Goal: Task Accomplishment & Management: Complete application form

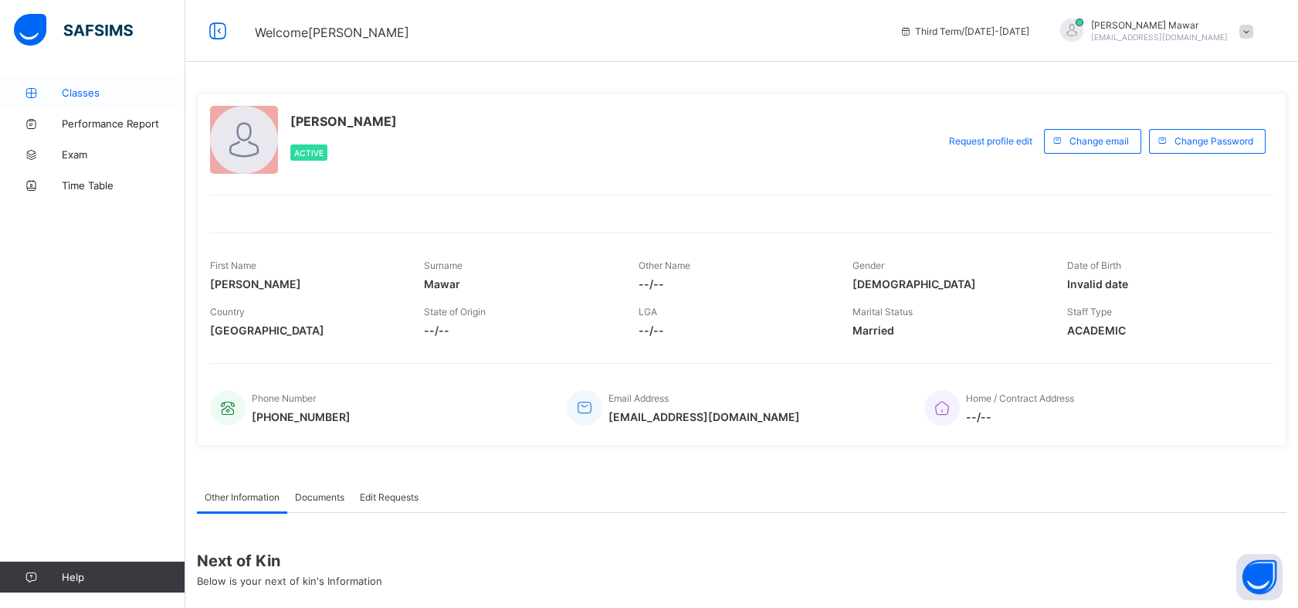
click at [118, 90] on span "Classes" at bounding box center [124, 92] width 124 height 12
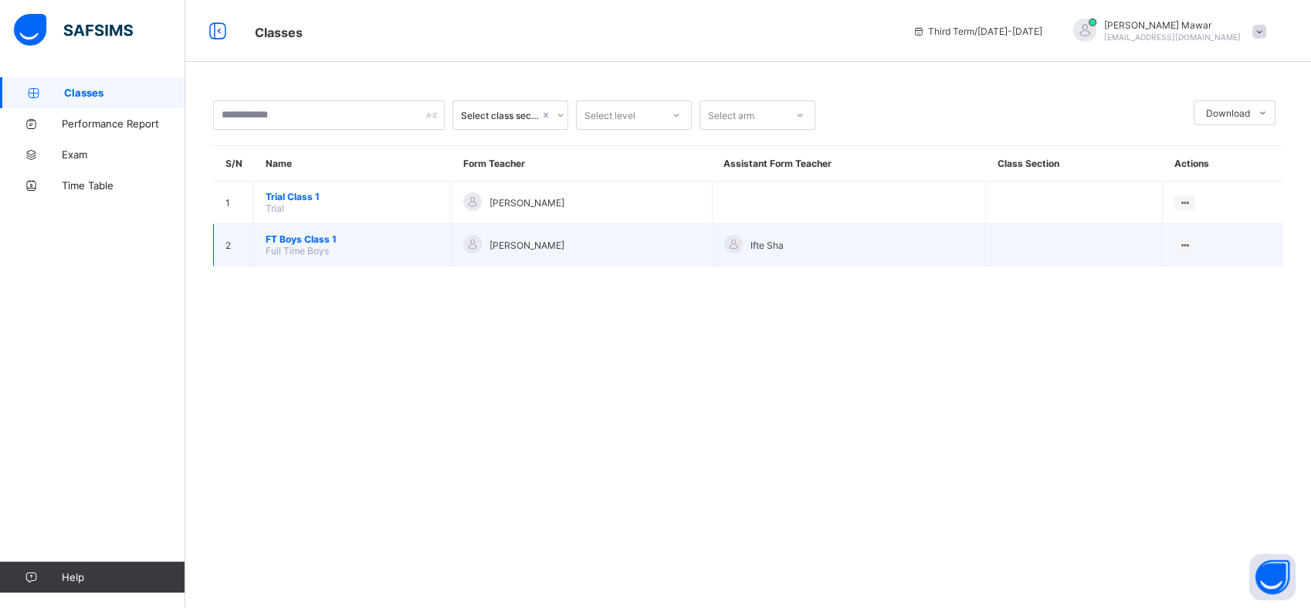
click at [330, 233] on span "FT Boys Class 1" at bounding box center [353, 239] width 174 height 12
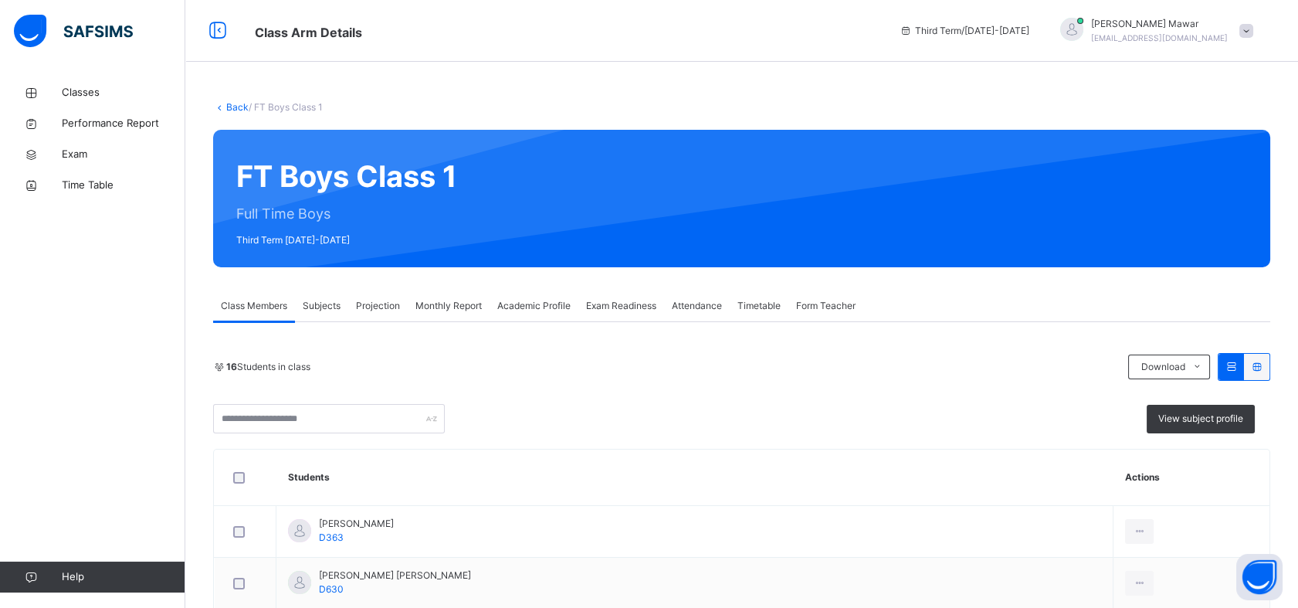
click at [374, 300] on span "Projection" at bounding box center [378, 306] width 44 height 14
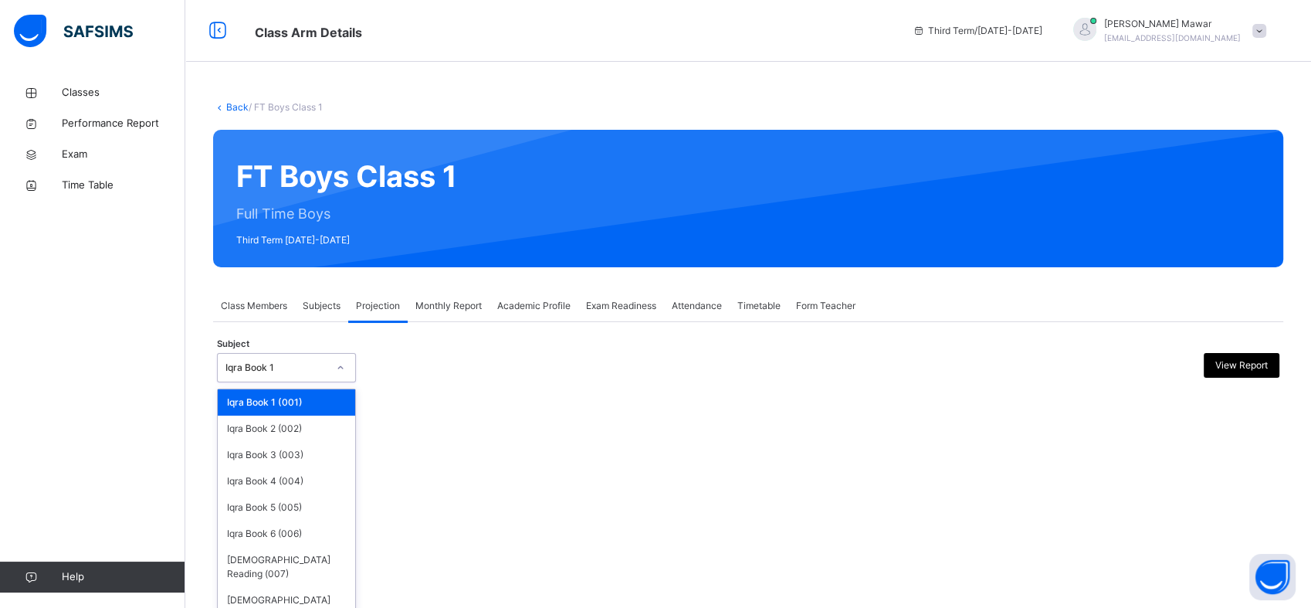
click at [307, 361] on div "Iqra Book 1" at bounding box center [276, 368] width 102 height 14
click at [327, 595] on div "[DEMOGRAPHIC_DATA] Memorisation (008)" at bounding box center [286, 607] width 137 height 40
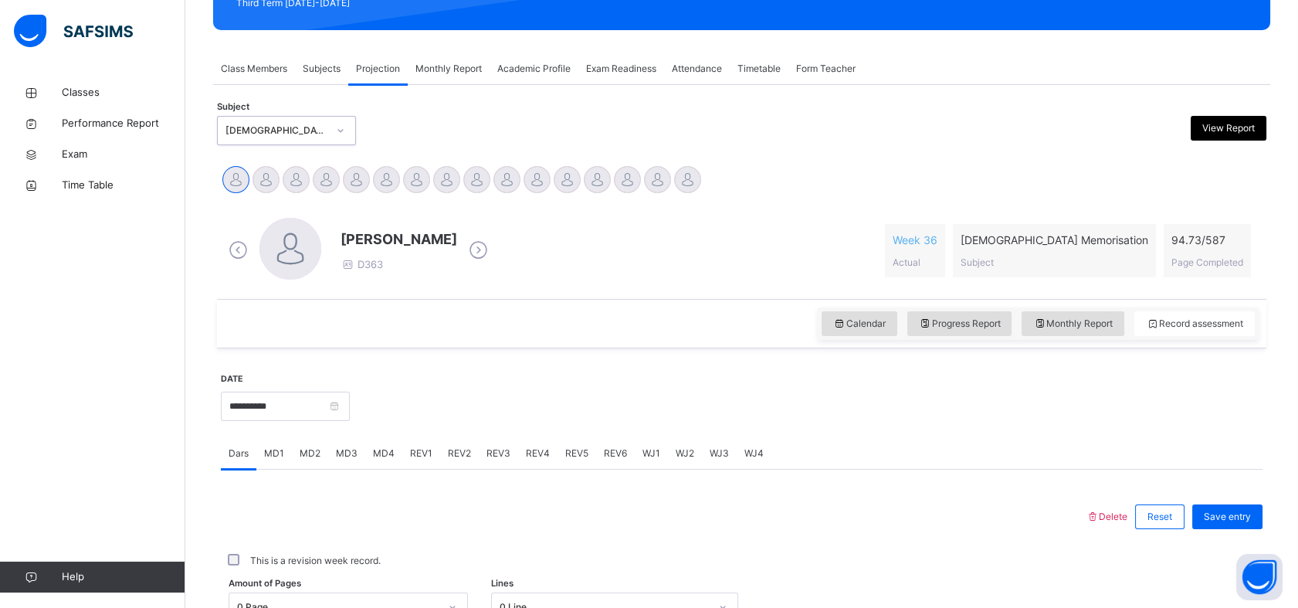
scroll to position [240, 0]
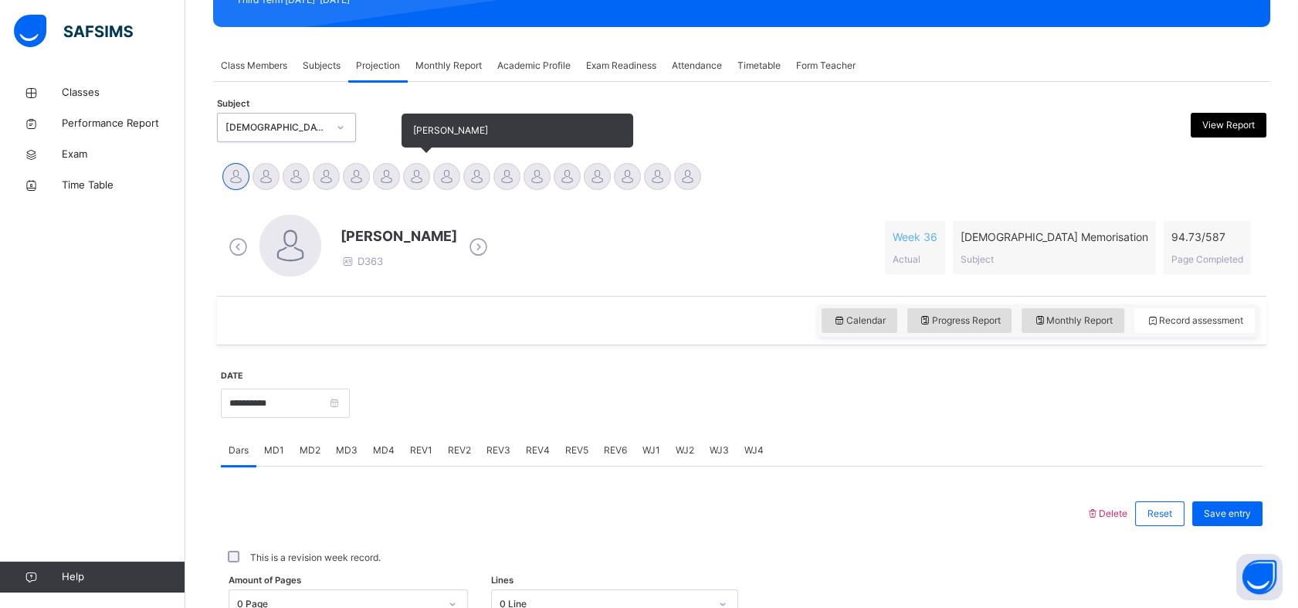
click at [418, 164] on div at bounding box center [416, 176] width 27 height 27
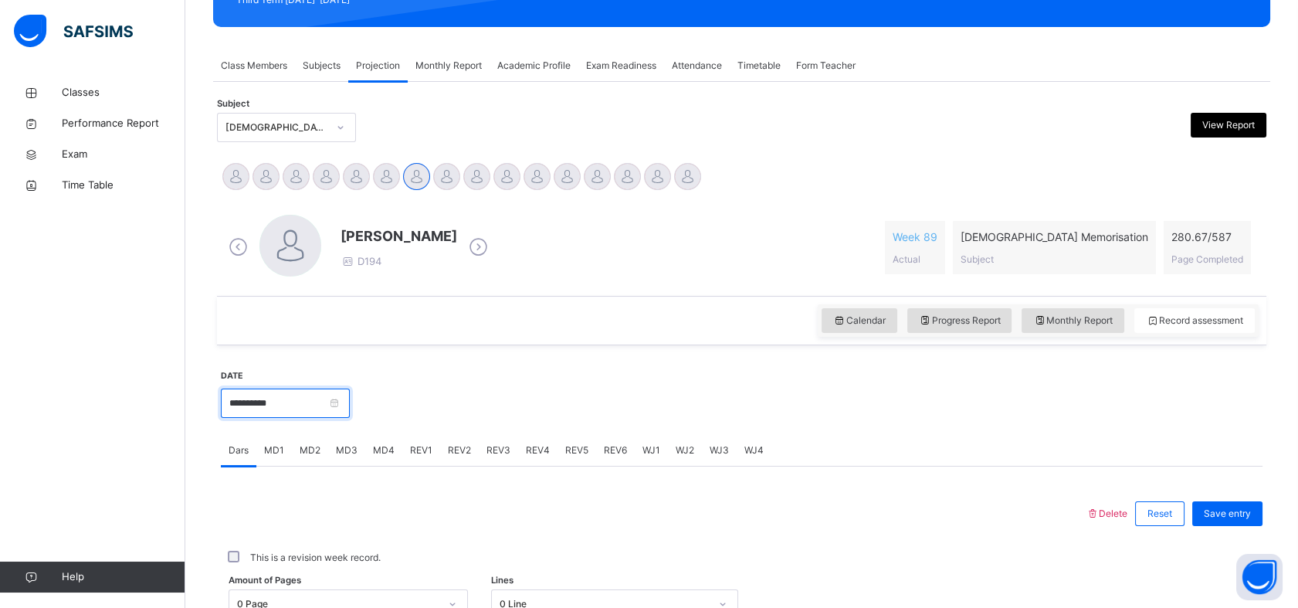
click at [347, 395] on input "**********" at bounding box center [285, 402] width 129 height 29
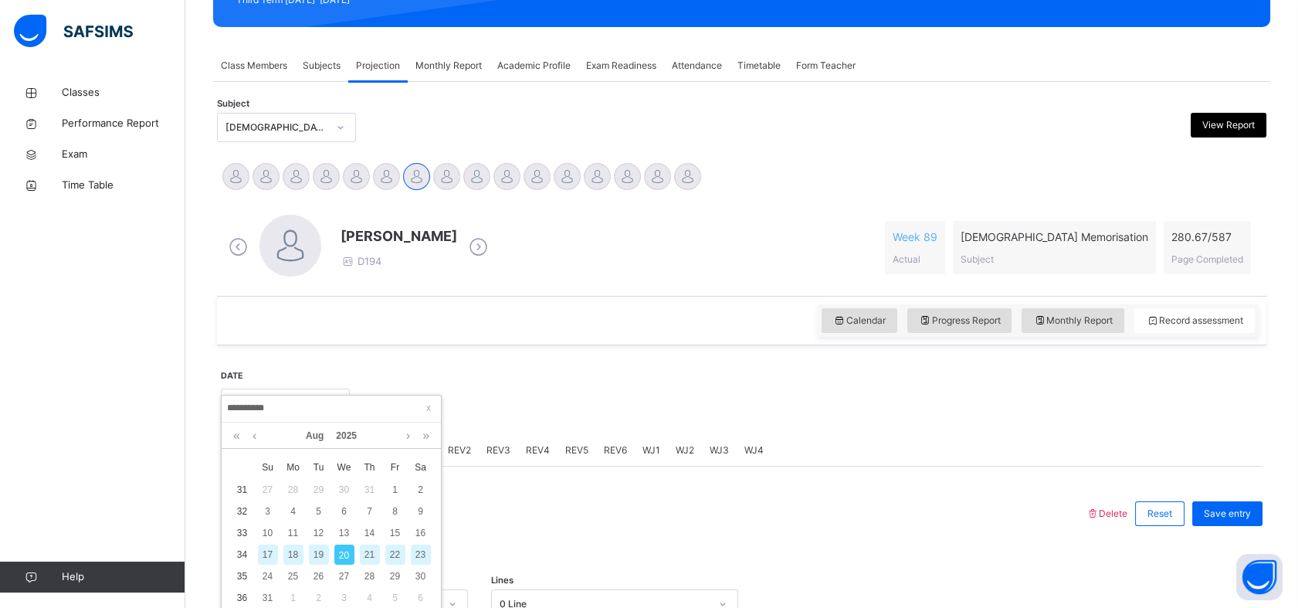
click at [315, 551] on div "19" at bounding box center [319, 554] width 20 height 20
type input "**********"
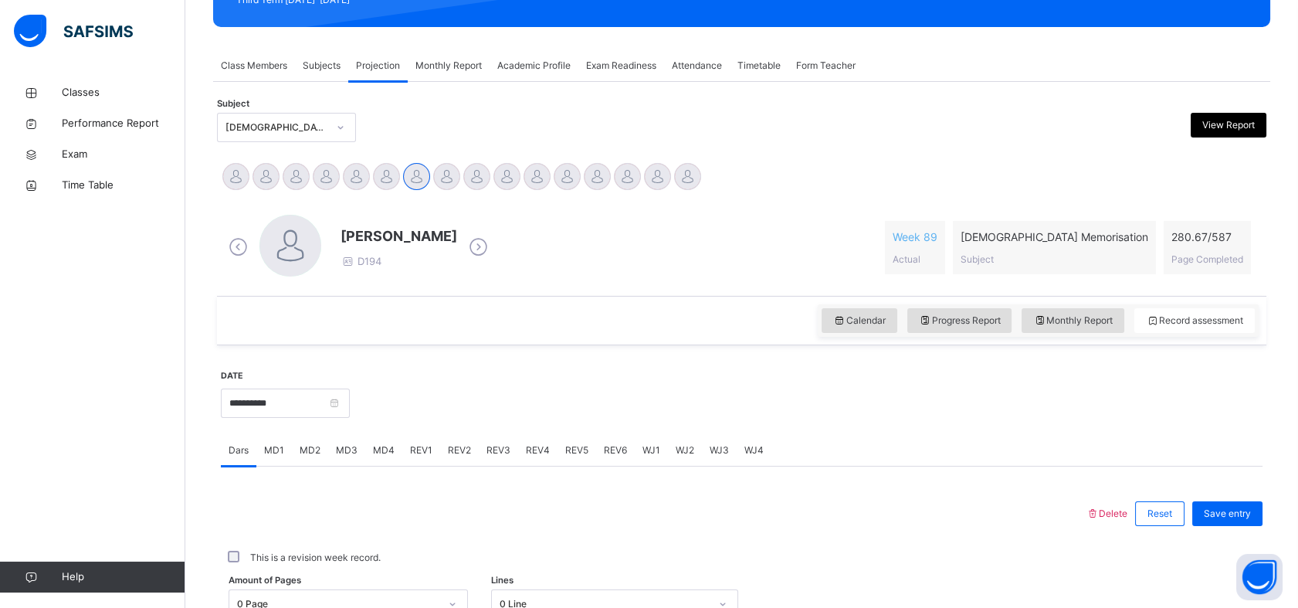
click at [300, 449] on span "MD2" at bounding box center [310, 450] width 21 height 14
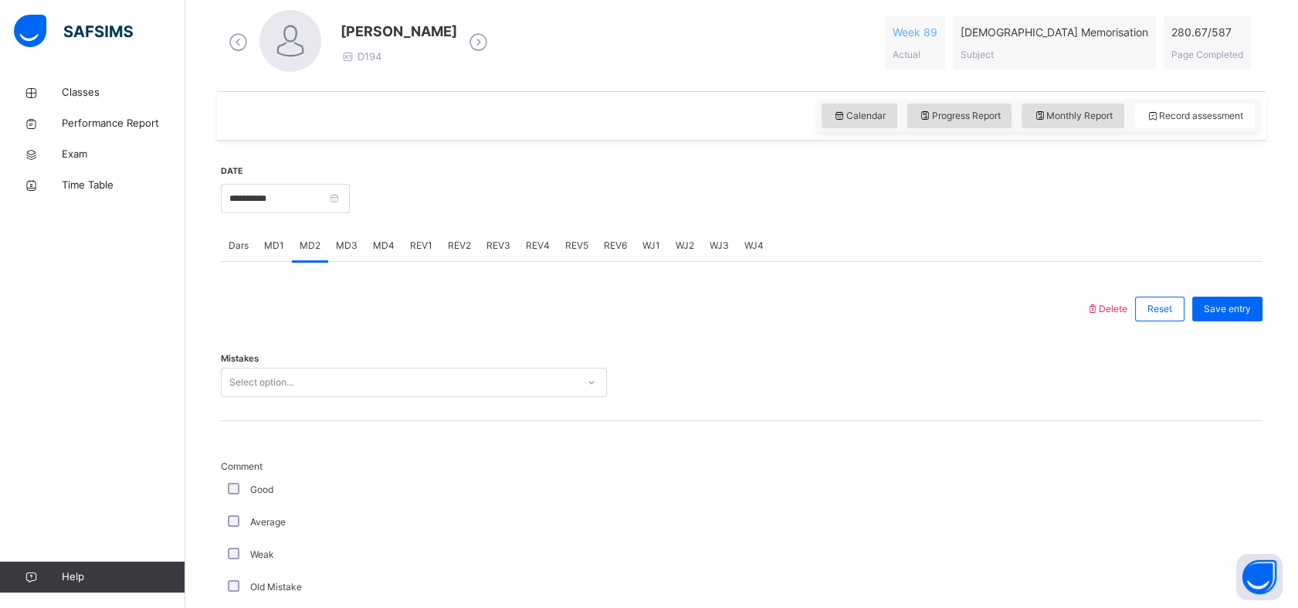
scroll to position [452, 0]
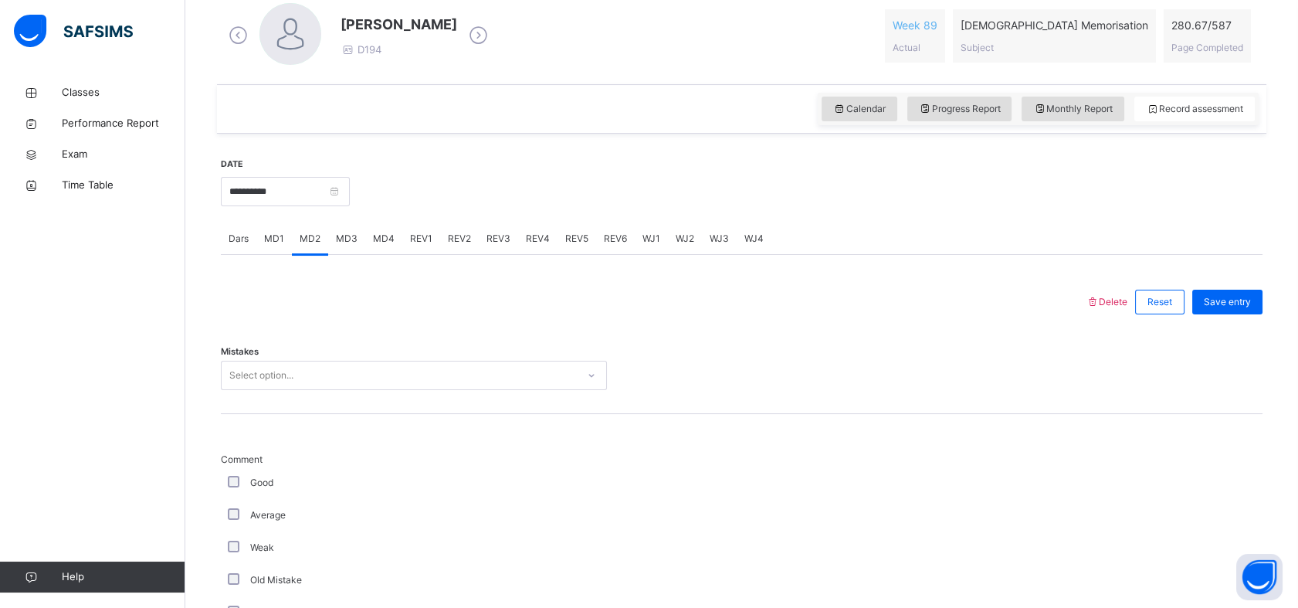
click at [414, 378] on div "Select option..." at bounding box center [399, 376] width 355 height 24
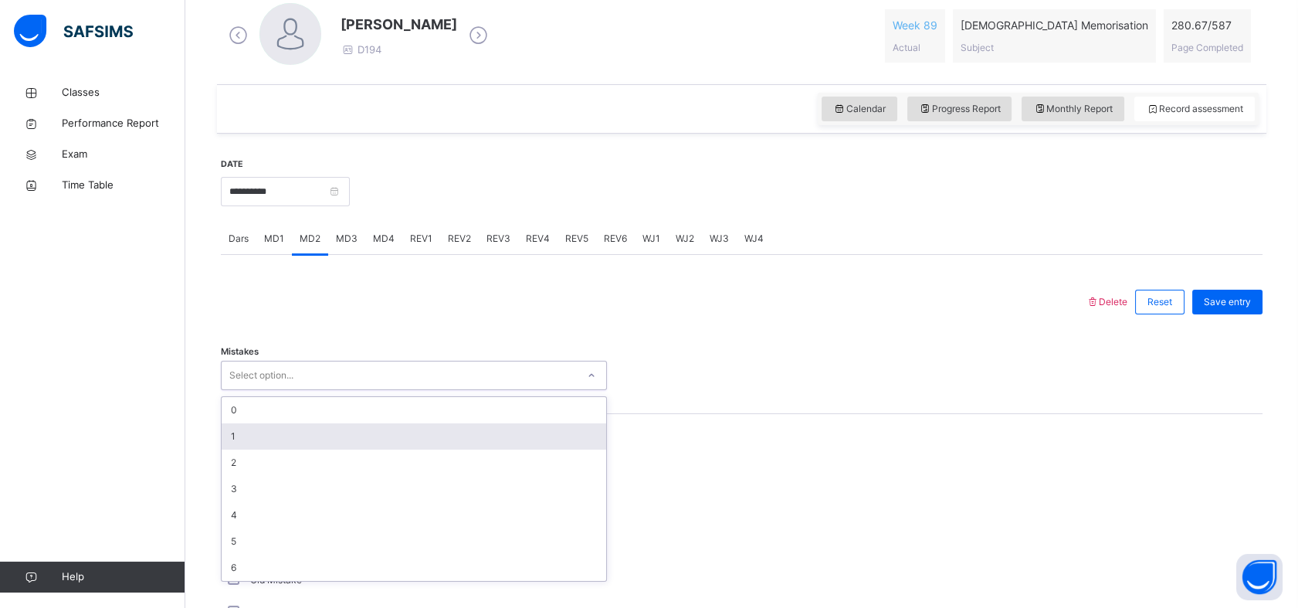
click at [260, 427] on div "1" at bounding box center [414, 436] width 385 height 26
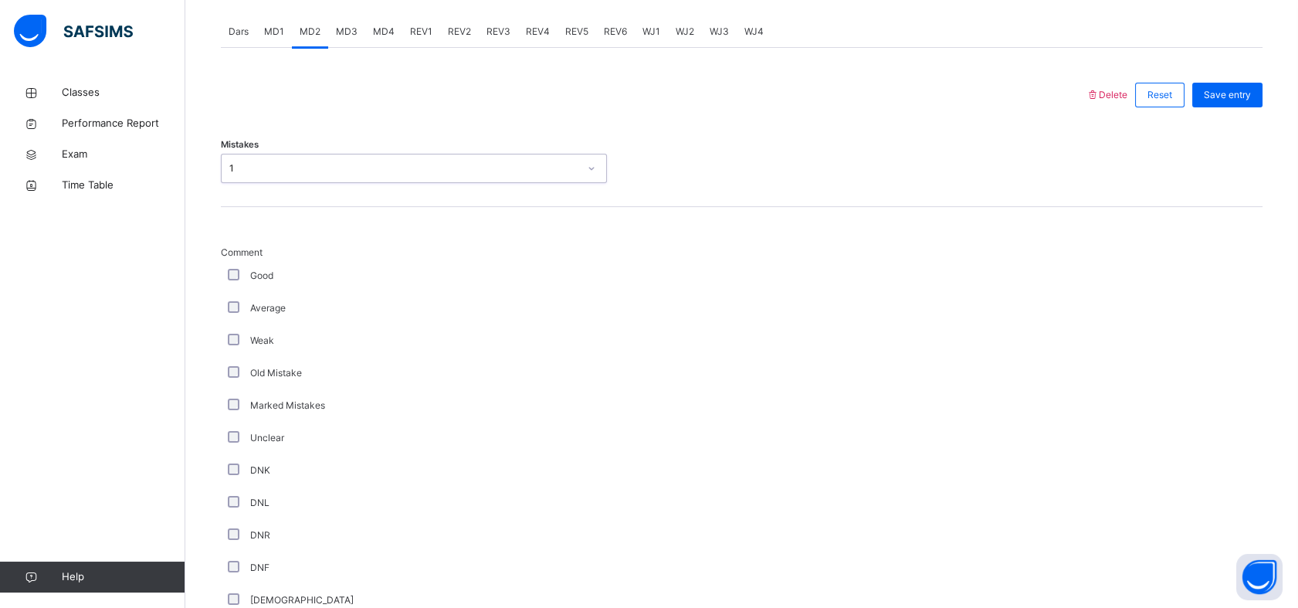
scroll to position [655, 0]
click at [321, 171] on div "1" at bounding box center [403, 172] width 349 height 14
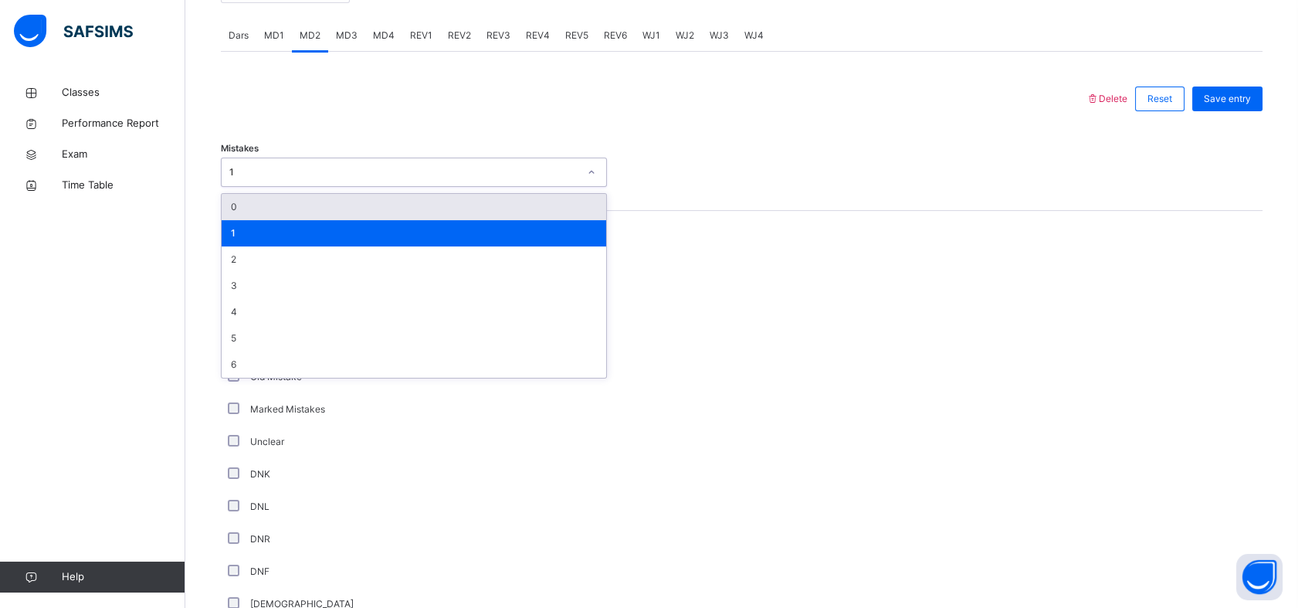
click at [320, 199] on div "0" at bounding box center [414, 207] width 385 height 26
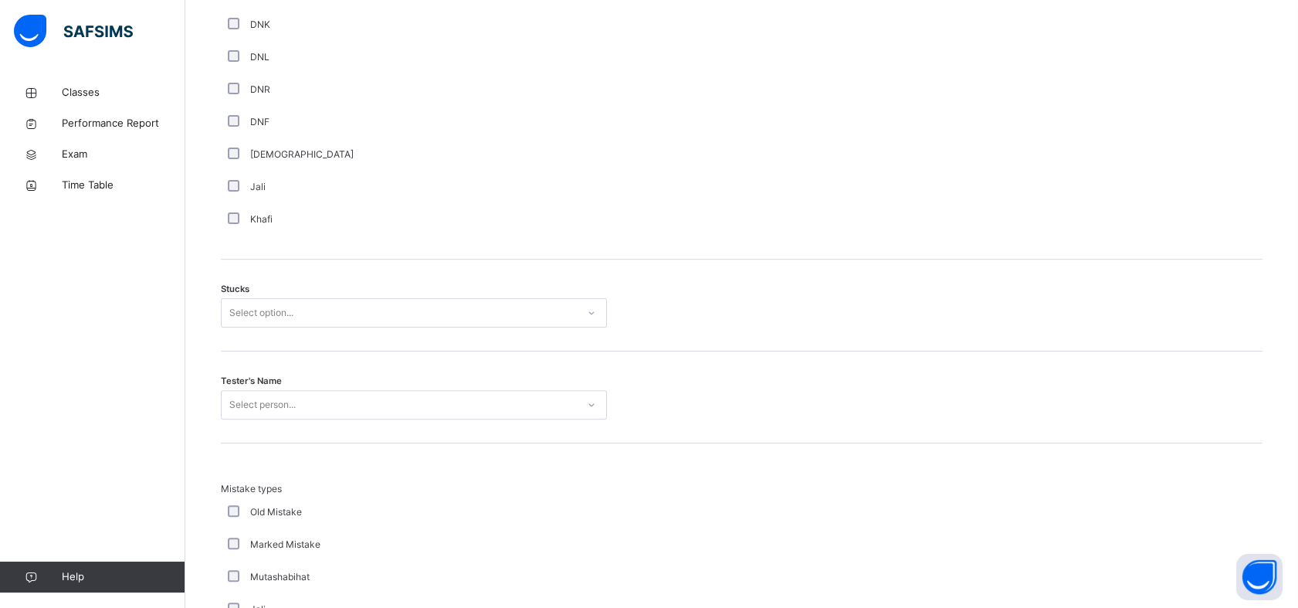
scroll to position [1030, 0]
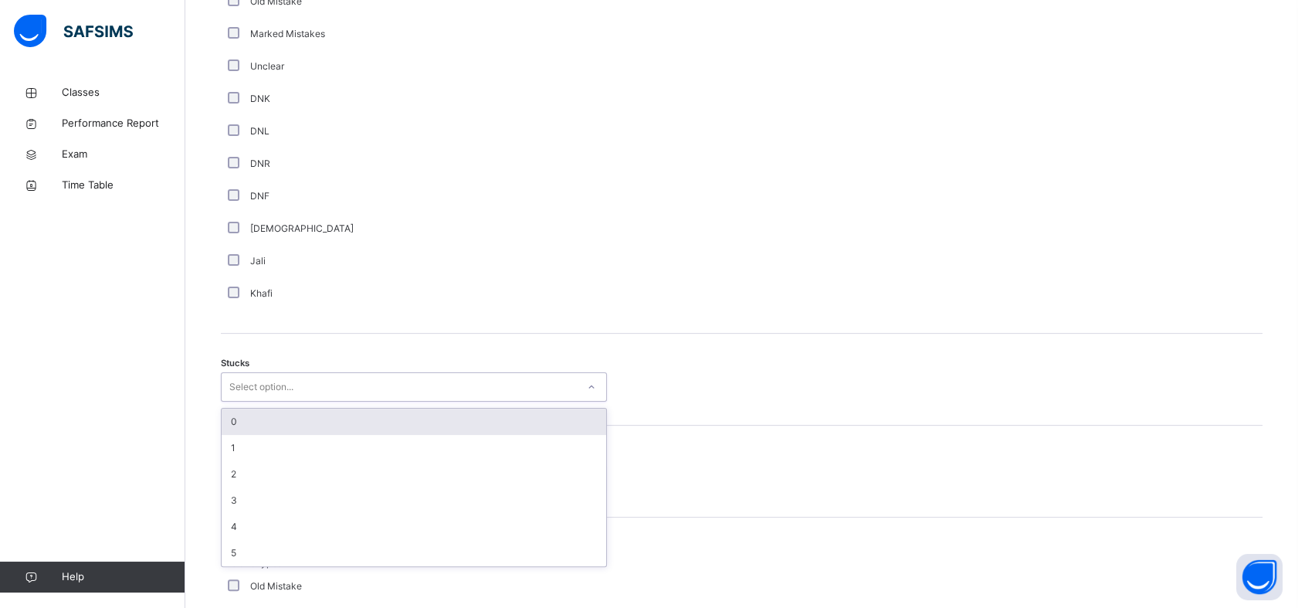
click at [444, 398] on div "Select option..." at bounding box center [414, 386] width 386 height 29
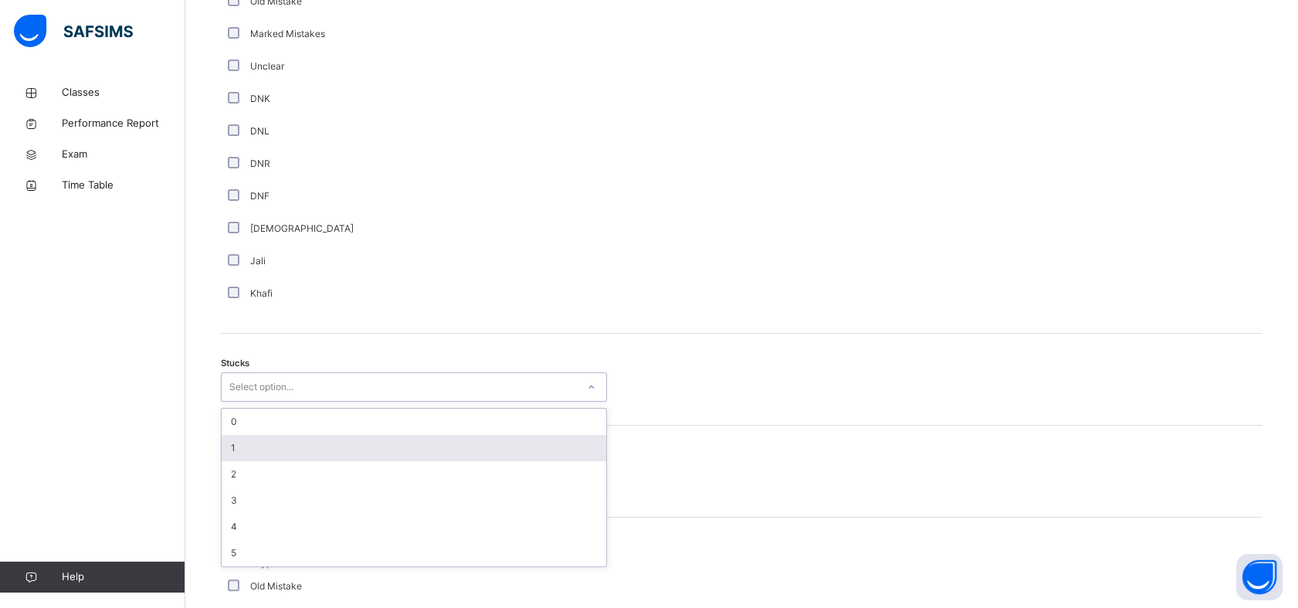
click at [371, 443] on div "1" at bounding box center [414, 448] width 385 height 26
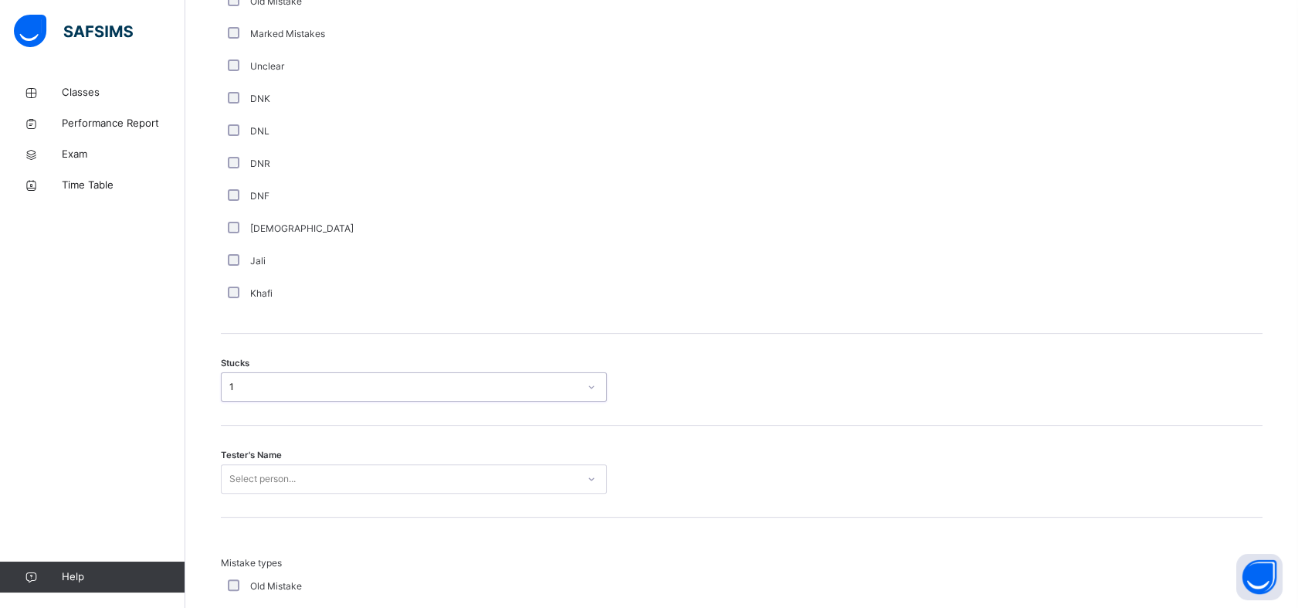
click at [551, 466] on div "Select person..." at bounding box center [414, 478] width 386 height 29
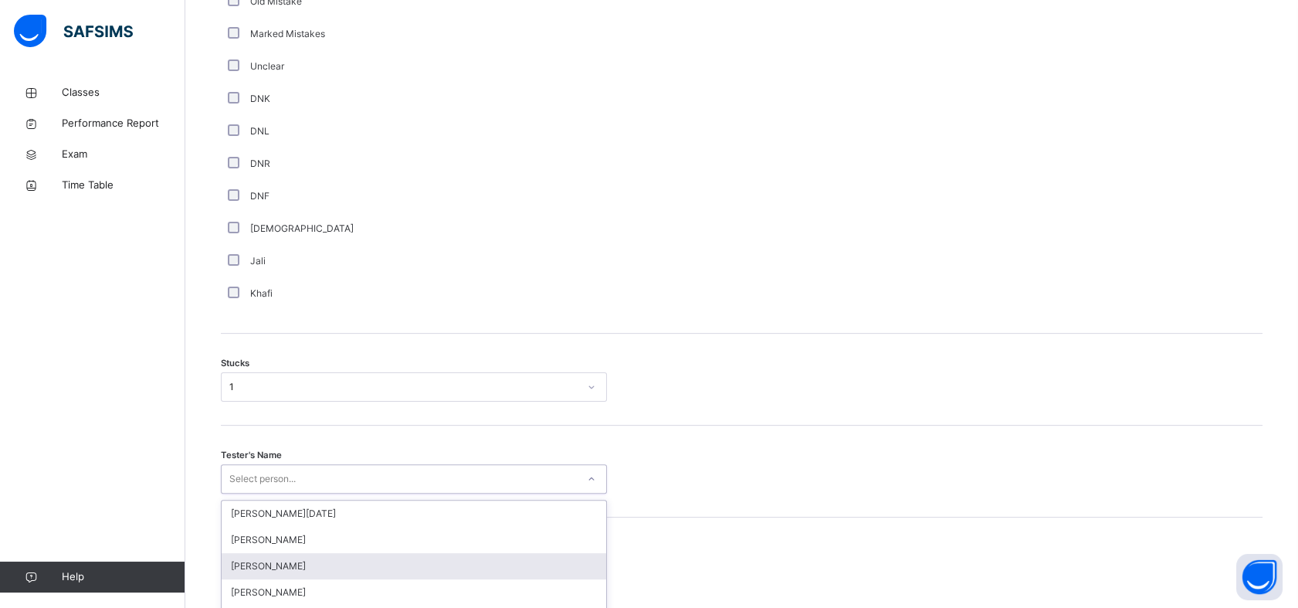
scroll to position [1160, 0]
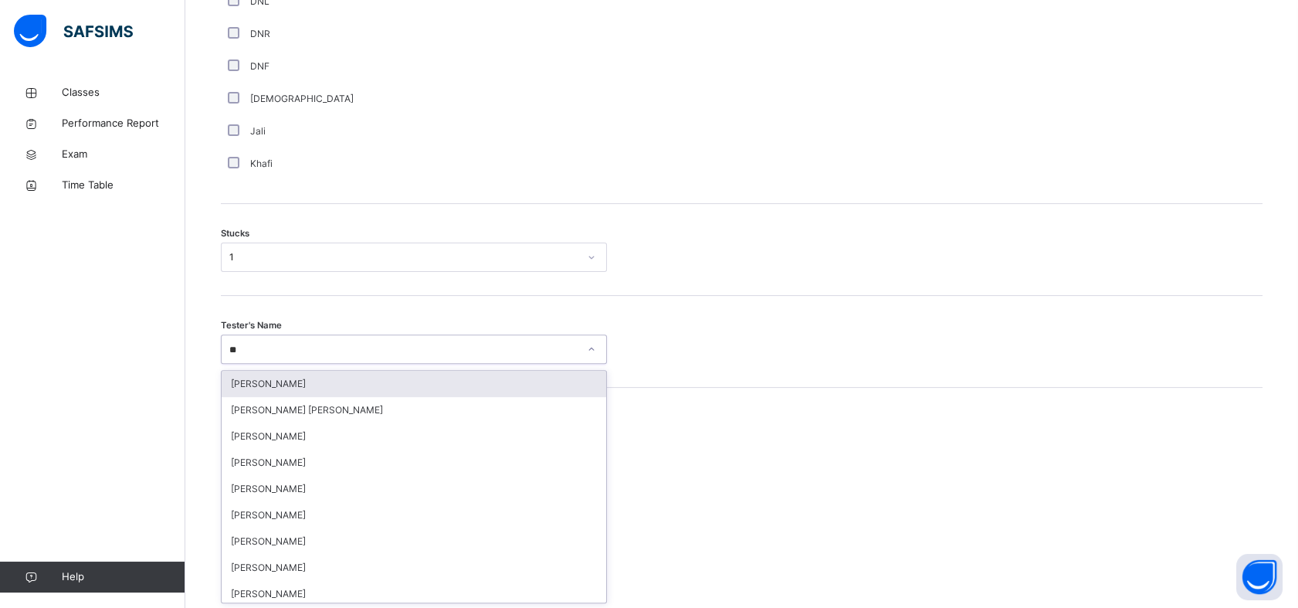
type input "***"
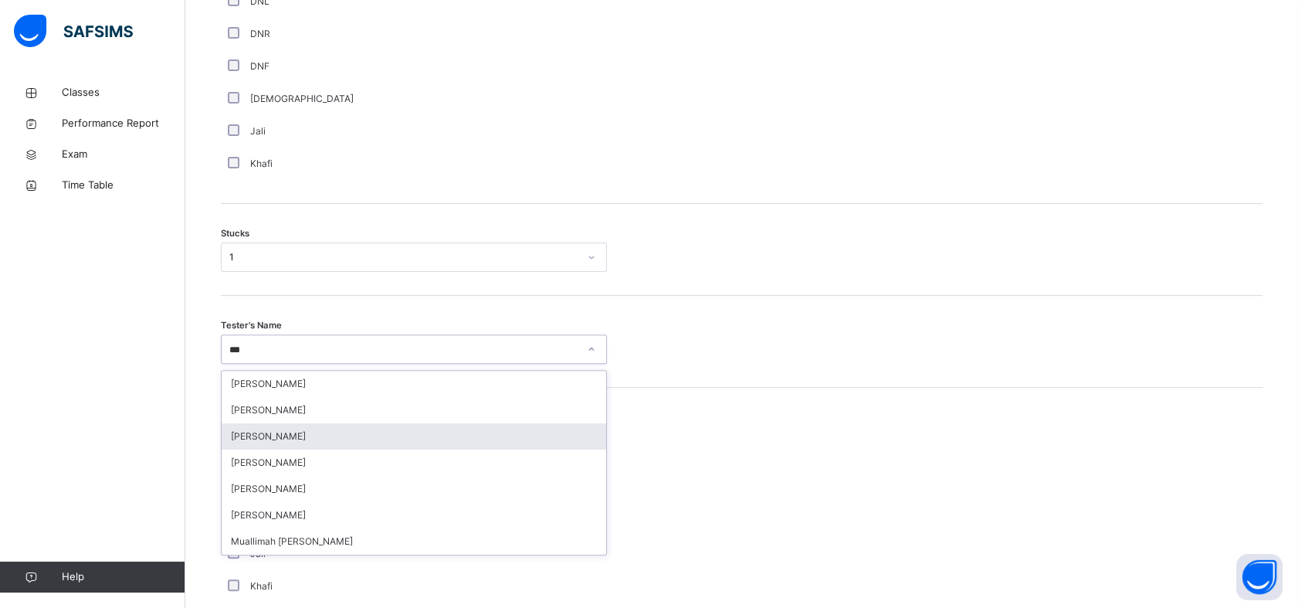
click at [395, 430] on div "[PERSON_NAME]" at bounding box center [414, 436] width 385 height 26
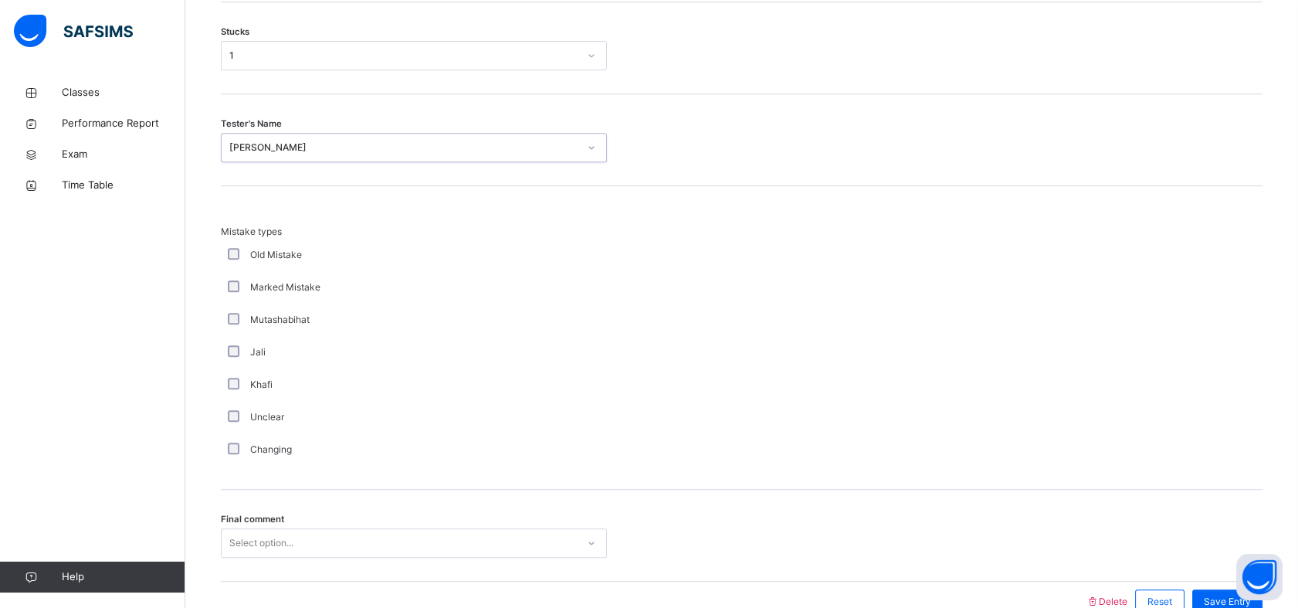
scroll to position [1443, 0]
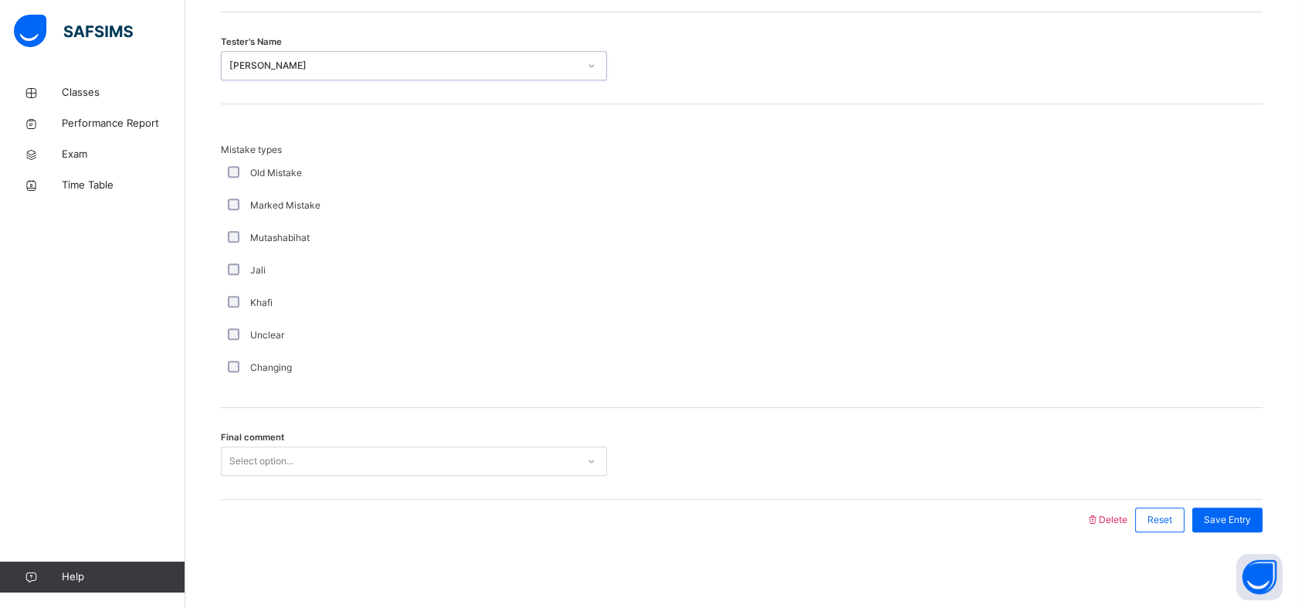
click at [365, 449] on div "Select option..." at bounding box center [399, 461] width 355 height 24
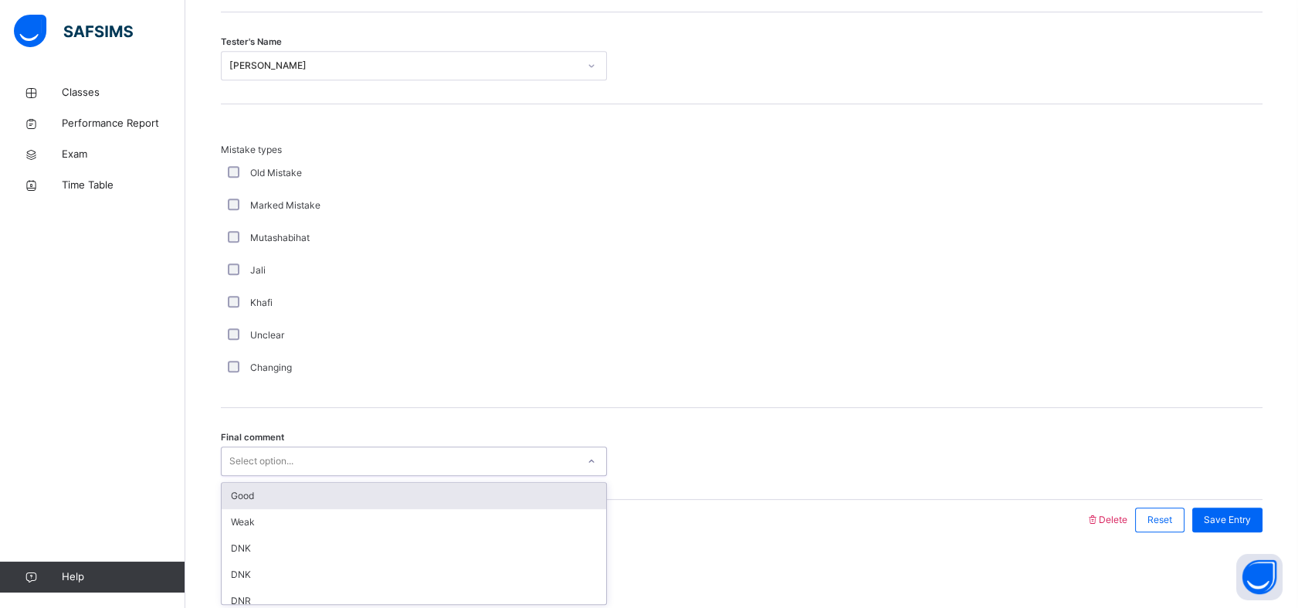
click at [309, 496] on div "Good" at bounding box center [414, 496] width 385 height 26
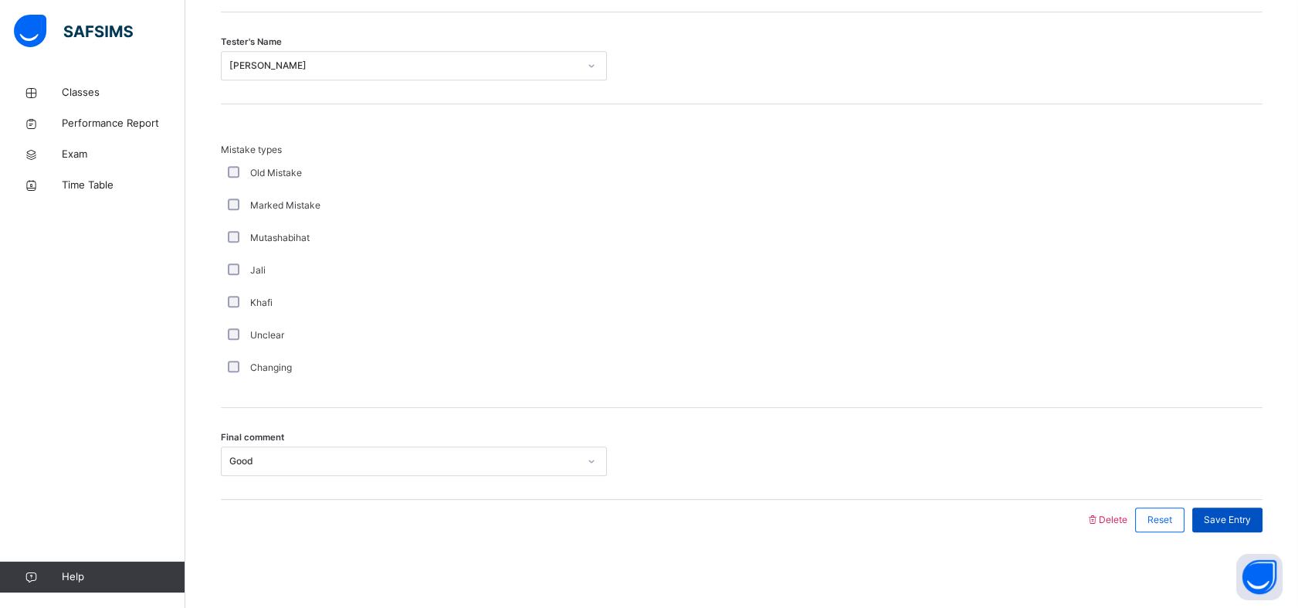
click at [1238, 517] on span "Save Entry" at bounding box center [1227, 520] width 47 height 14
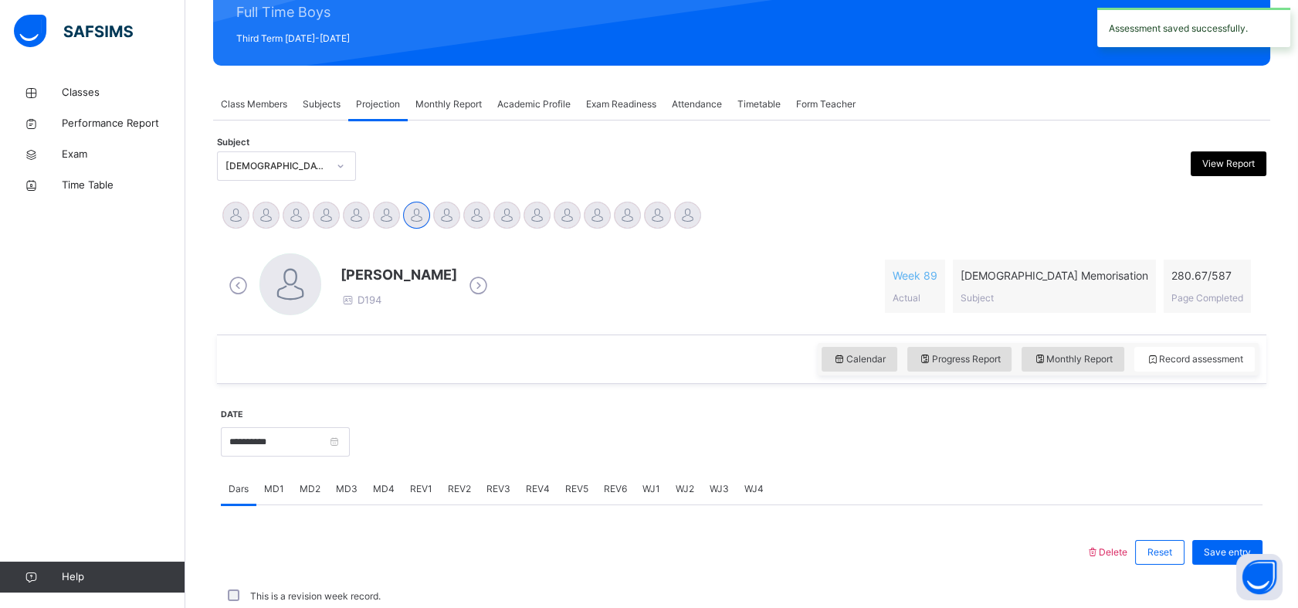
scroll to position [551, 0]
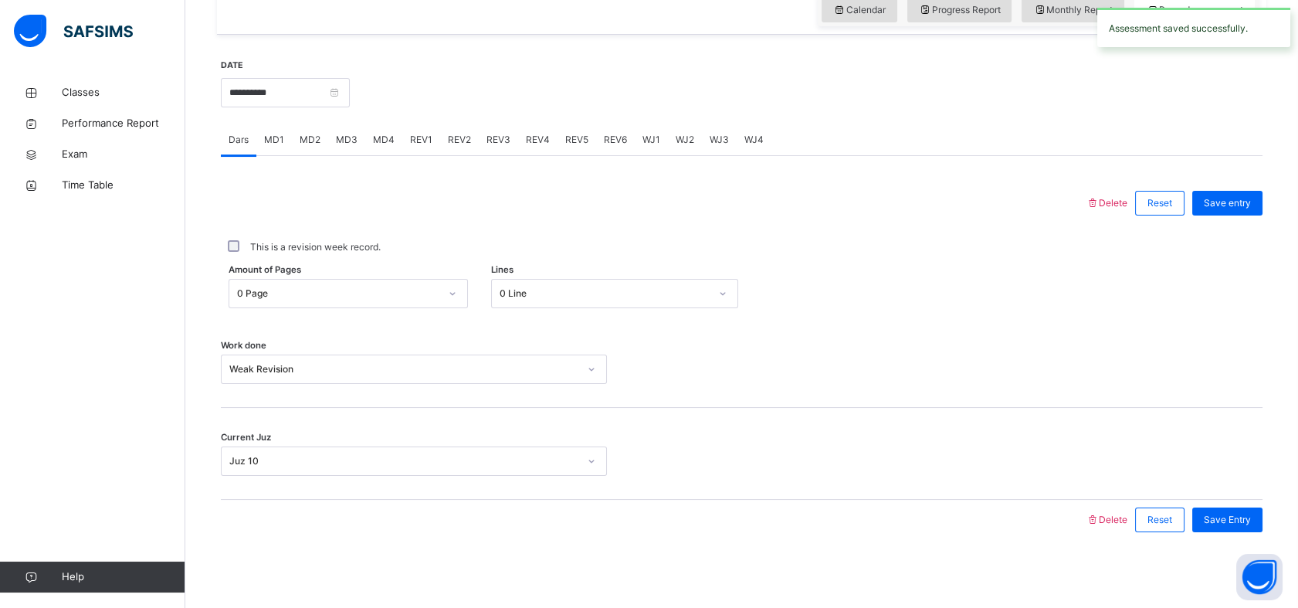
click at [377, 136] on span "MD4" at bounding box center [384, 140] width 22 height 14
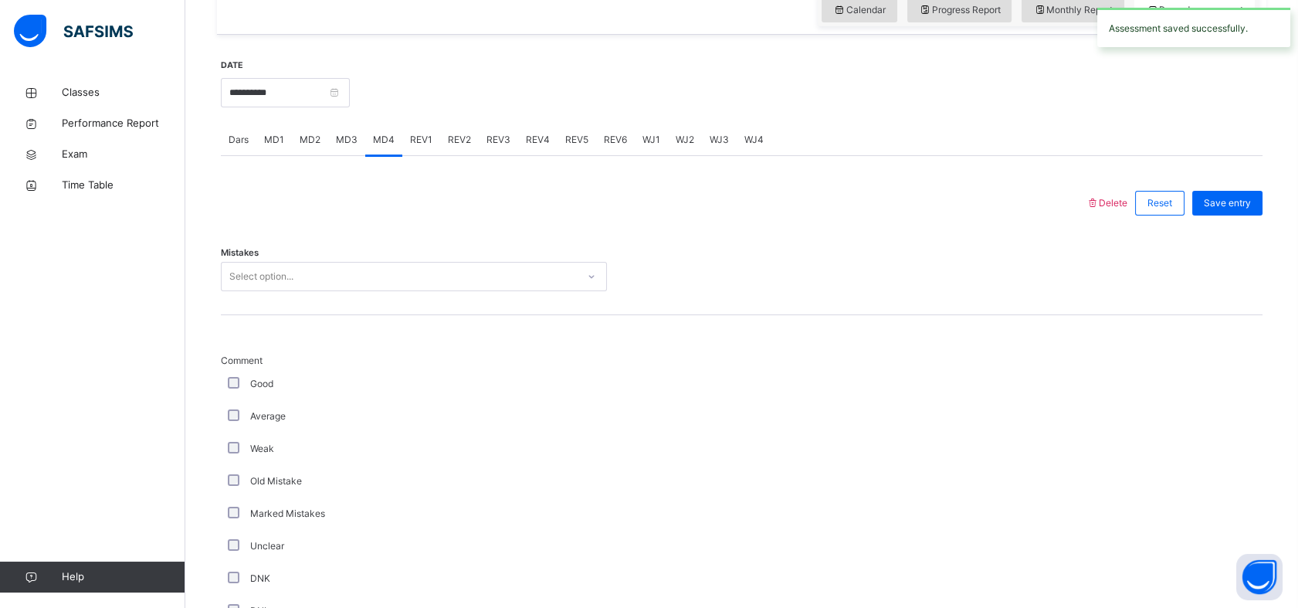
scroll to position [1443, 0]
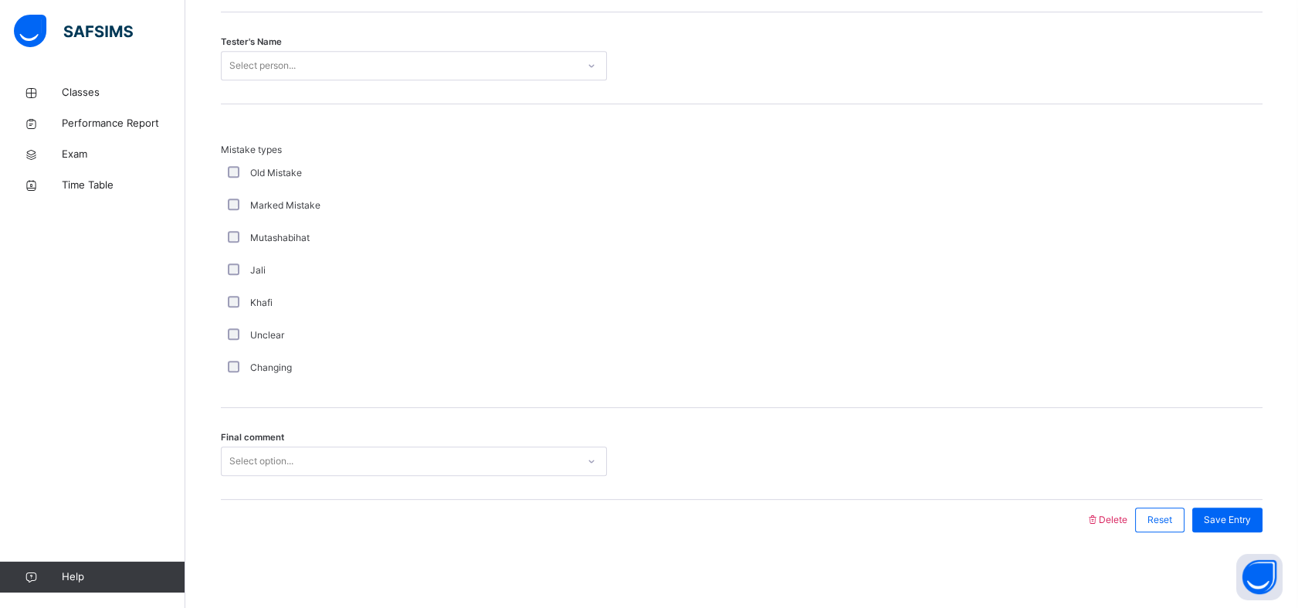
click at [357, 471] on div "Select option..." at bounding box center [414, 460] width 386 height 29
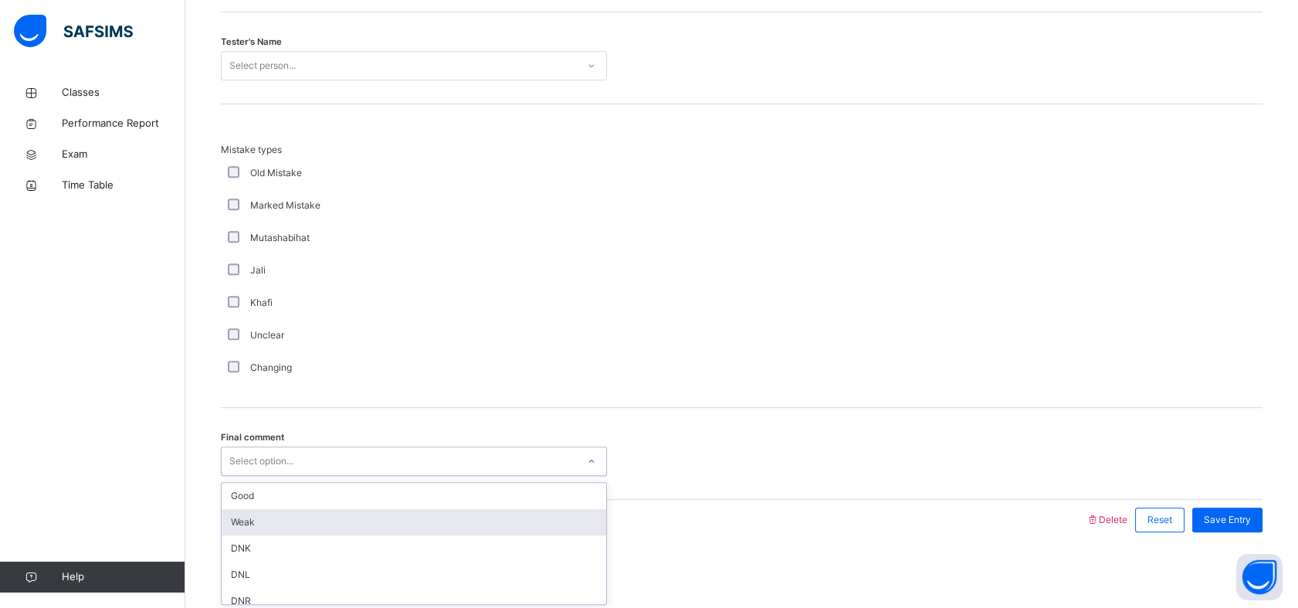
click at [289, 523] on div "Weak" at bounding box center [414, 522] width 385 height 26
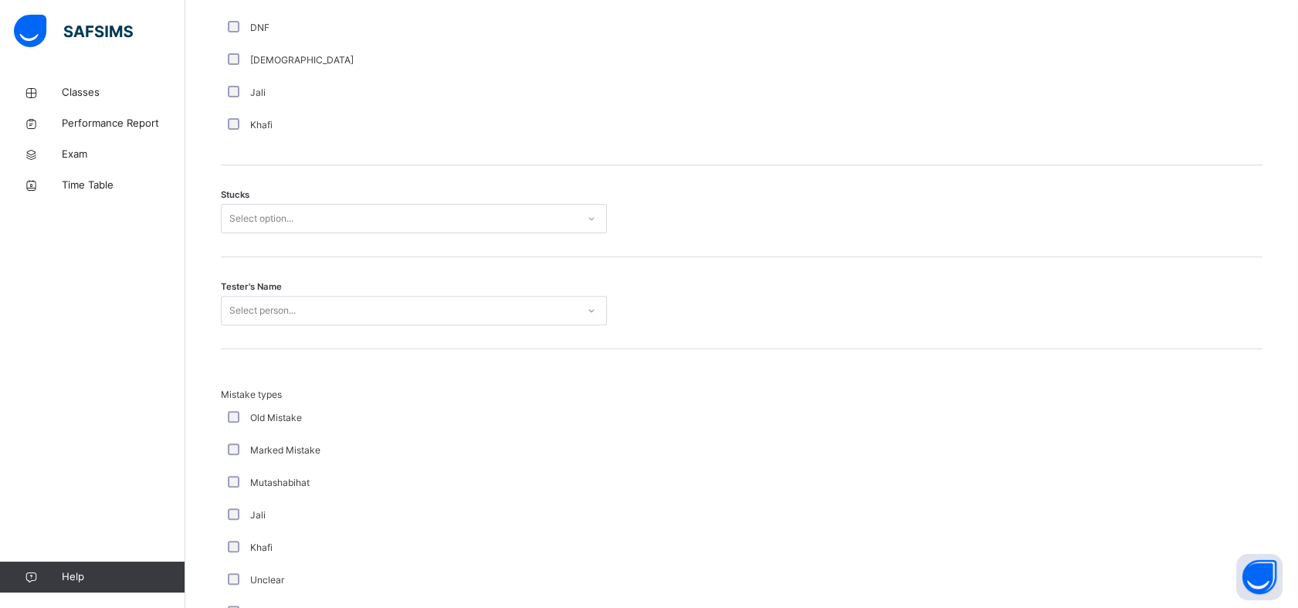
scroll to position [1186, 0]
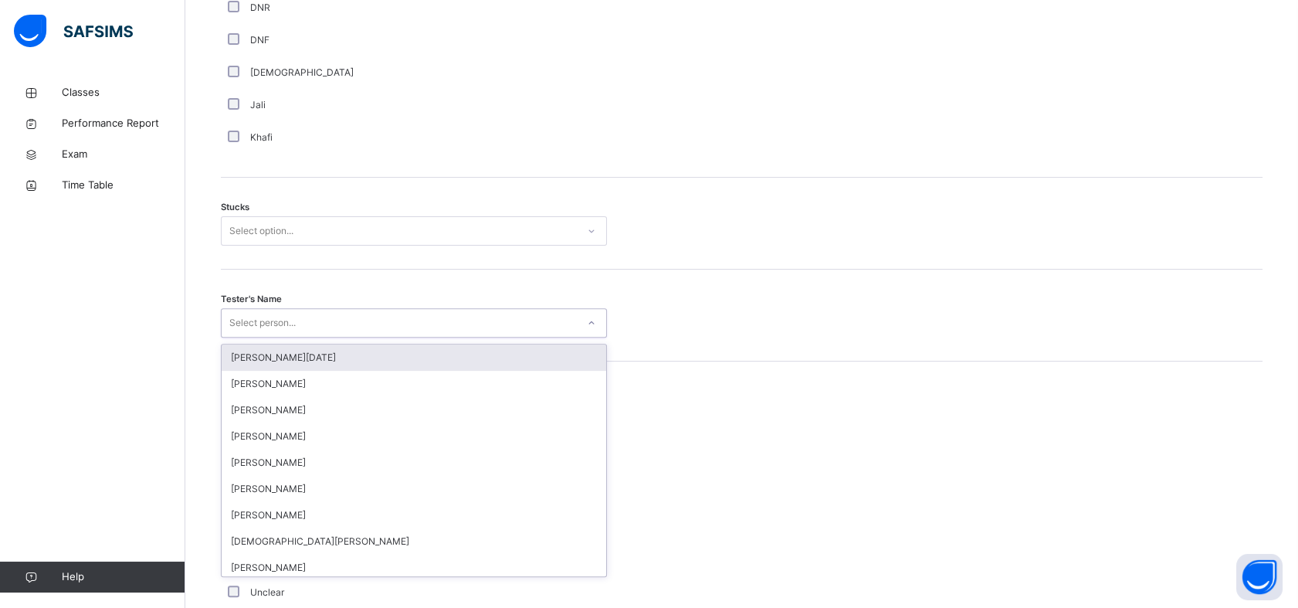
click at [419, 310] on div "Select person..." at bounding box center [414, 322] width 386 height 29
type input "***"
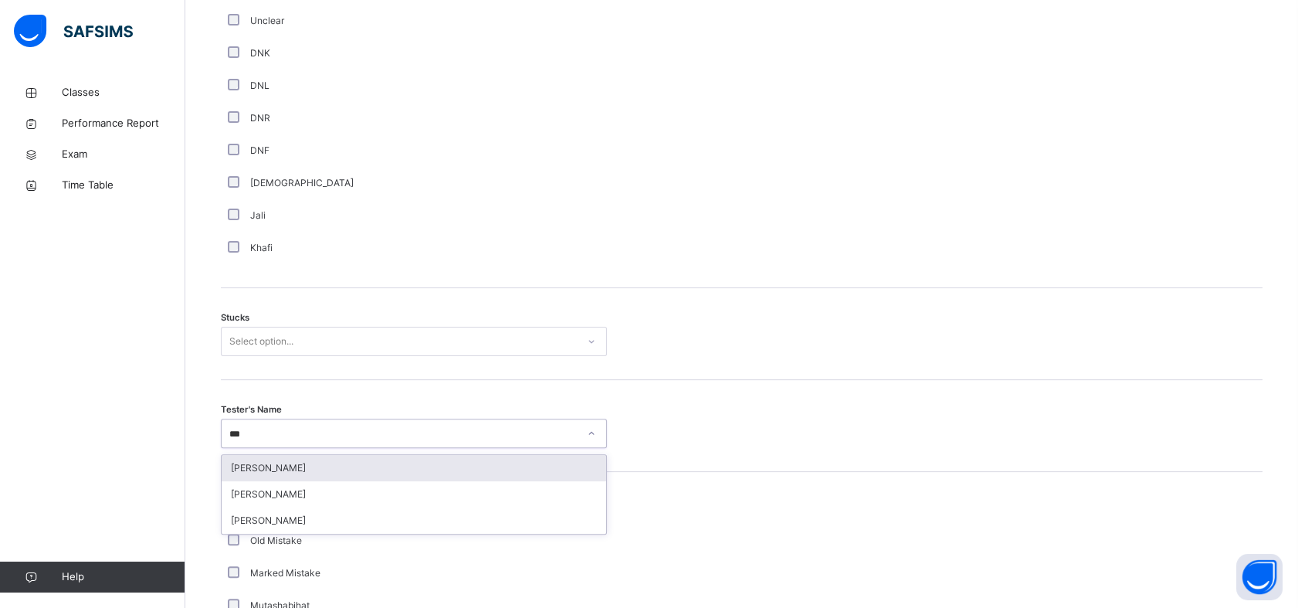
scroll to position [1080, 0]
click at [316, 453] on div "[PERSON_NAME]" at bounding box center [414, 463] width 385 height 26
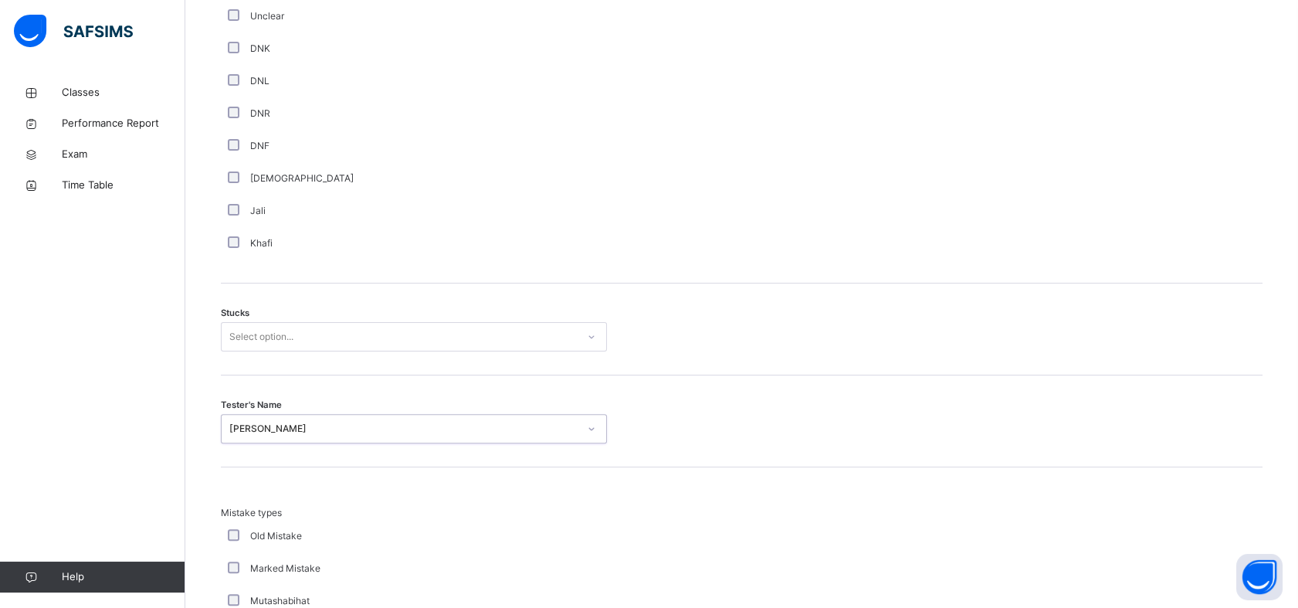
click at [527, 313] on div "Stucks Select option..." at bounding box center [742, 329] width 1042 height 92
click at [561, 340] on div "Select option..." at bounding box center [399, 337] width 355 height 24
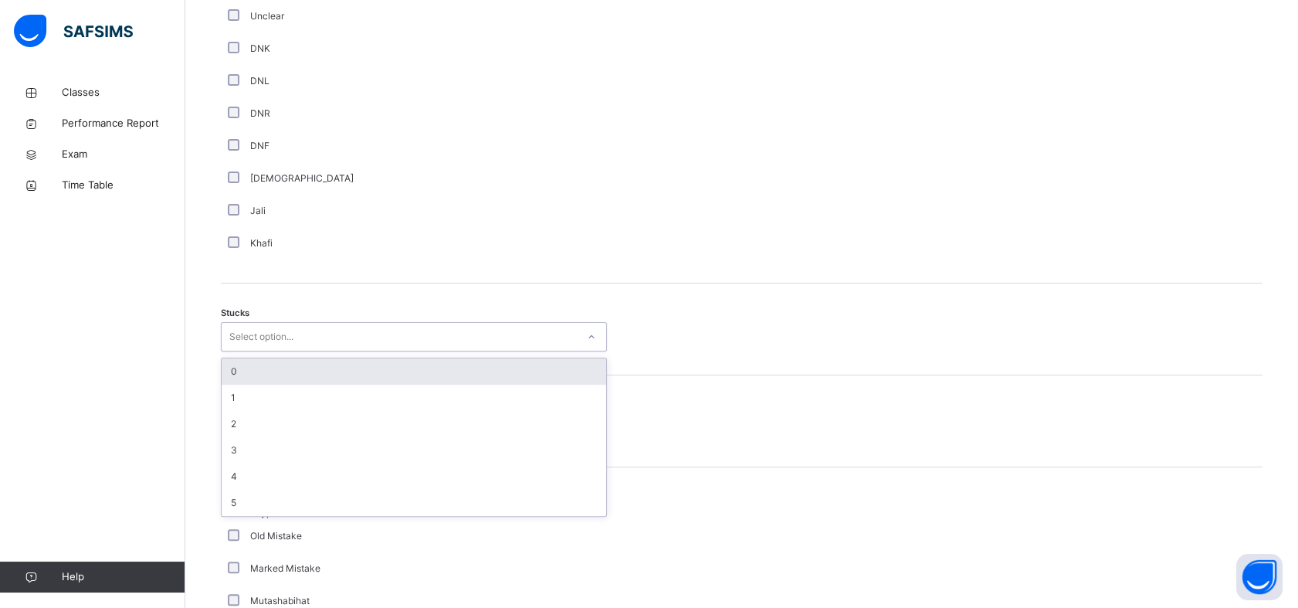
click at [368, 374] on div "0" at bounding box center [414, 371] width 385 height 26
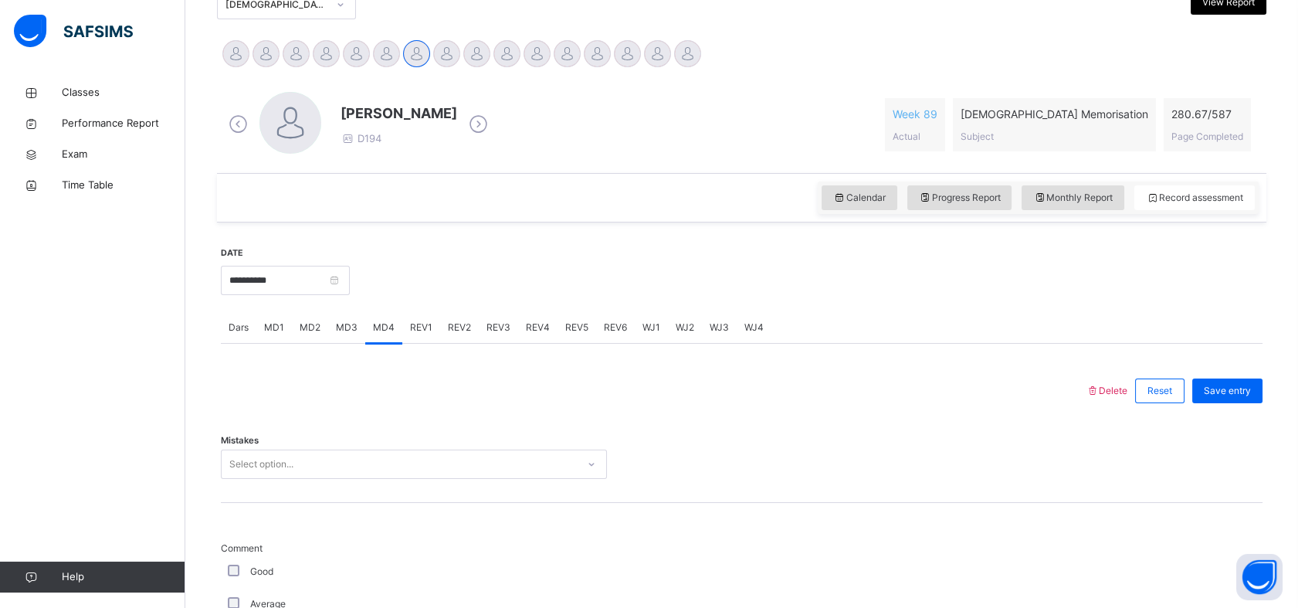
click at [315, 479] on div "Select option..." at bounding box center [414, 463] width 386 height 29
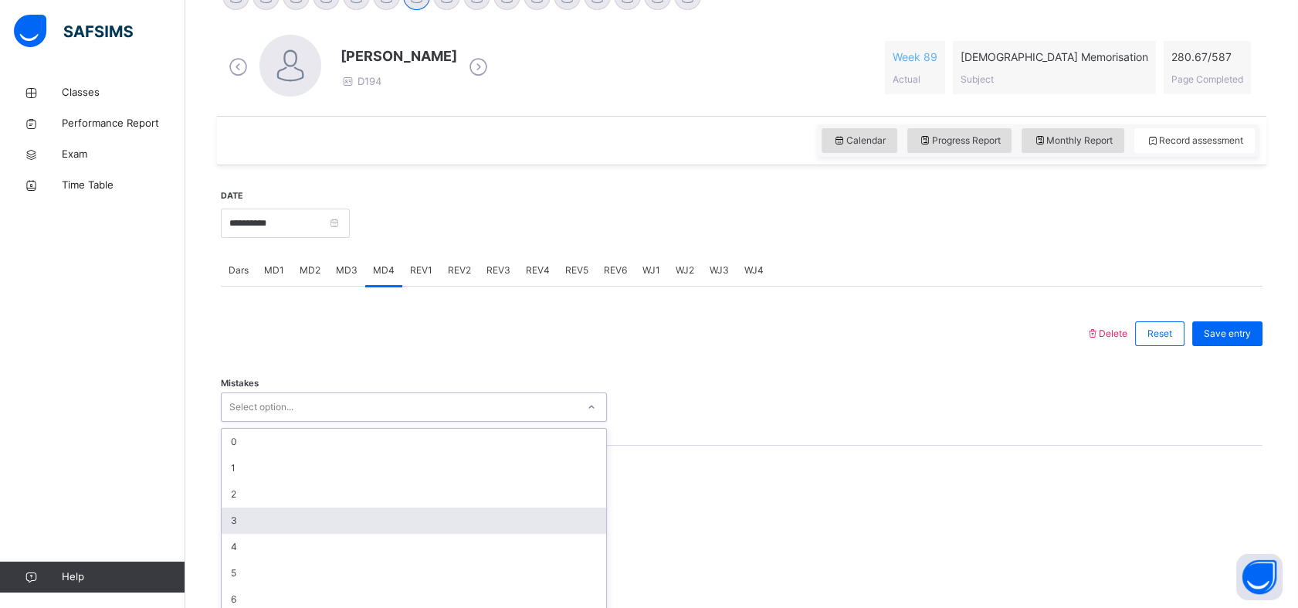
scroll to position [430, 0]
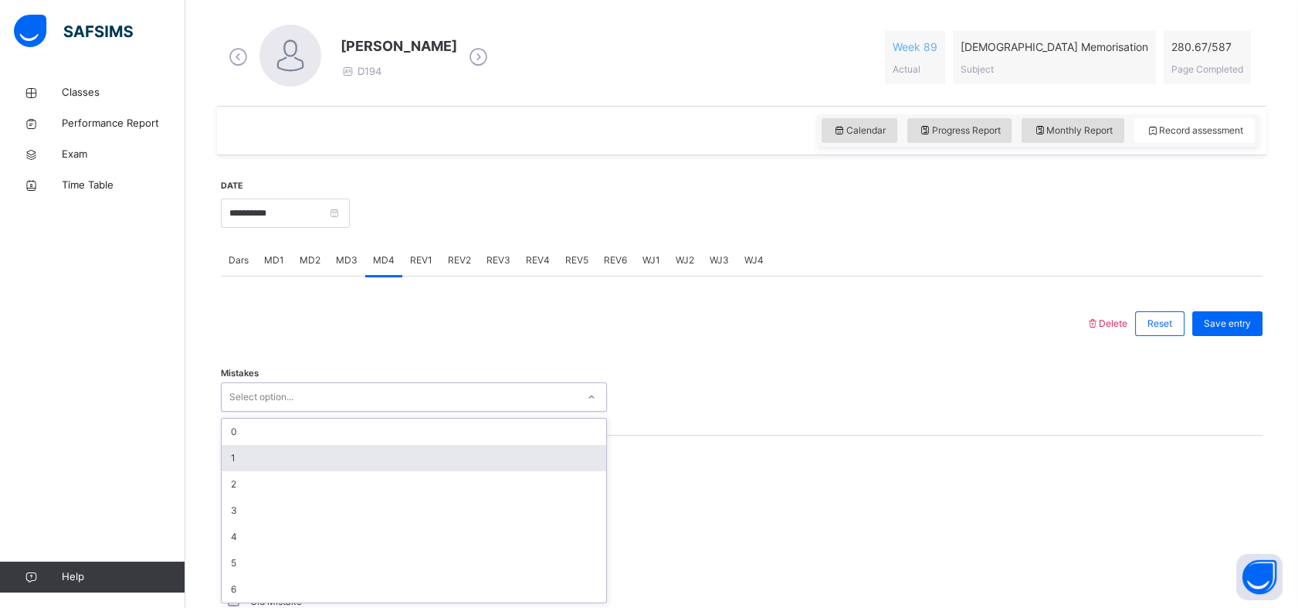
click at [320, 467] on div "1" at bounding box center [414, 458] width 385 height 26
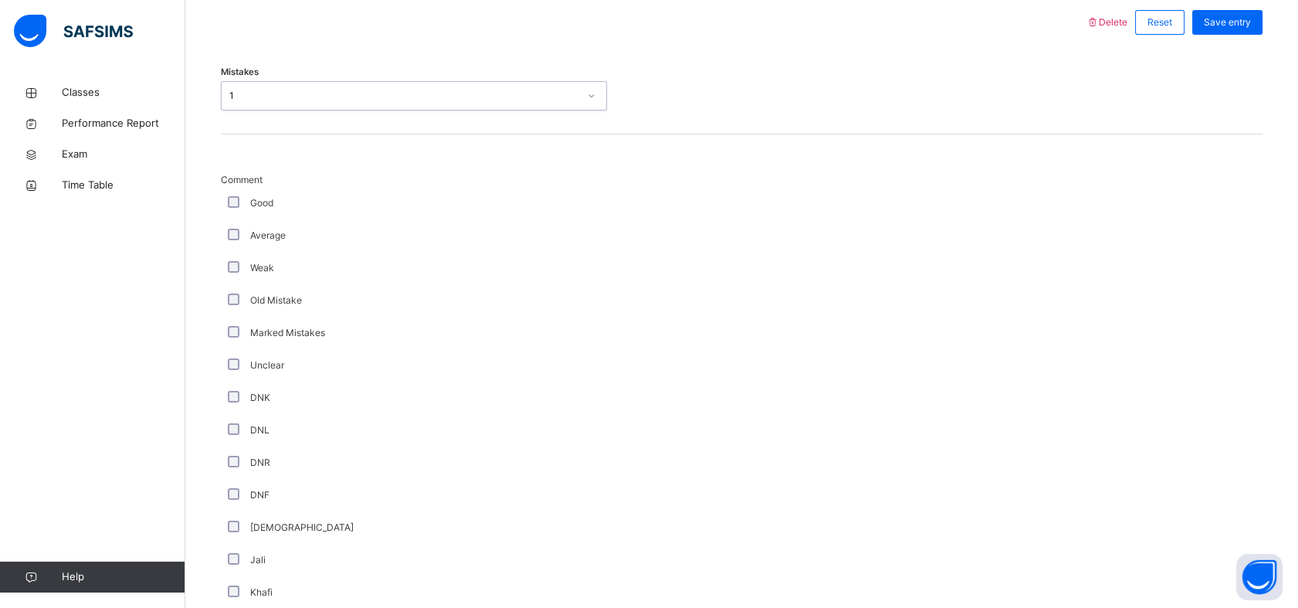
scroll to position [732, 0]
click at [232, 324] on div "Marked Mistakes" at bounding box center [414, 332] width 386 height 32
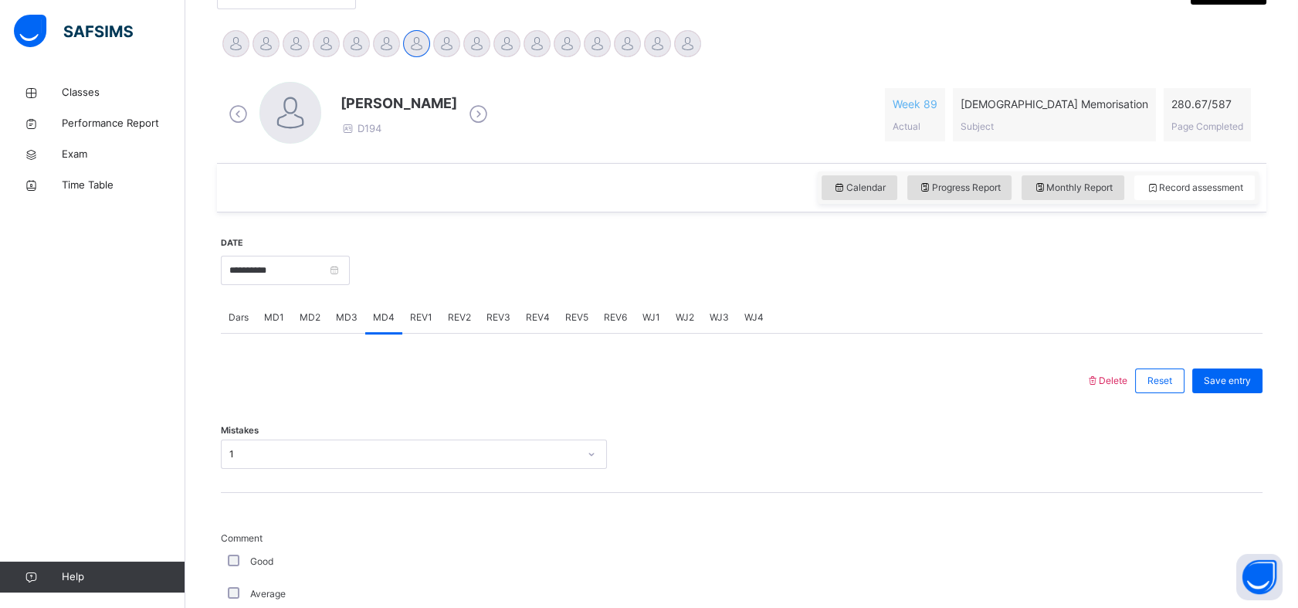
scroll to position [371, 0]
click at [1221, 378] on span "Save entry" at bounding box center [1227, 383] width 47 height 14
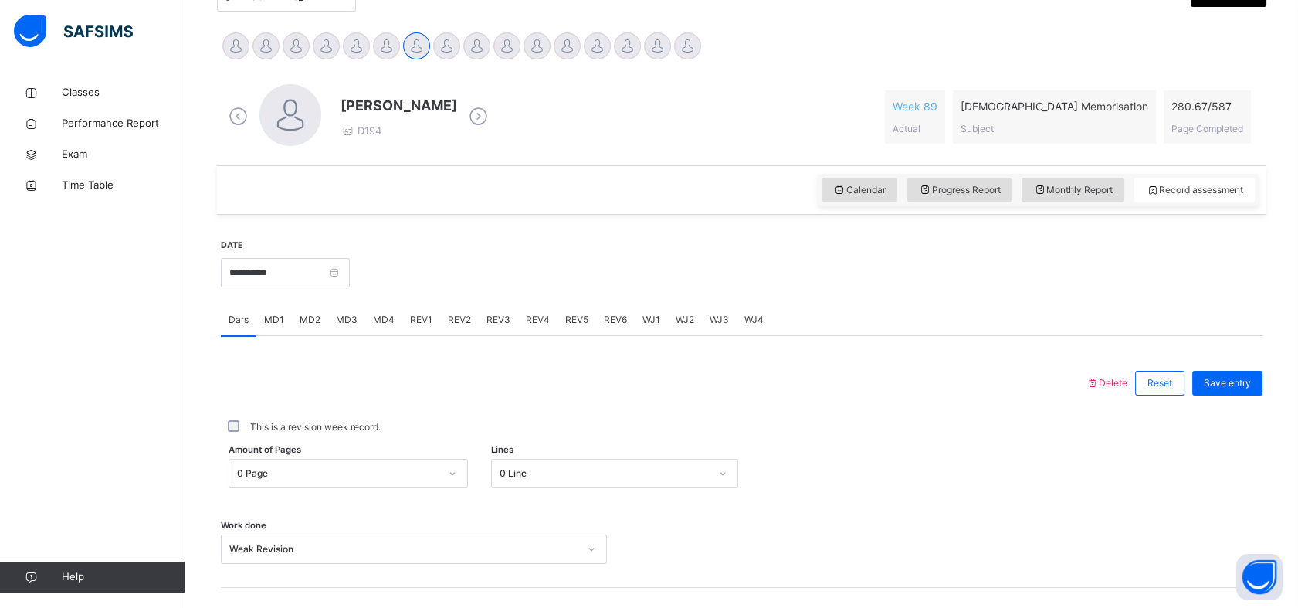
click at [415, 320] on span "REV1" at bounding box center [421, 320] width 22 height 14
click at [334, 452] on div "Select option..." at bounding box center [414, 456] width 386 height 29
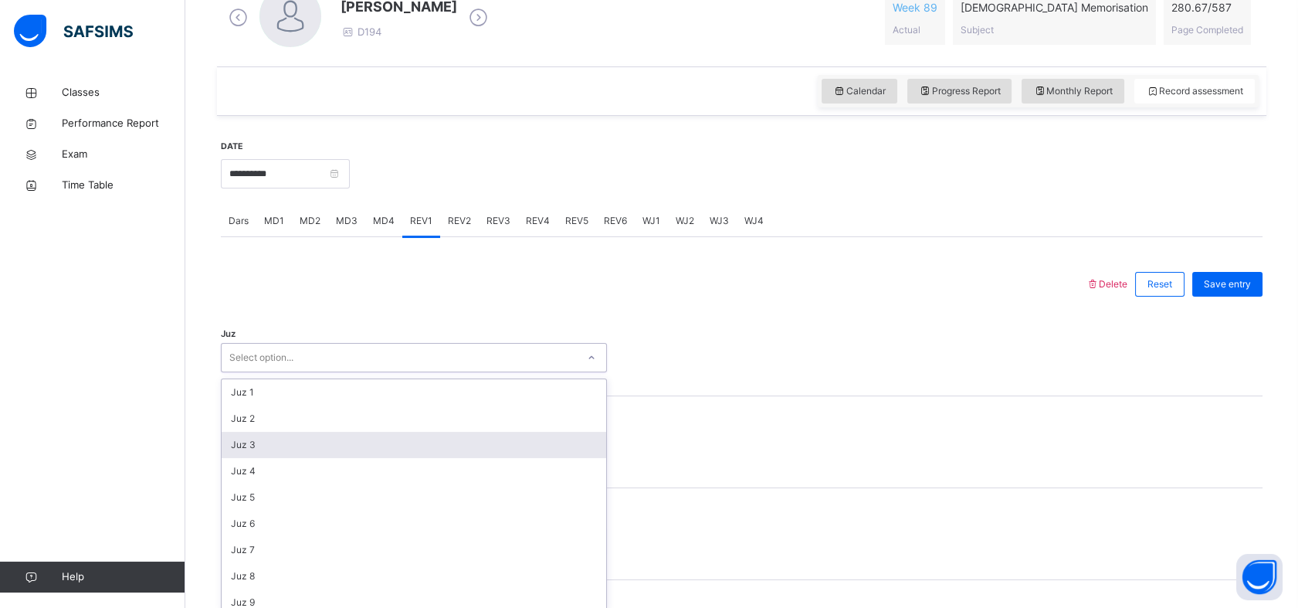
scroll to position [478, 0]
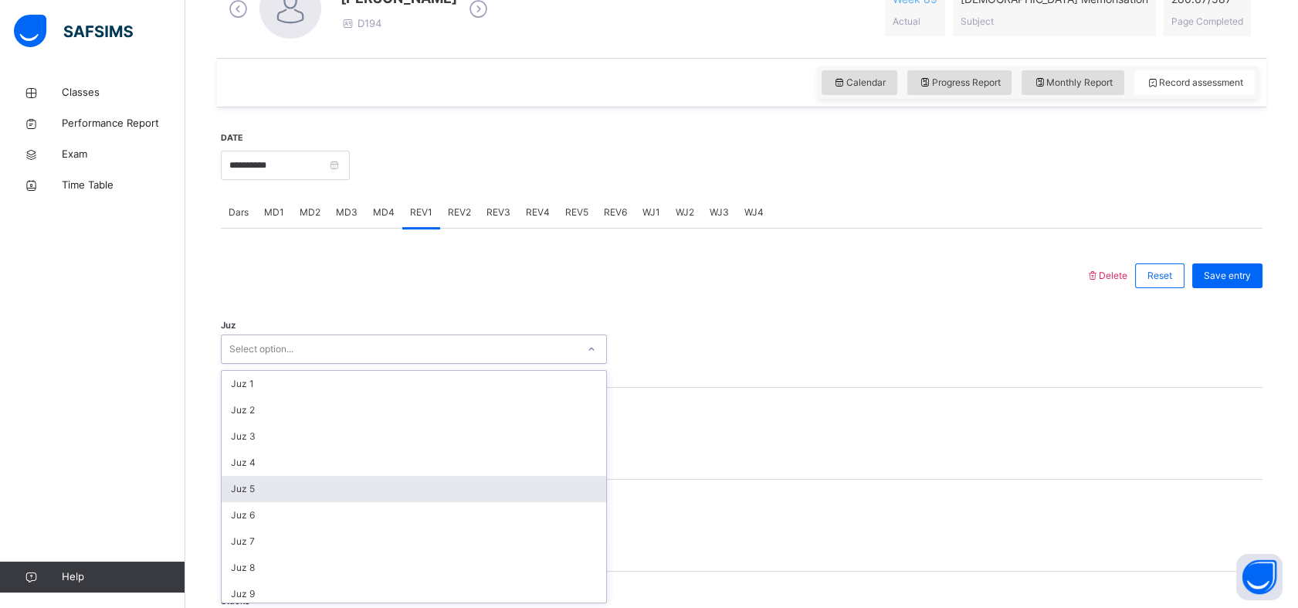
click at [293, 493] on div "Juz 5" at bounding box center [414, 489] width 385 height 26
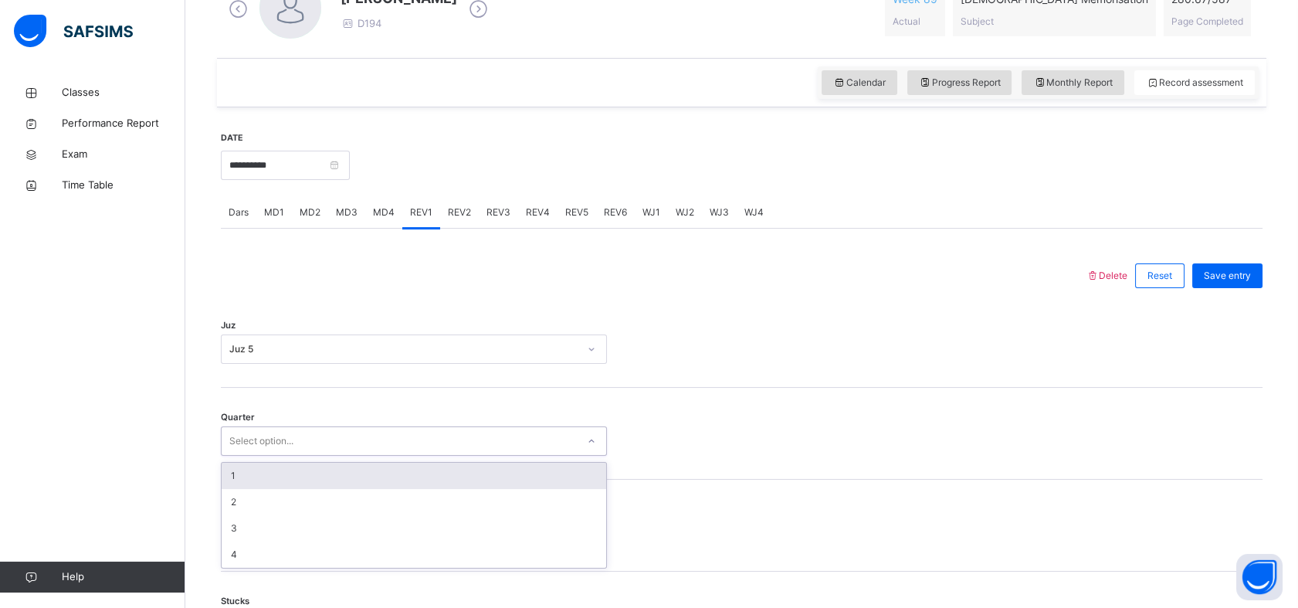
click at [287, 435] on div "Select option..." at bounding box center [261, 440] width 64 height 29
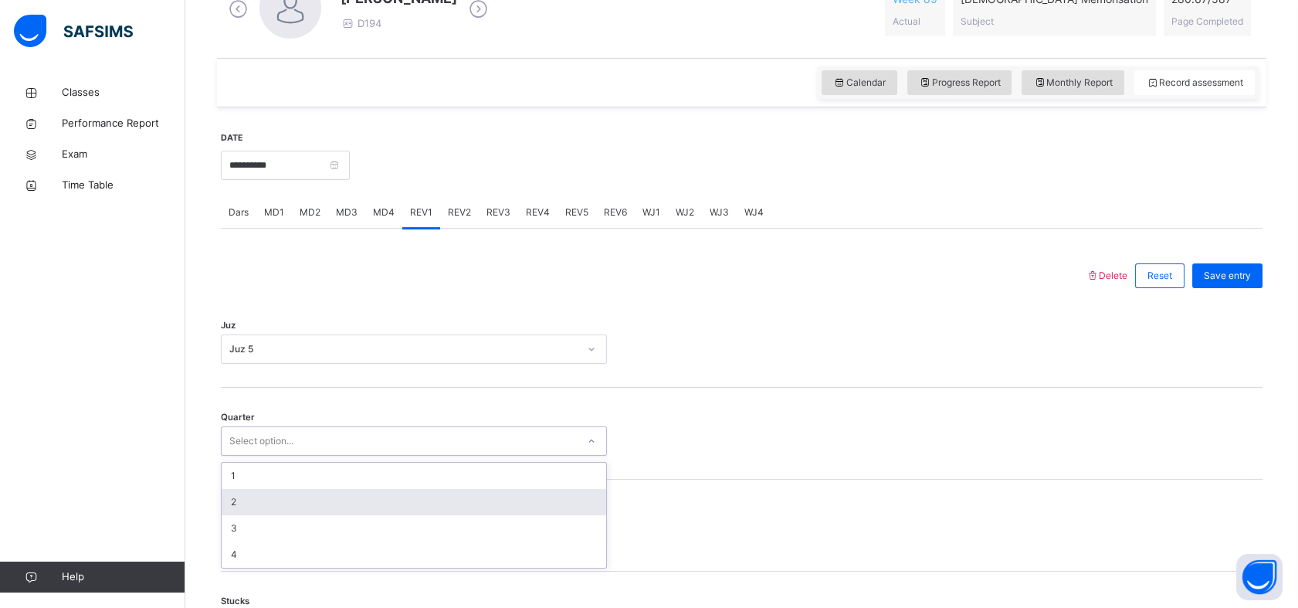
click at [265, 495] on div "2" at bounding box center [414, 502] width 385 height 26
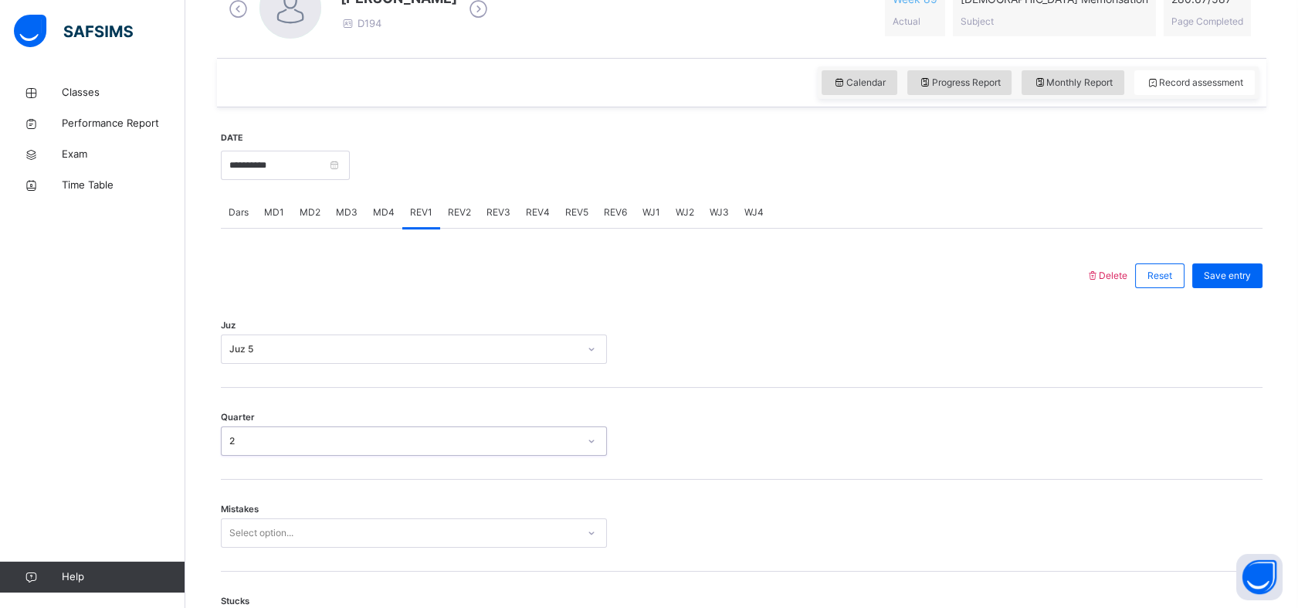
click at [321, 537] on div "Select option..." at bounding box center [414, 532] width 386 height 29
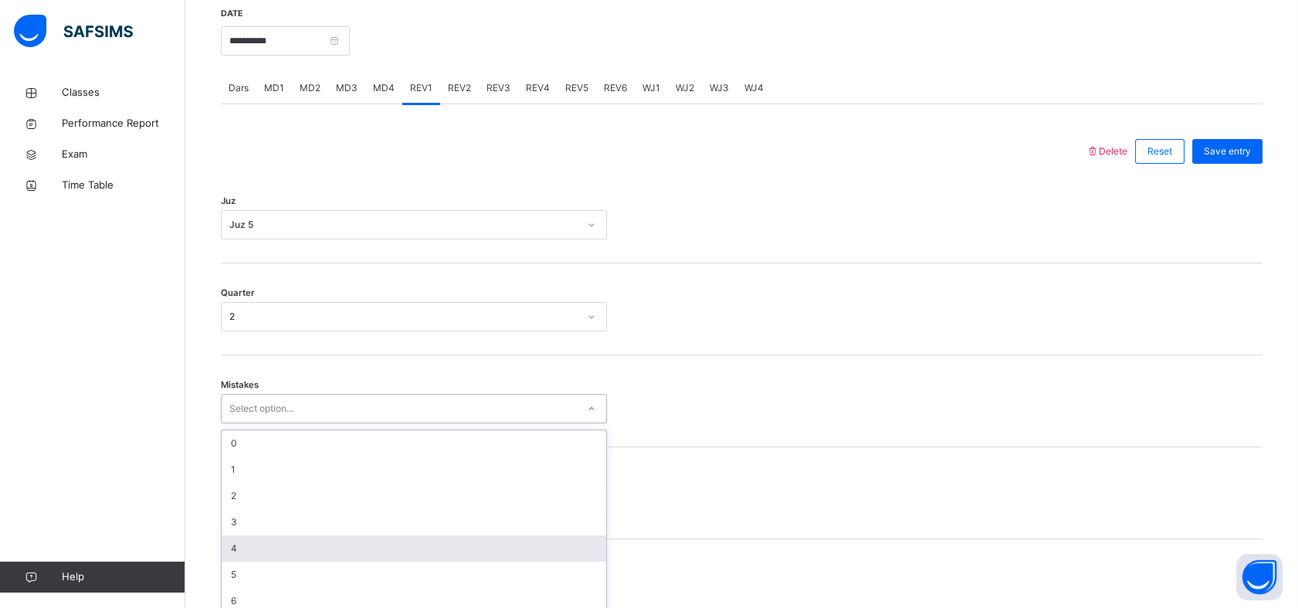
scroll to position [614, 0]
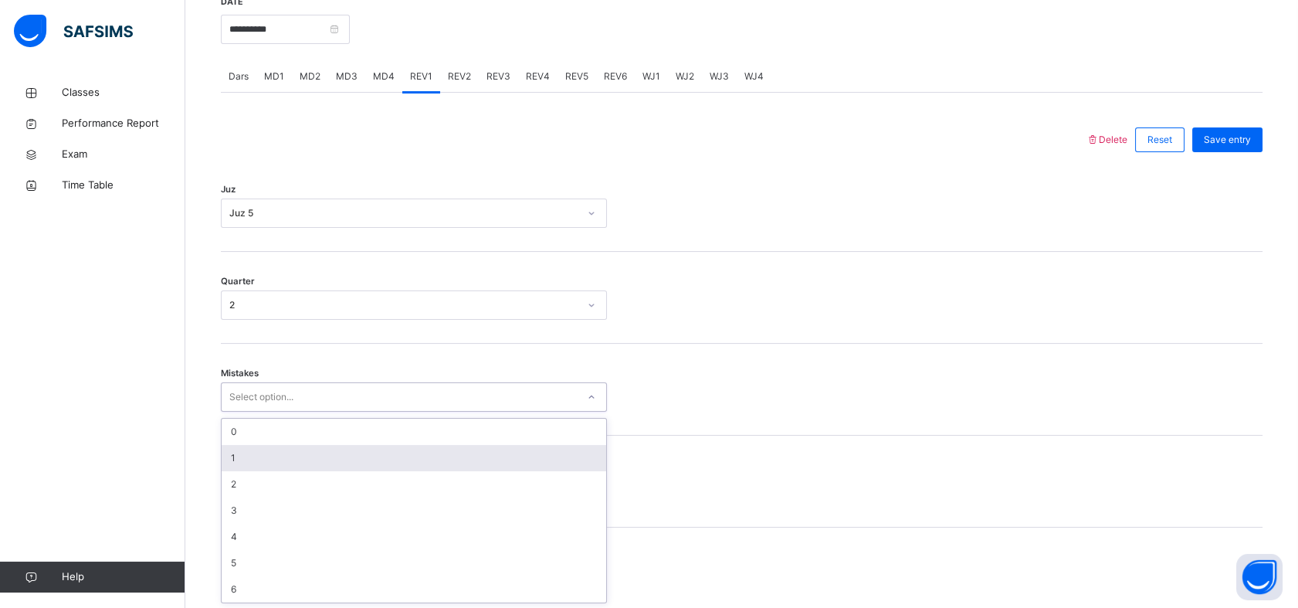
click at [317, 460] on div "1" at bounding box center [414, 458] width 385 height 26
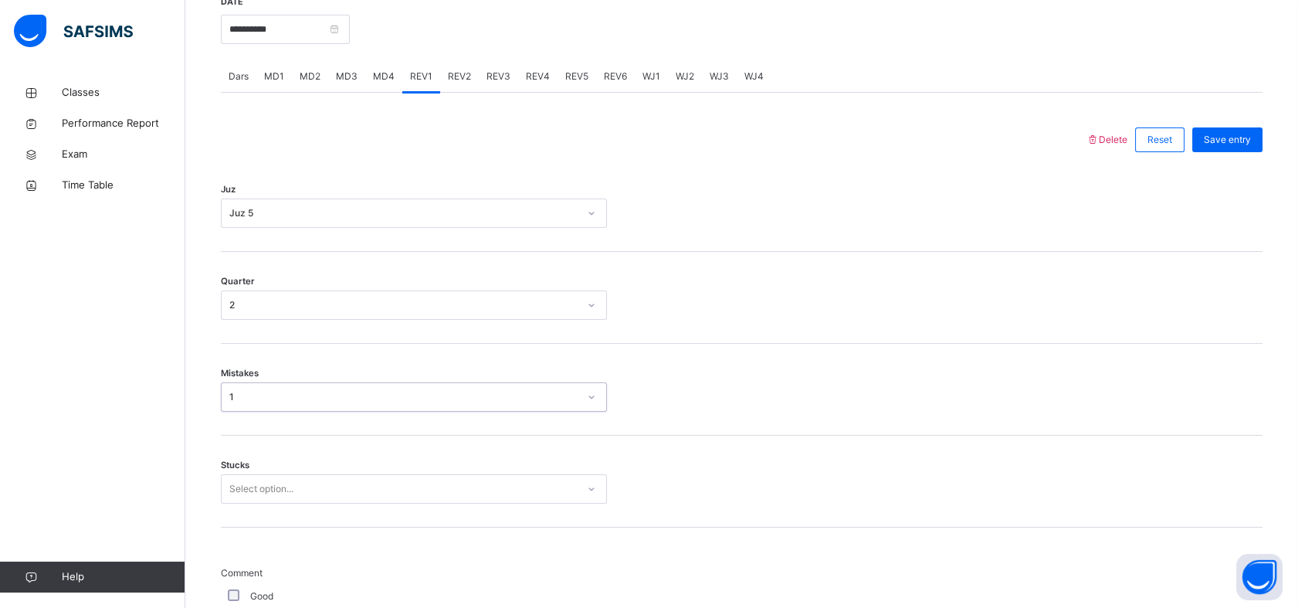
click at [303, 487] on div "Select option..." at bounding box center [414, 488] width 386 height 29
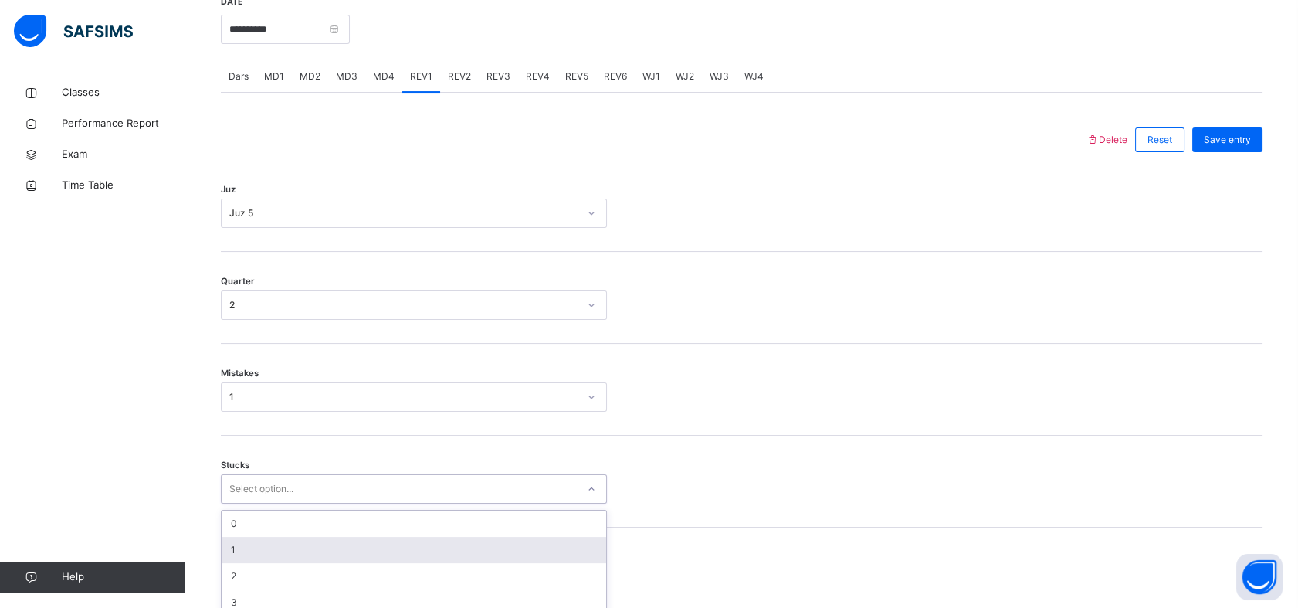
scroll to position [679, 0]
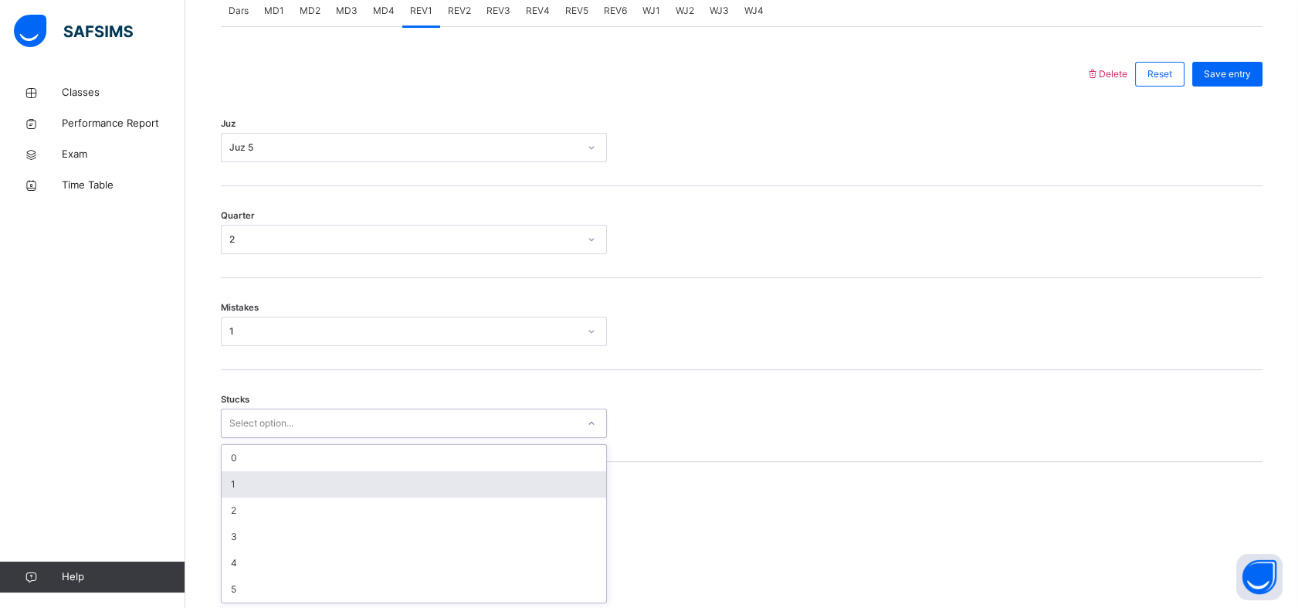
click at [303, 477] on div "1" at bounding box center [414, 484] width 385 height 26
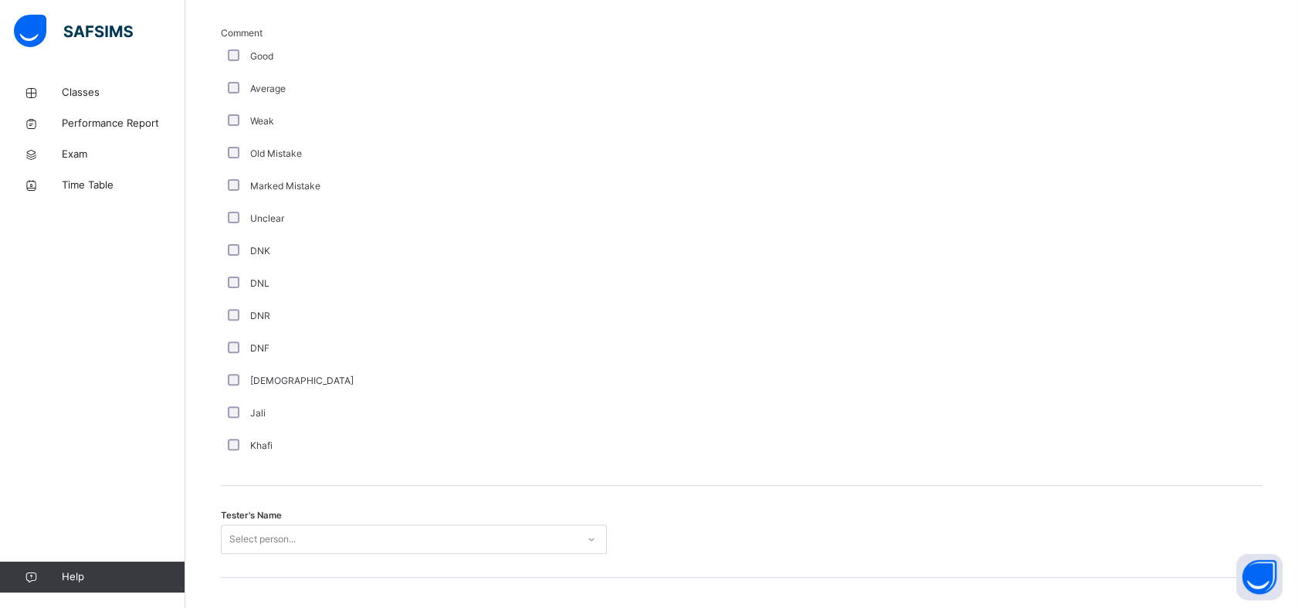
click at [234, 527] on div "Select person..." at bounding box center [414, 538] width 386 height 29
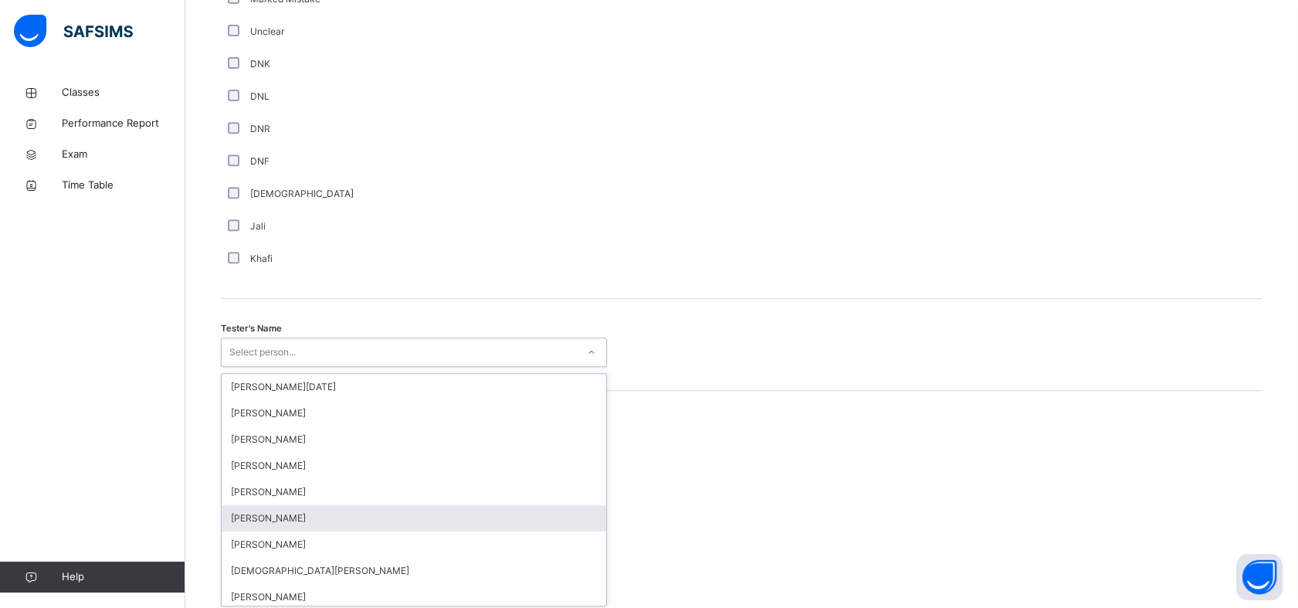
scroll to position [1343, 0]
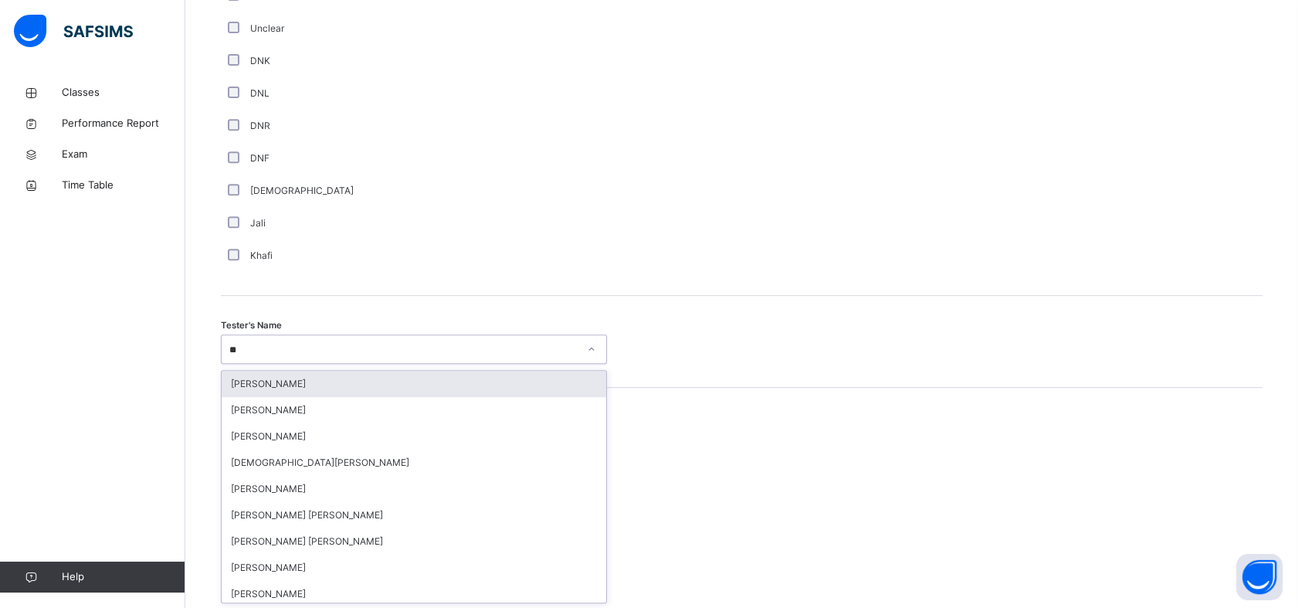
type input "***"
click at [398, 385] on div "[PERSON_NAME]" at bounding box center [414, 384] width 385 height 26
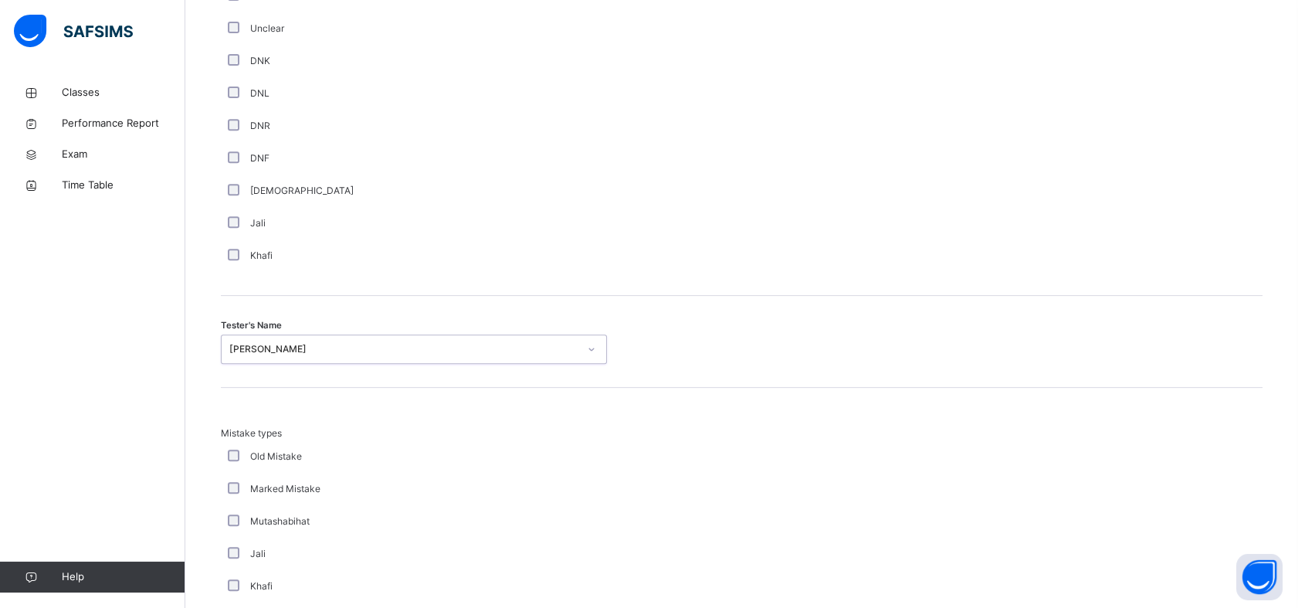
scroll to position [1627, 0]
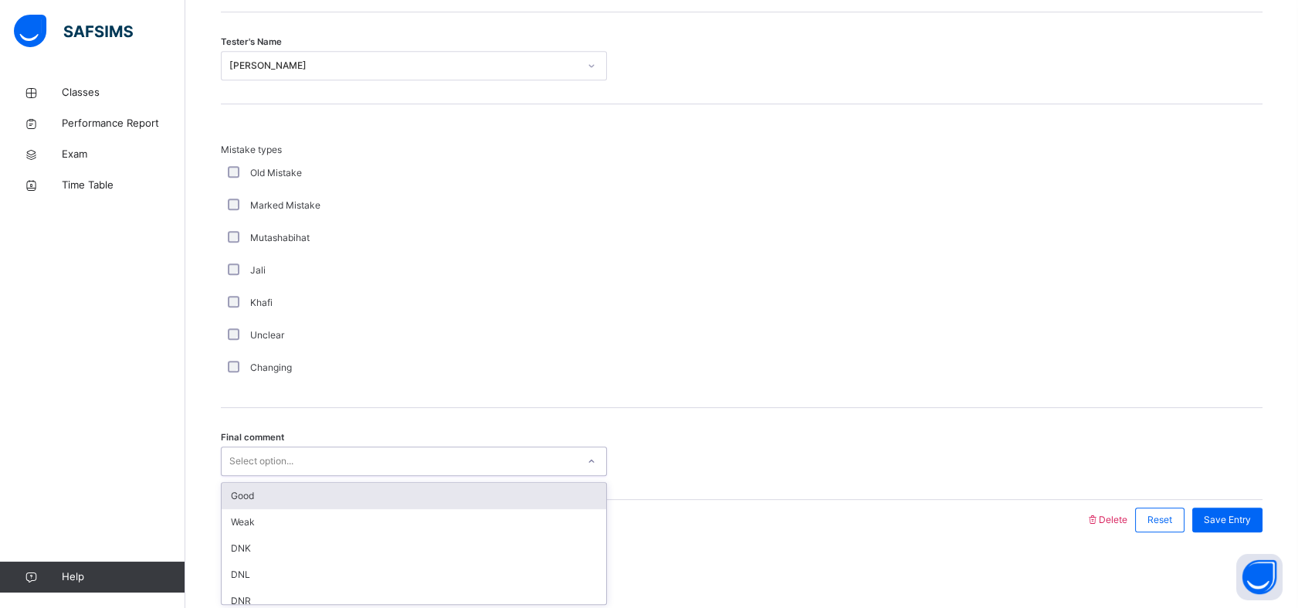
click at [301, 452] on div "Select option..." at bounding box center [399, 461] width 355 height 24
click at [313, 486] on div "Good" at bounding box center [414, 496] width 385 height 26
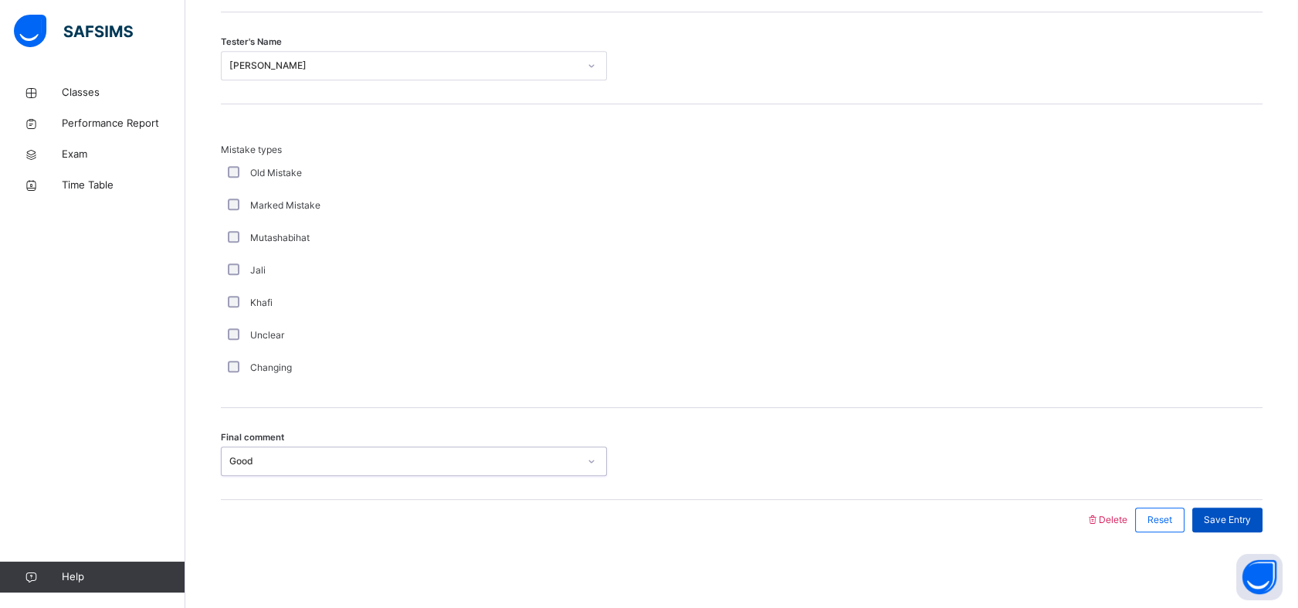
click at [1208, 514] on div "Save Entry" at bounding box center [1227, 519] width 70 height 25
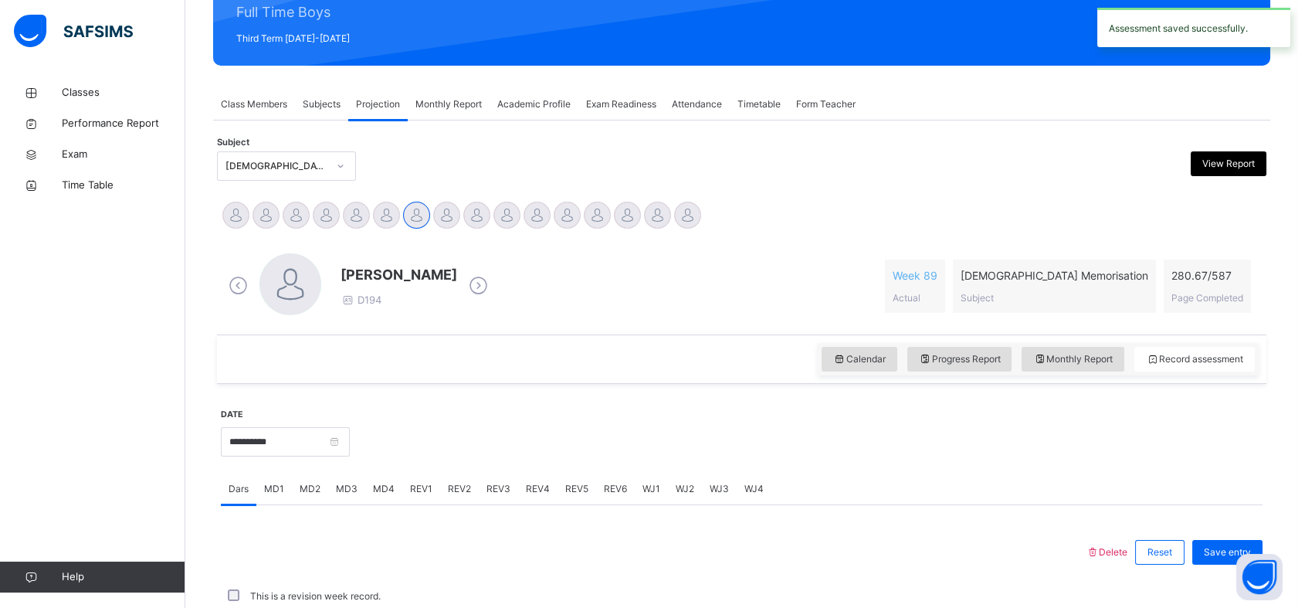
scroll to position [551, 0]
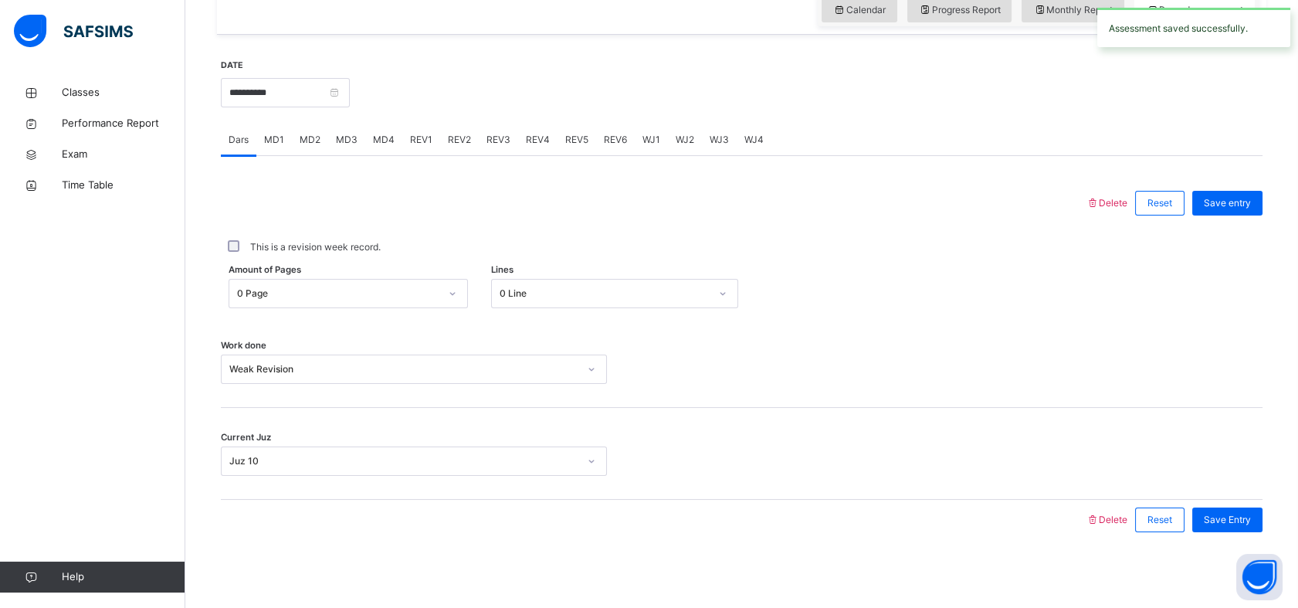
click at [461, 127] on div "REV2" at bounding box center [459, 139] width 39 height 31
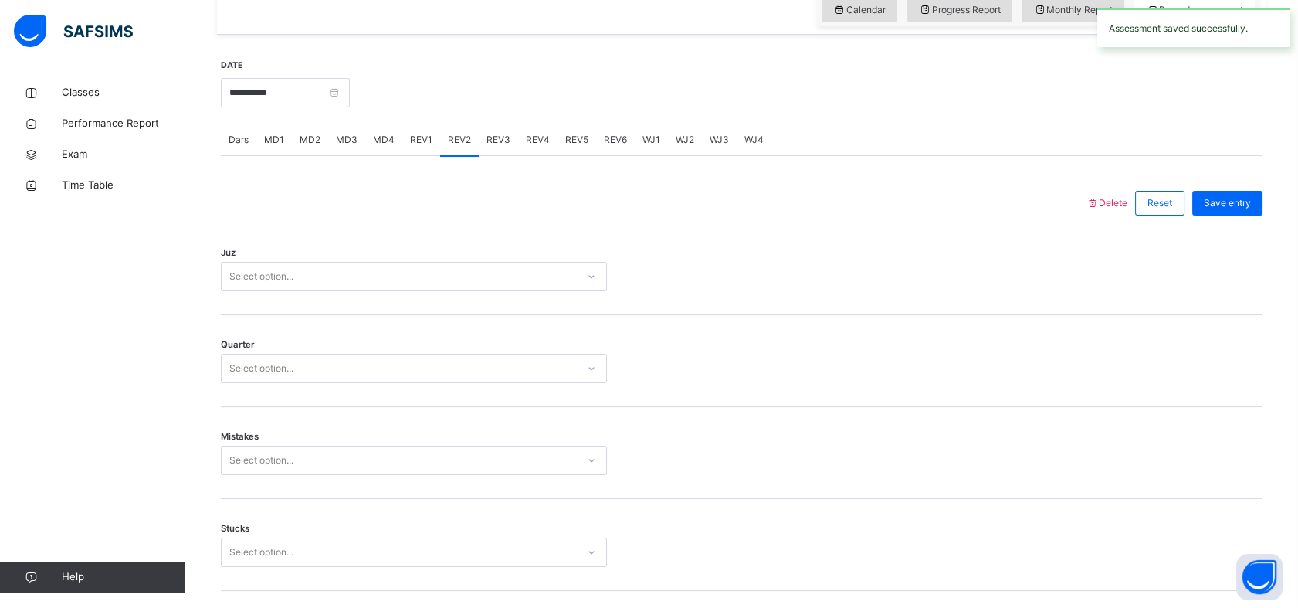
scroll to position [1627, 0]
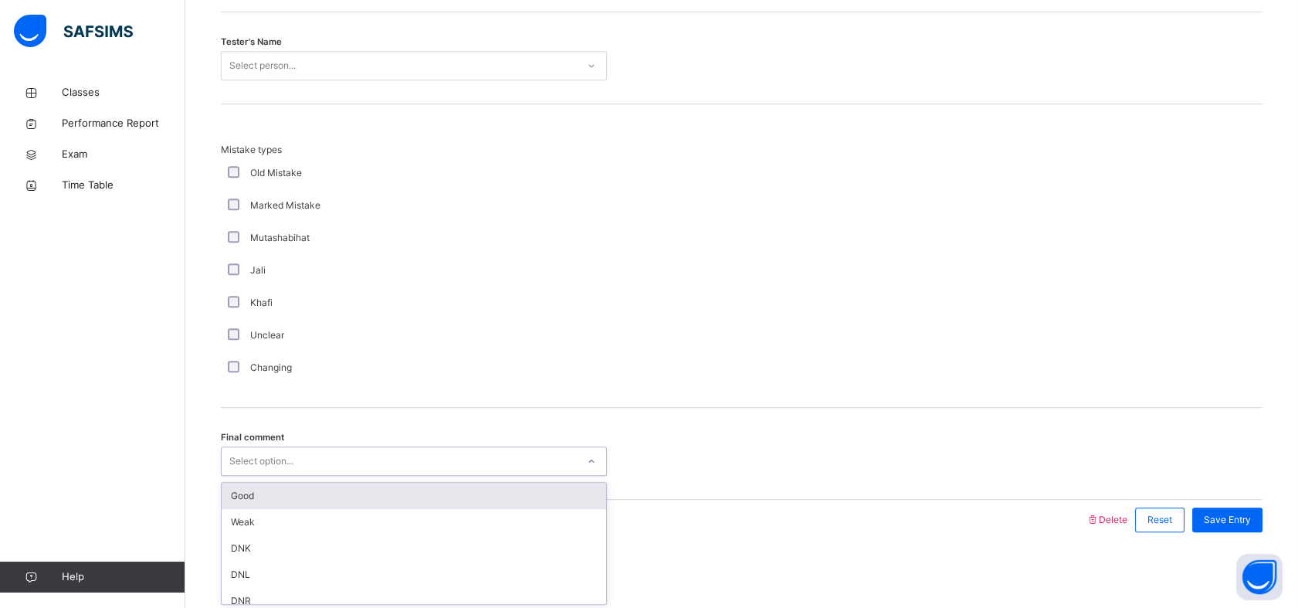
click at [362, 462] on div "Select option..." at bounding box center [399, 461] width 355 height 24
click at [321, 501] on div "Good" at bounding box center [414, 496] width 385 height 26
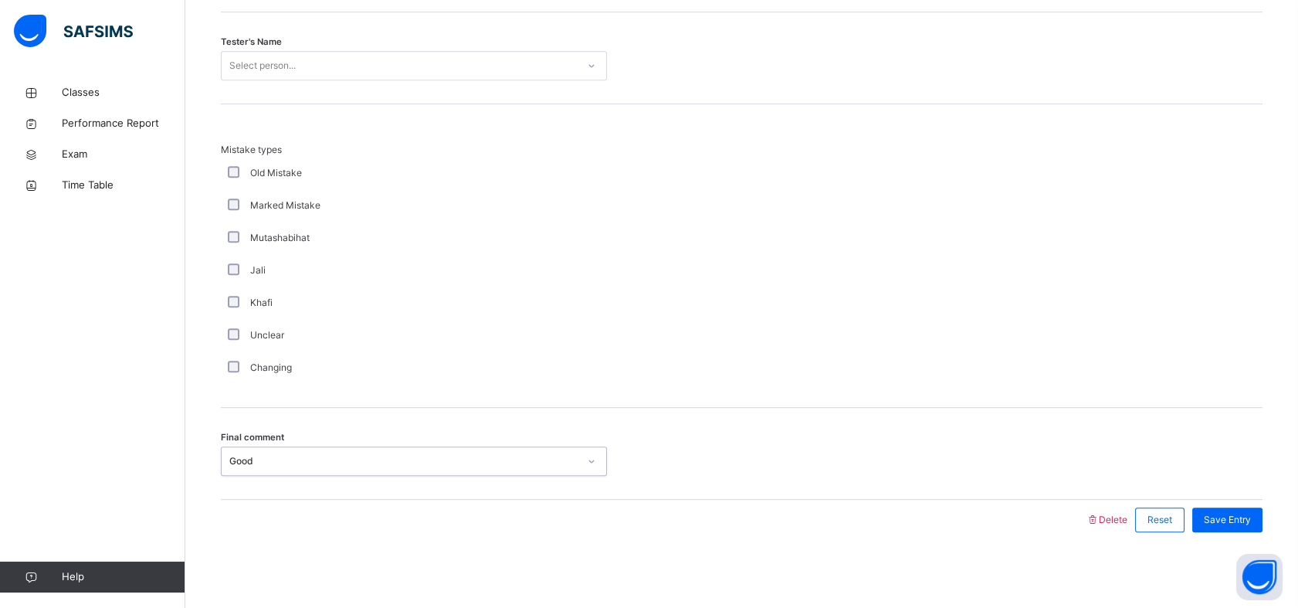
click at [387, 59] on div "Select person..." at bounding box center [399, 66] width 355 height 24
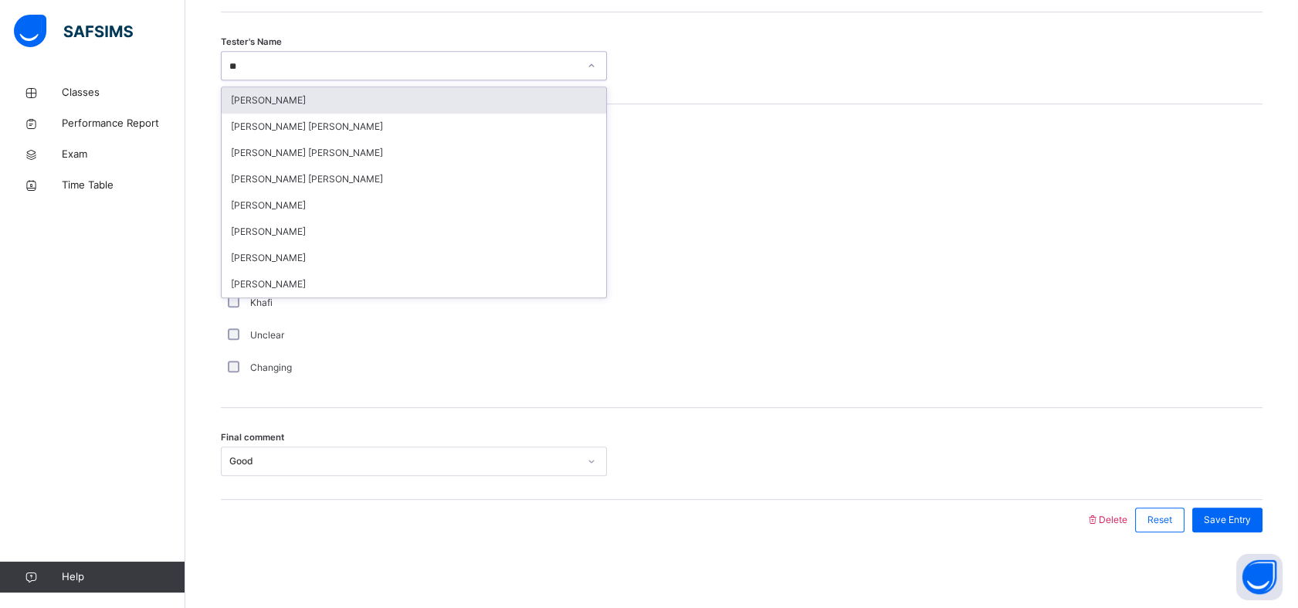
type input "***"
click at [383, 106] on div "[PERSON_NAME]" at bounding box center [414, 100] width 385 height 26
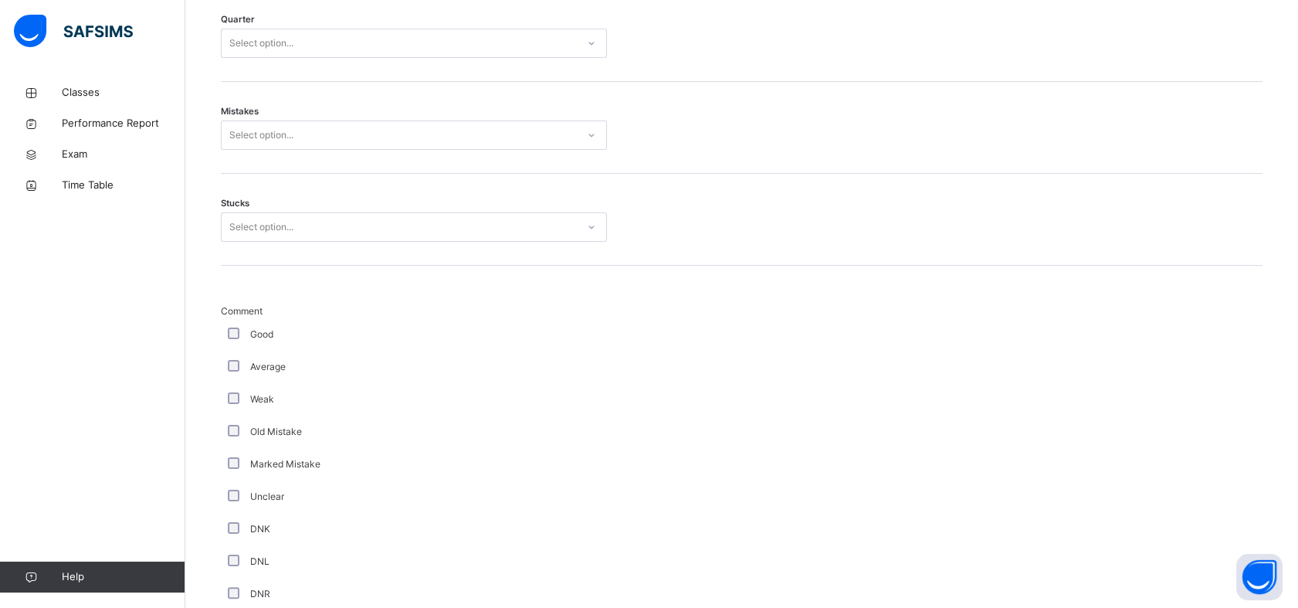
scroll to position [874, 0]
click at [340, 229] on div "Select option..." at bounding box center [399, 229] width 355 height 24
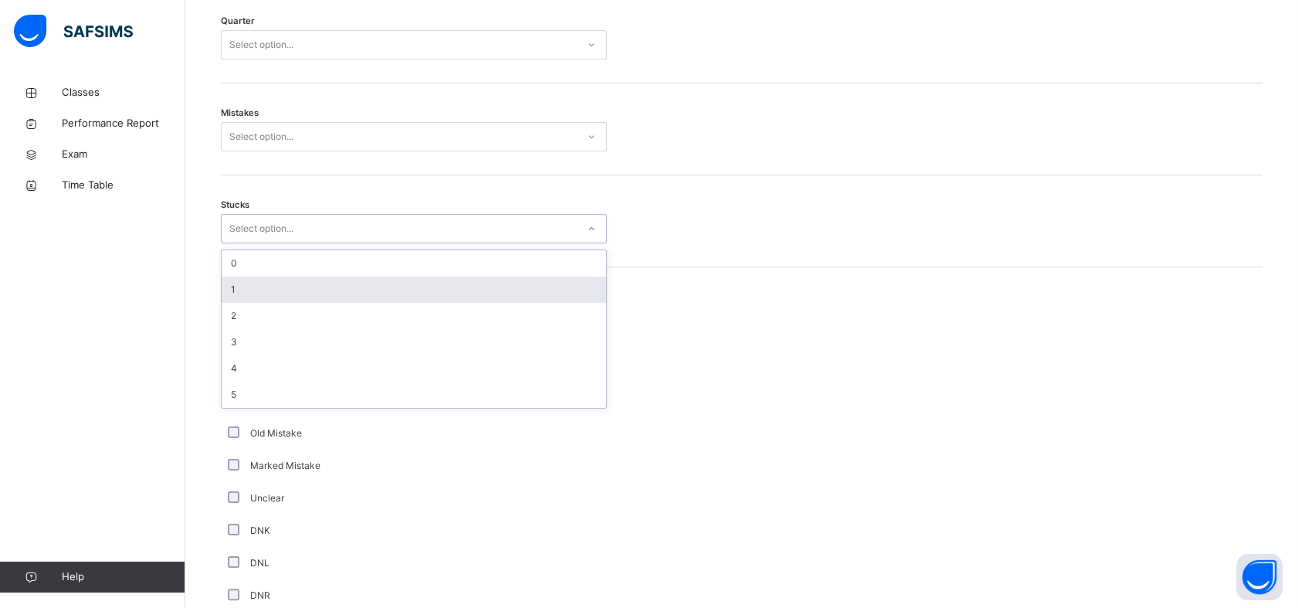
click at [299, 283] on div "1" at bounding box center [414, 289] width 385 height 26
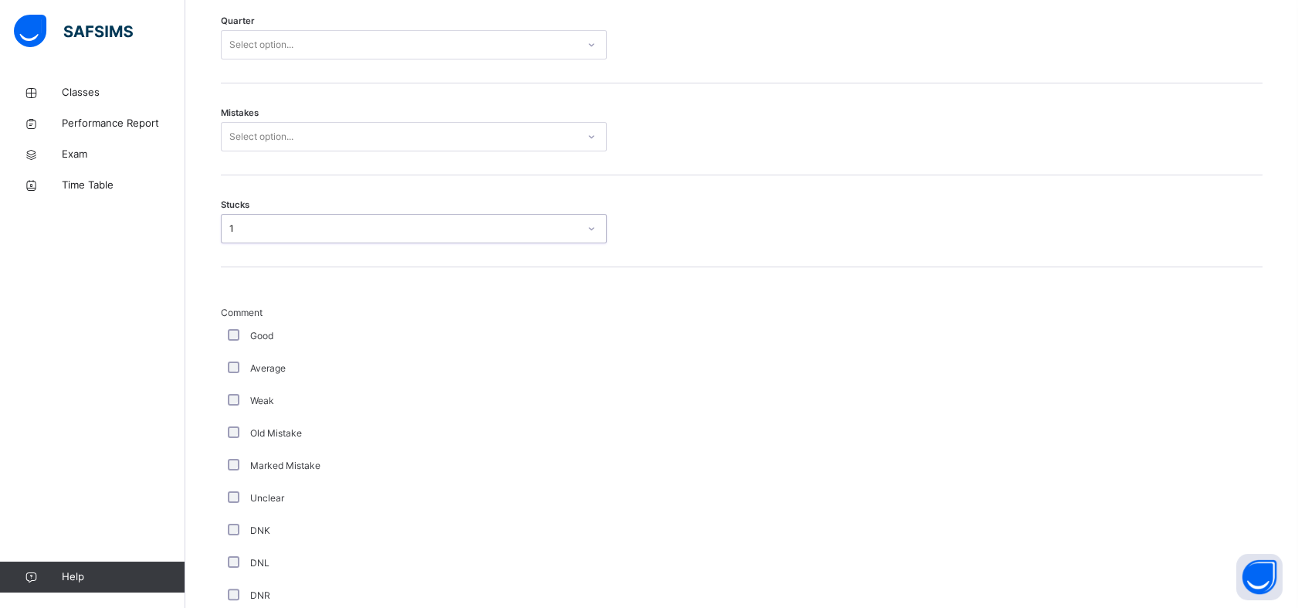
click at [396, 119] on div "Mistakes Select option..." at bounding box center [742, 129] width 1042 height 92
click at [388, 139] on div "Select option..." at bounding box center [399, 137] width 355 height 24
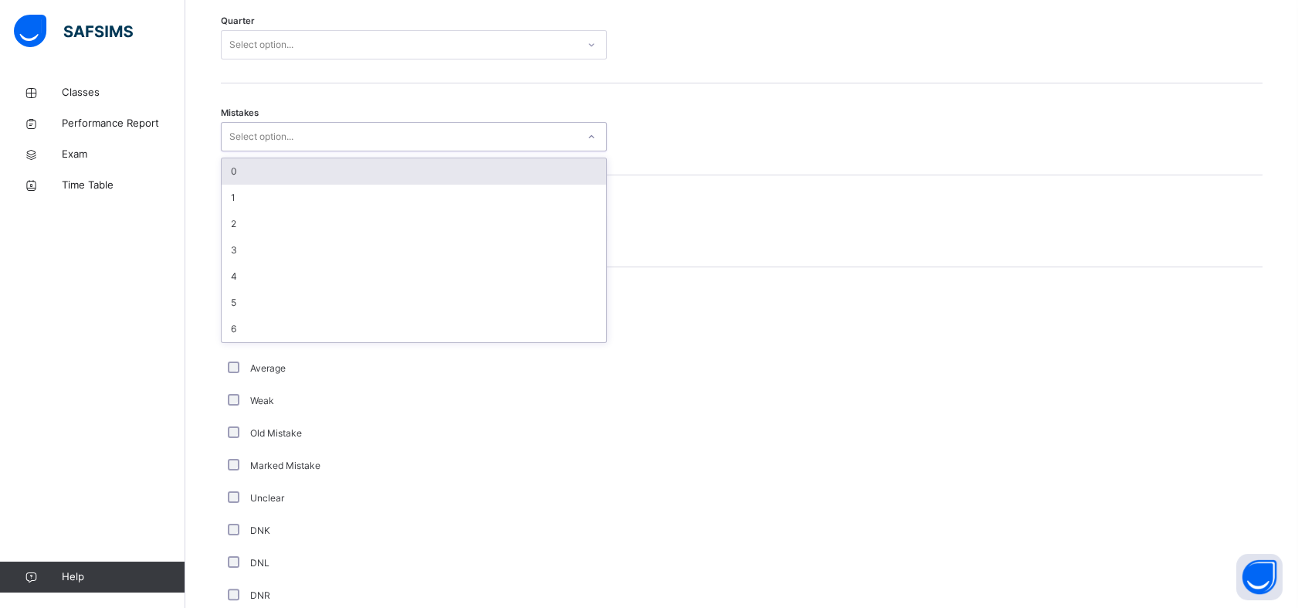
click at [349, 167] on div "0" at bounding box center [414, 171] width 385 height 26
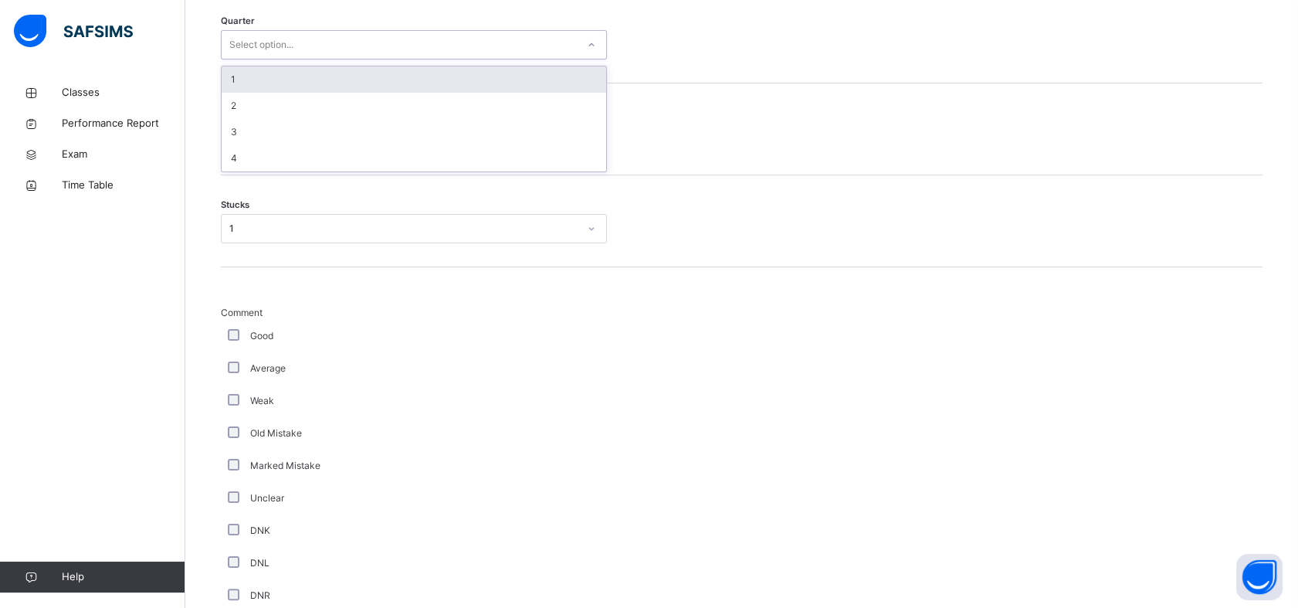
click at [431, 45] on div "Select option..." at bounding box center [399, 45] width 355 height 24
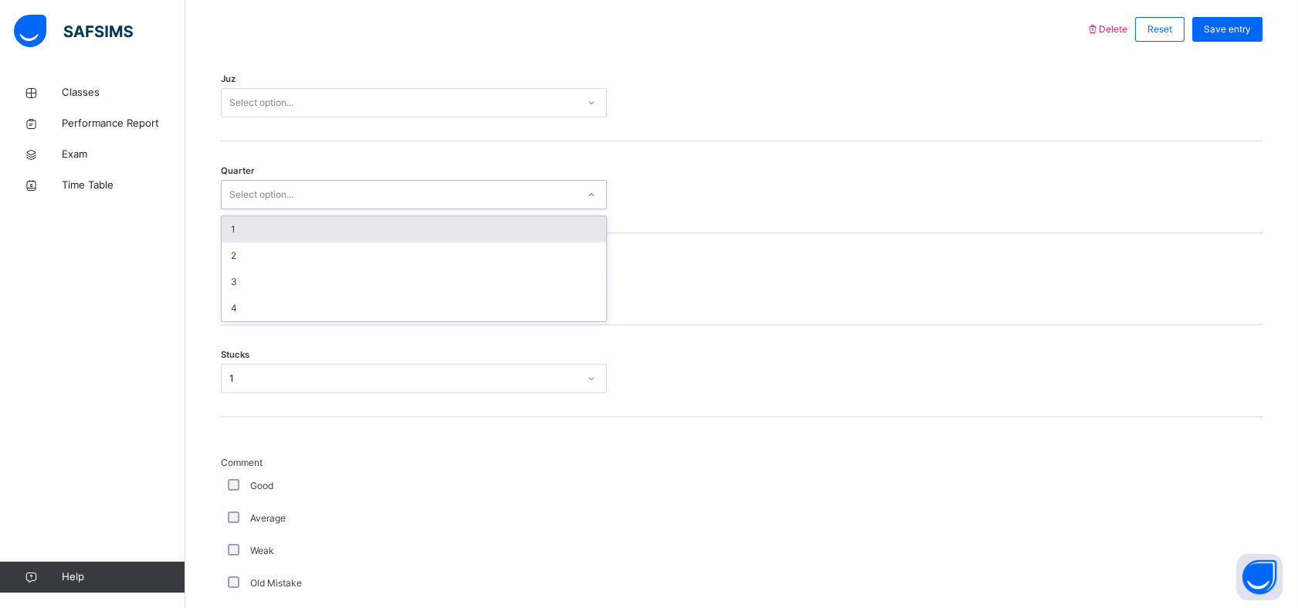
scroll to position [704, 0]
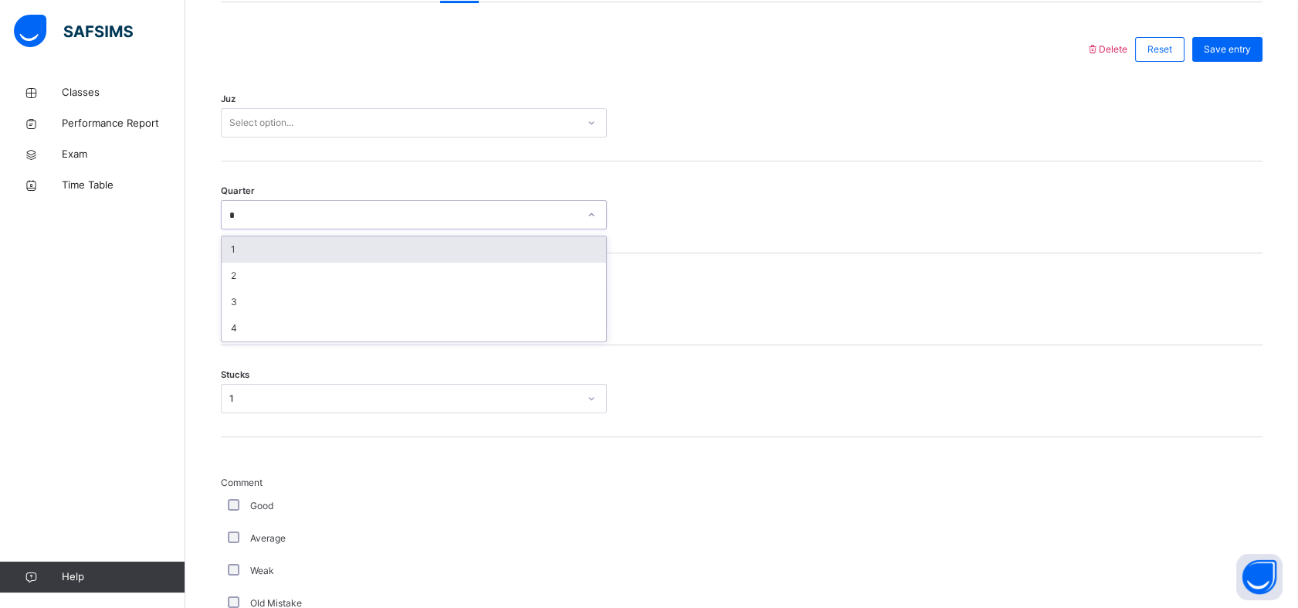
type input "*"
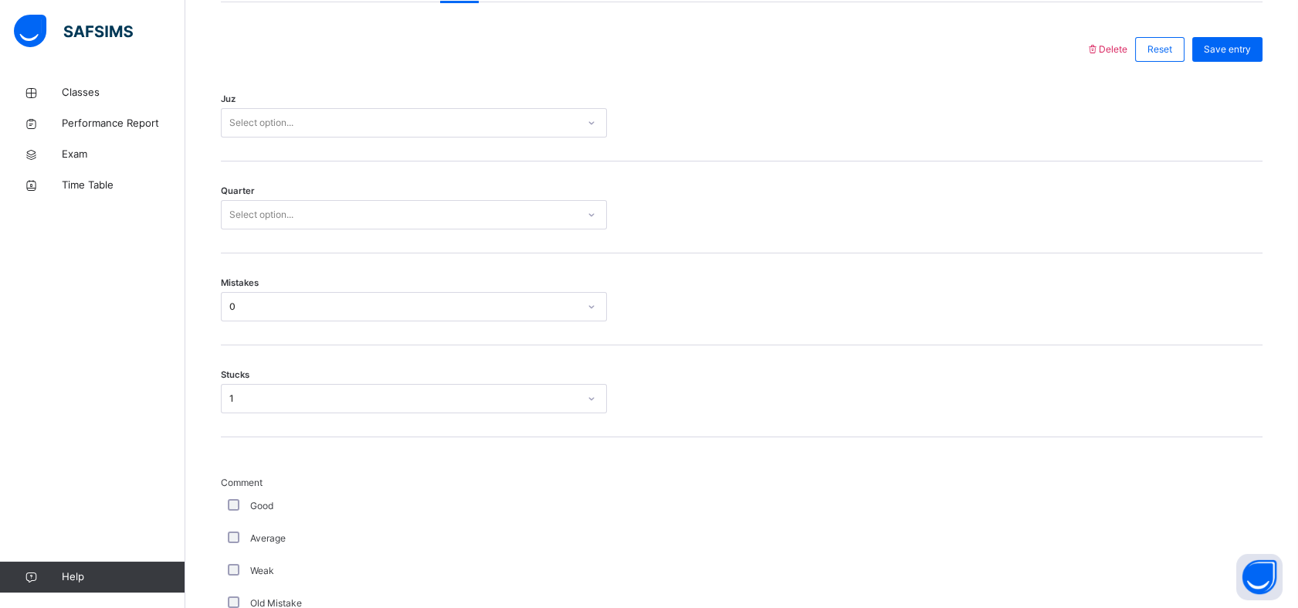
click at [361, 139] on div "Juz Select option..." at bounding box center [742, 115] width 1042 height 92
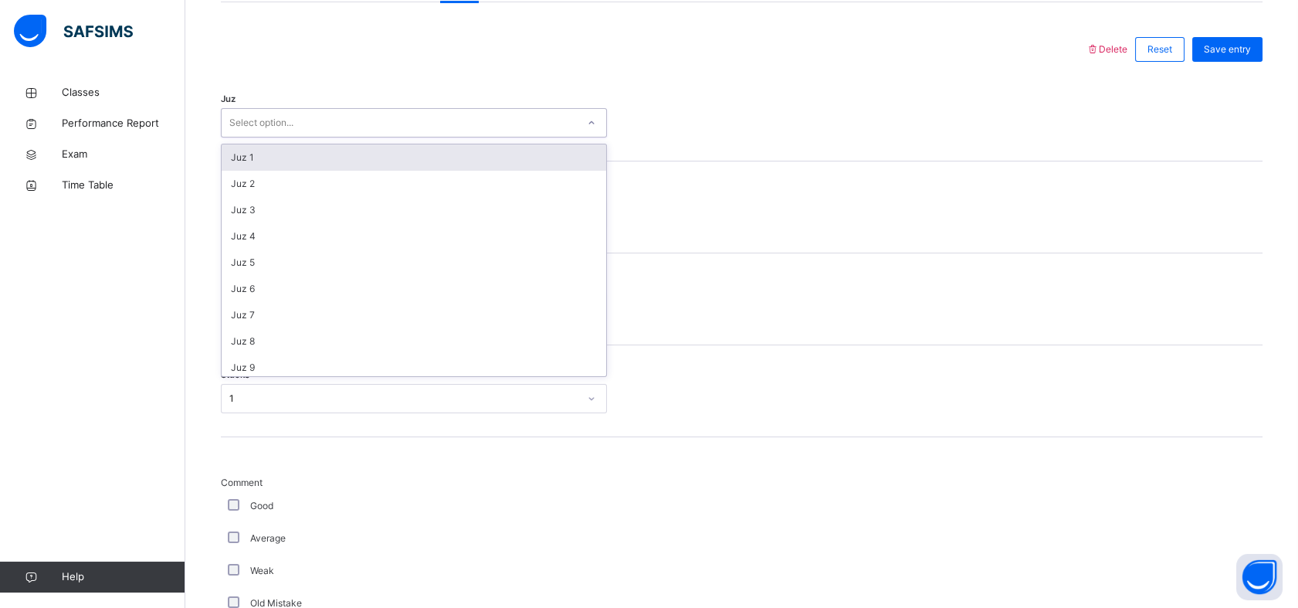
click at [368, 119] on div "Select option..." at bounding box center [399, 123] width 355 height 24
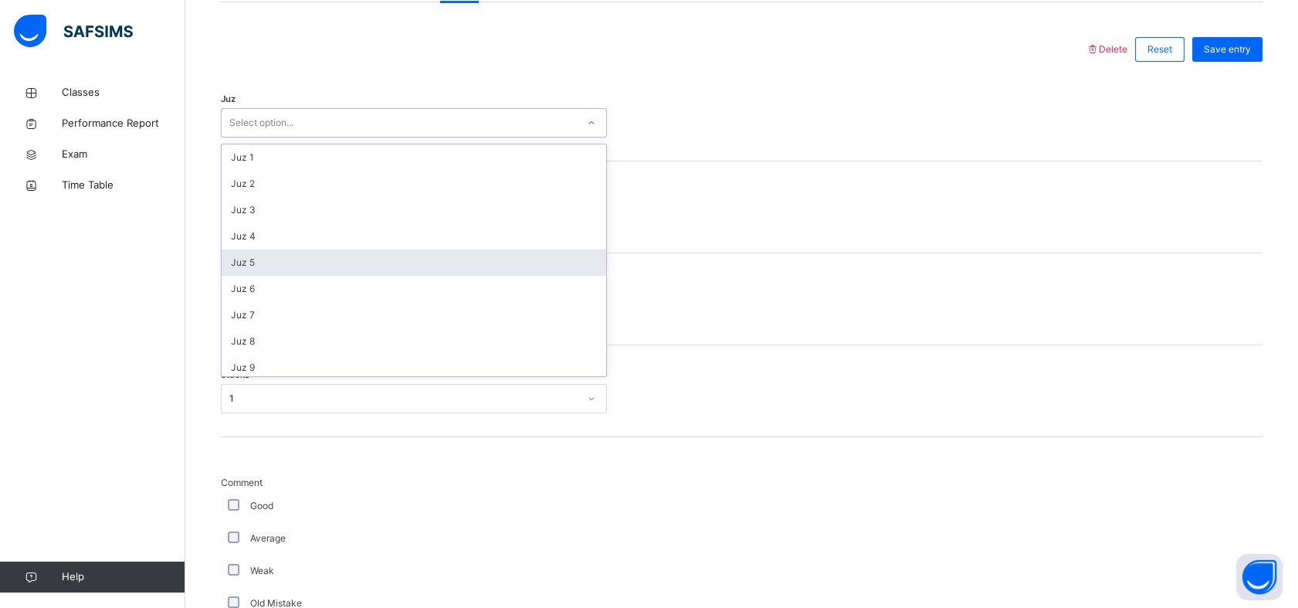
click at [283, 266] on div "Juz 5" at bounding box center [414, 262] width 385 height 26
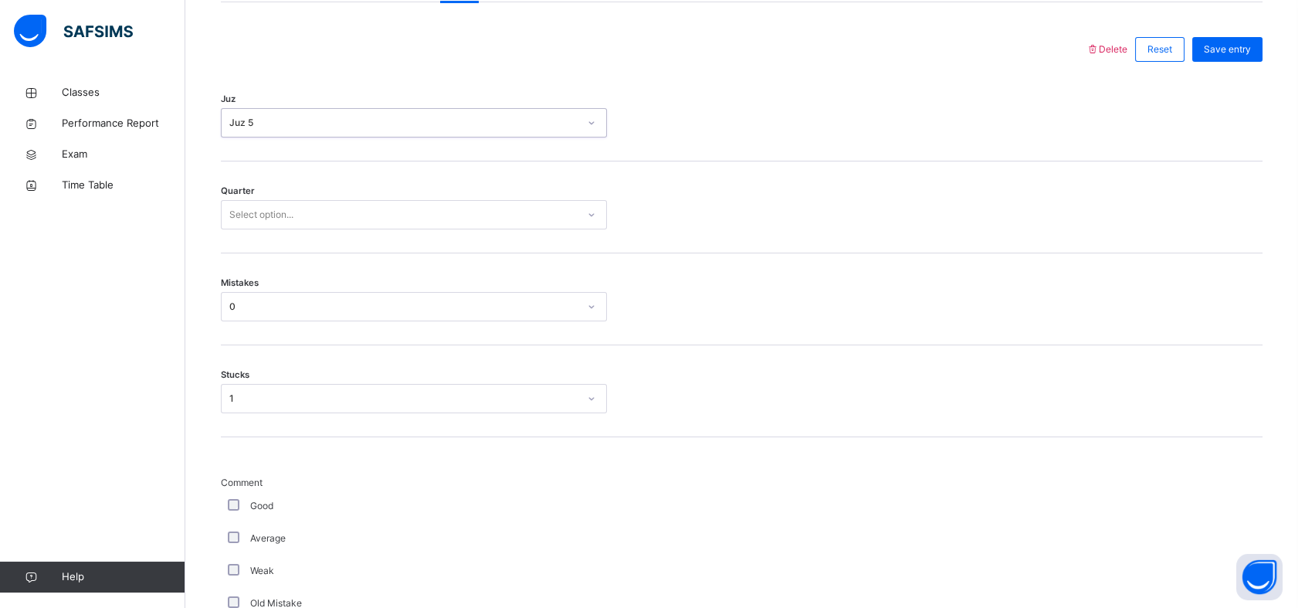
click at [278, 218] on div "Select option..." at bounding box center [261, 214] width 64 height 29
click at [259, 307] on div "3" at bounding box center [414, 302] width 385 height 26
click at [1247, 51] on span "Save entry" at bounding box center [1227, 49] width 47 height 14
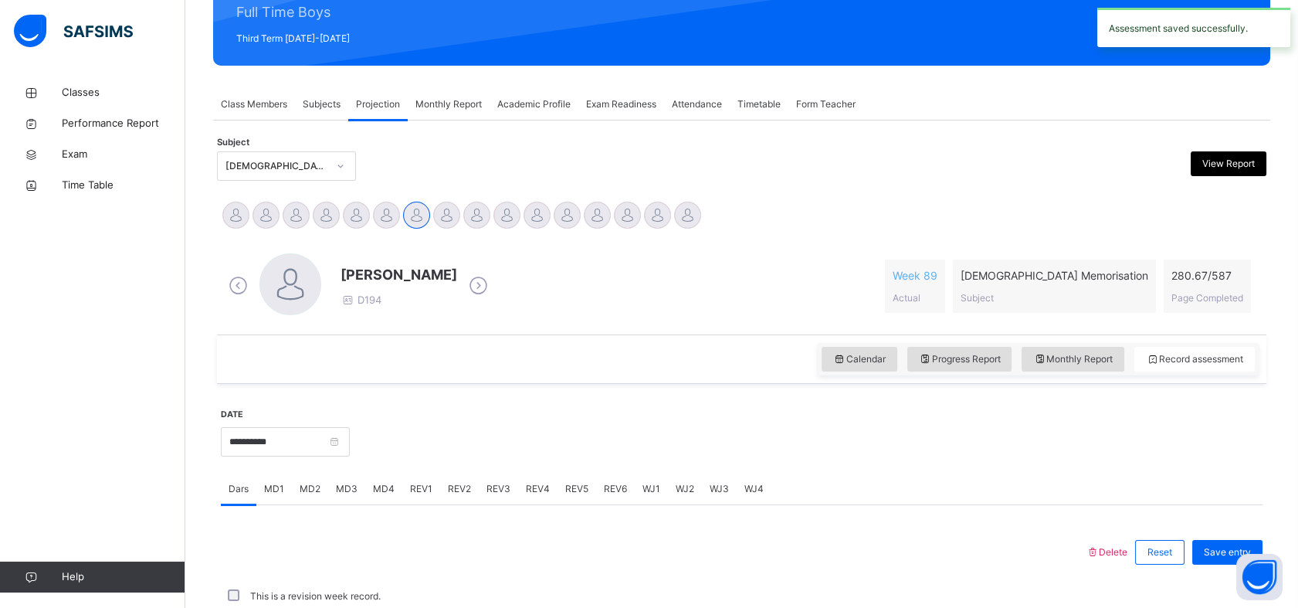
scroll to position [551, 0]
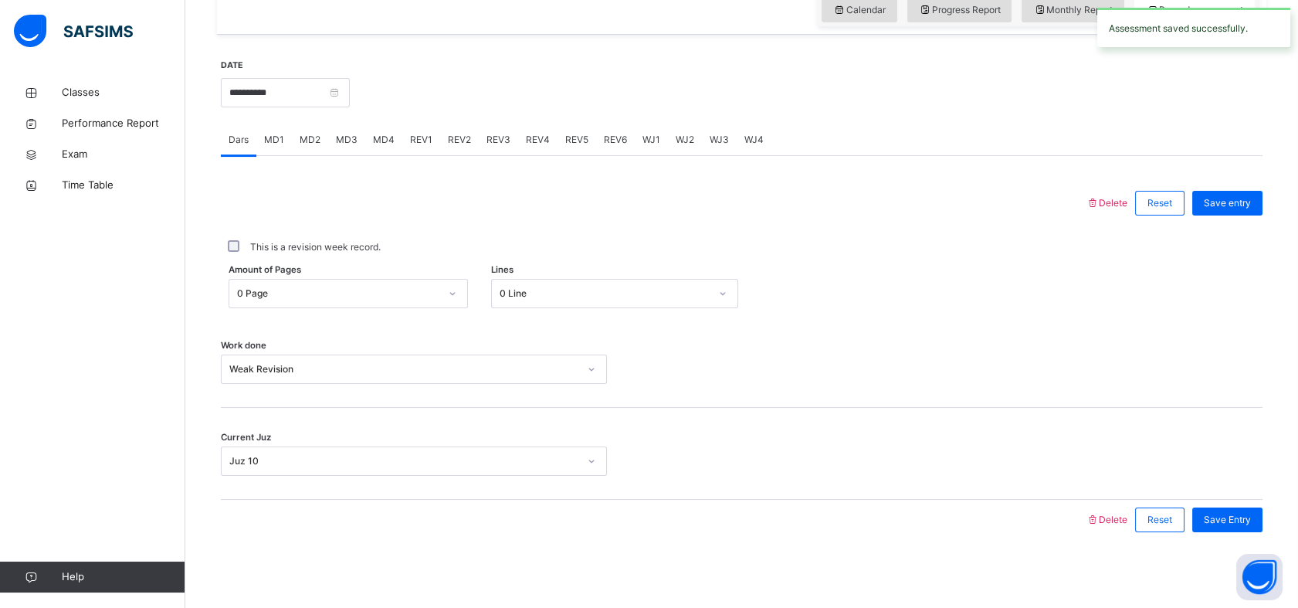
click at [488, 135] on span "REV3" at bounding box center [498, 140] width 24 height 14
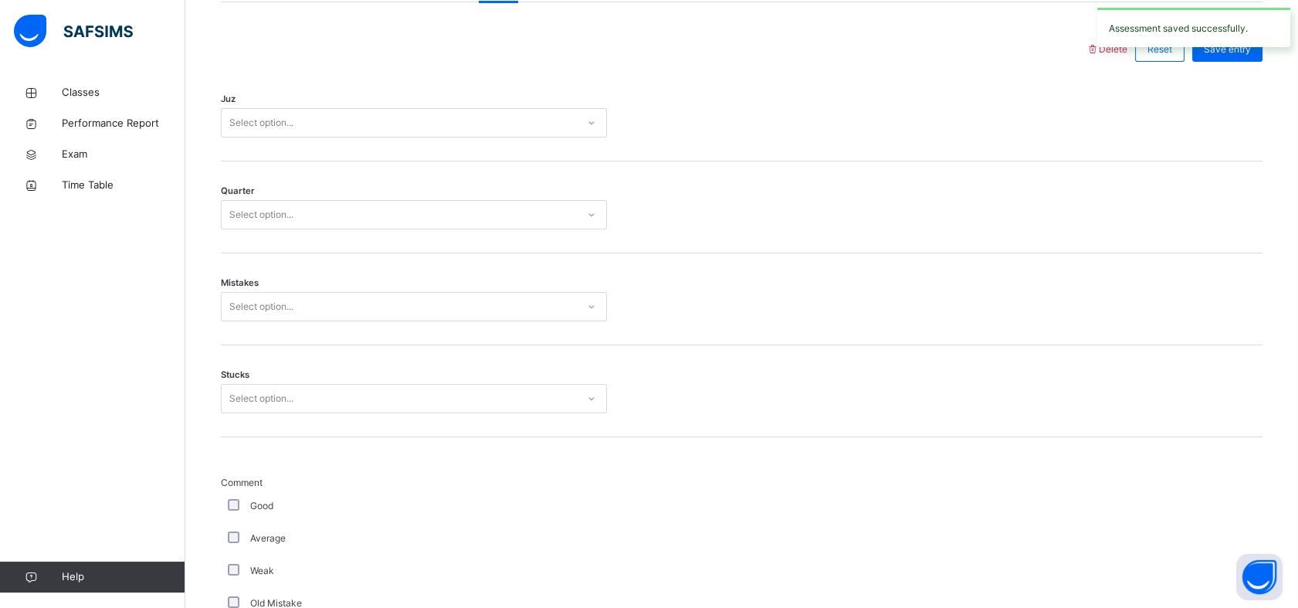
click at [493, 125] on div "Select option..." at bounding box center [399, 123] width 355 height 24
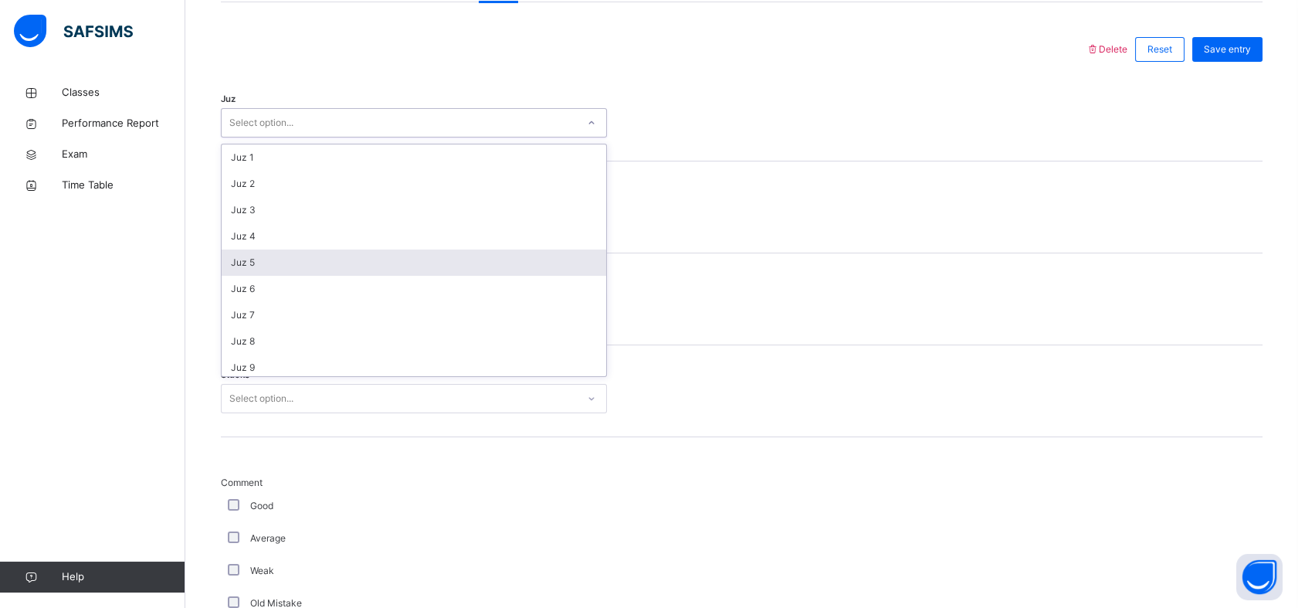
click at [353, 266] on div "Juz 5" at bounding box center [414, 262] width 385 height 26
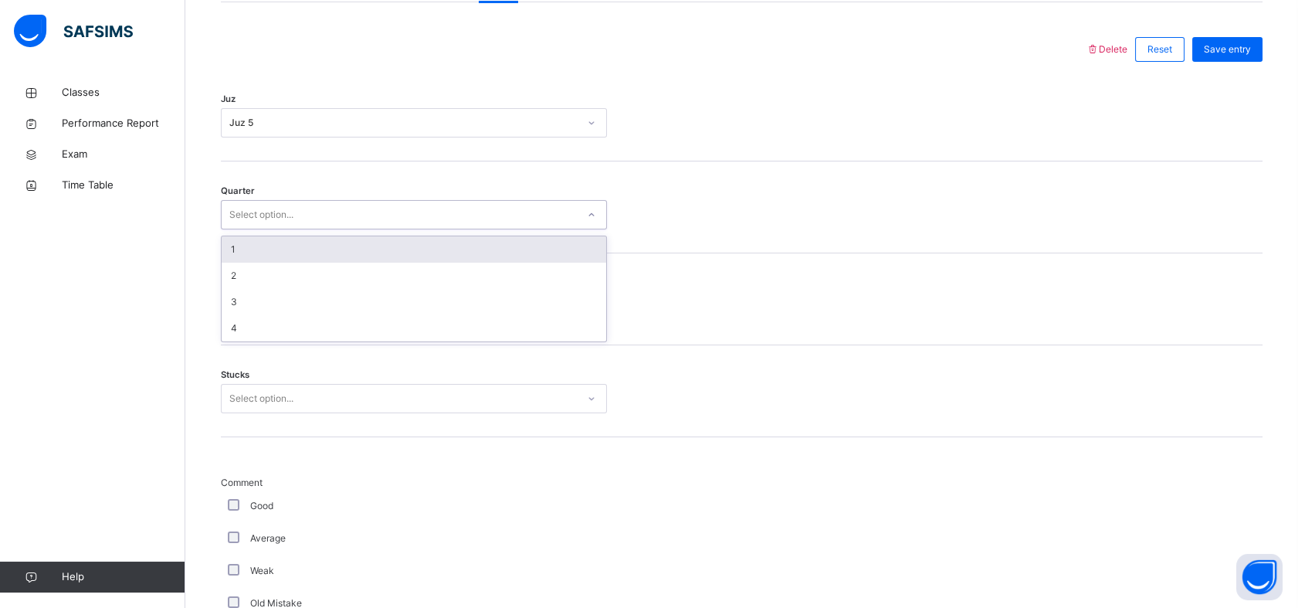
click at [343, 212] on div "Select option..." at bounding box center [399, 215] width 355 height 24
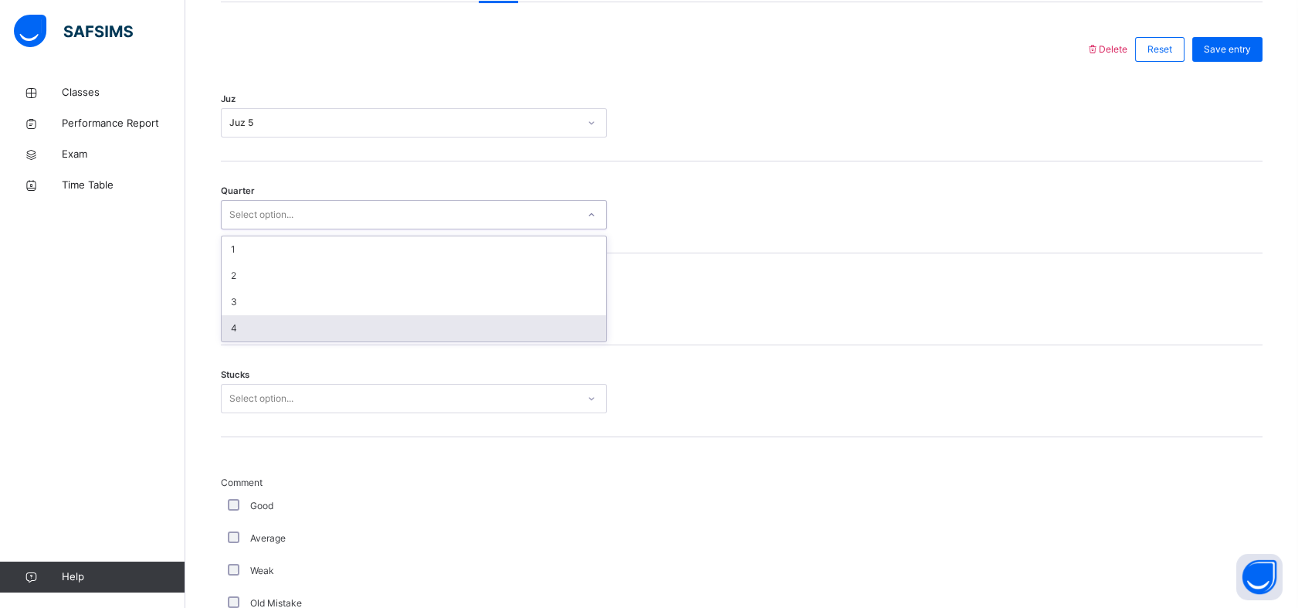
click at [272, 318] on div "4" at bounding box center [414, 328] width 385 height 26
click at [276, 309] on div "Select option..." at bounding box center [261, 306] width 64 height 29
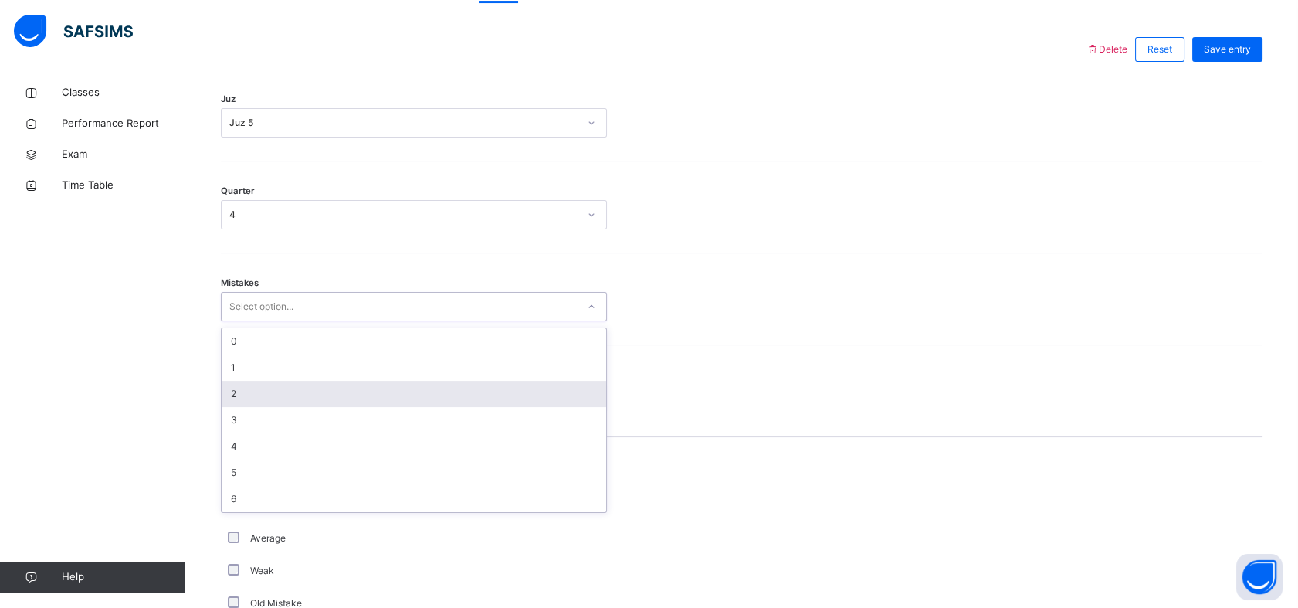
click at [243, 388] on div "2" at bounding box center [414, 394] width 385 height 26
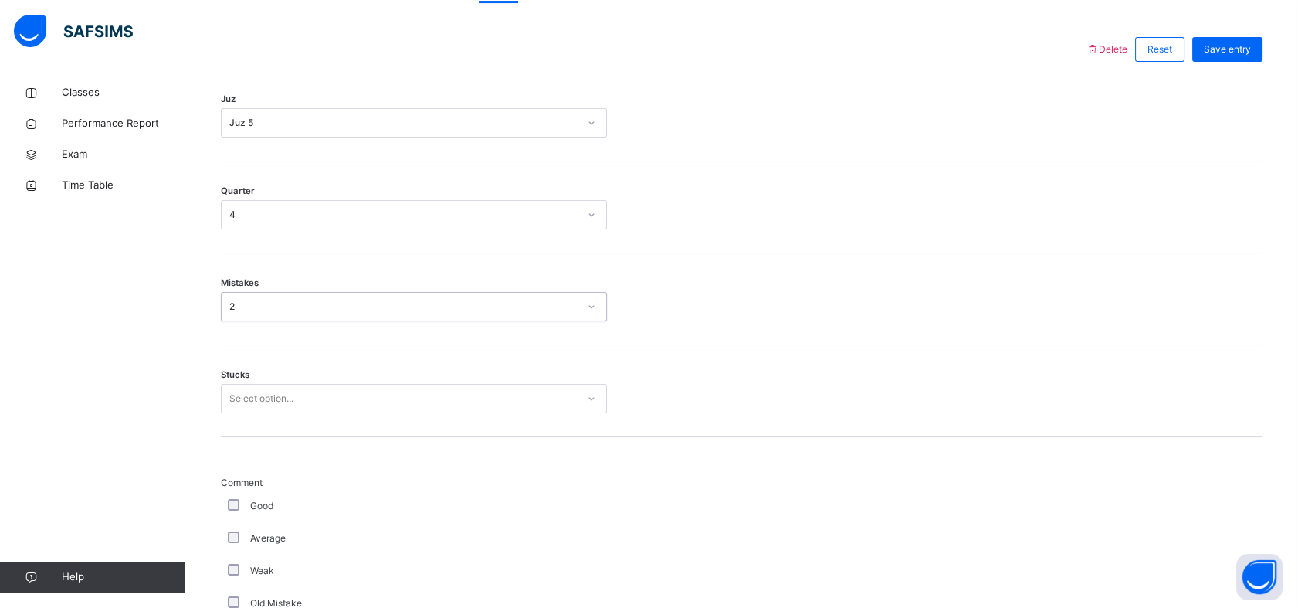
click at [244, 389] on div "Select option..." at bounding box center [261, 398] width 64 height 29
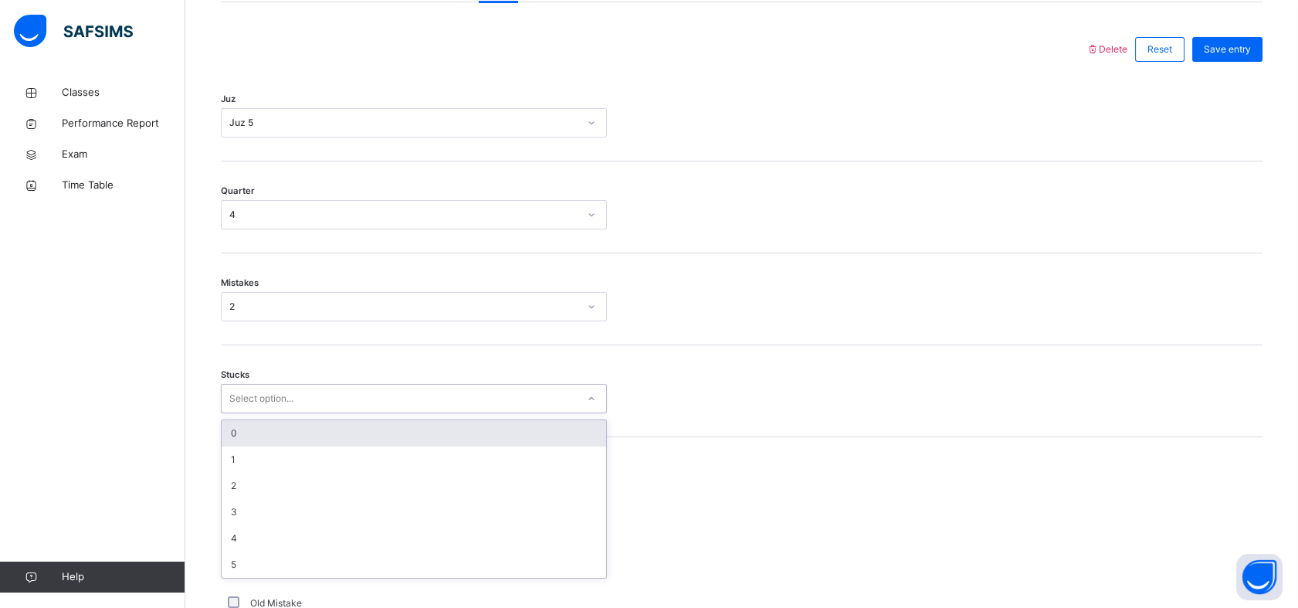
click at [244, 422] on div "0" at bounding box center [414, 433] width 385 height 26
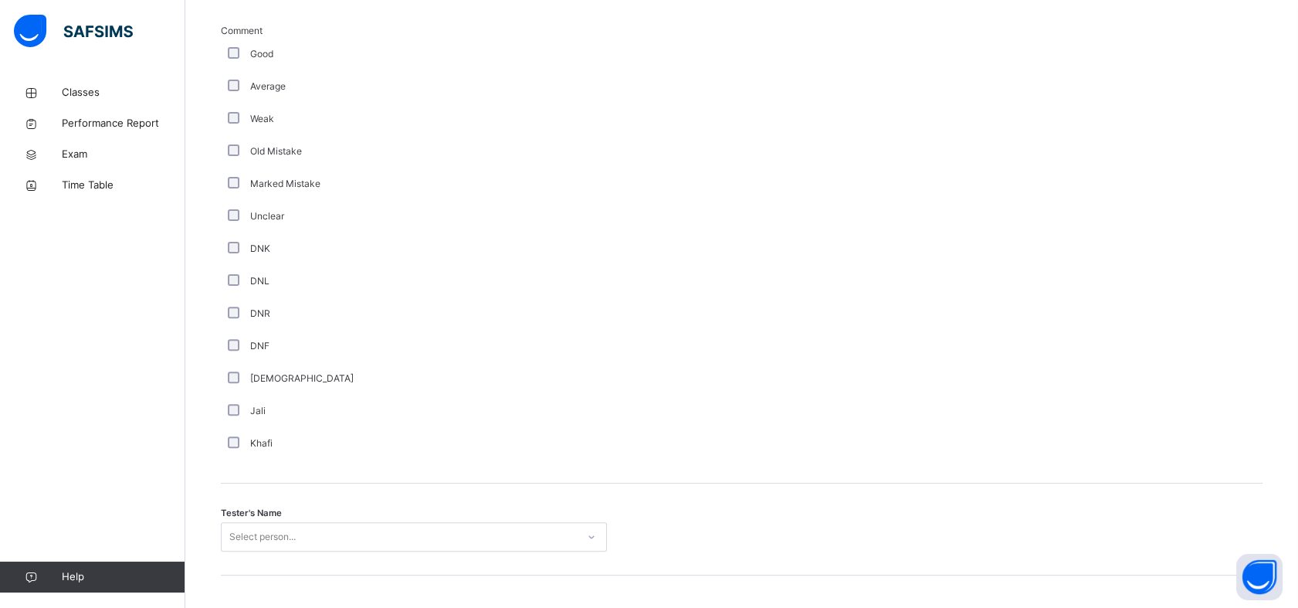
scroll to position [1163, 0]
click at [380, 547] on div "Tester's Name Select person..." at bounding box center [742, 522] width 1042 height 92
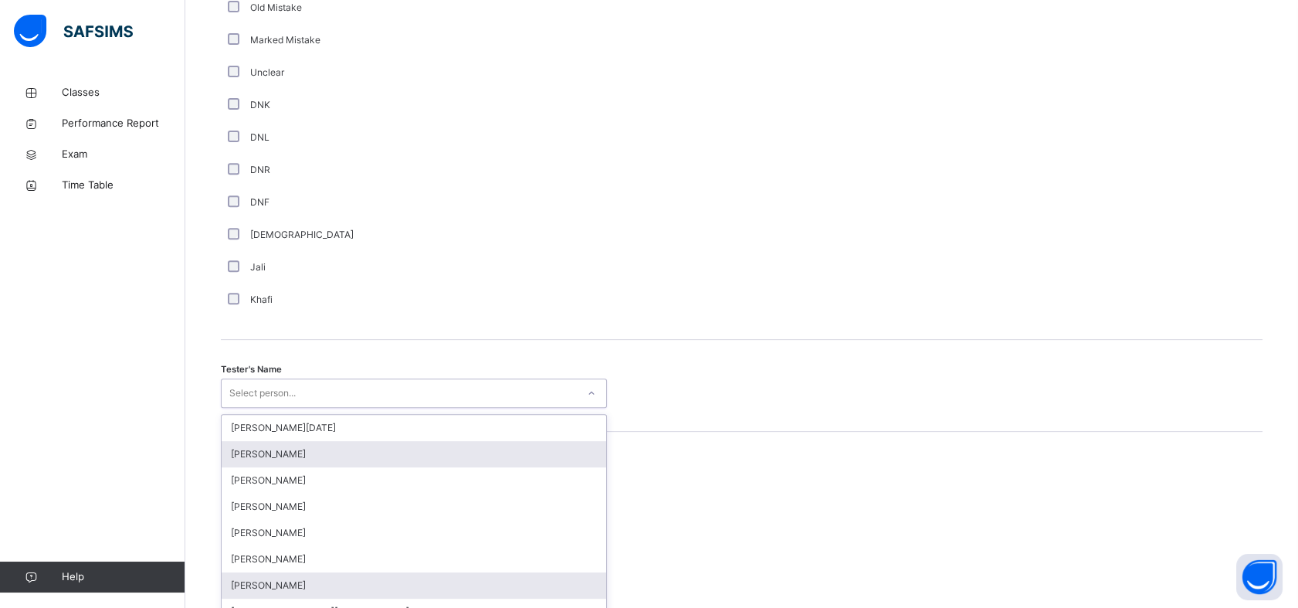
click at [388, 408] on div "option [PERSON_NAME] focused, 2 of 88. 88 results available. Use Up and Down to…" at bounding box center [414, 392] width 386 height 29
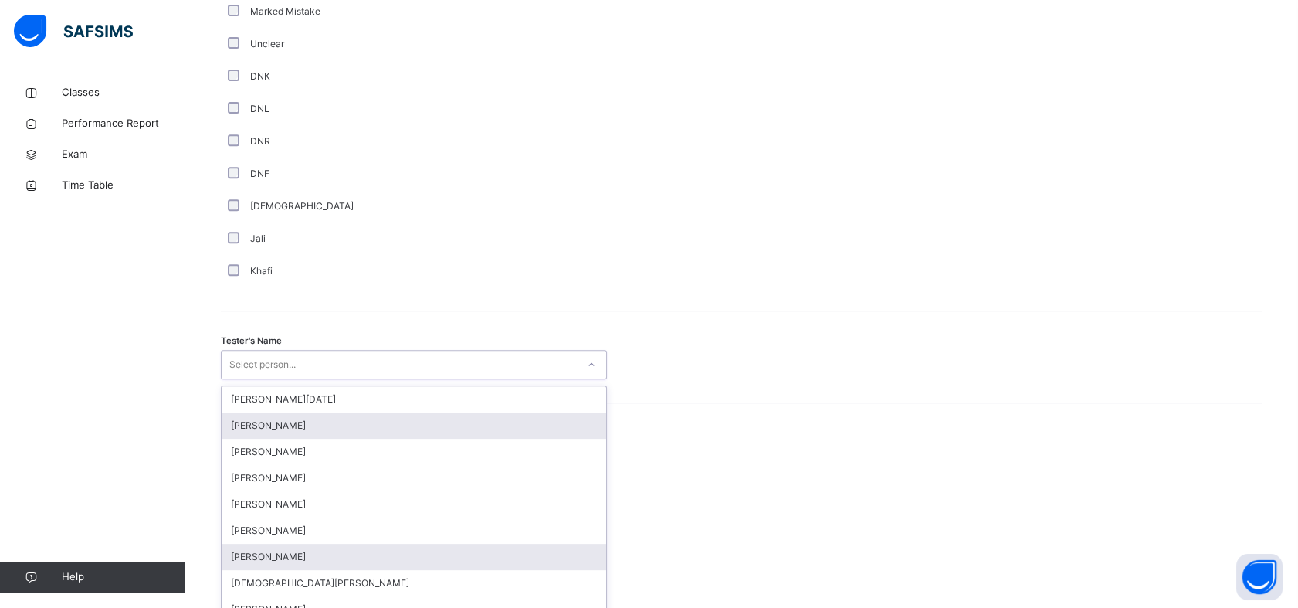
scroll to position [1343, 0]
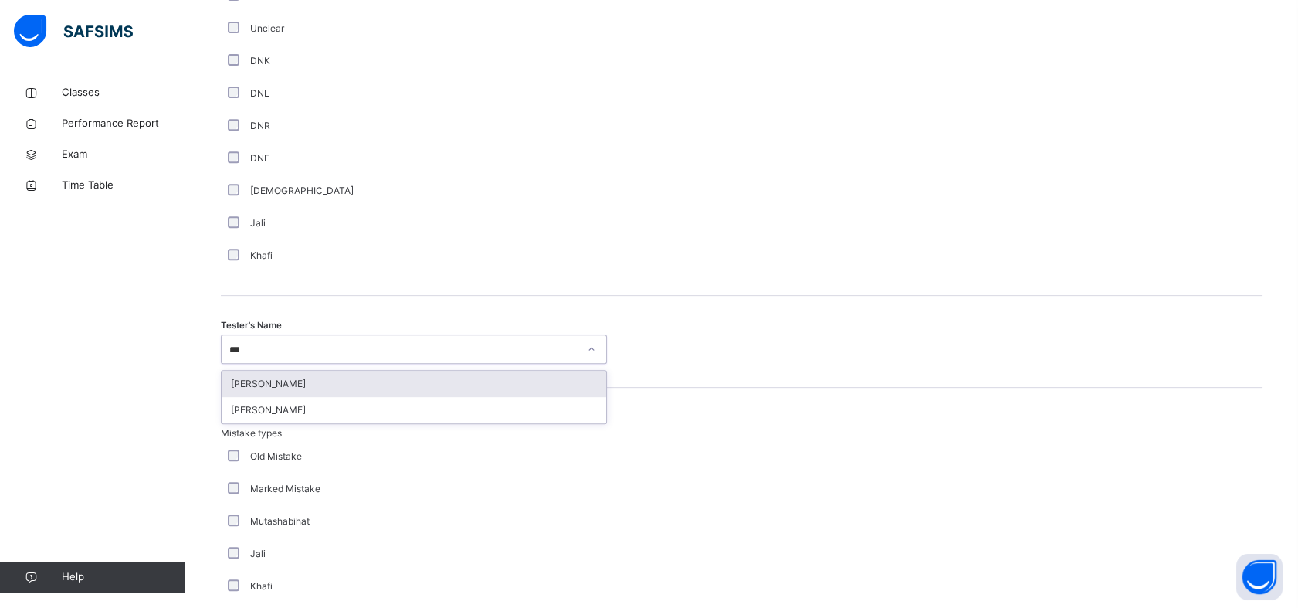
type input "****"
click at [374, 383] on div "[PERSON_NAME]" at bounding box center [414, 384] width 385 height 26
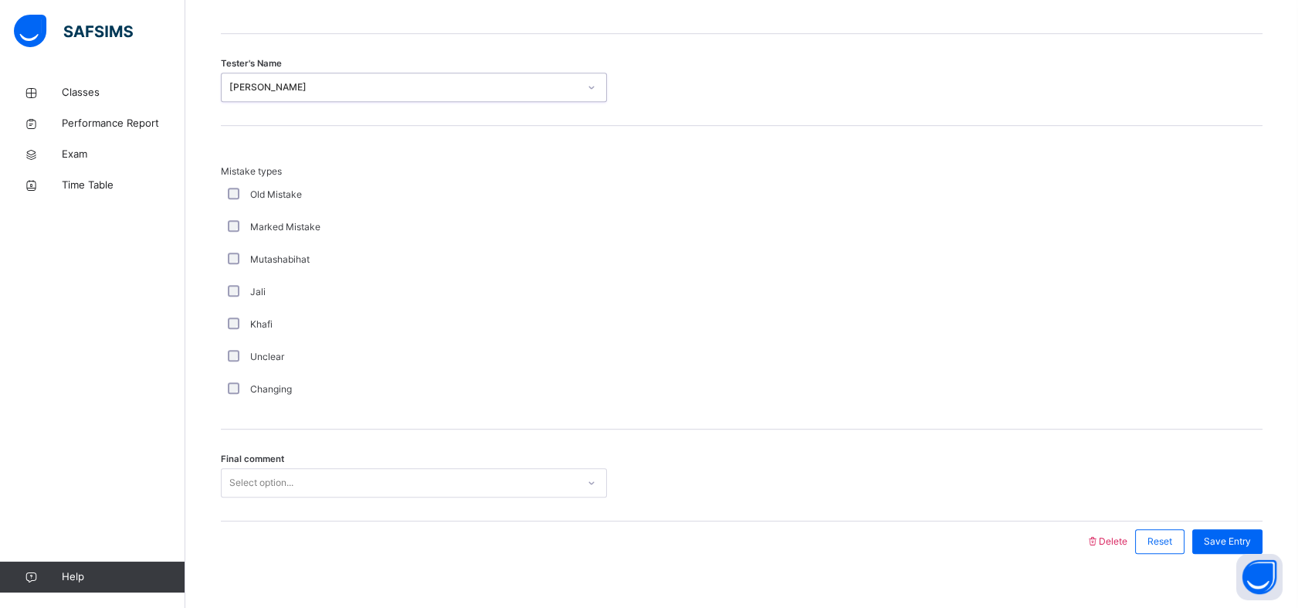
scroll to position [1627, 0]
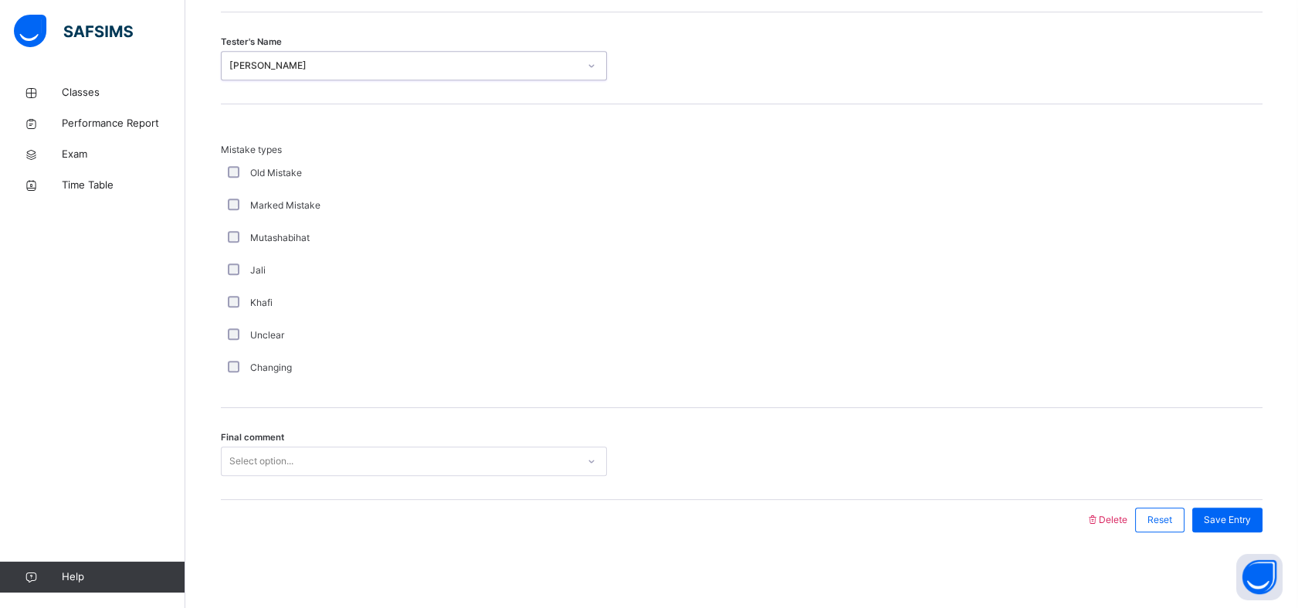
click at [343, 455] on div "Select option..." at bounding box center [399, 461] width 355 height 24
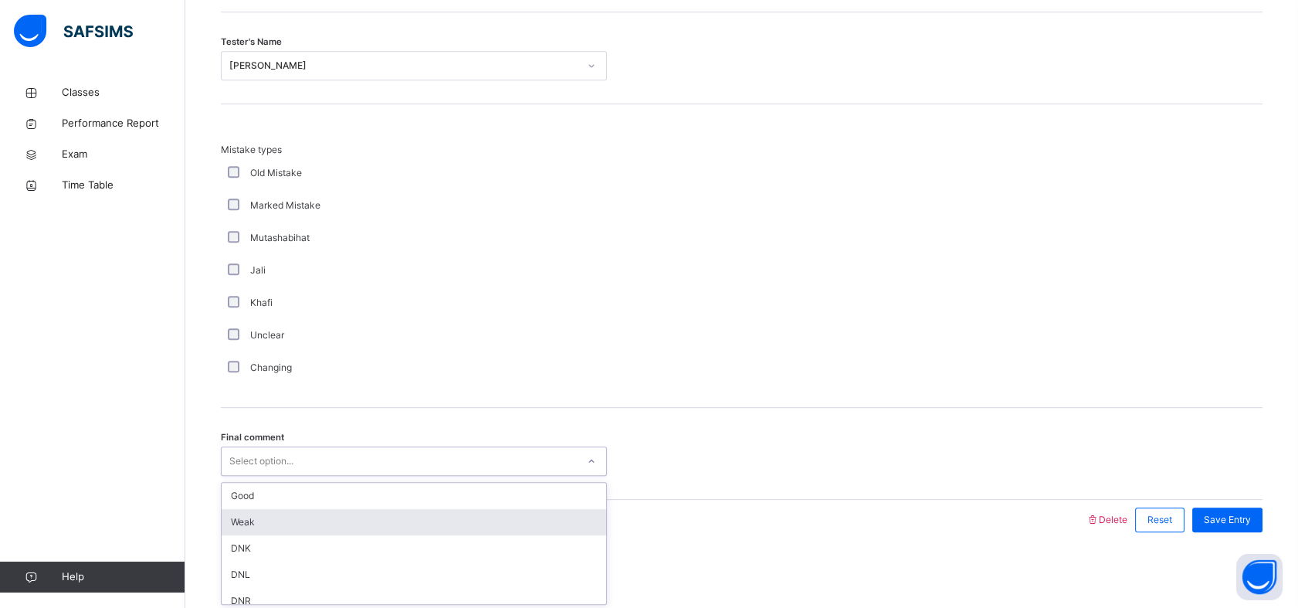
click at [262, 520] on div "Weak" at bounding box center [414, 522] width 385 height 26
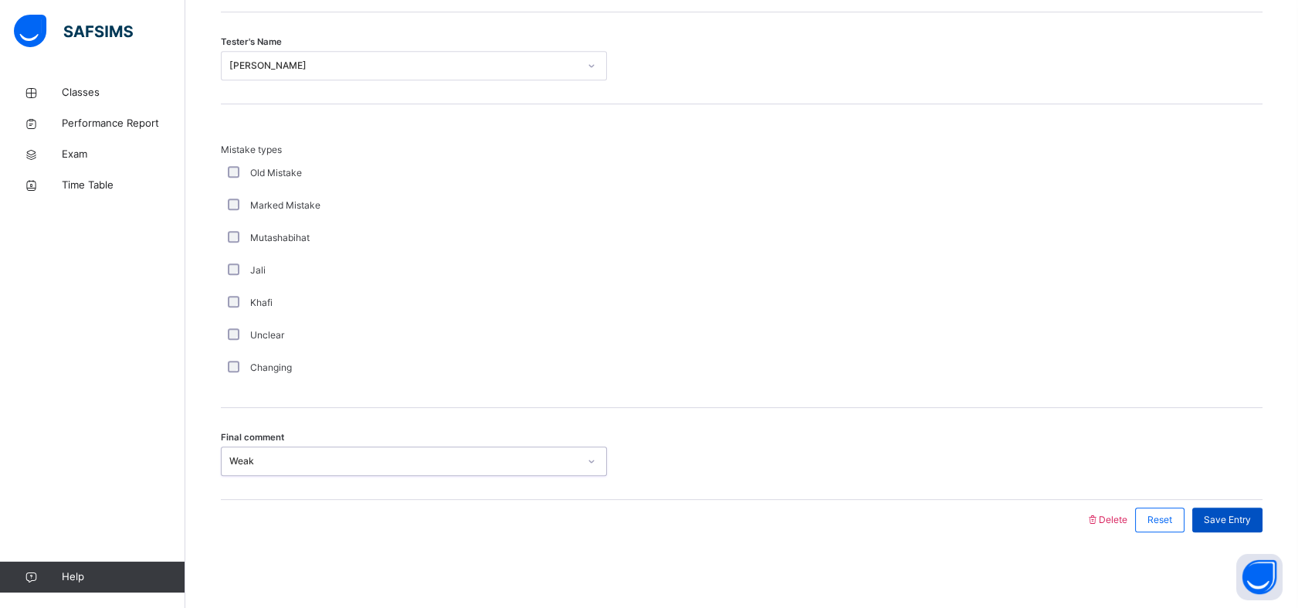
click at [1220, 513] on span "Save Entry" at bounding box center [1227, 520] width 47 height 14
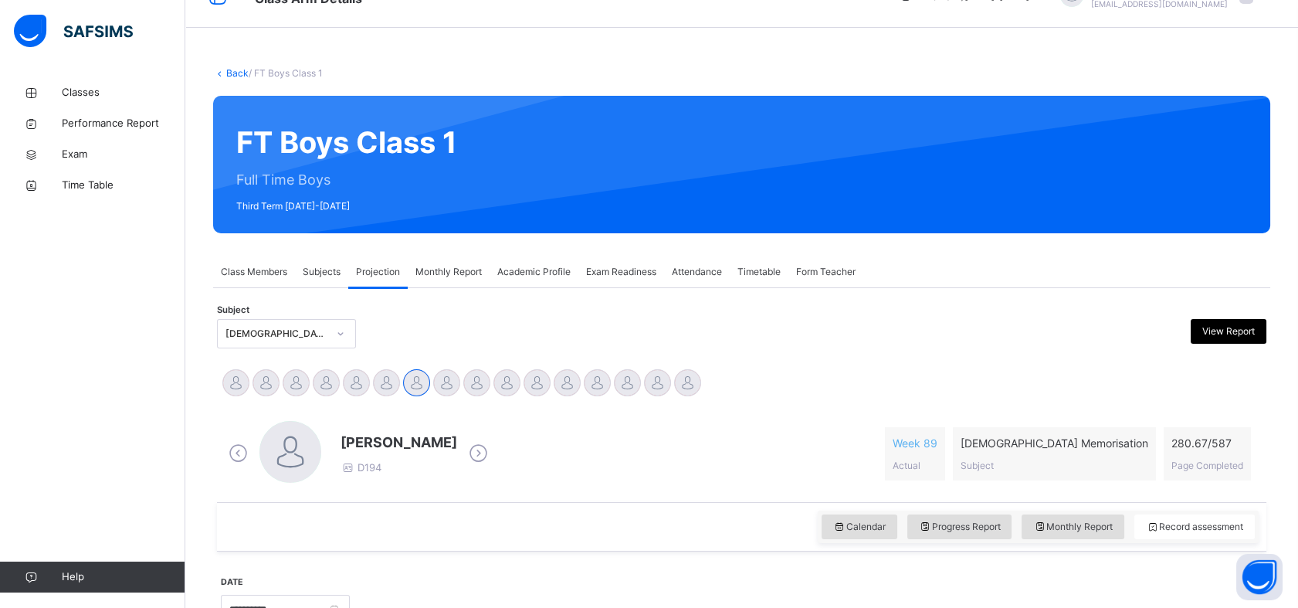
scroll to position [36, 0]
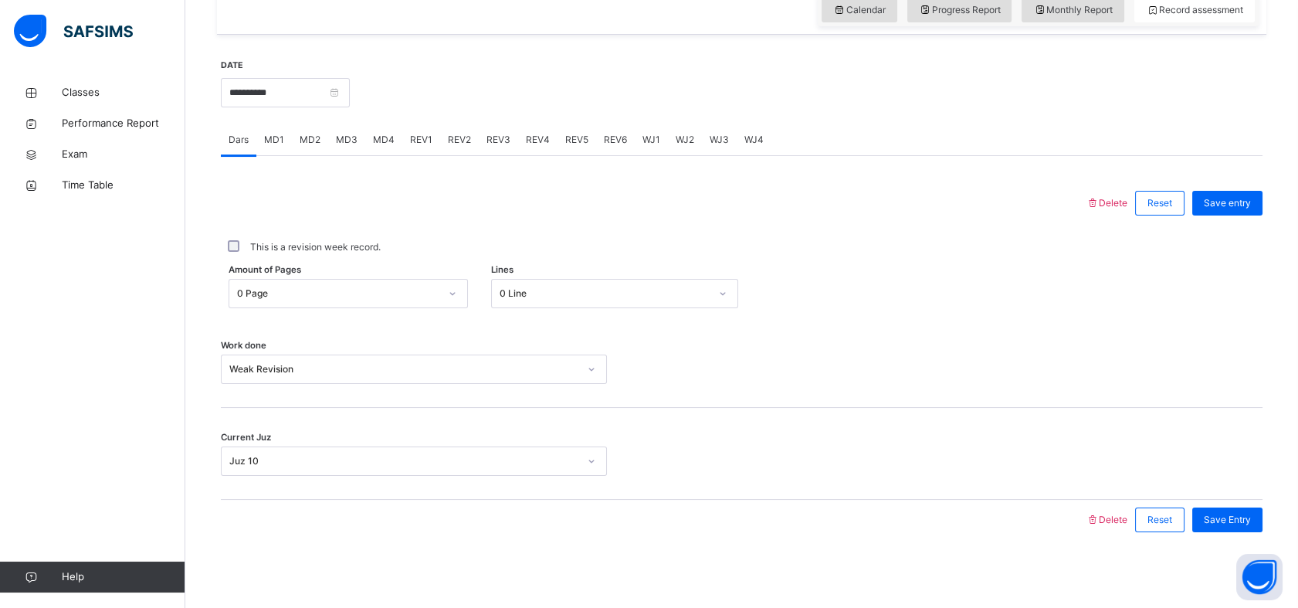
click at [1067, 390] on div "Work done Weak Revision" at bounding box center [742, 362] width 1042 height 92
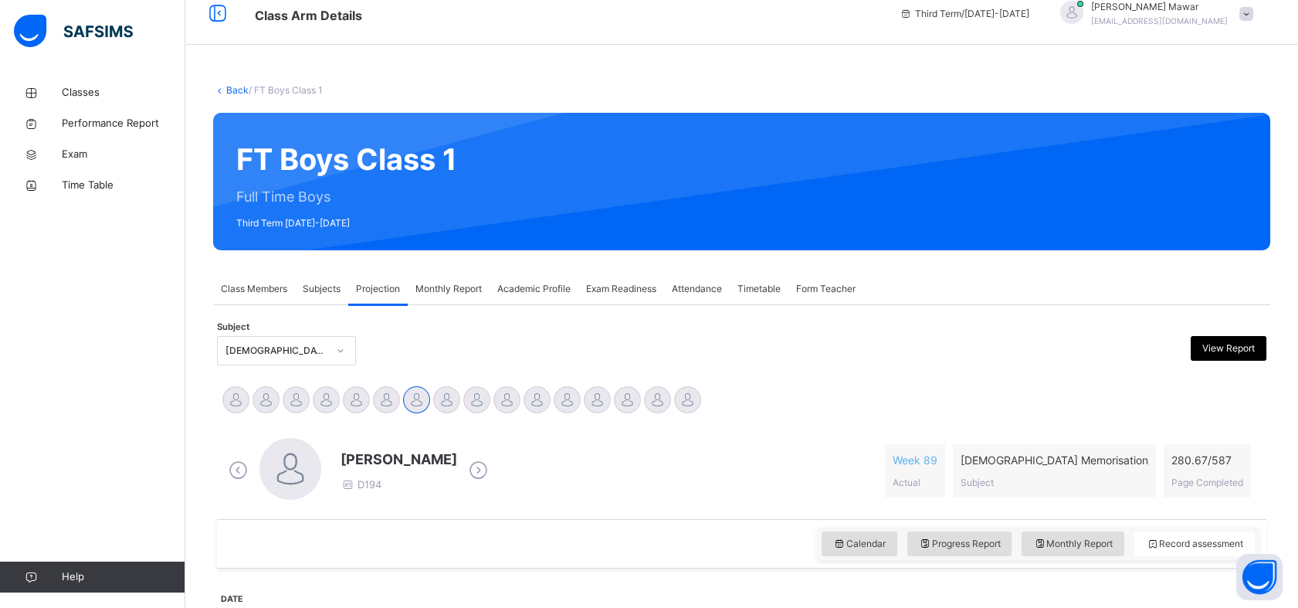
scroll to position [0, 0]
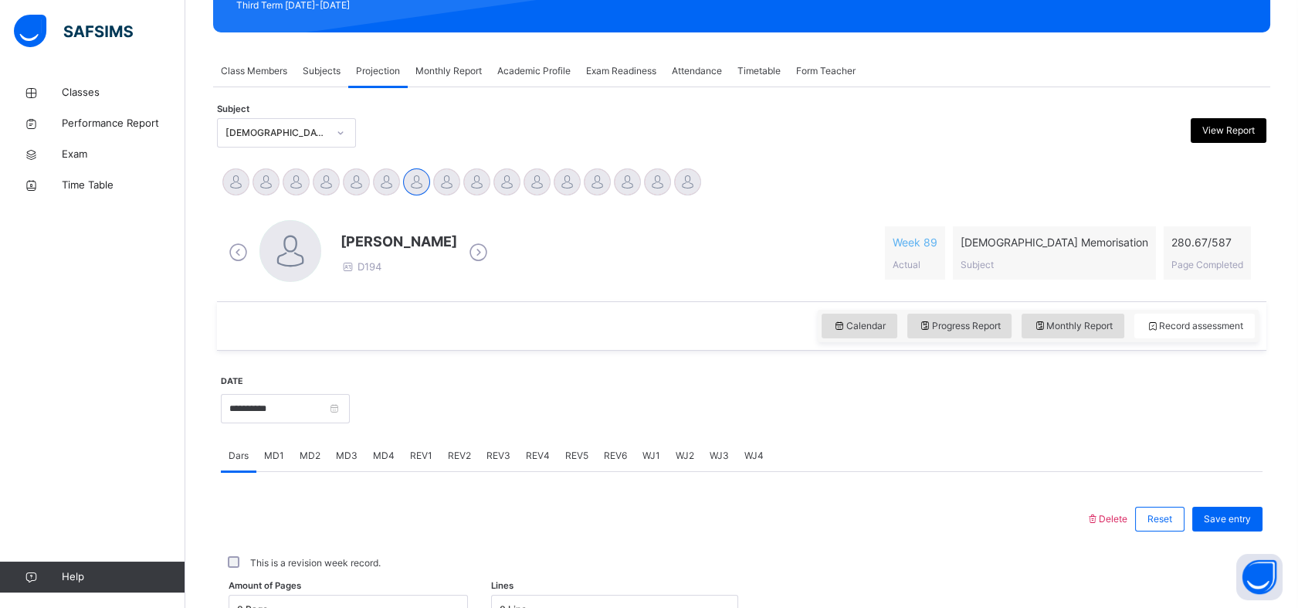
click at [671, 351] on div "**********" at bounding box center [741, 615] width 1049 height 528
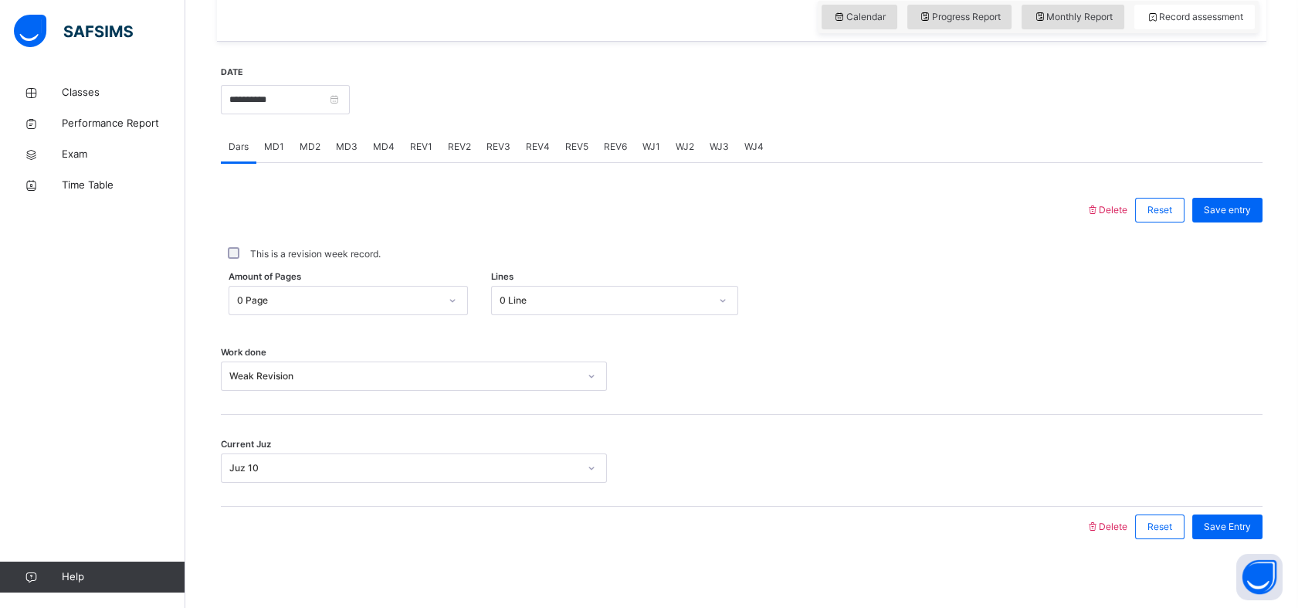
scroll to position [551, 0]
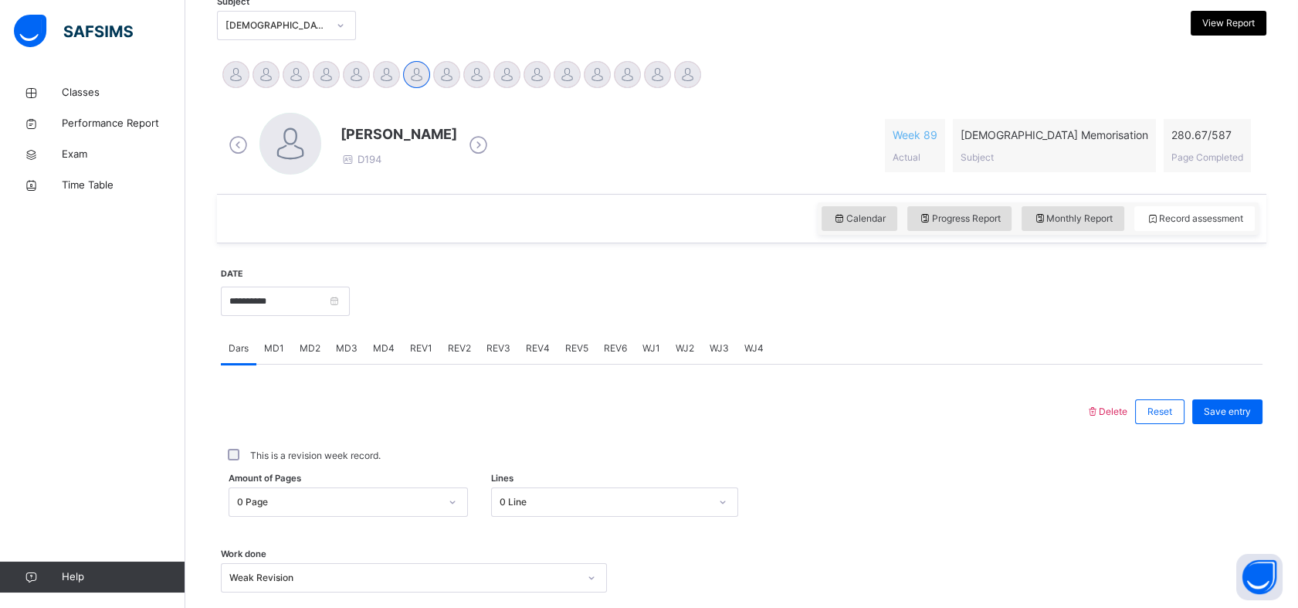
click at [716, 157] on div "[PERSON_NAME] D194 Week 89 Actual [DEMOGRAPHIC_DATA] Memorisation Subject 280.6…" at bounding box center [742, 146] width 1034 height 66
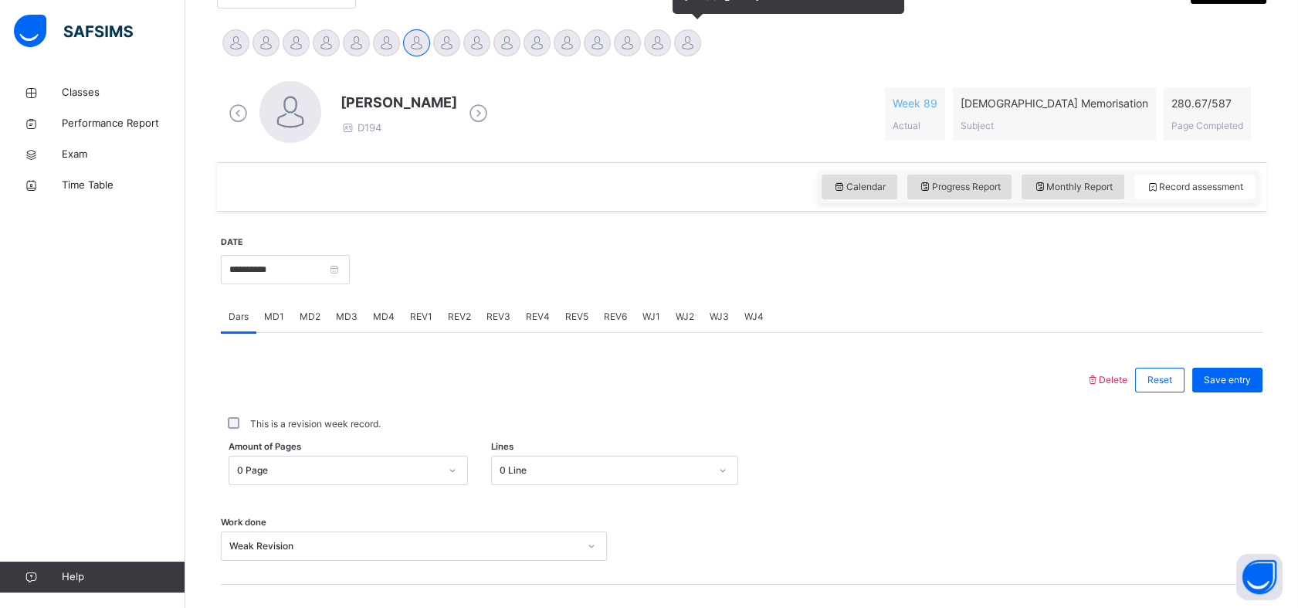
click at [692, 51] on div at bounding box center [687, 42] width 27 height 27
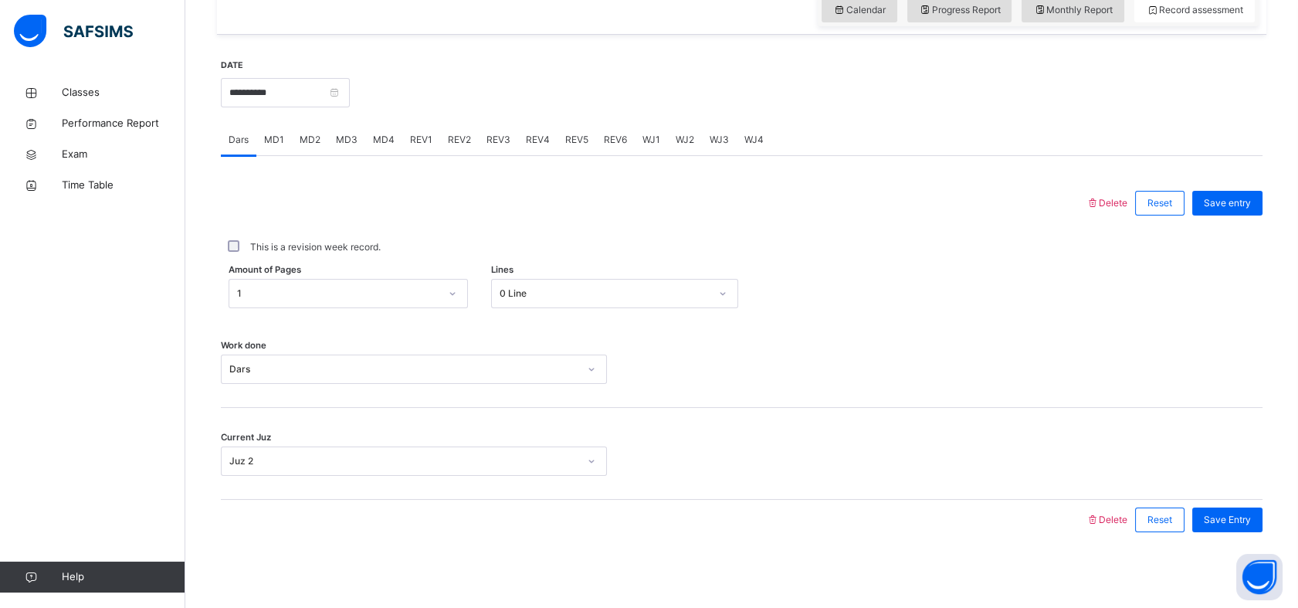
drag, startPoint x: 692, startPoint y: 51, endPoint x: 681, endPoint y: 286, distance: 235.0
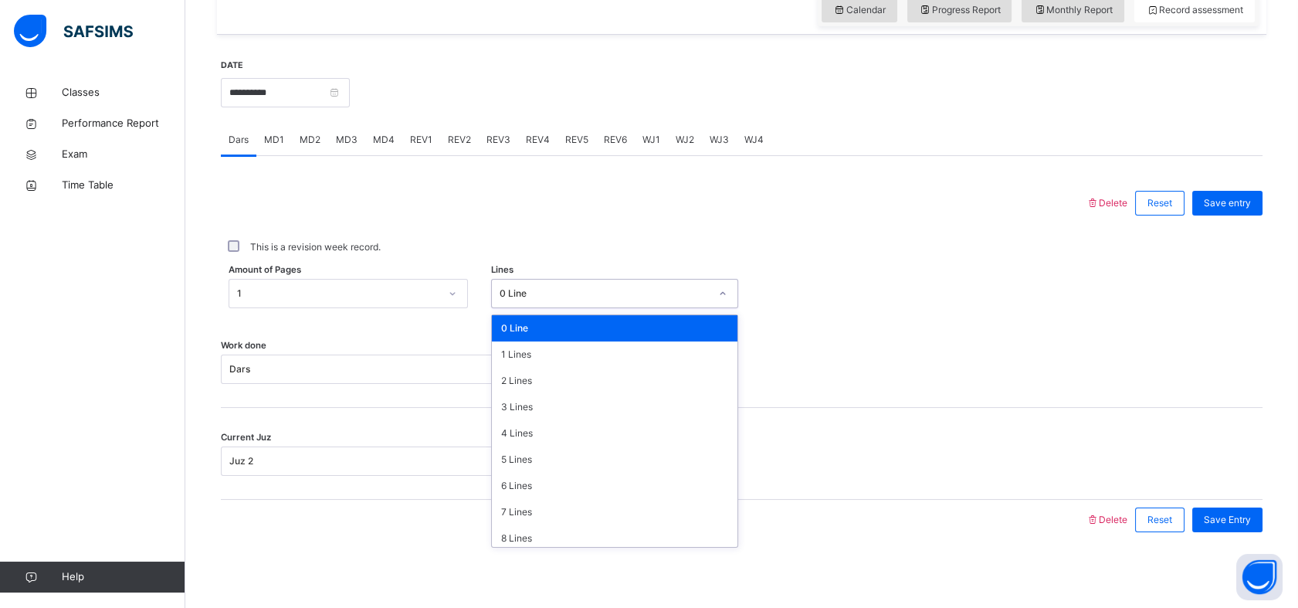
scroll to position [188, 0]
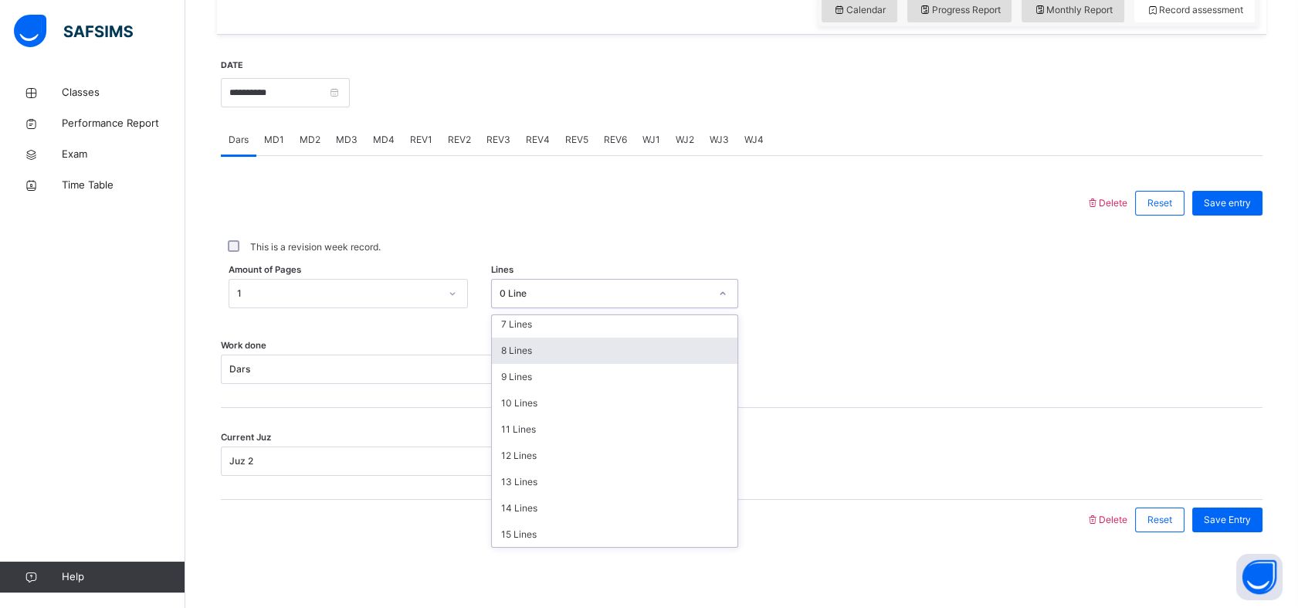
click at [390, 231] on div "This is a revision week record." at bounding box center [742, 247] width 1042 height 32
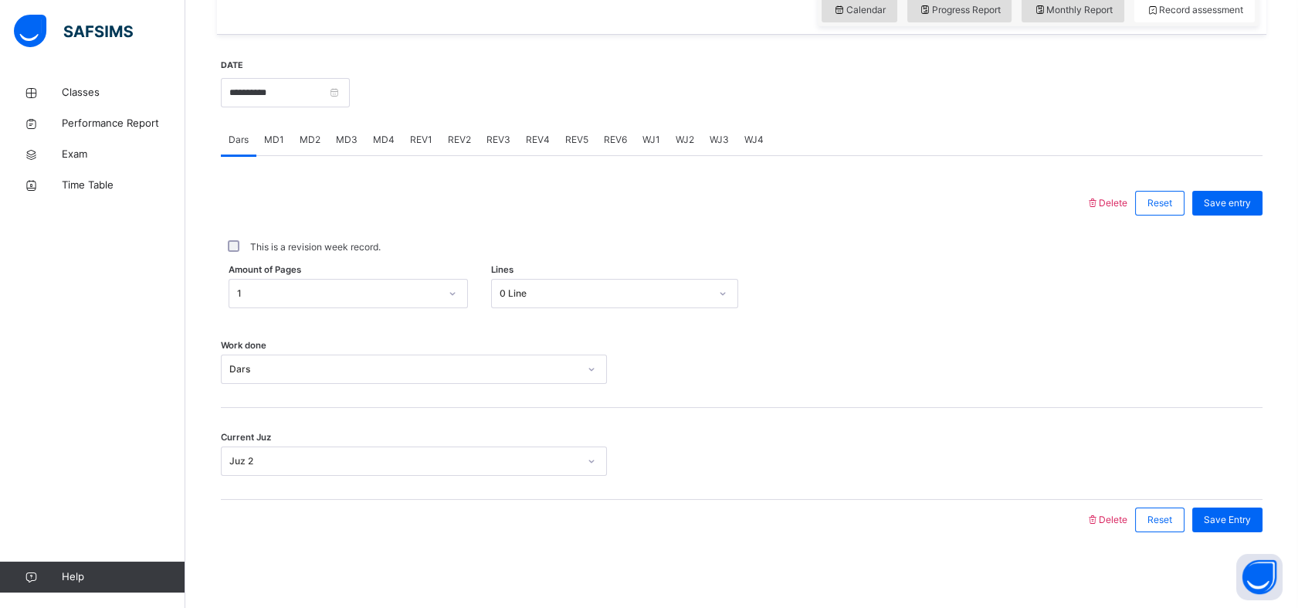
click at [271, 237] on div "This is a revision week record." at bounding box center [742, 247] width 1042 height 32
click at [266, 95] on input "**********" at bounding box center [285, 92] width 129 height 29
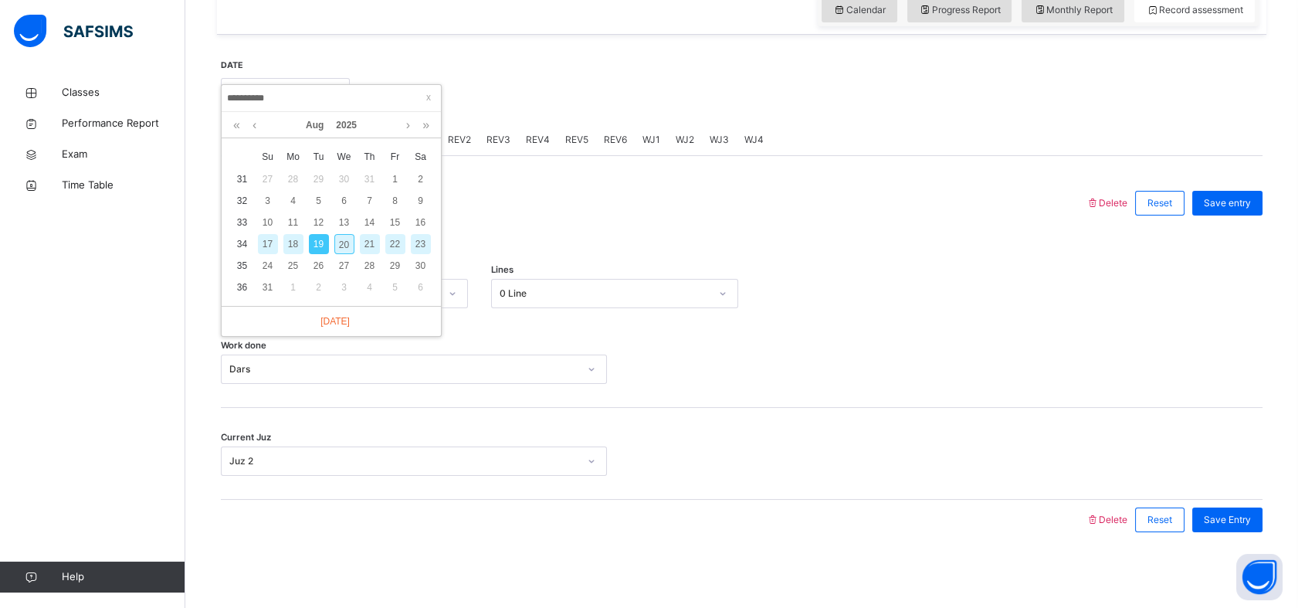
click at [338, 240] on div "20" at bounding box center [344, 244] width 20 height 20
type input "**********"
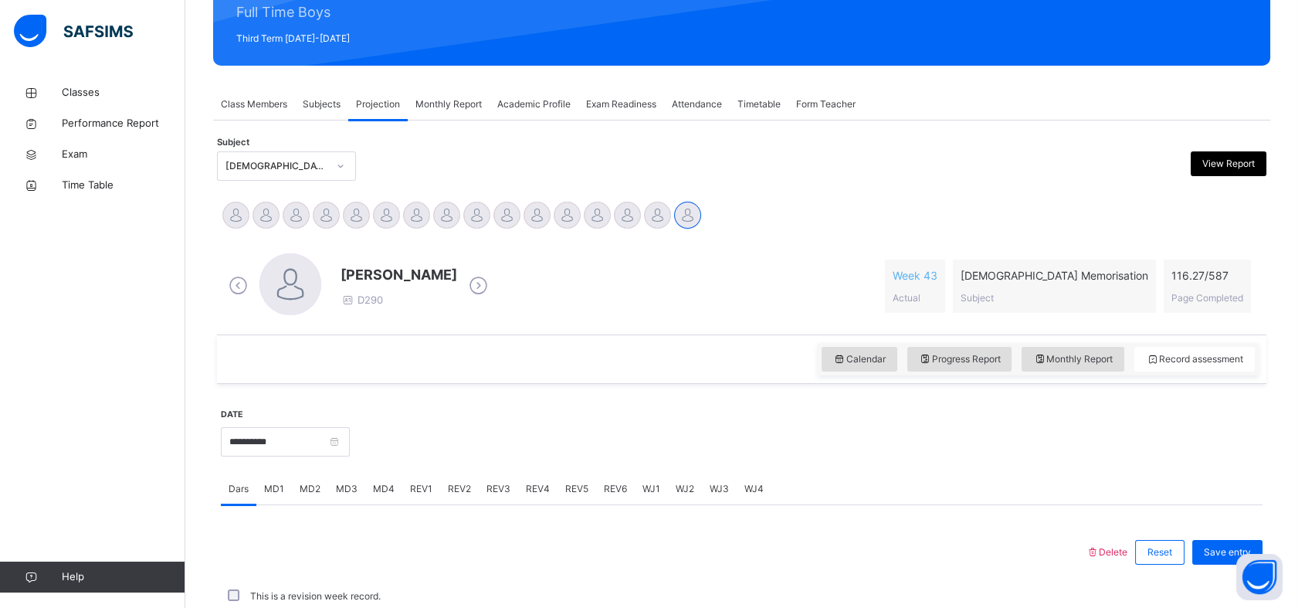
scroll to position [551, 0]
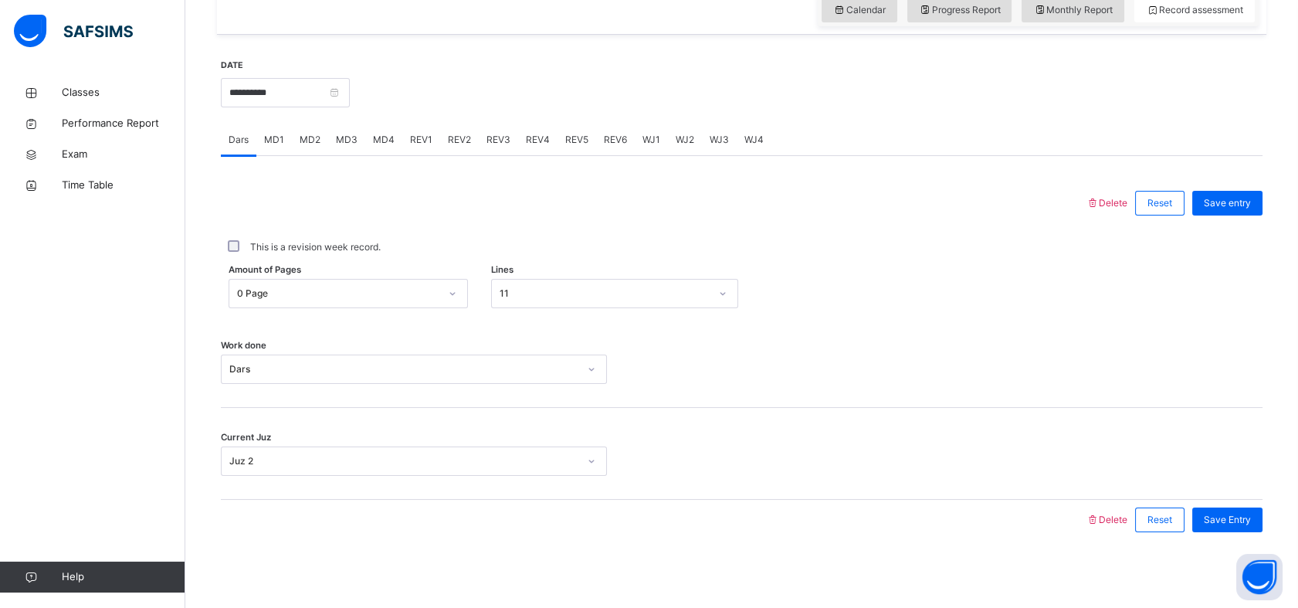
click at [379, 139] on span "MD4" at bounding box center [384, 140] width 22 height 14
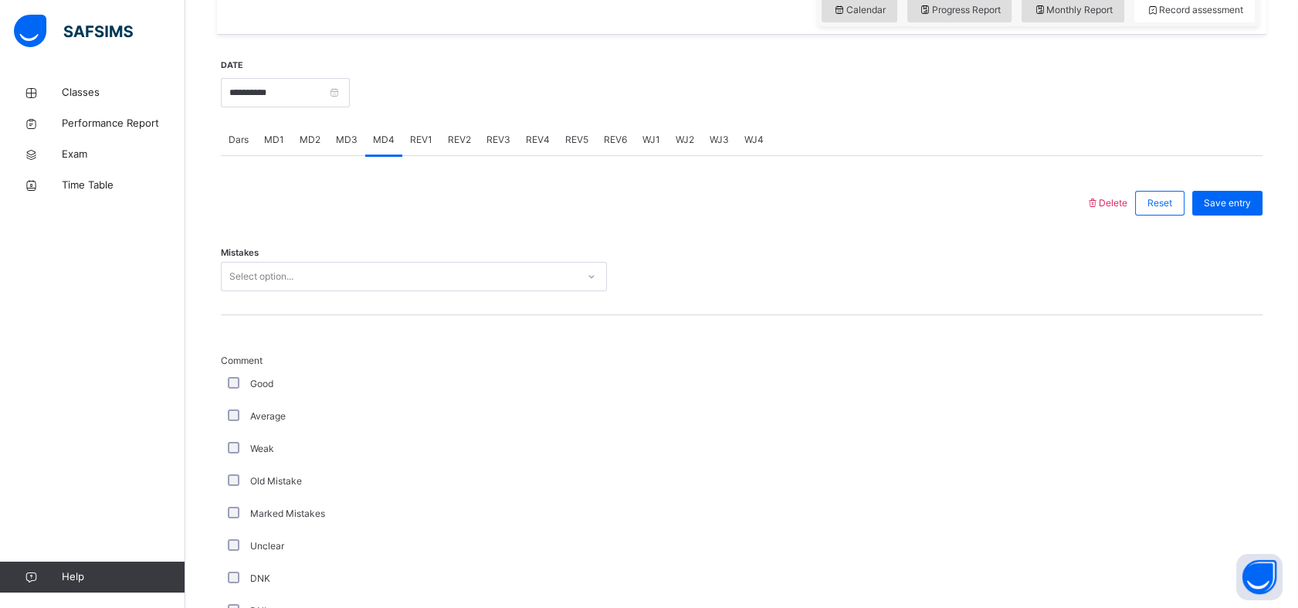
click at [238, 140] on span "Dars" at bounding box center [239, 140] width 20 height 14
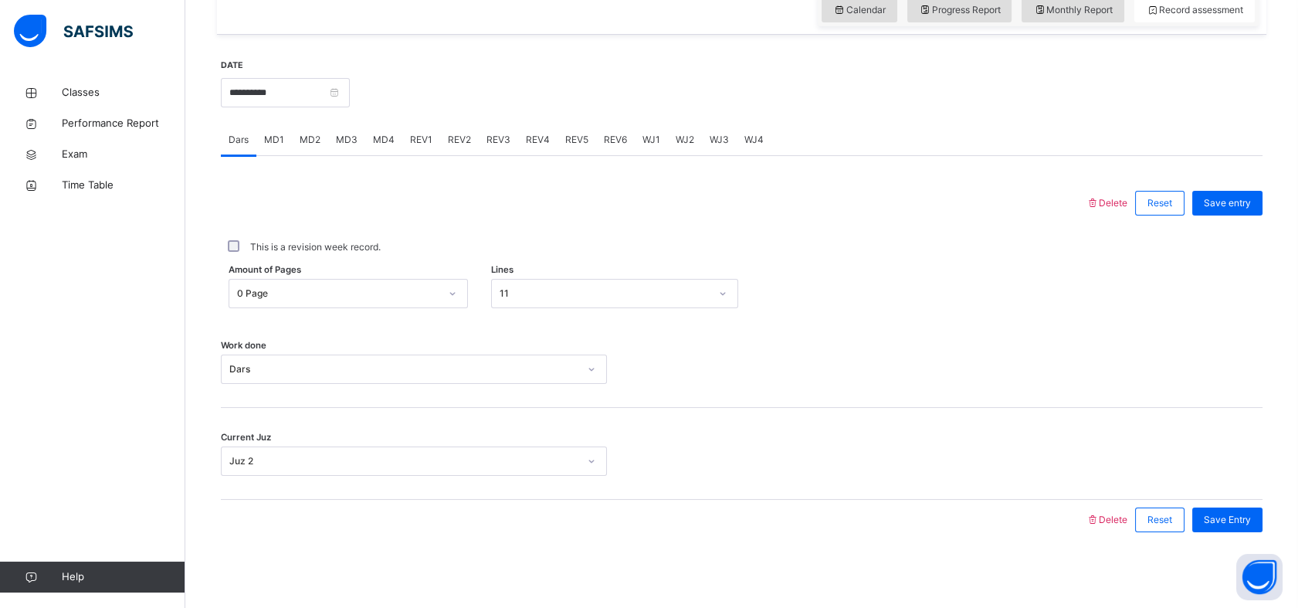
click at [382, 146] on div "MD4" at bounding box center [383, 139] width 37 height 31
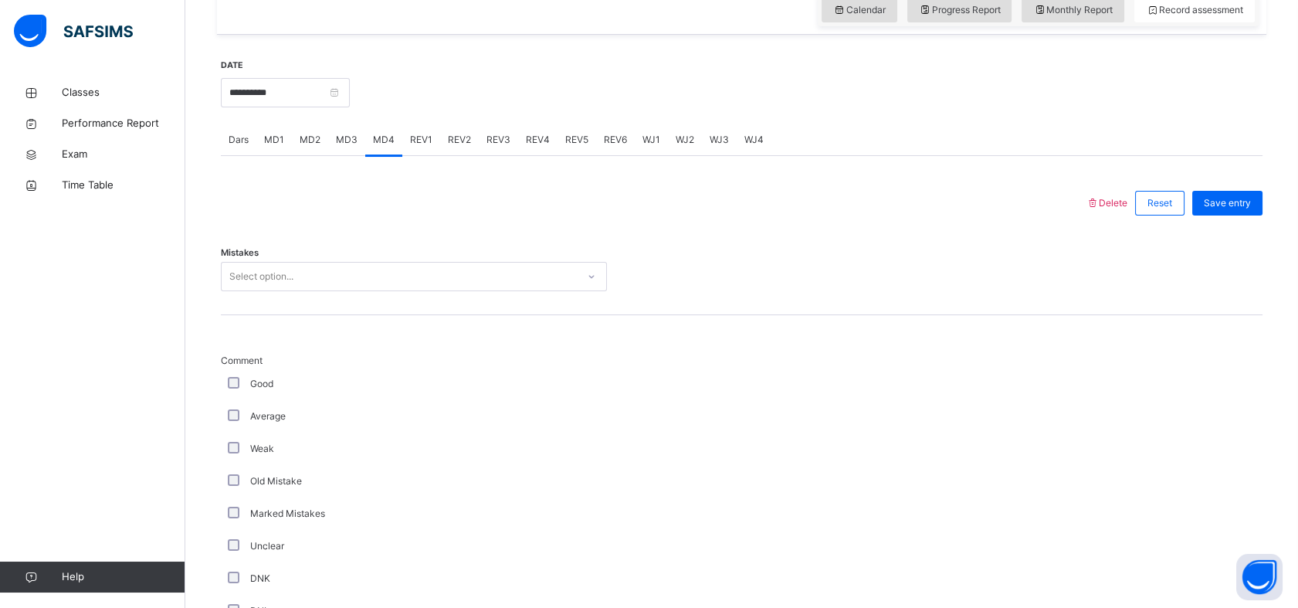
click at [269, 268] on div "Select option..." at bounding box center [261, 276] width 64 height 29
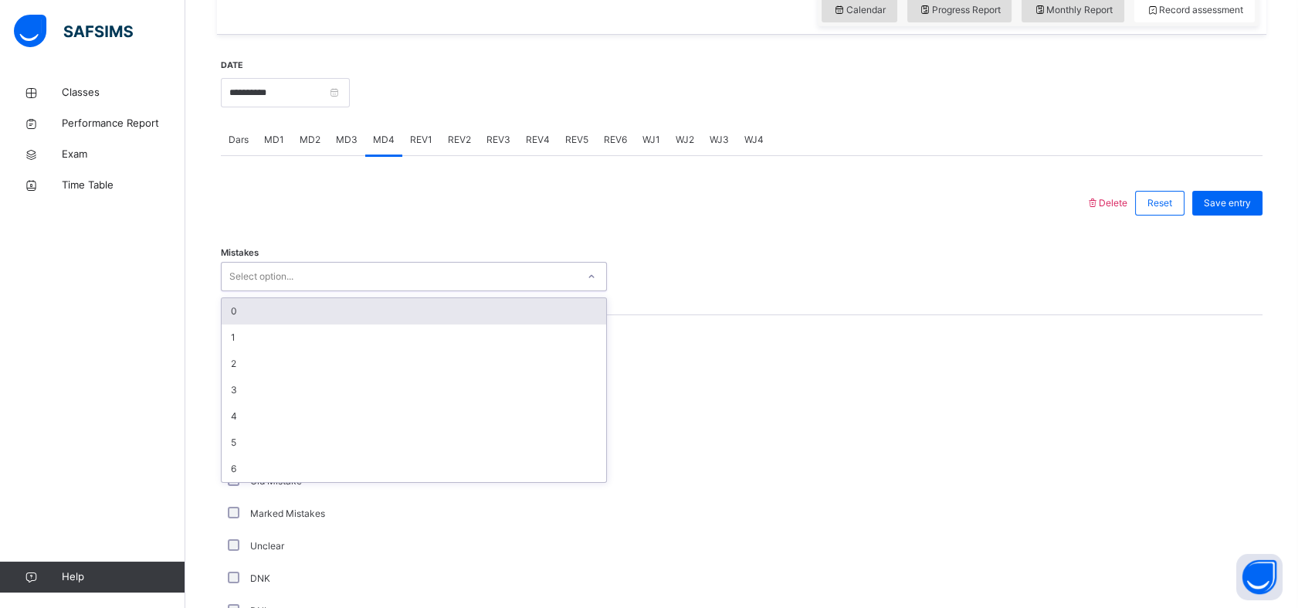
click at [251, 304] on div "0" at bounding box center [414, 311] width 385 height 26
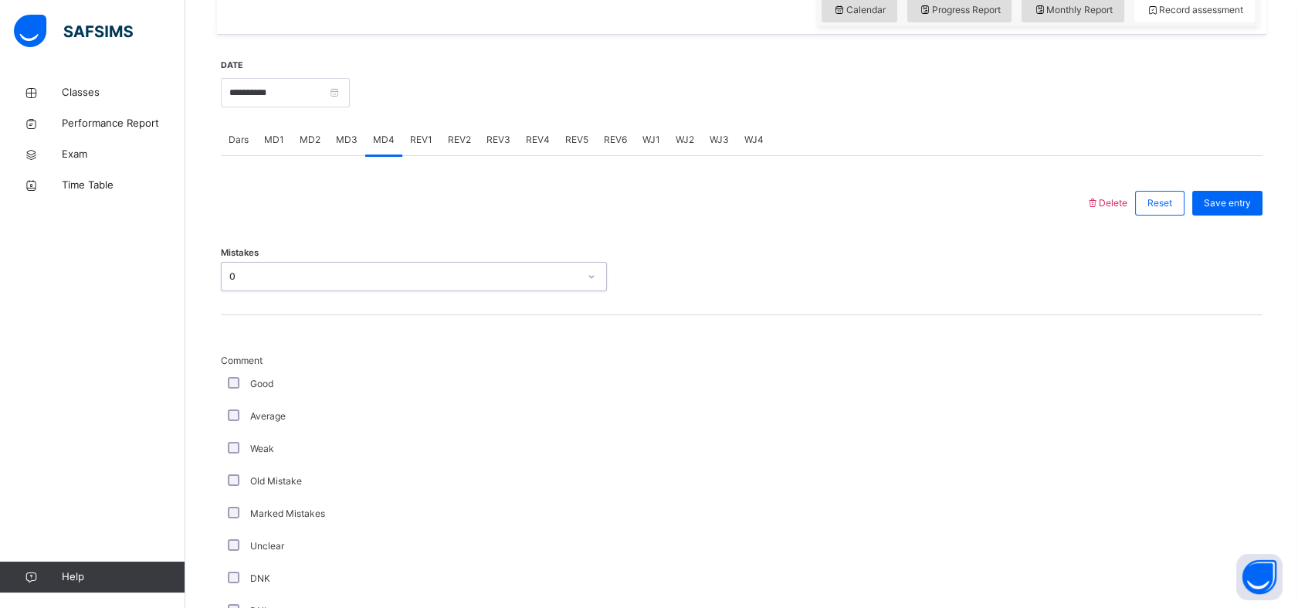
drag, startPoint x: 241, startPoint y: 379, endPoint x: 226, endPoint y: 382, distance: 15.0
click at [226, 382] on div "Good" at bounding box center [414, 384] width 378 height 14
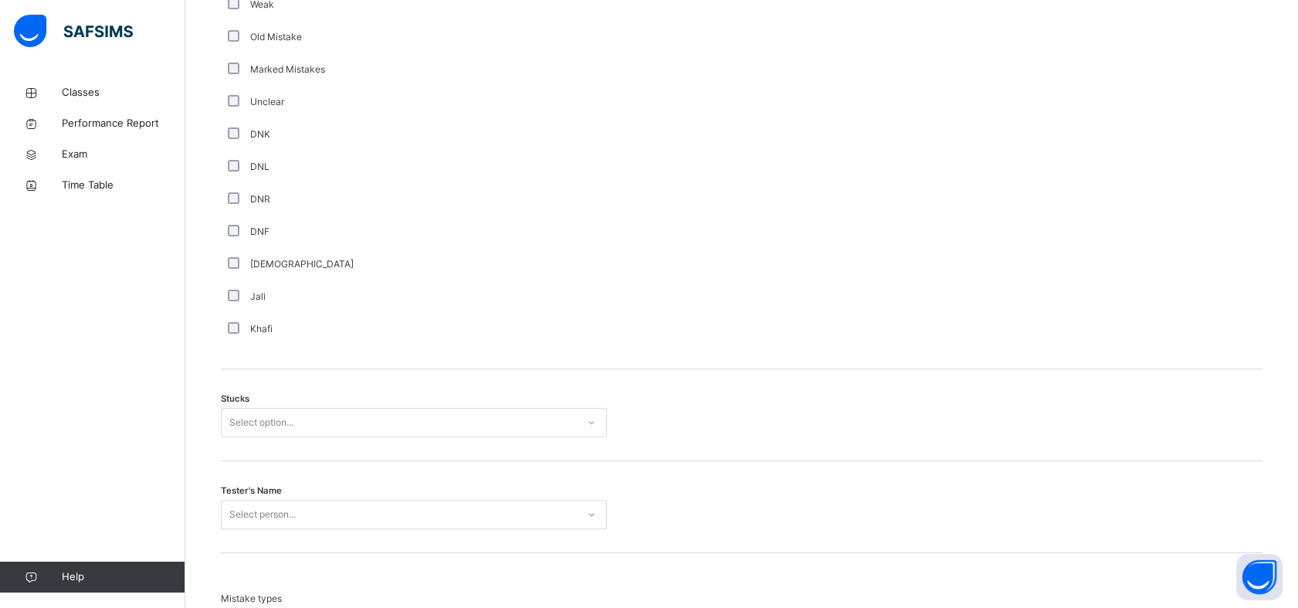
scroll to position [997, 0]
click at [226, 423] on div "Select option..." at bounding box center [399, 420] width 355 height 24
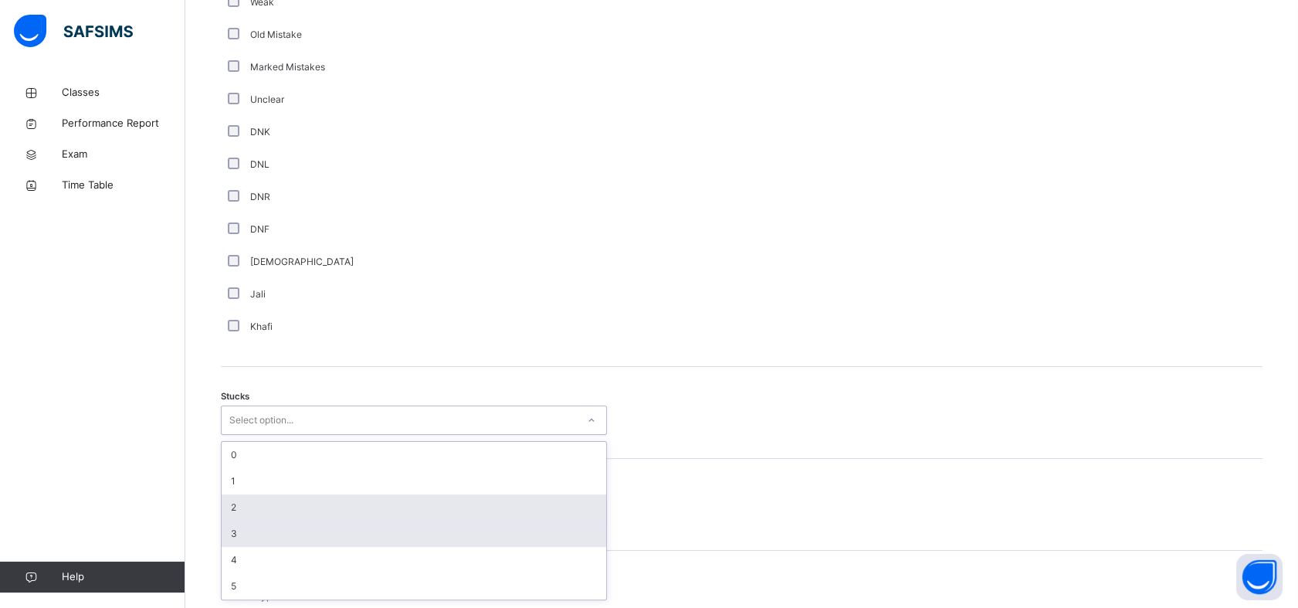
click at [242, 513] on div "2" at bounding box center [414, 507] width 385 height 26
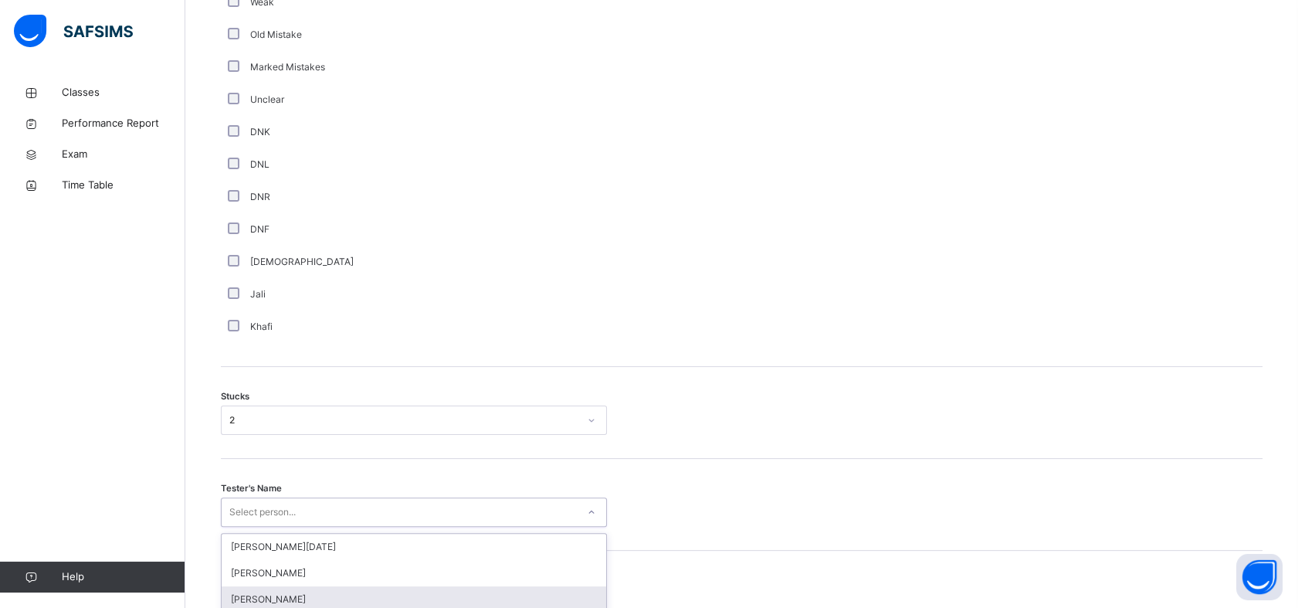
click at [242, 513] on div "option [PERSON_NAME] focused, 3 of 88. 88 results available. Use Up and Down to…" at bounding box center [414, 511] width 386 height 29
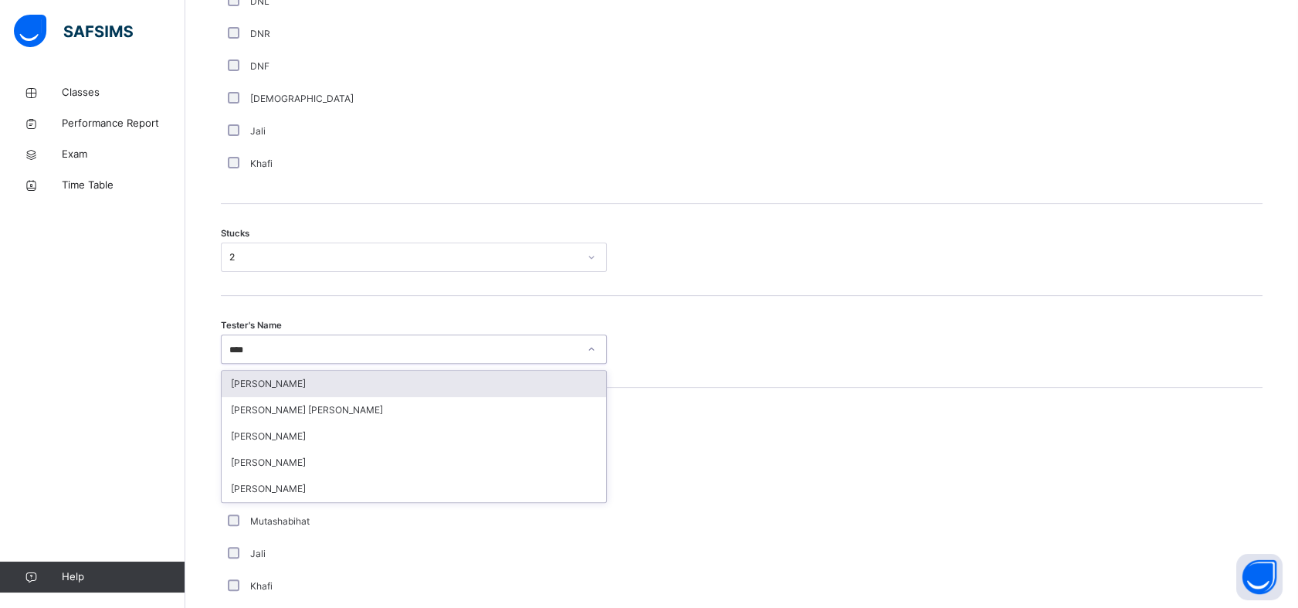
type input "*****"
click at [245, 385] on div "[PERSON_NAME] [PERSON_NAME]" at bounding box center [414, 384] width 385 height 26
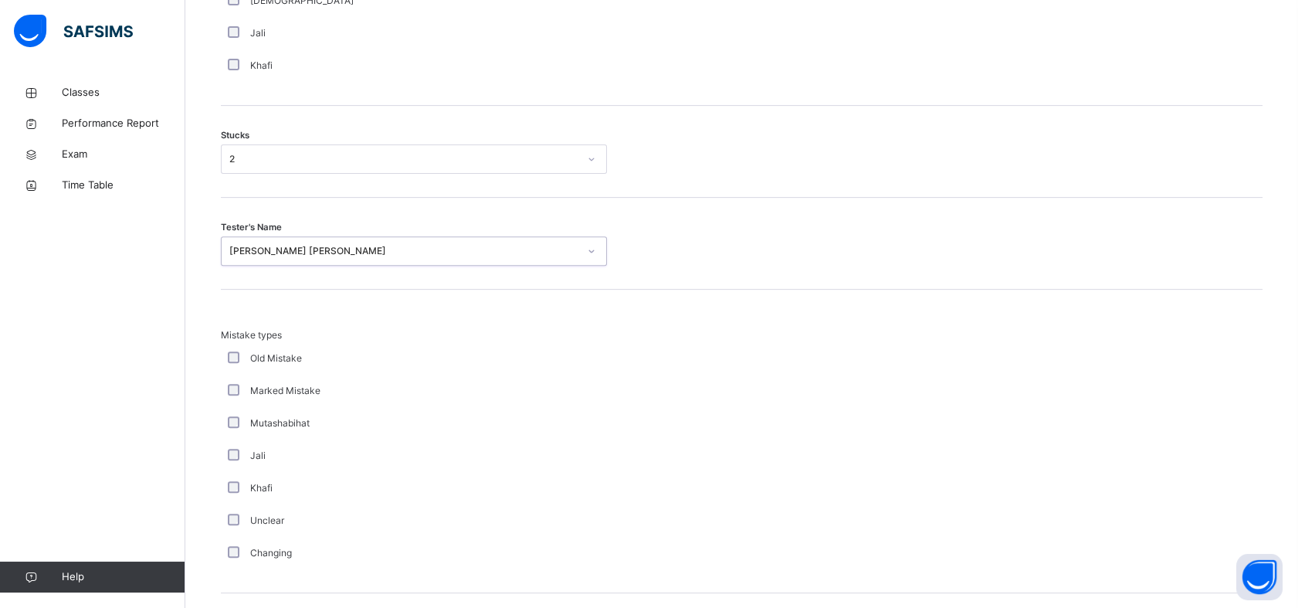
scroll to position [1443, 0]
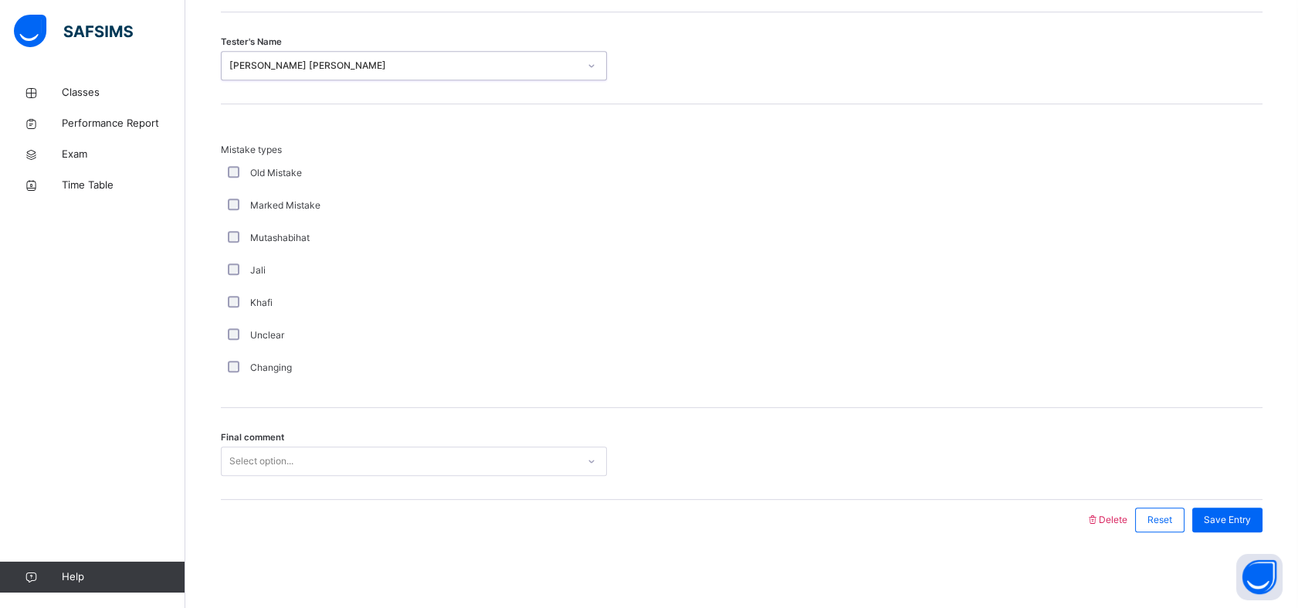
click at [232, 425] on div "Final comment Select option..." at bounding box center [742, 454] width 1042 height 92
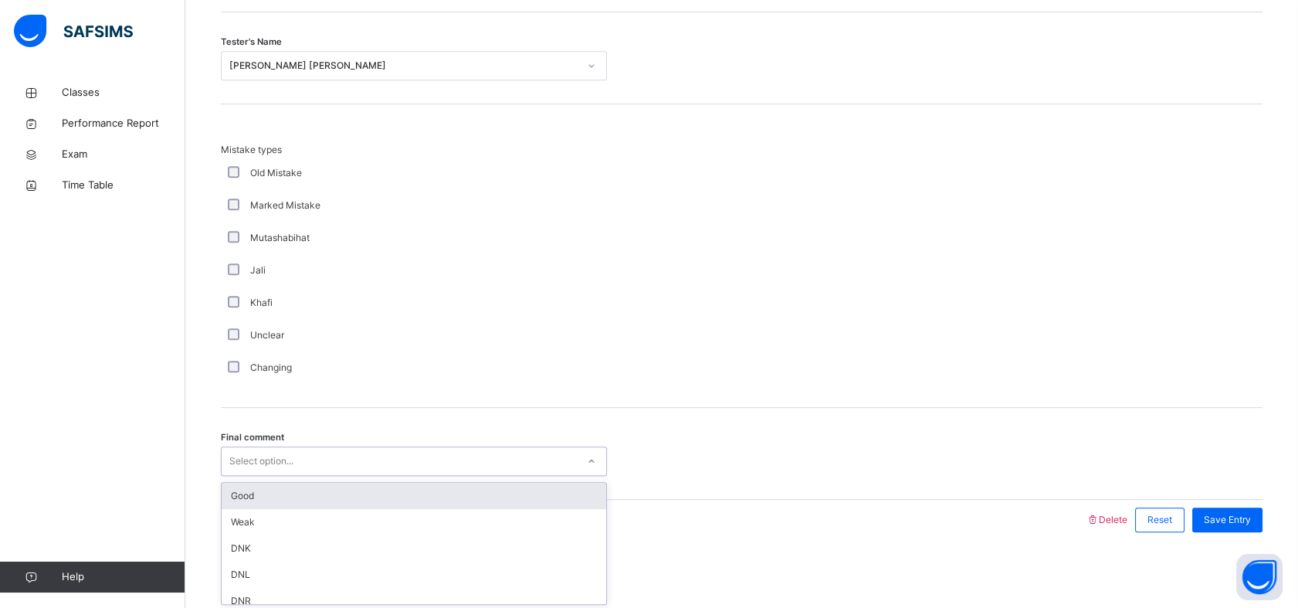
click at [235, 484] on div "Good" at bounding box center [414, 496] width 385 height 26
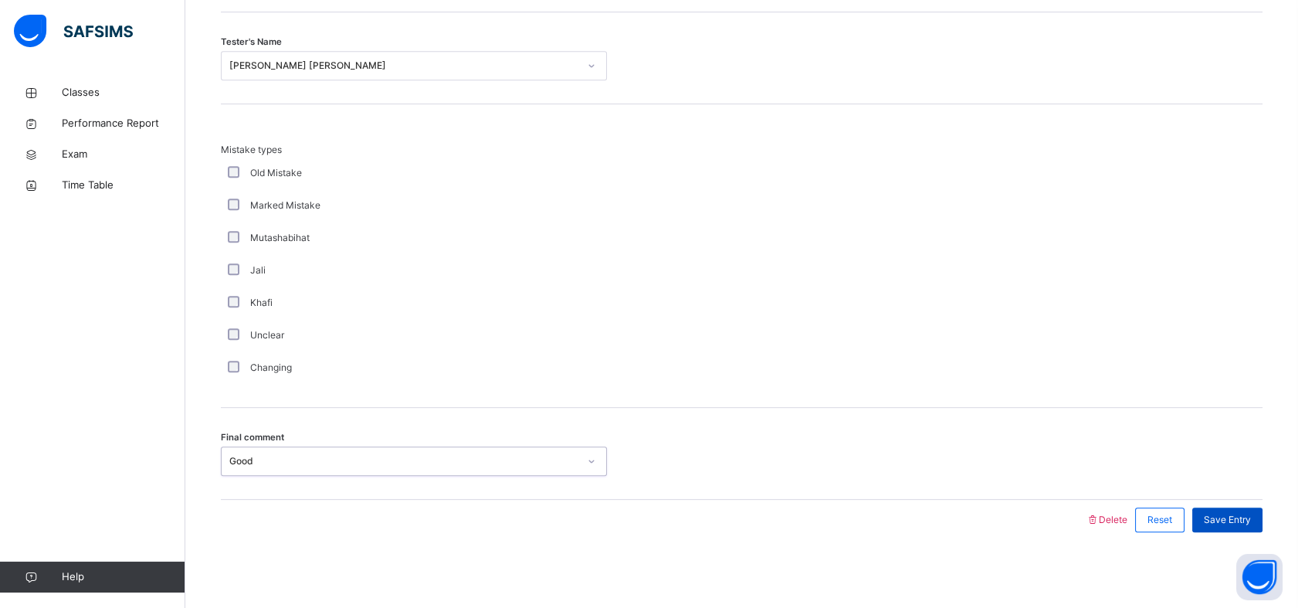
click at [1251, 513] on span "Save Entry" at bounding box center [1227, 520] width 47 height 14
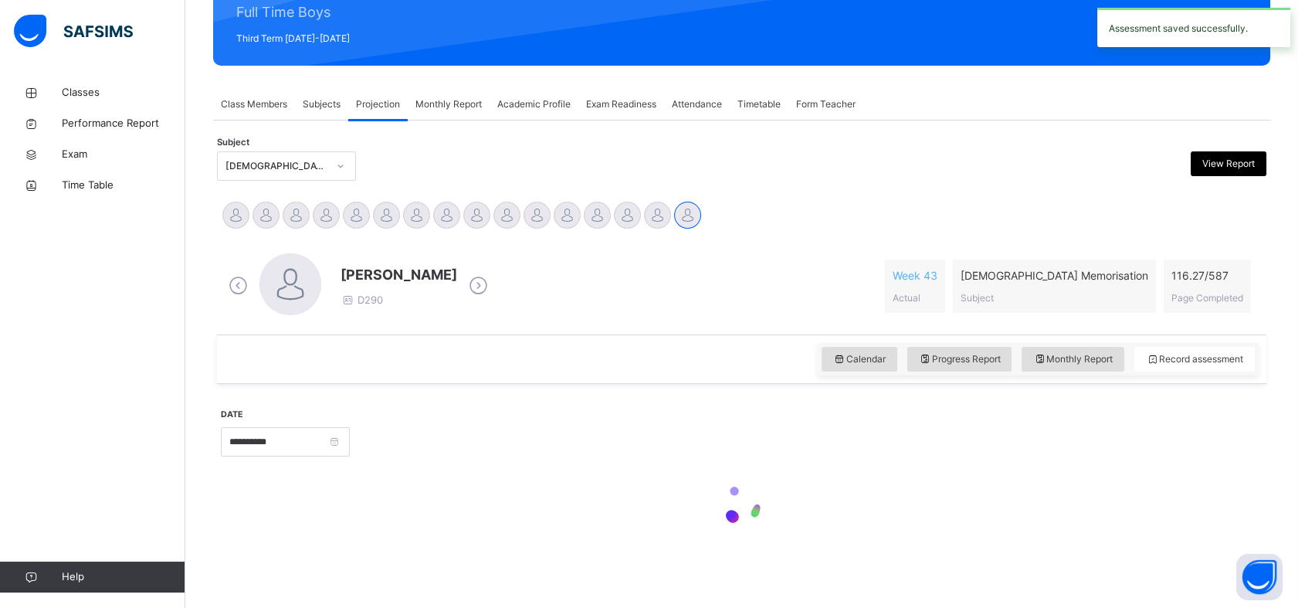
scroll to position [551, 0]
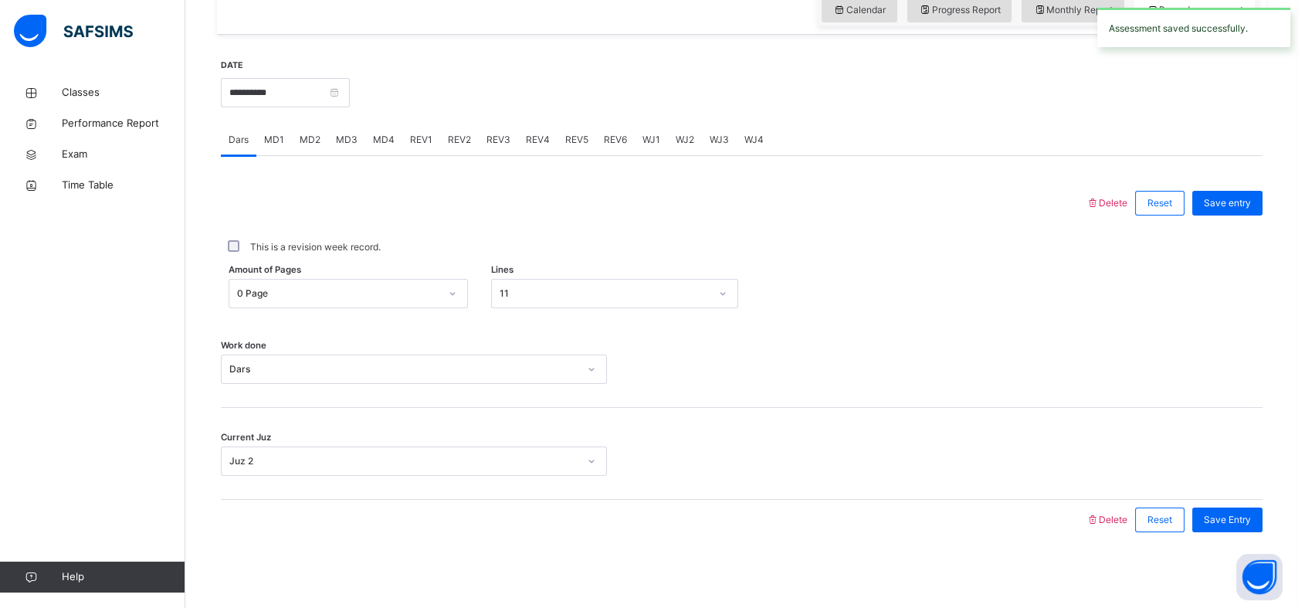
click at [562, 66] on div at bounding box center [805, 91] width 897 height 66
click at [584, 125] on div "REV5" at bounding box center [576, 139] width 39 height 31
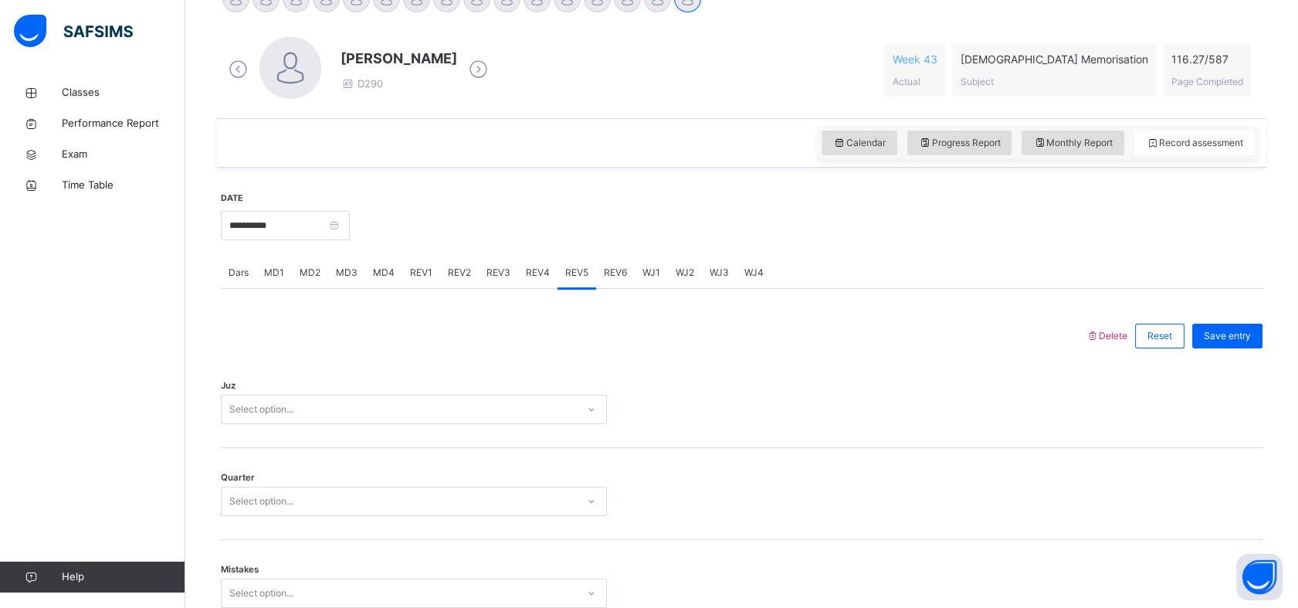
scroll to position [424, 0]
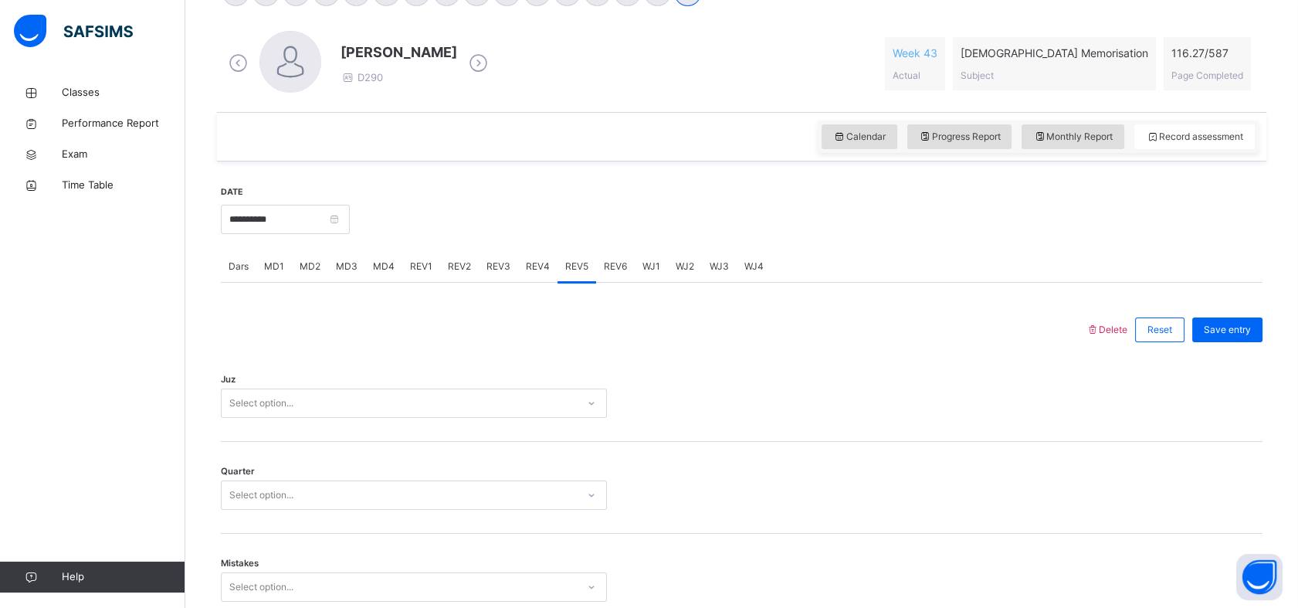
click at [350, 269] on span "MD3" at bounding box center [347, 266] width 22 height 14
click at [265, 259] on span "MD1" at bounding box center [274, 266] width 20 height 14
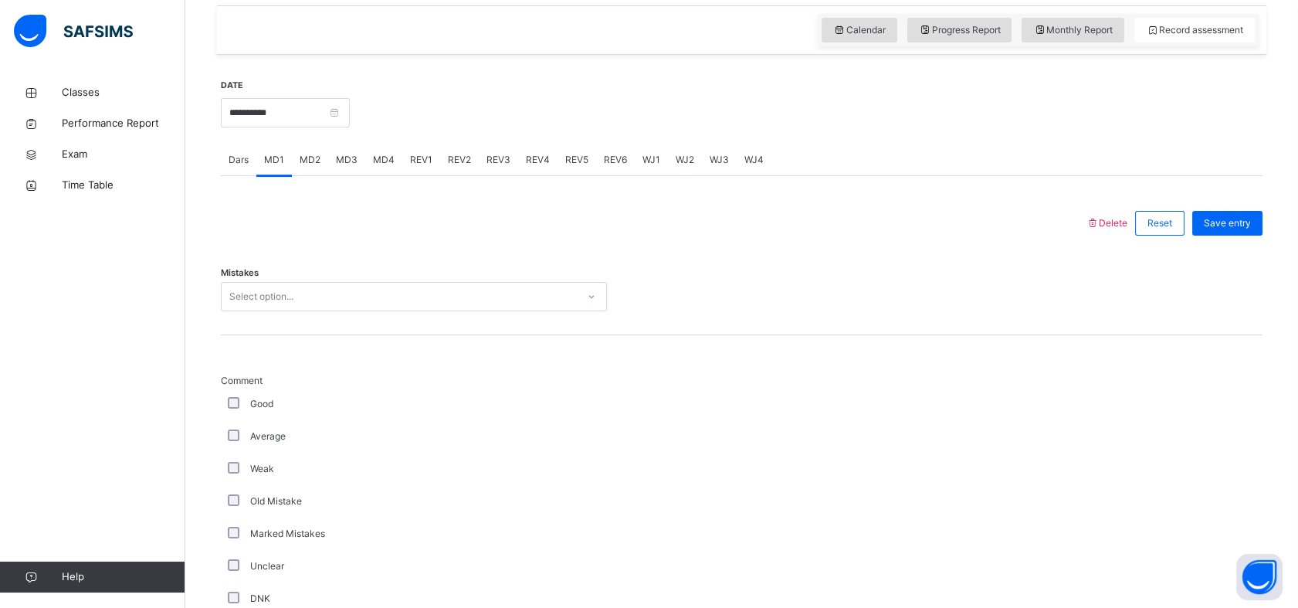
scroll to position [550, 0]
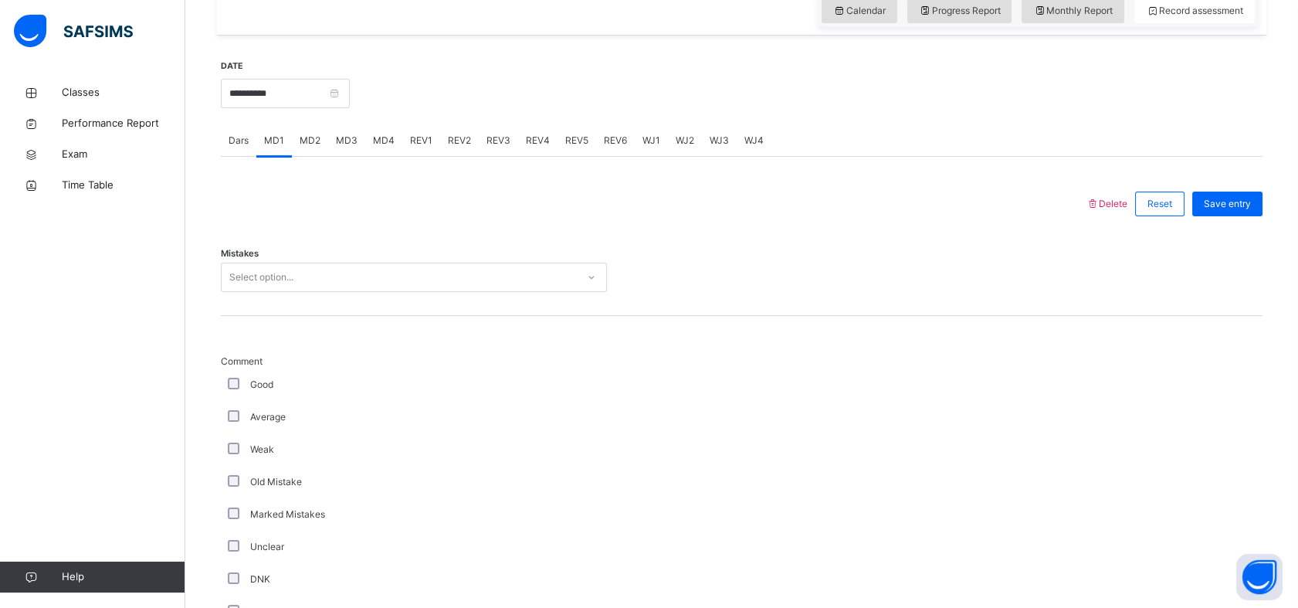
click at [385, 134] on span "MD4" at bounding box center [384, 141] width 22 height 14
click at [264, 137] on span "MD1" at bounding box center [274, 141] width 20 height 14
click at [222, 141] on div "Dars" at bounding box center [239, 140] width 36 height 31
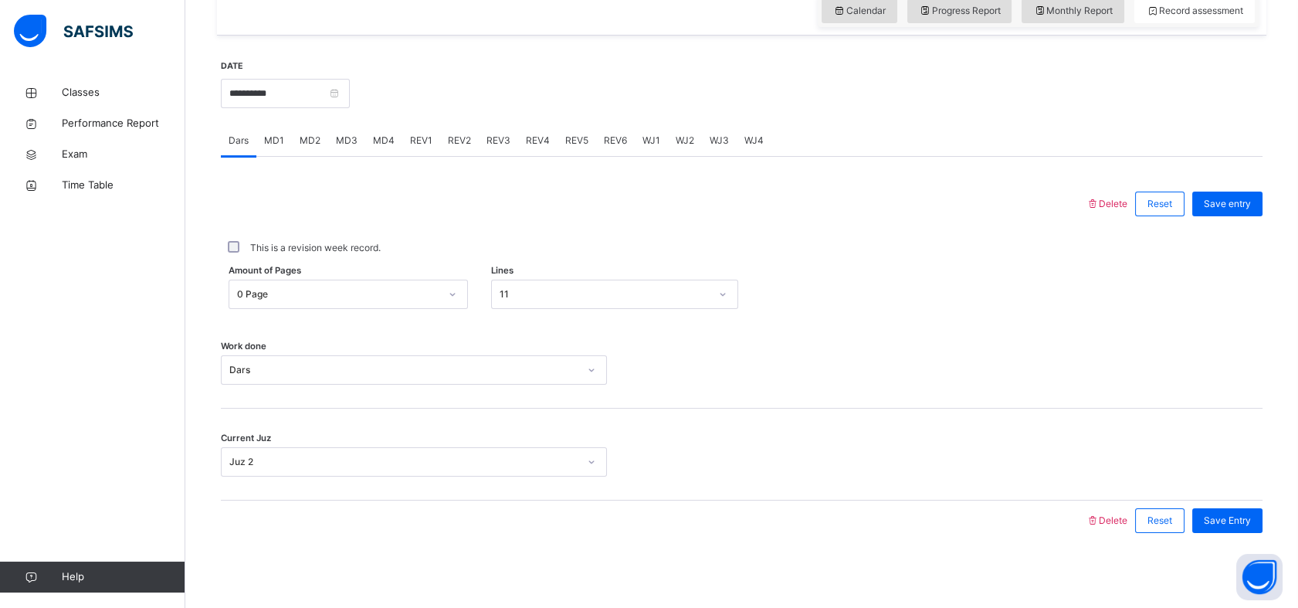
click at [268, 137] on span "MD1" at bounding box center [274, 141] width 20 height 14
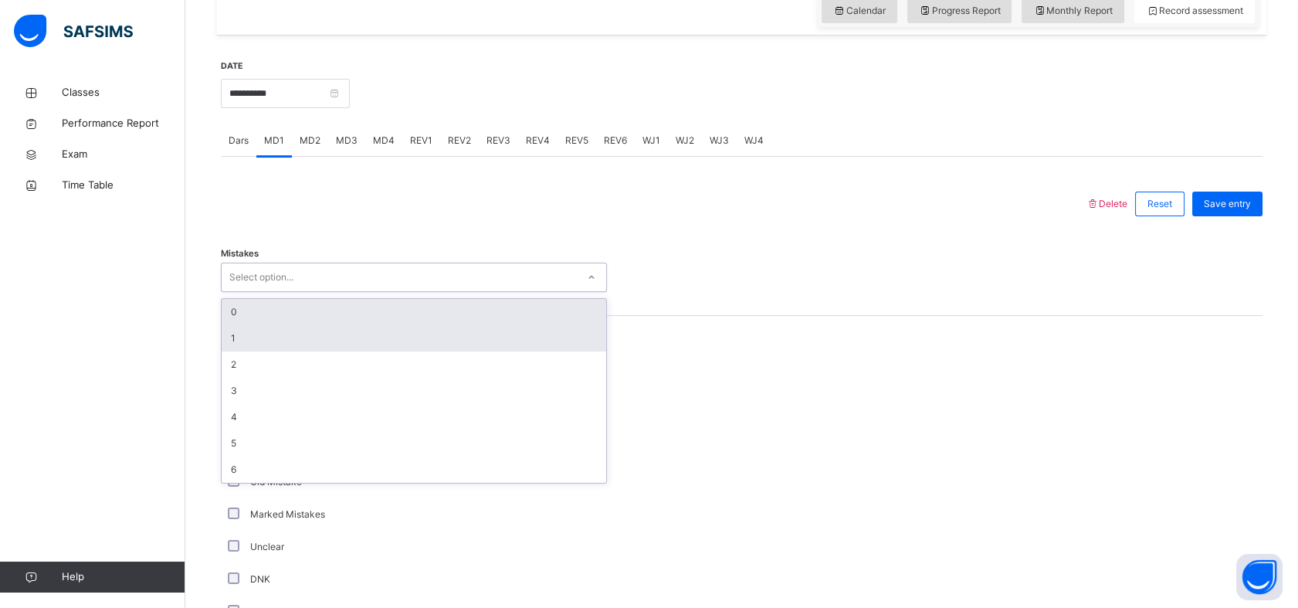
click at [230, 330] on div "1" at bounding box center [414, 338] width 385 height 26
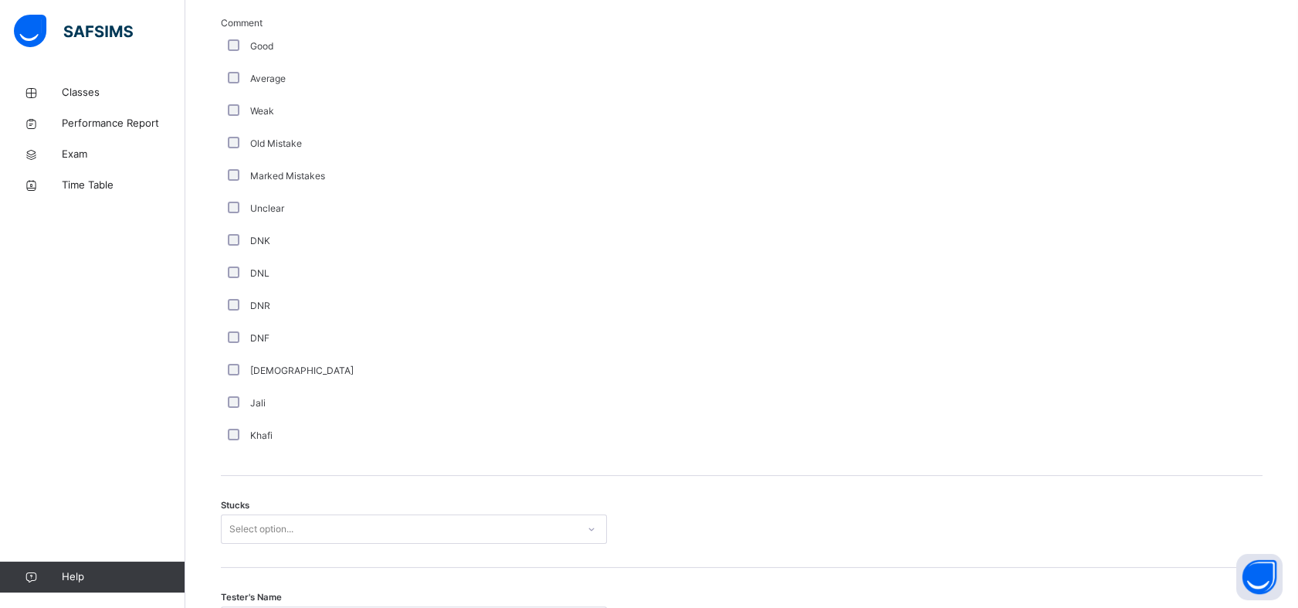
scroll to position [1038, 0]
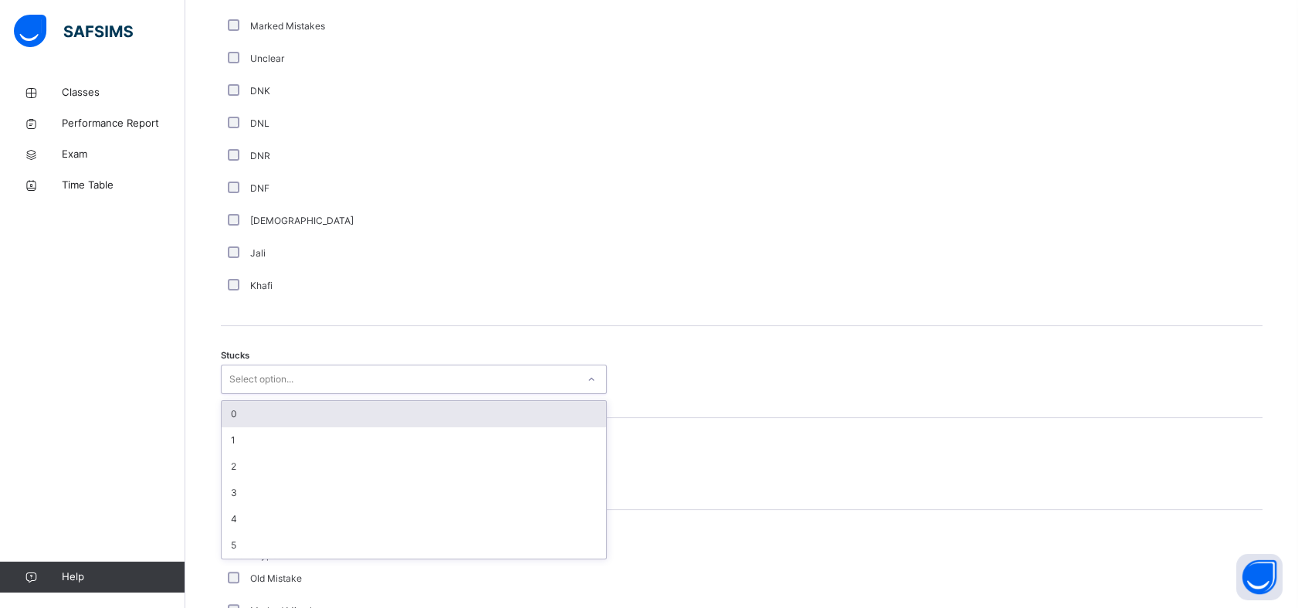
type input "*"
click at [232, 408] on div "0" at bounding box center [414, 414] width 385 height 26
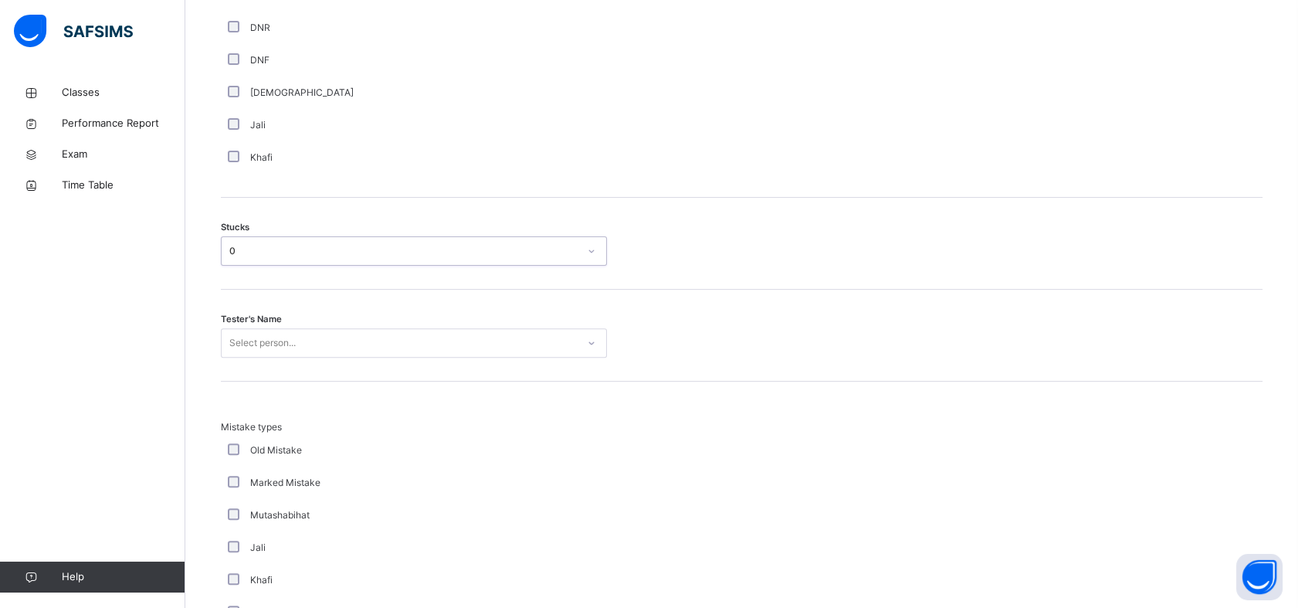
scroll to position [1167, 0]
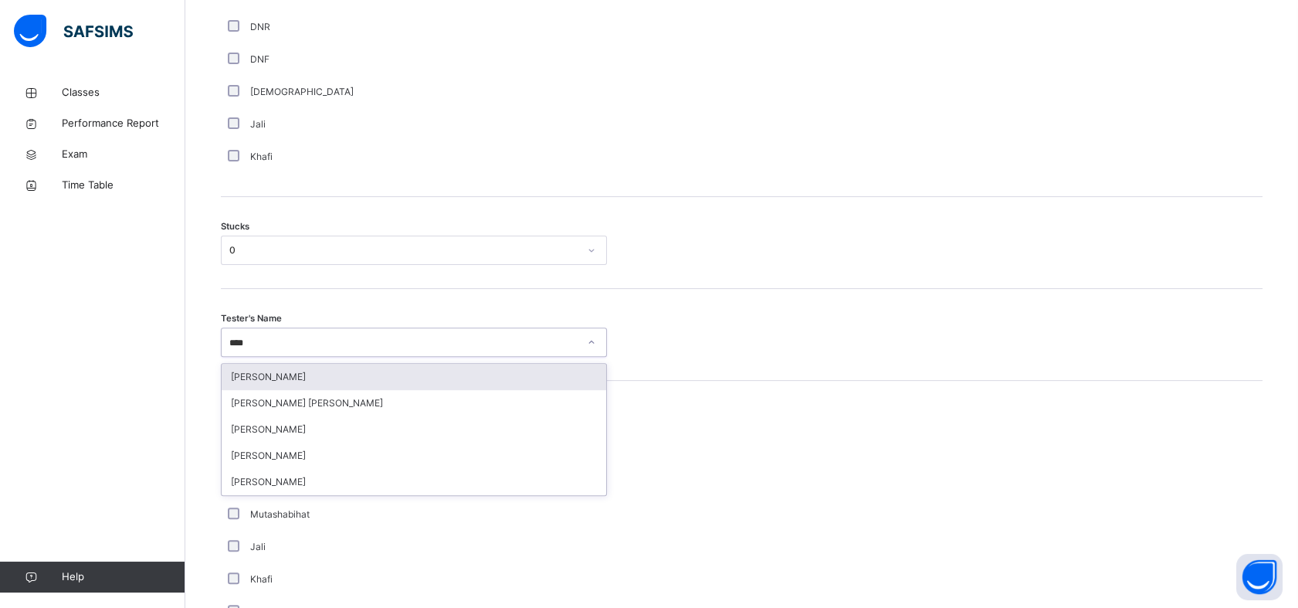
type input "*****"
click at [256, 385] on div "[PERSON_NAME] [PERSON_NAME]" at bounding box center [414, 377] width 385 height 26
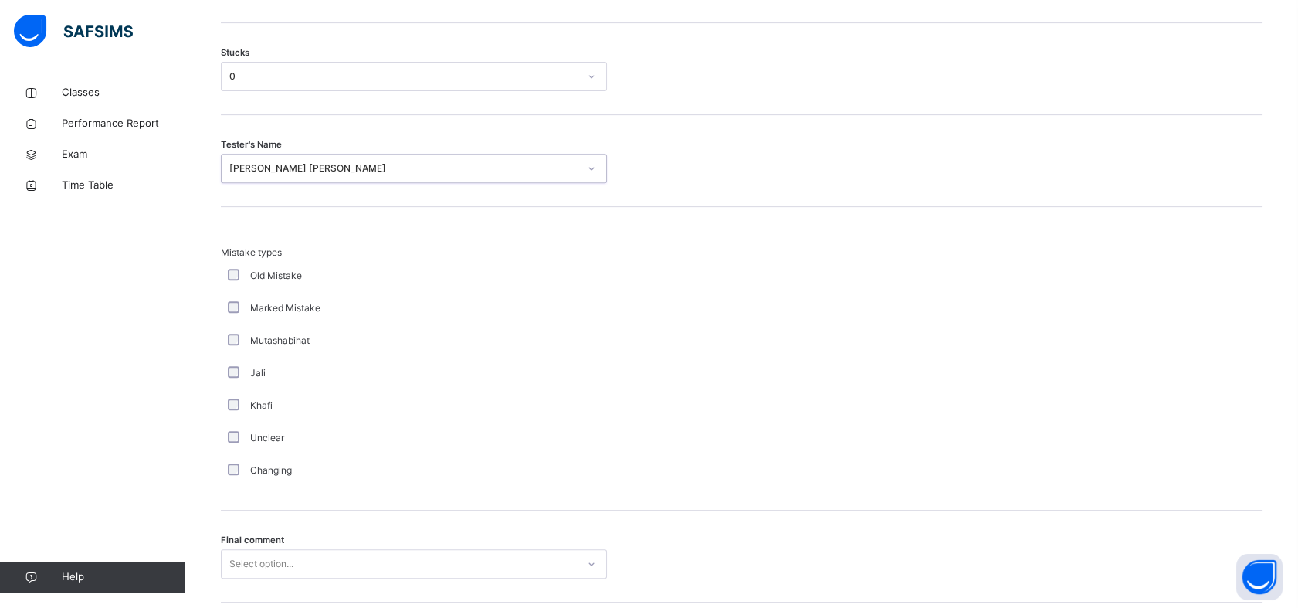
scroll to position [1443, 0]
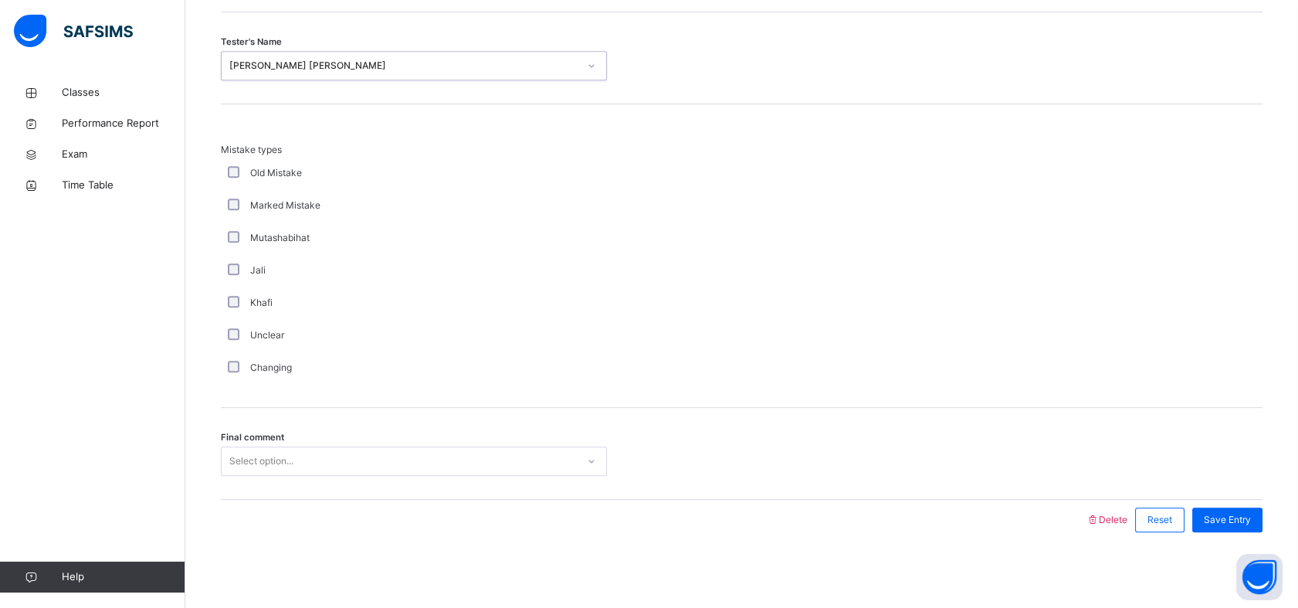
click at [229, 431] on span "Final comment" at bounding box center [252, 437] width 63 height 13
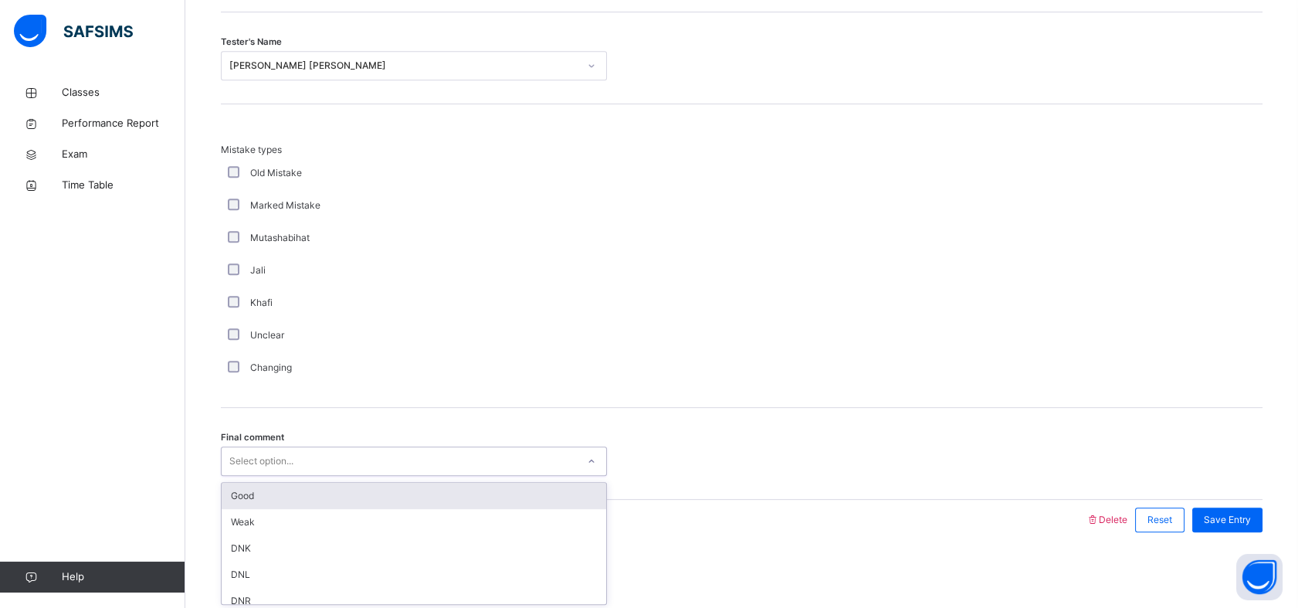
click at [232, 493] on div "Good" at bounding box center [414, 496] width 385 height 26
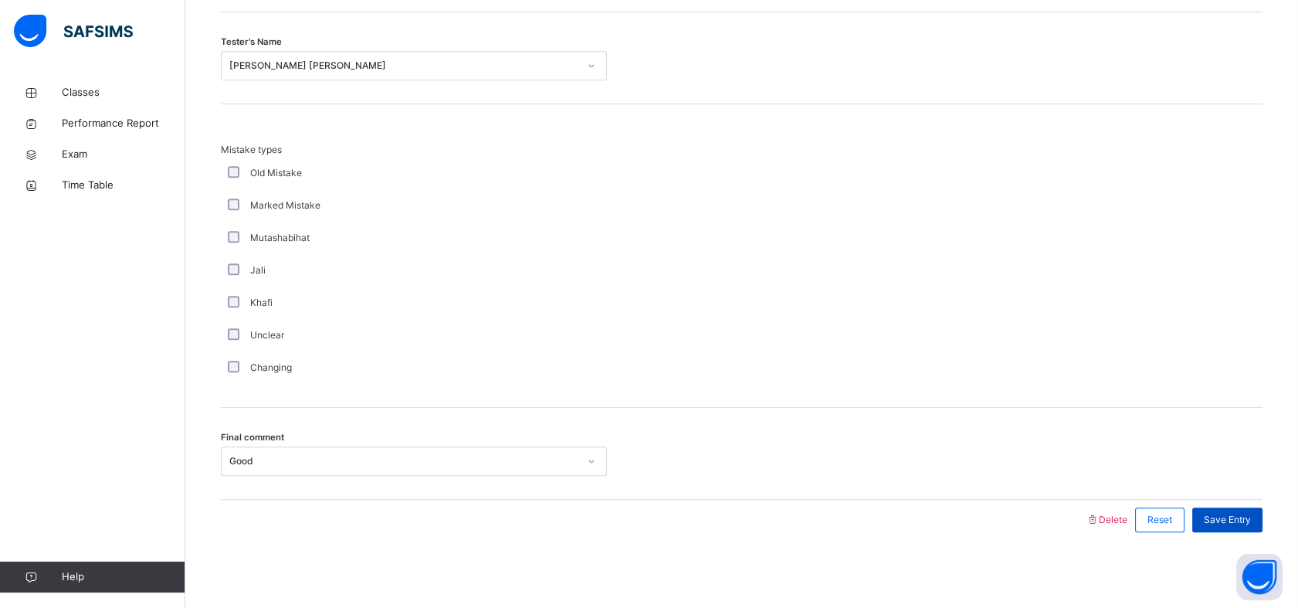
click at [1238, 519] on span "Save Entry" at bounding box center [1227, 520] width 47 height 14
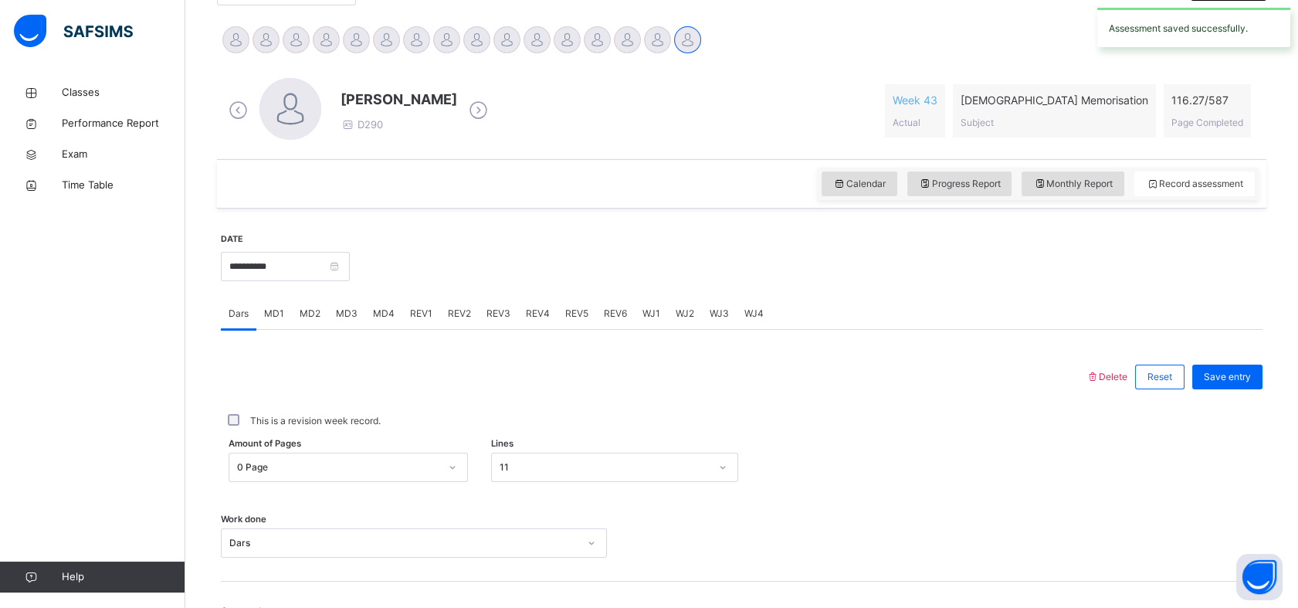
scroll to position [551, 0]
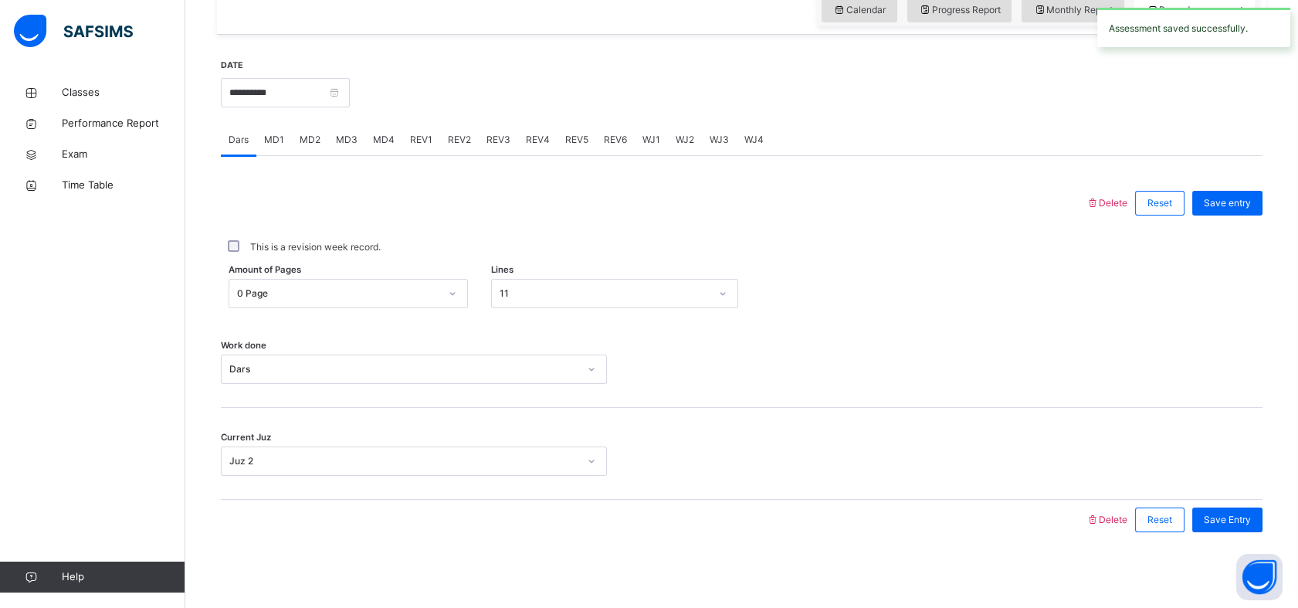
click at [384, 143] on span "MD4" at bounding box center [384, 140] width 22 height 14
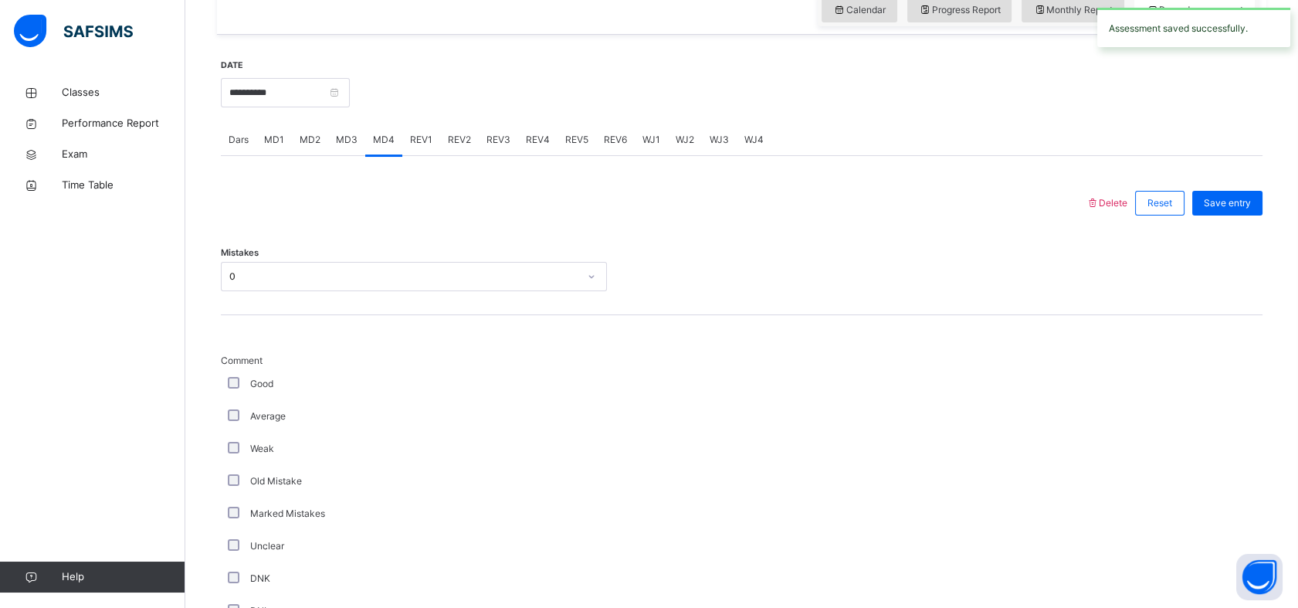
click at [274, 139] on span "MD1" at bounding box center [274, 140] width 20 height 14
click at [222, 140] on div "Dars" at bounding box center [239, 139] width 36 height 31
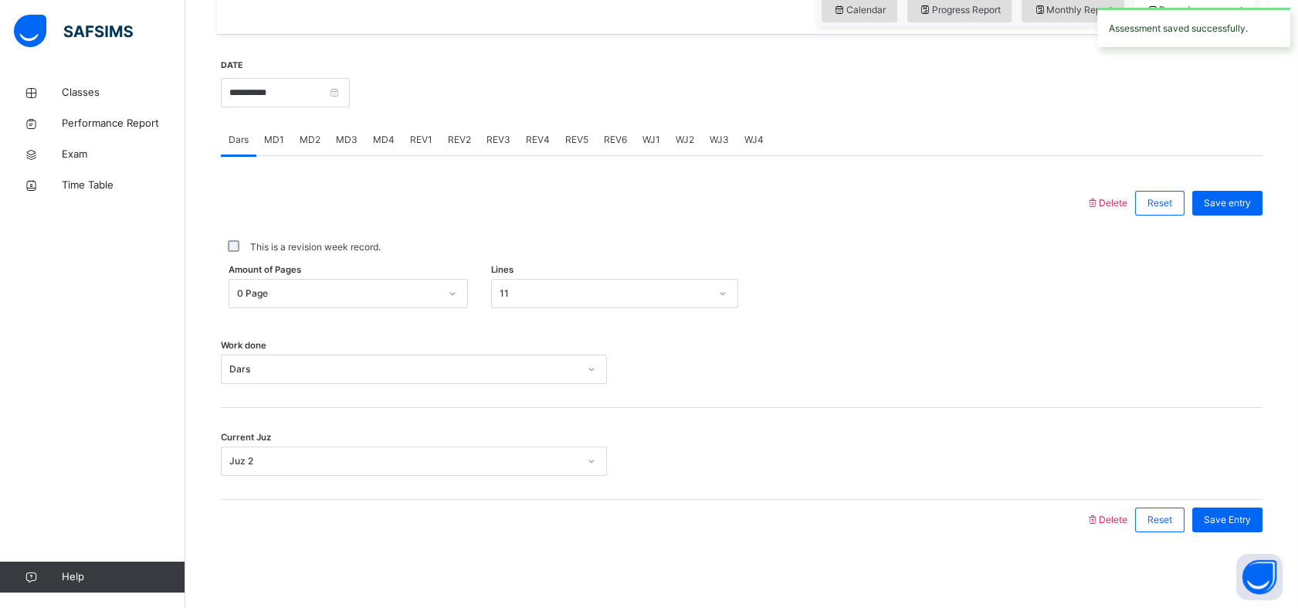
click at [410, 144] on span "REV1" at bounding box center [421, 140] width 22 height 14
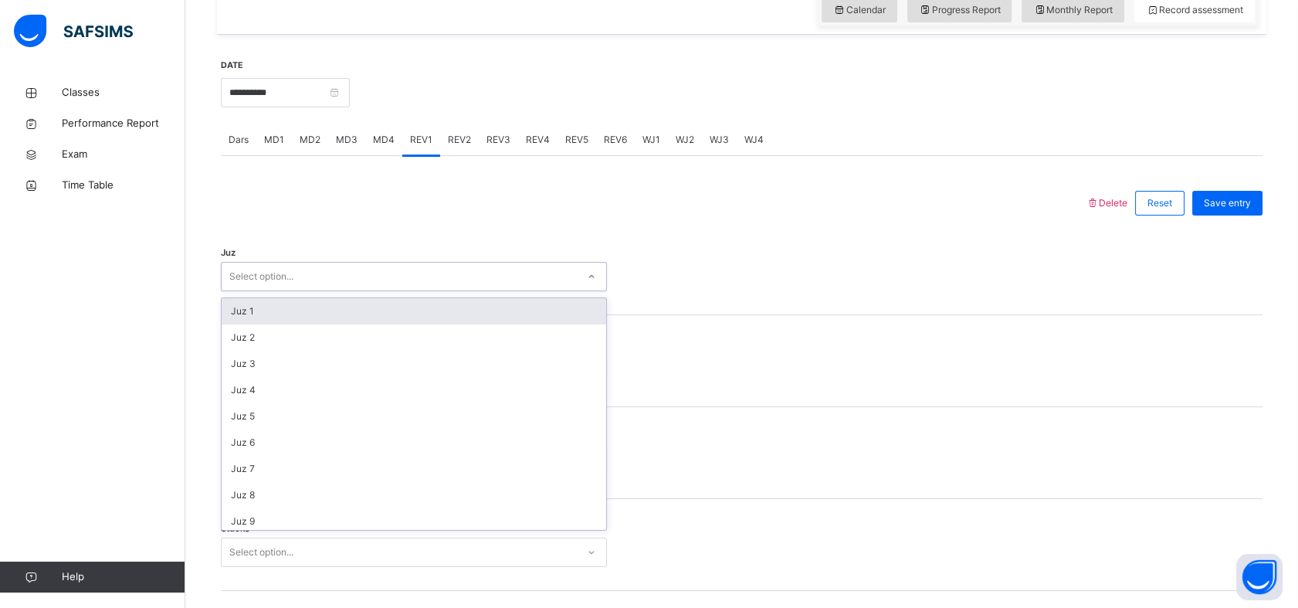
type input "*"
click at [137, 334] on div "Classes Performance Report Exam Time Table Help" at bounding box center [92, 335] width 185 height 546
type input "**"
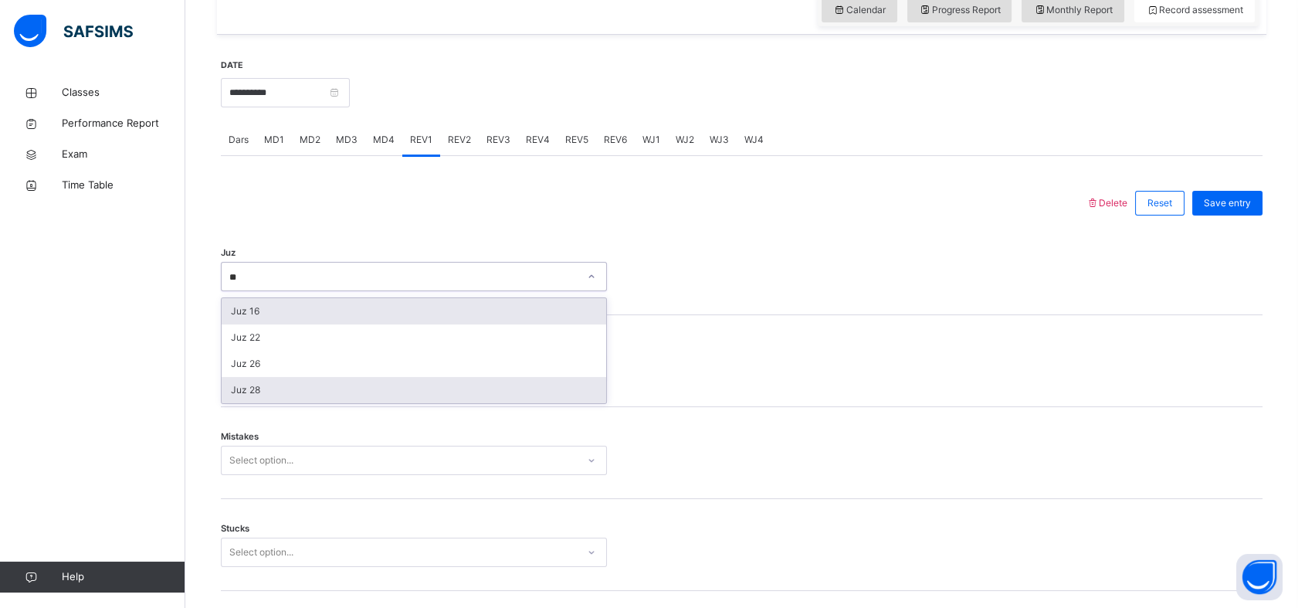
click at [244, 389] on div "Juz 28" at bounding box center [414, 390] width 385 height 26
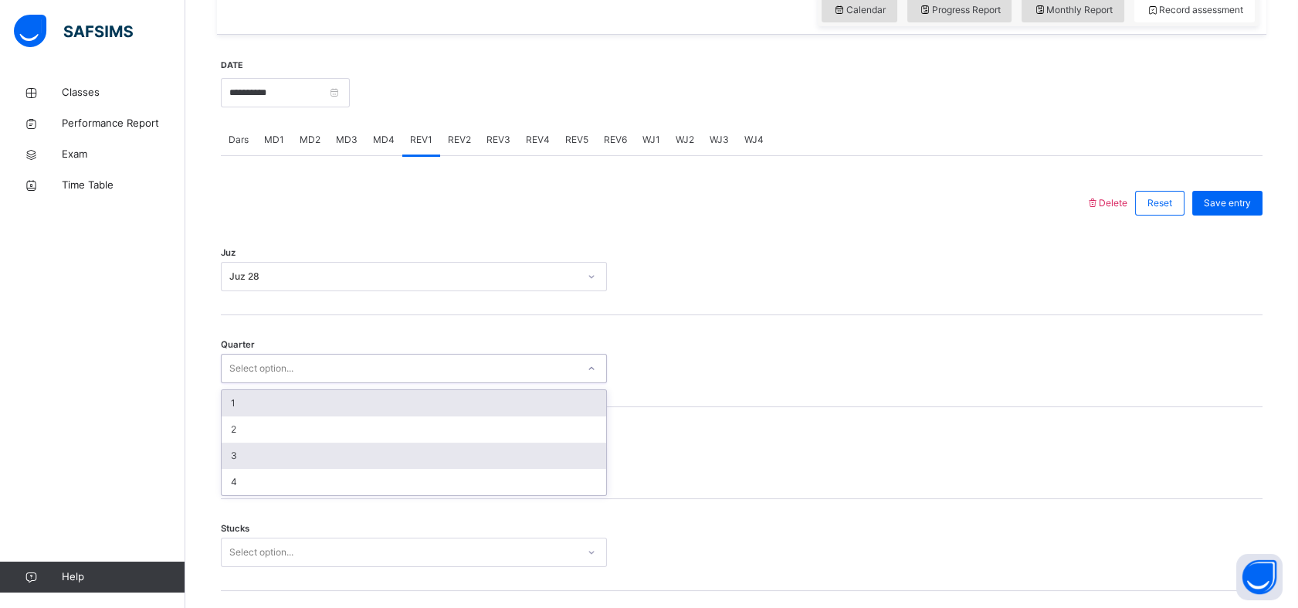
click at [229, 450] on div "3" at bounding box center [414, 455] width 385 height 26
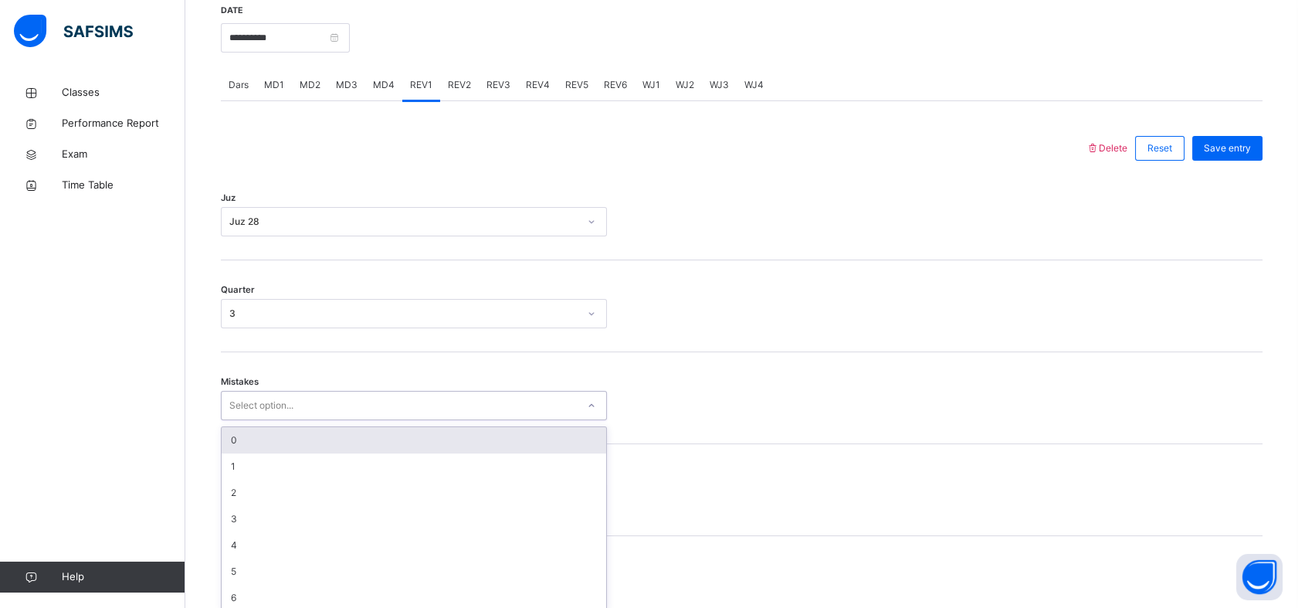
scroll to position [614, 0]
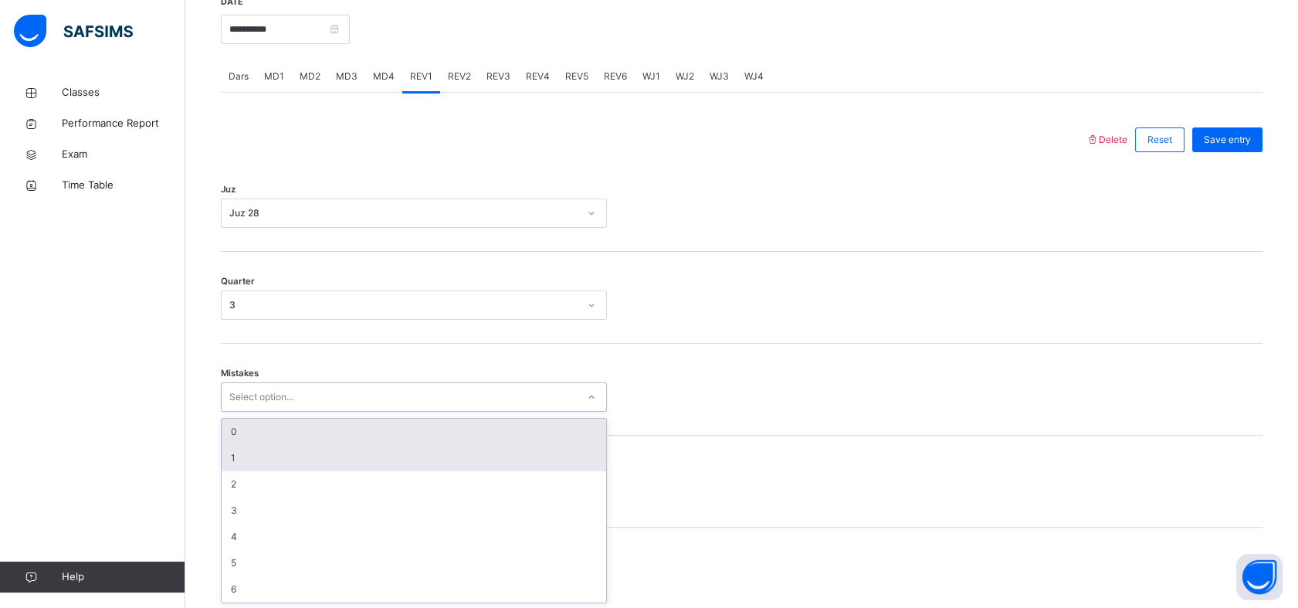
click at [222, 455] on div "1" at bounding box center [414, 458] width 385 height 26
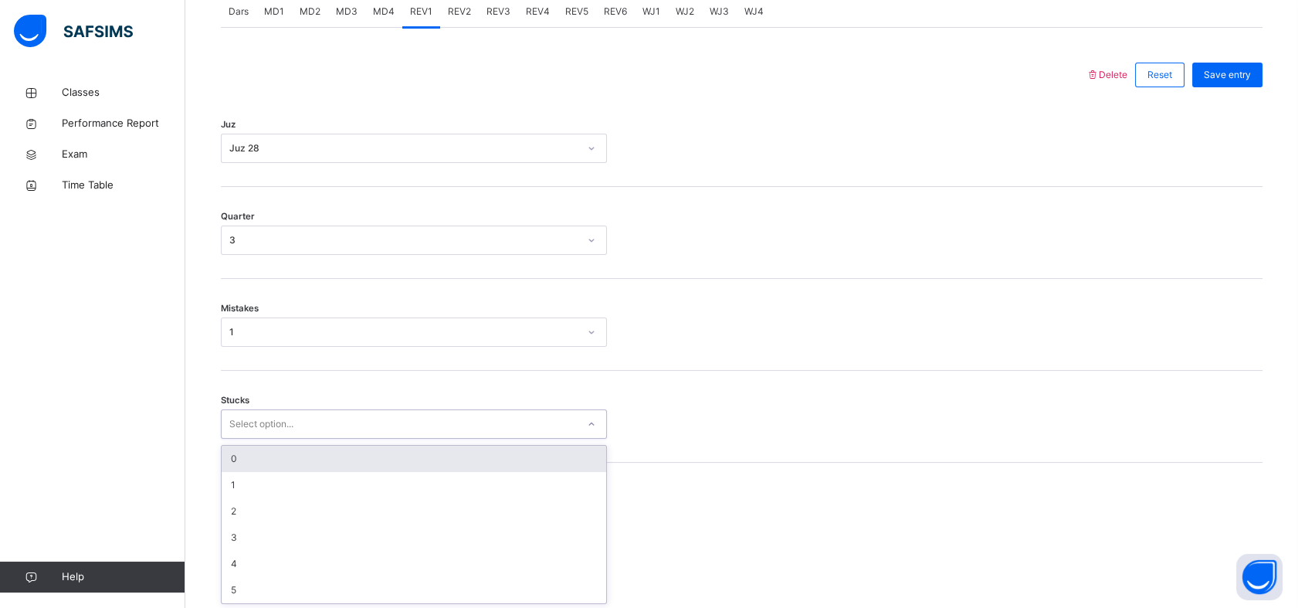
scroll to position [679, 0]
click at [232, 459] on div "0" at bounding box center [414, 458] width 385 height 26
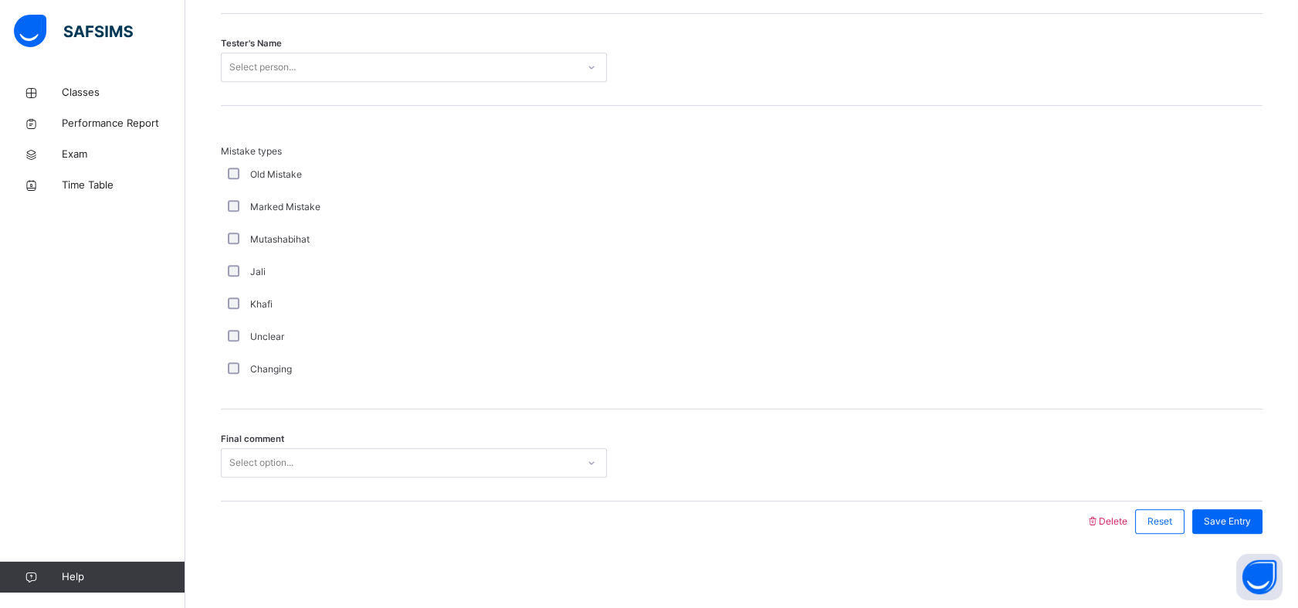
scroll to position [1627, 0]
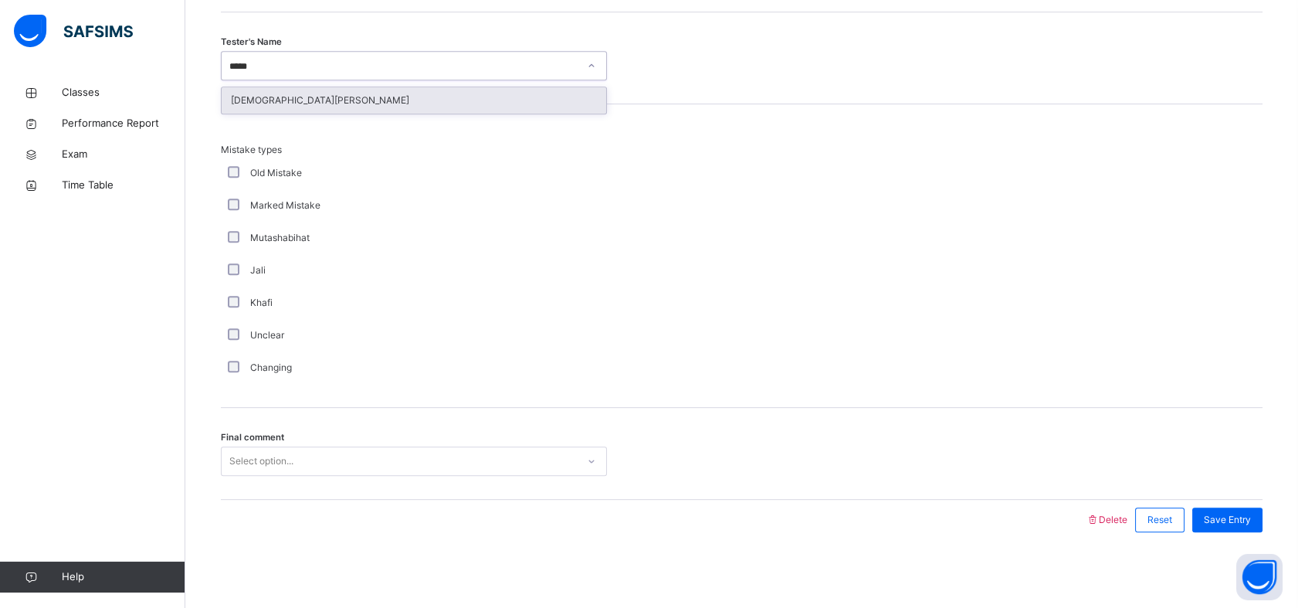
type input "******"
click at [238, 103] on div "[DEMOGRAPHIC_DATA][PERSON_NAME]" at bounding box center [414, 100] width 385 height 26
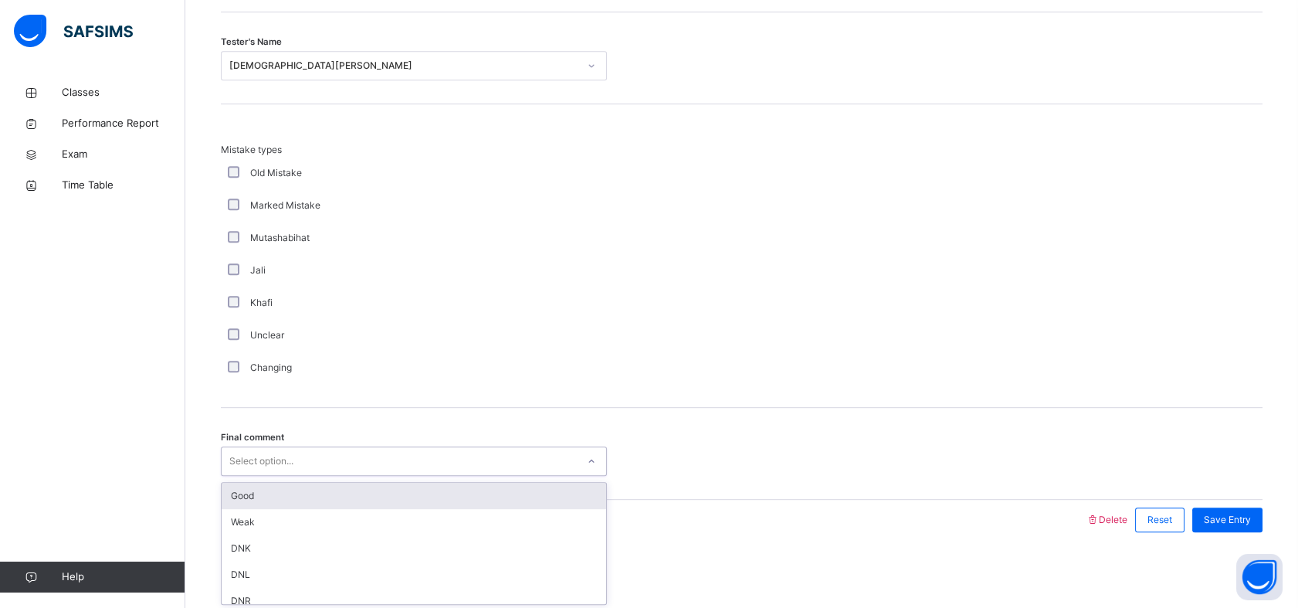
click at [225, 496] on div "Good" at bounding box center [414, 496] width 385 height 26
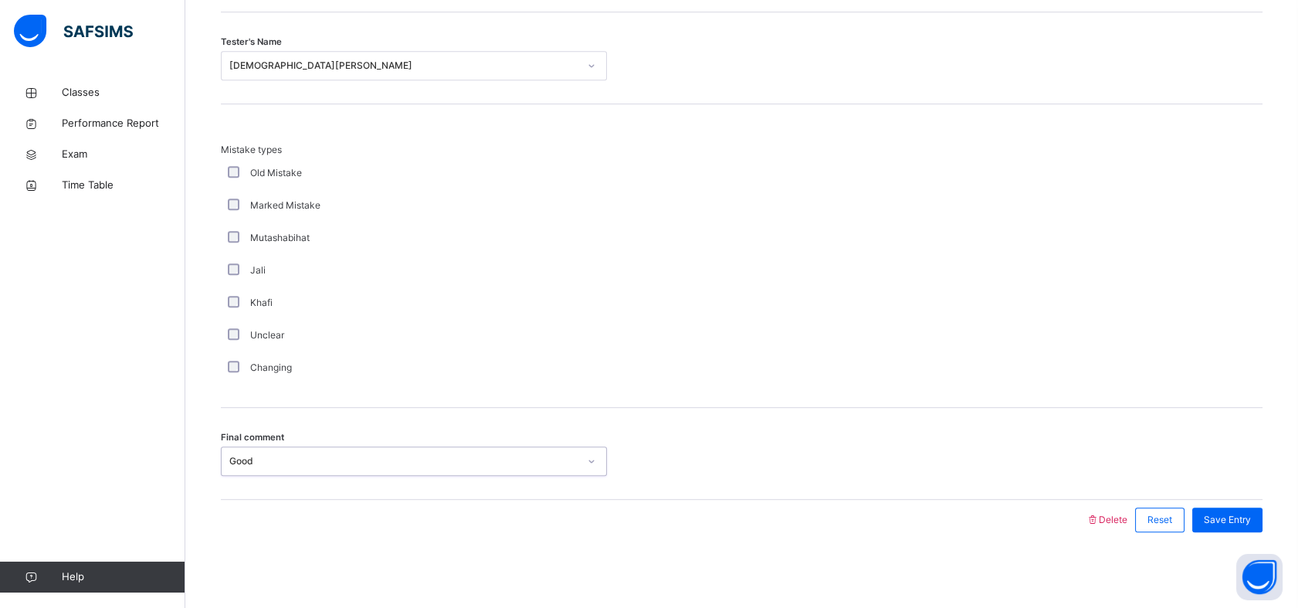
click at [1250, 521] on span "Save Entry" at bounding box center [1227, 520] width 47 height 14
click at [1251, 513] on span "Save Entry" at bounding box center [1227, 520] width 47 height 14
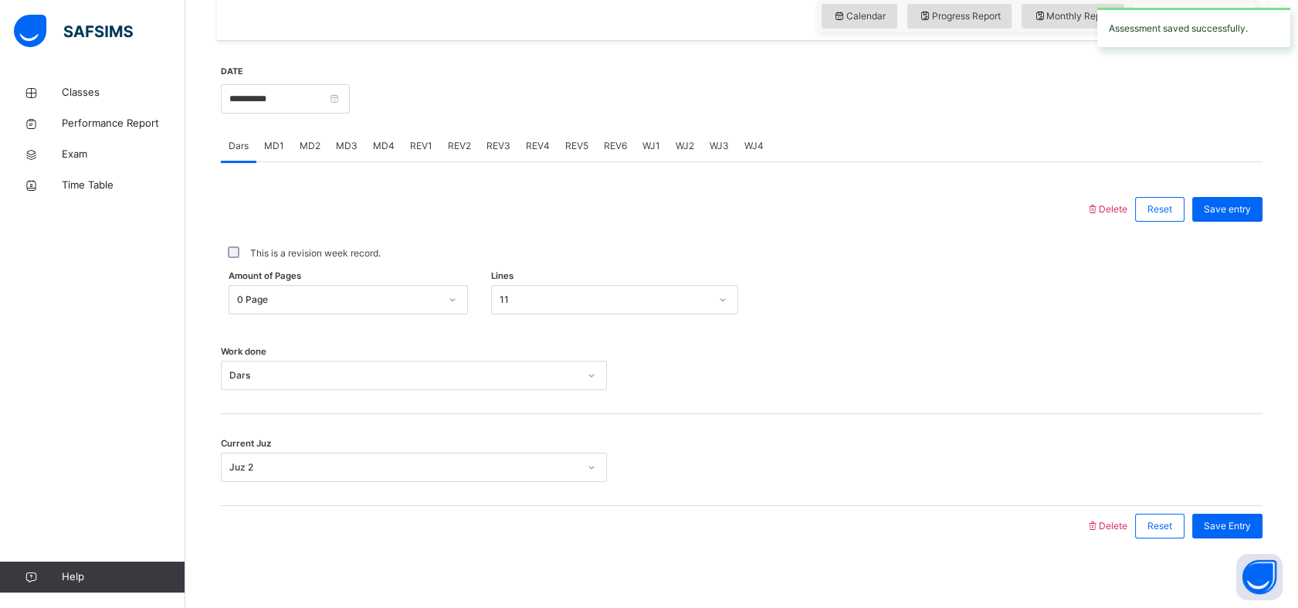
scroll to position [551, 0]
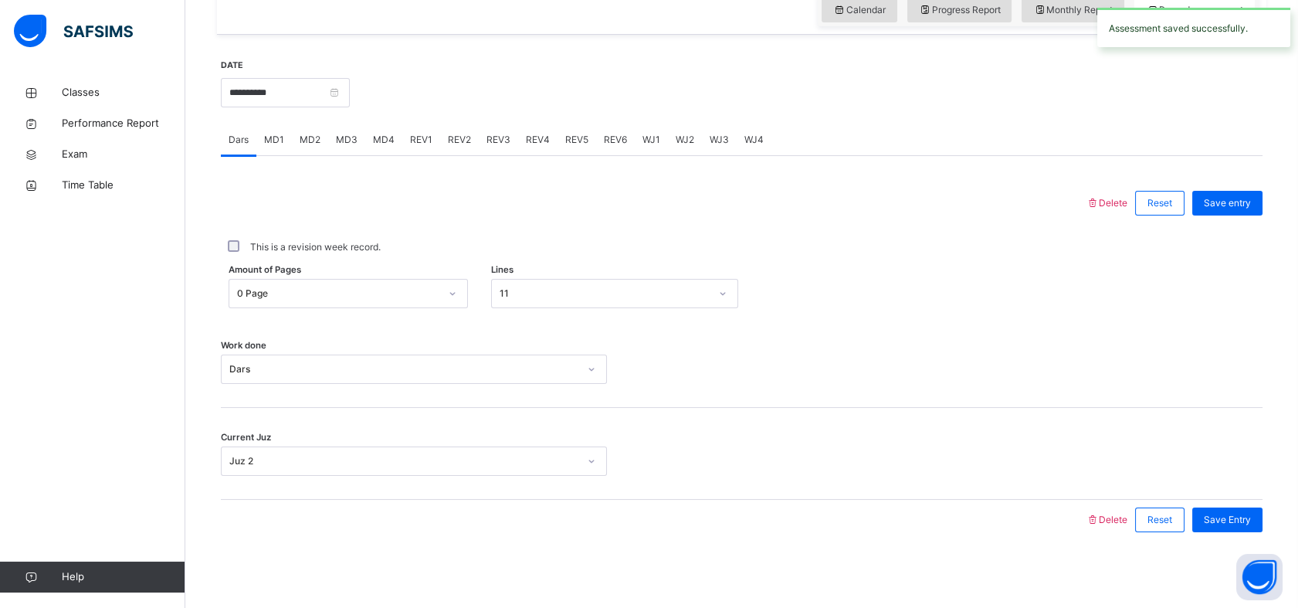
click at [426, 168] on div "Delete Reset Save entry This is a revision week record. Amount of Pages 0 Page …" at bounding box center [742, 348] width 1042 height 384
click at [402, 146] on div "REV1" at bounding box center [421, 139] width 38 height 31
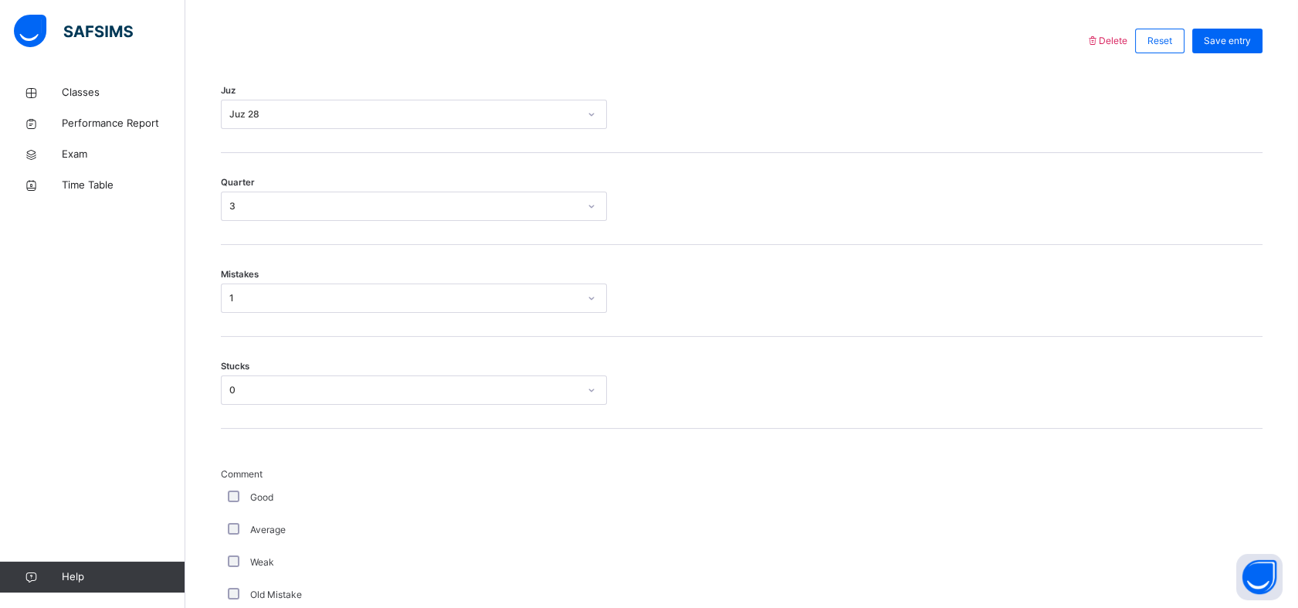
scroll to position [0, 0]
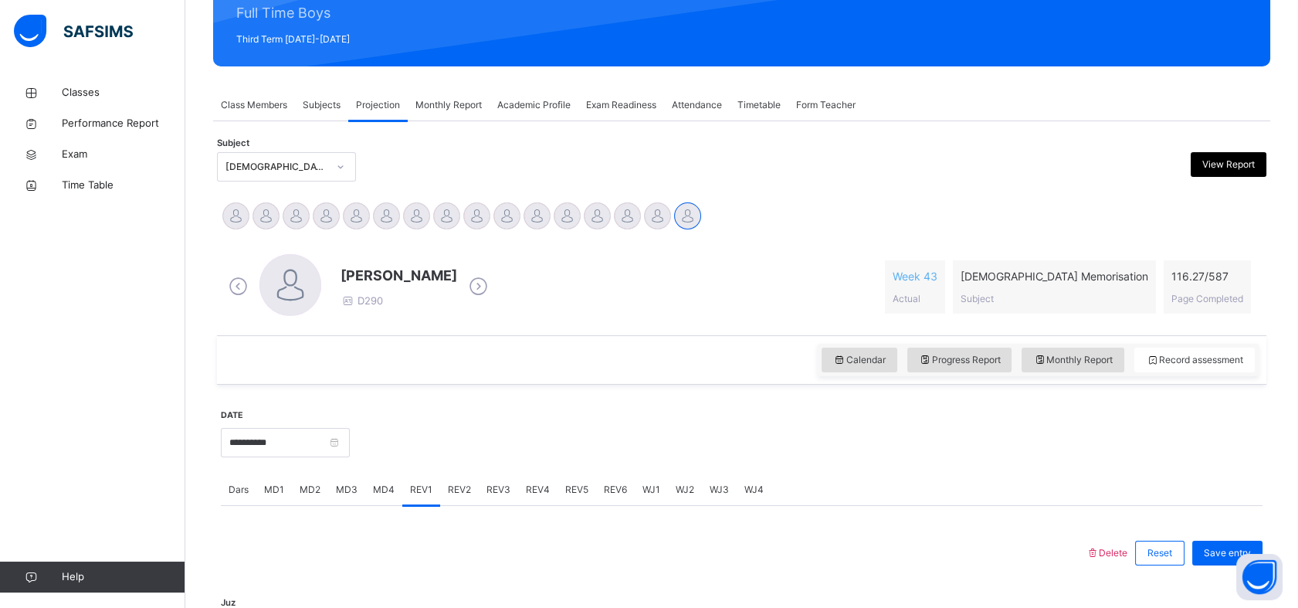
click at [449, 484] on span "REV2" at bounding box center [459, 490] width 23 height 14
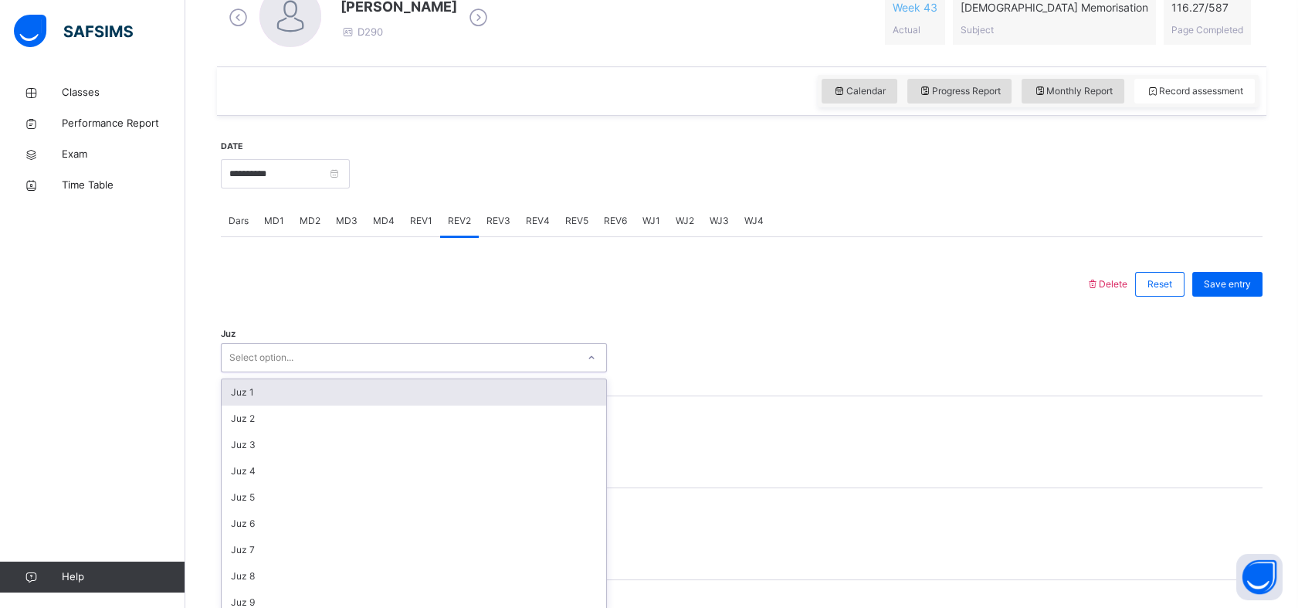
scroll to position [478, 0]
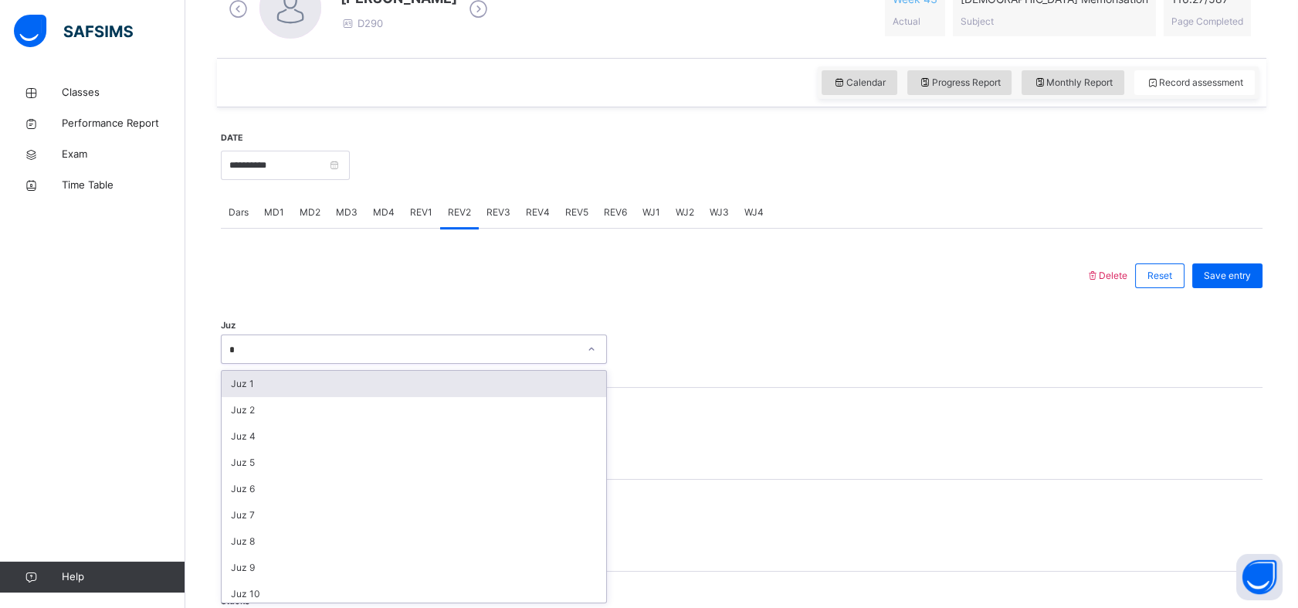
type input "**"
click at [240, 383] on div "Juz 28" at bounding box center [414, 384] width 385 height 26
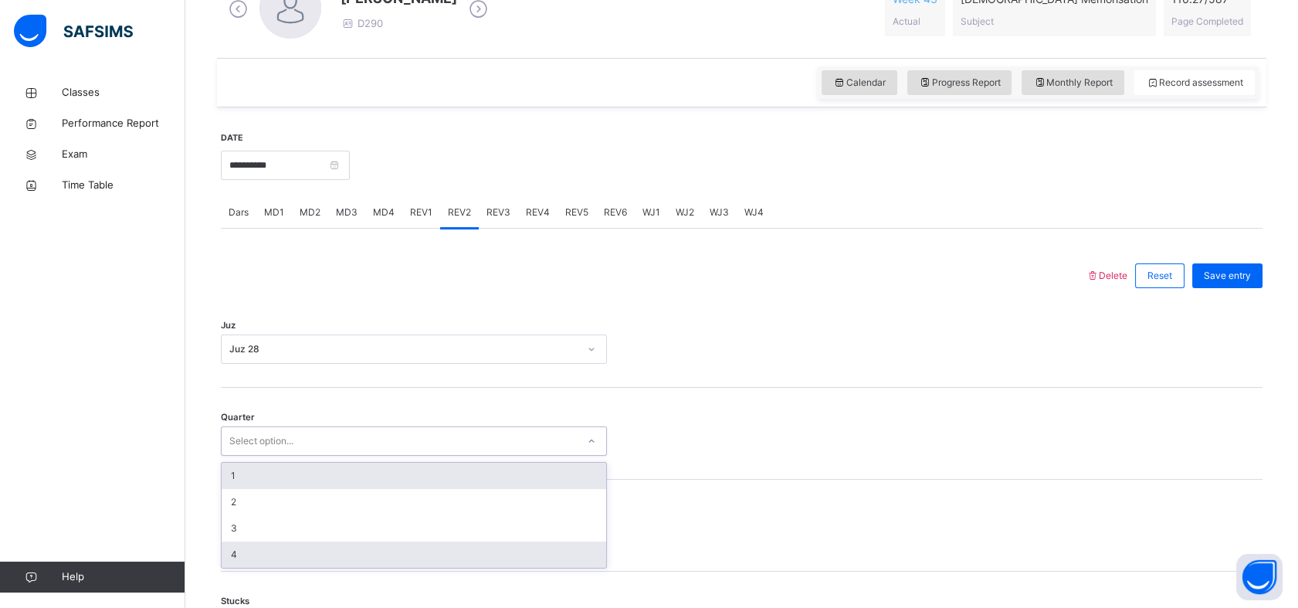
click at [235, 564] on div "4" at bounding box center [414, 554] width 385 height 26
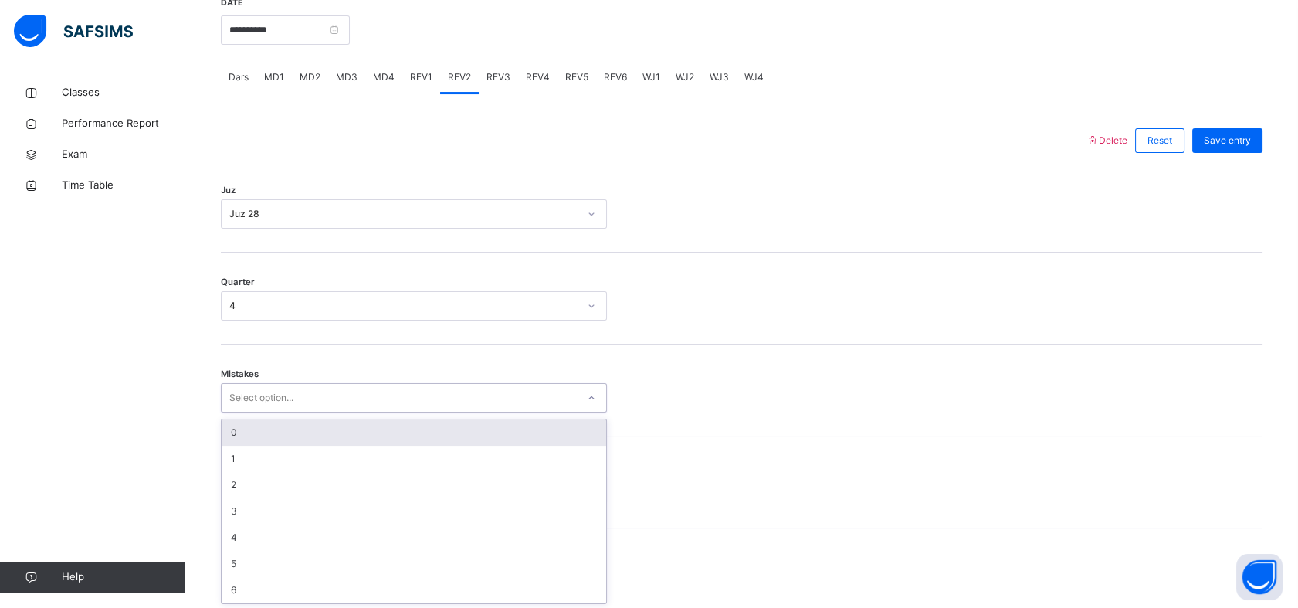
scroll to position [614, 0]
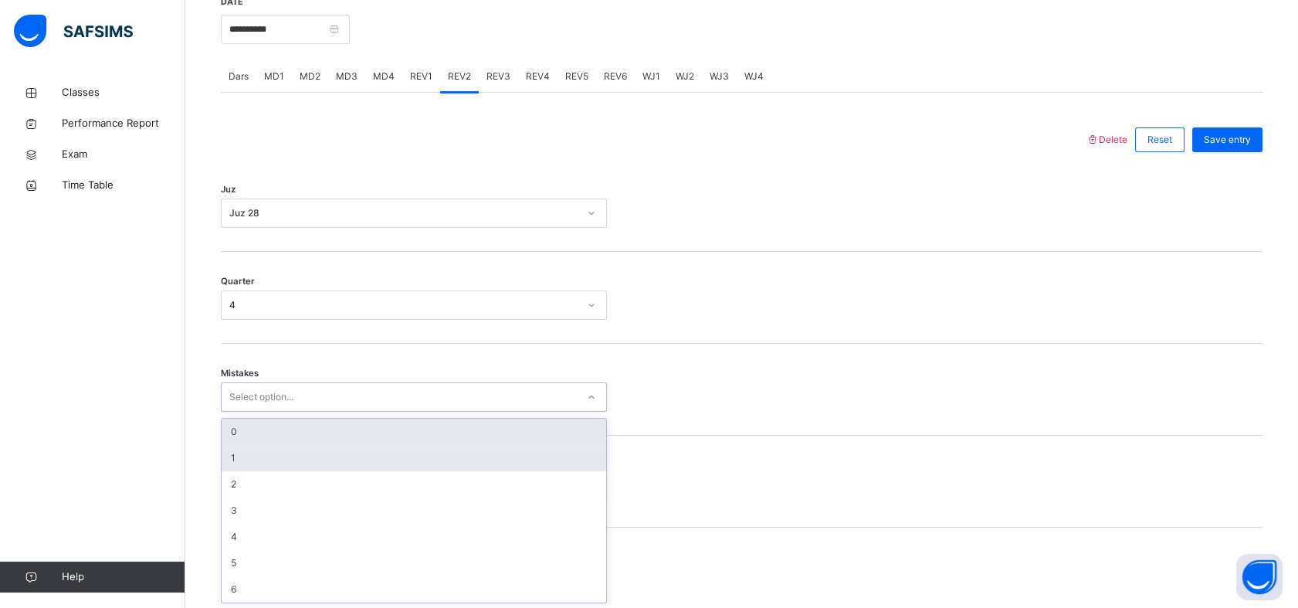
click at [222, 462] on div "1" at bounding box center [414, 458] width 385 height 26
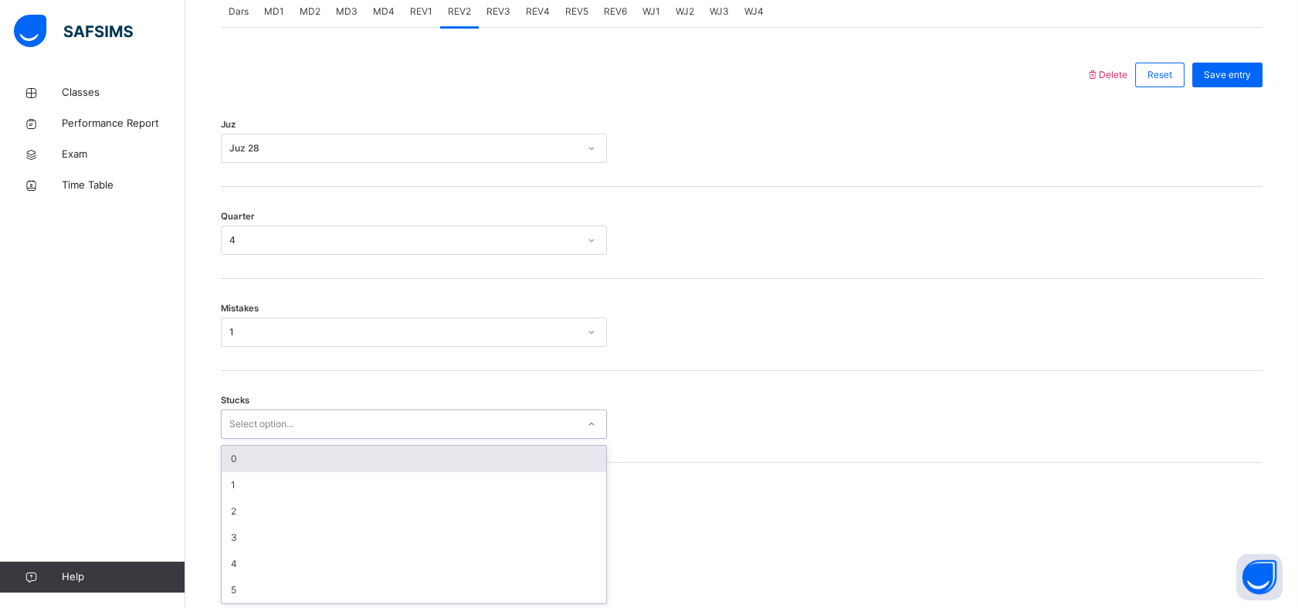
scroll to position [679, 0]
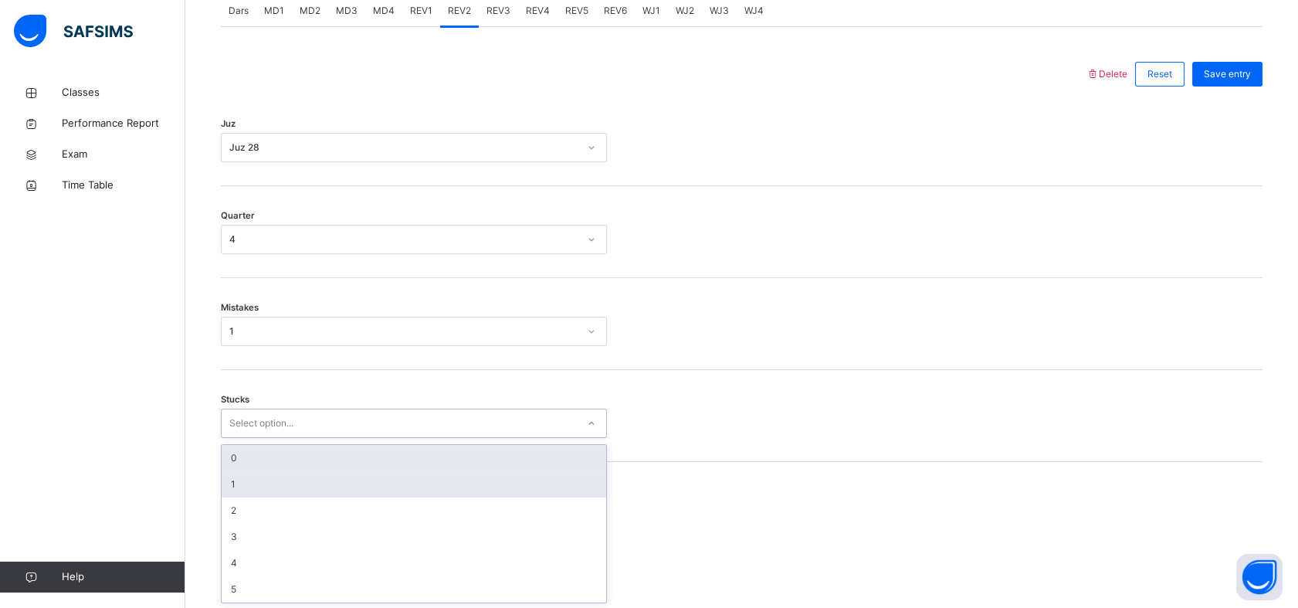
click at [237, 486] on div "1" at bounding box center [414, 484] width 385 height 26
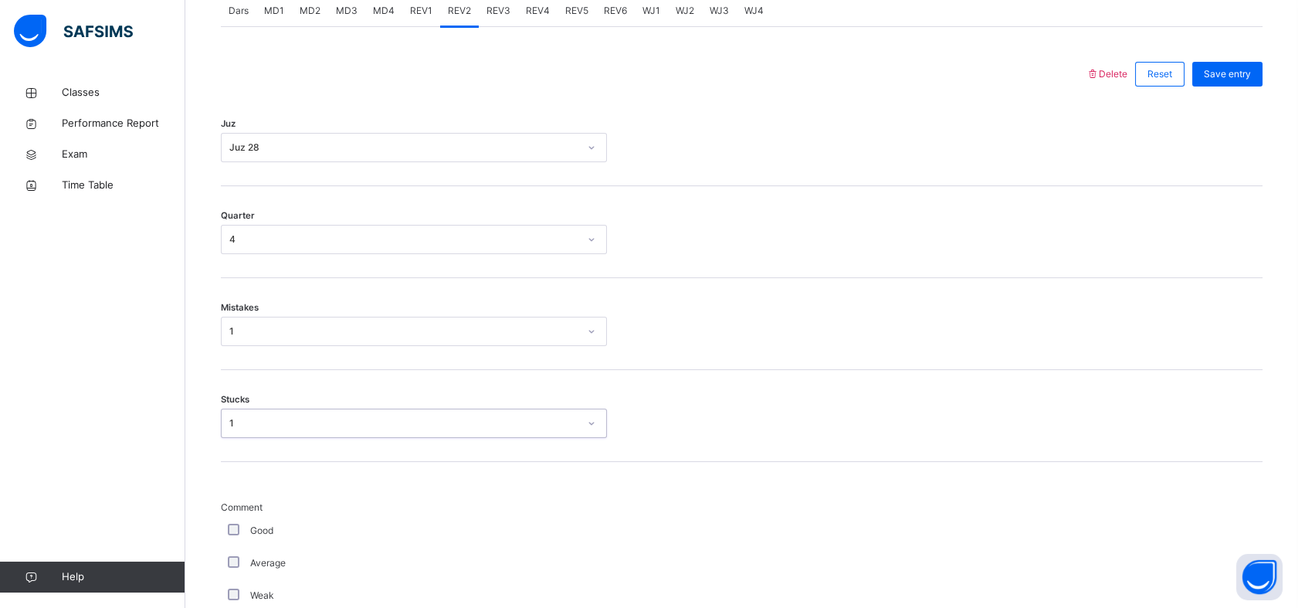
click at [120, 439] on div "Classes Performance Report Exam Time Table Help" at bounding box center [92, 335] width 185 height 546
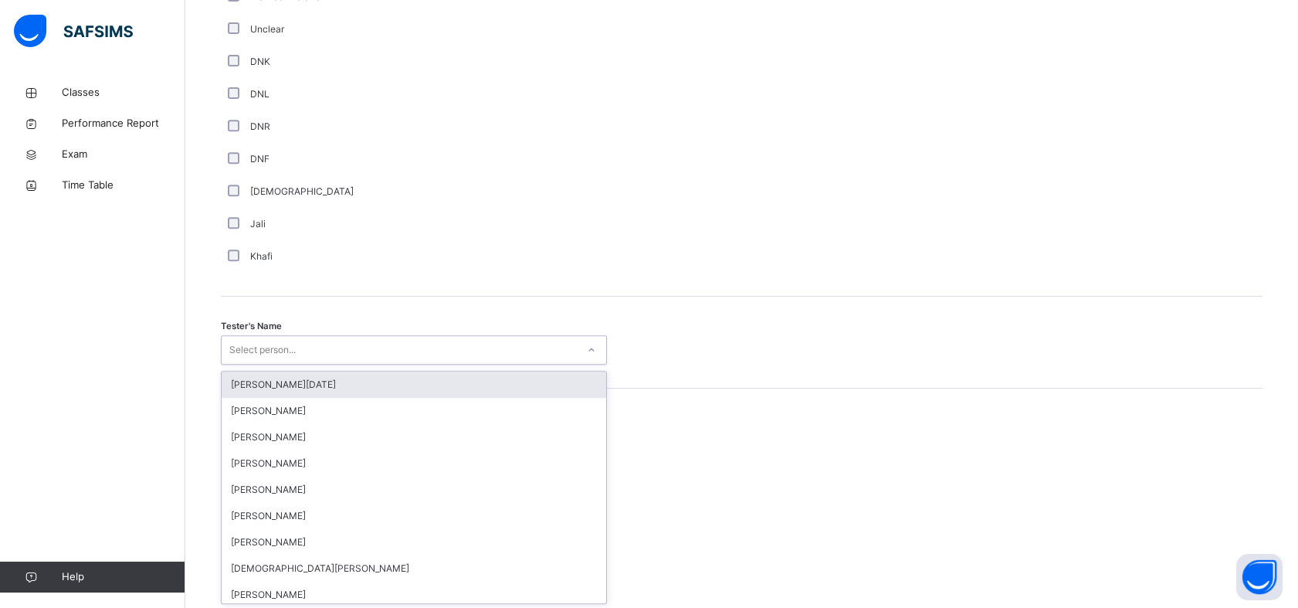
scroll to position [1343, 0]
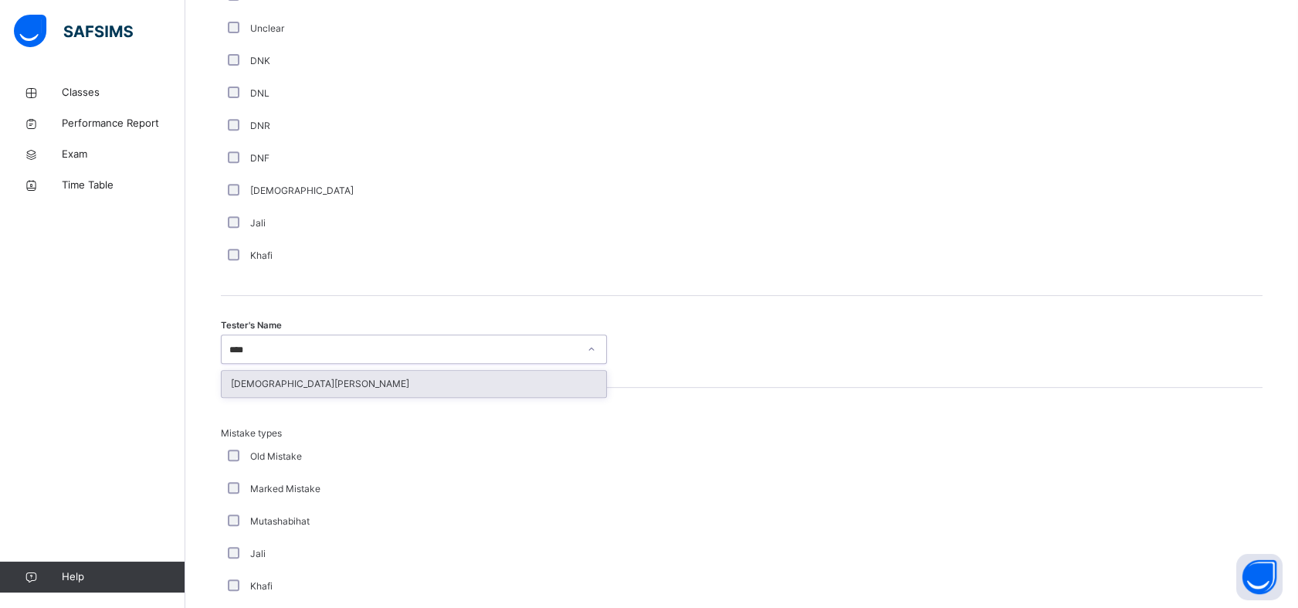
type input "*****"
click at [268, 385] on div "[DEMOGRAPHIC_DATA][PERSON_NAME]" at bounding box center [414, 384] width 385 height 26
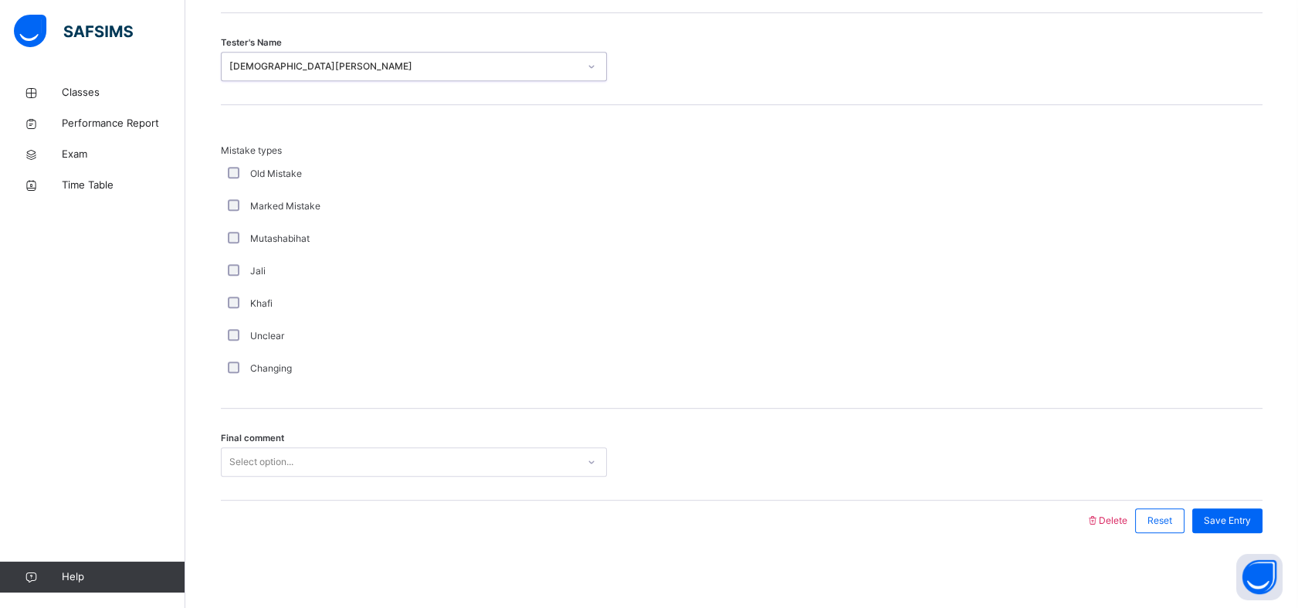
scroll to position [1627, 0]
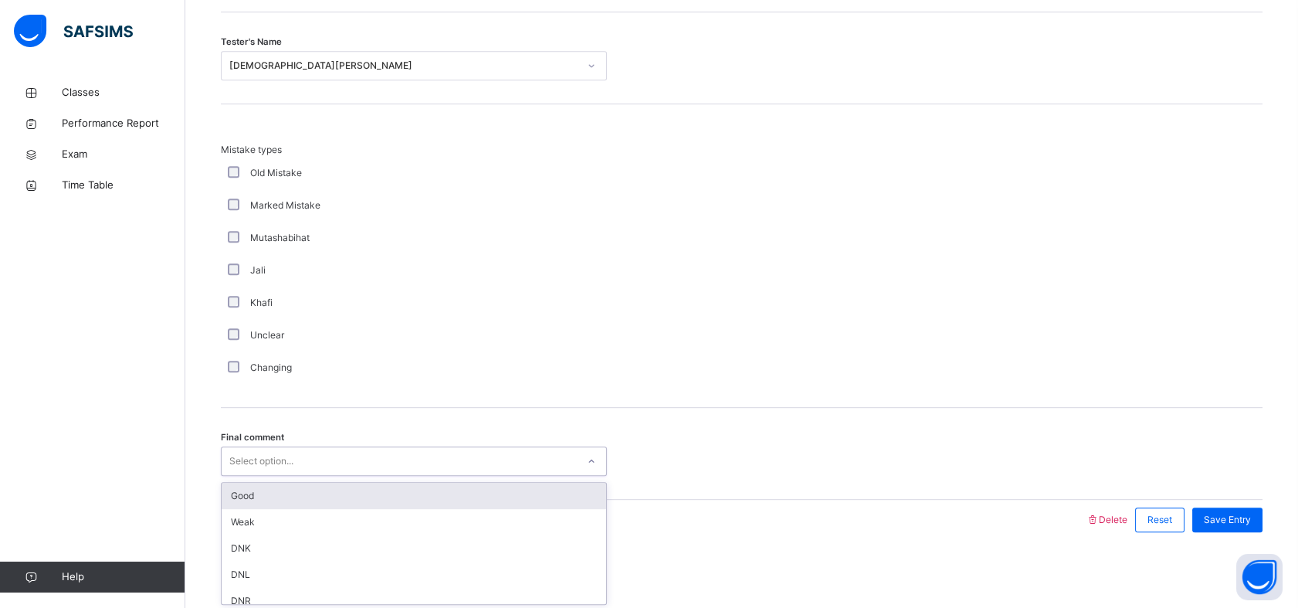
click at [229, 493] on div "Good" at bounding box center [414, 496] width 385 height 26
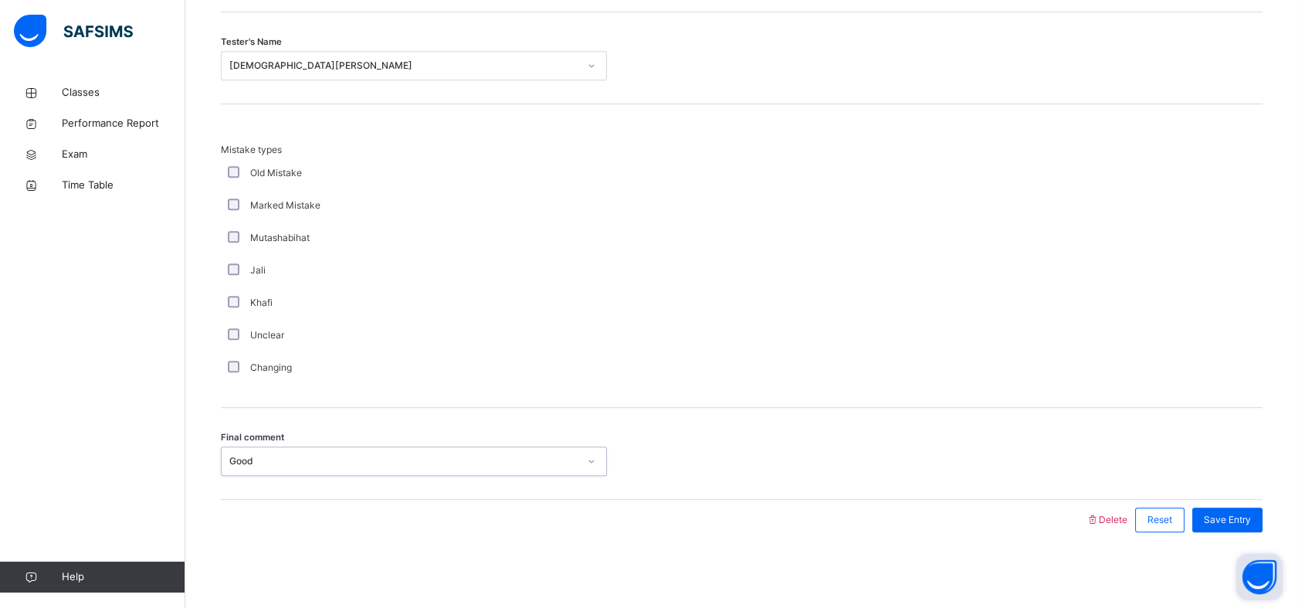
click at [1245, 554] on button "Open asap" at bounding box center [1259, 577] width 46 height 46
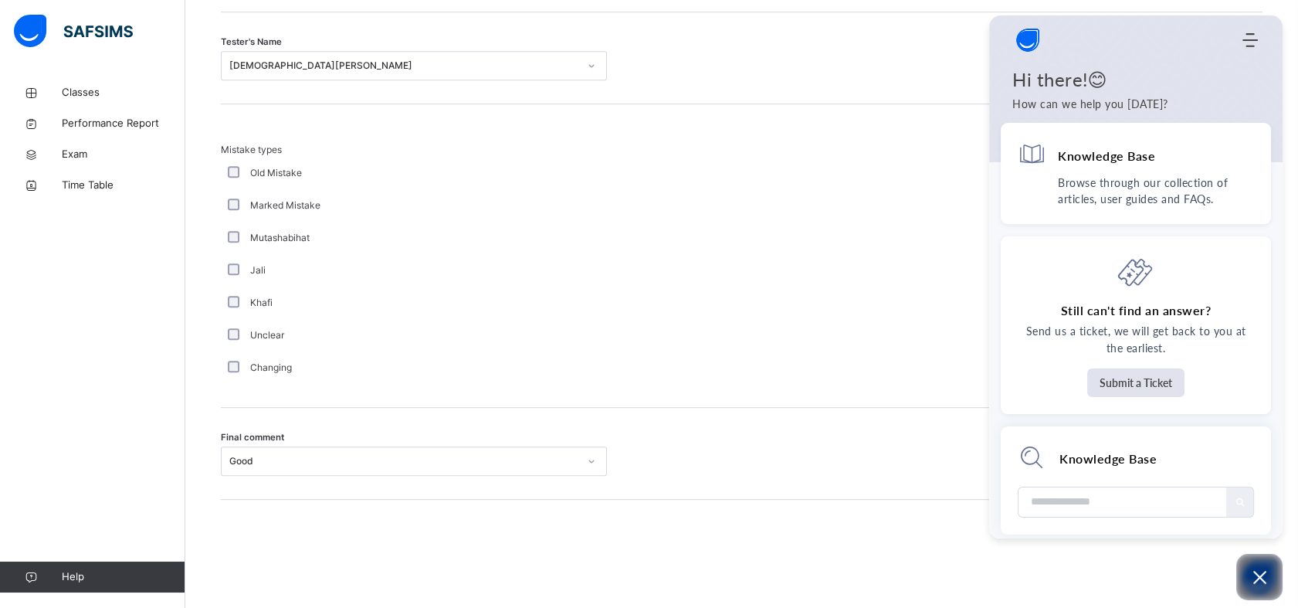
click at [930, 532] on div at bounding box center [653, 520] width 849 height 40
click at [911, 222] on div "Mistake types Old Mistake Marked Mistake Mutashabihat [PERSON_NAME] Unclear Cha…" at bounding box center [742, 263] width 1042 height 241
click at [1259, 571] on icon "Open asap" at bounding box center [1259, 576] width 19 height 19
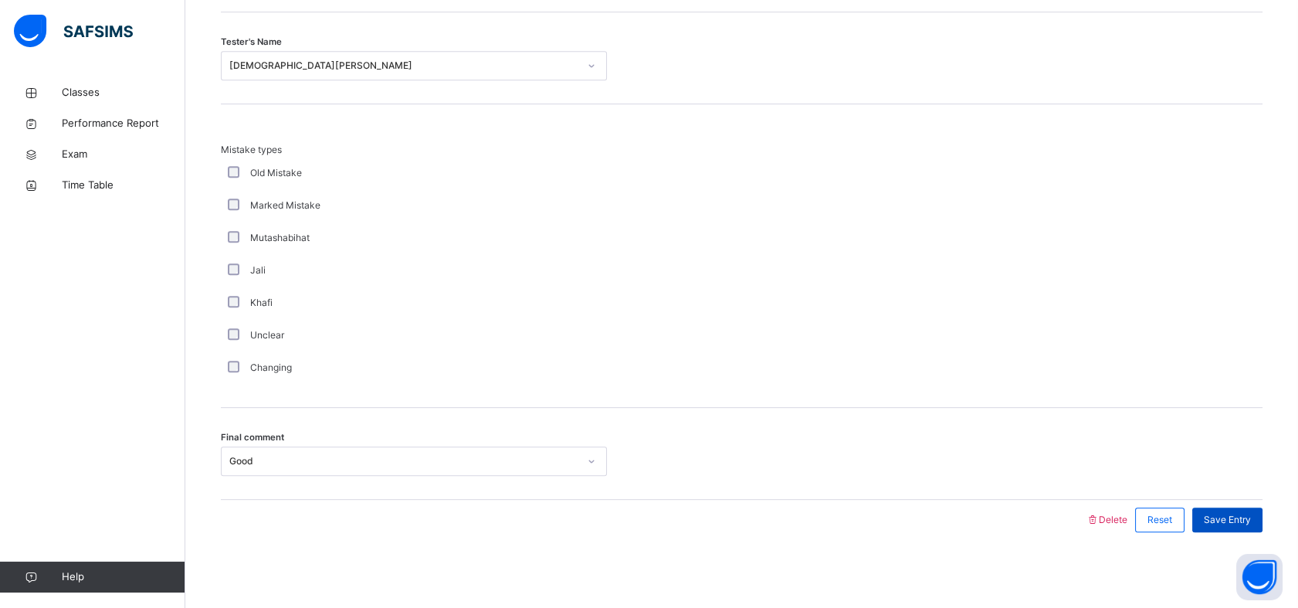
click at [1228, 514] on span "Save Entry" at bounding box center [1227, 520] width 47 height 14
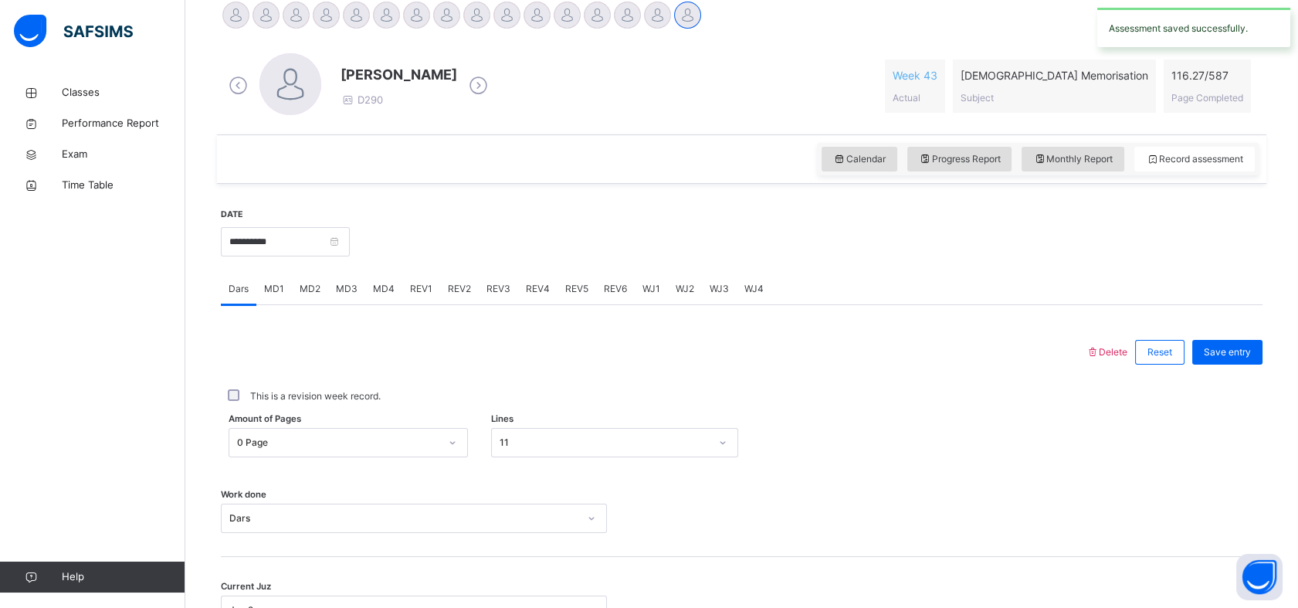
scroll to position [551, 0]
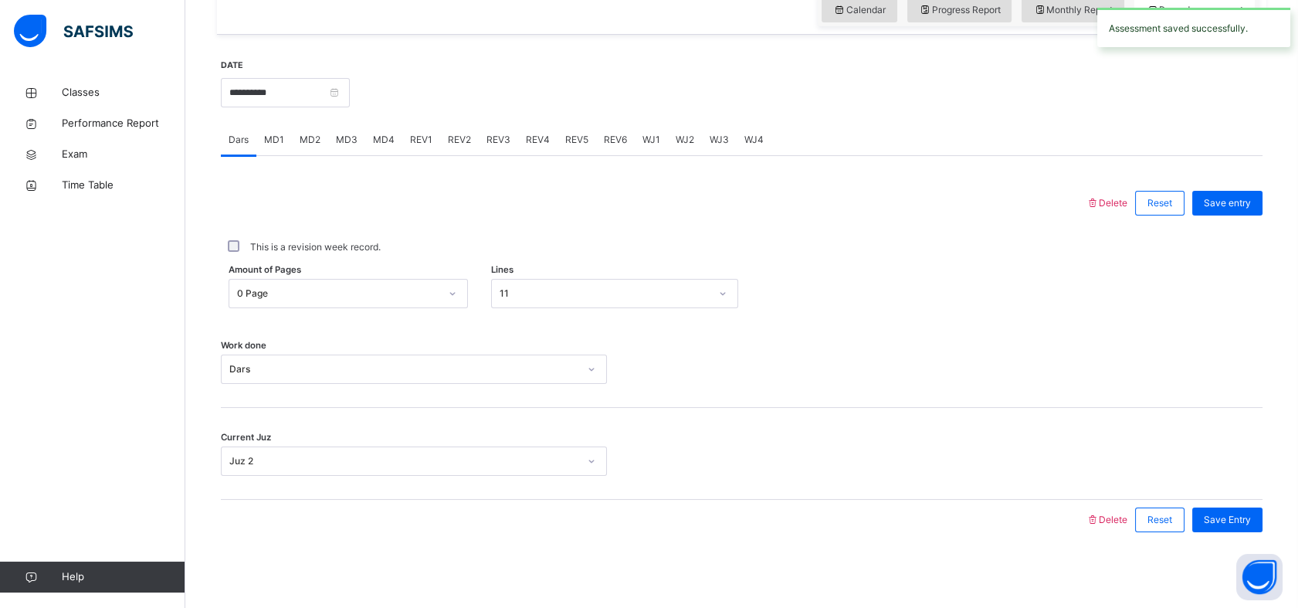
click at [391, 146] on div "MD4" at bounding box center [383, 139] width 37 height 31
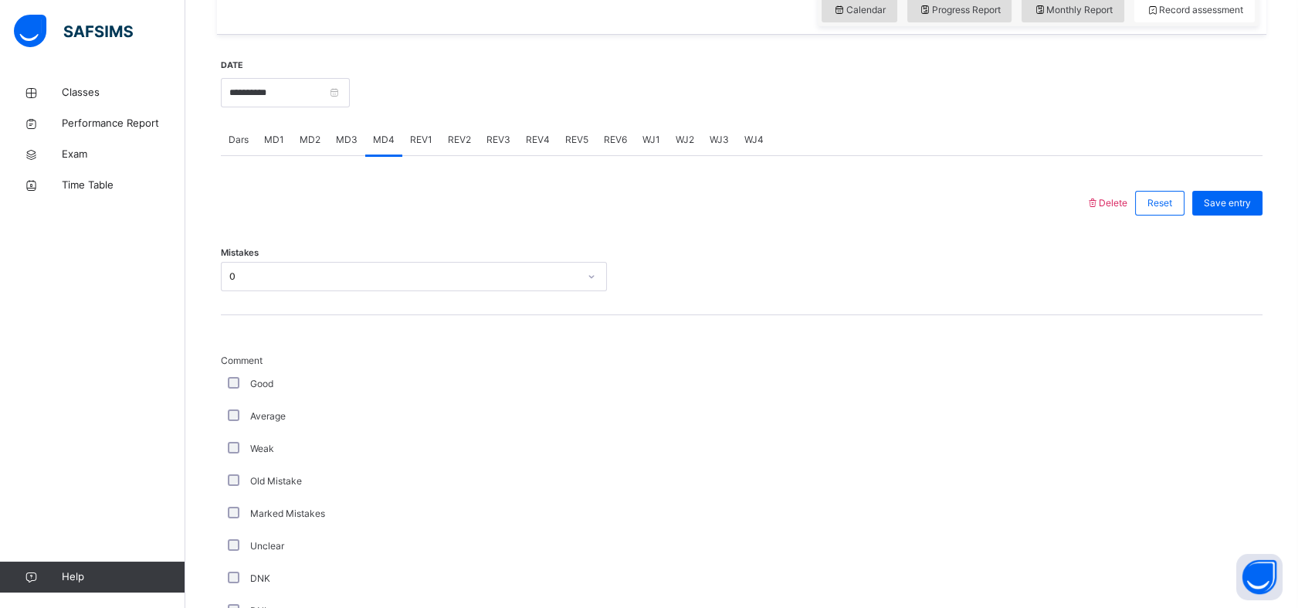
click at [276, 144] on span "MD1" at bounding box center [274, 140] width 20 height 14
click at [424, 148] on div "REV1" at bounding box center [421, 139] width 38 height 31
click at [445, 146] on div "REV2" at bounding box center [459, 139] width 39 height 31
drag, startPoint x: 223, startPoint y: 124, endPoint x: 231, endPoint y: 125, distance: 7.9
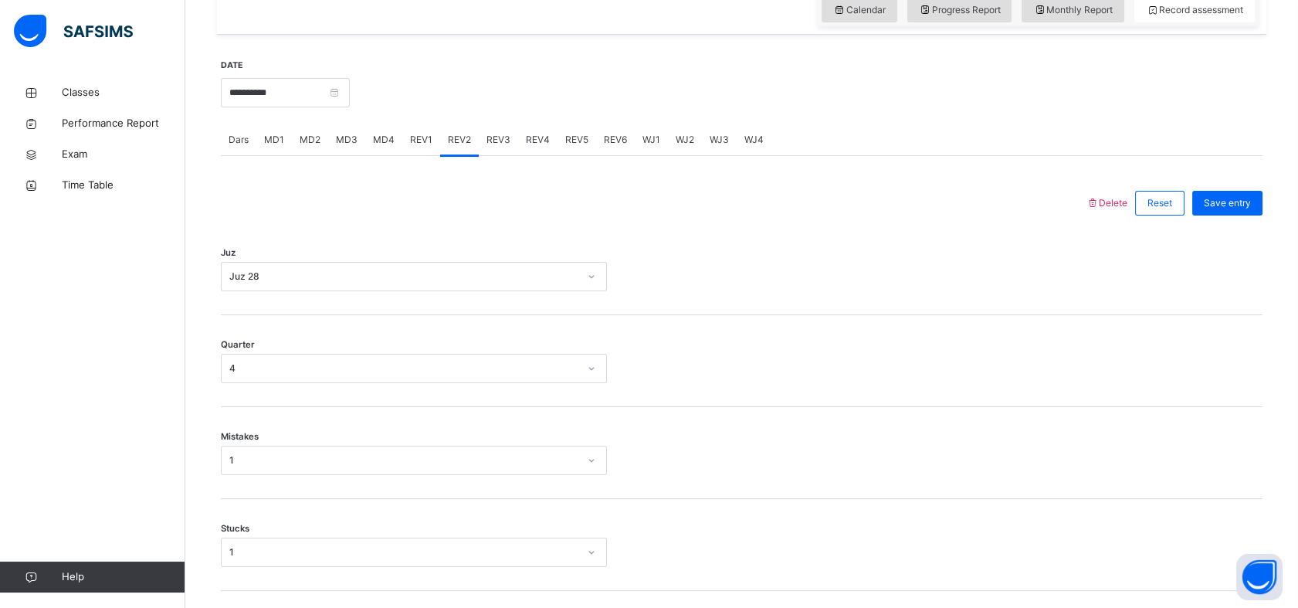
click at [223, 125] on div "Dars" at bounding box center [239, 139] width 36 height 31
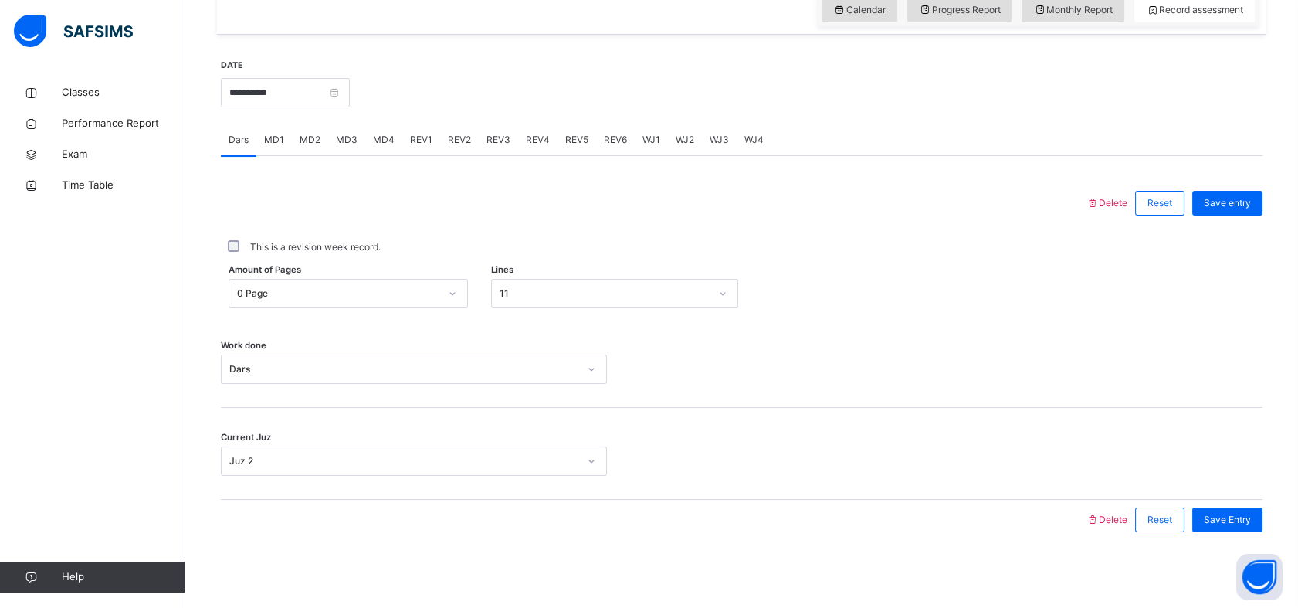
click at [235, 126] on div "Dars" at bounding box center [239, 139] width 36 height 31
click at [317, 97] on input "**********" at bounding box center [285, 92] width 129 height 29
click at [568, 93] on div at bounding box center [805, 91] width 897 height 66
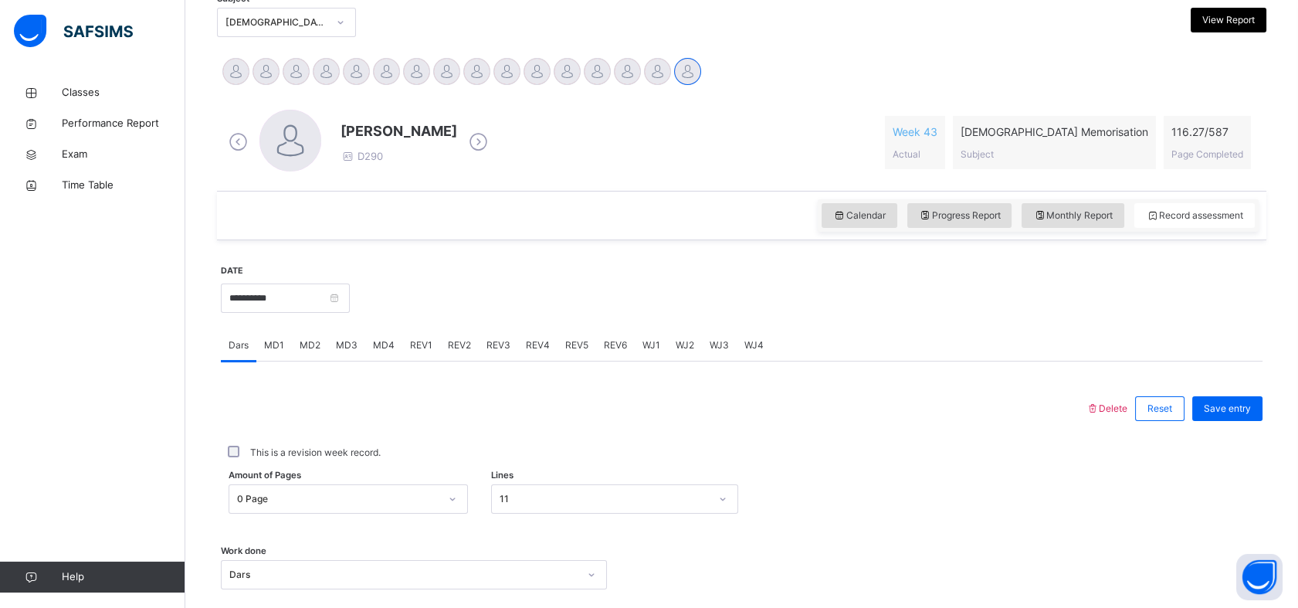
scroll to position [310, 0]
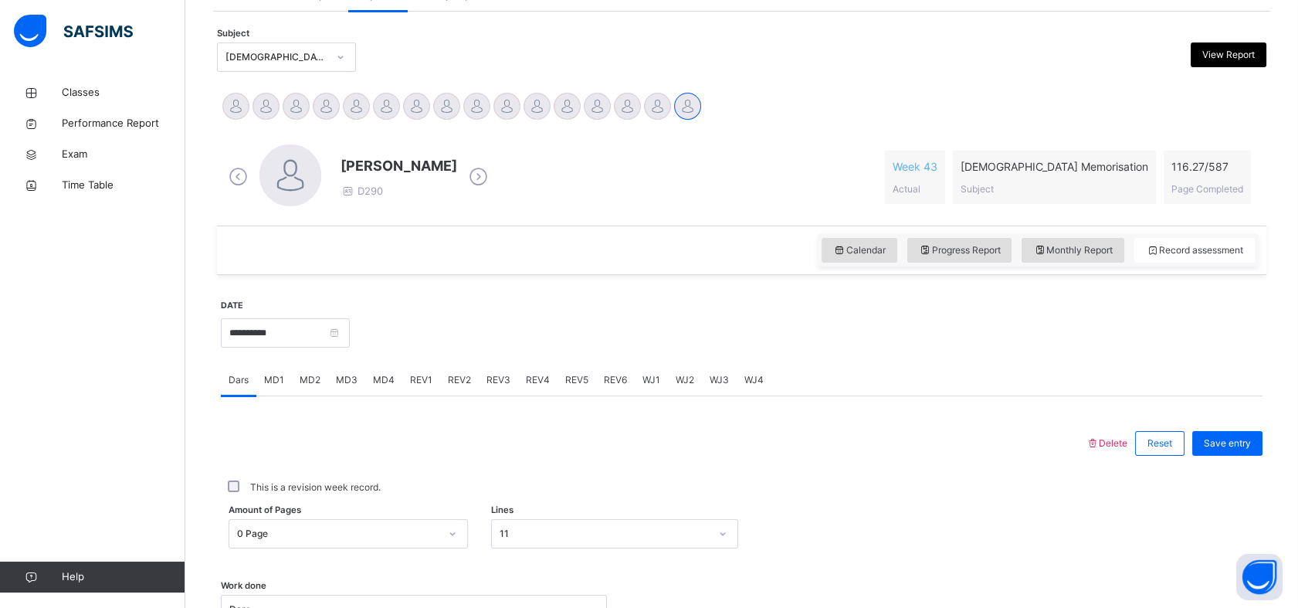
click at [251, 235] on div "Calendar Progress Report Monthly Report Record assessment" at bounding box center [741, 249] width 1049 height 49
click at [236, 459] on div at bounding box center [653, 443] width 849 height 40
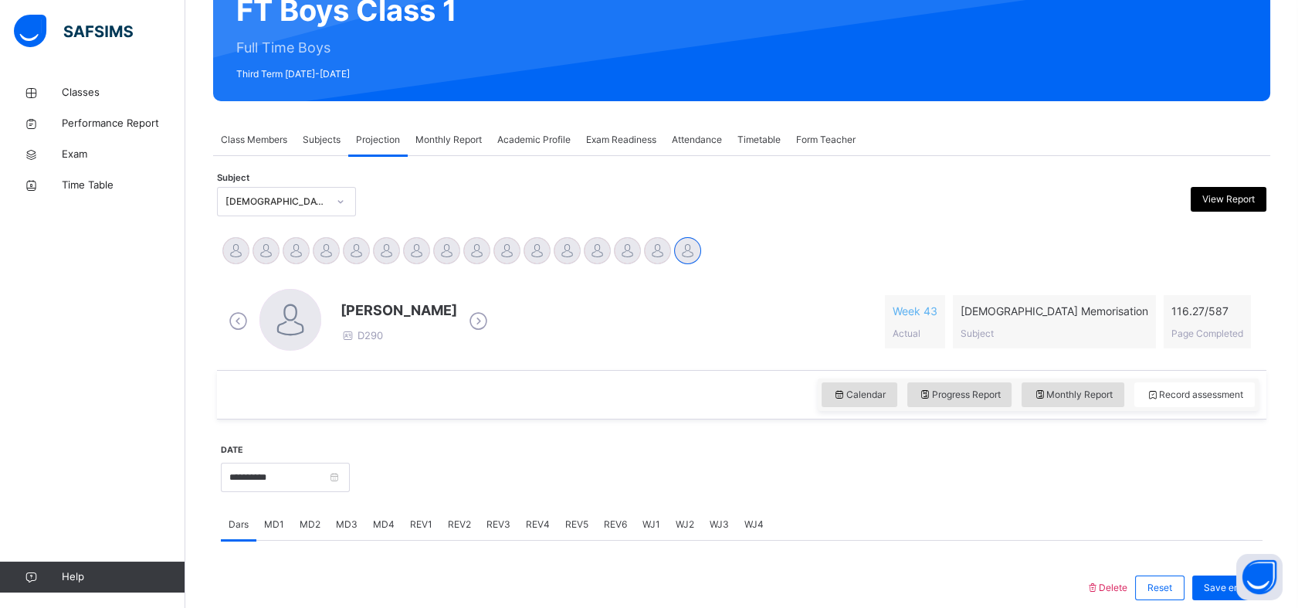
scroll to position [156, 0]
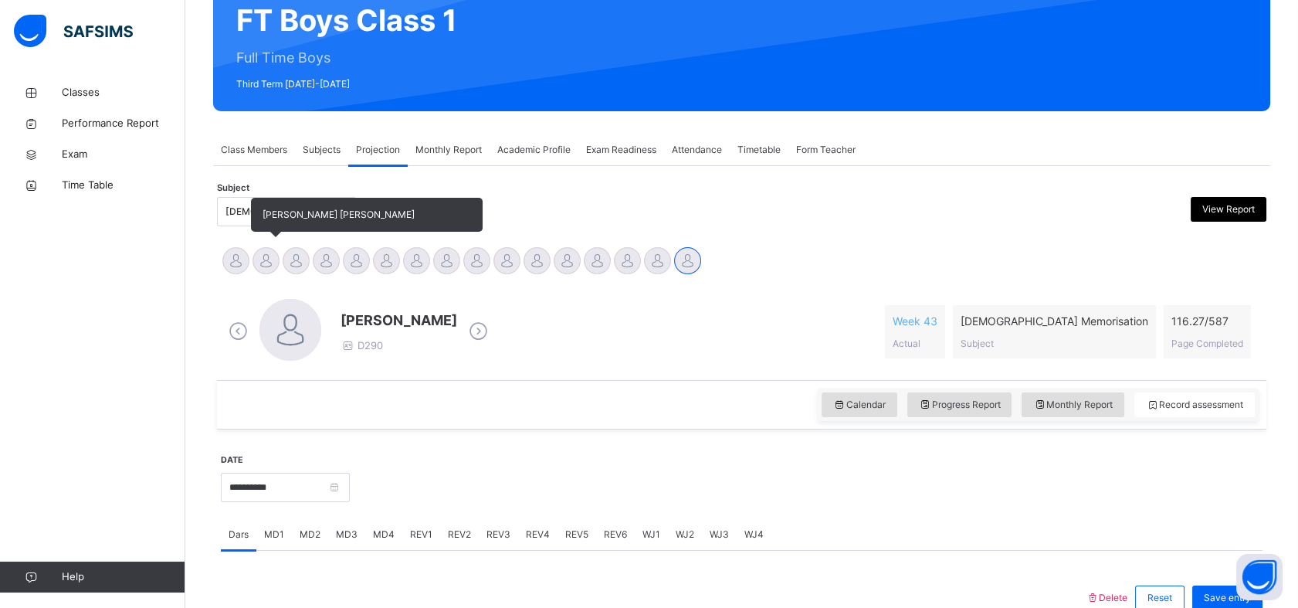
click at [266, 265] on div at bounding box center [265, 260] width 27 height 27
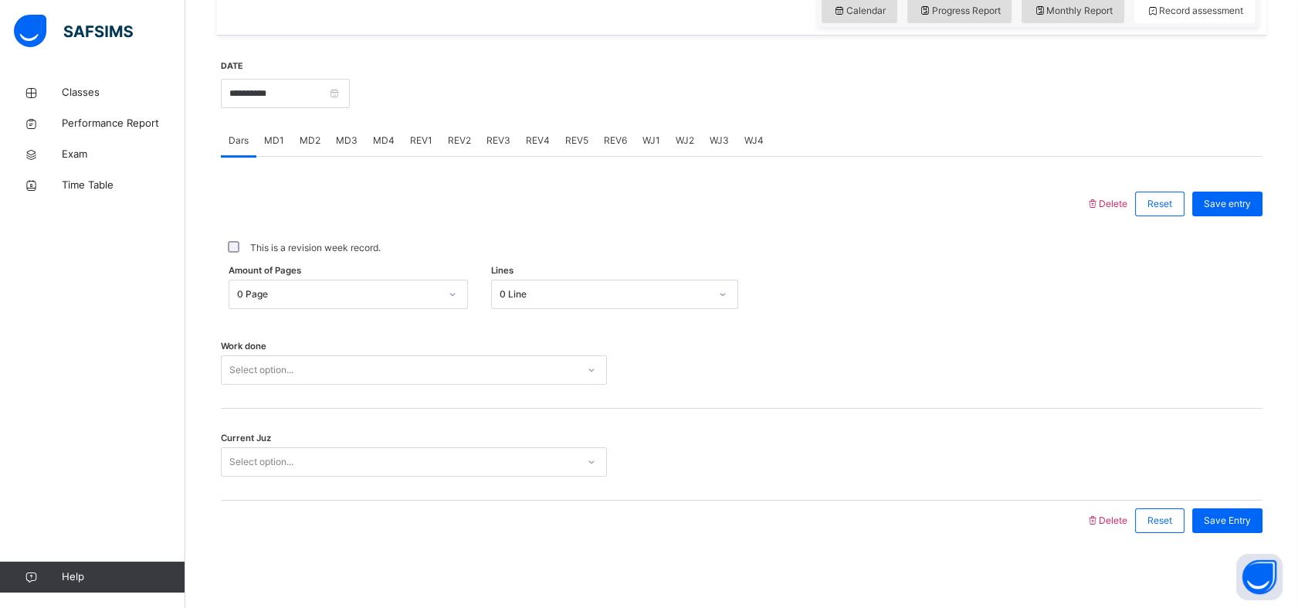
scroll to position [551, 0]
click at [329, 87] on input "**********" at bounding box center [285, 92] width 129 height 29
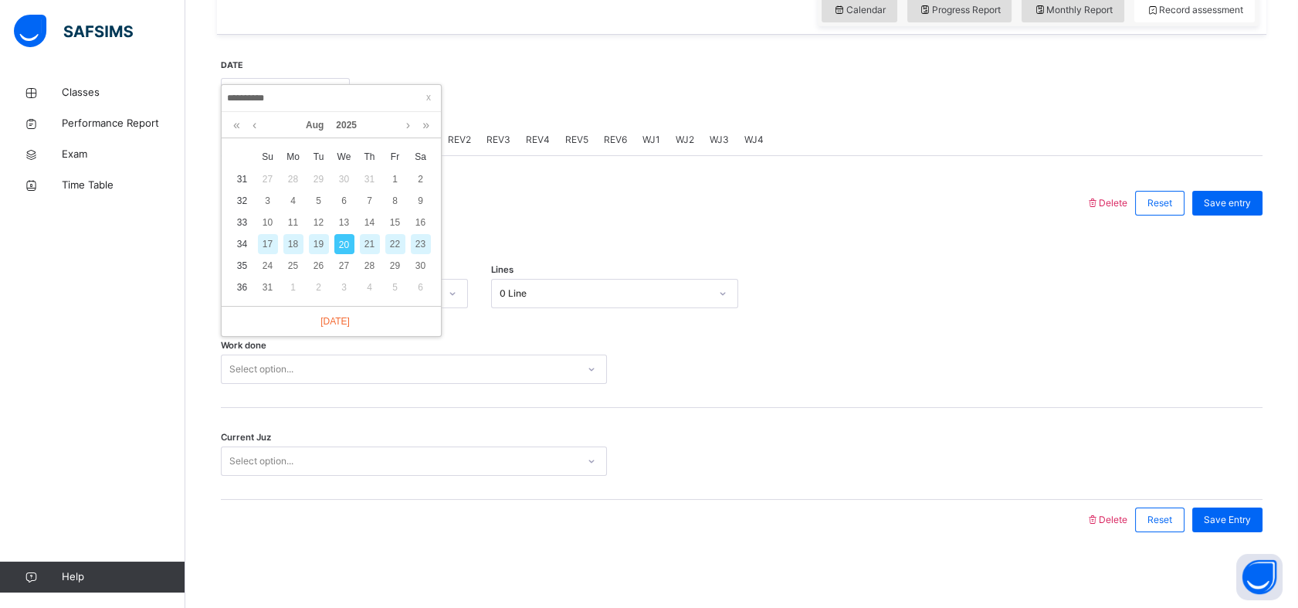
click at [320, 247] on div "19" at bounding box center [319, 244] width 20 height 20
type input "**********"
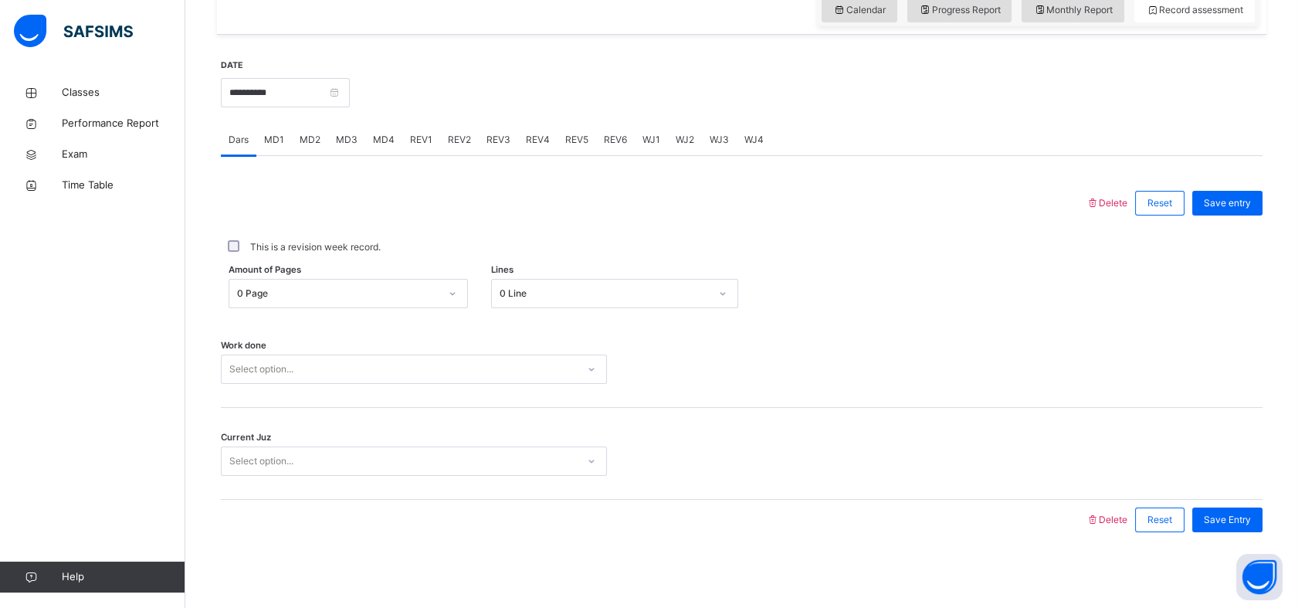
click at [257, 308] on div "Amount of Pages 0 Page Lines 0 Line" at bounding box center [742, 293] width 1042 height 45
click at [257, 306] on div "Amount of Pages 0 Page Lines 0 Line" at bounding box center [742, 293] width 1042 height 45
click at [259, 296] on div "0 Page" at bounding box center [338, 293] width 202 height 14
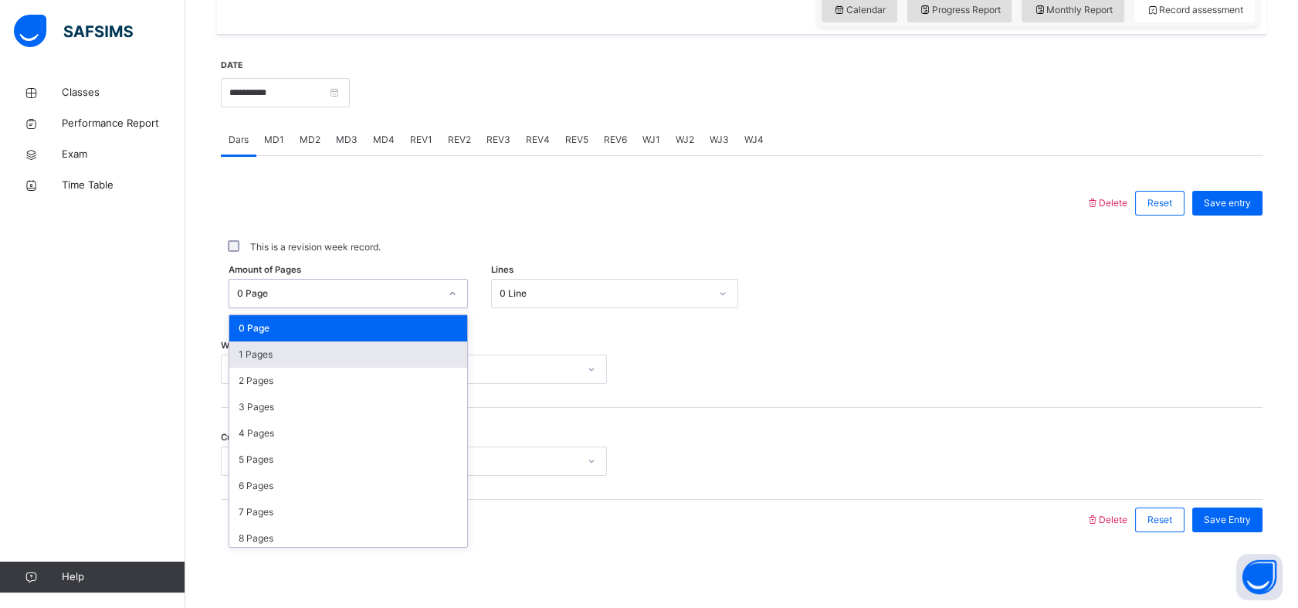
click at [267, 350] on div "1 Pages" at bounding box center [348, 354] width 238 height 26
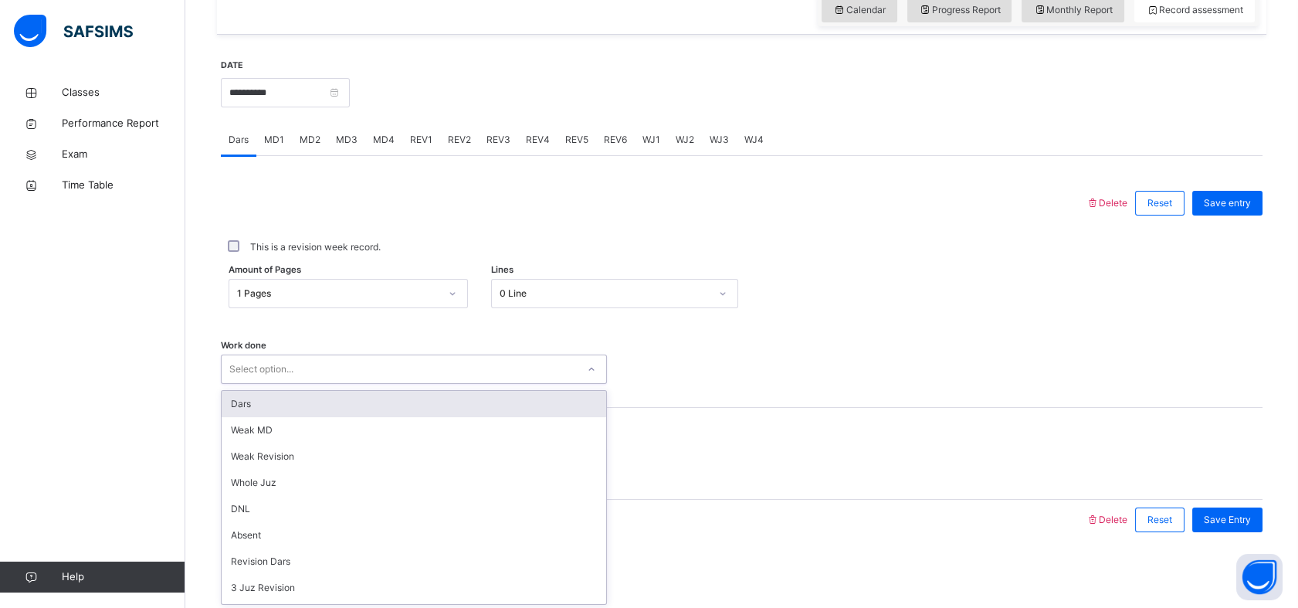
click at [258, 378] on div "Select option..." at bounding box center [261, 368] width 64 height 29
click at [243, 409] on div "Dars" at bounding box center [414, 404] width 385 height 26
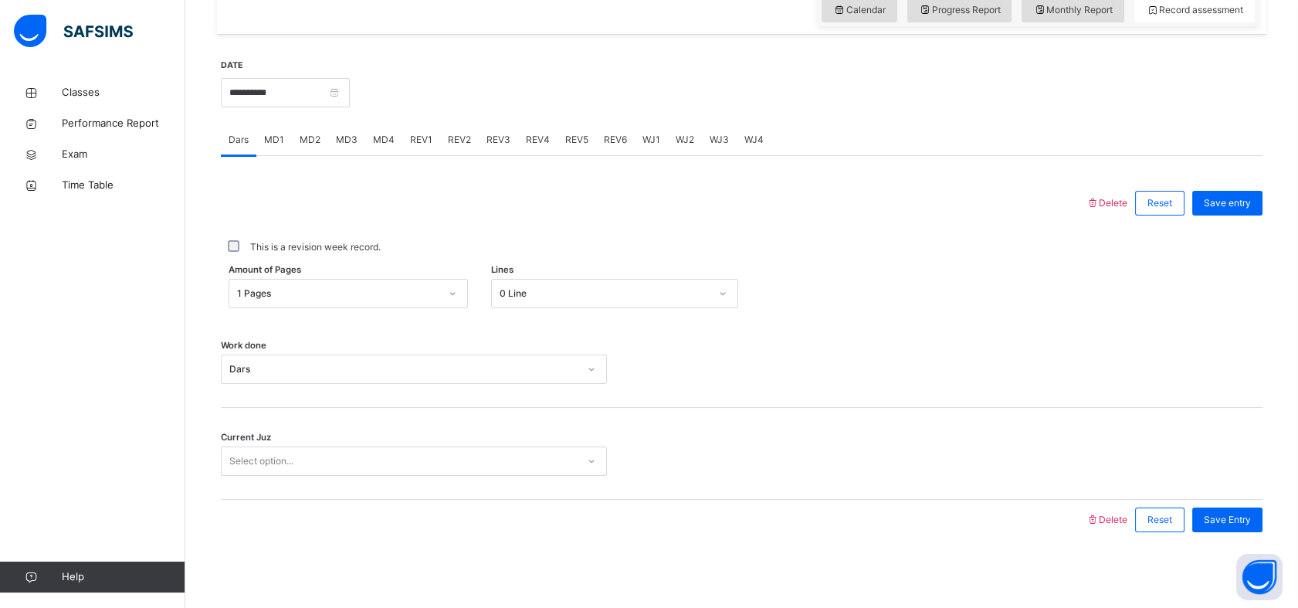
drag, startPoint x: 247, startPoint y: 429, endPoint x: 245, endPoint y: 441, distance: 11.8
click at [246, 439] on span "Current Juz" at bounding box center [246, 437] width 50 height 13
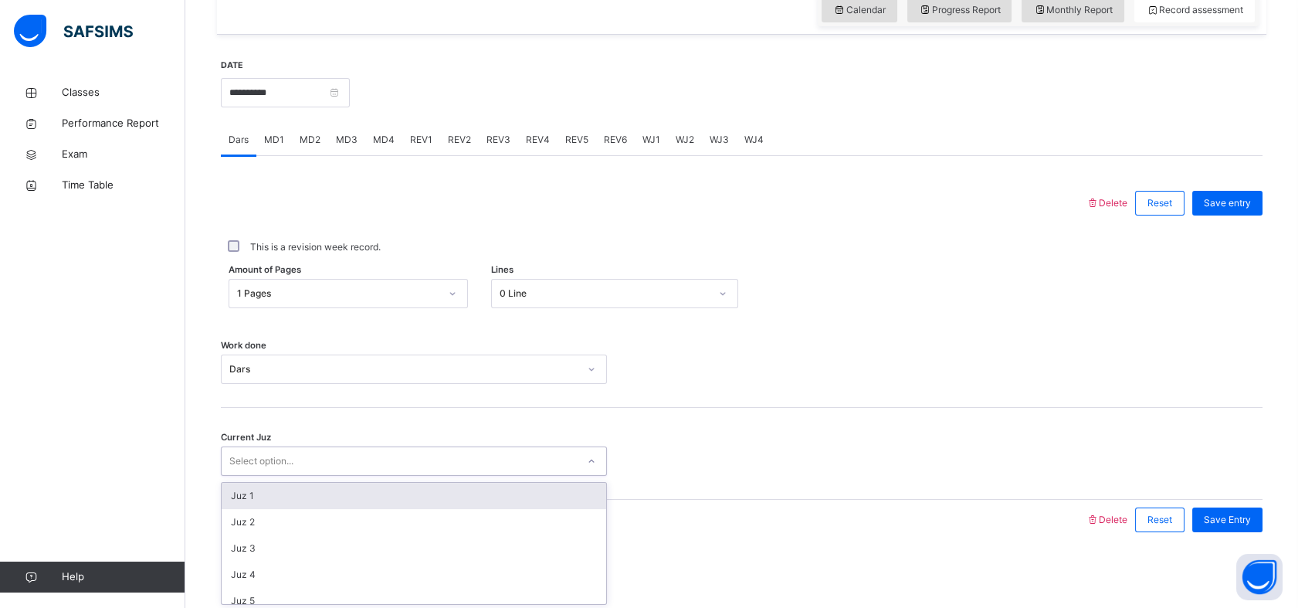
click at [256, 459] on div "Select option..." at bounding box center [261, 460] width 64 height 29
click at [232, 490] on div "Juz 1" at bounding box center [414, 496] width 385 height 26
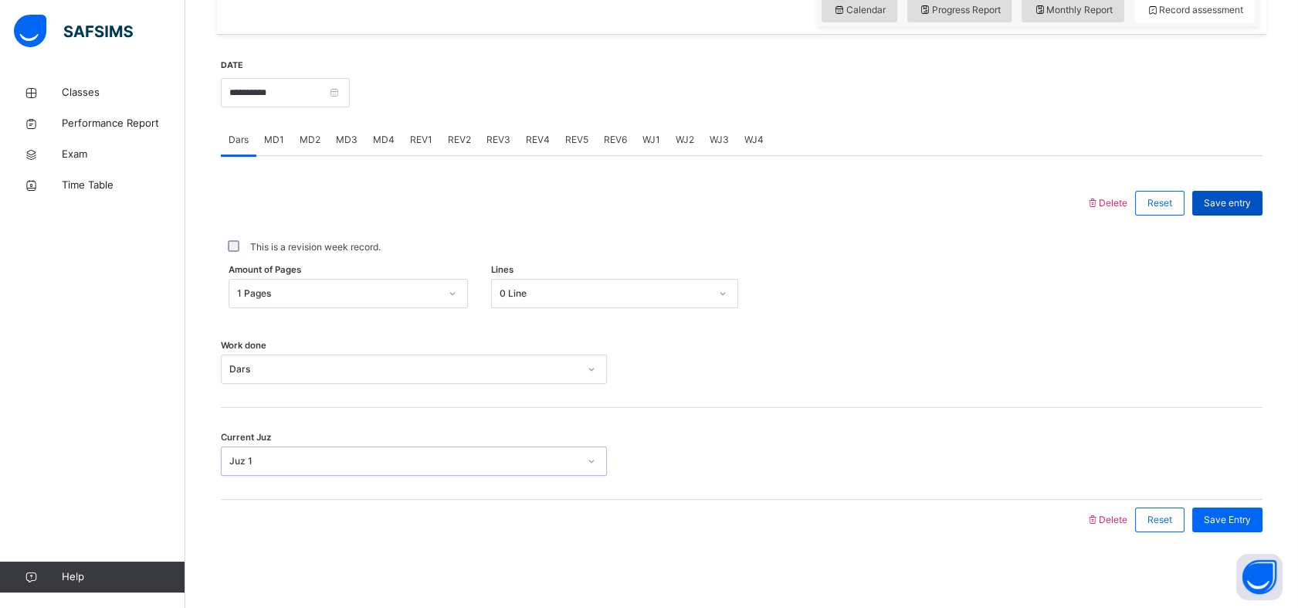
click at [1240, 198] on span "Save entry" at bounding box center [1227, 203] width 47 height 14
click at [388, 125] on div "MD4" at bounding box center [383, 139] width 37 height 31
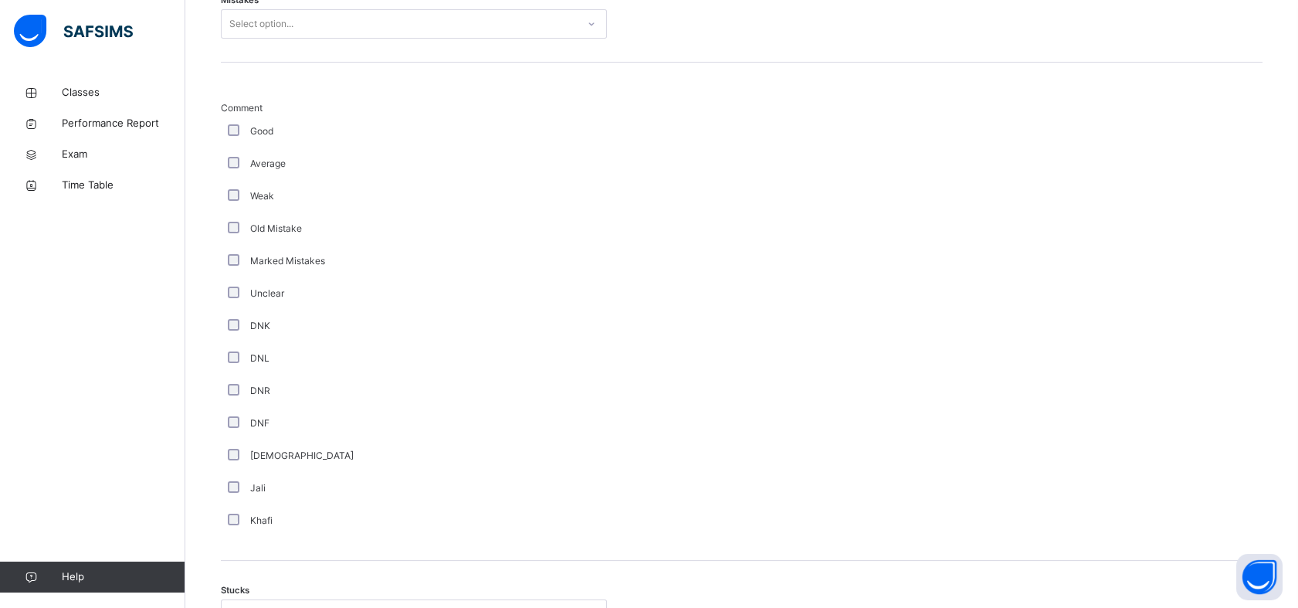
scroll to position [744, 0]
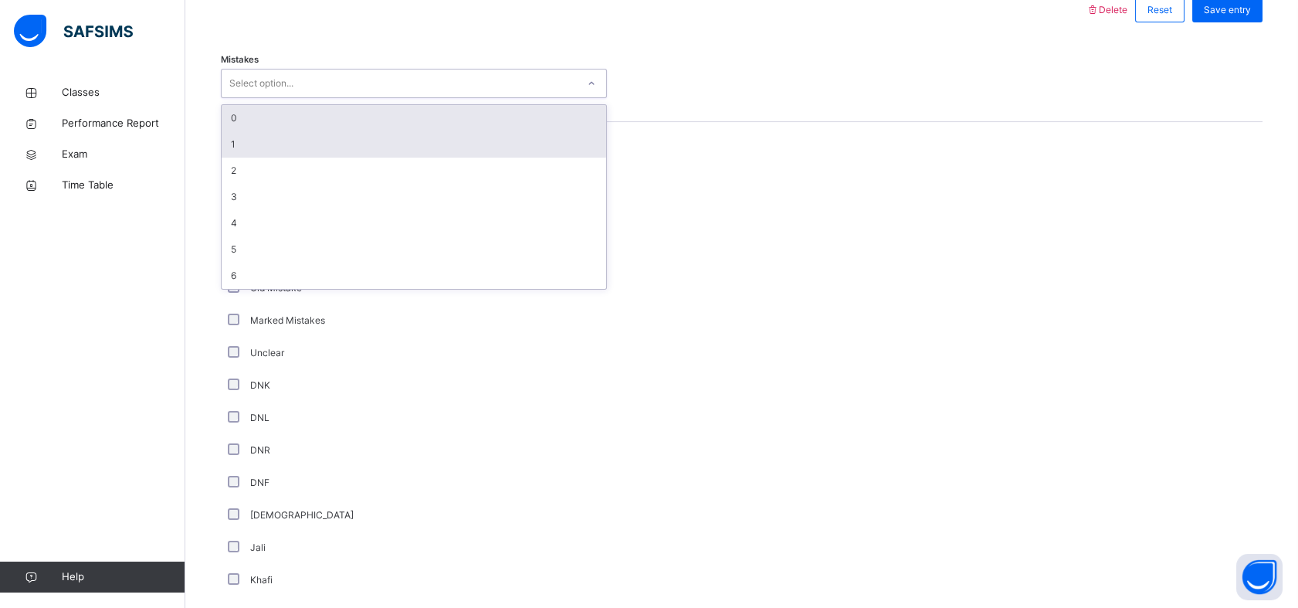
click at [229, 142] on div "1" at bounding box center [414, 144] width 385 height 26
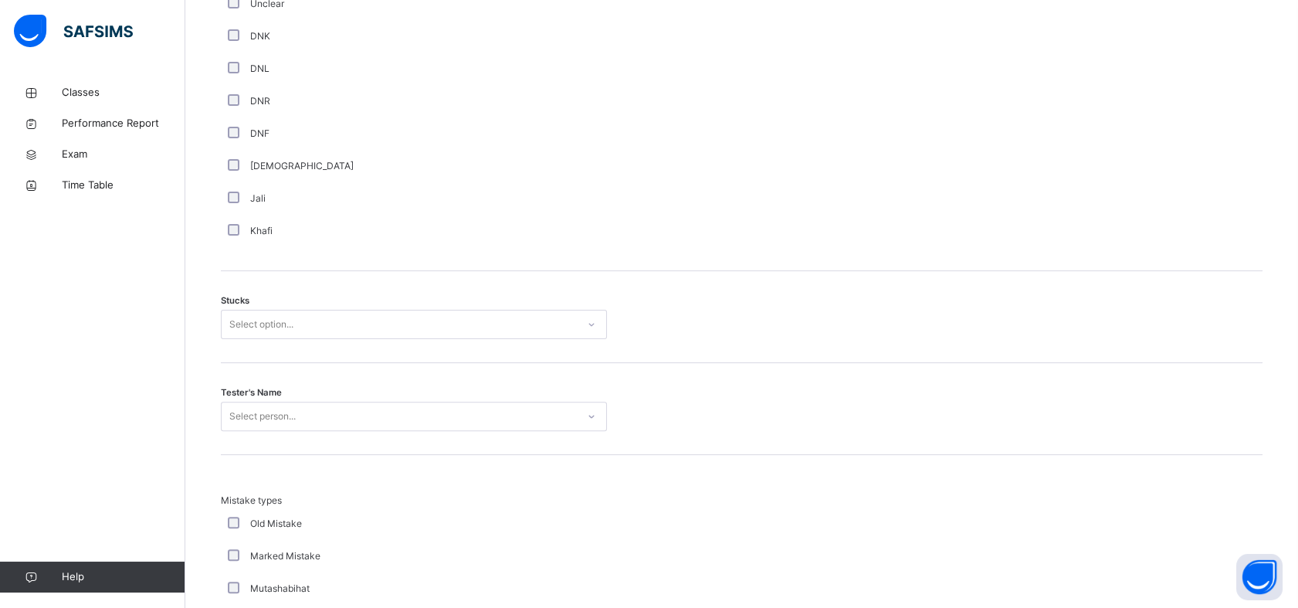
scroll to position [1092, 0]
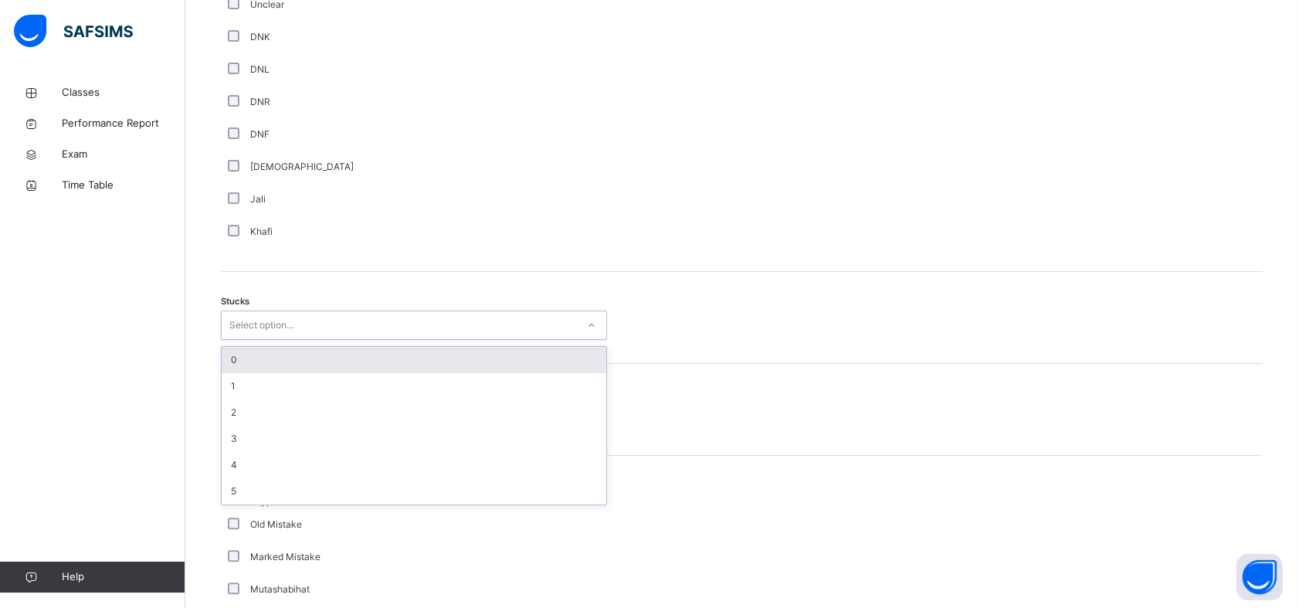
click at [229, 367] on div "0" at bounding box center [414, 360] width 385 height 26
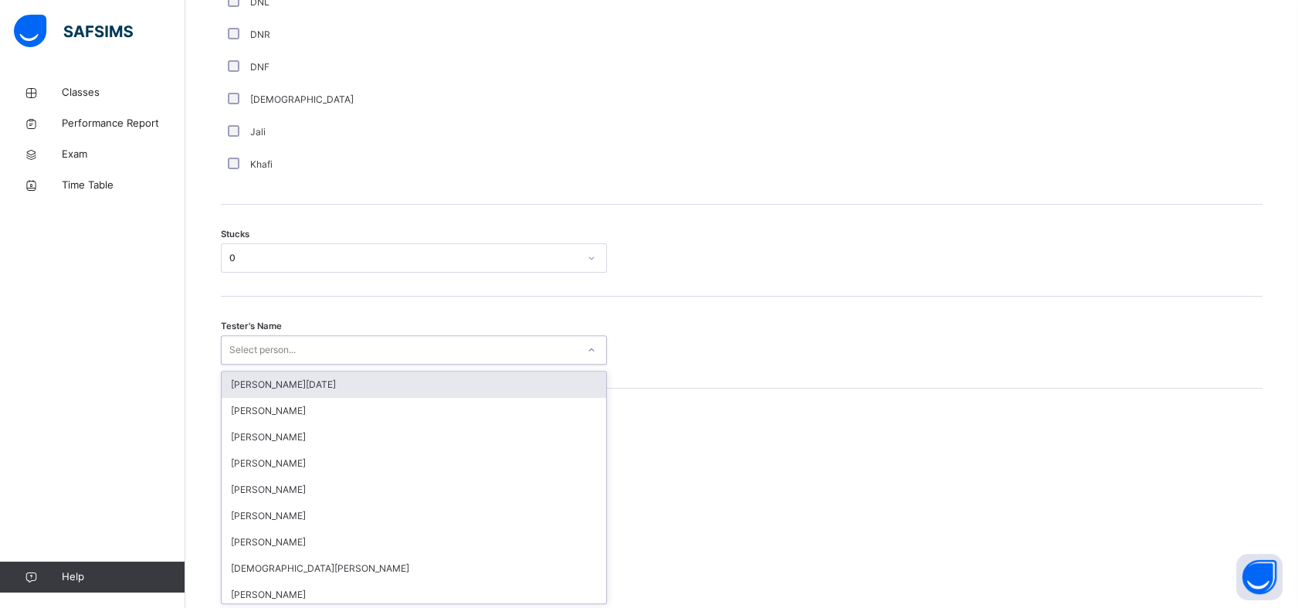
scroll to position [1160, 0]
type input "*****"
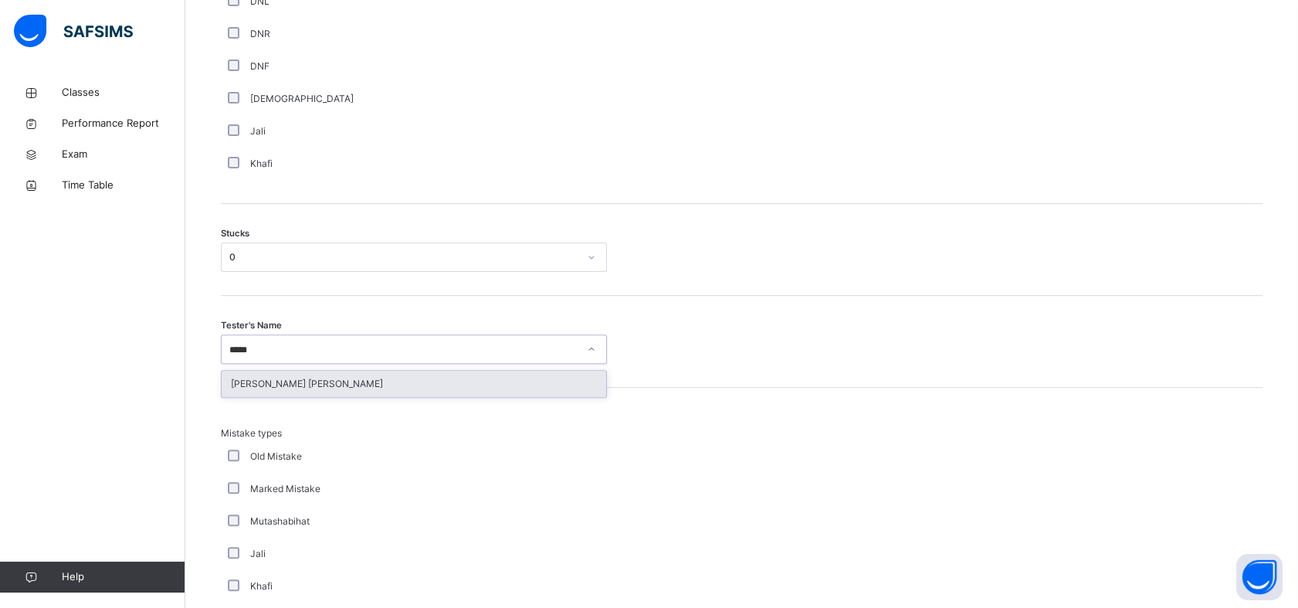
click at [256, 378] on div "[PERSON_NAME] [PERSON_NAME]" at bounding box center [414, 384] width 385 height 26
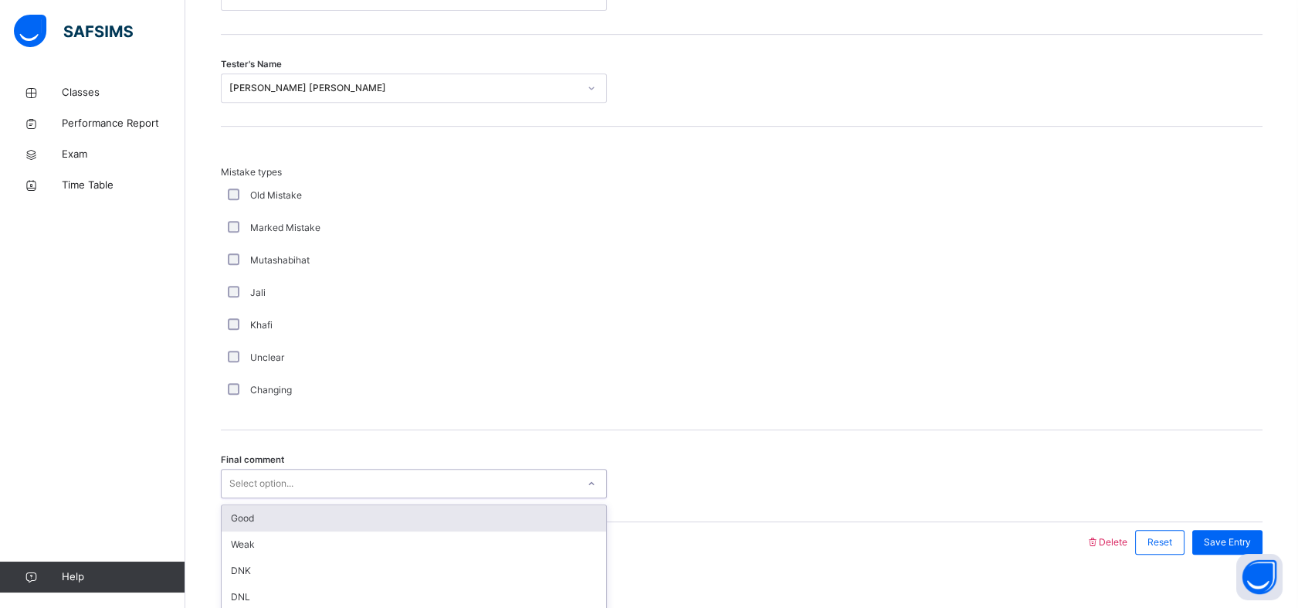
scroll to position [1443, 0]
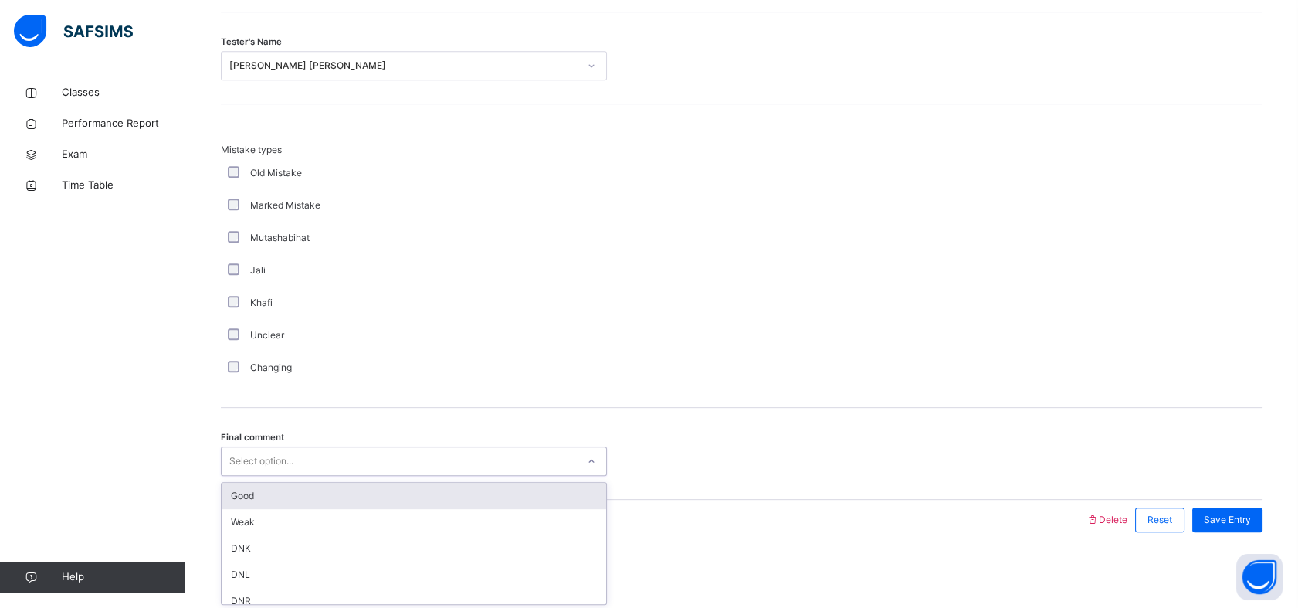
click at [225, 501] on div "Good" at bounding box center [414, 496] width 385 height 26
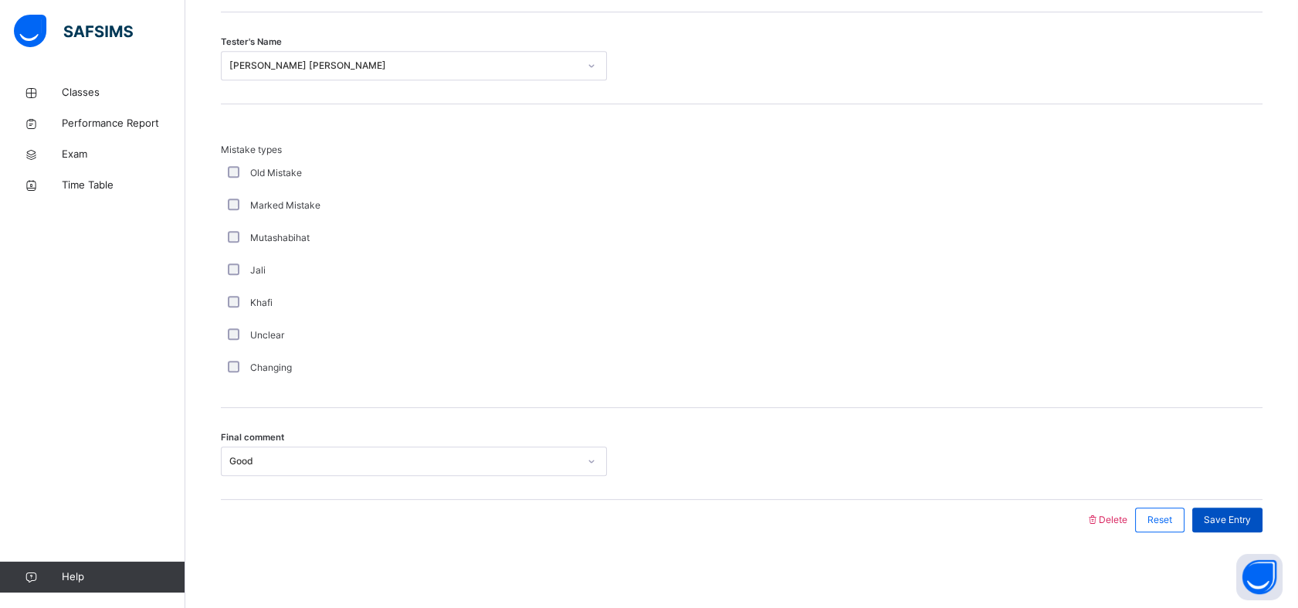
click at [1248, 530] on div "Save Entry" at bounding box center [1227, 519] width 70 height 25
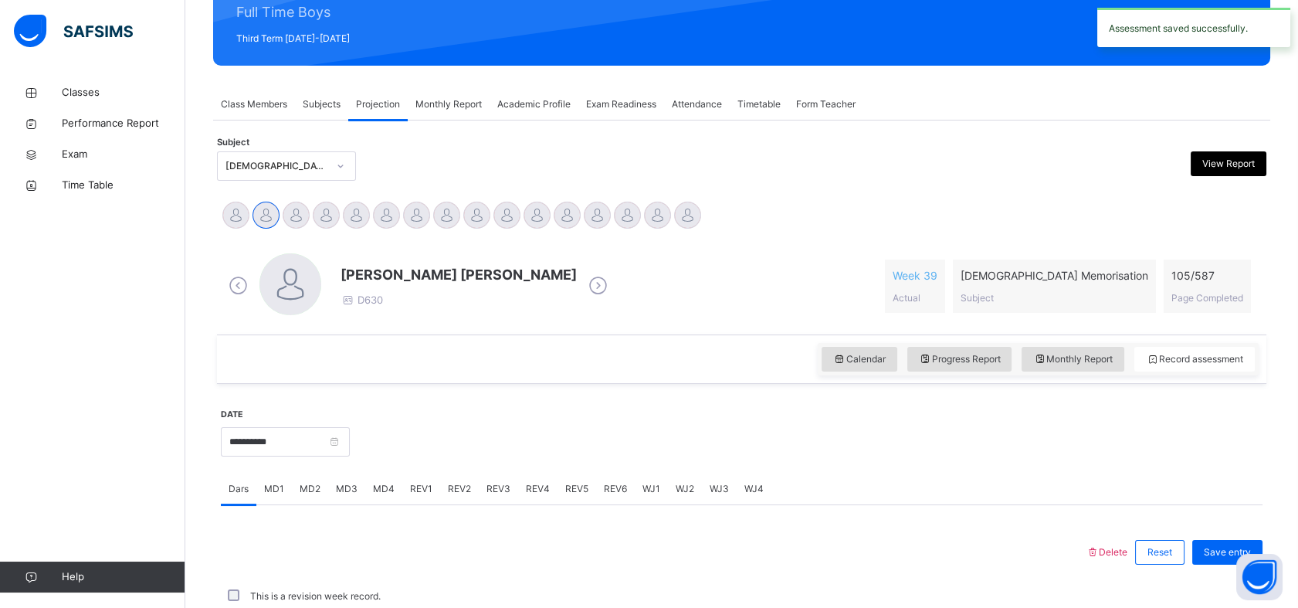
scroll to position [551, 0]
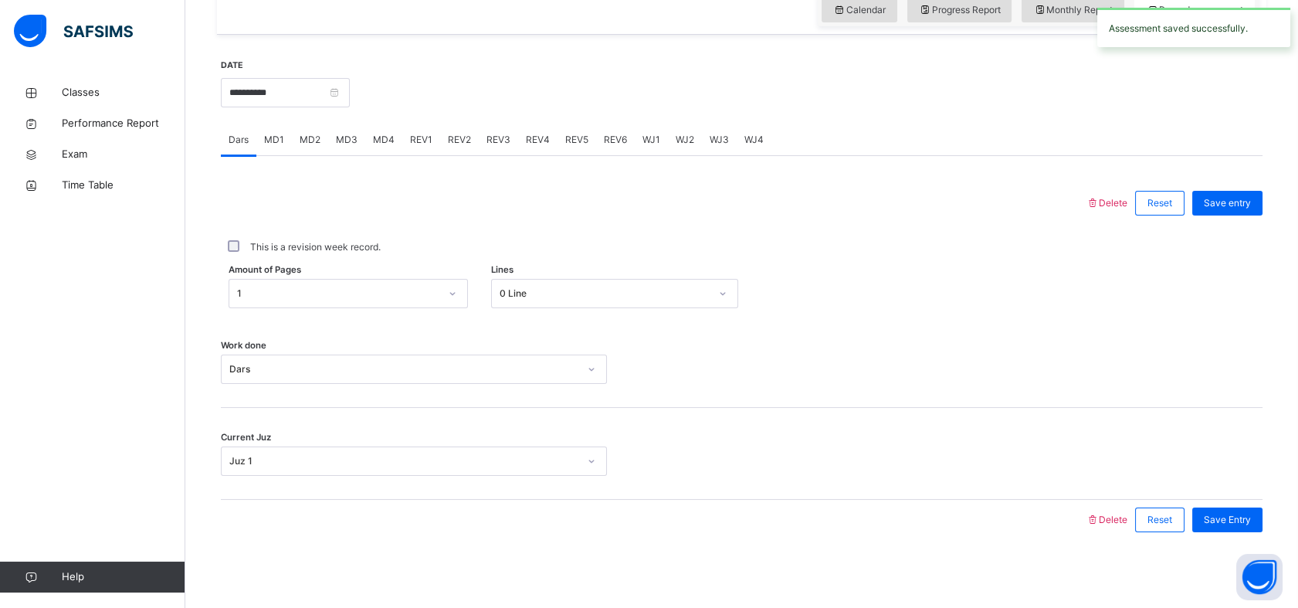
click at [368, 135] on div "MD4" at bounding box center [383, 139] width 37 height 31
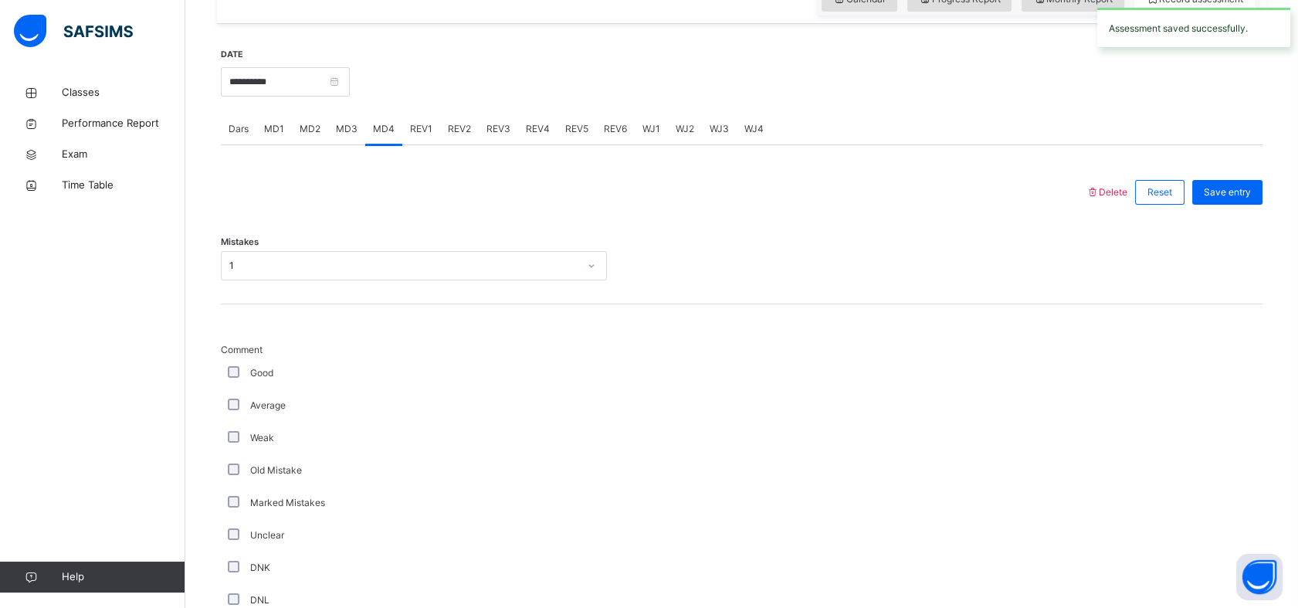
scroll to position [567, 0]
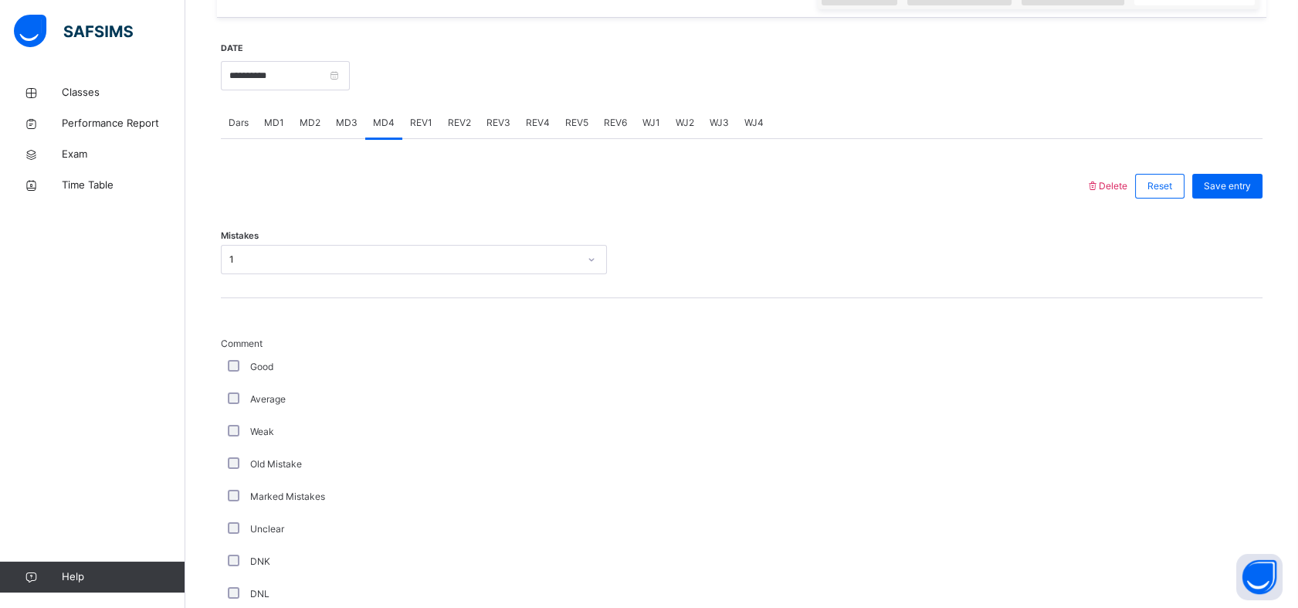
click at [273, 124] on span "MD1" at bounding box center [274, 123] width 20 height 14
click at [303, 134] on div "MD2" at bounding box center [310, 122] width 36 height 31
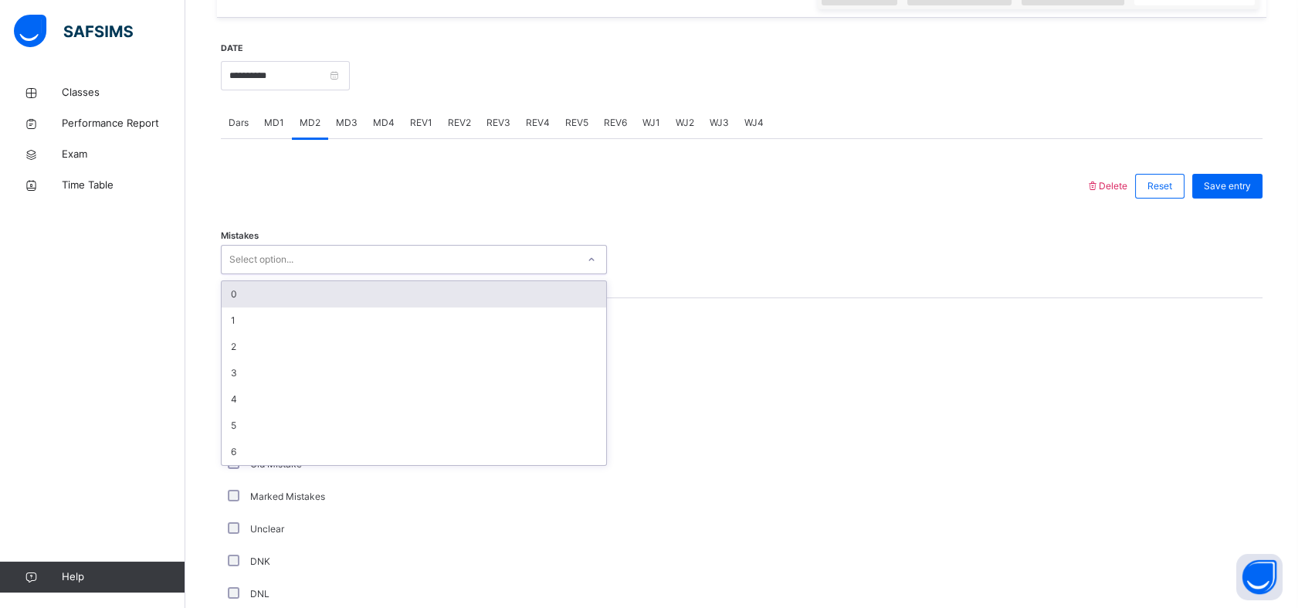
click at [256, 295] on div "0" at bounding box center [414, 294] width 385 height 26
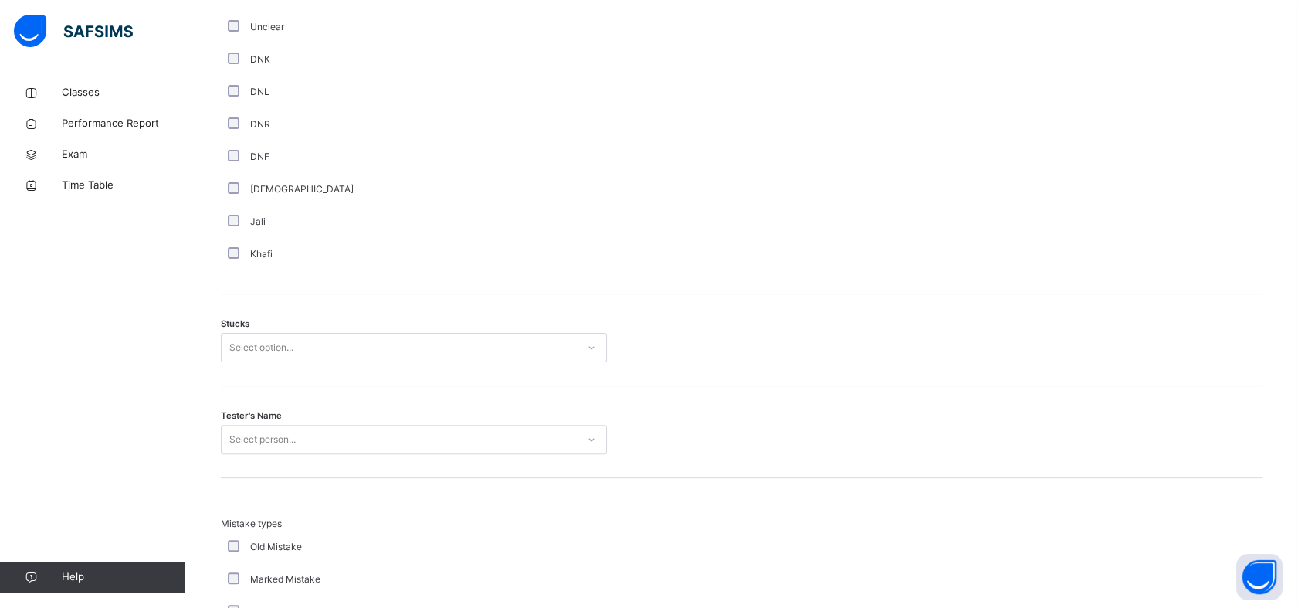
scroll to position [1069, 0]
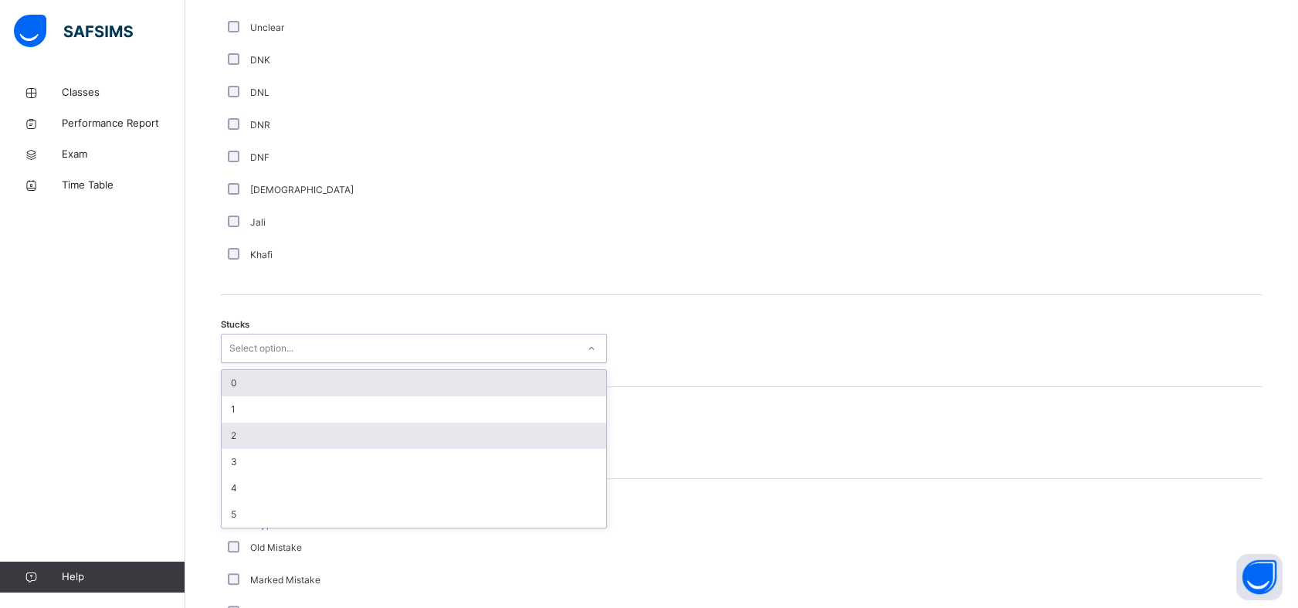
click at [227, 427] on div "2" at bounding box center [414, 435] width 385 height 26
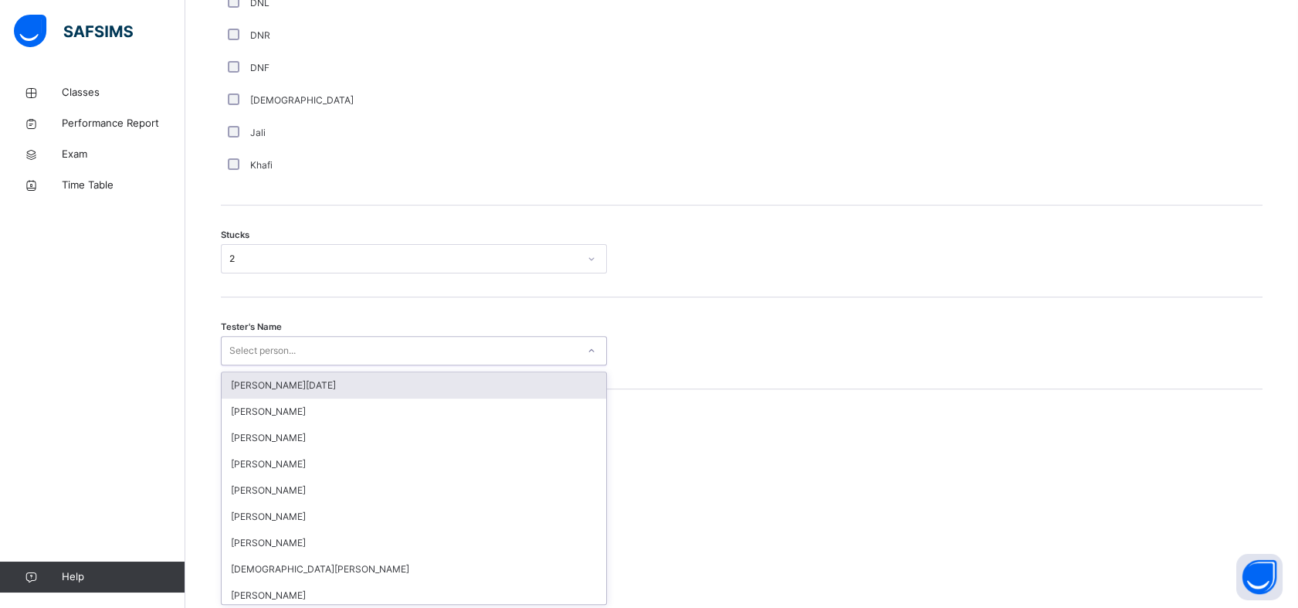
scroll to position [1160, 0]
type input "*****"
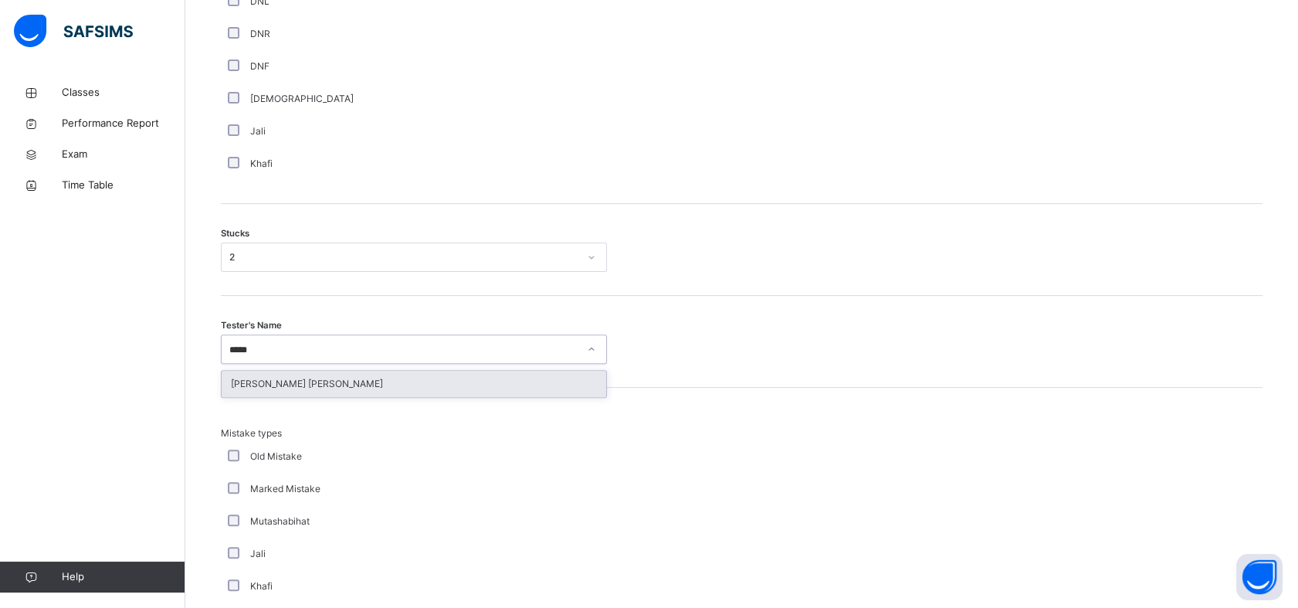
click at [256, 389] on div "[PERSON_NAME] [PERSON_NAME]" at bounding box center [414, 384] width 385 height 26
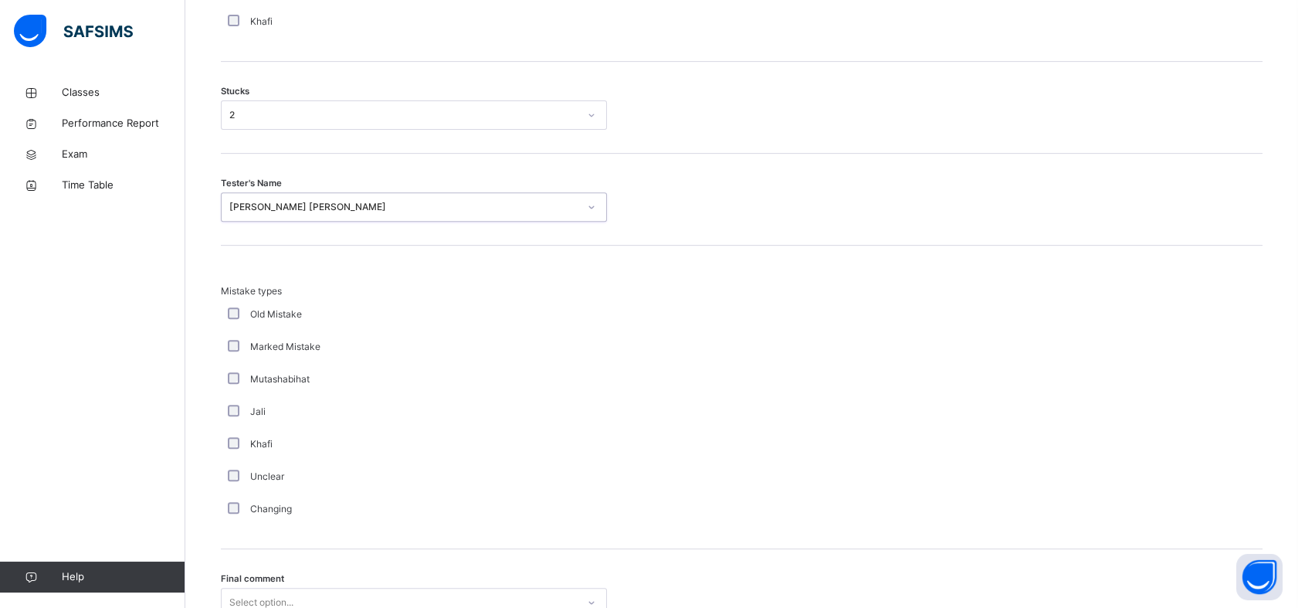
scroll to position [1443, 0]
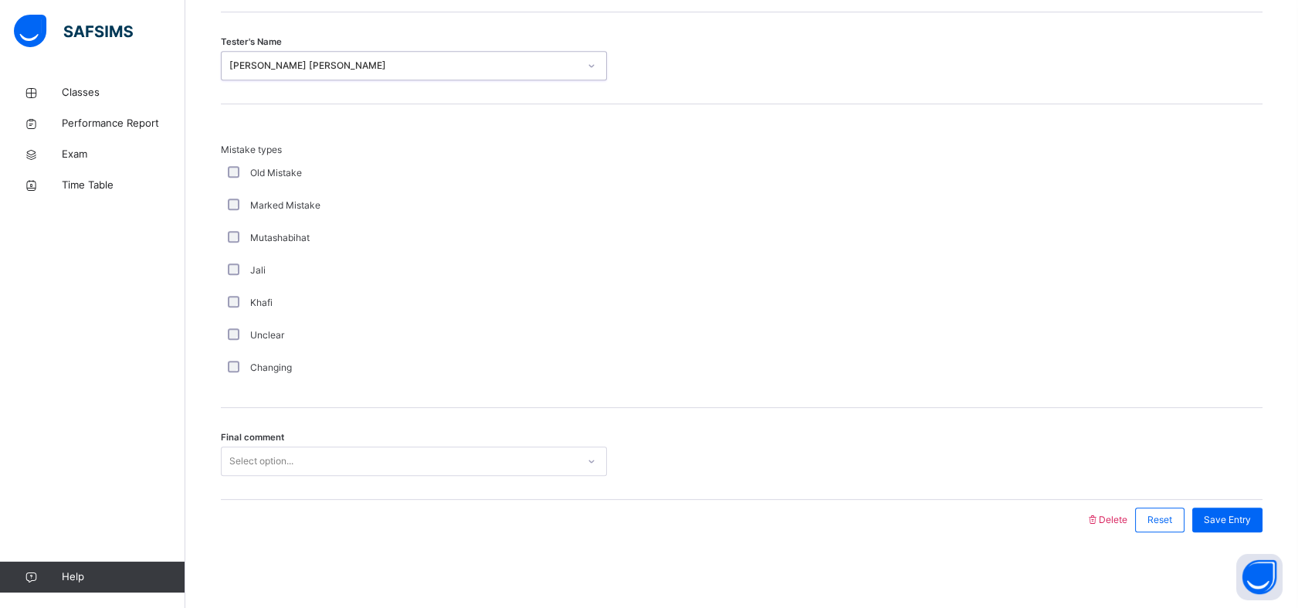
click at [230, 433] on span "Final comment" at bounding box center [252, 437] width 63 height 13
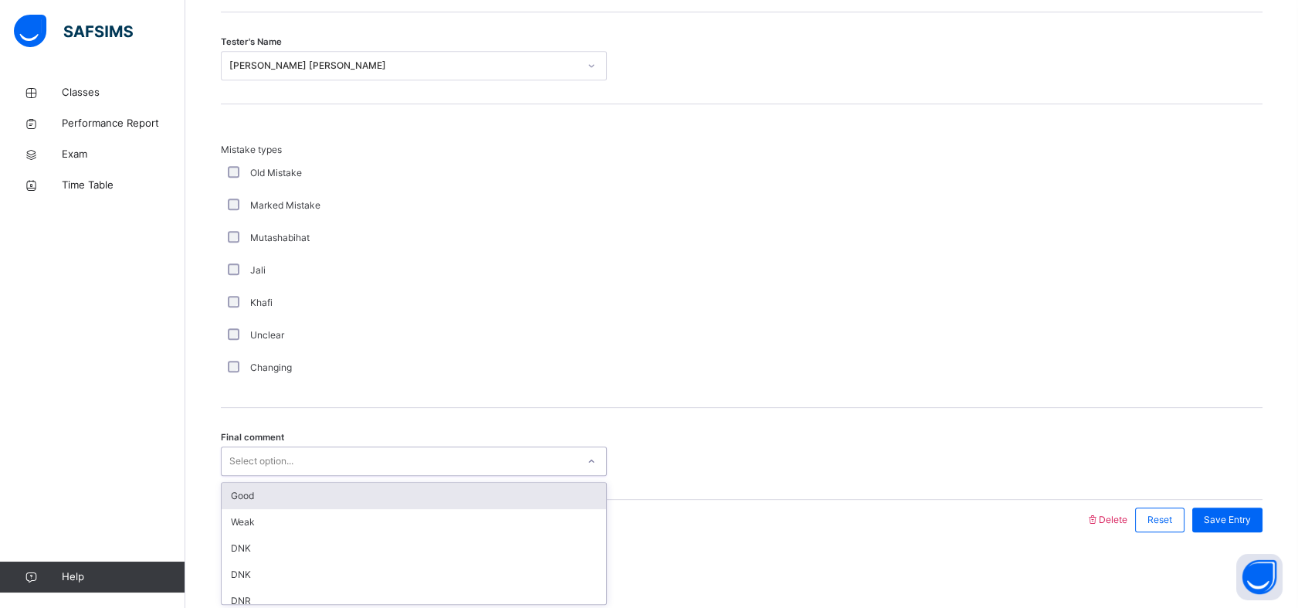
click at [223, 486] on div "Good" at bounding box center [414, 496] width 385 height 26
click at [1251, 513] on span "Save Entry" at bounding box center [1227, 520] width 47 height 14
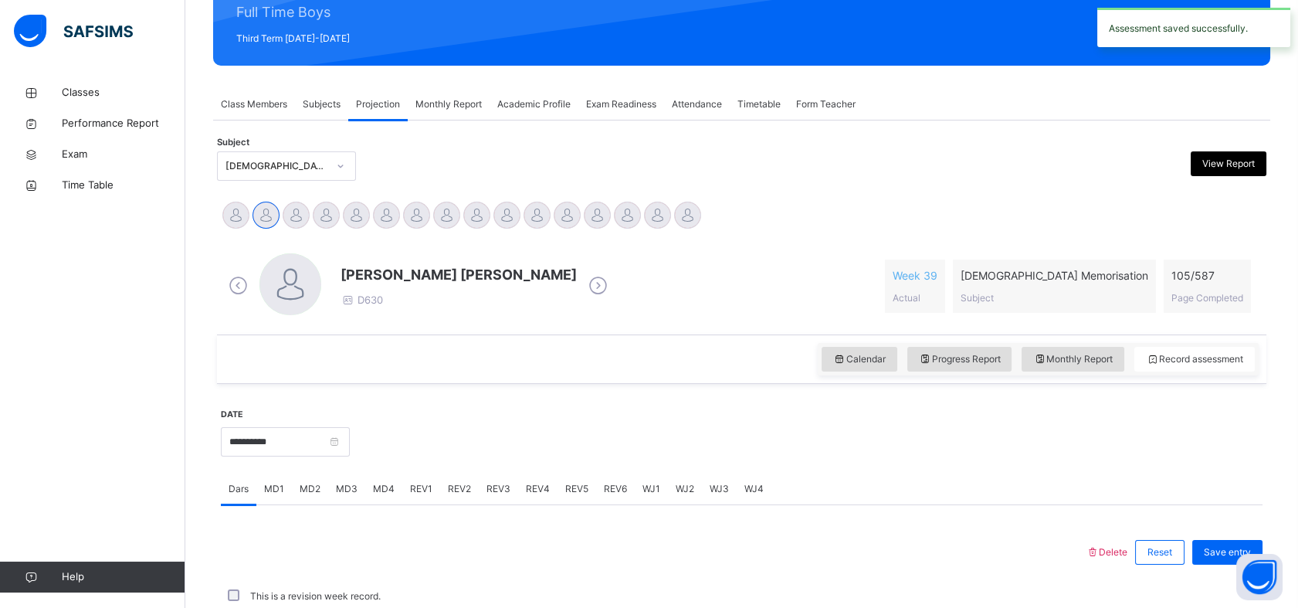
scroll to position [551, 0]
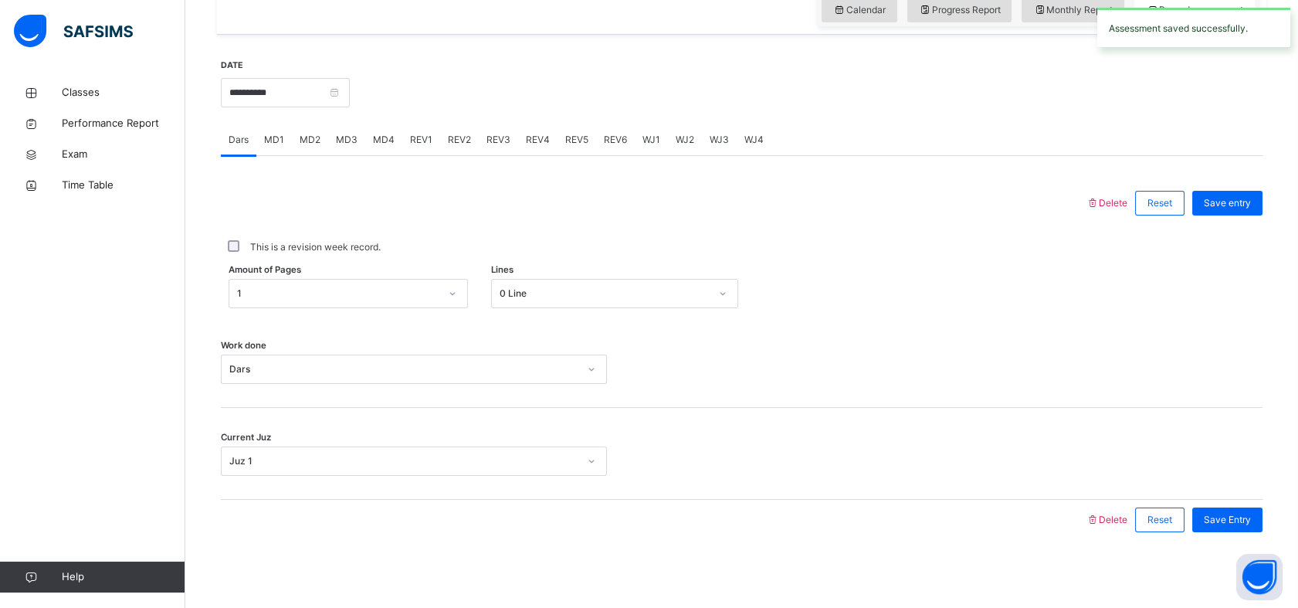
click at [371, 150] on div "MD4" at bounding box center [383, 139] width 37 height 31
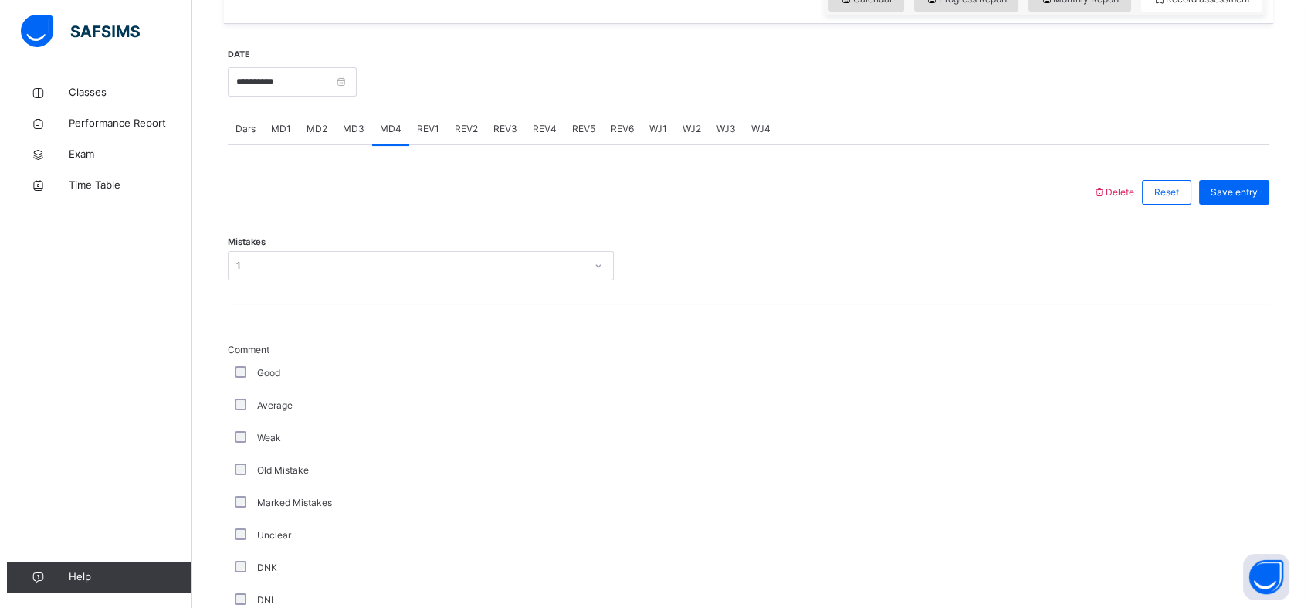
scroll to position [534, 0]
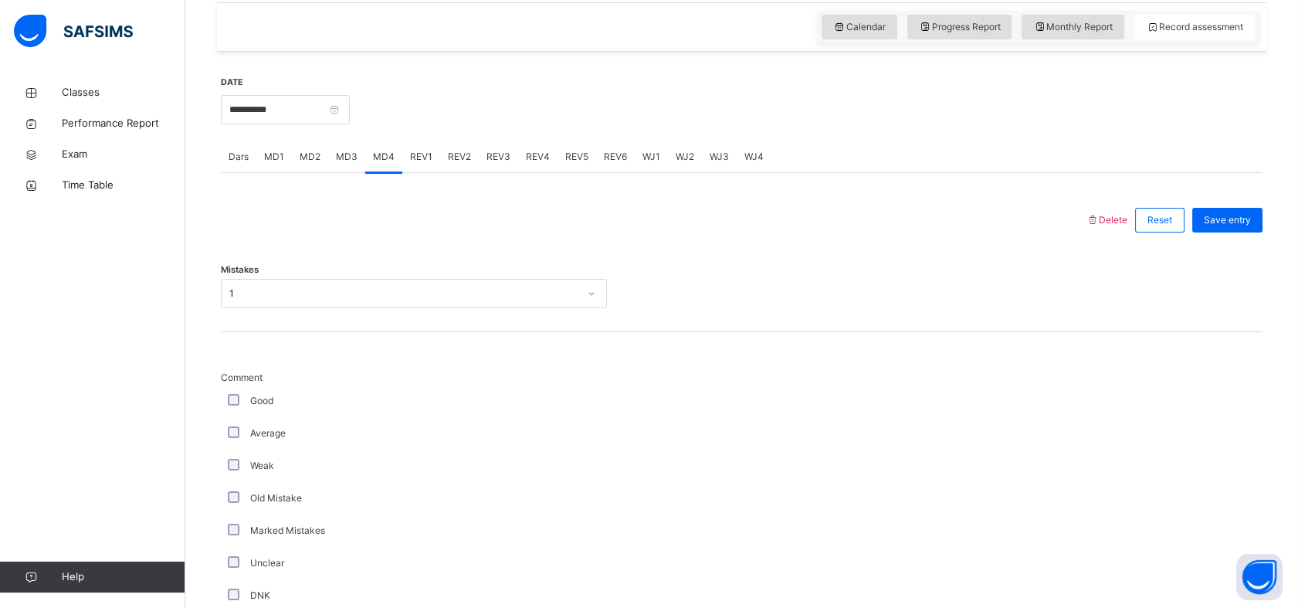
click at [296, 150] on div "MD2" at bounding box center [310, 156] width 36 height 31
click at [415, 161] on span "REV1" at bounding box center [421, 157] width 22 height 14
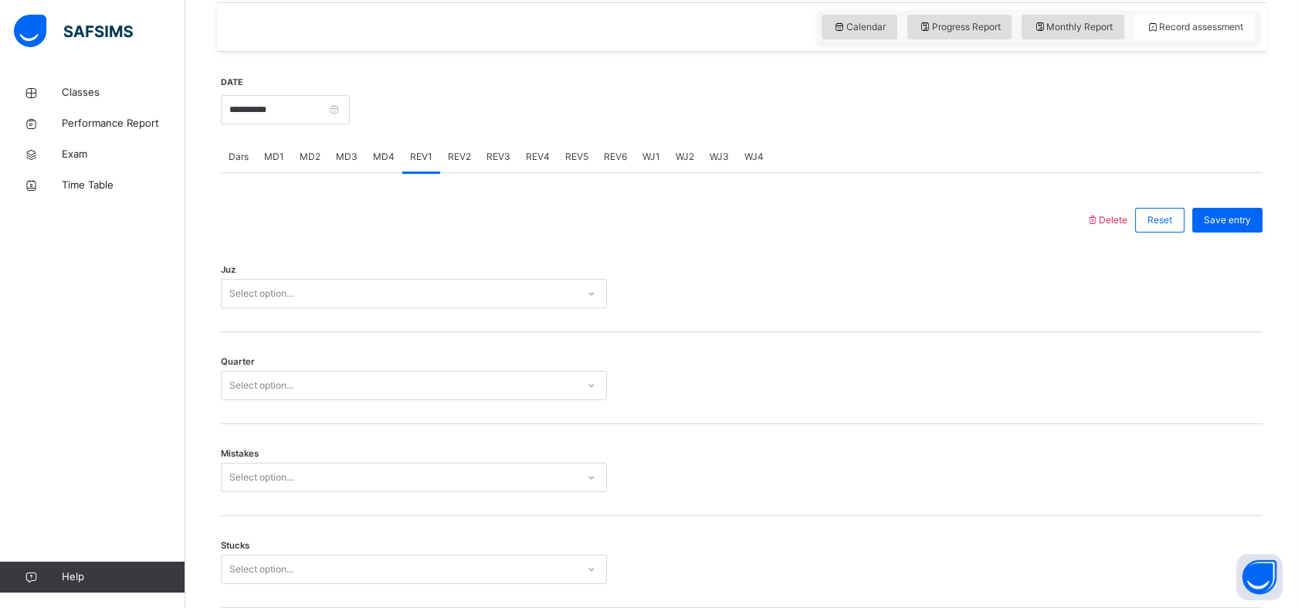
click at [380, 150] on span "MD4" at bounding box center [384, 157] width 22 height 14
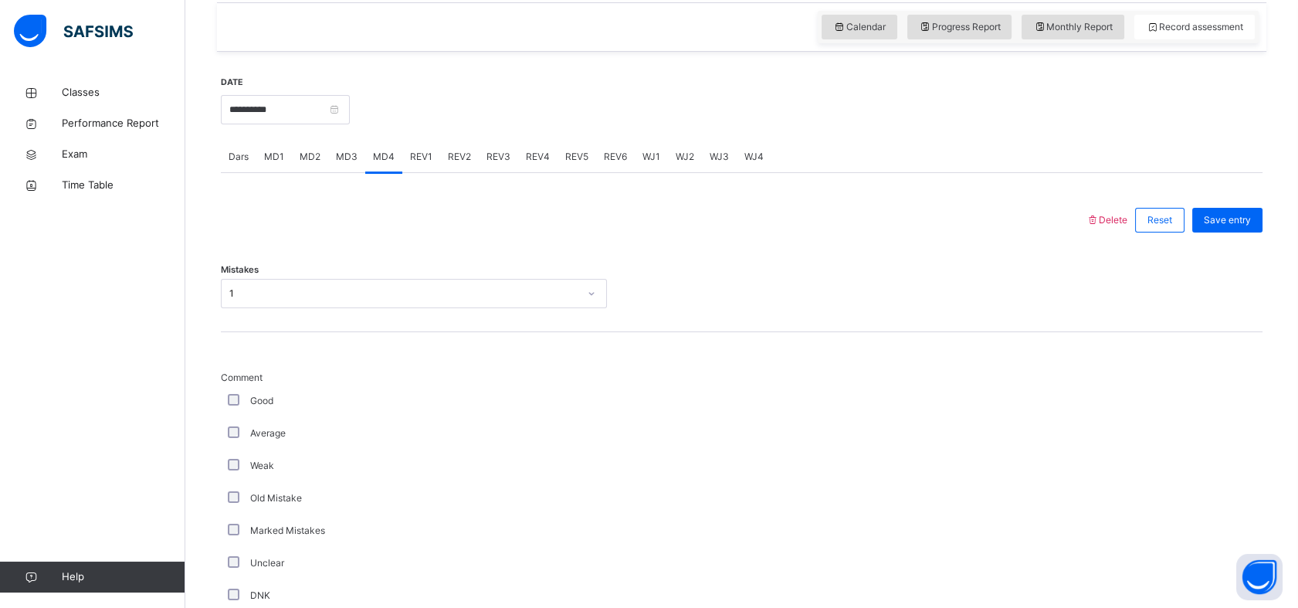
click at [1118, 219] on span "Delete" at bounding box center [1107, 220] width 42 height 12
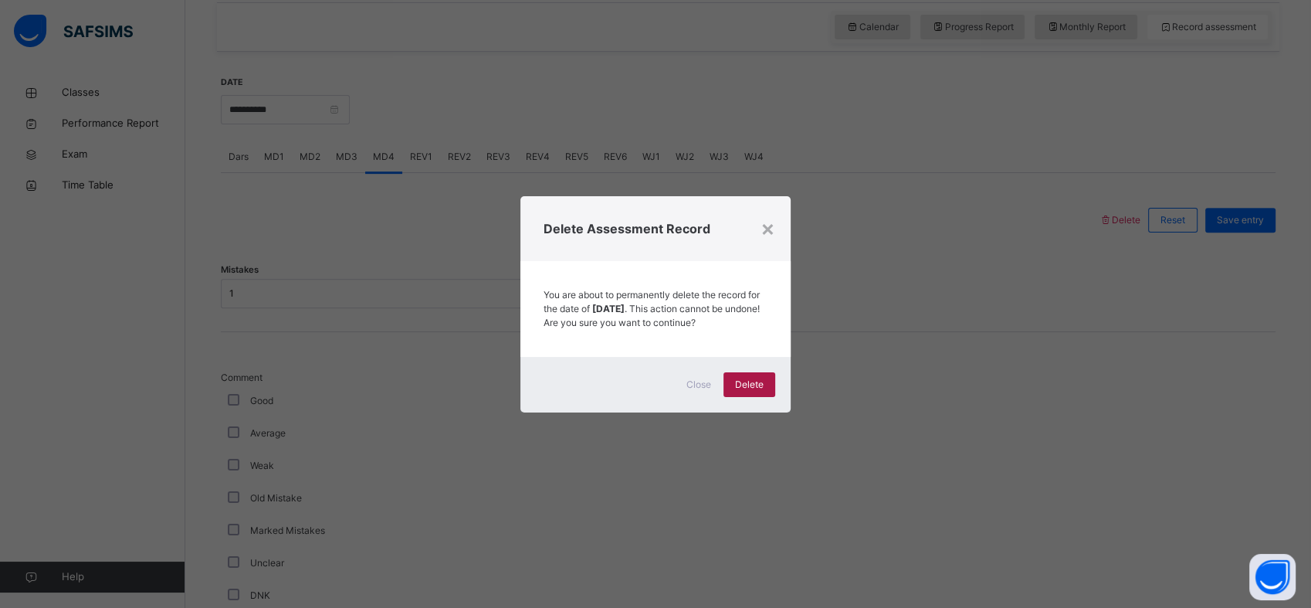
click at [764, 397] on div "Delete" at bounding box center [749, 384] width 52 height 25
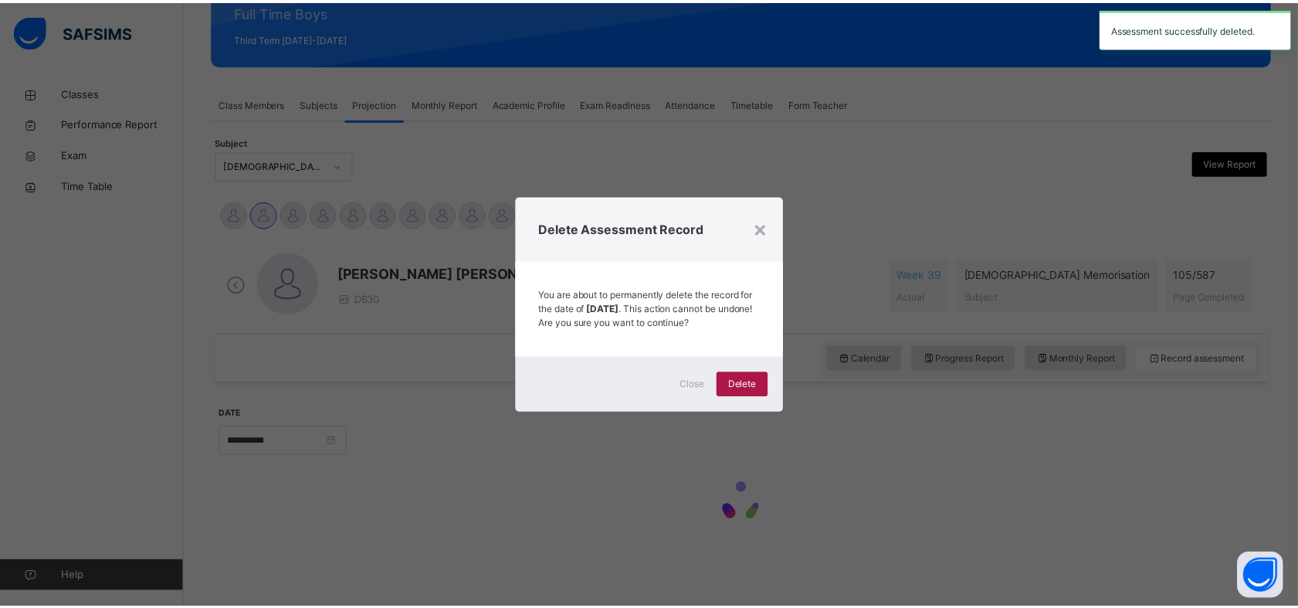
scroll to position [202, 0]
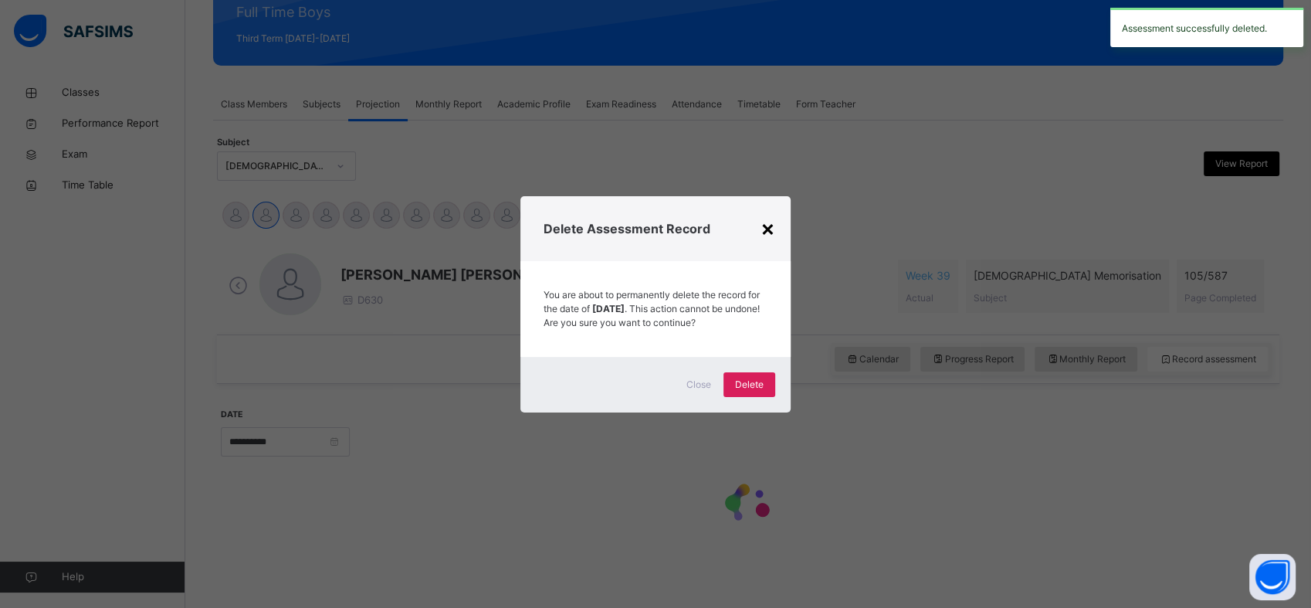
click at [771, 216] on div "×" at bounding box center [768, 228] width 15 height 32
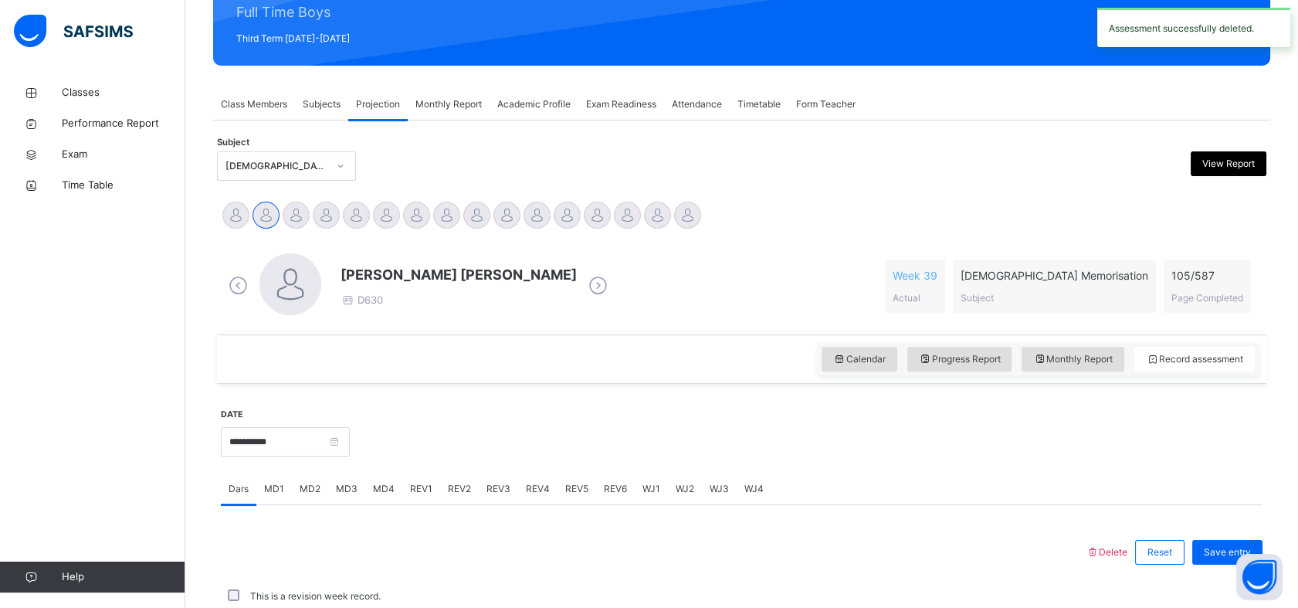
scroll to position [534, 0]
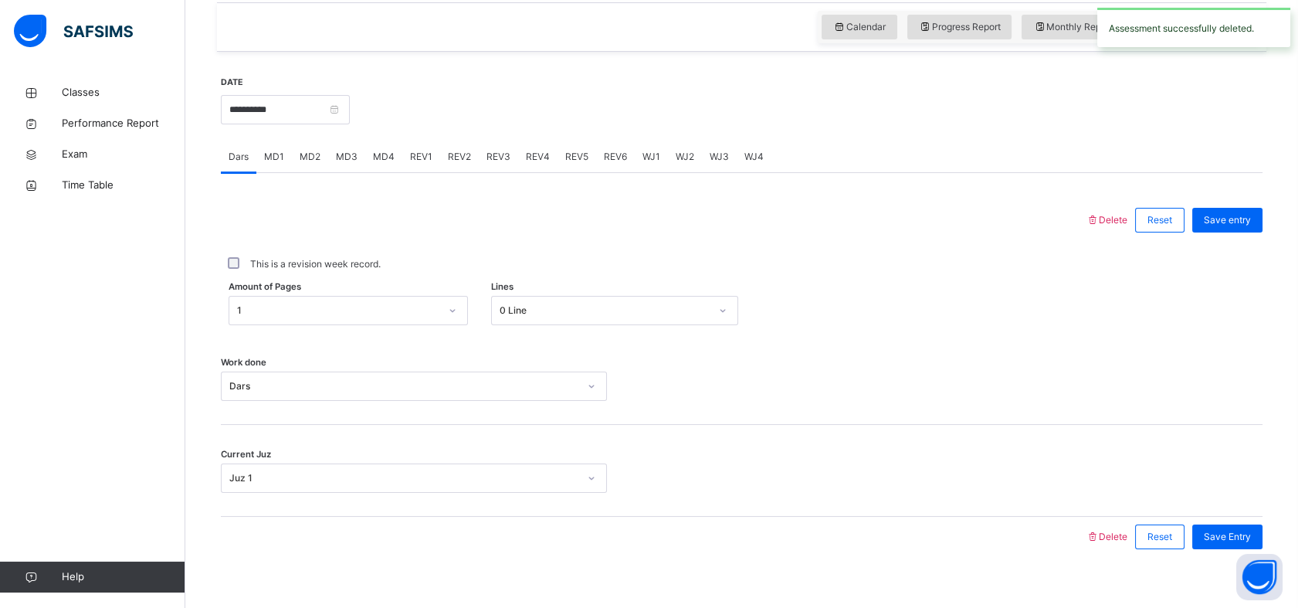
click at [388, 158] on span "MD4" at bounding box center [384, 157] width 22 height 14
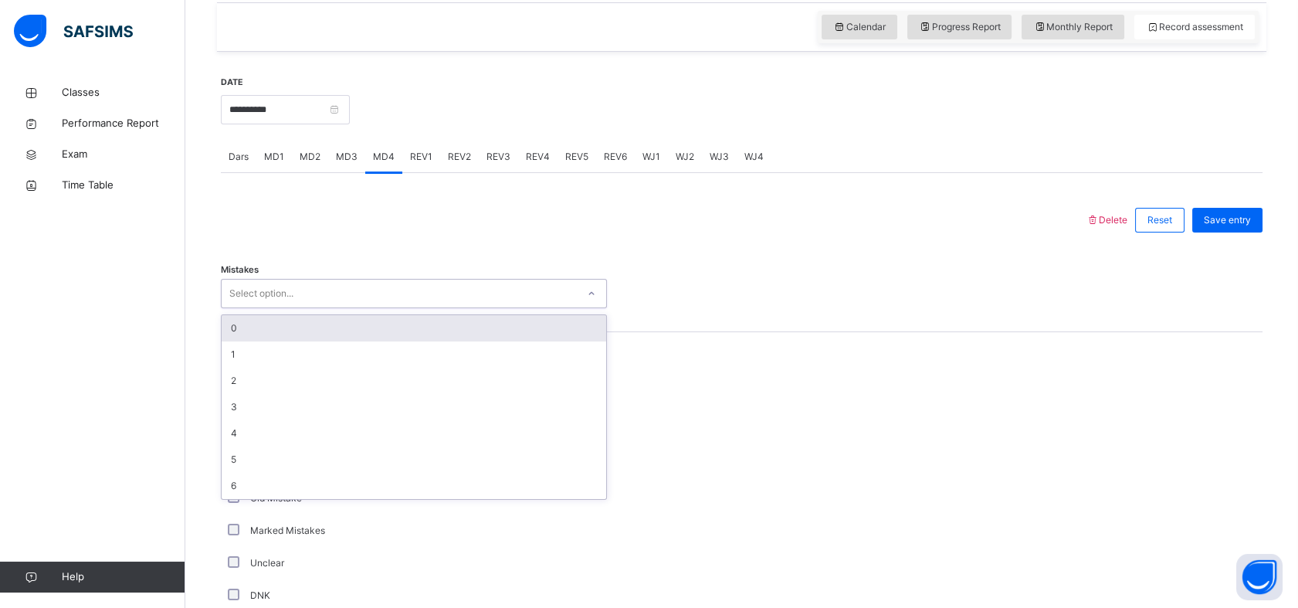
drag, startPoint x: 288, startPoint y: 288, endPoint x: 272, endPoint y: 303, distance: 22.4
click at [287, 288] on div "Select option..." at bounding box center [261, 293] width 64 height 29
click at [267, 337] on div "0" at bounding box center [414, 328] width 385 height 26
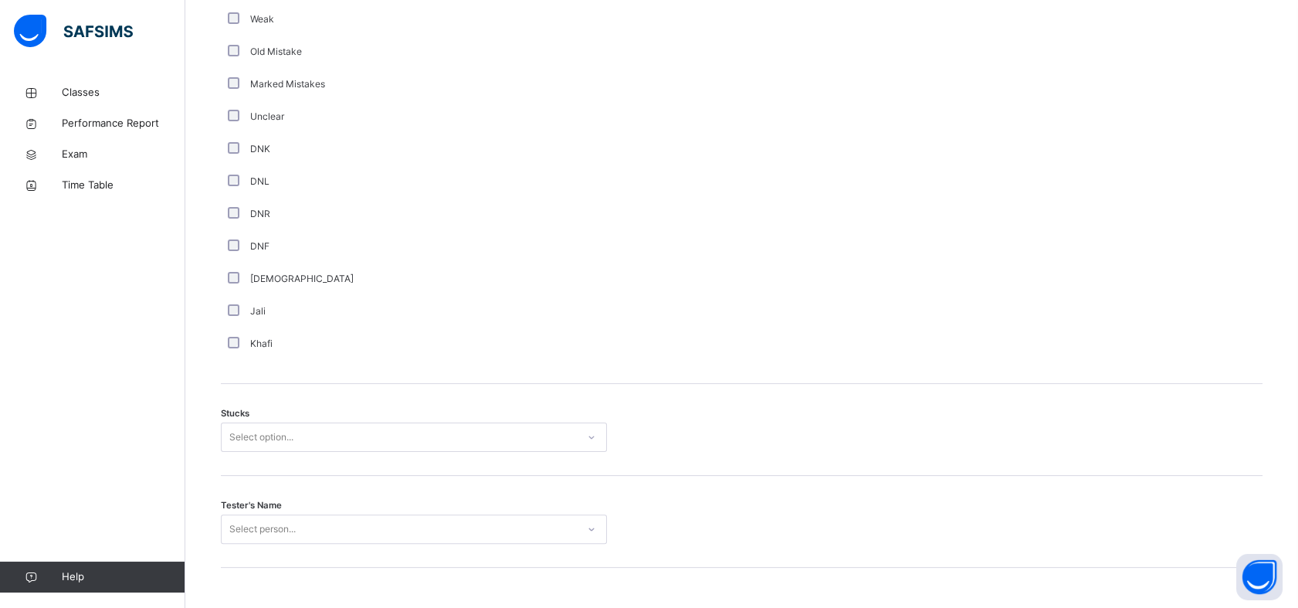
click at [238, 454] on div "Stucks Select option..." at bounding box center [742, 430] width 1042 height 92
click at [245, 434] on div "Select option..." at bounding box center [261, 436] width 64 height 29
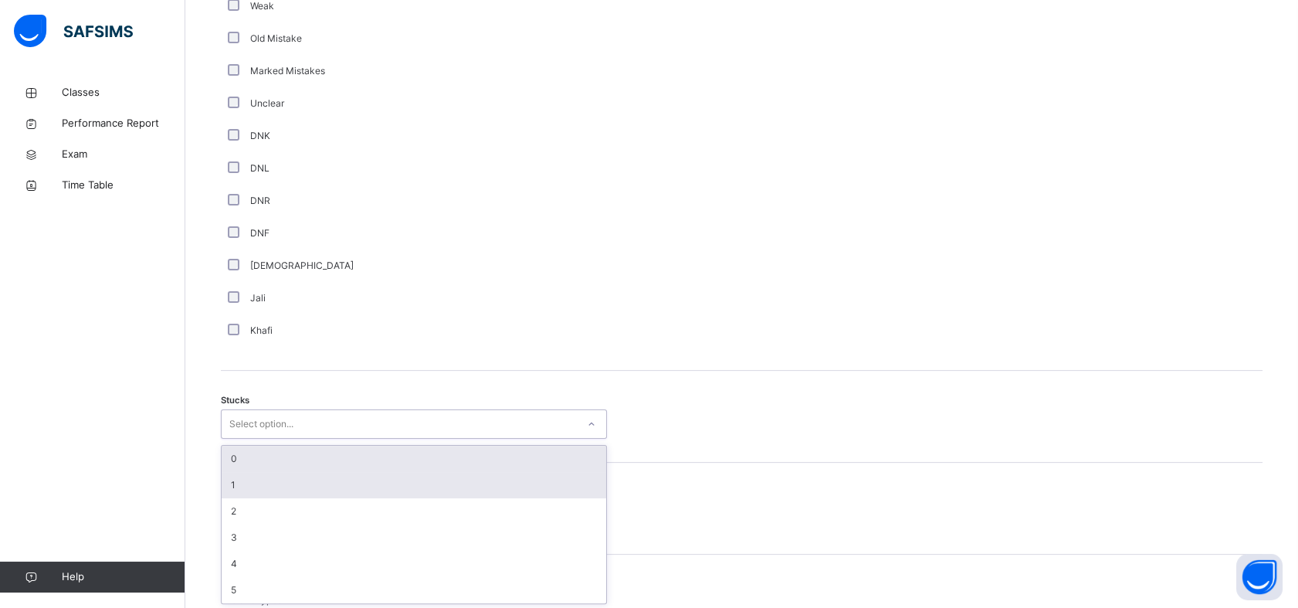
scroll to position [994, 0]
click at [248, 482] on div "1" at bounding box center [414, 484] width 385 height 26
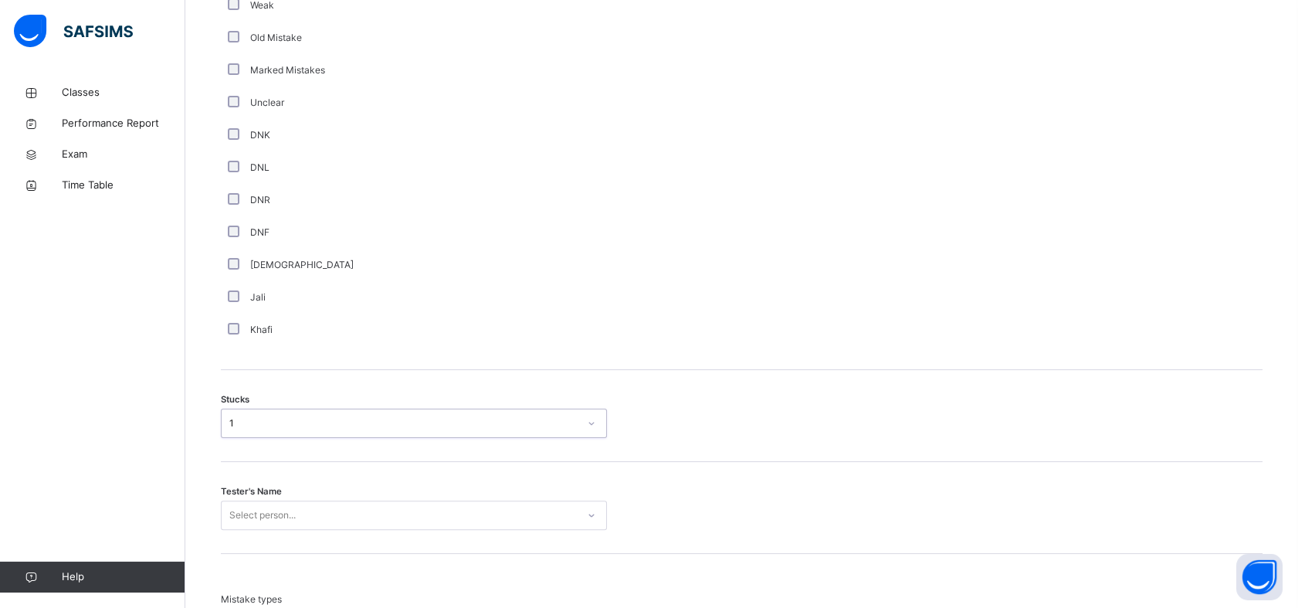
click at [256, 520] on div "Select person..." at bounding box center [414, 514] width 386 height 29
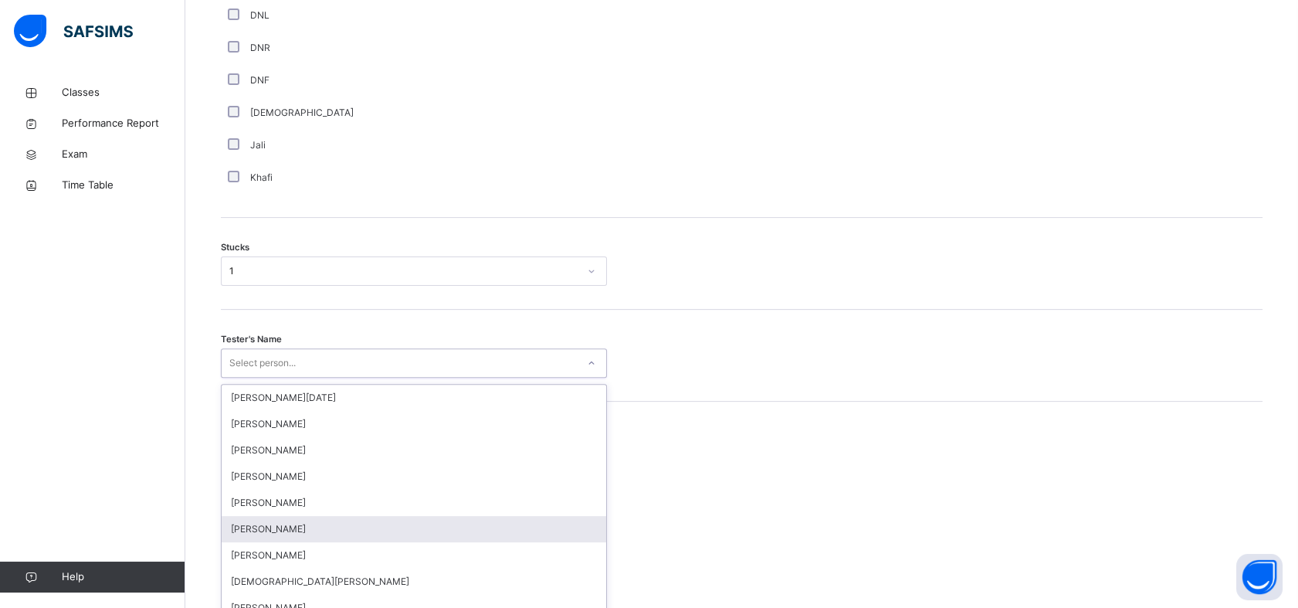
scroll to position [1160, 0]
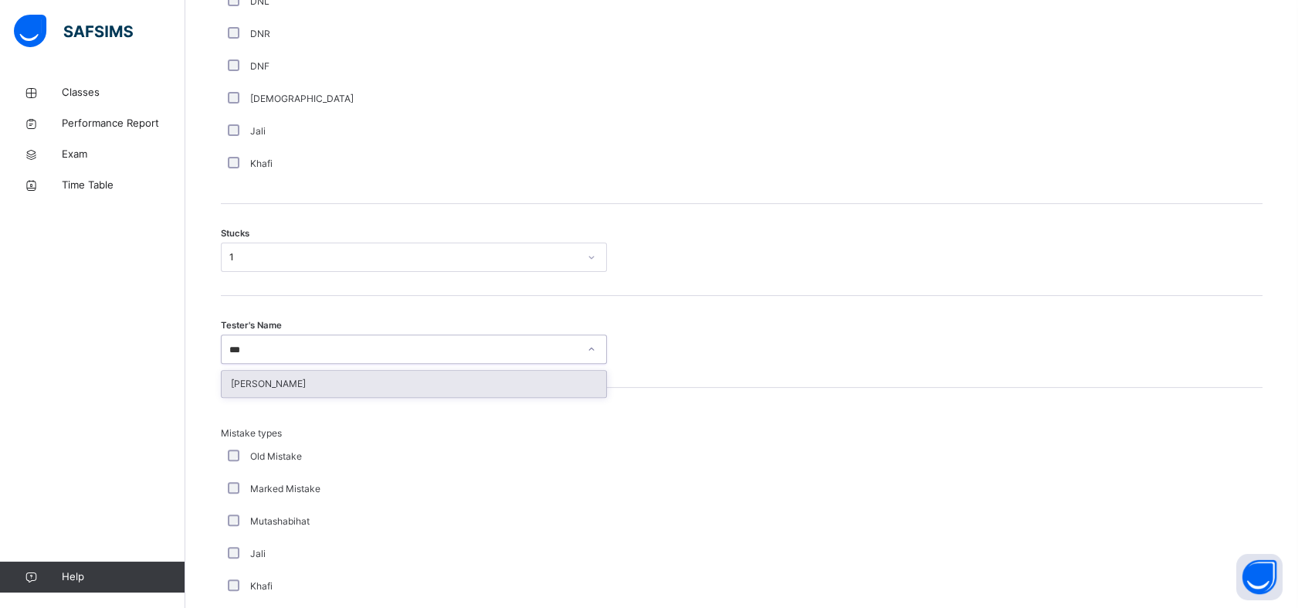
type input "****"
click at [247, 381] on div "[PERSON_NAME]" at bounding box center [414, 384] width 385 height 26
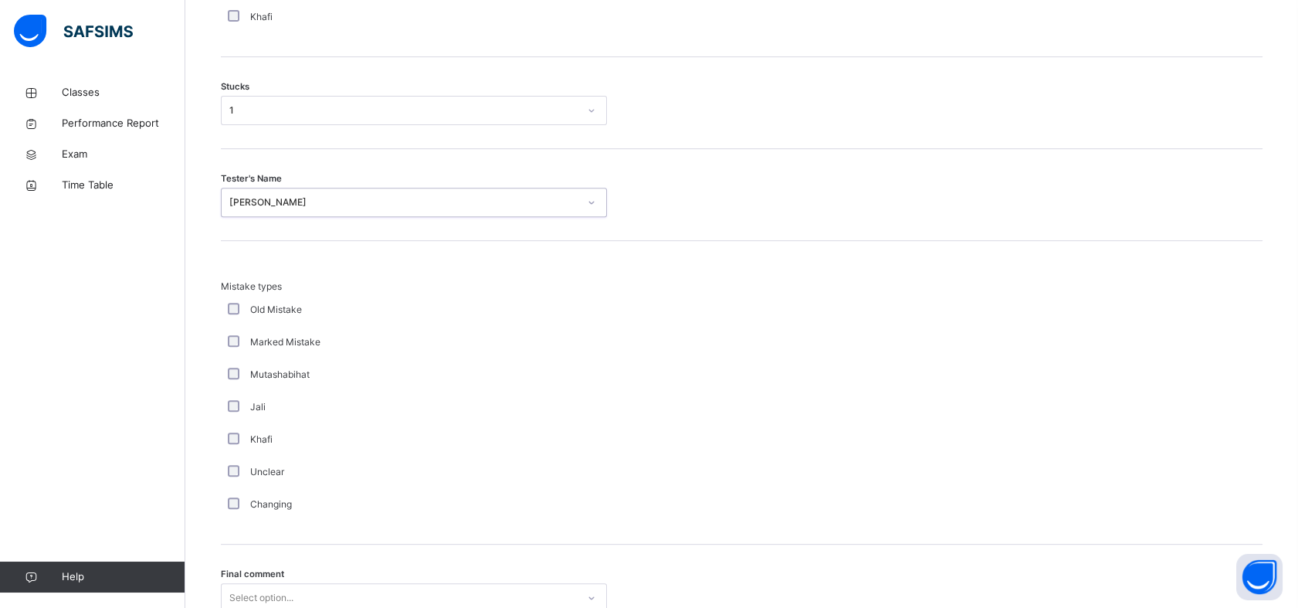
scroll to position [1443, 0]
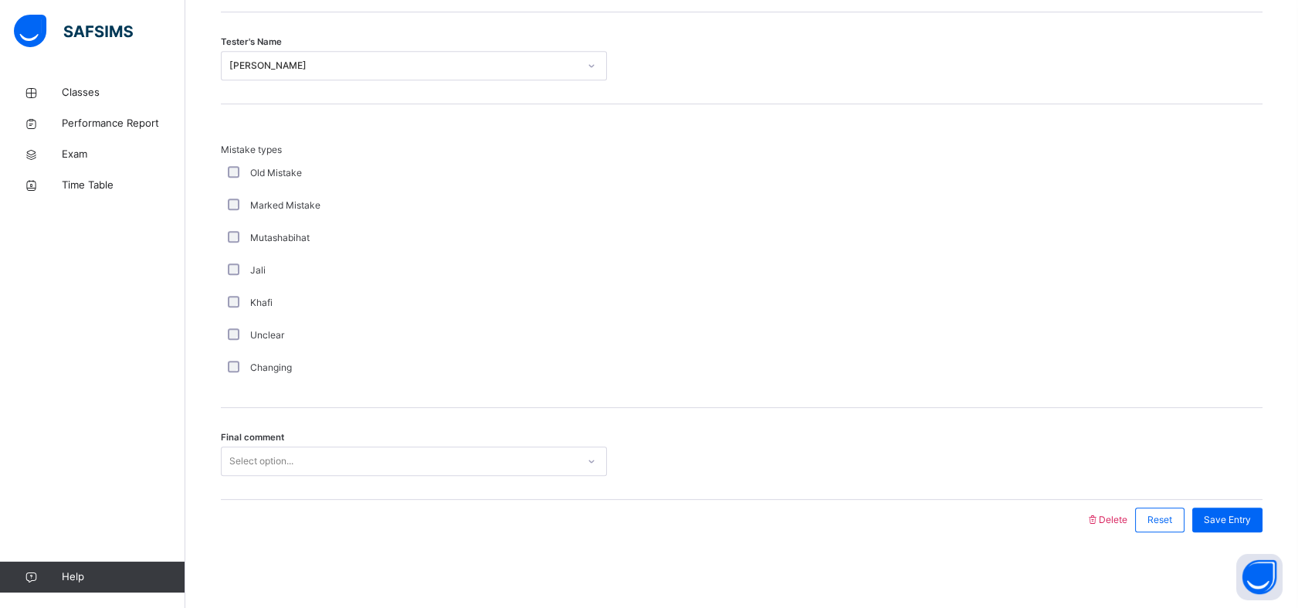
click at [283, 488] on div "Final comment Select option..." at bounding box center [742, 454] width 1042 height 92
click at [280, 462] on div "Select option..." at bounding box center [261, 460] width 64 height 29
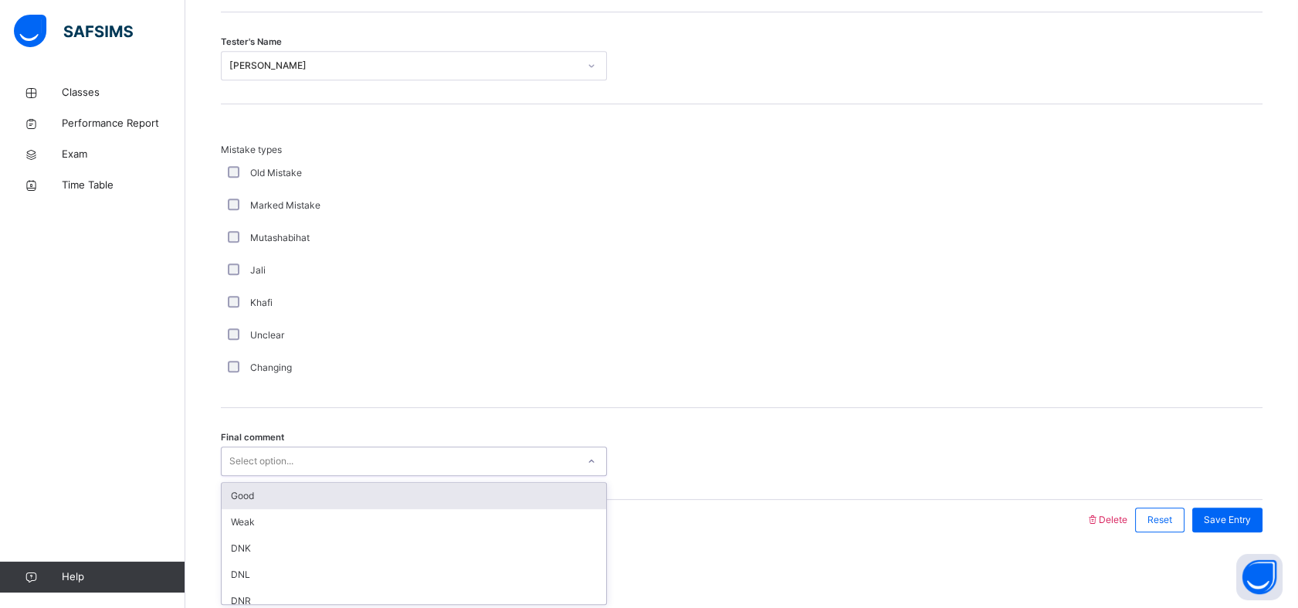
click at [251, 489] on div "Good" at bounding box center [414, 496] width 385 height 26
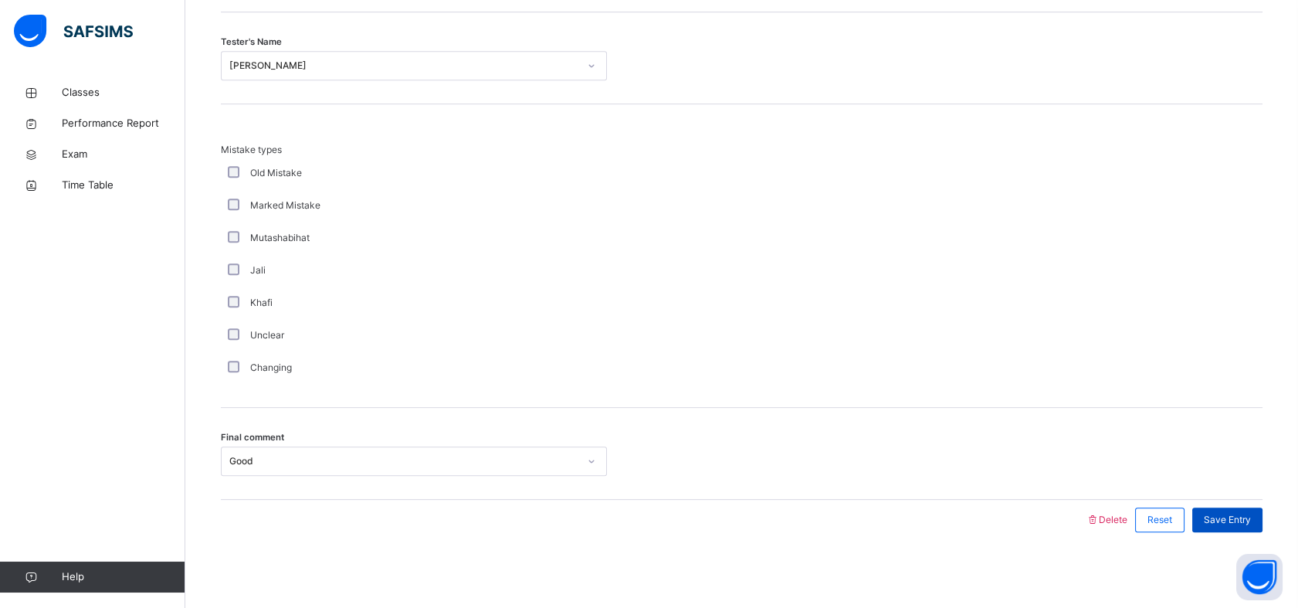
click at [1245, 516] on span "Save Entry" at bounding box center [1227, 520] width 47 height 14
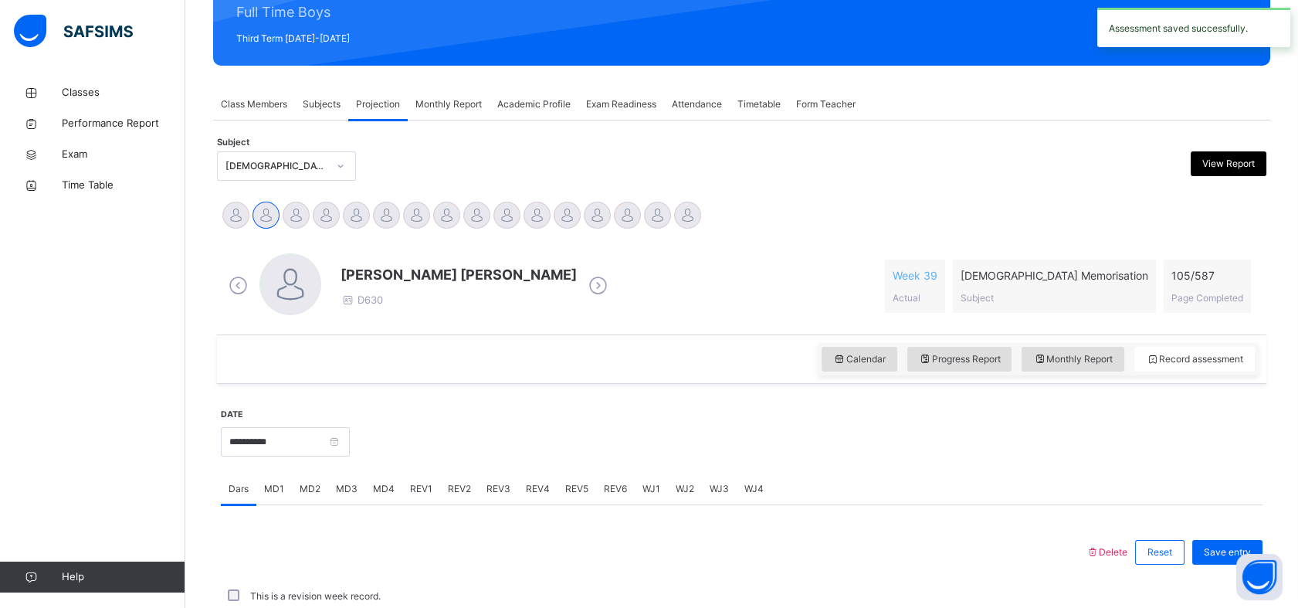
scroll to position [551, 0]
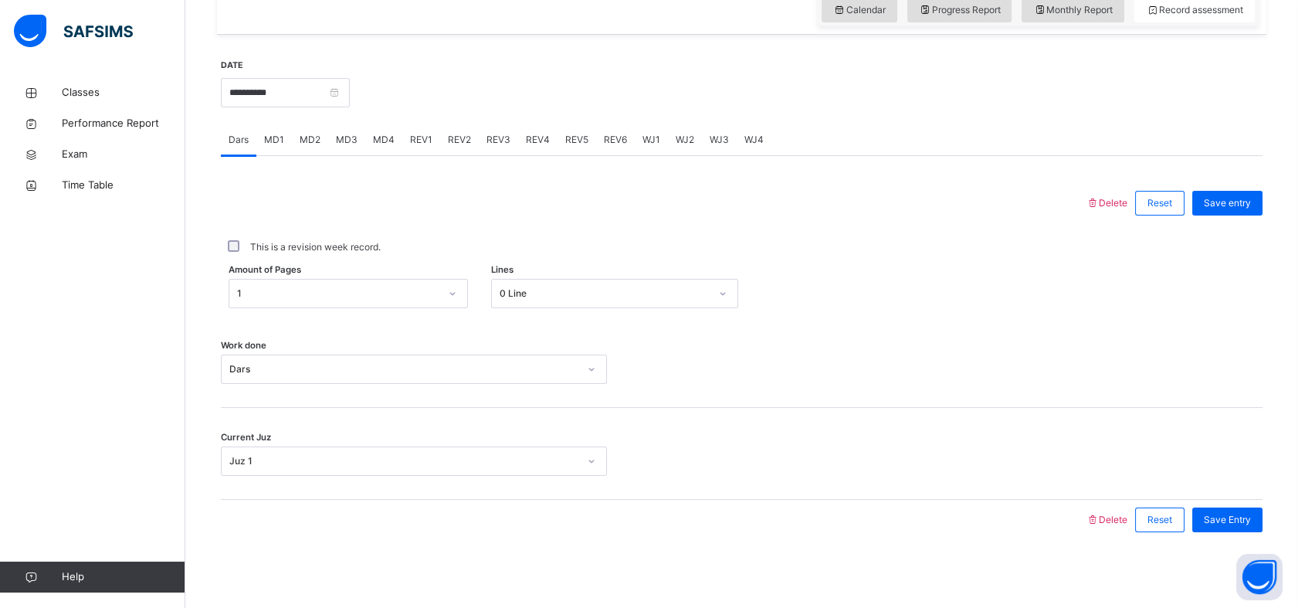
click at [381, 134] on span "MD4" at bounding box center [384, 140] width 22 height 14
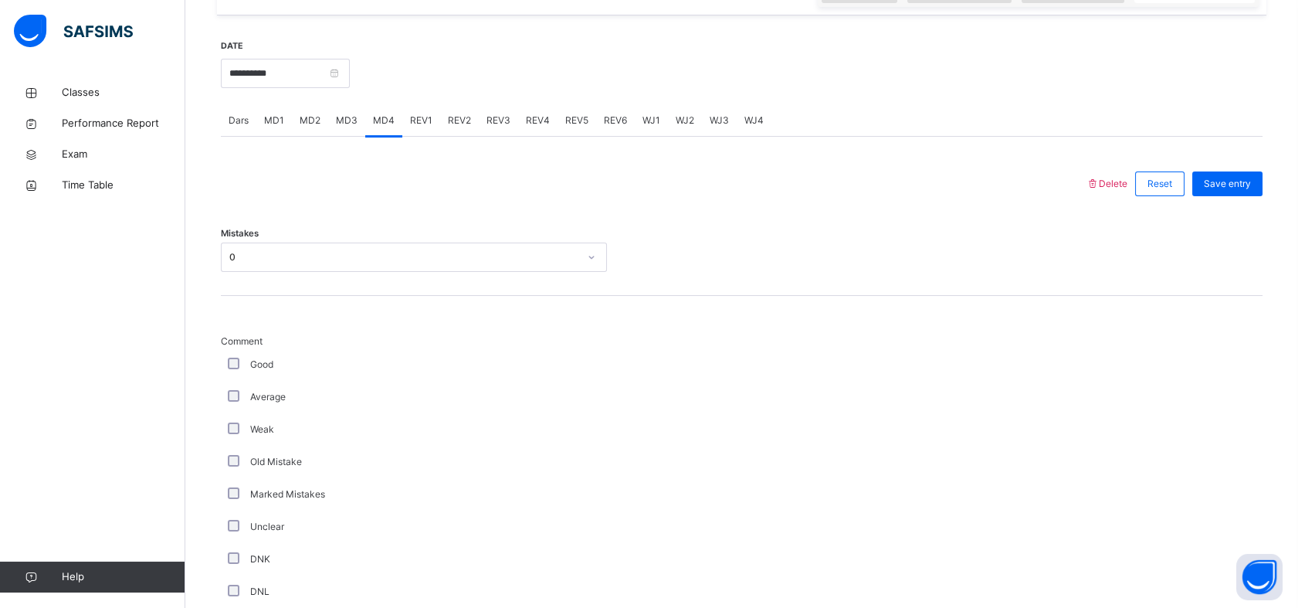
scroll to position [577, 0]
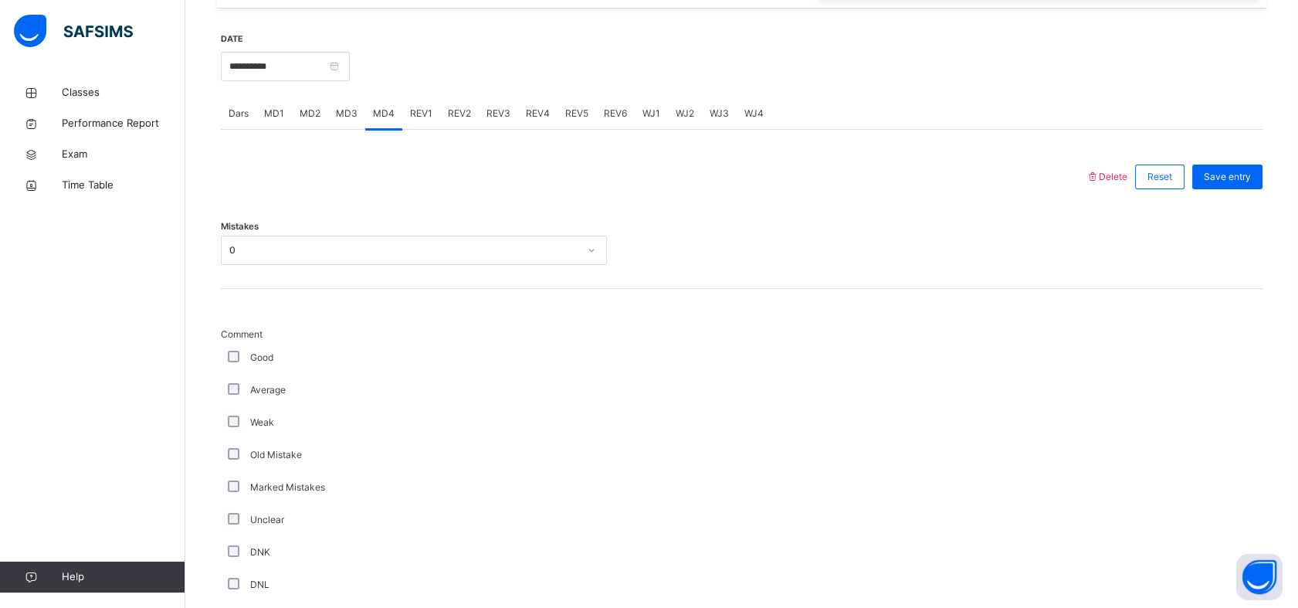
click at [264, 120] on div "MD1" at bounding box center [274, 113] width 36 height 31
click at [296, 115] on div "MD2" at bounding box center [310, 113] width 36 height 31
click at [421, 110] on span "REV1" at bounding box center [421, 114] width 22 height 14
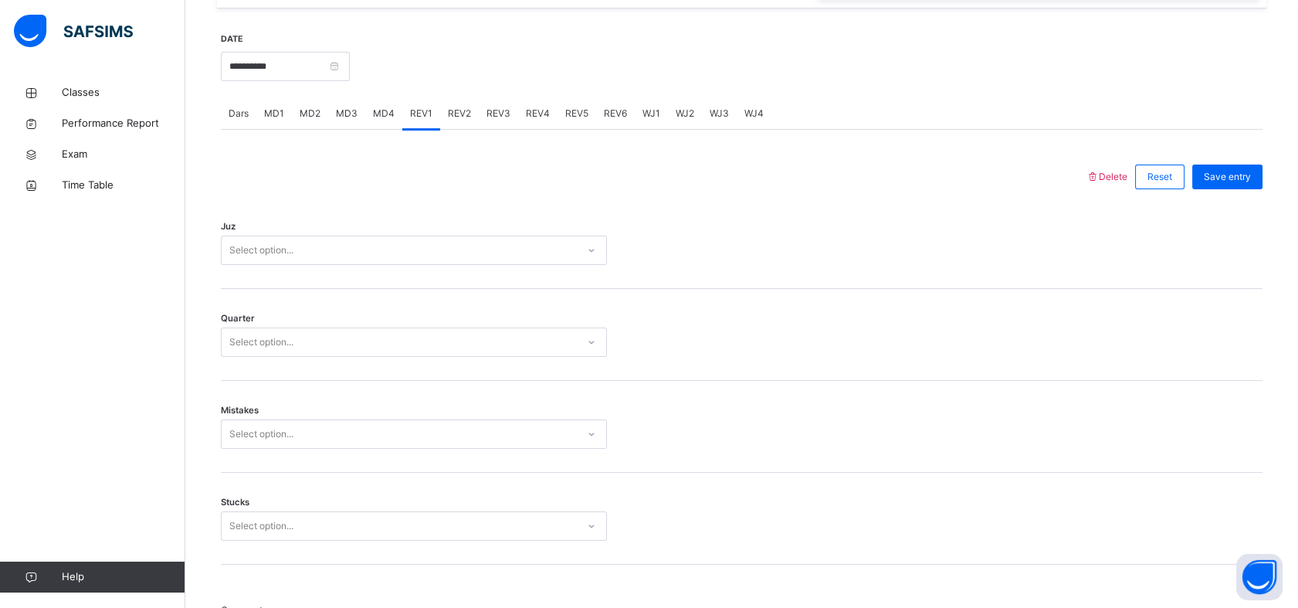
click at [457, 253] on div "Select option..." at bounding box center [399, 251] width 355 height 24
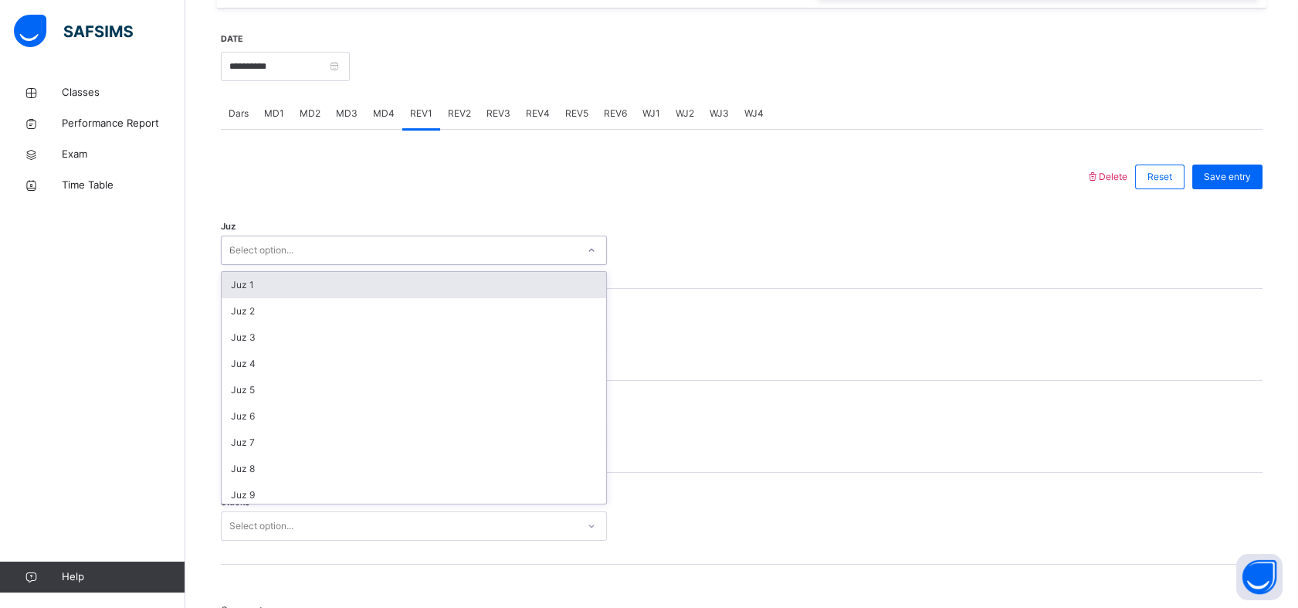
type input "**"
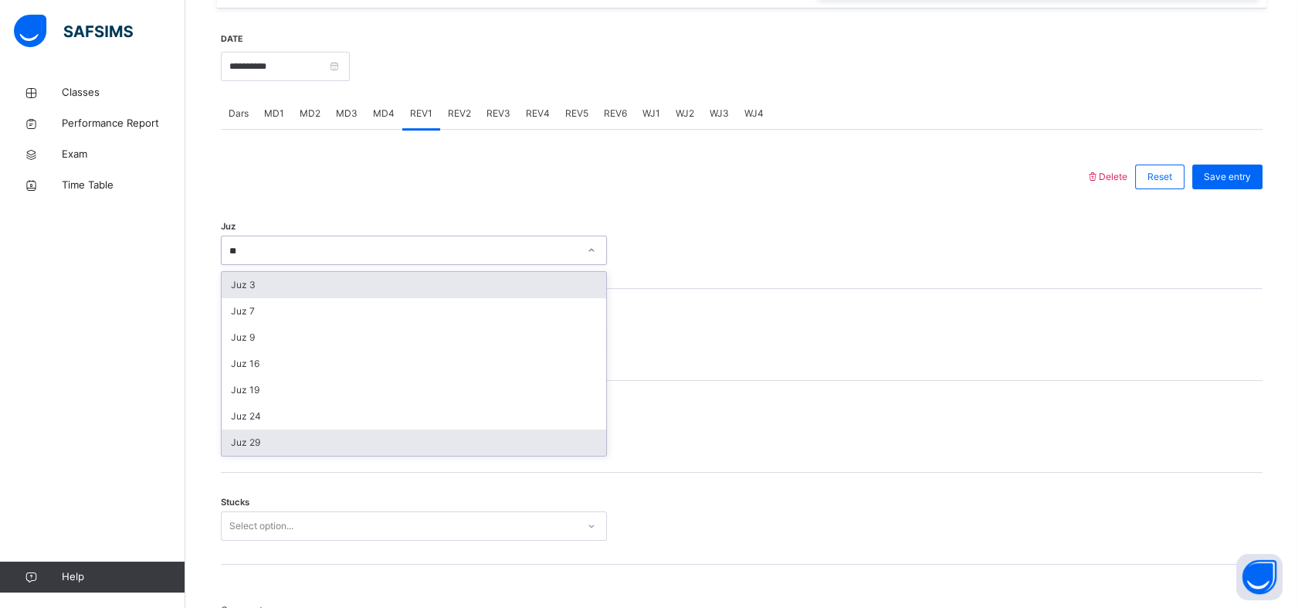
click at [237, 445] on div "Juz 29" at bounding box center [414, 442] width 385 height 26
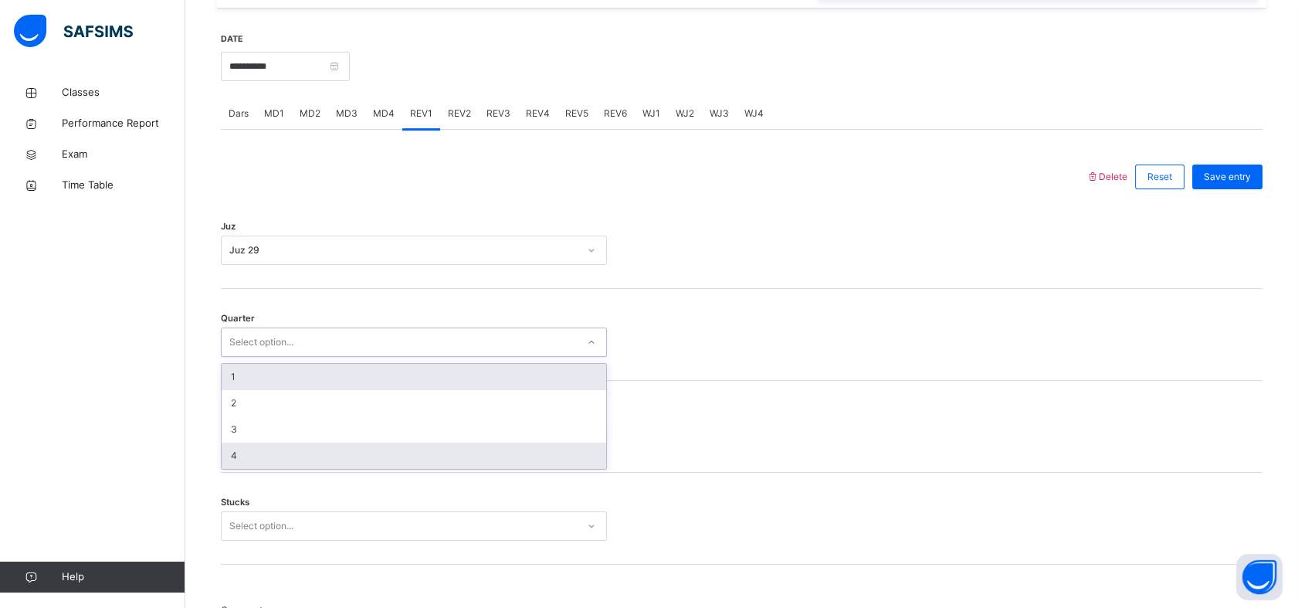
click at [242, 460] on div "4" at bounding box center [414, 455] width 385 height 26
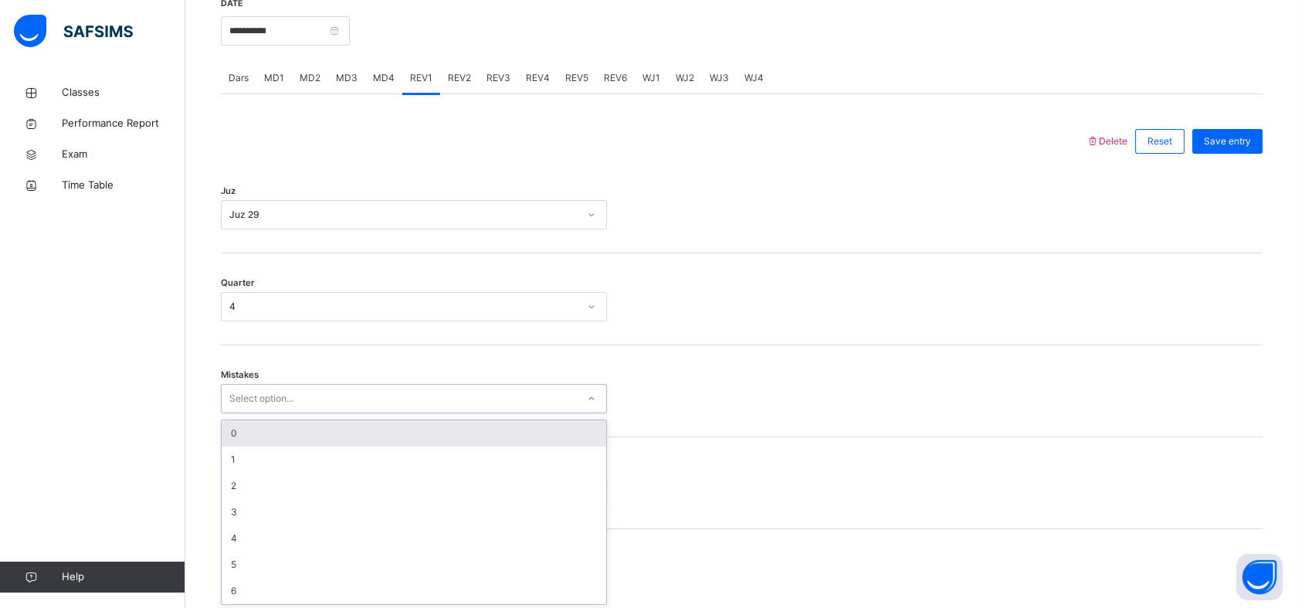
scroll to position [614, 0]
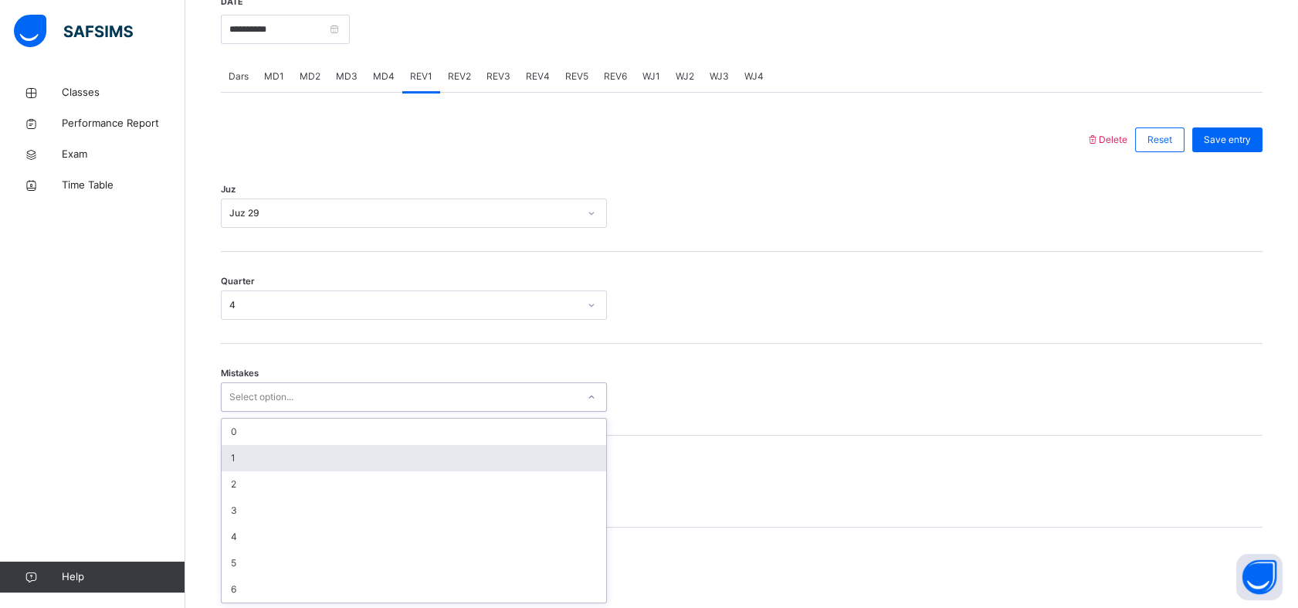
click at [235, 454] on div "1" at bounding box center [414, 458] width 385 height 26
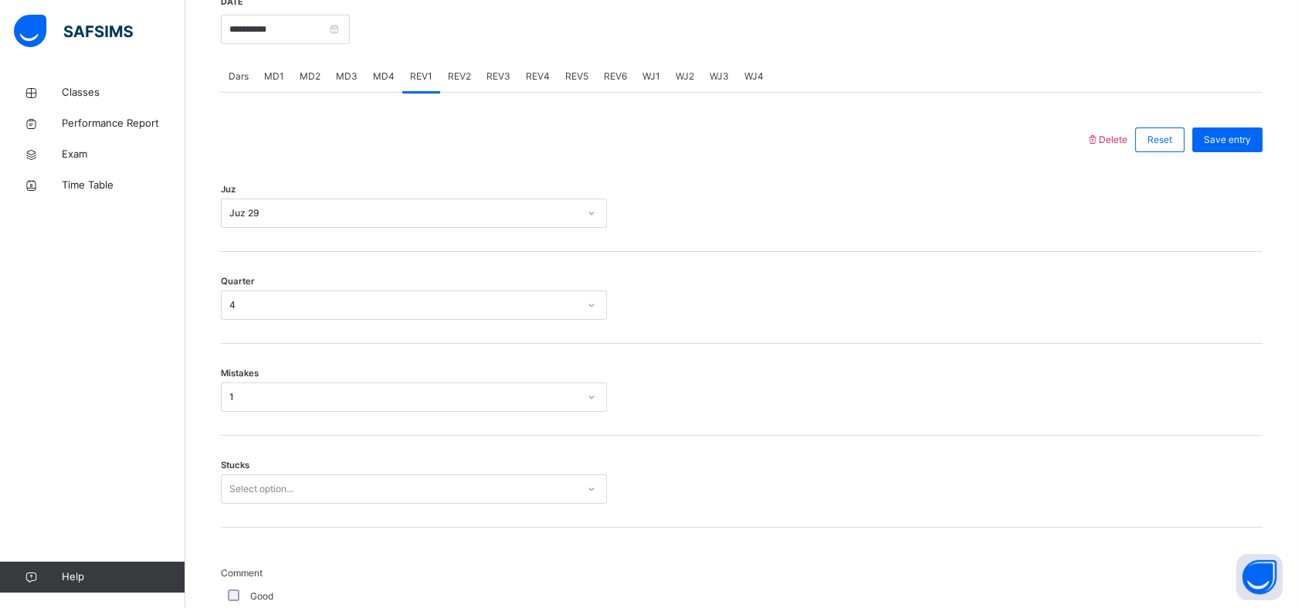
drag, startPoint x: 235, startPoint y: 469, endPoint x: 239, endPoint y: 483, distance: 13.9
click at [239, 482] on div "Stucks Select option..." at bounding box center [414, 488] width 386 height 29
click at [247, 487] on div "Select option..." at bounding box center [414, 488] width 386 height 29
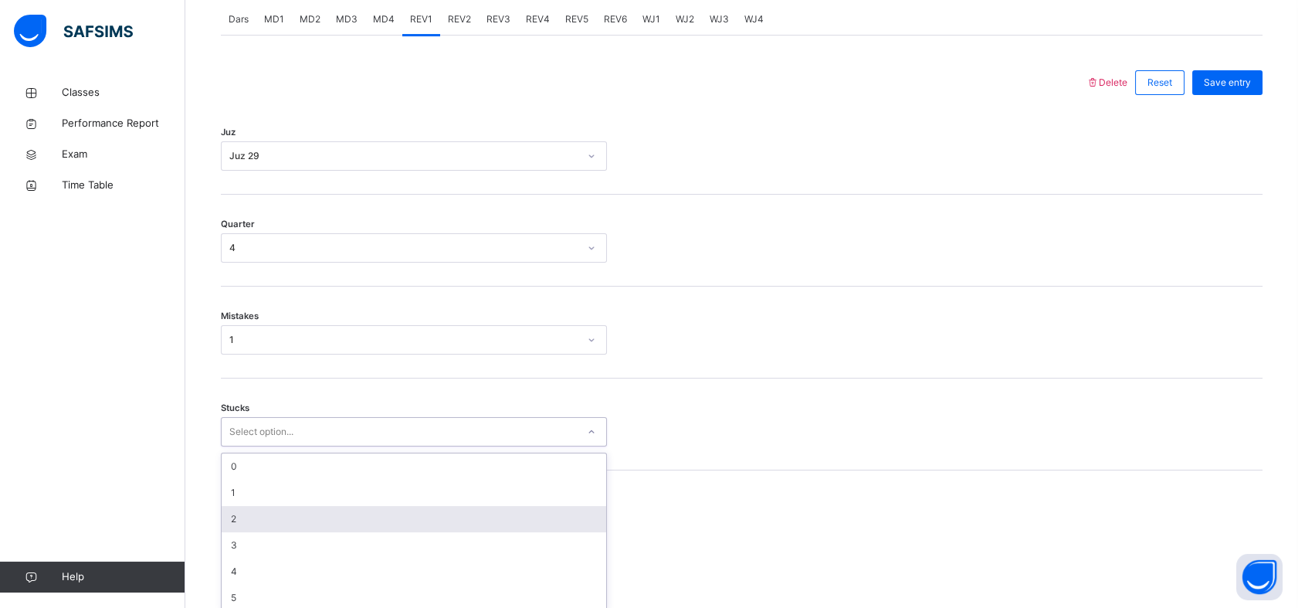
scroll to position [679, 0]
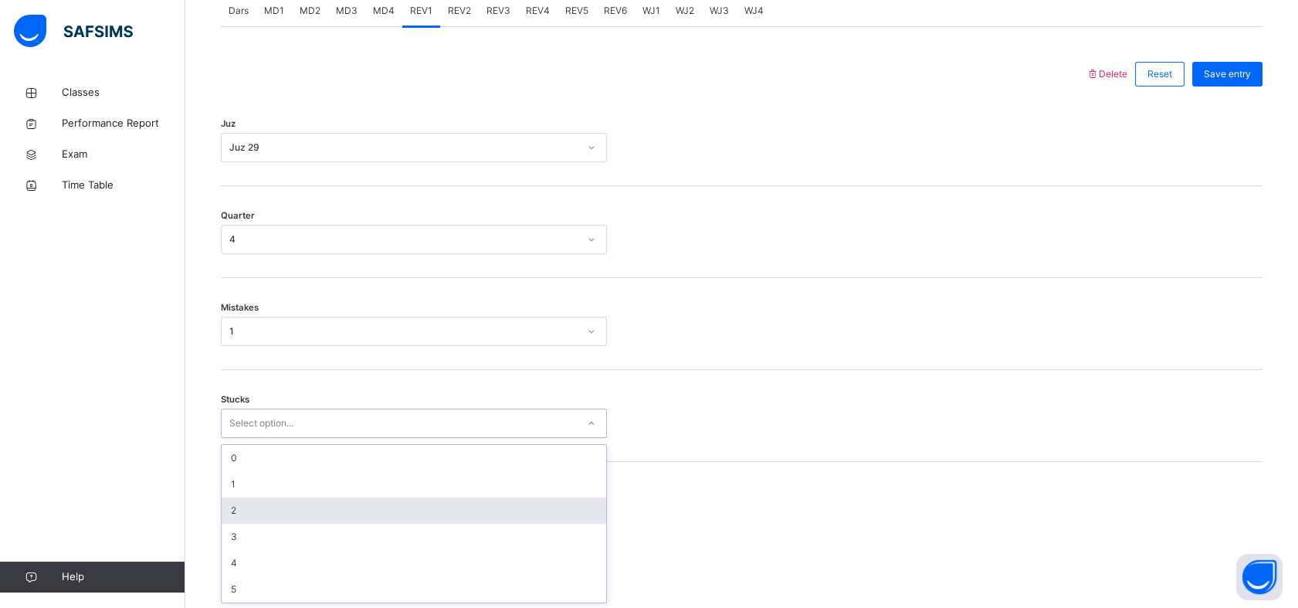
click at [251, 507] on div "2" at bounding box center [414, 510] width 385 height 26
click at [211, 514] on div "Back / FT Boys Class 1 FT Boys Class 1 Full Time Boys Third Term [DATE]-[DATE] …" at bounding box center [741, 477] width 1113 height 2159
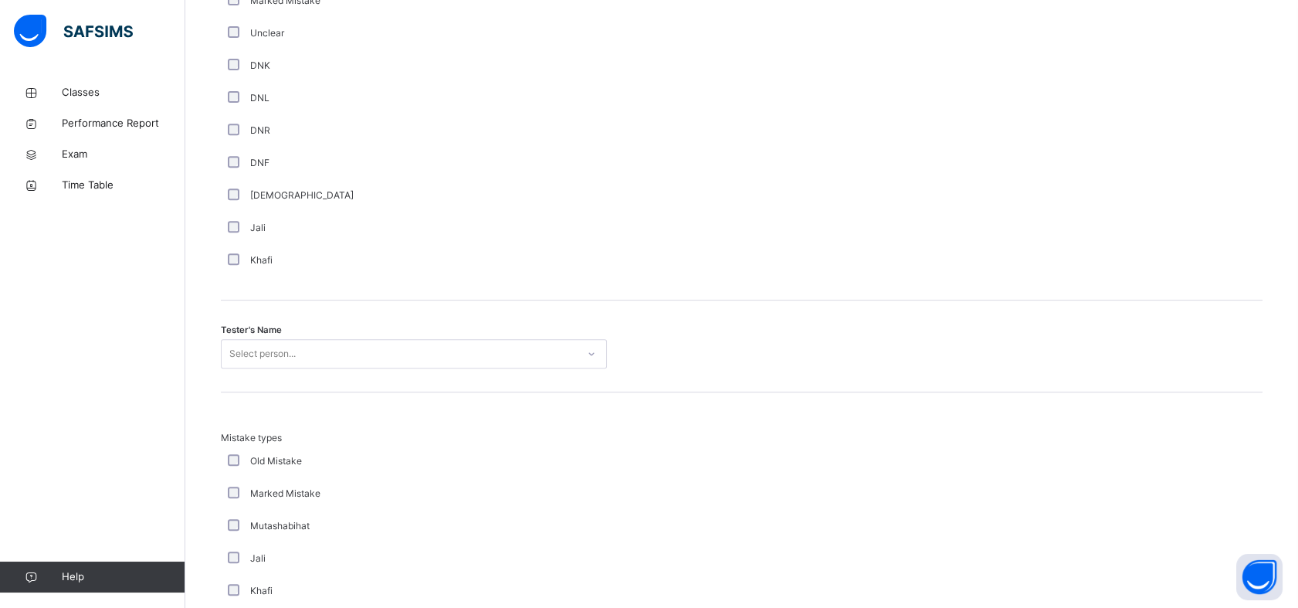
scroll to position [1337, 0]
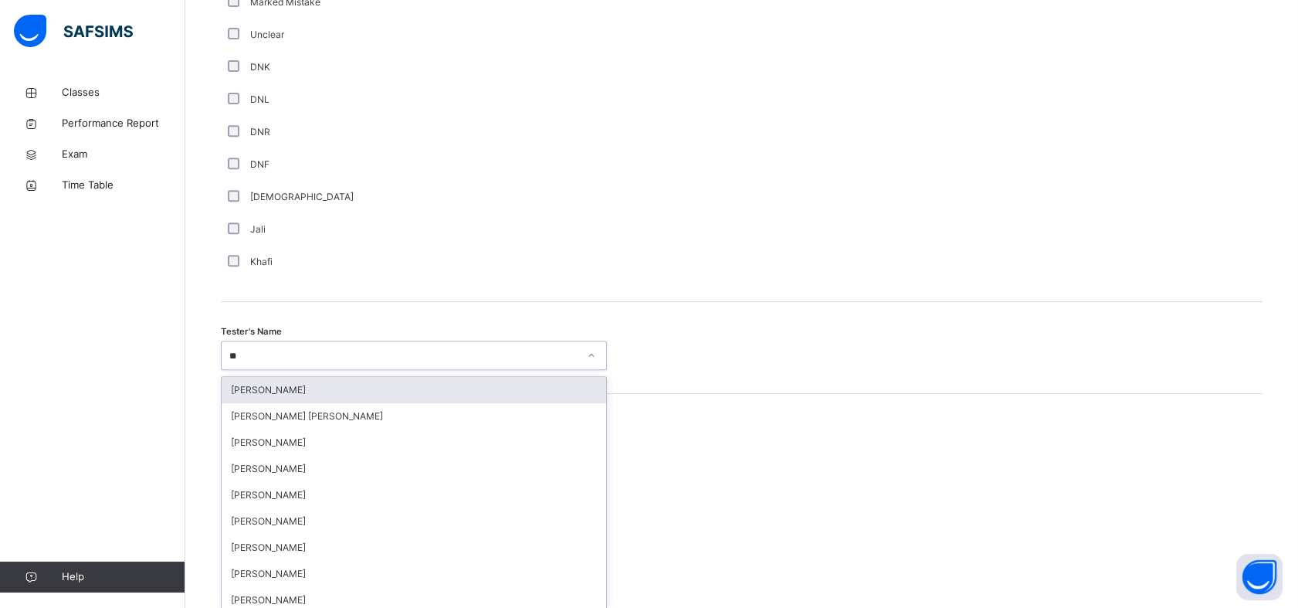
type input "***"
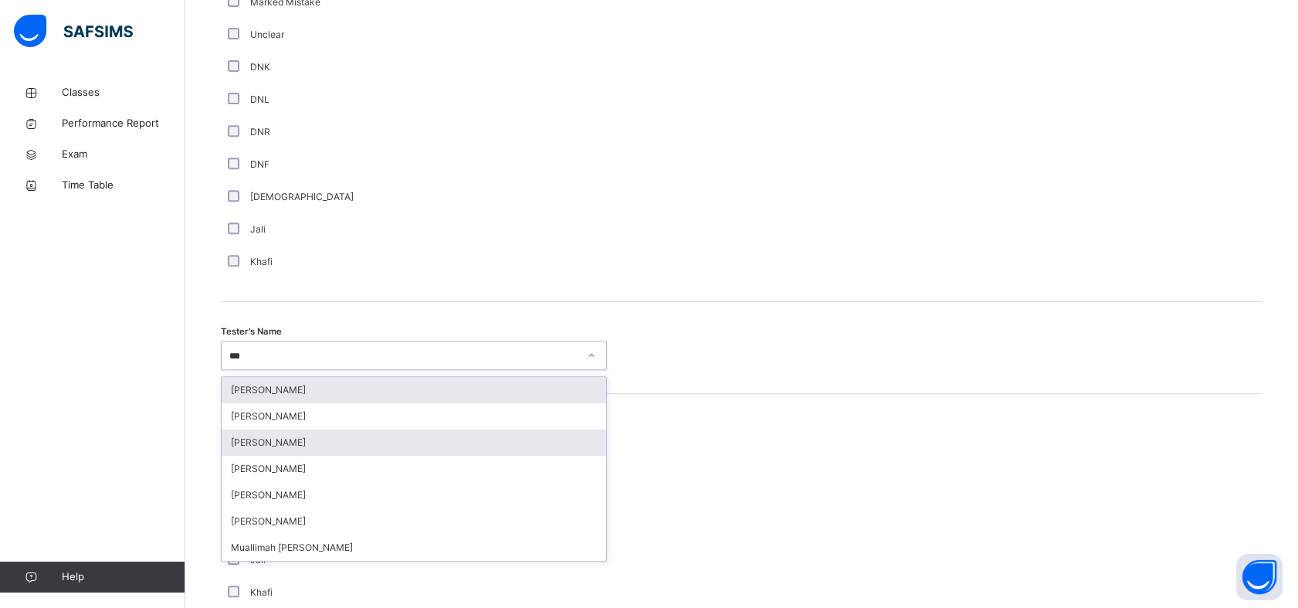
click at [235, 439] on div "[PERSON_NAME]" at bounding box center [414, 442] width 385 height 26
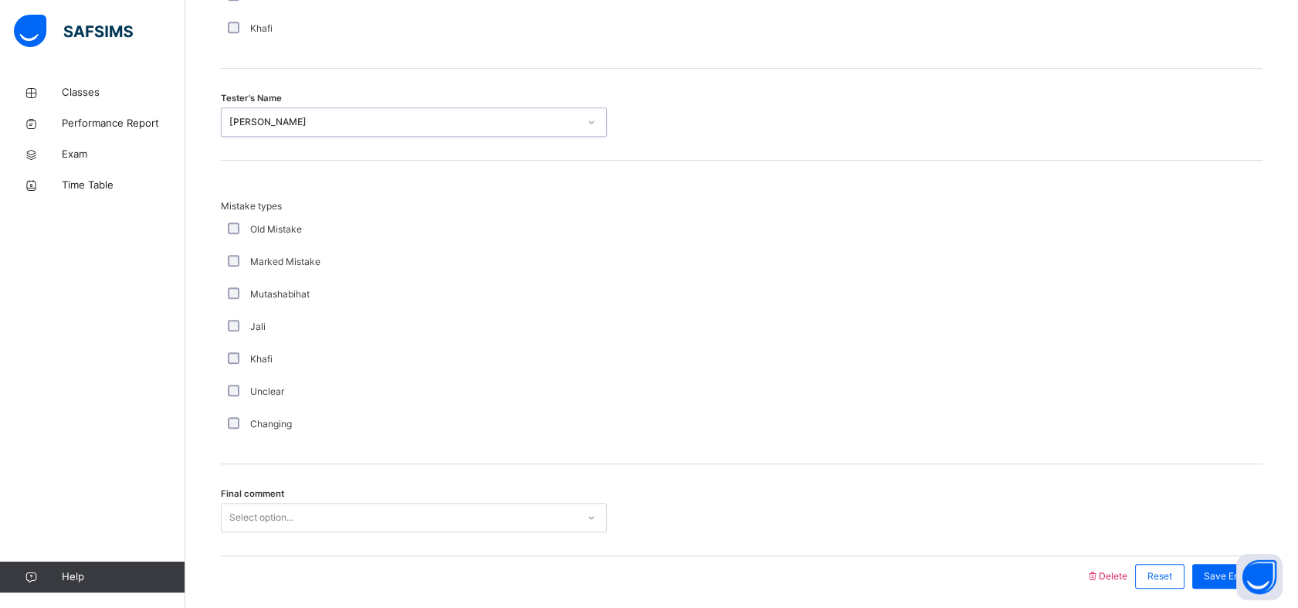
scroll to position [1627, 0]
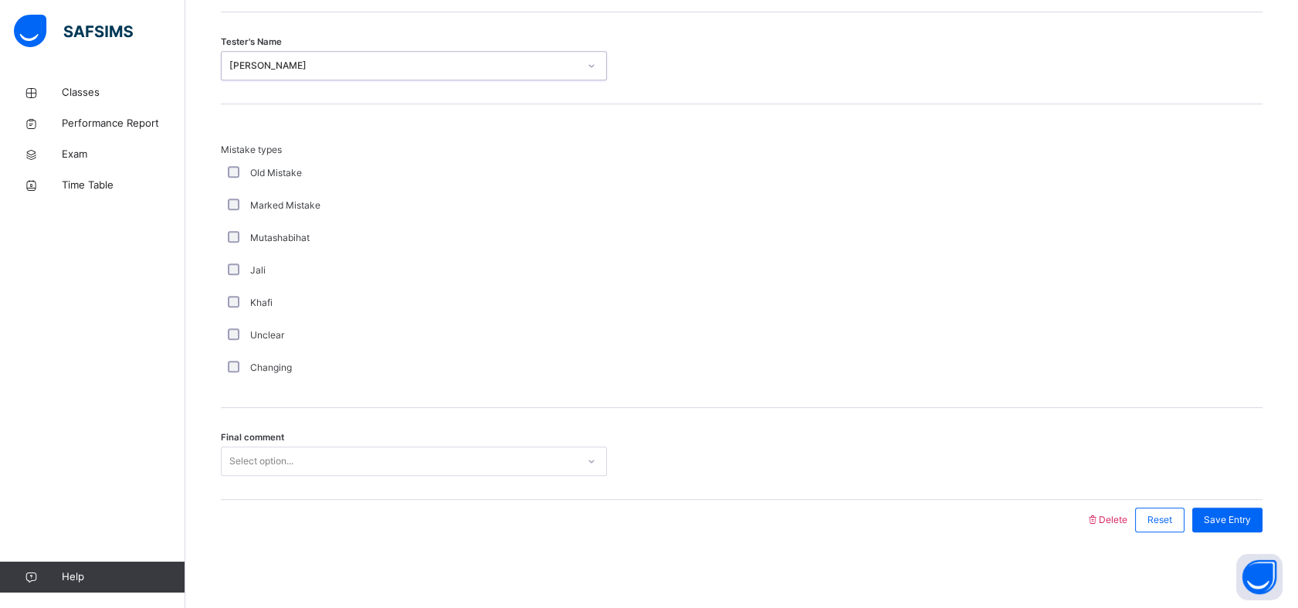
click at [233, 431] on span "Final comment" at bounding box center [252, 437] width 63 height 13
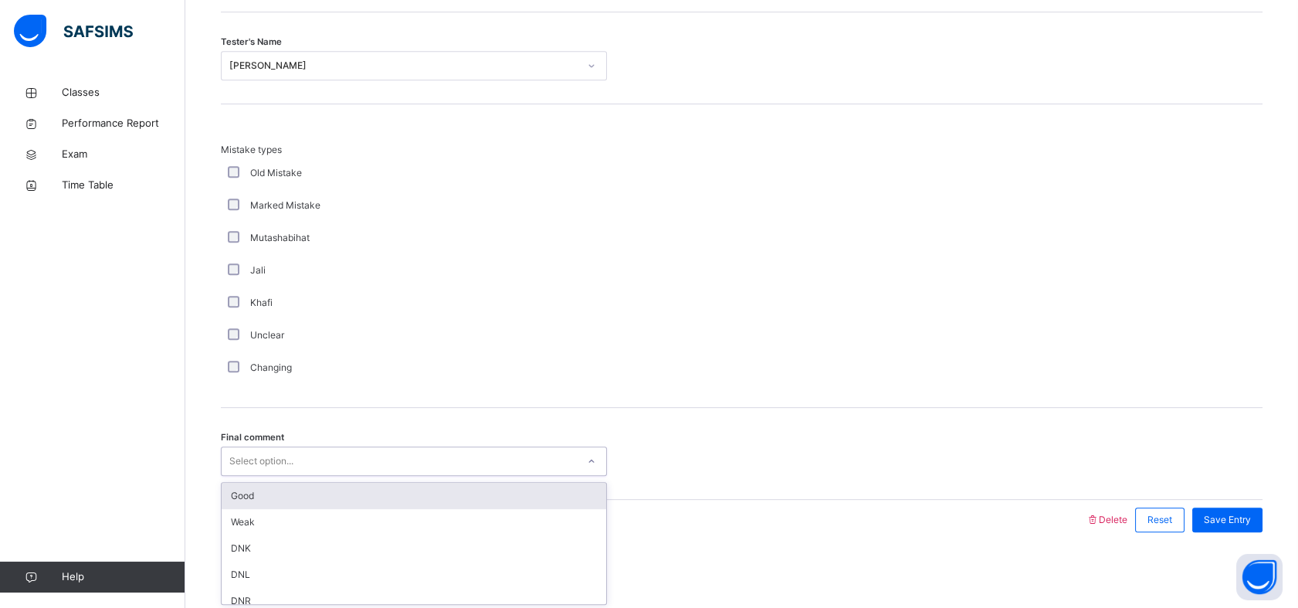
click at [235, 494] on div "Good" at bounding box center [414, 496] width 385 height 26
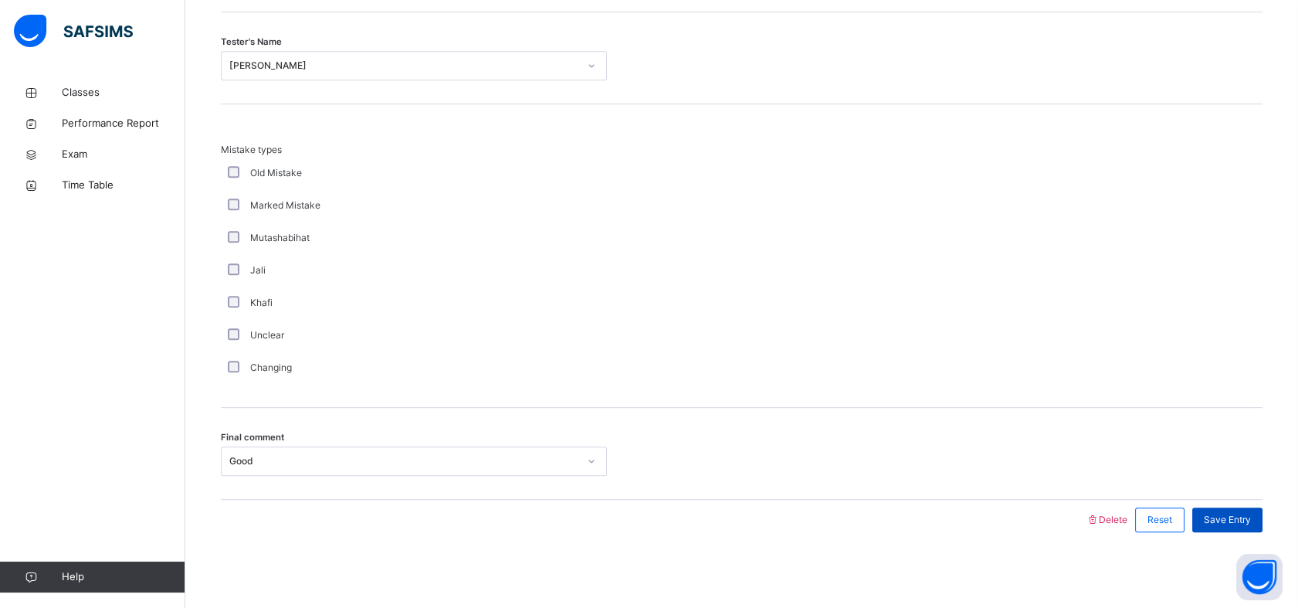
click at [1251, 521] on span "Save Entry" at bounding box center [1227, 520] width 47 height 14
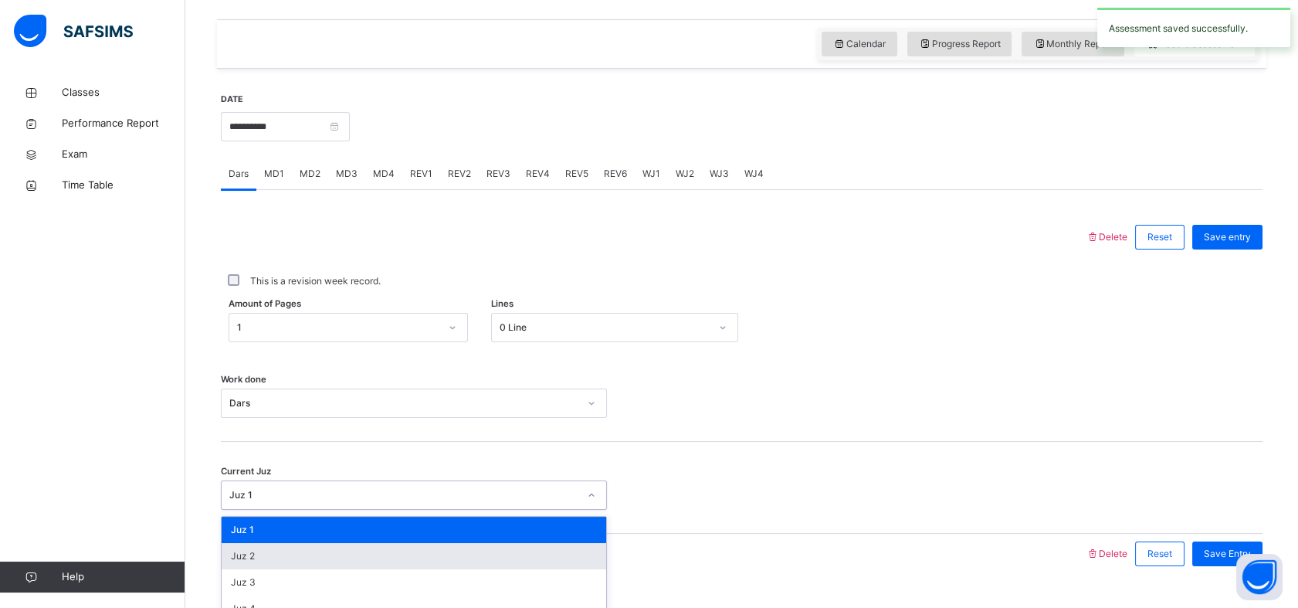
scroll to position [551, 0]
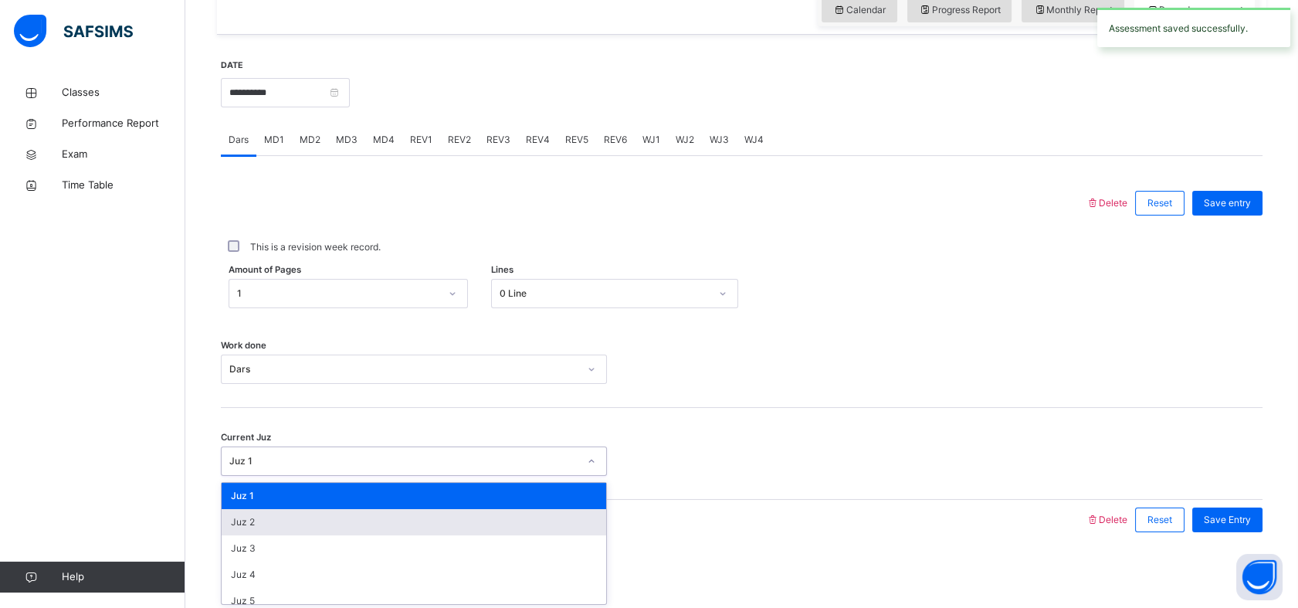
click at [235, 476] on div "option Juz 2 focused, 2 of 30. 30 results available. Use Up and Down to choose …" at bounding box center [414, 460] width 386 height 29
click at [422, 130] on div "REV1" at bounding box center [421, 139] width 38 height 31
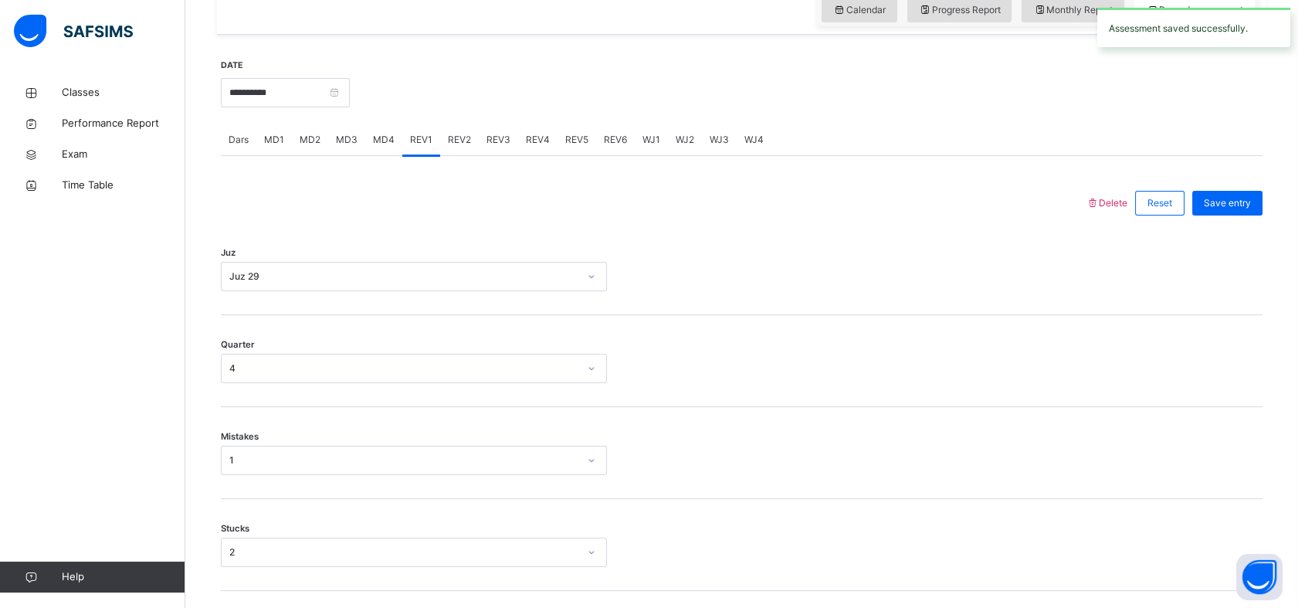
click at [452, 134] on span "REV2" at bounding box center [459, 140] width 23 height 14
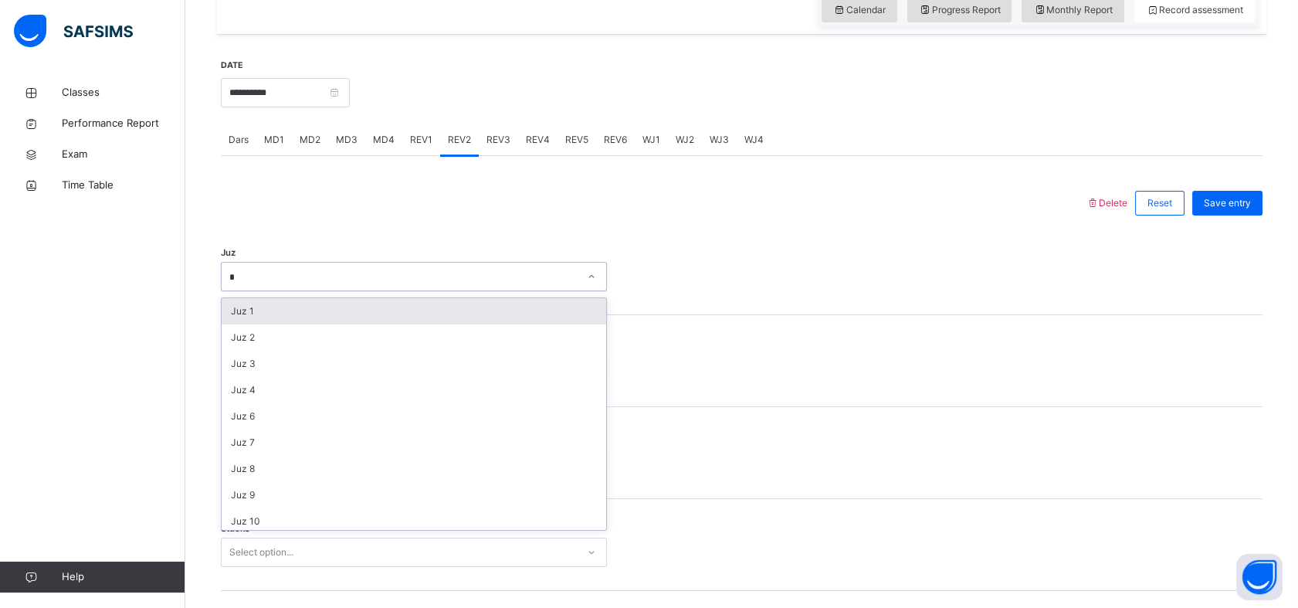
type input "**"
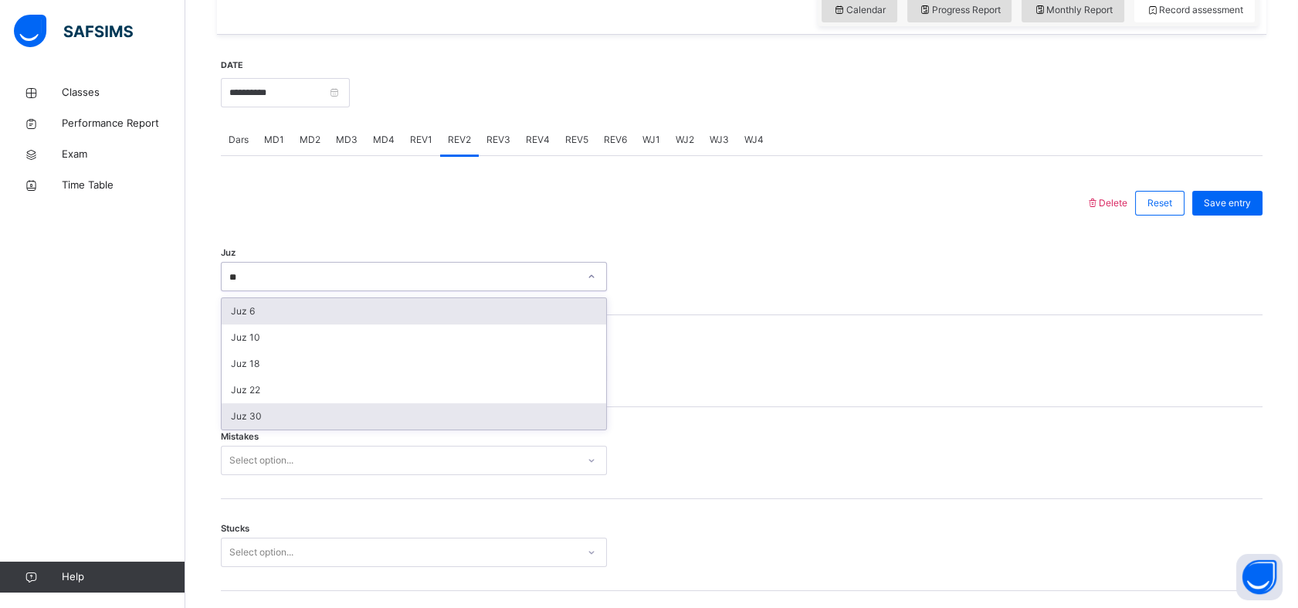
click at [233, 424] on div "Juz 30" at bounding box center [414, 416] width 385 height 26
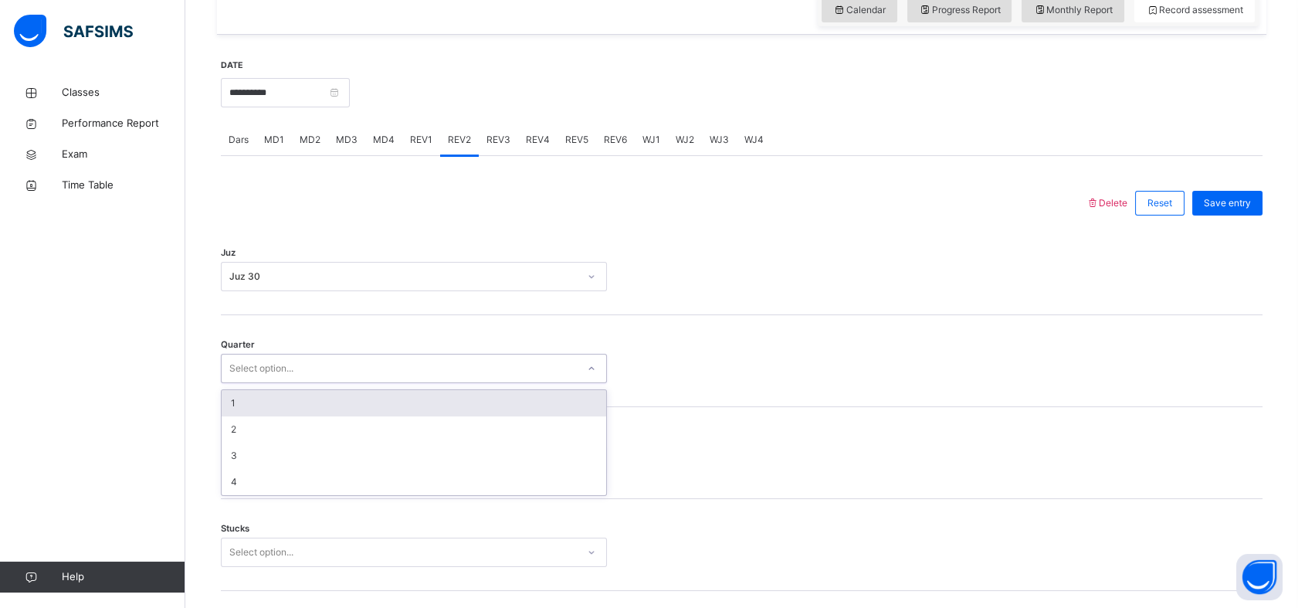
click at [232, 395] on div "1" at bounding box center [414, 403] width 385 height 26
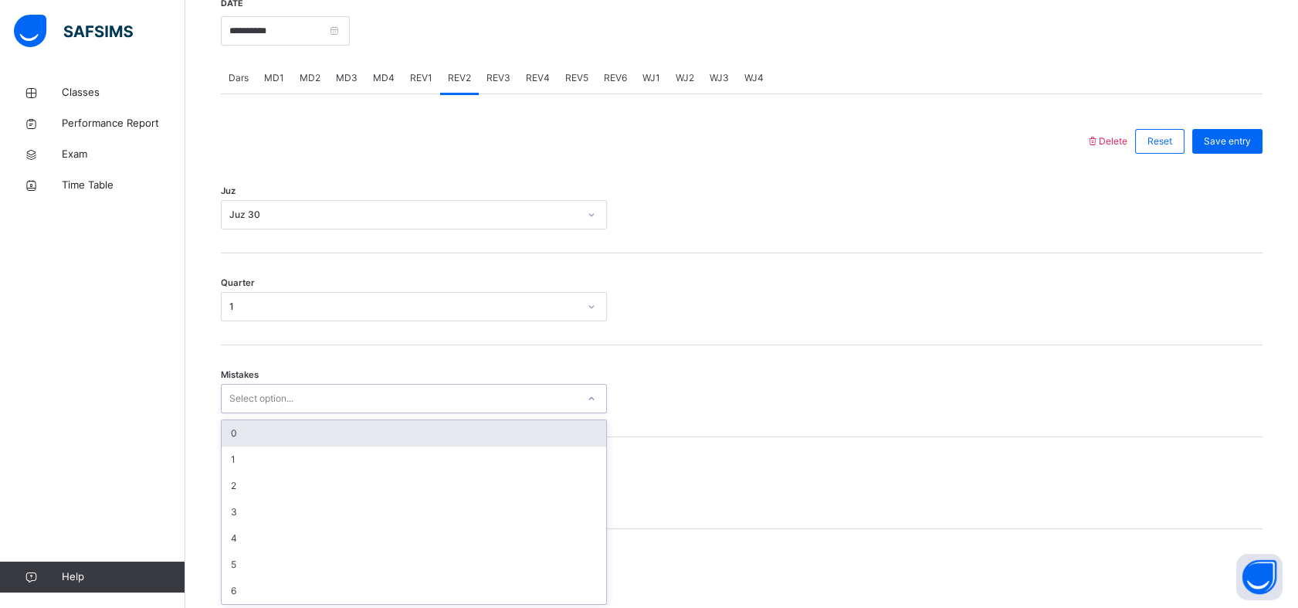
scroll to position [614, 0]
click at [223, 421] on div "0" at bounding box center [414, 431] width 385 height 26
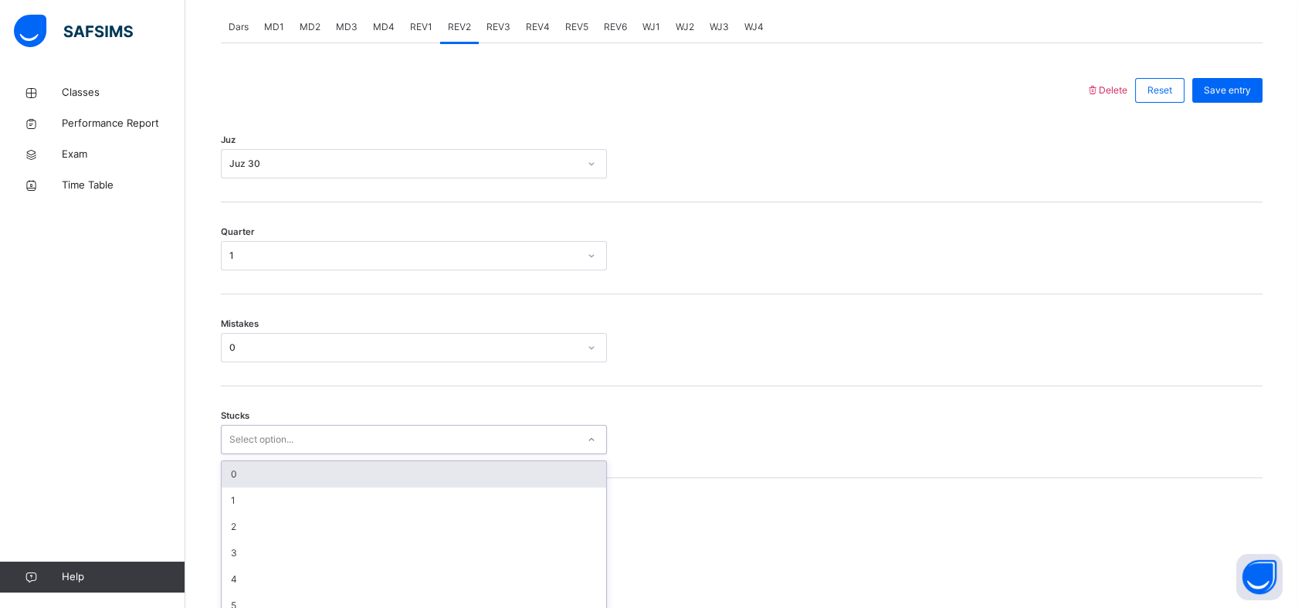
scroll to position [679, 0]
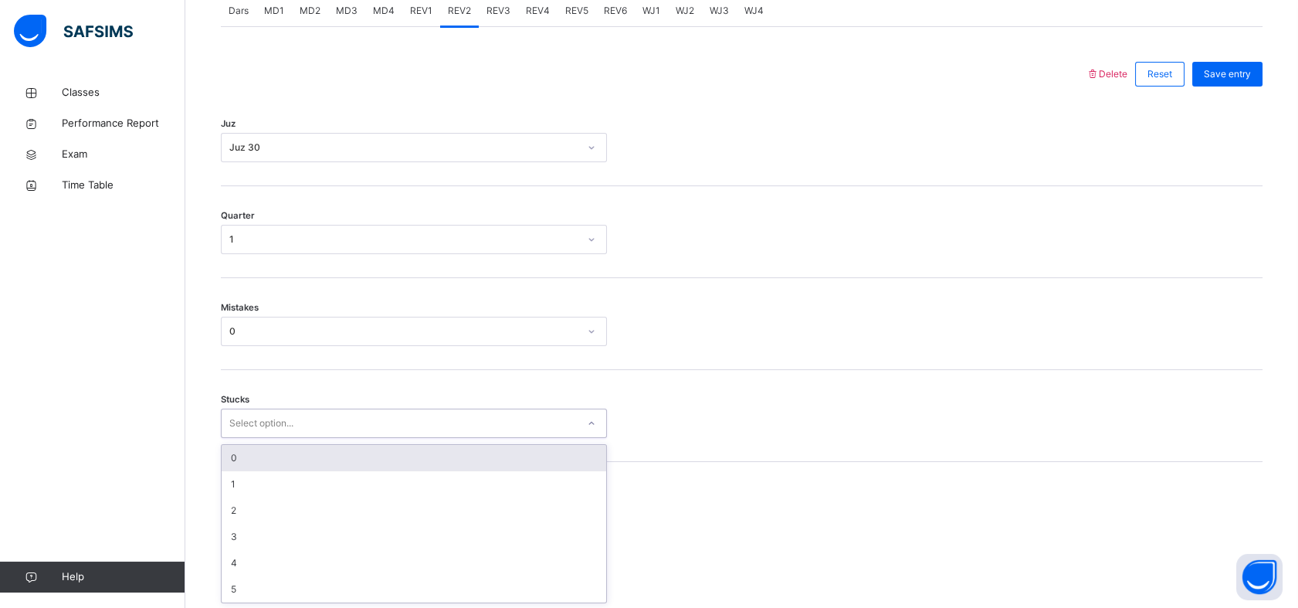
click at [229, 461] on div "0" at bounding box center [414, 458] width 385 height 26
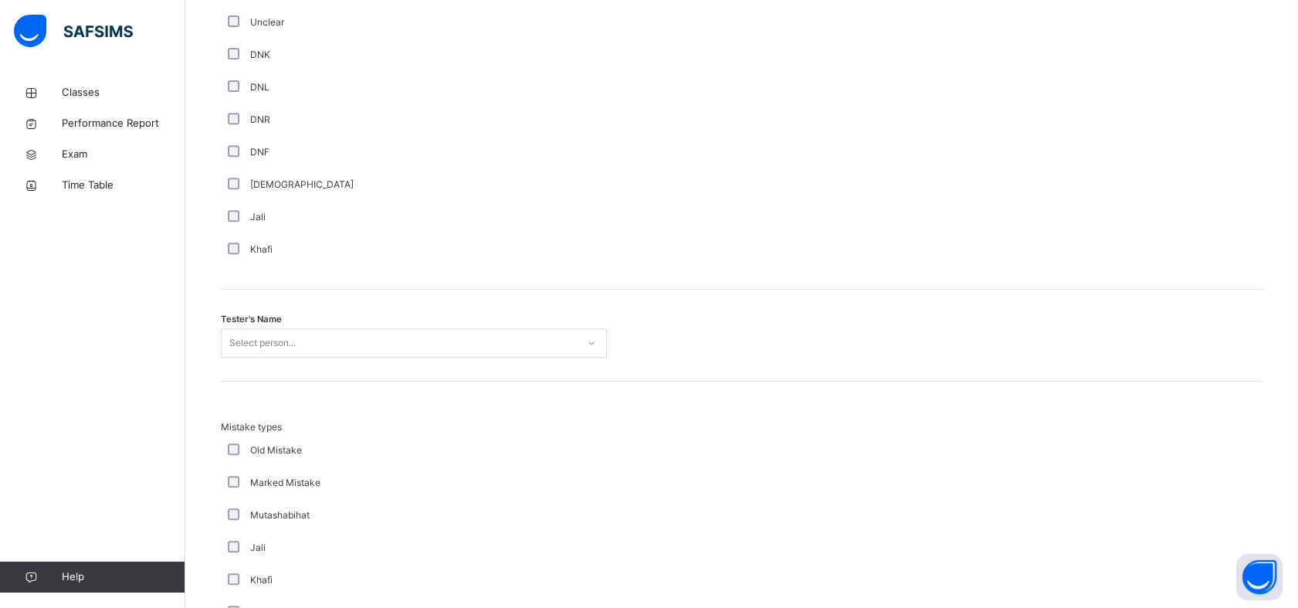
scroll to position [1350, 0]
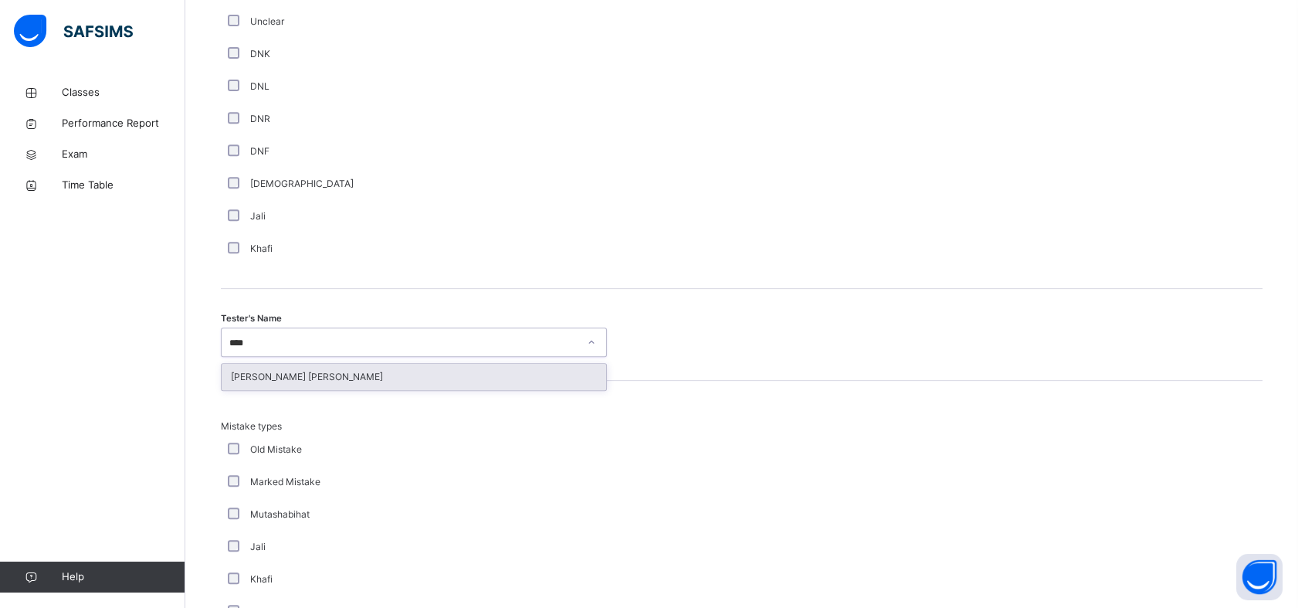
type input "*****"
click at [242, 383] on div "[PERSON_NAME] [PERSON_NAME]" at bounding box center [414, 377] width 385 height 26
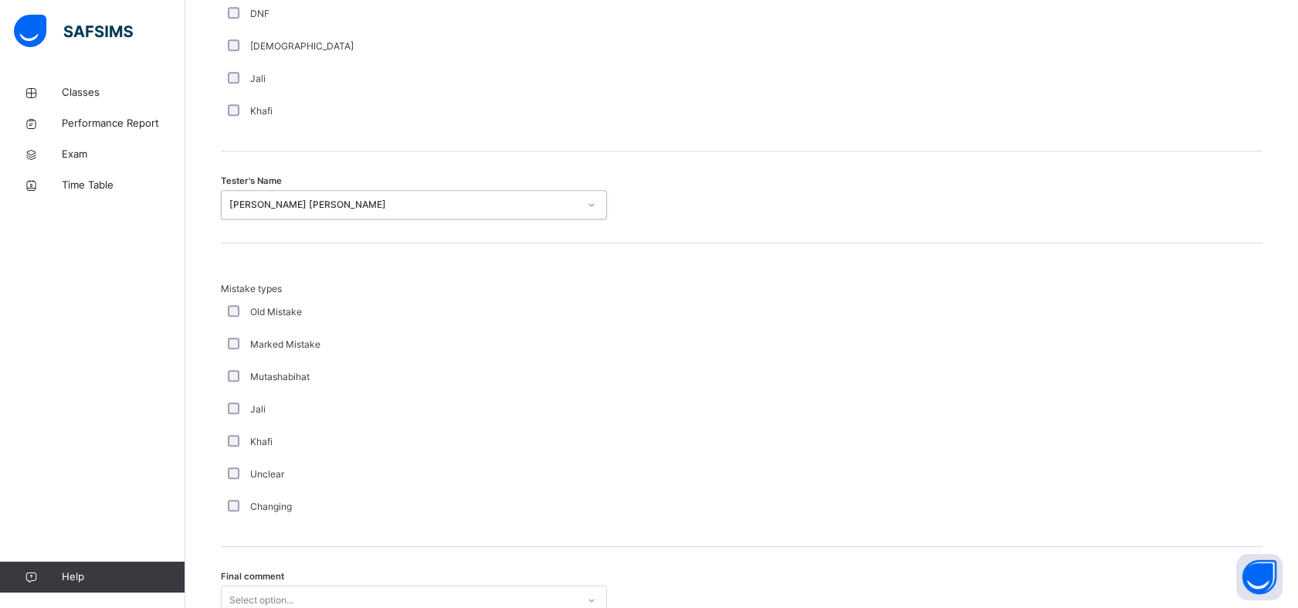
scroll to position [1627, 0]
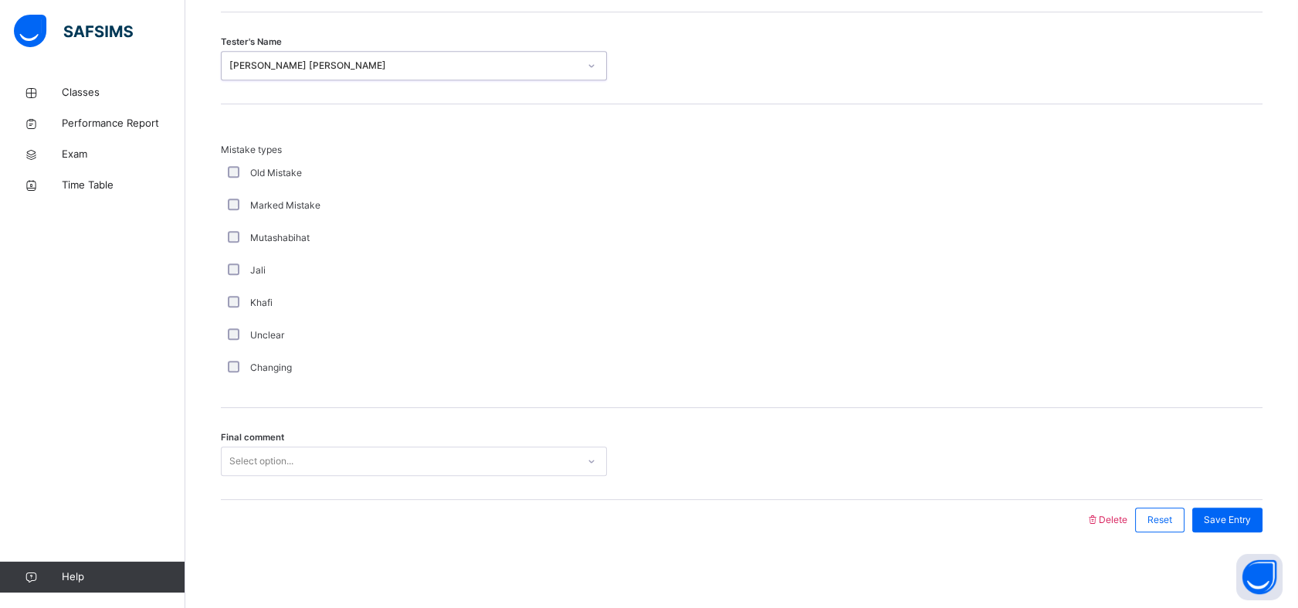
click at [182, 305] on div "Classes Performance Report Exam Time Table Help" at bounding box center [92, 335] width 185 height 546
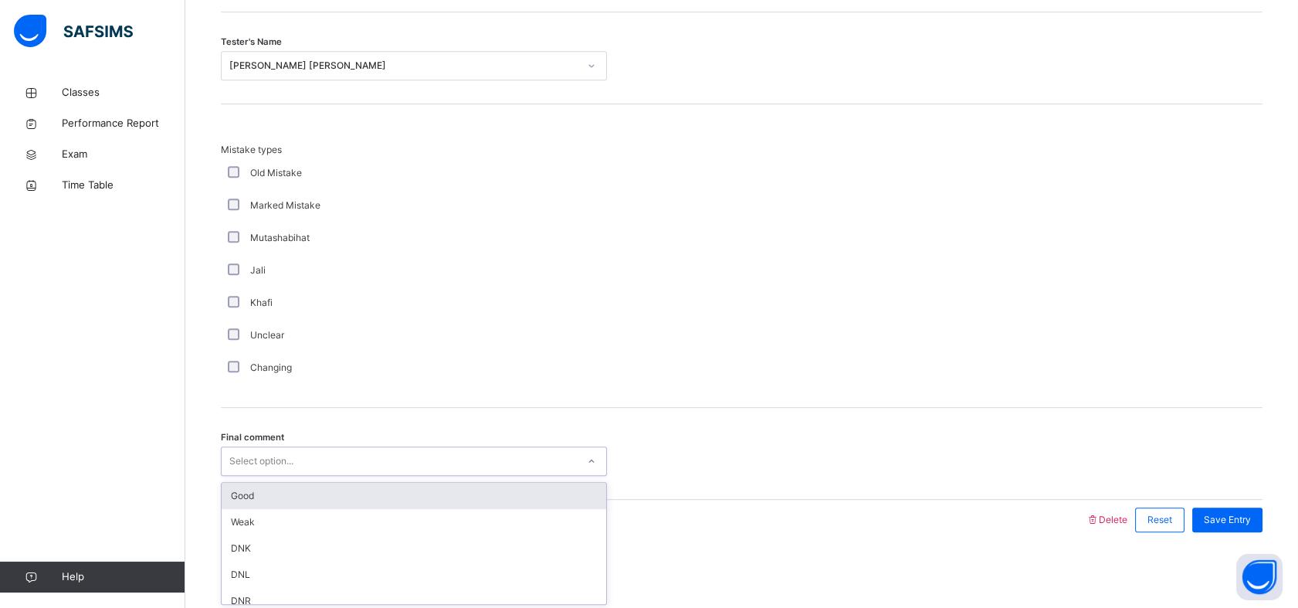
click at [235, 499] on div "Good" at bounding box center [414, 496] width 385 height 26
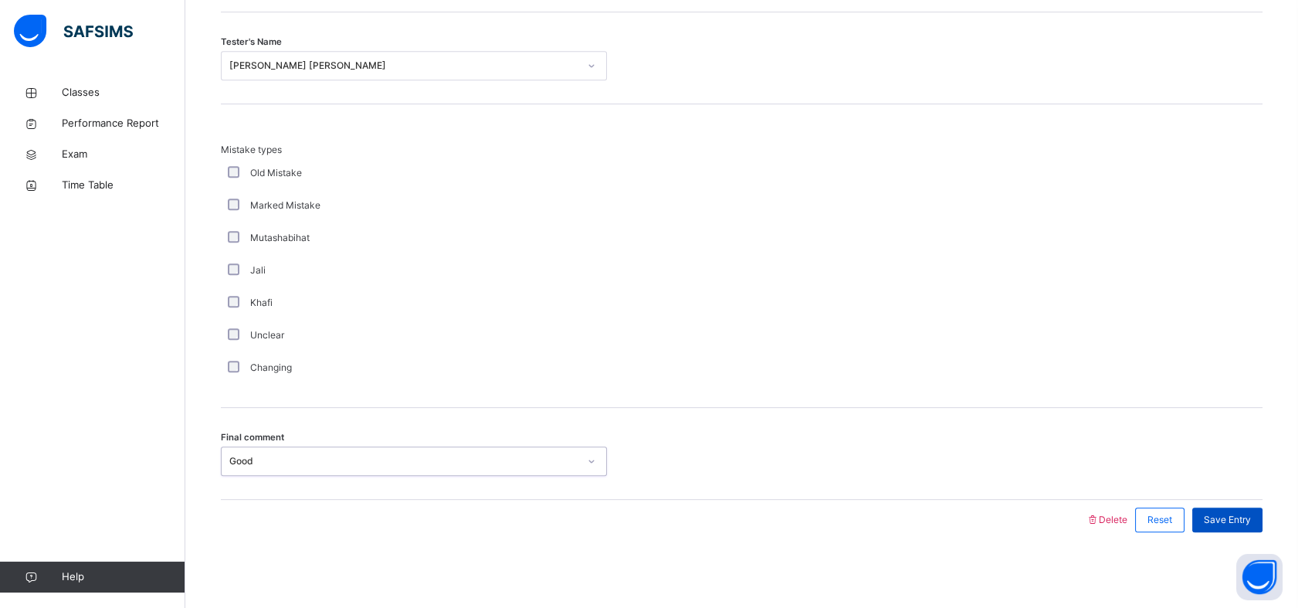
click at [1245, 517] on span "Save Entry" at bounding box center [1227, 520] width 47 height 14
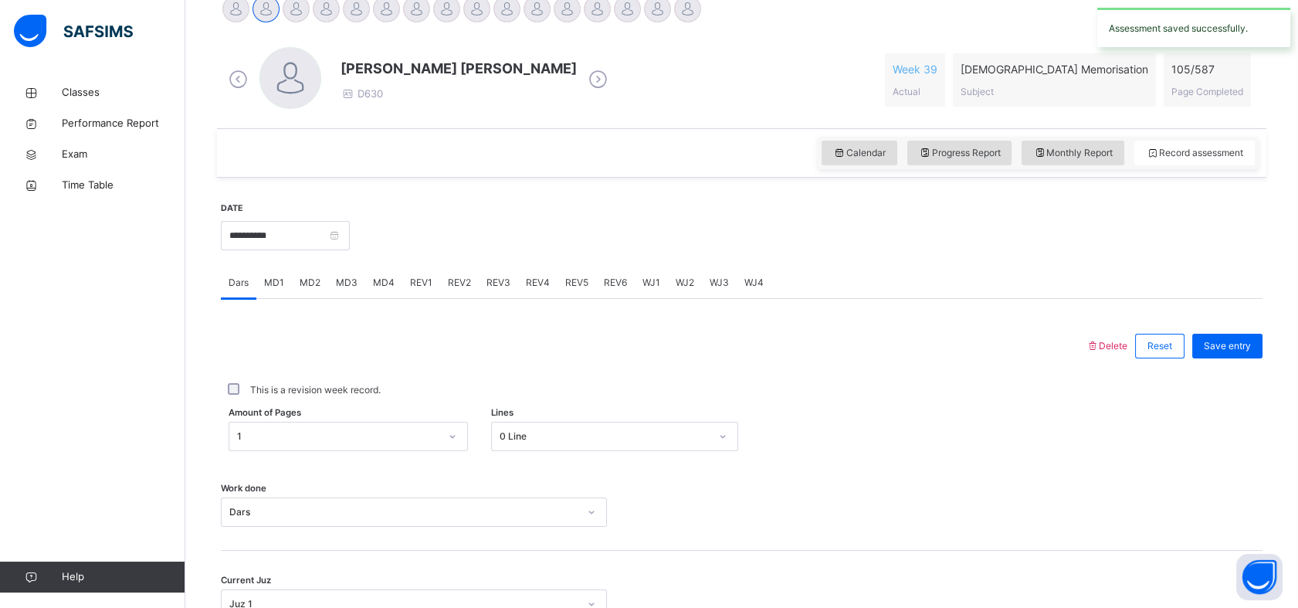
scroll to position [402, 0]
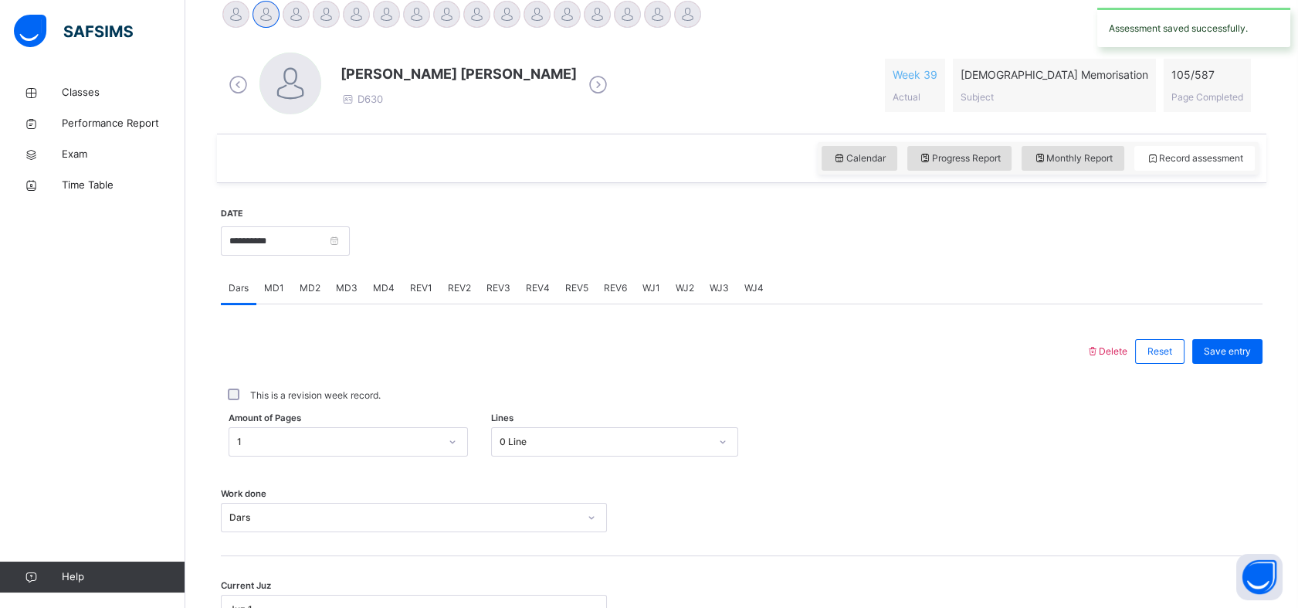
click at [486, 286] on span "REV3" at bounding box center [498, 288] width 24 height 14
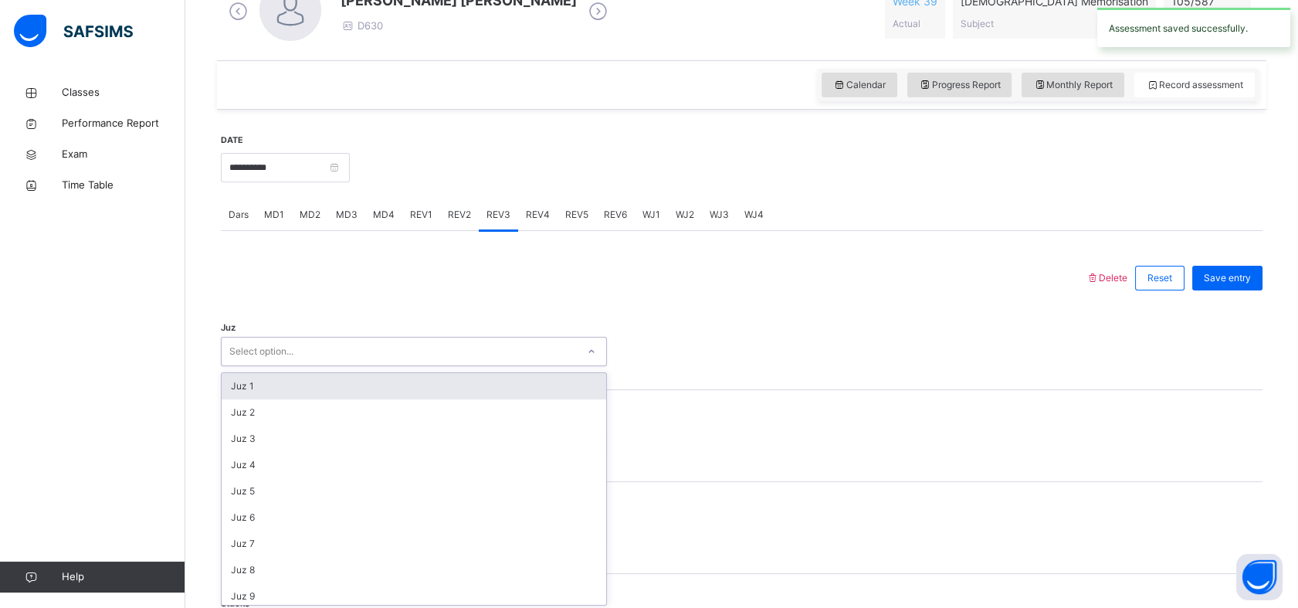
scroll to position [478, 0]
type input "**"
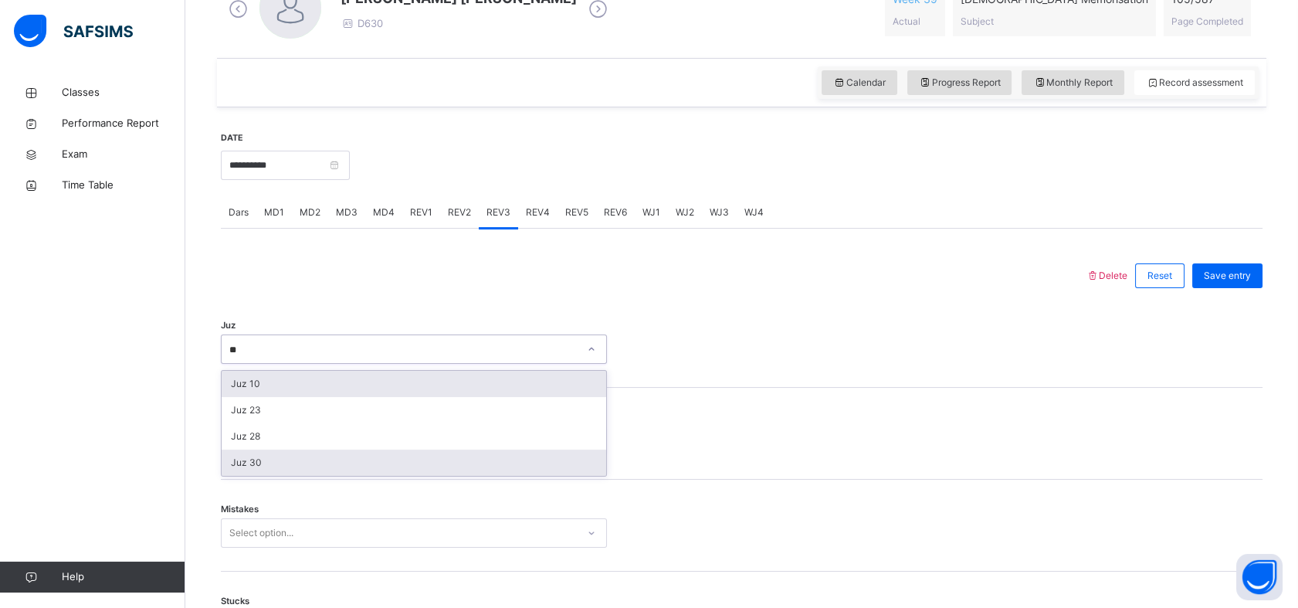
click at [232, 459] on div "Juz 30" at bounding box center [414, 462] width 385 height 26
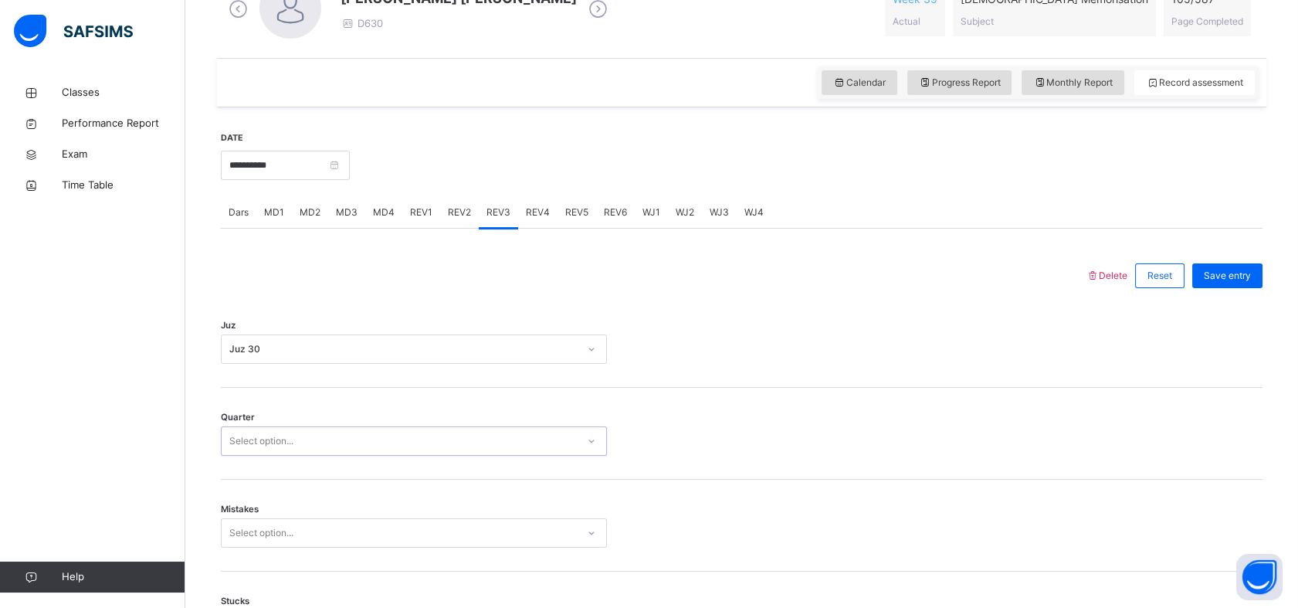
type input "*"
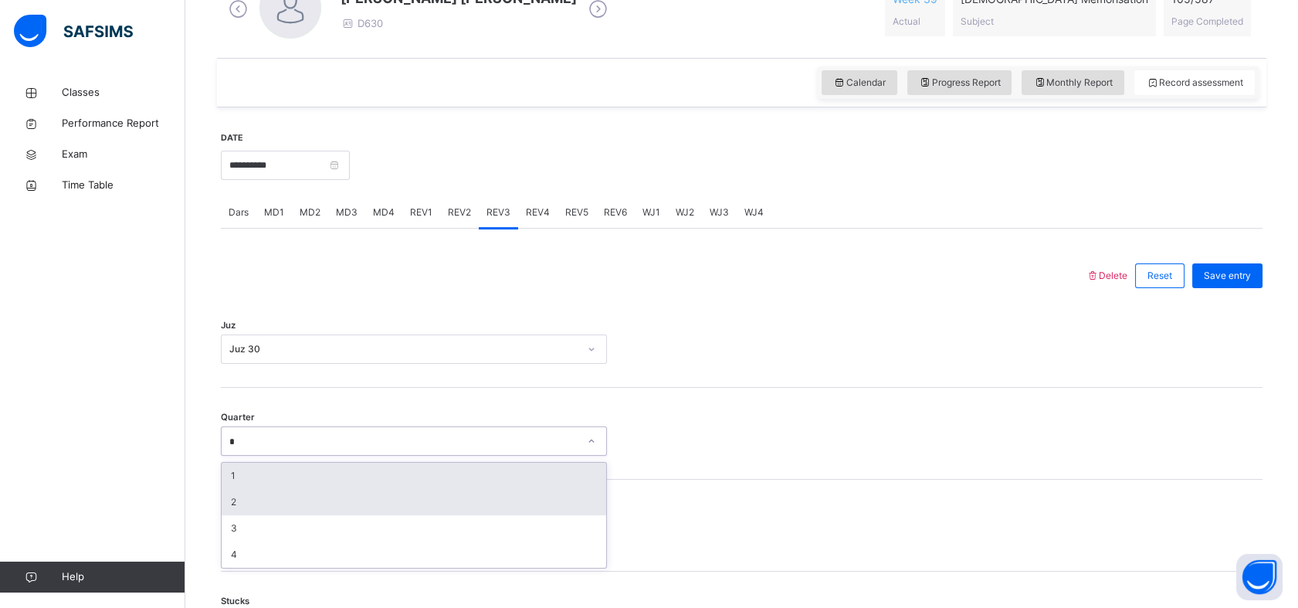
click at [225, 499] on div "2" at bounding box center [414, 502] width 385 height 26
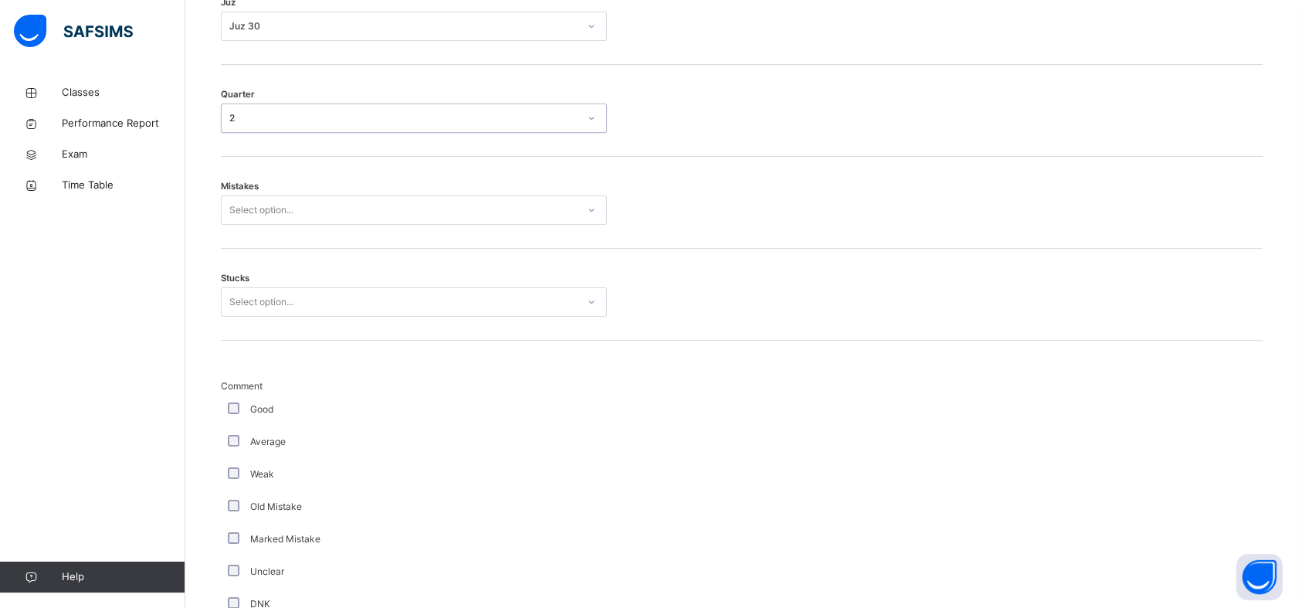
scroll to position [801, 0]
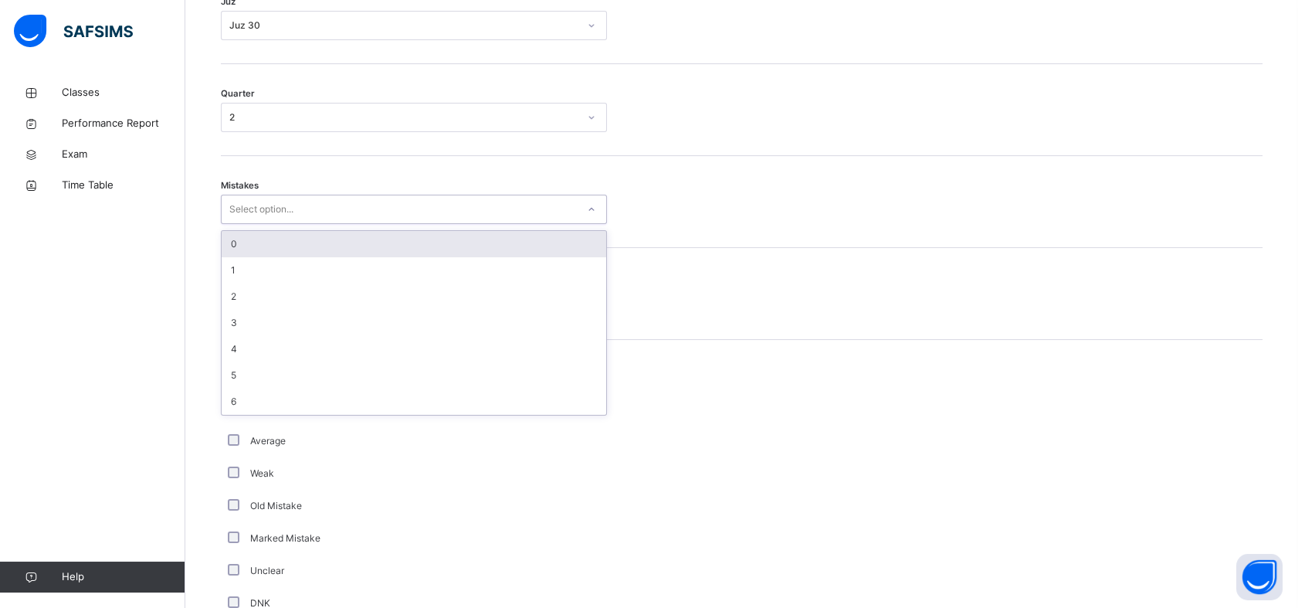
click at [234, 245] on div "0" at bounding box center [414, 244] width 385 height 26
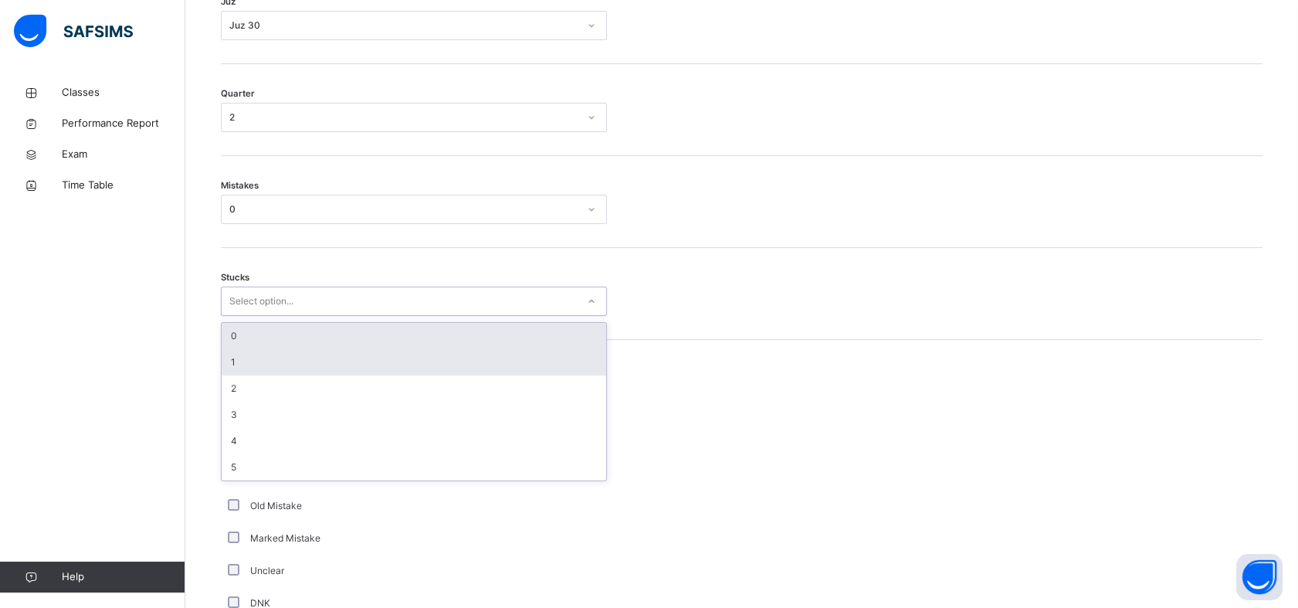
click at [235, 358] on div "1" at bounding box center [414, 362] width 385 height 26
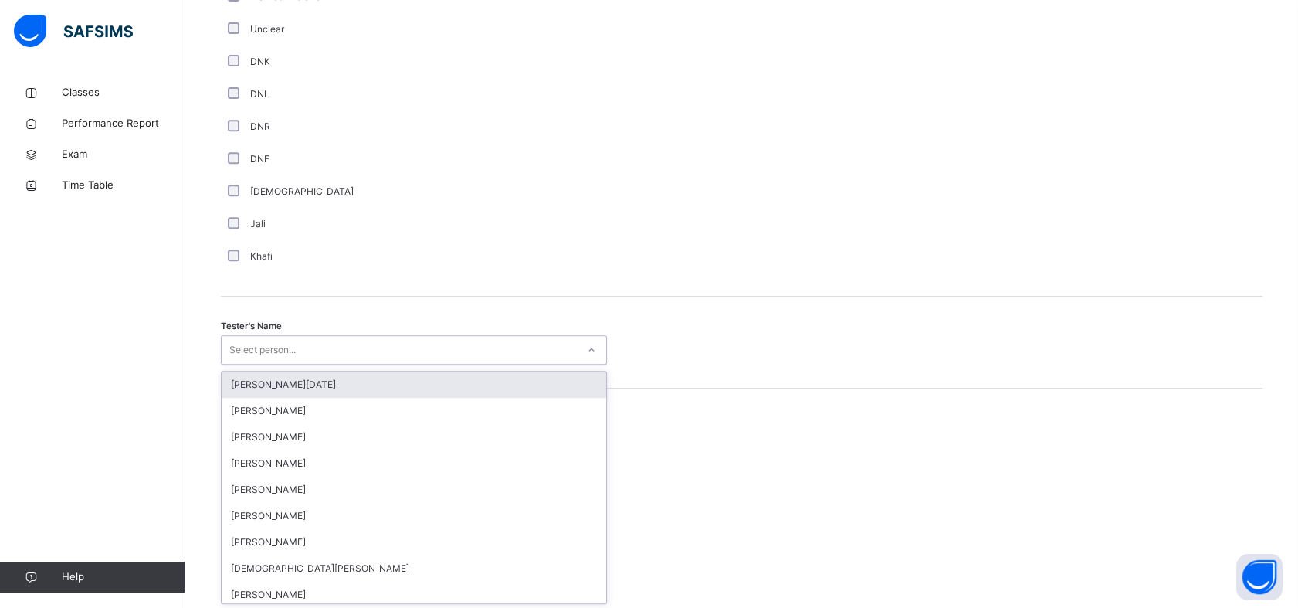
scroll to position [1343, 0]
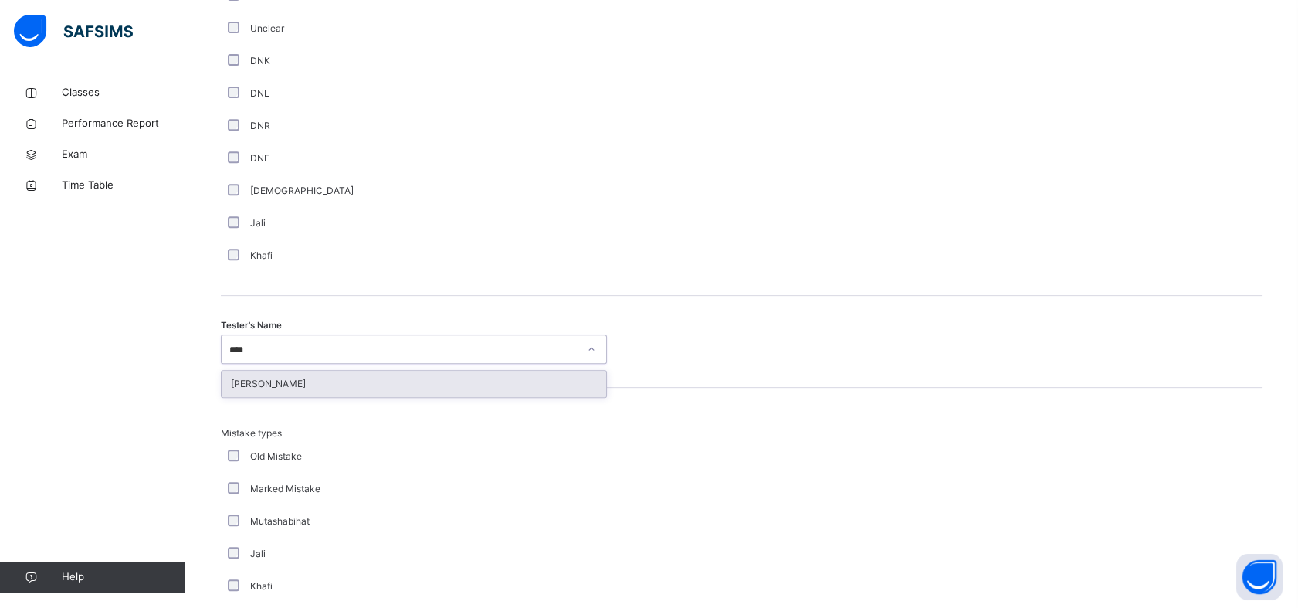
type input "*****"
click at [225, 375] on div "[PERSON_NAME]" at bounding box center [414, 384] width 385 height 26
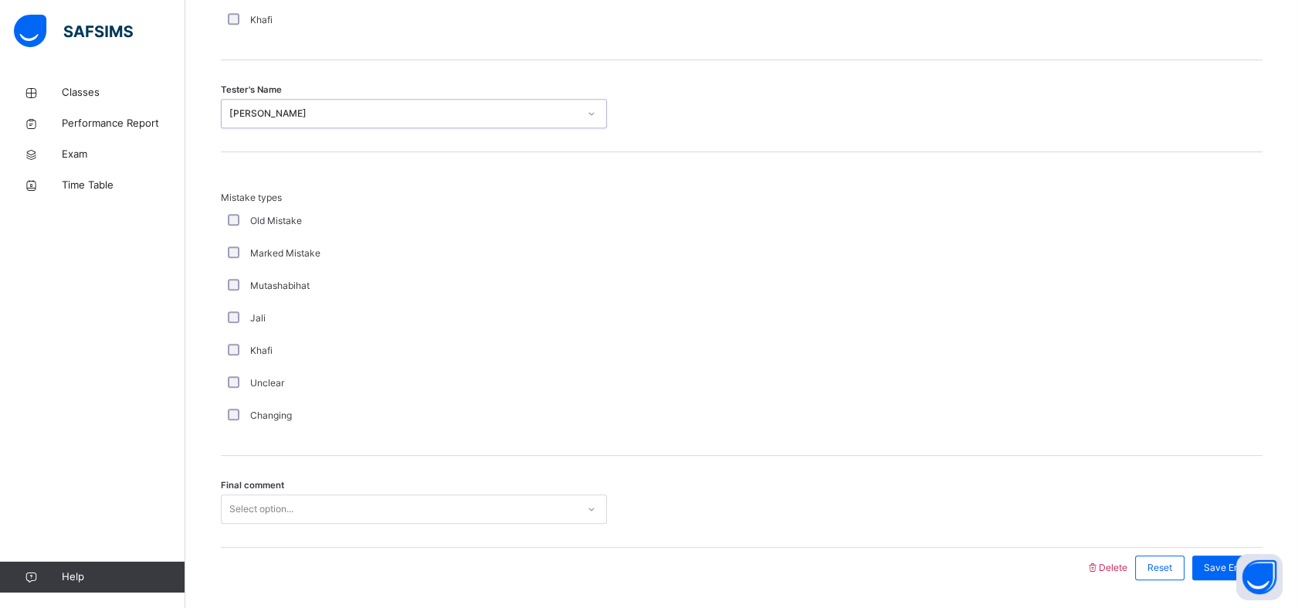
scroll to position [1627, 0]
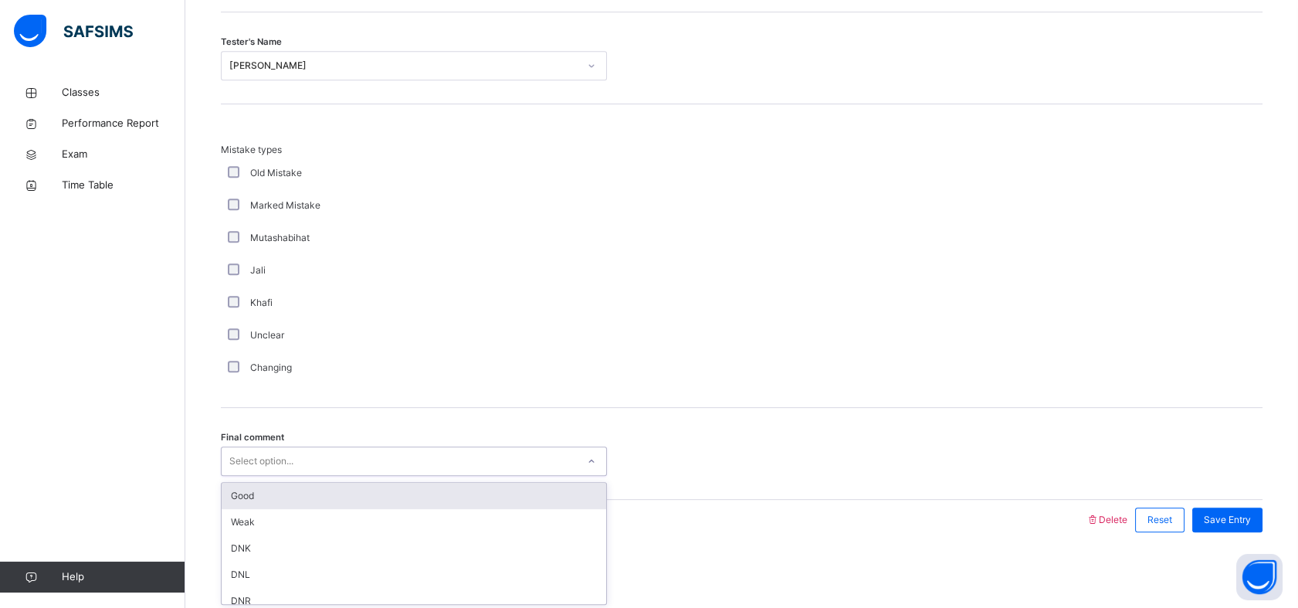
click at [236, 484] on div "Good" at bounding box center [414, 496] width 385 height 26
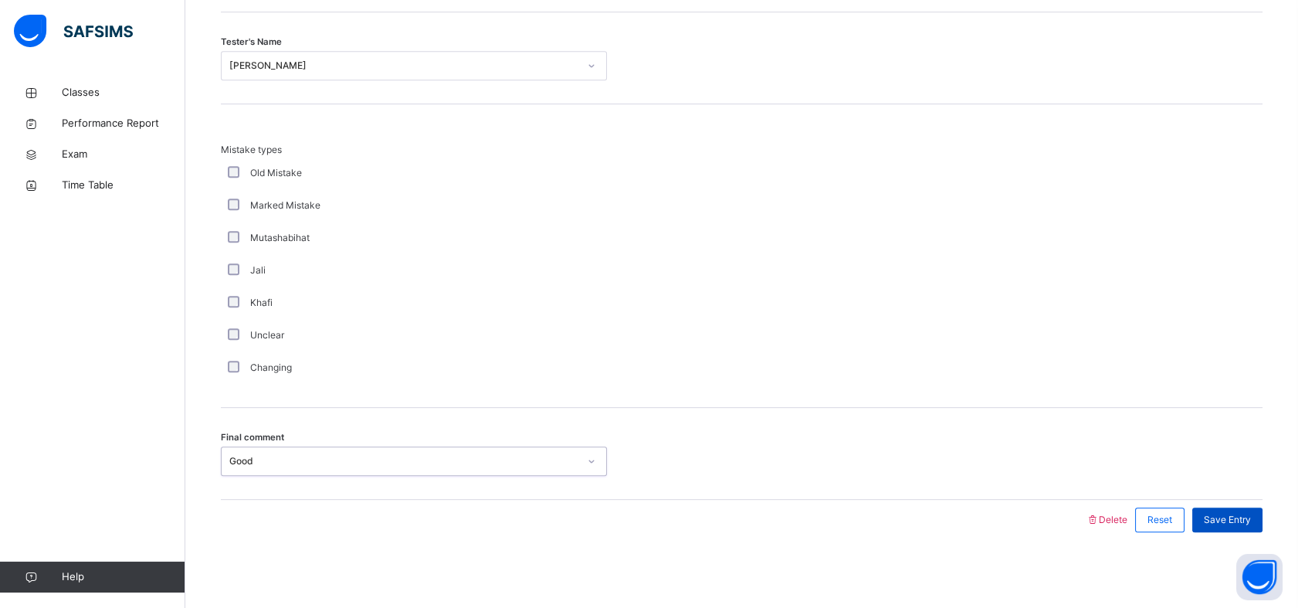
click at [1242, 527] on div "Save Entry" at bounding box center [1227, 519] width 70 height 25
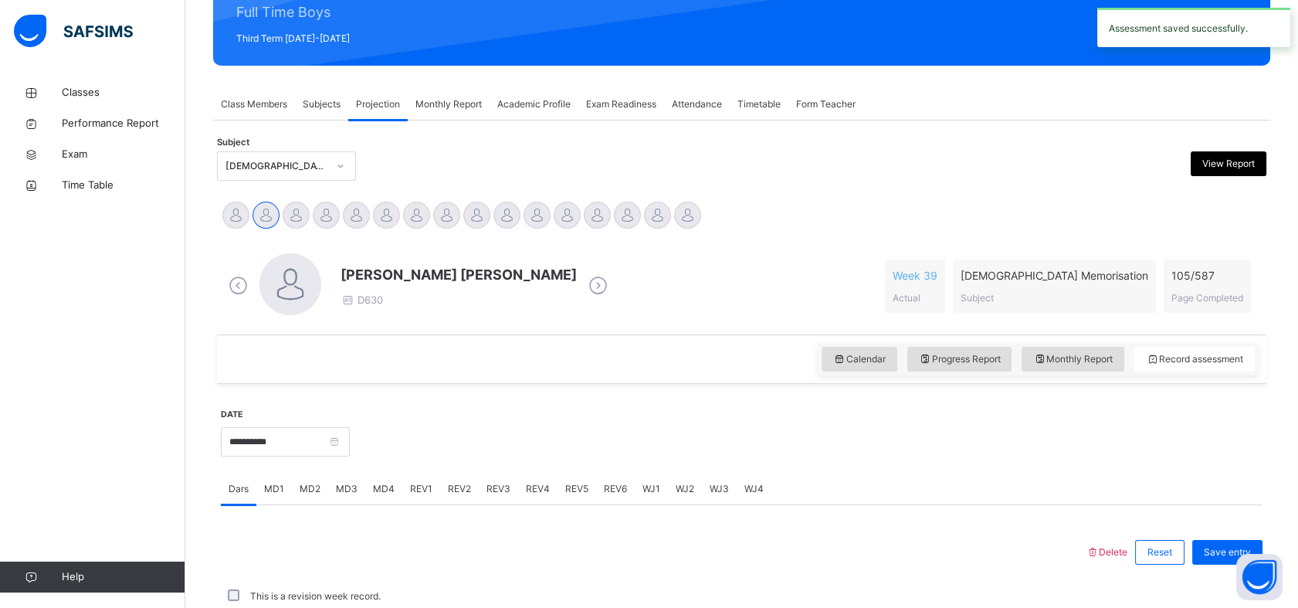
scroll to position [551, 0]
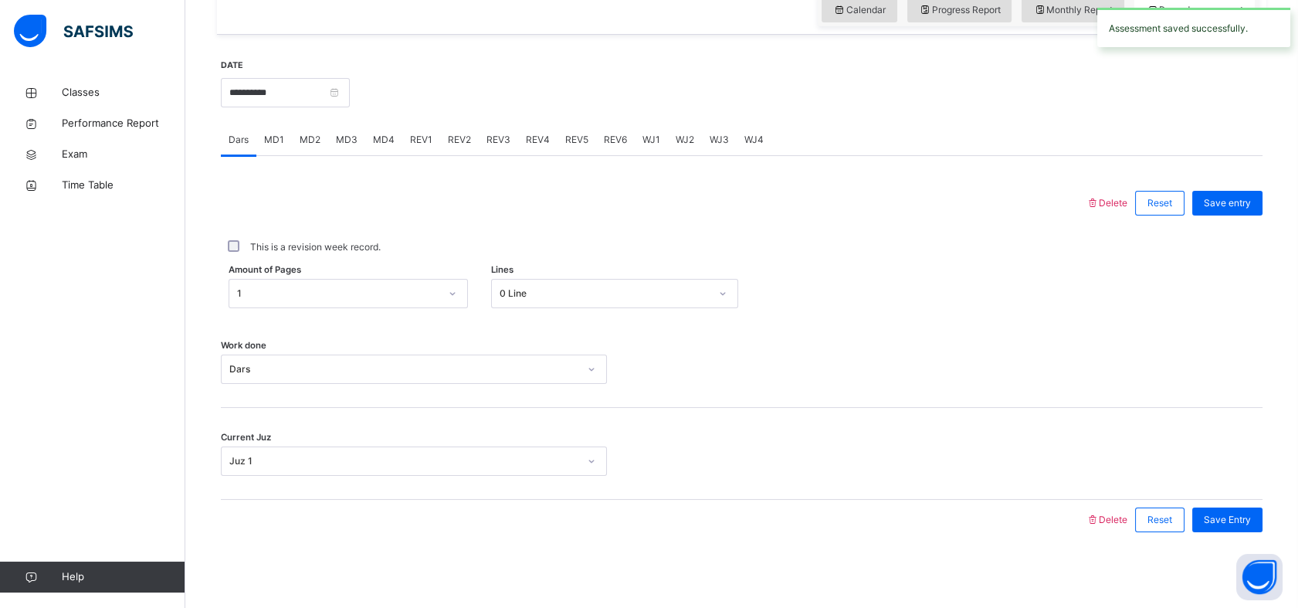
click at [520, 135] on div "REV4" at bounding box center [537, 139] width 39 height 31
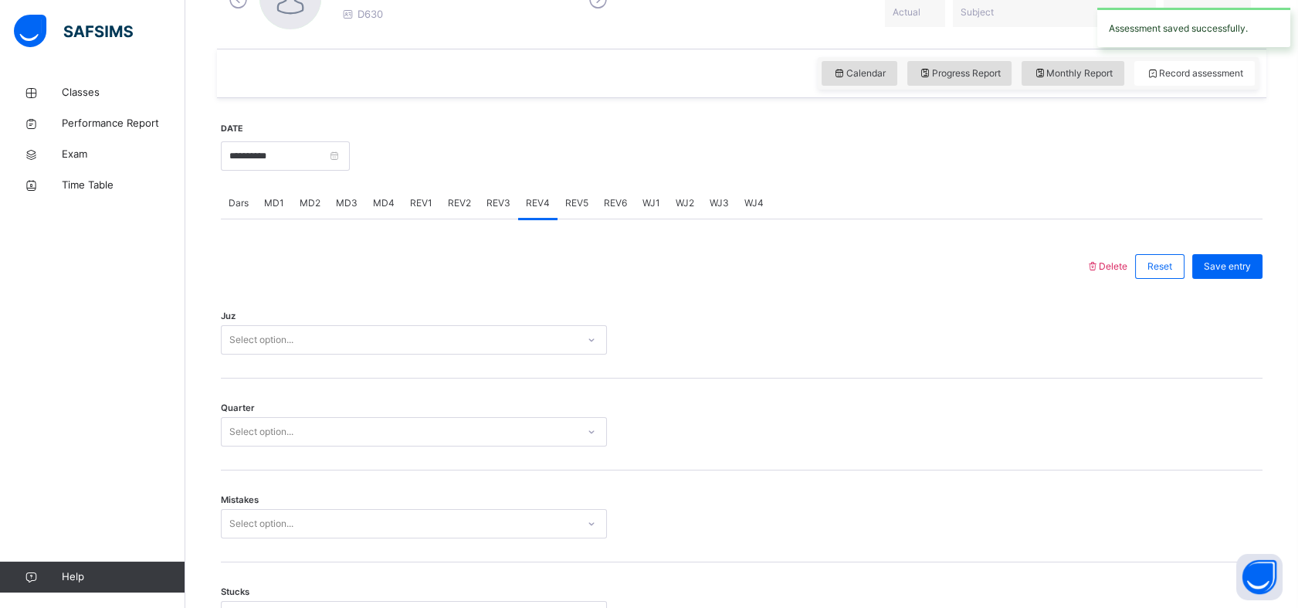
scroll to position [488, 0]
click at [486, 199] on span "REV3" at bounding box center [498, 202] width 24 height 14
click at [551, 208] on div "REV4" at bounding box center [537, 202] width 39 height 31
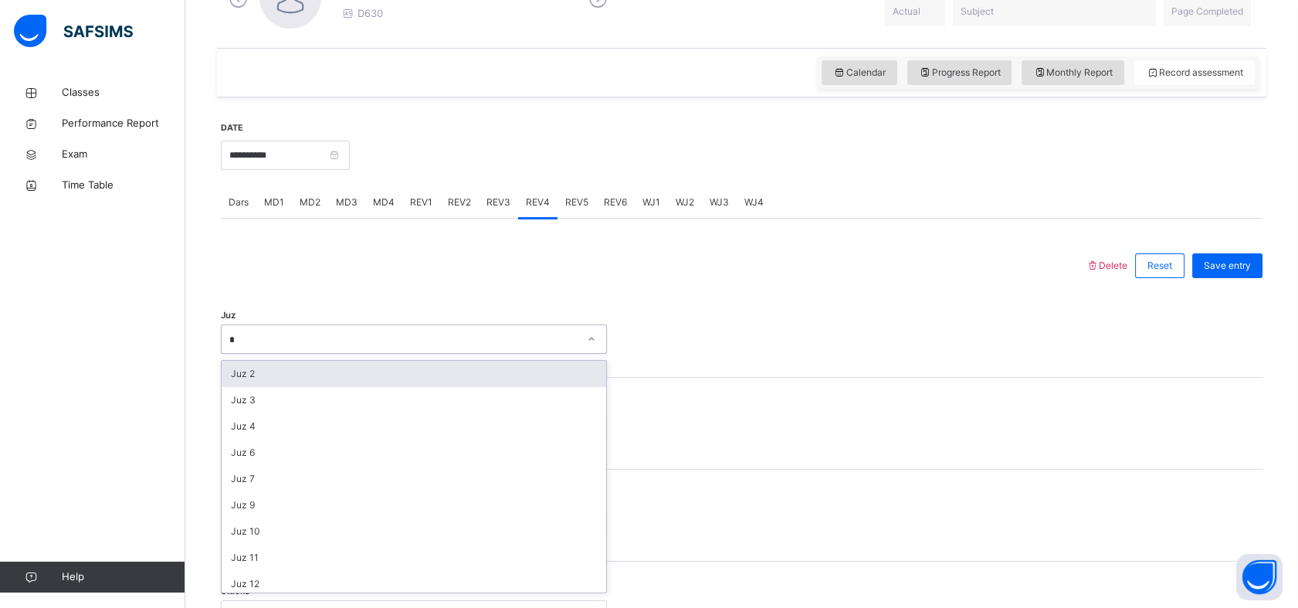
type input "**"
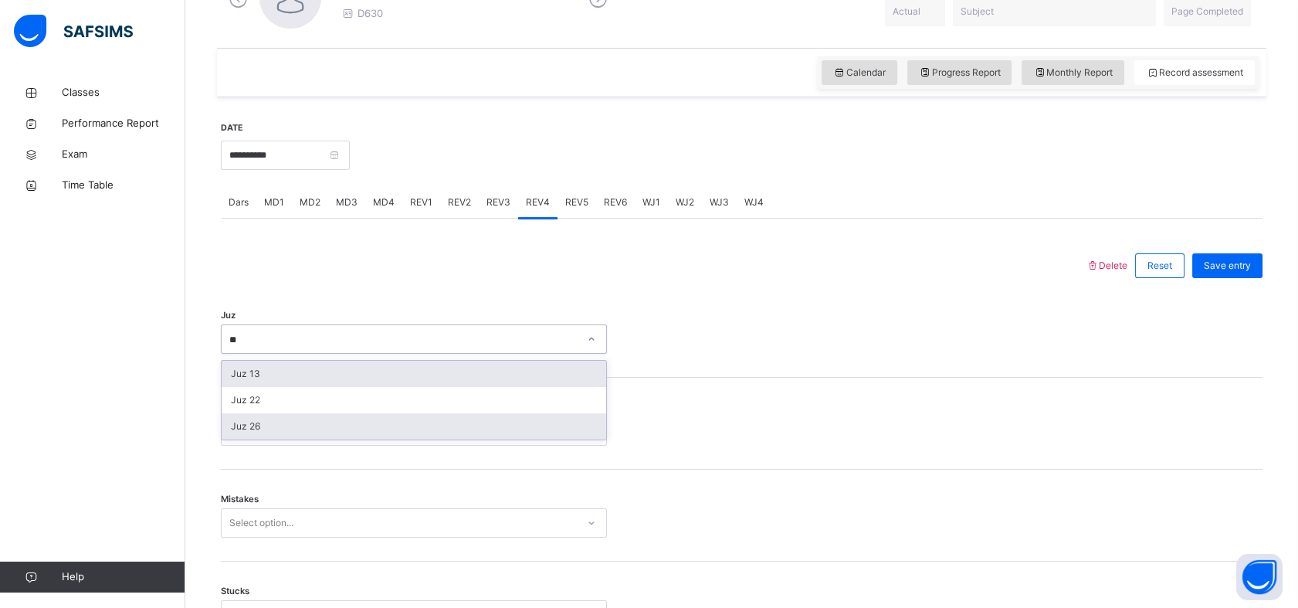
click at [234, 437] on div "Juz 26" at bounding box center [414, 426] width 385 height 26
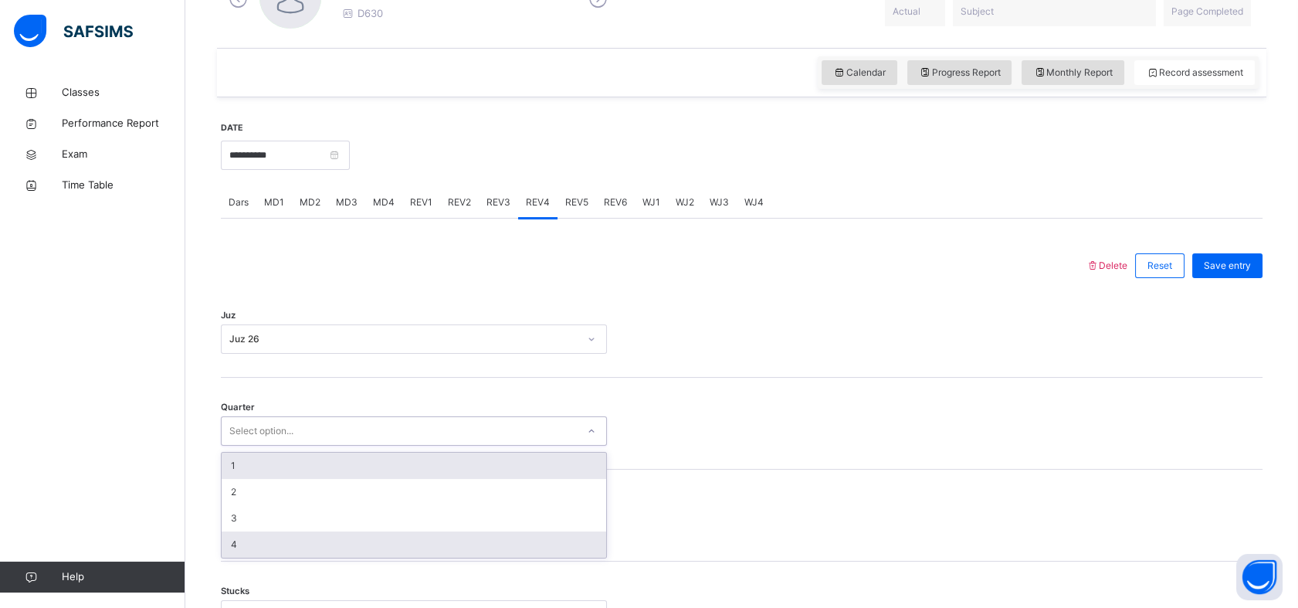
click at [230, 549] on div "4" at bounding box center [414, 544] width 385 height 26
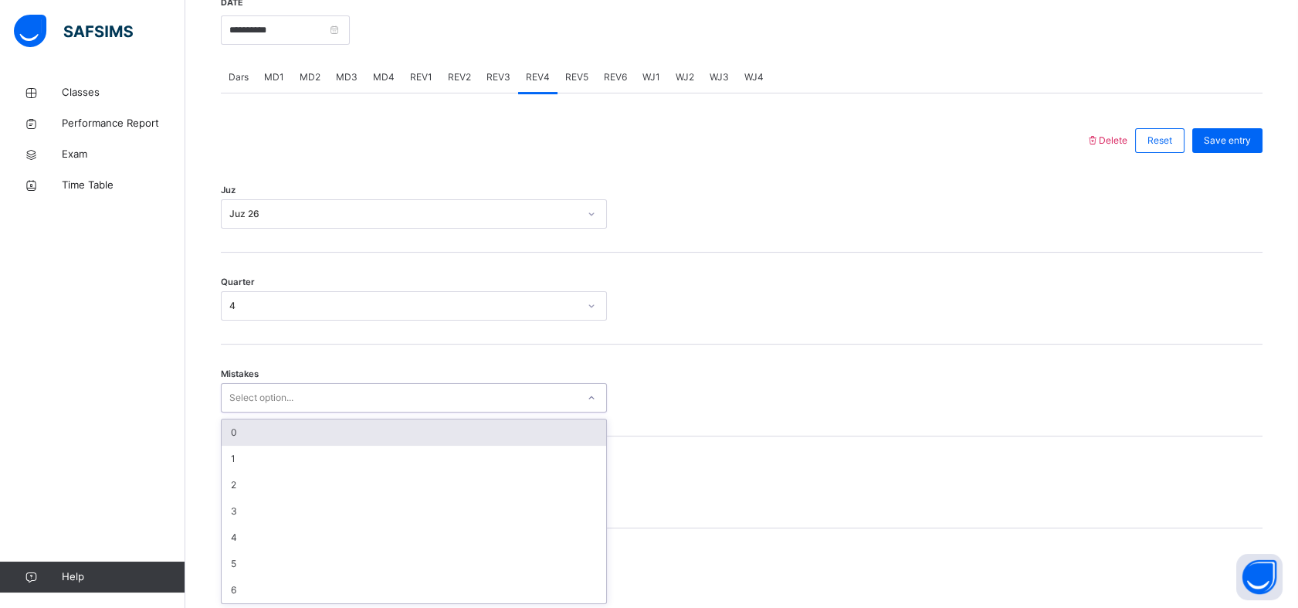
scroll to position [614, 0]
click at [237, 426] on div "0" at bounding box center [414, 431] width 385 height 26
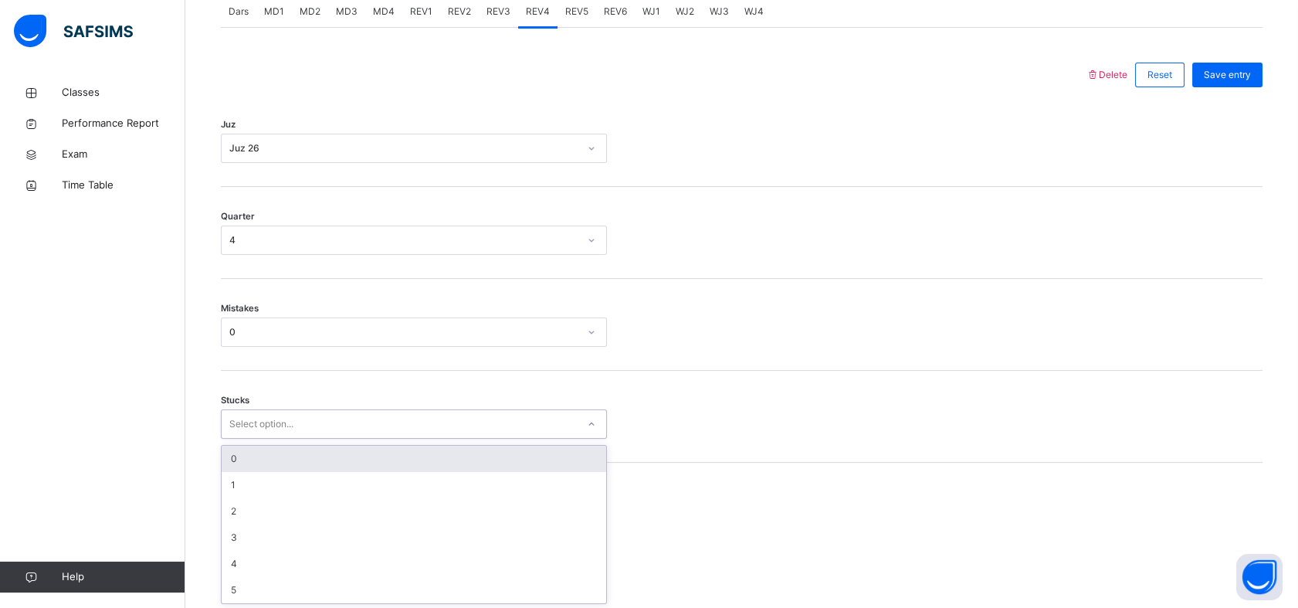
scroll to position [679, 0]
click at [235, 464] on div "0" at bounding box center [414, 458] width 385 height 26
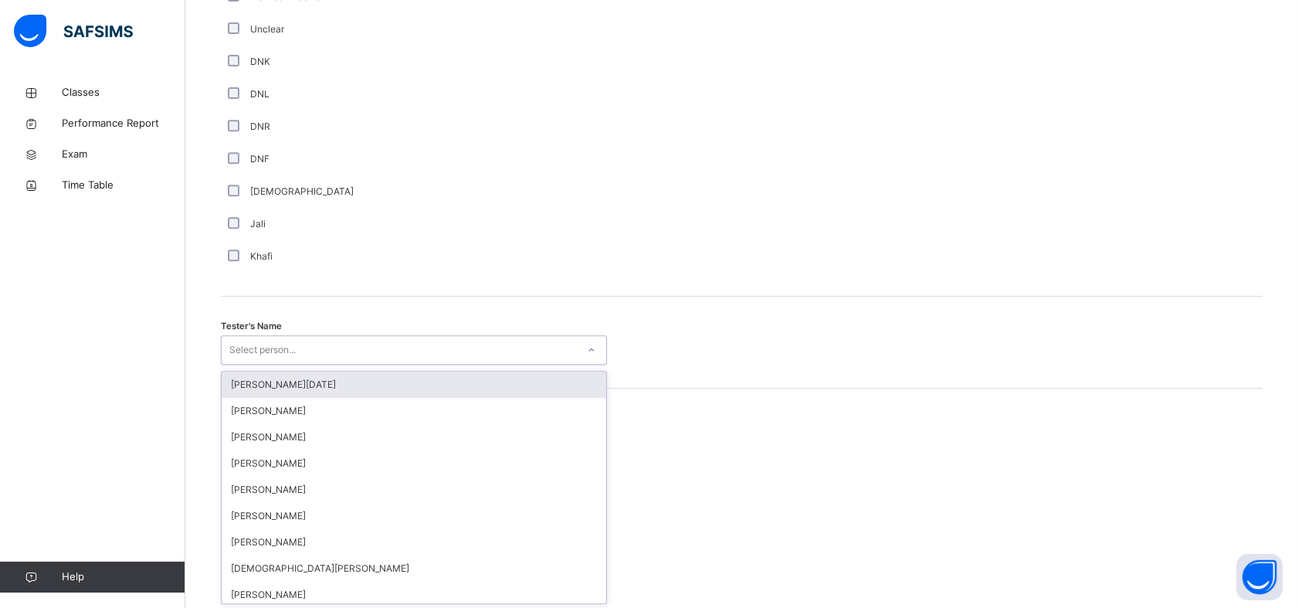
scroll to position [1343, 0]
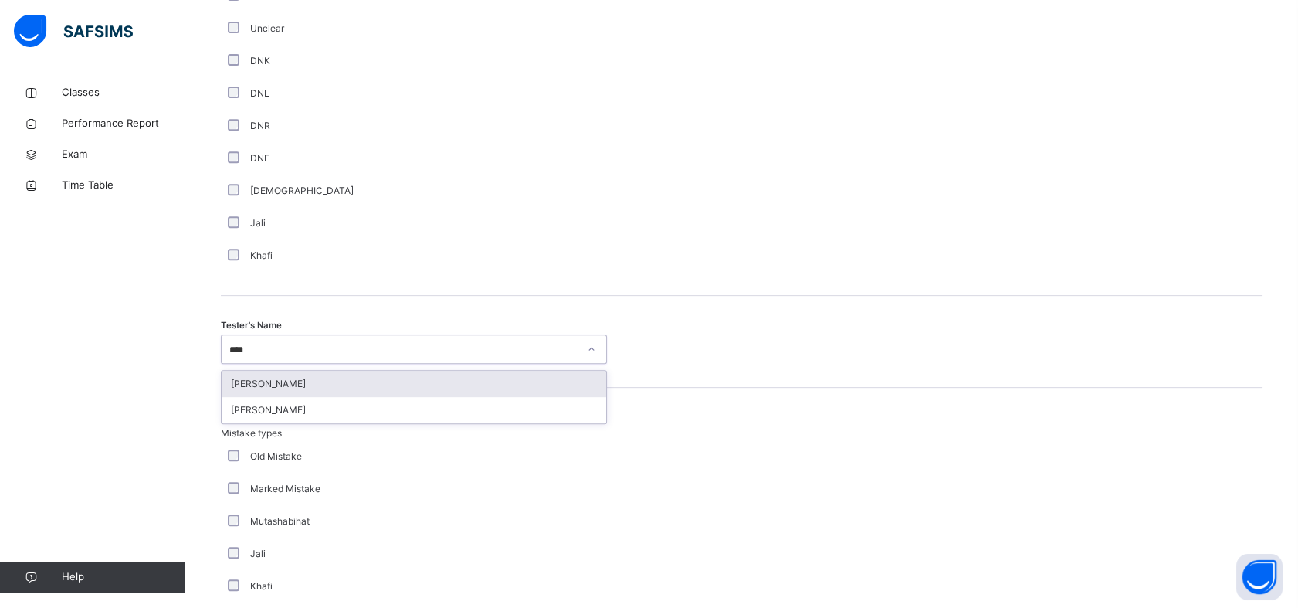
type input "*****"
click at [253, 379] on div "[PERSON_NAME]" at bounding box center [414, 384] width 385 height 26
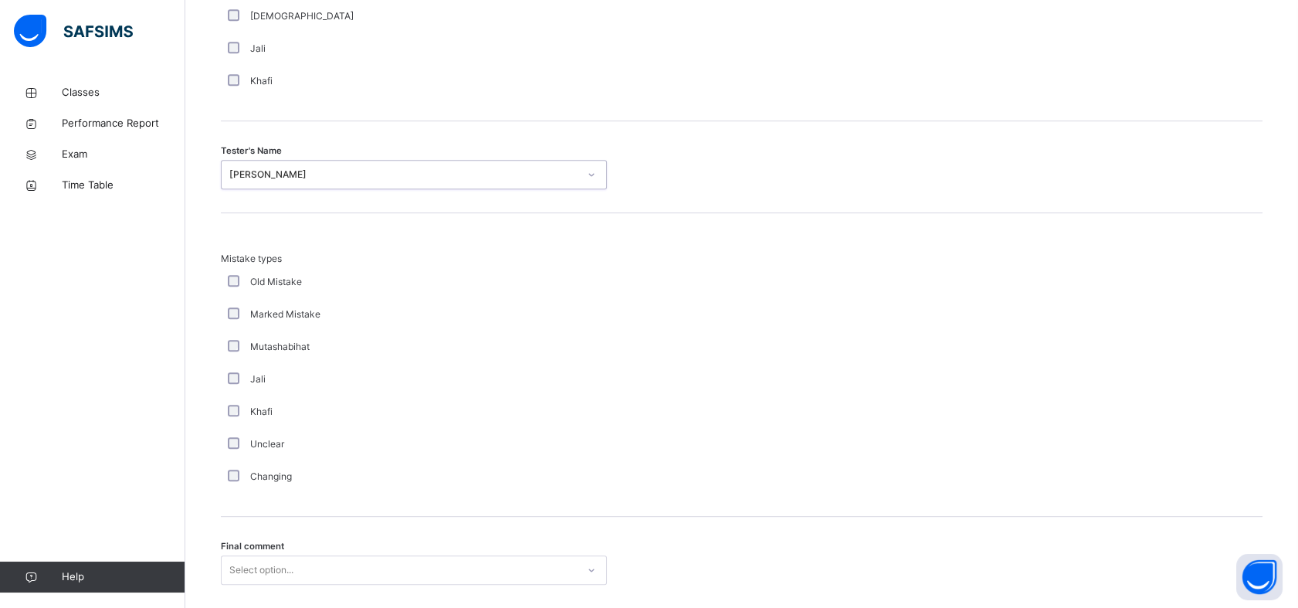
scroll to position [1627, 0]
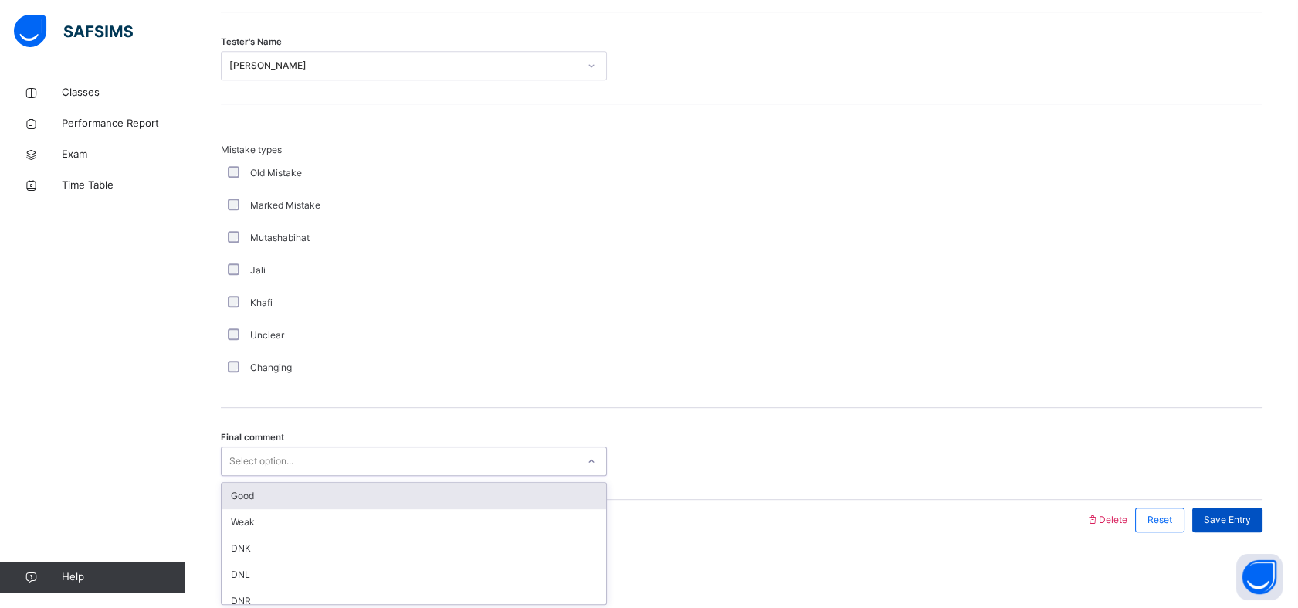
click at [243, 496] on div "Good" at bounding box center [414, 496] width 385 height 26
click at [1245, 516] on span "Save Entry" at bounding box center [1227, 520] width 47 height 14
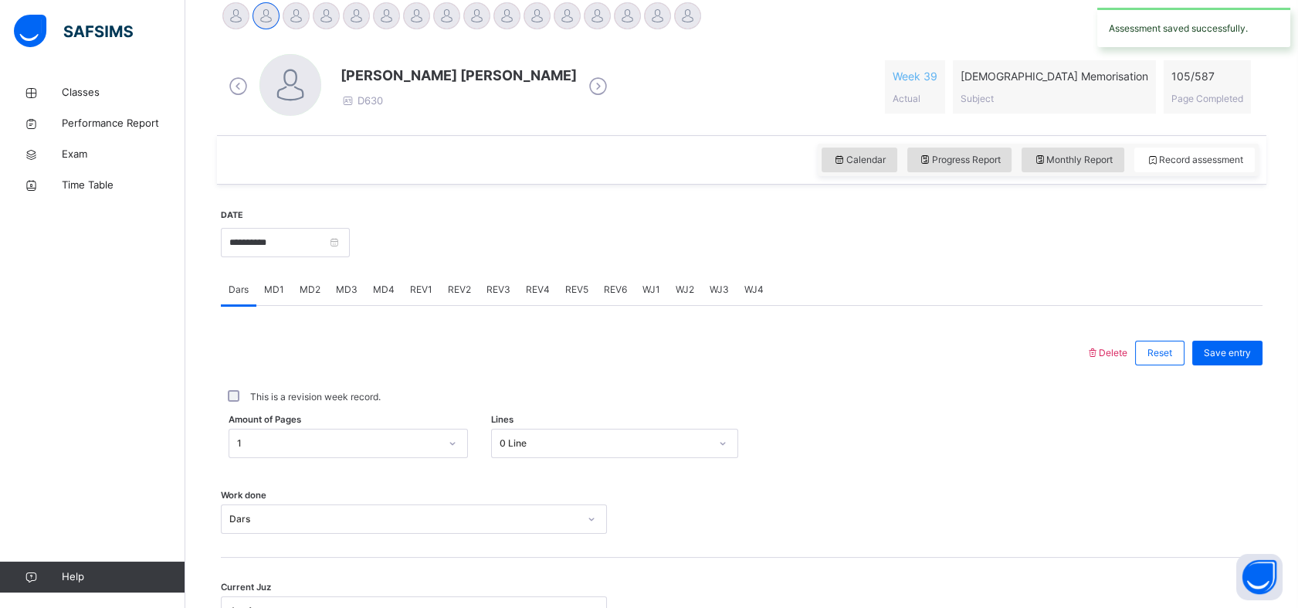
scroll to position [399, 0]
click at [235, 256] on input "**********" at bounding box center [285, 243] width 129 height 29
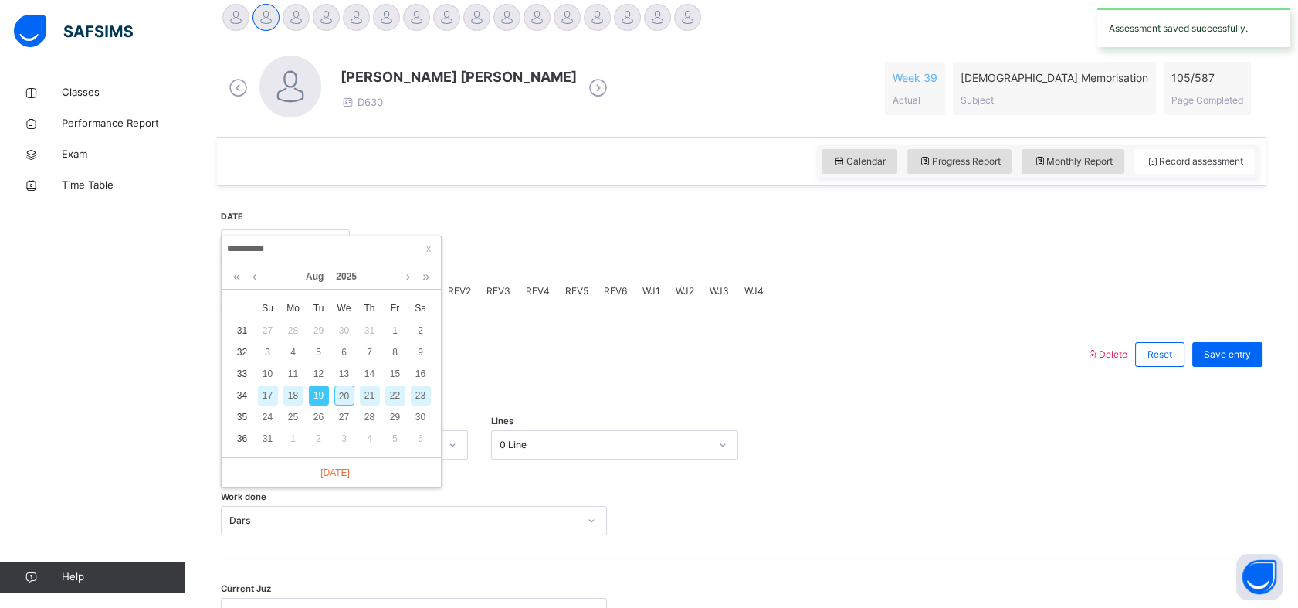
click at [346, 388] on div "20" at bounding box center [344, 395] width 20 height 20
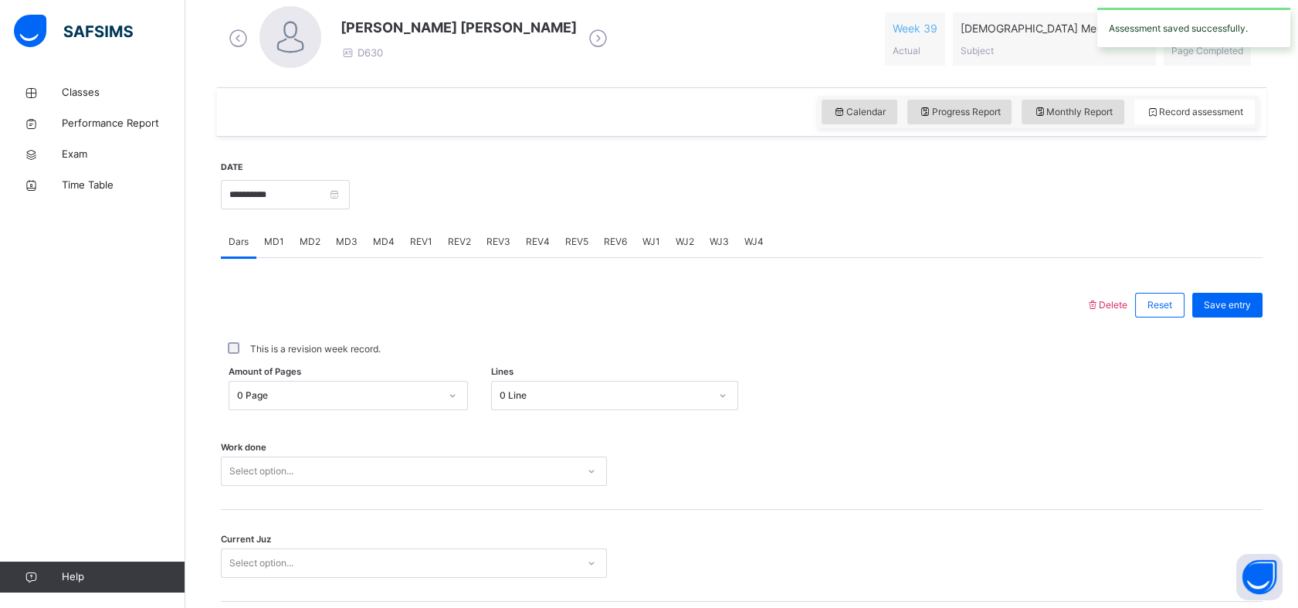
scroll to position [458, 0]
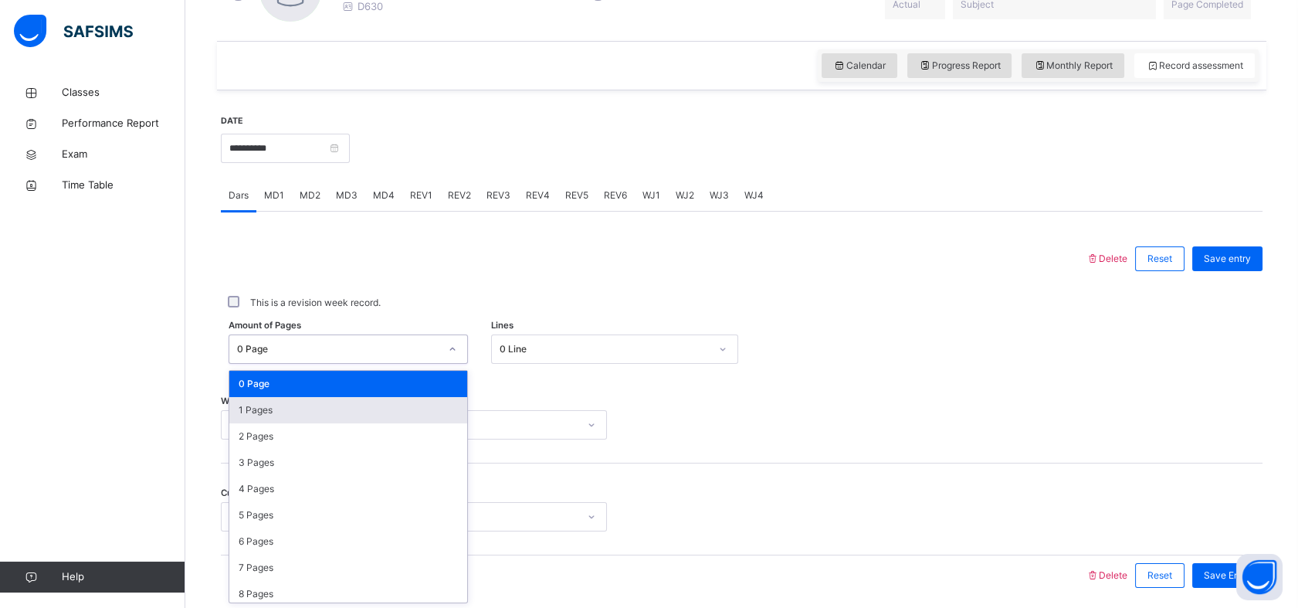
click at [238, 420] on div "1 Pages" at bounding box center [348, 410] width 238 height 26
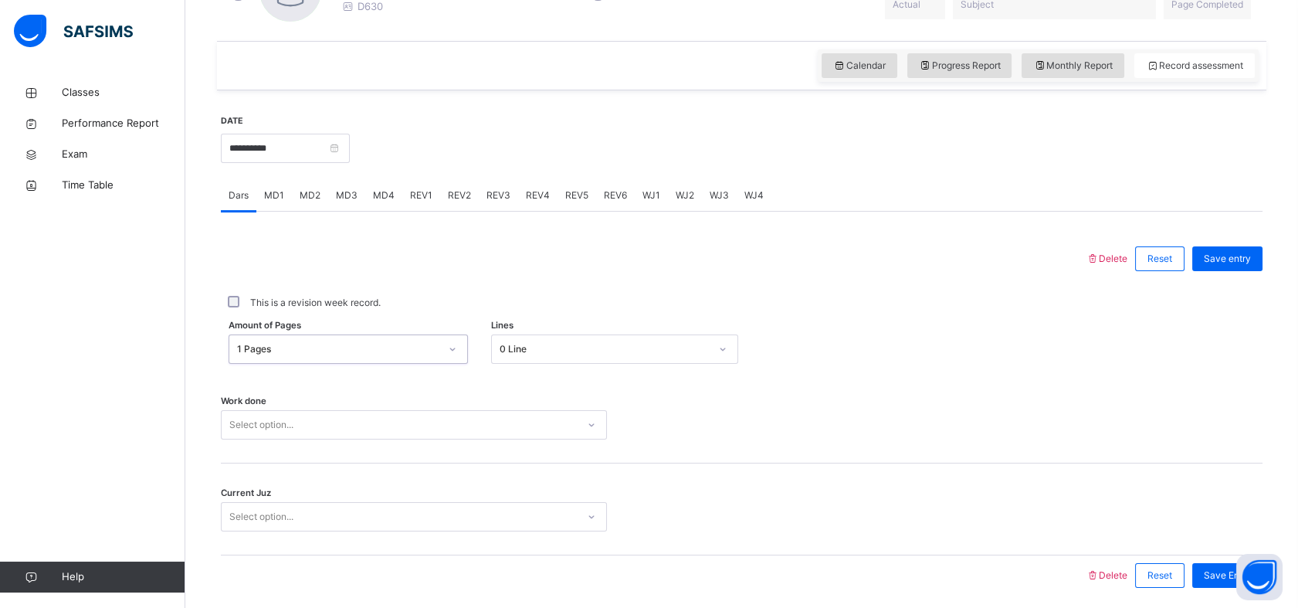
scroll to position [551, 0]
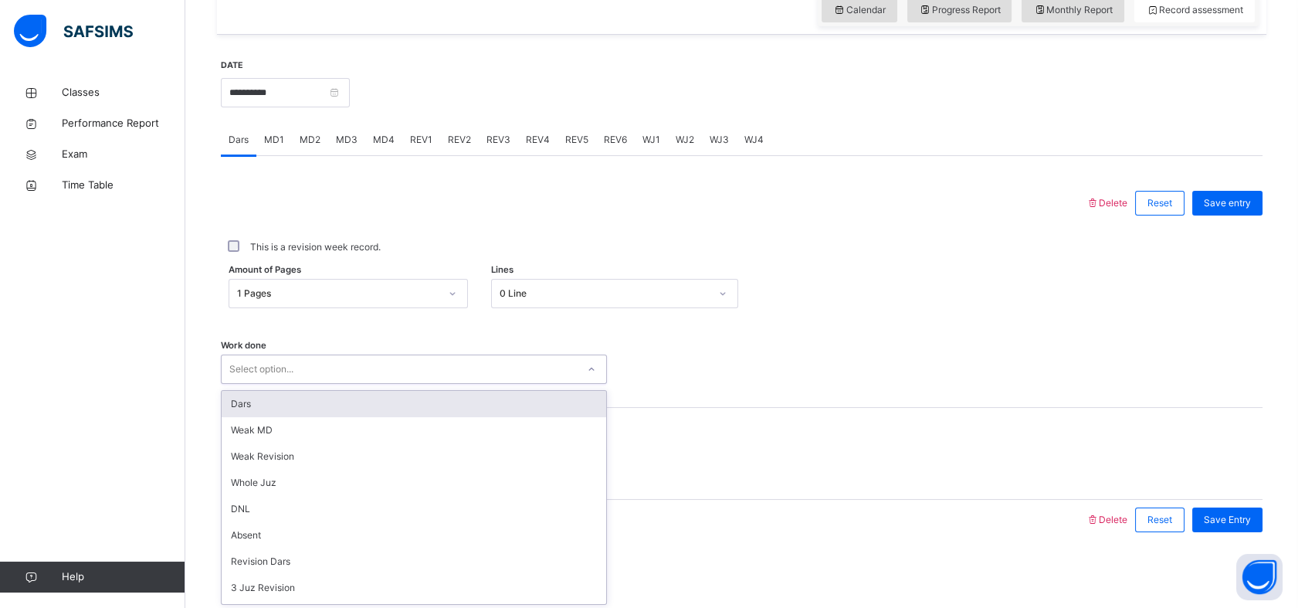
click at [228, 405] on div "Dars" at bounding box center [414, 404] width 385 height 26
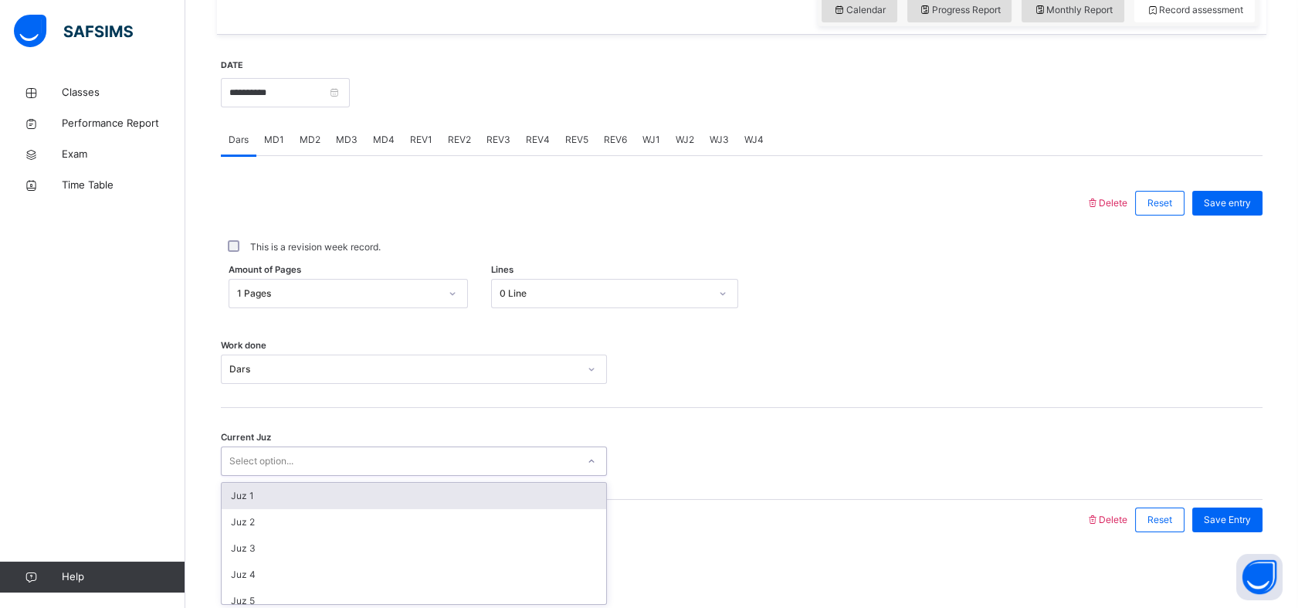
click at [235, 491] on div "Juz 1" at bounding box center [414, 496] width 385 height 26
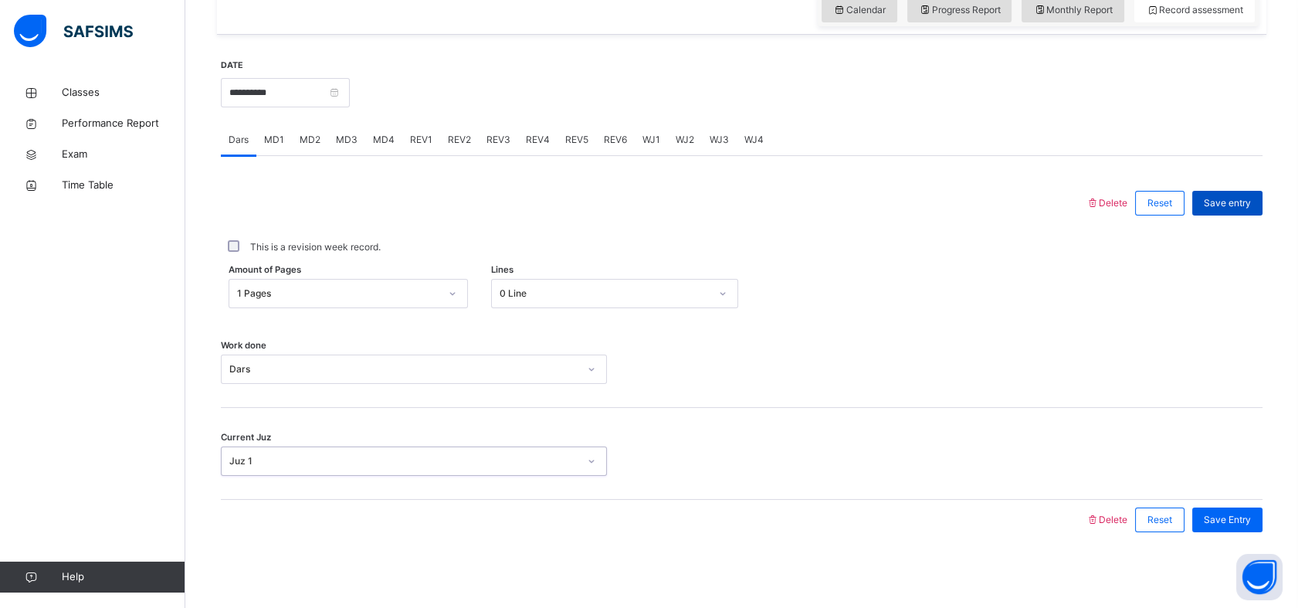
click at [1245, 204] on span "Save entry" at bounding box center [1227, 203] width 47 height 14
click at [235, 154] on div "Dars" at bounding box center [239, 139] width 36 height 31
click at [242, 64] on div "**********" at bounding box center [285, 91] width 129 height 66
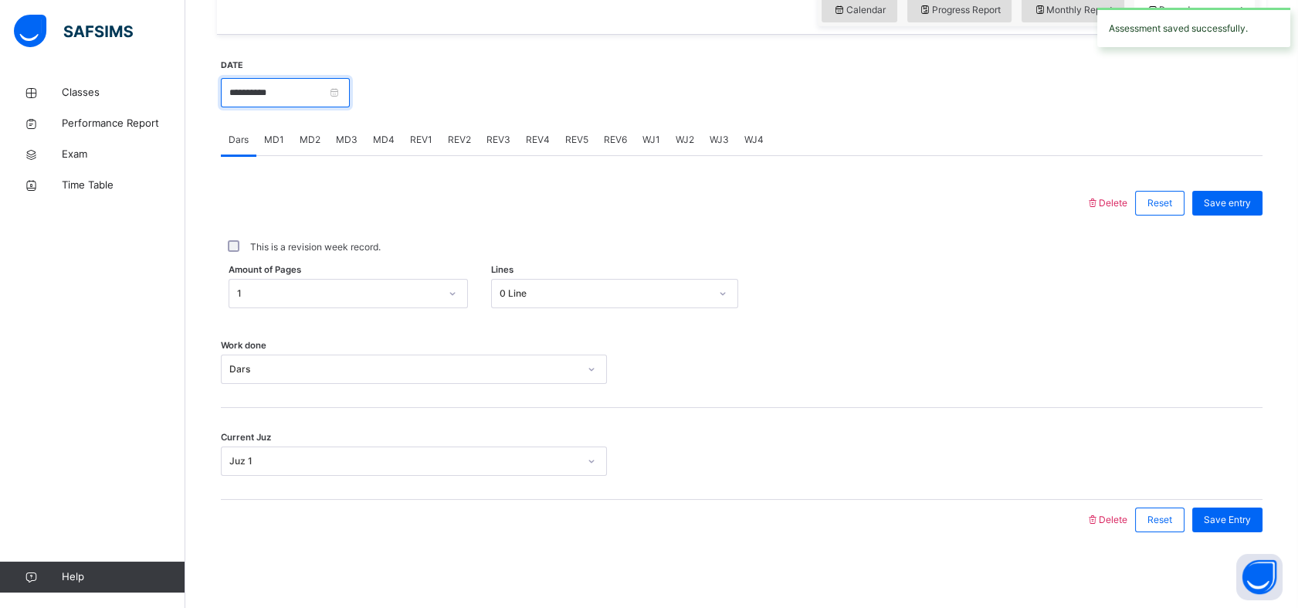
click at [238, 97] on input "**********" at bounding box center [285, 92] width 129 height 29
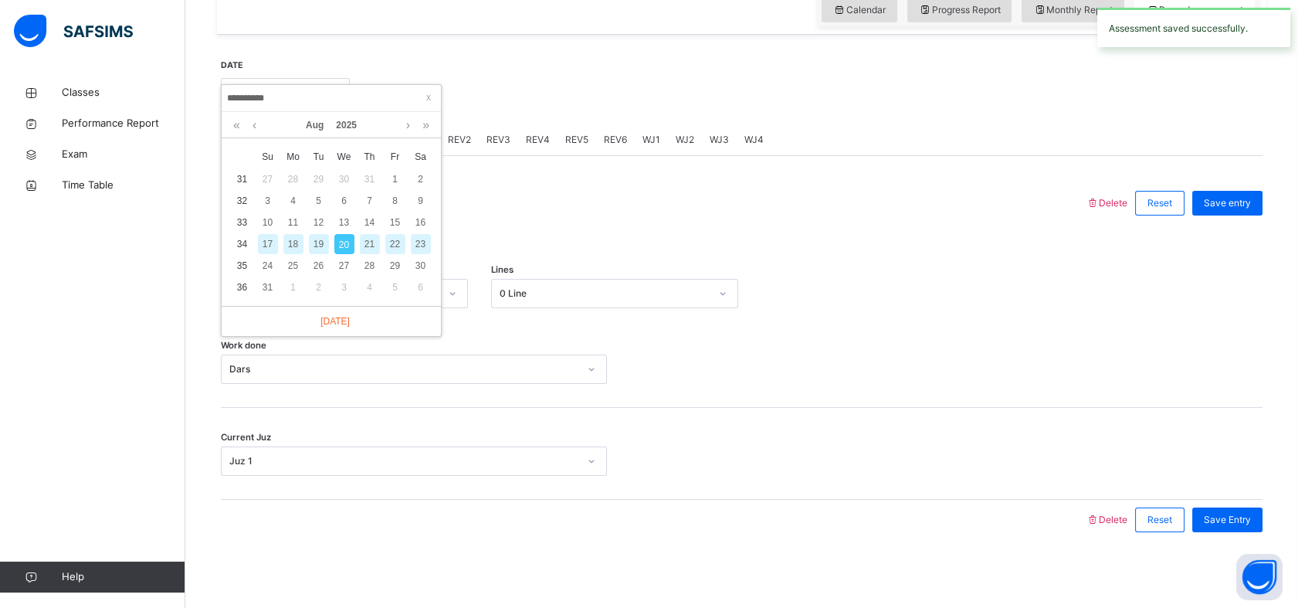
click at [315, 246] on div "19" at bounding box center [319, 244] width 20 height 20
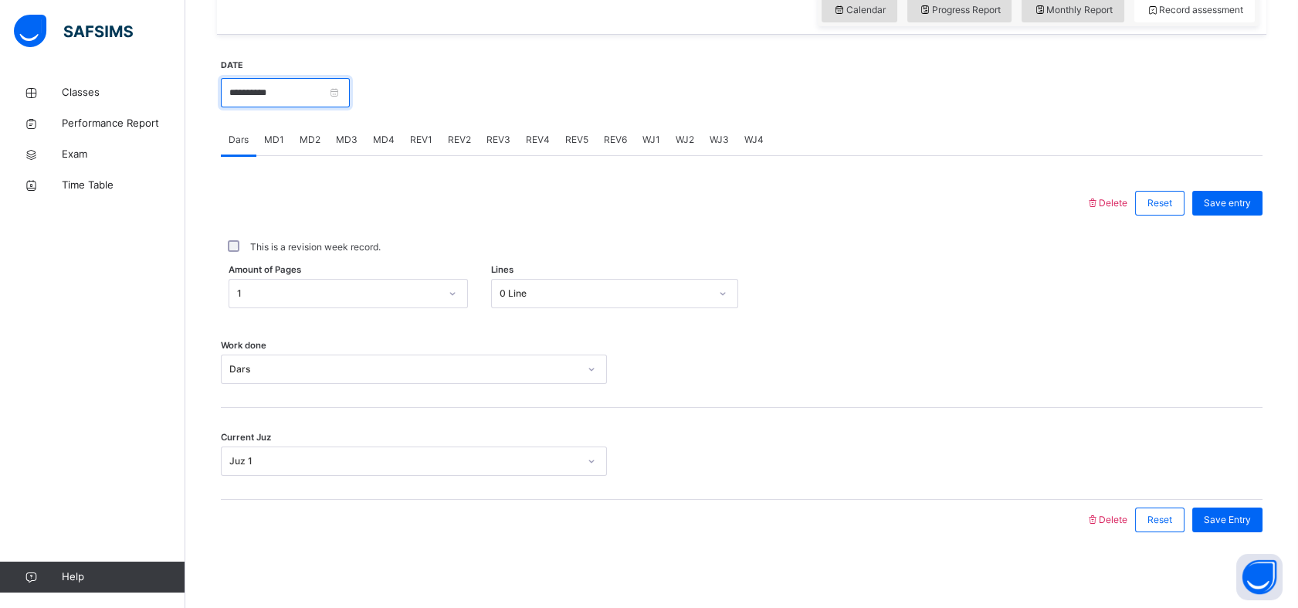
click at [275, 90] on input "**********" at bounding box center [285, 92] width 129 height 29
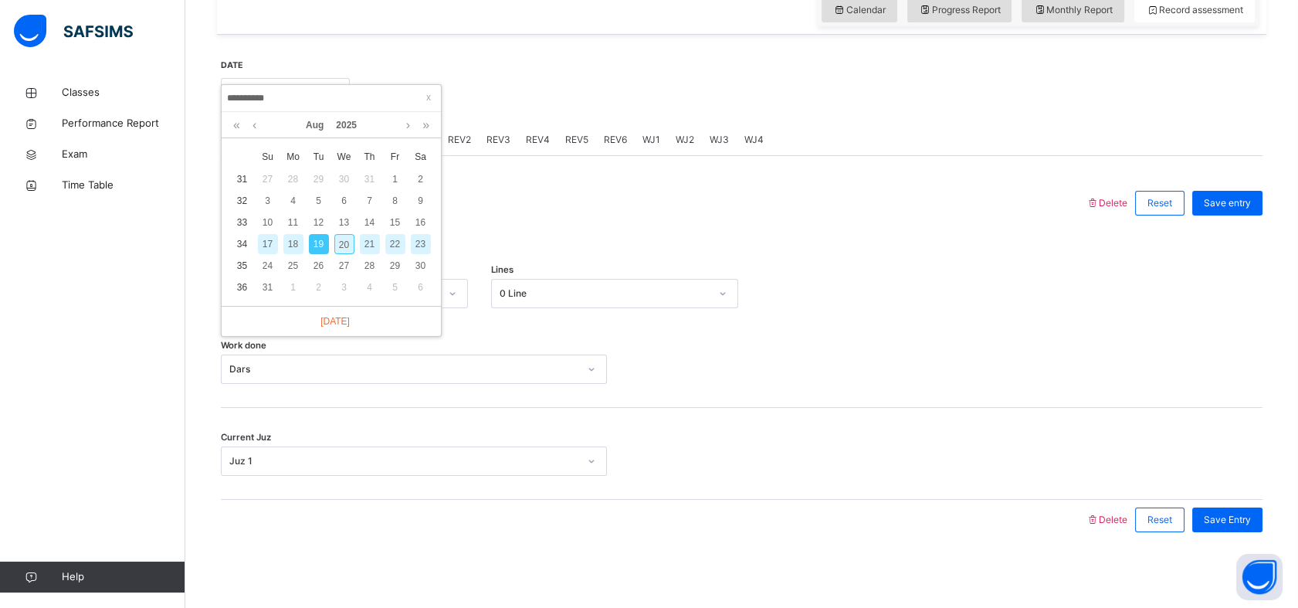
click at [342, 245] on div "20" at bounding box center [344, 244] width 20 height 20
type input "**********"
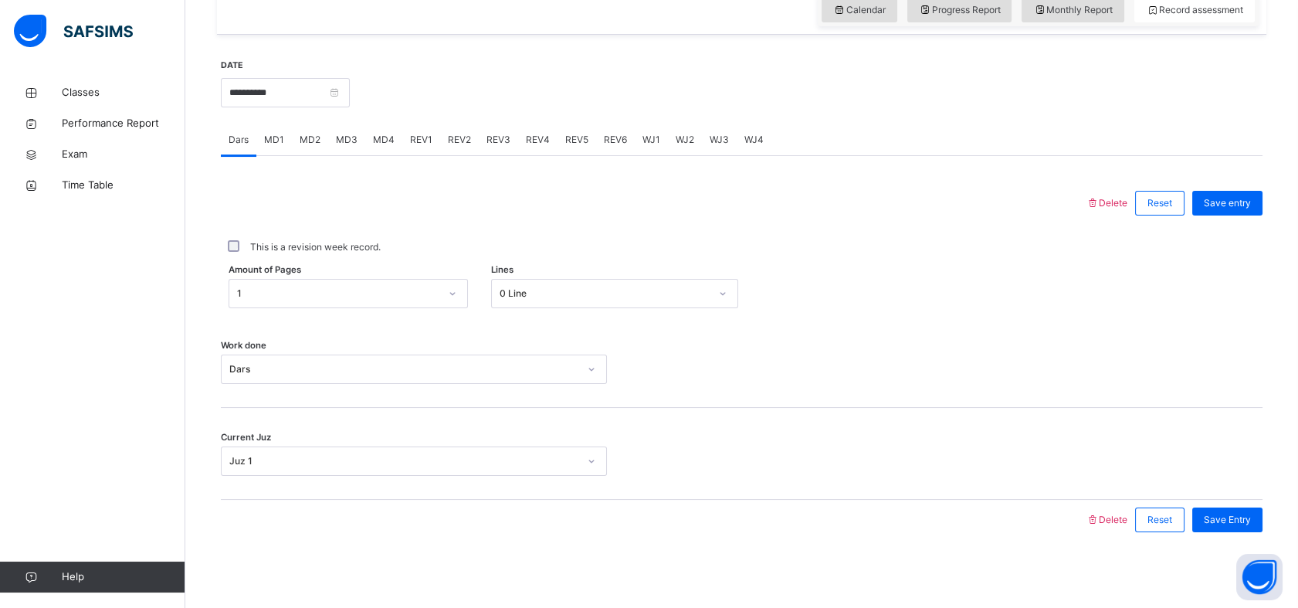
click at [368, 146] on div "MD4" at bounding box center [383, 139] width 37 height 31
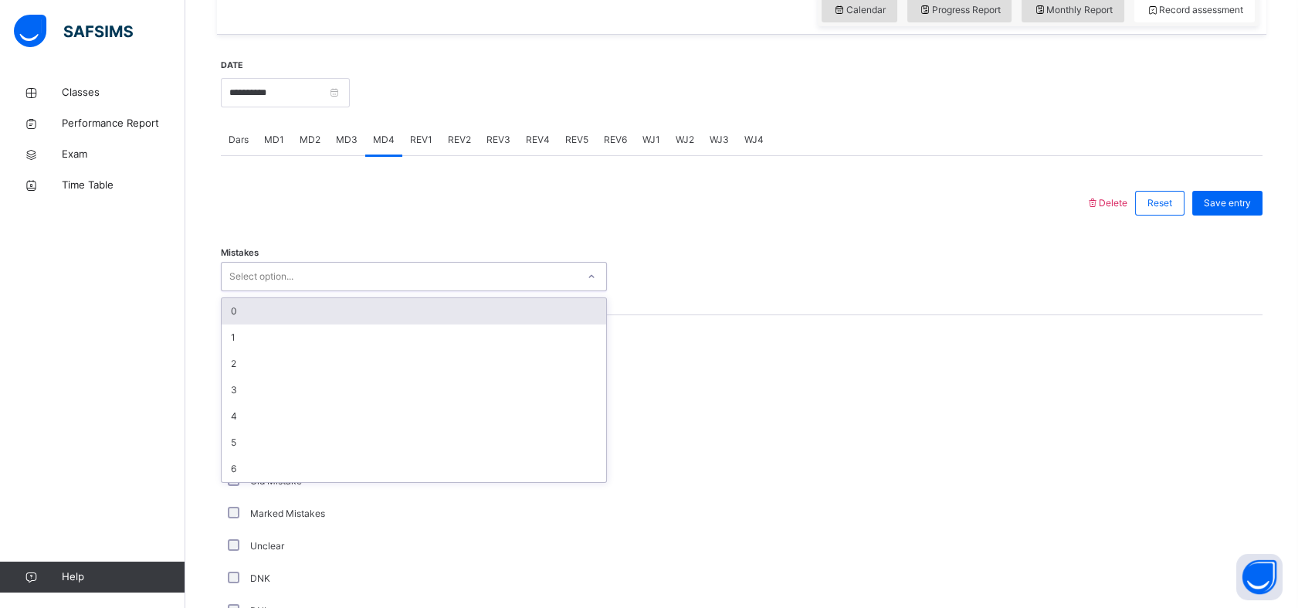
click at [251, 313] on div "0" at bounding box center [414, 311] width 385 height 26
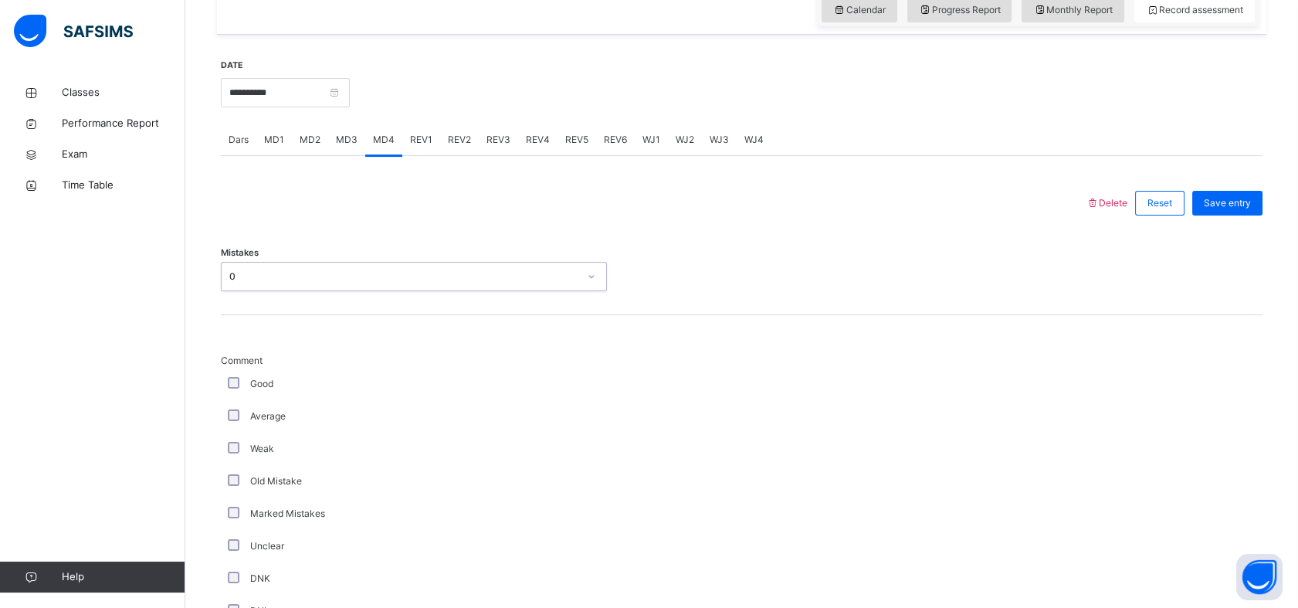
click at [235, 420] on div "Average" at bounding box center [414, 416] width 378 height 14
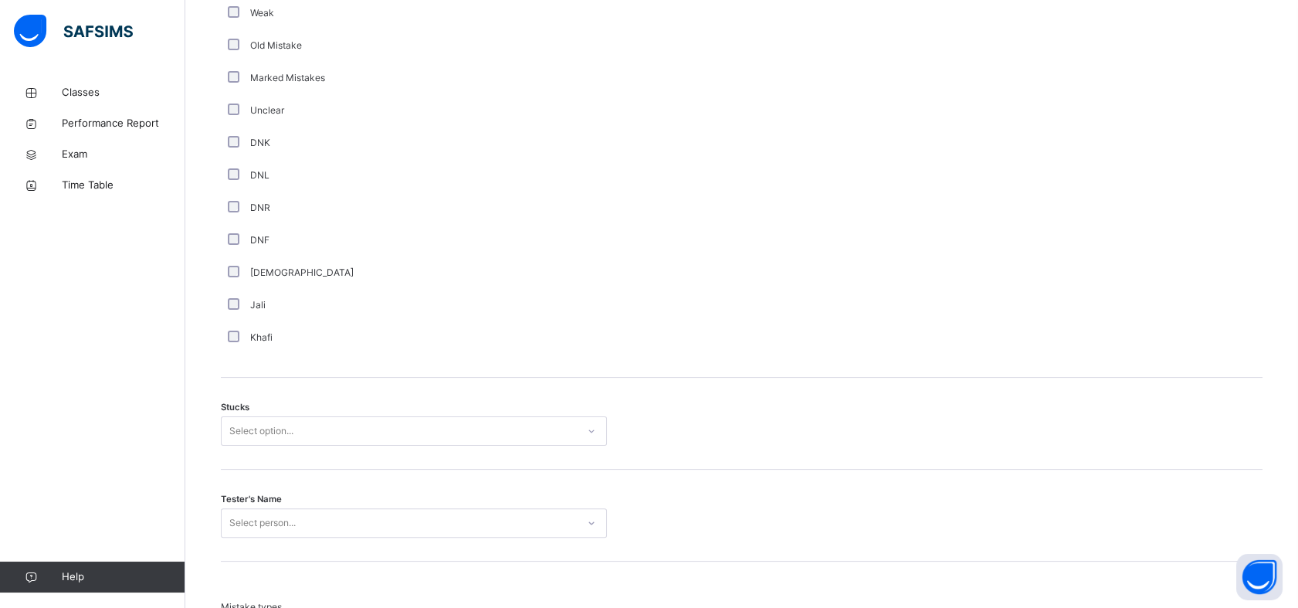
scroll to position [997, 0]
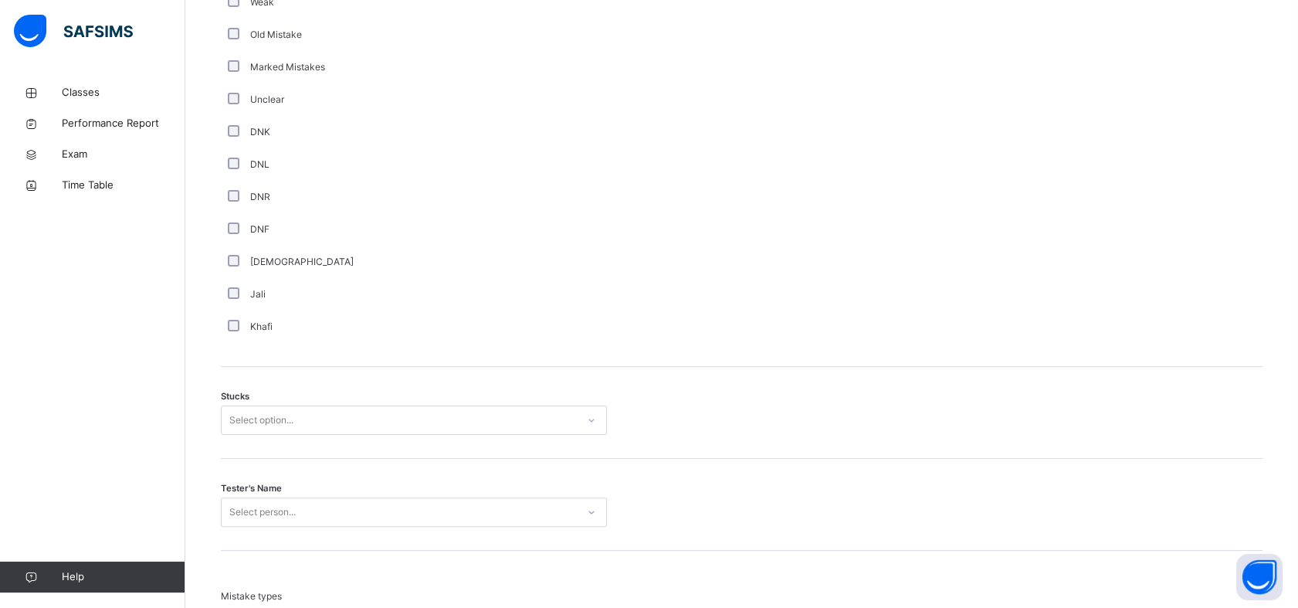
click at [242, 418] on div "Select option..." at bounding box center [261, 419] width 64 height 29
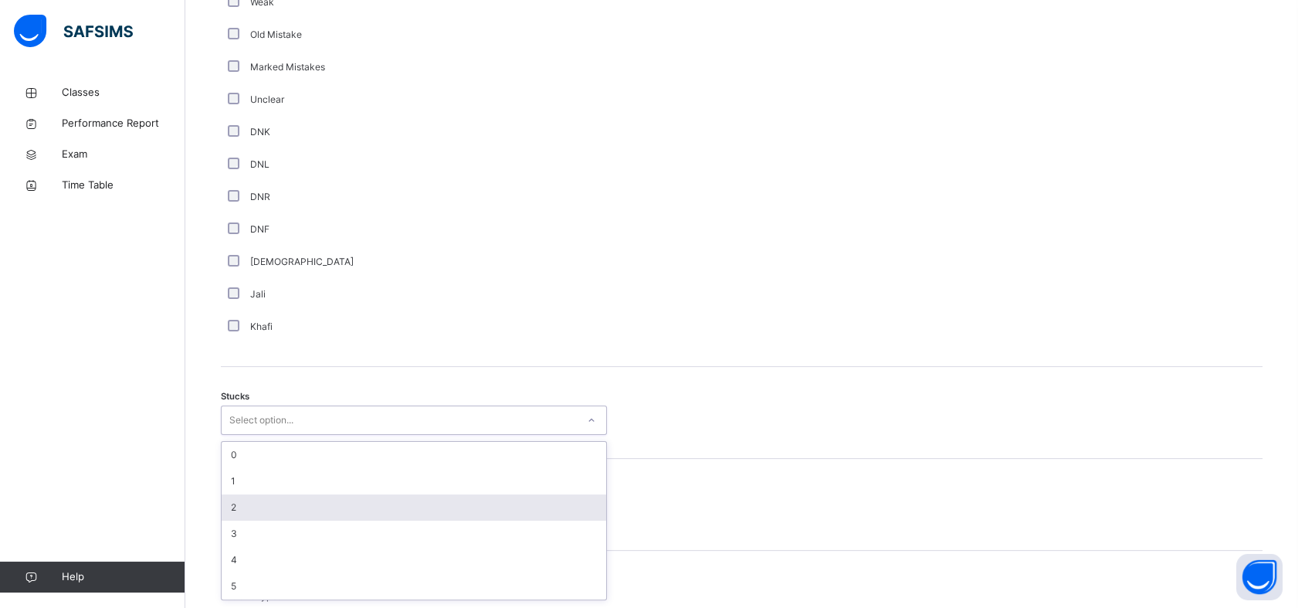
click at [258, 513] on div "2" at bounding box center [414, 507] width 385 height 26
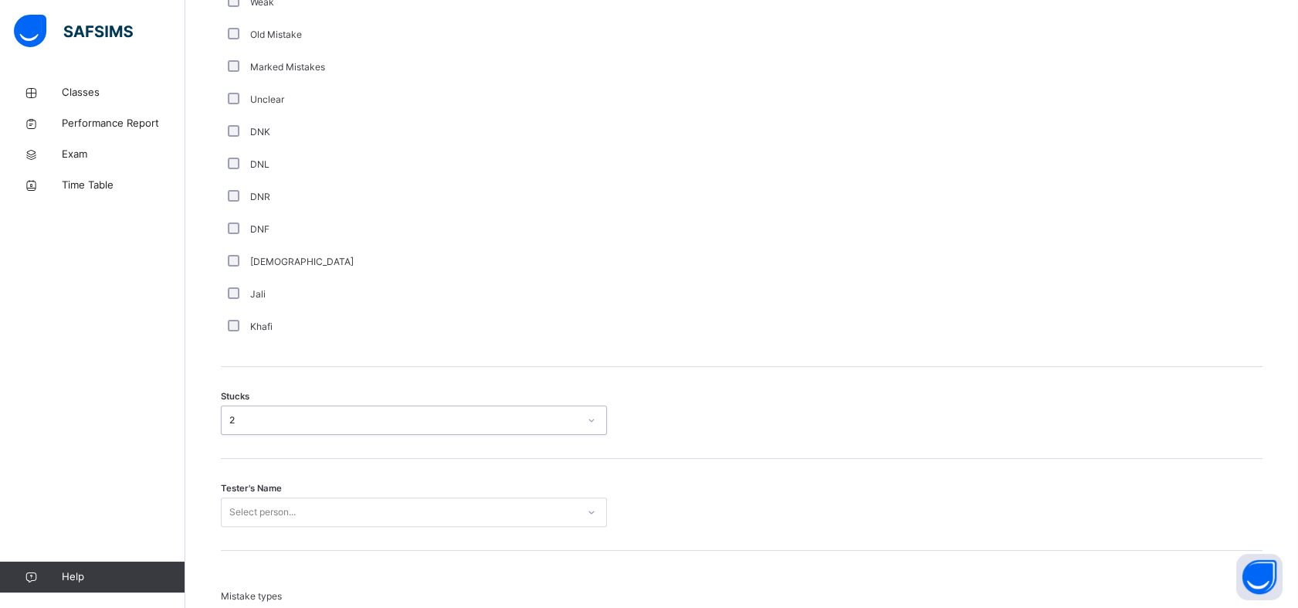
click at [294, 509] on div "Tester's Name Select person..." at bounding box center [742, 505] width 1042 height 92
click at [289, 507] on div "Select person..." at bounding box center [414, 511] width 386 height 29
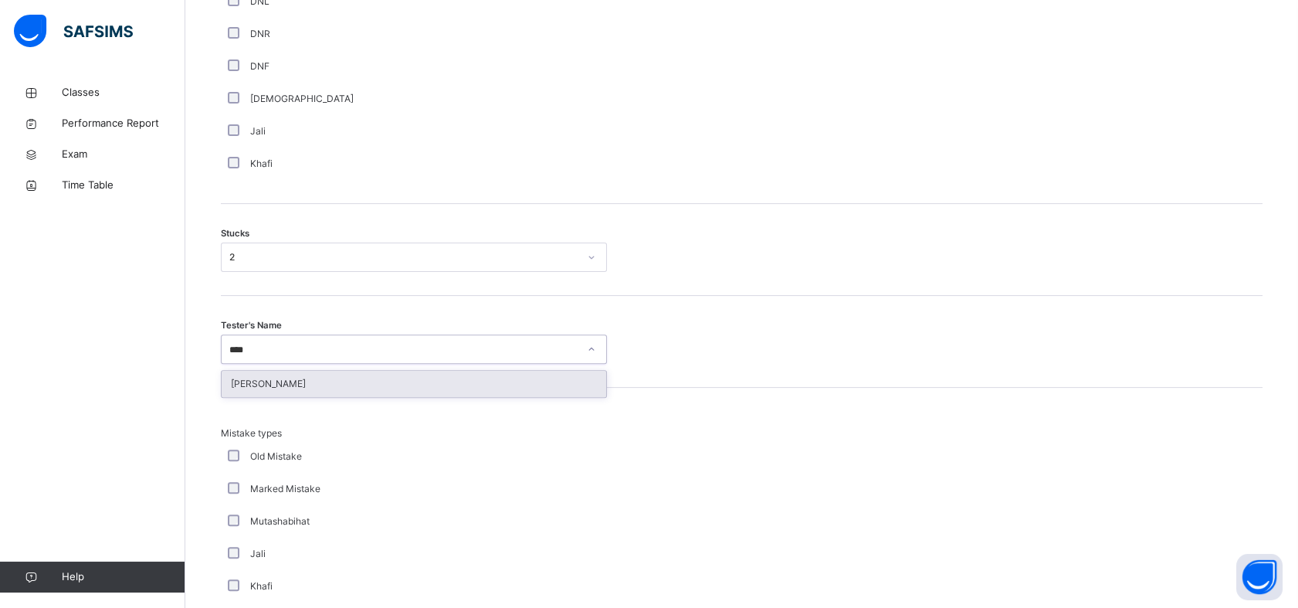
type input "*****"
click at [237, 377] on div "[PERSON_NAME]" at bounding box center [414, 384] width 385 height 26
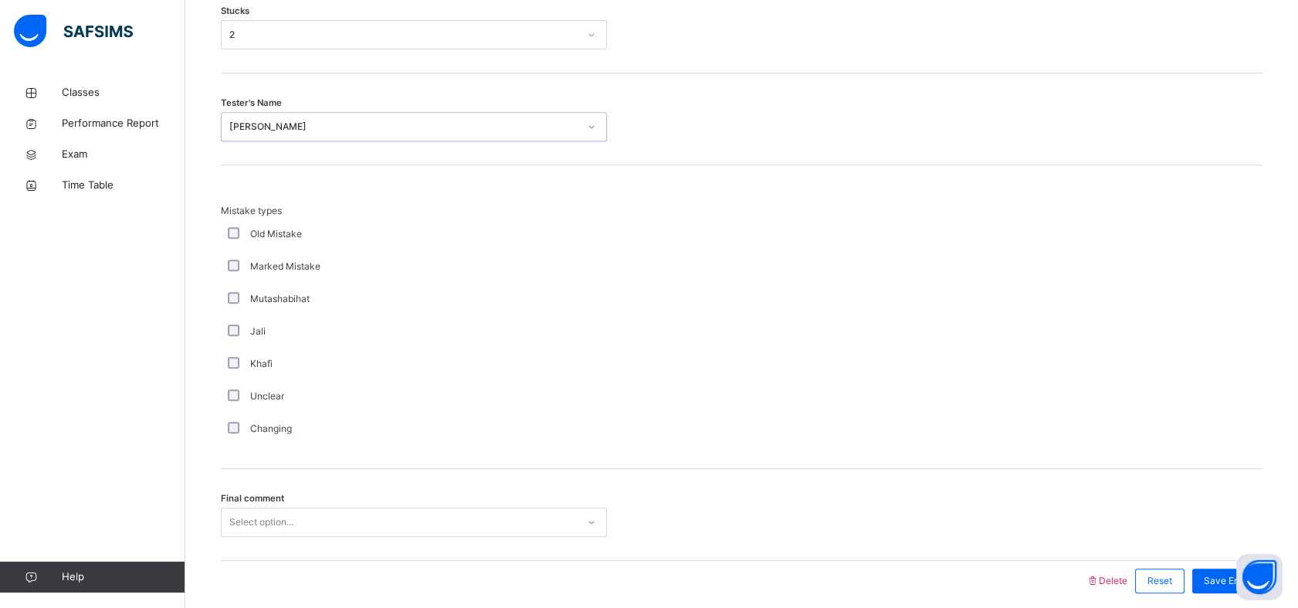
scroll to position [1443, 0]
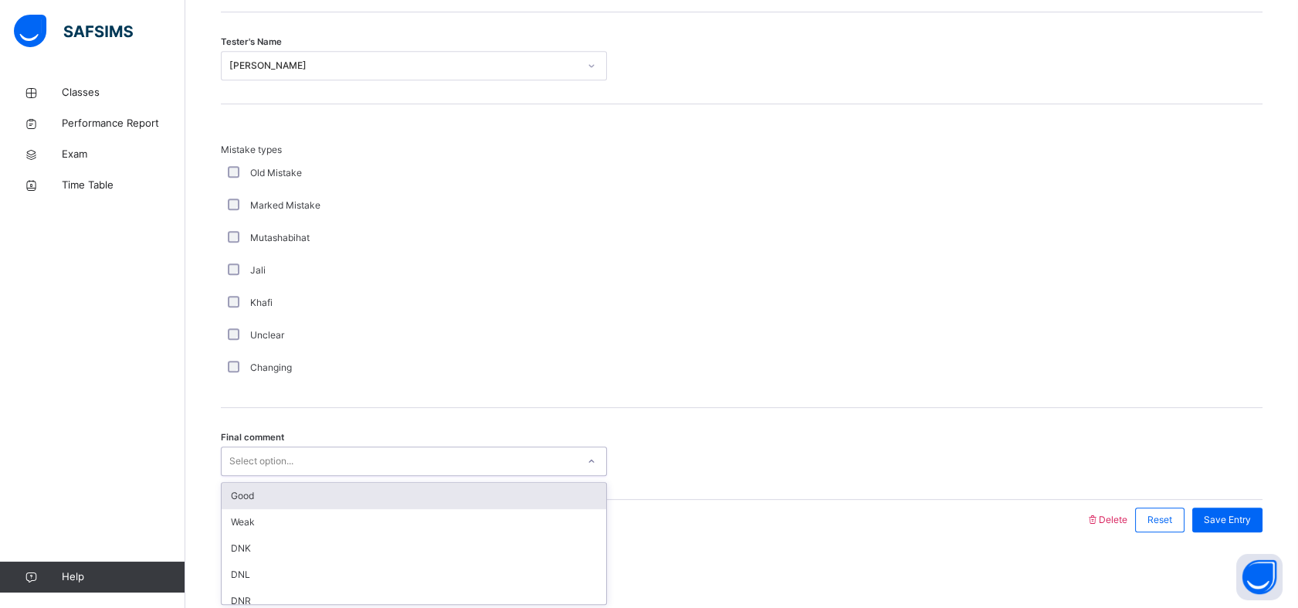
click at [247, 493] on div "Good" at bounding box center [414, 496] width 385 height 26
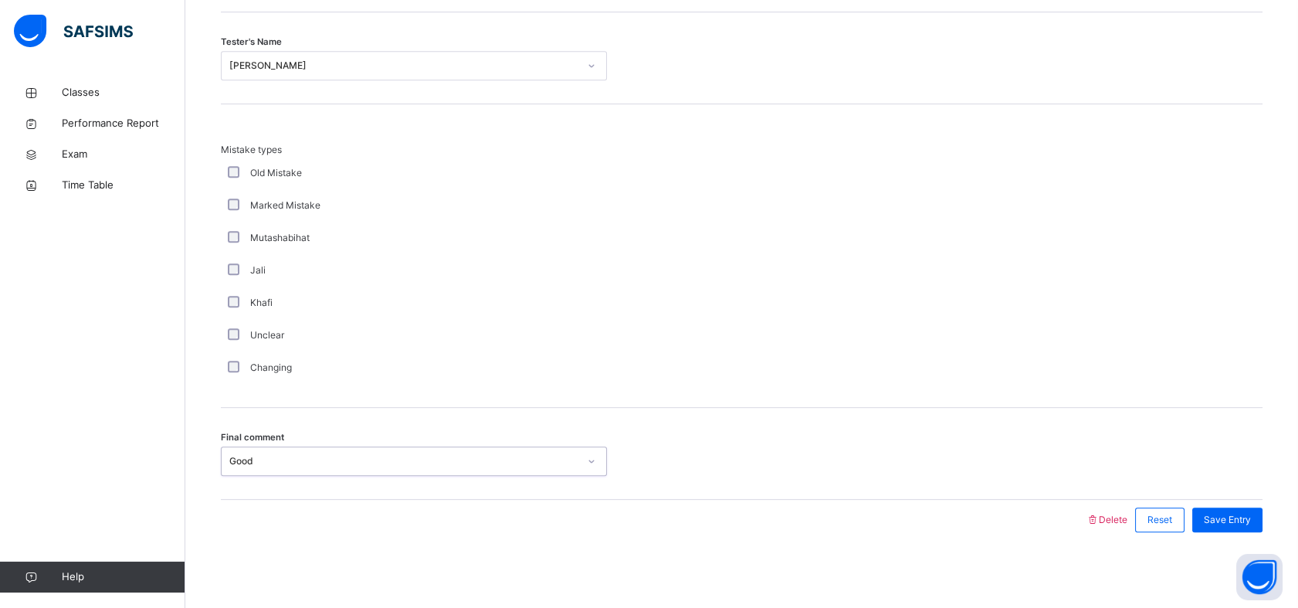
click at [1215, 526] on div "Save Entry" at bounding box center [1227, 519] width 70 height 25
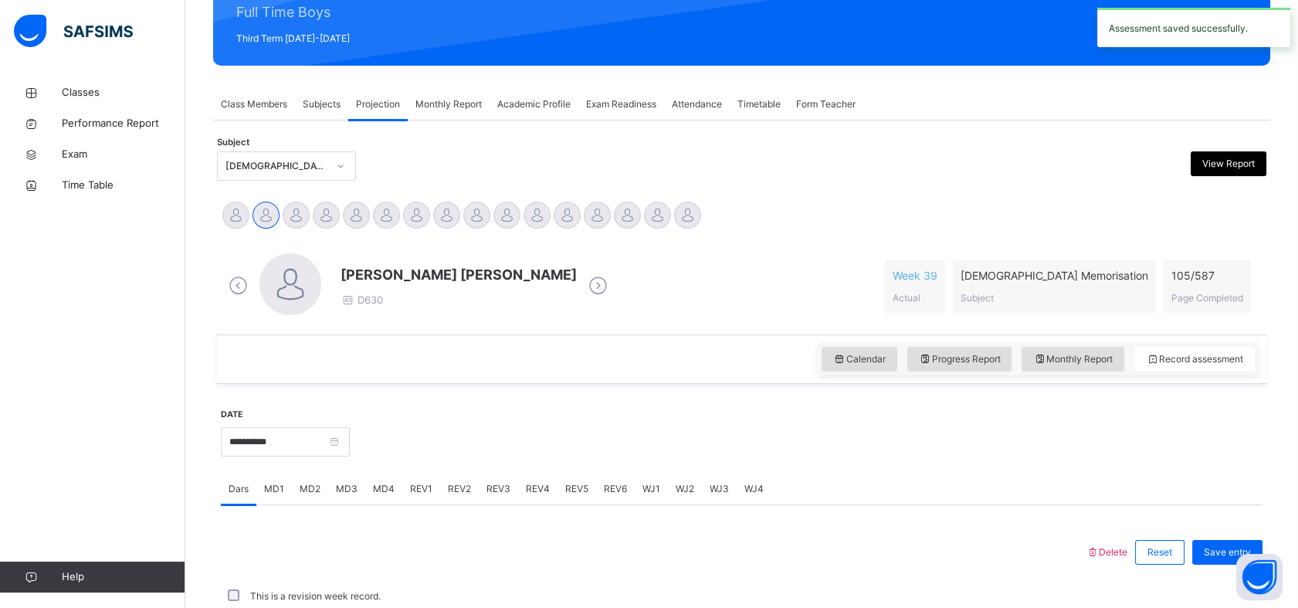
scroll to position [551, 0]
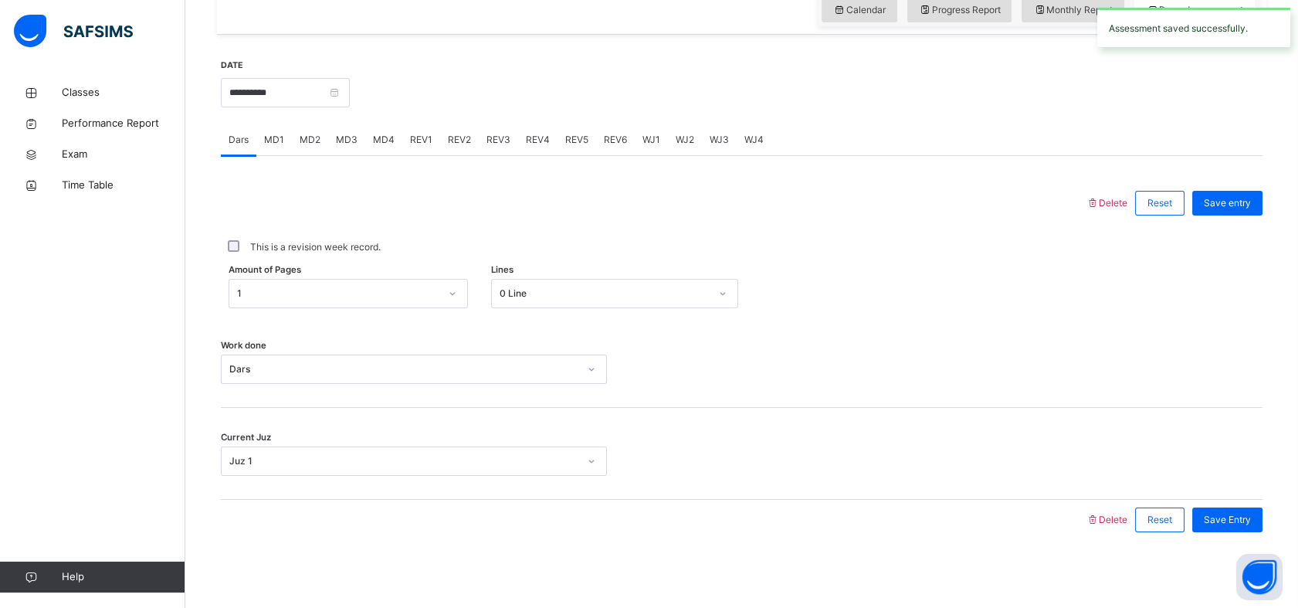
click at [268, 148] on div "MD1" at bounding box center [274, 139] width 36 height 31
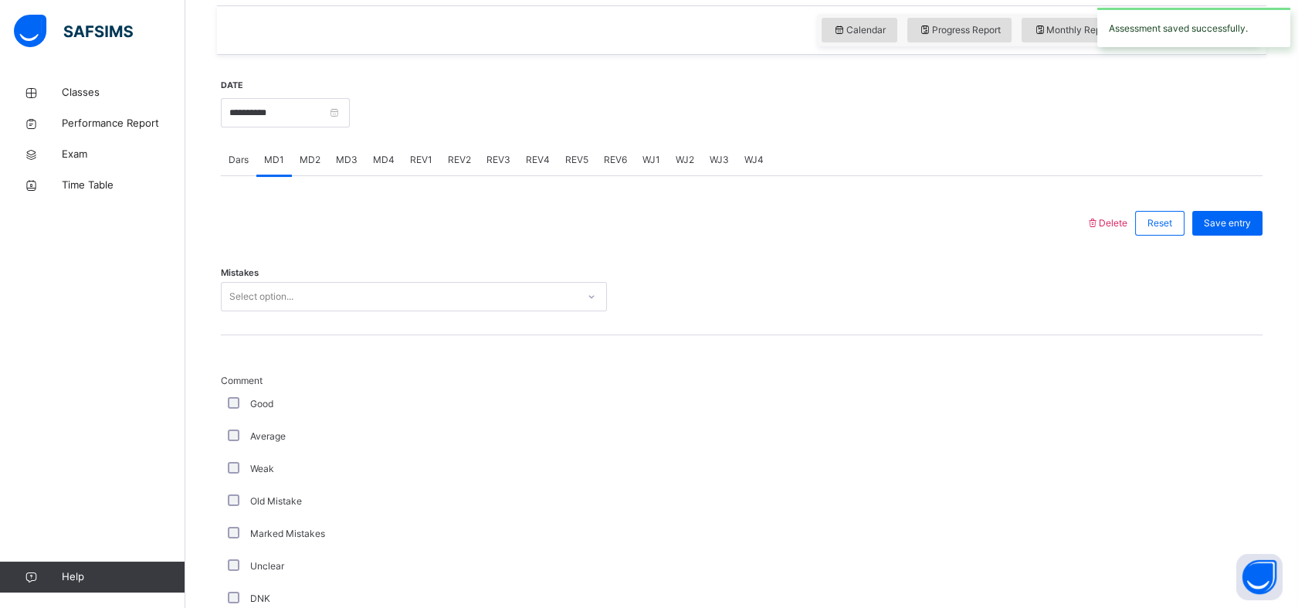
scroll to position [564, 0]
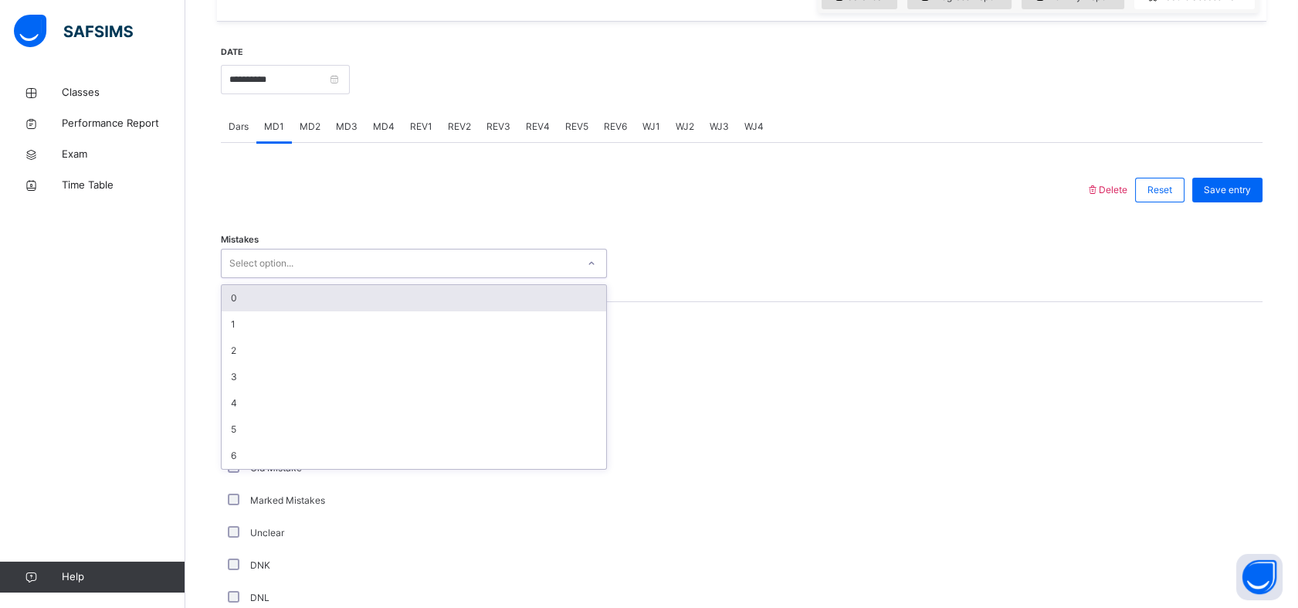
click at [232, 296] on div "0" at bounding box center [414, 298] width 385 height 26
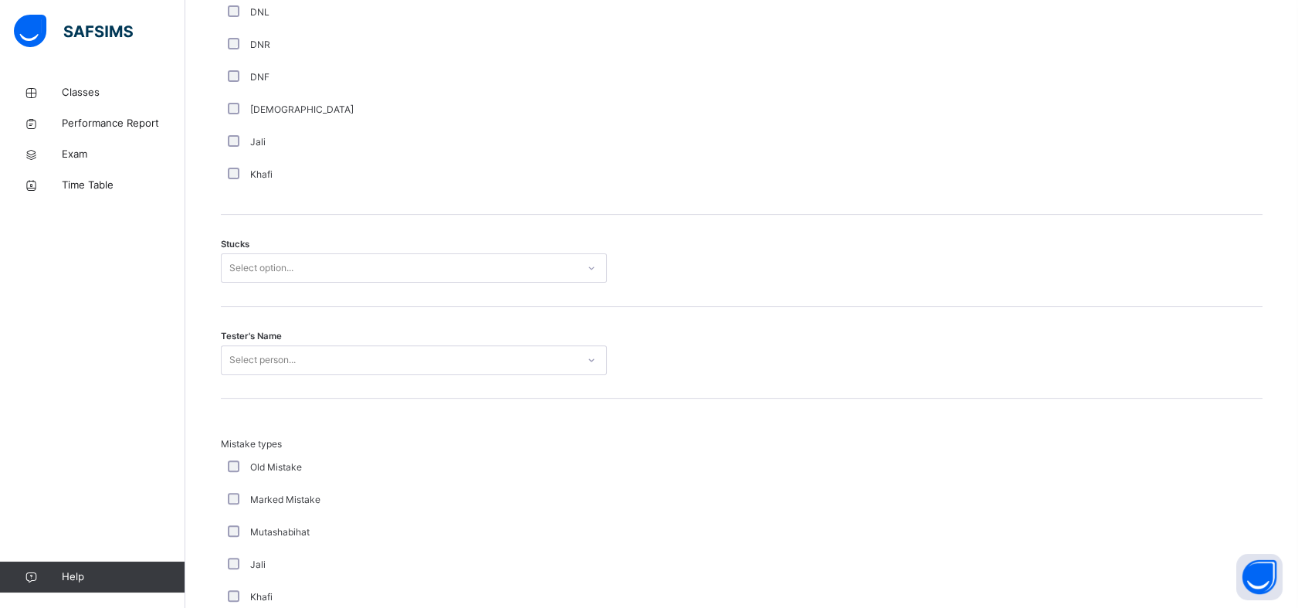
scroll to position [1138, 0]
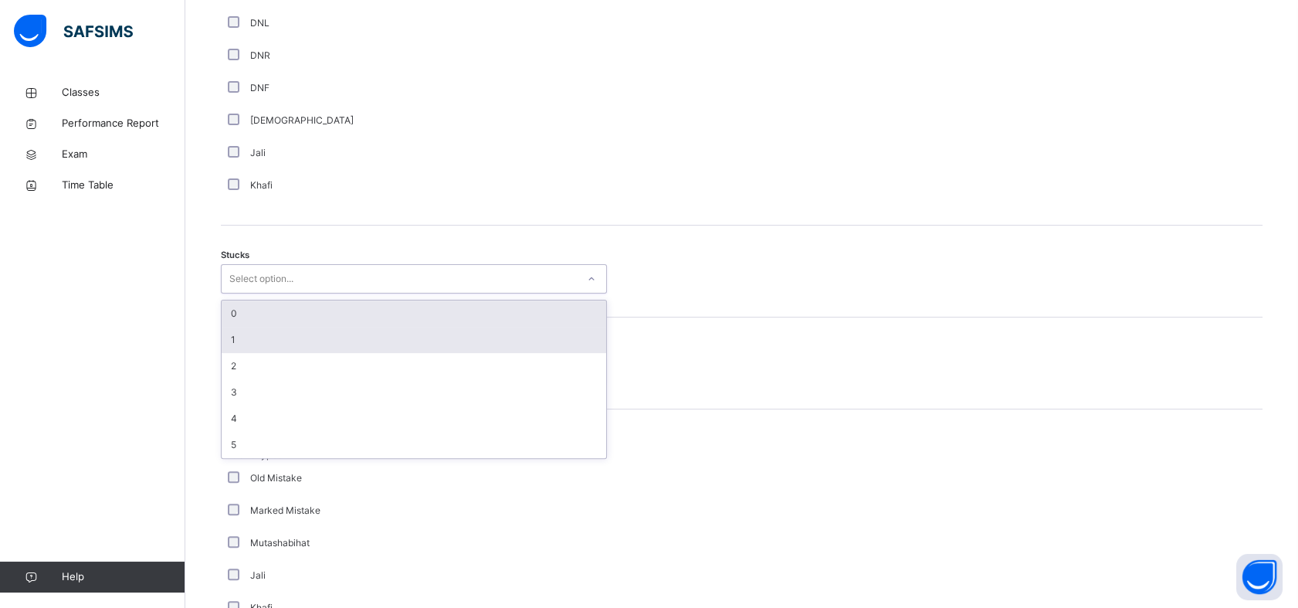
click at [238, 344] on div "1" at bounding box center [414, 340] width 385 height 26
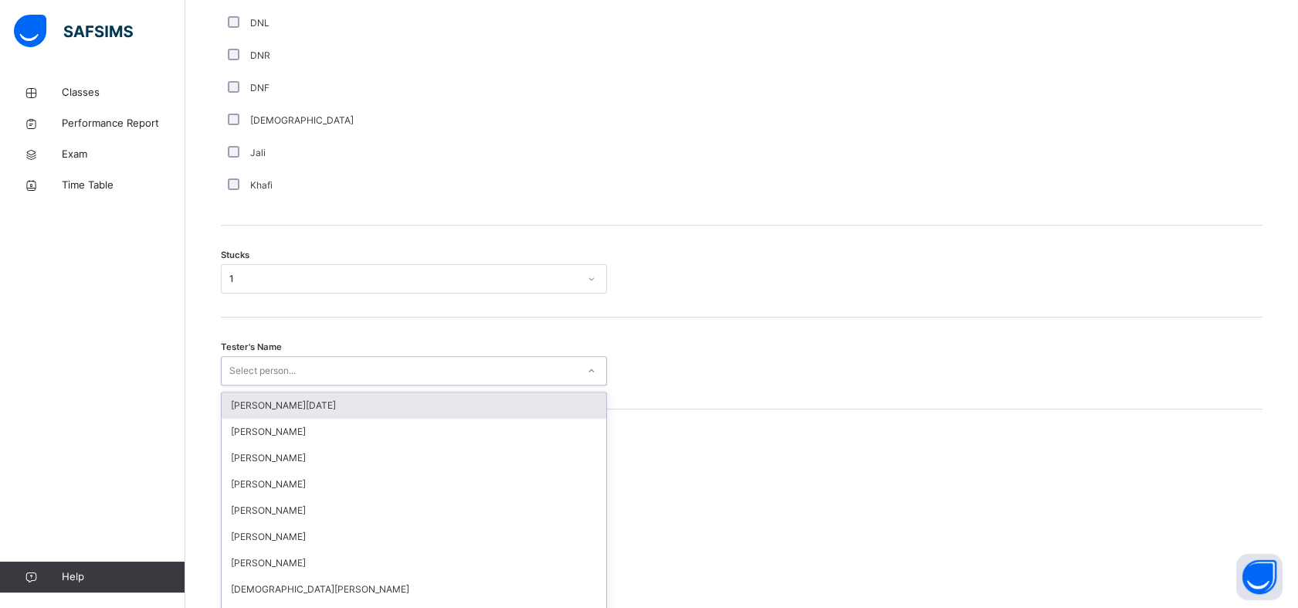
scroll to position [1160, 0]
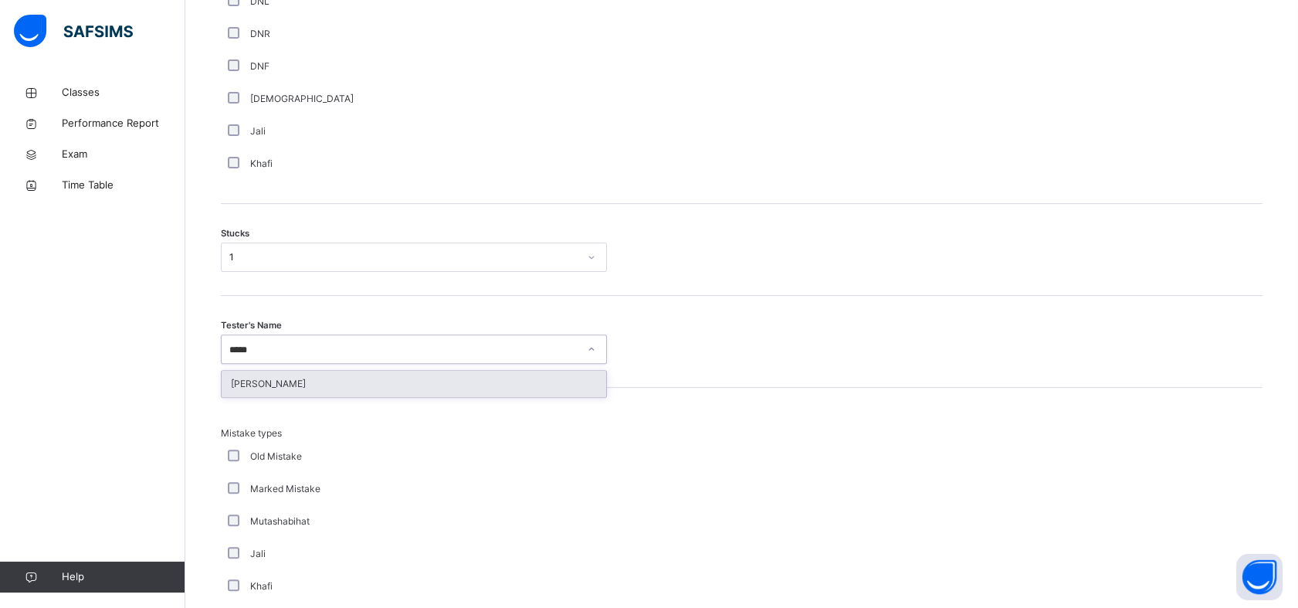
type input "******"
click at [253, 378] on div "[PERSON_NAME]" at bounding box center [414, 384] width 385 height 26
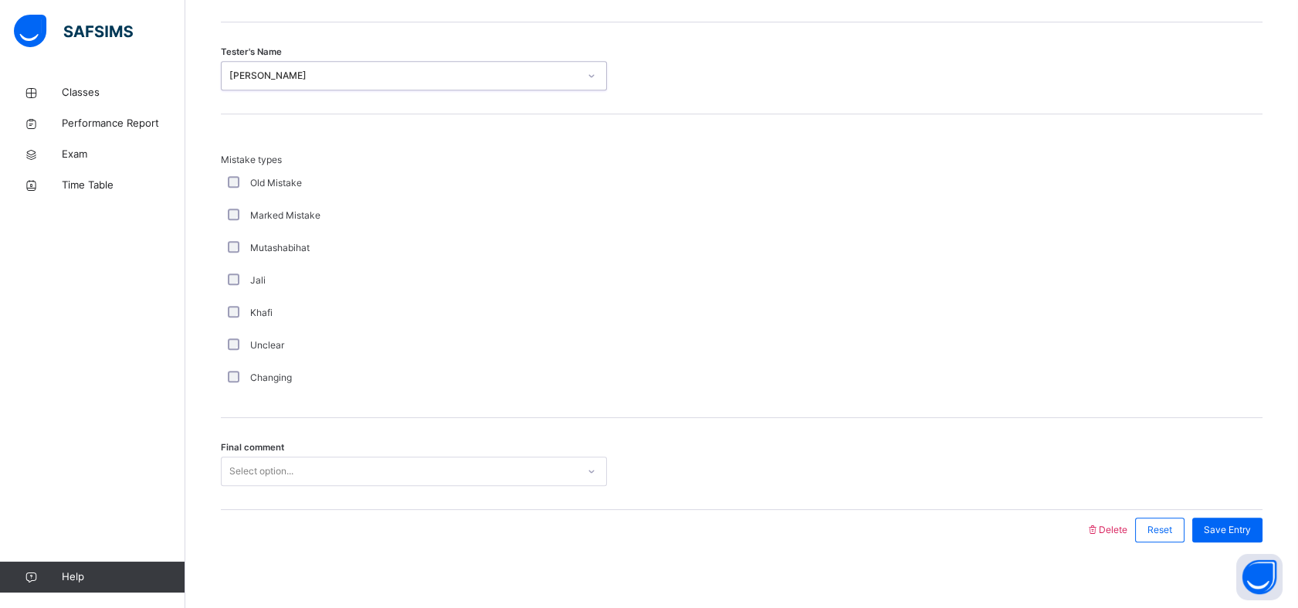
scroll to position [1443, 0]
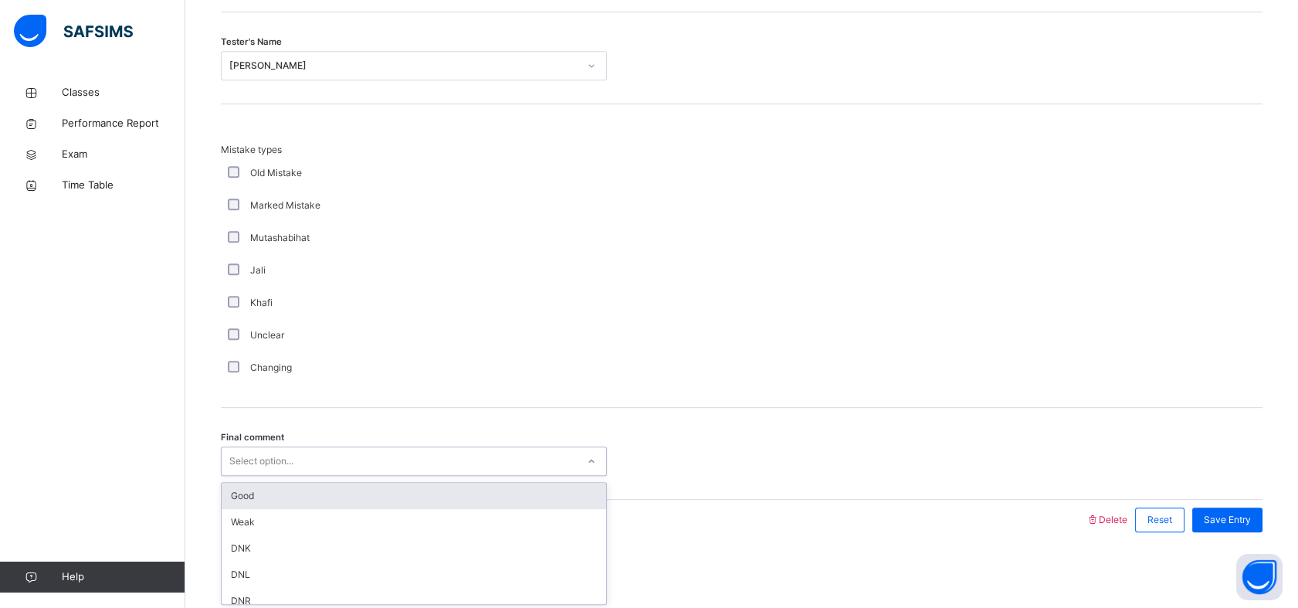
click at [233, 488] on div "Good" at bounding box center [414, 496] width 385 height 26
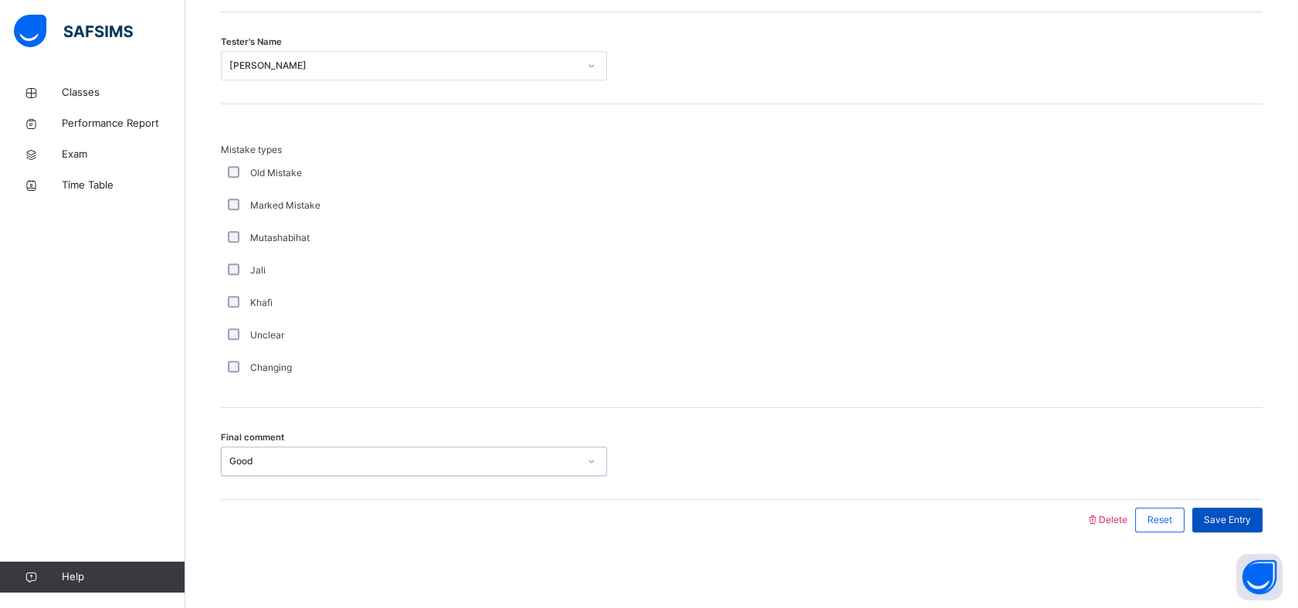
click at [1240, 514] on span "Save Entry" at bounding box center [1227, 520] width 47 height 14
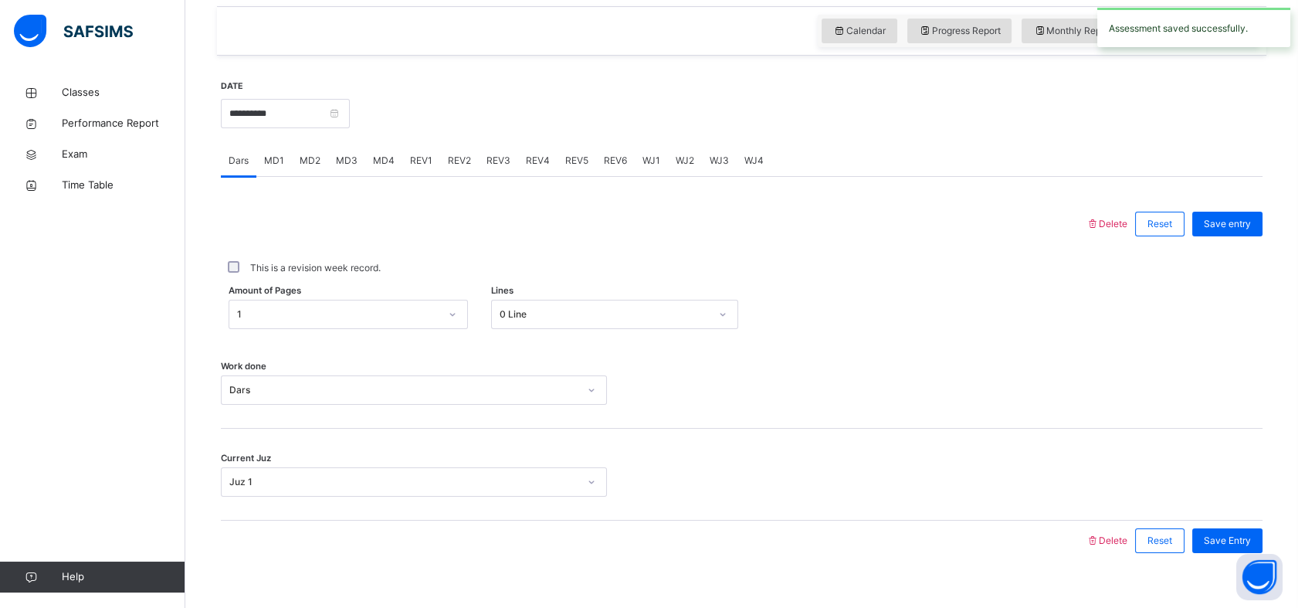
scroll to position [523, 0]
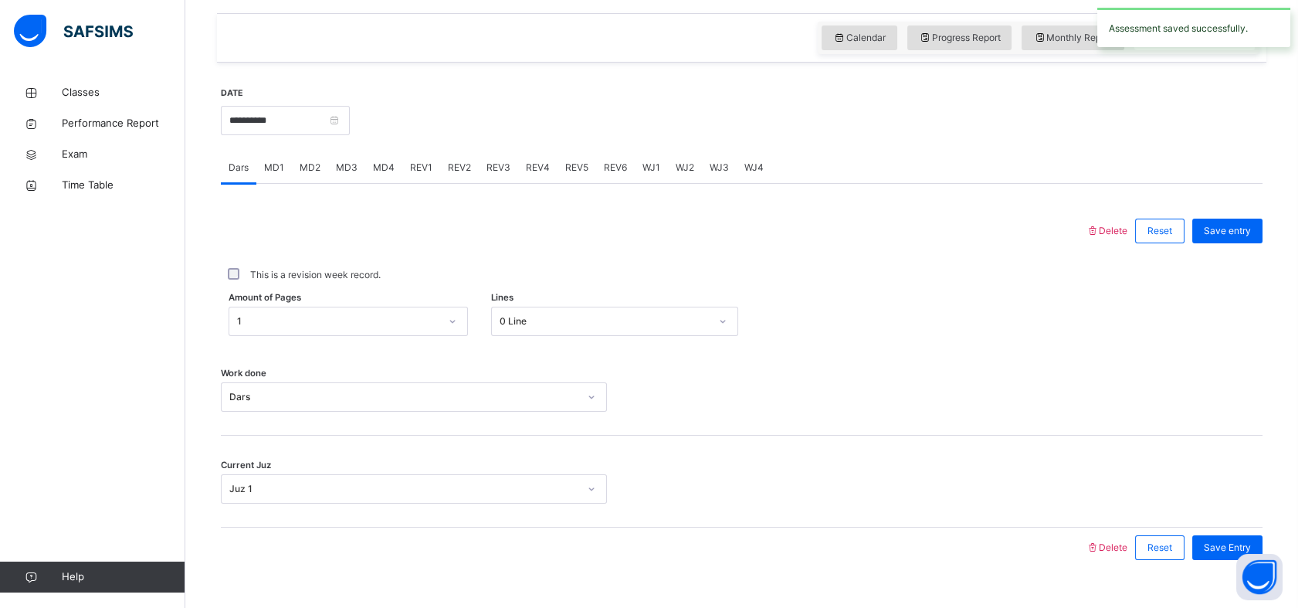
click at [275, 162] on span "MD1" at bounding box center [274, 168] width 20 height 14
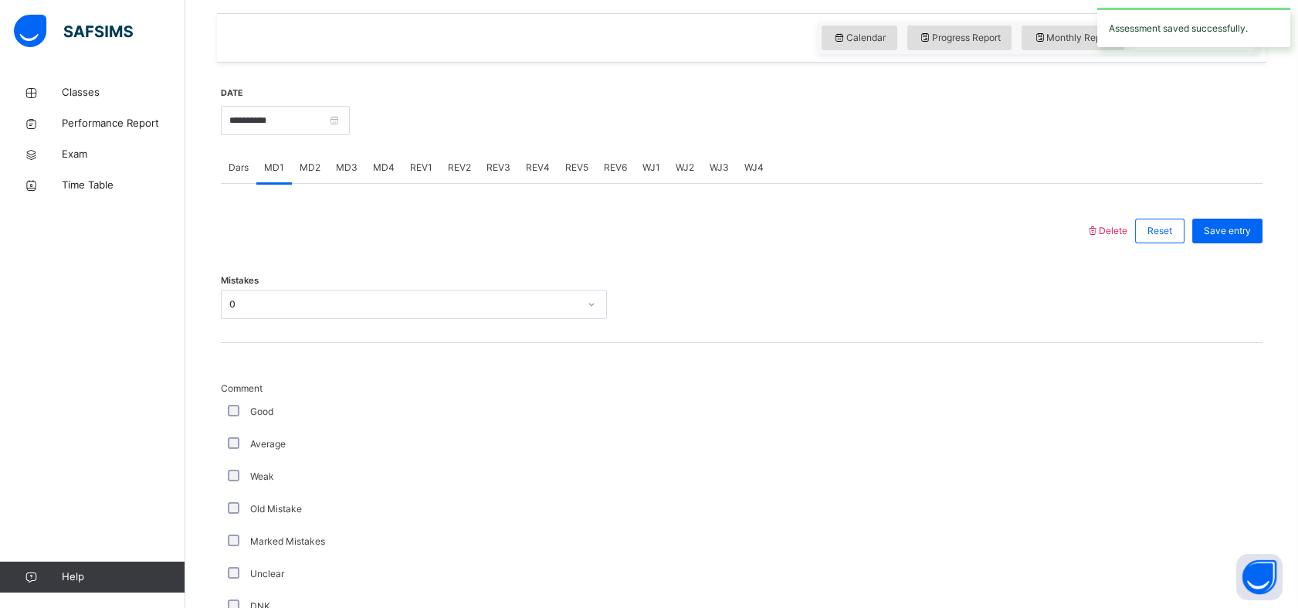
click at [367, 163] on div "MD4" at bounding box center [383, 167] width 37 height 31
click at [413, 131] on div at bounding box center [805, 119] width 897 height 66
click at [423, 154] on div "REV1" at bounding box center [421, 167] width 38 height 31
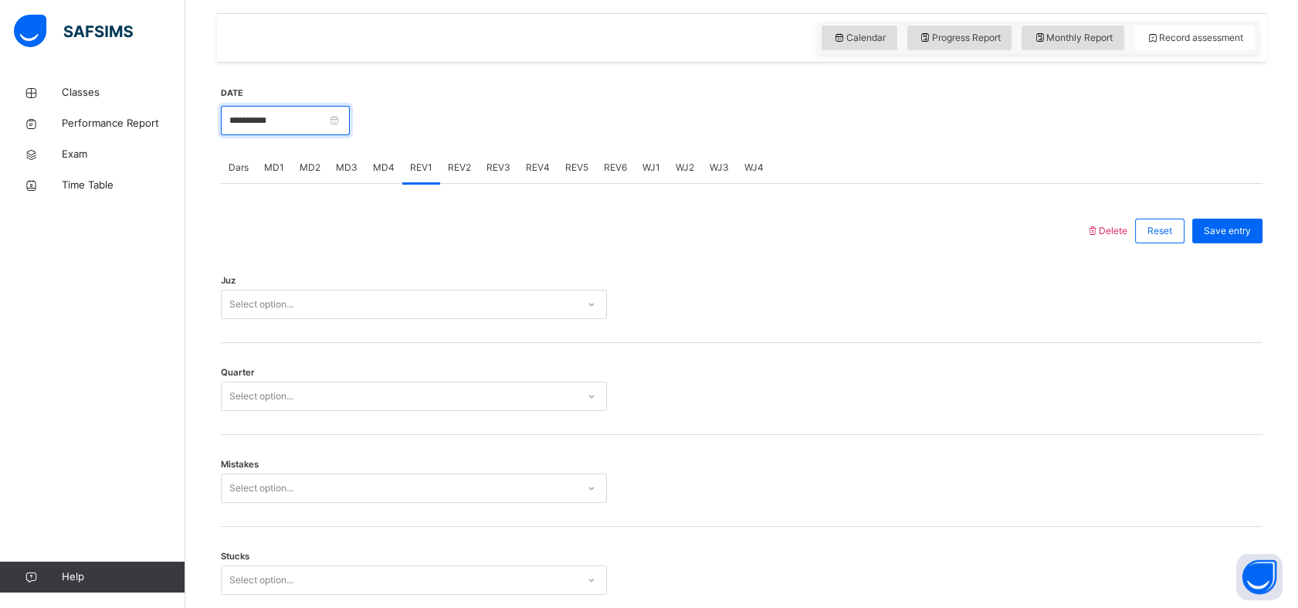
click at [269, 114] on input "**********" at bounding box center [285, 120] width 129 height 29
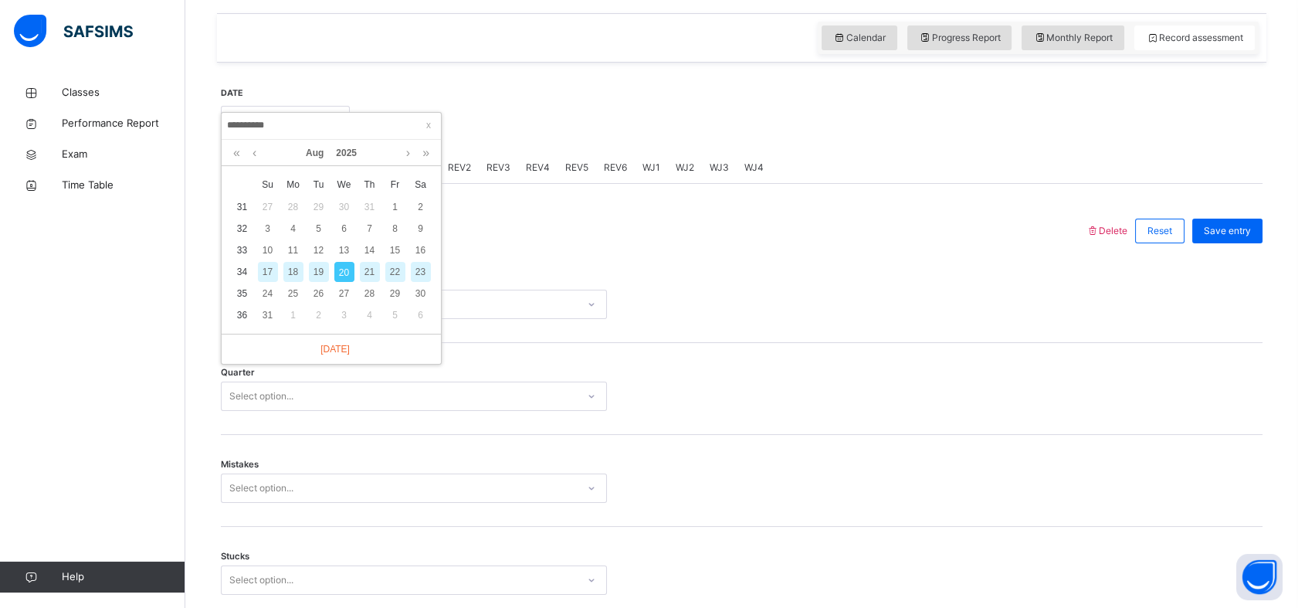
click at [294, 266] on div "18" at bounding box center [293, 272] width 20 height 20
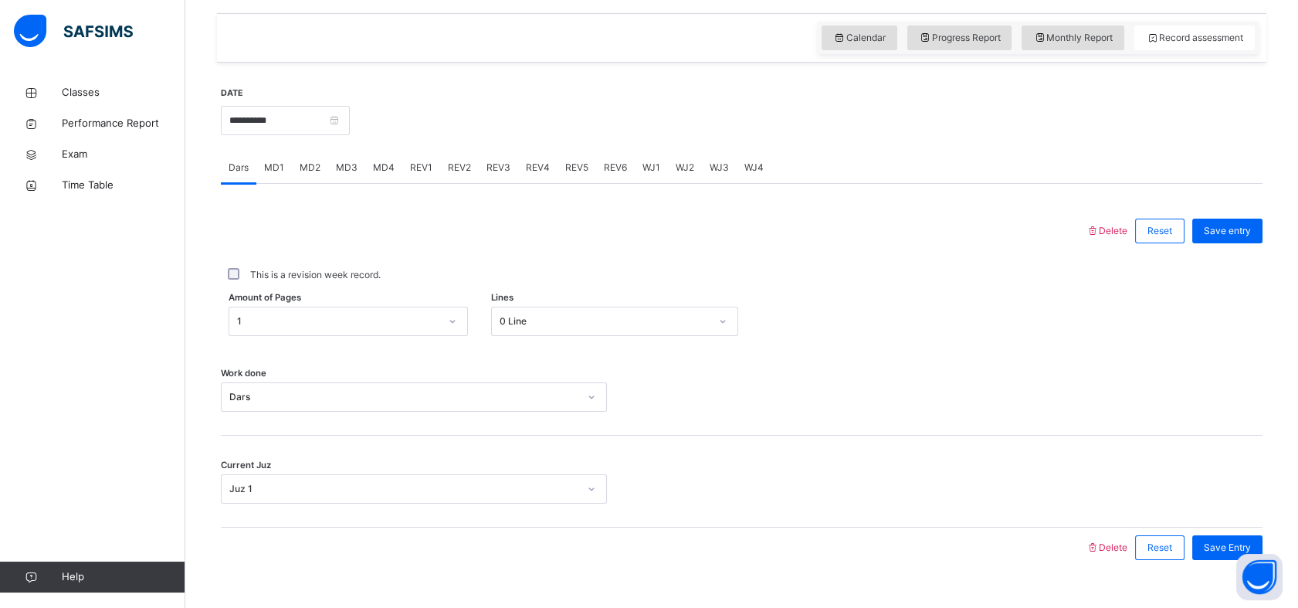
drag, startPoint x: 381, startPoint y: 144, endPoint x: 380, endPoint y: 178, distance: 34.0
click at [350, 144] on div "**********" at bounding box center [285, 119] width 129 height 66
click at [380, 179] on div "MD4" at bounding box center [383, 167] width 37 height 31
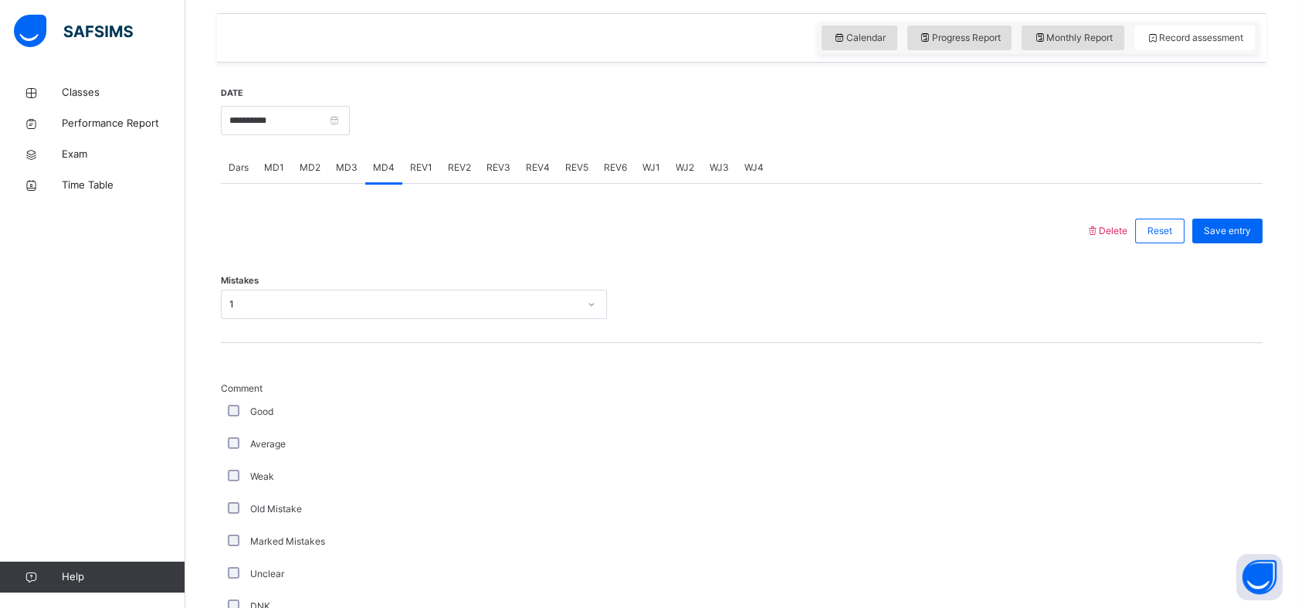
click at [338, 171] on span "MD3" at bounding box center [347, 168] width 22 height 14
click at [395, 174] on div "MD4" at bounding box center [383, 167] width 37 height 31
click at [405, 178] on div "REV1" at bounding box center [421, 167] width 38 height 31
click at [459, 178] on div "REV2" at bounding box center [459, 167] width 39 height 31
click at [511, 179] on div "REV3" at bounding box center [498, 167] width 39 height 31
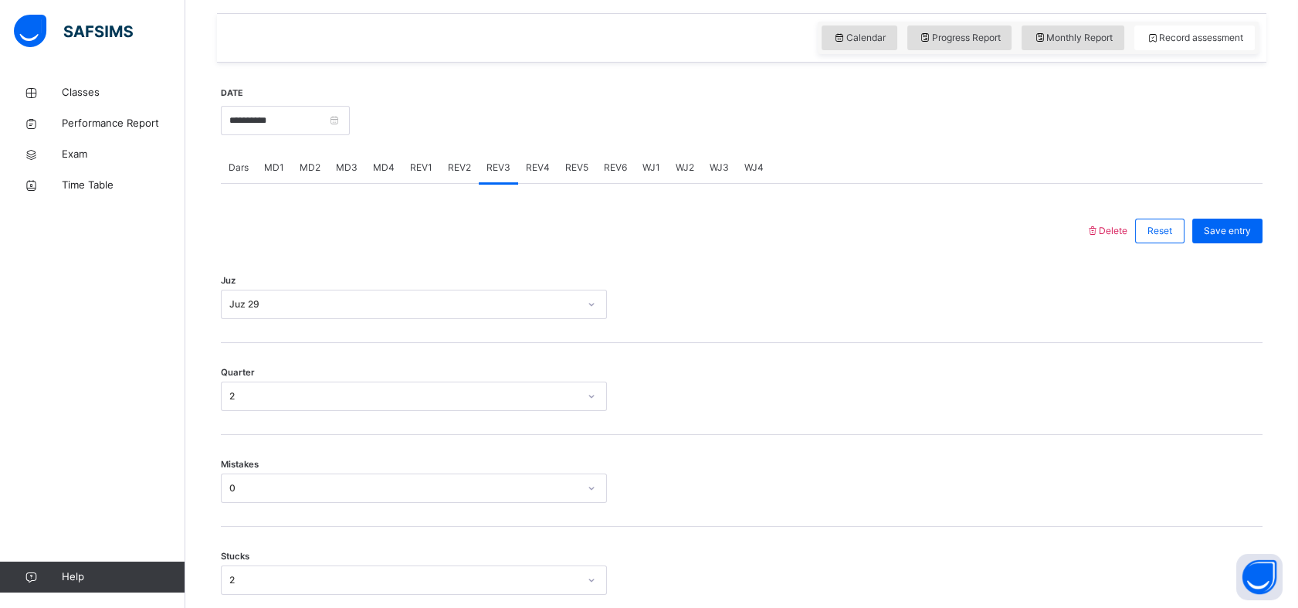
click at [521, 177] on div "REV4" at bounding box center [537, 167] width 39 height 31
click at [313, 117] on input "**********" at bounding box center [285, 120] width 129 height 29
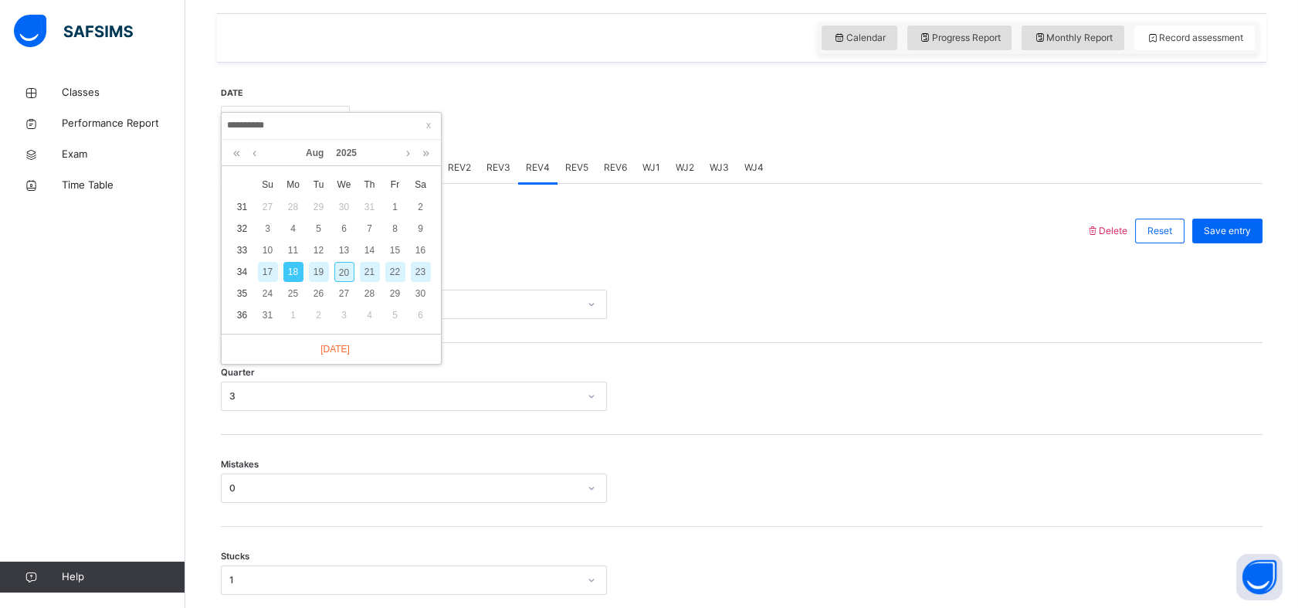
click at [346, 275] on div "20" at bounding box center [344, 272] width 20 height 20
type input "**********"
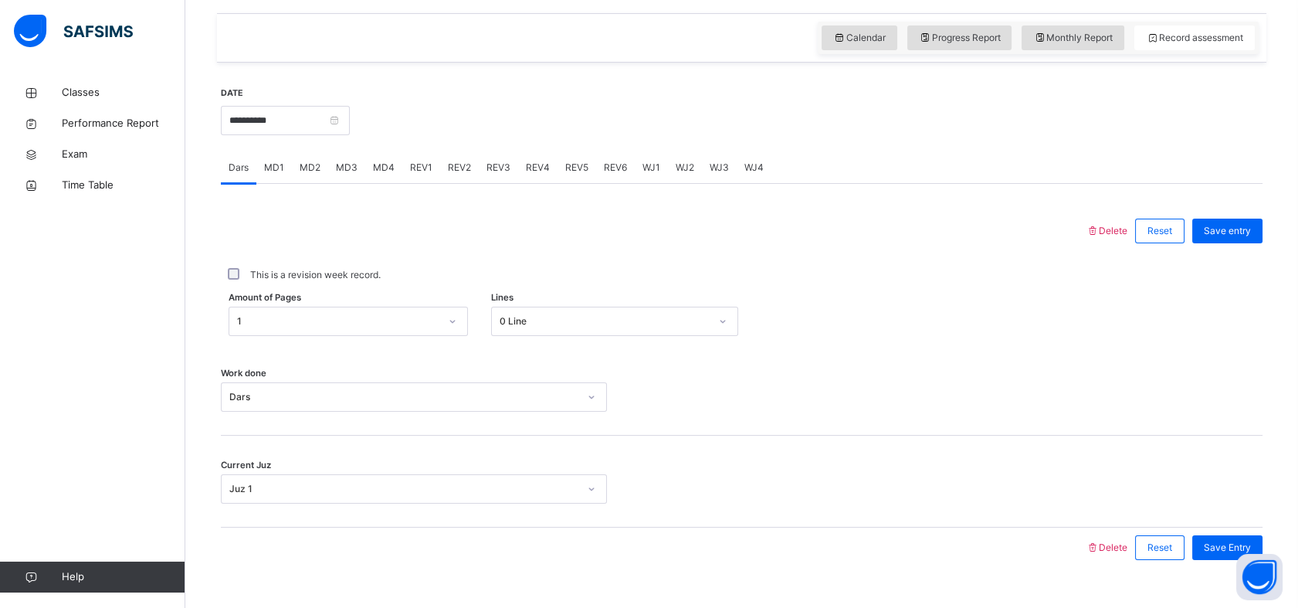
click at [383, 176] on div "MD4" at bounding box center [383, 167] width 37 height 31
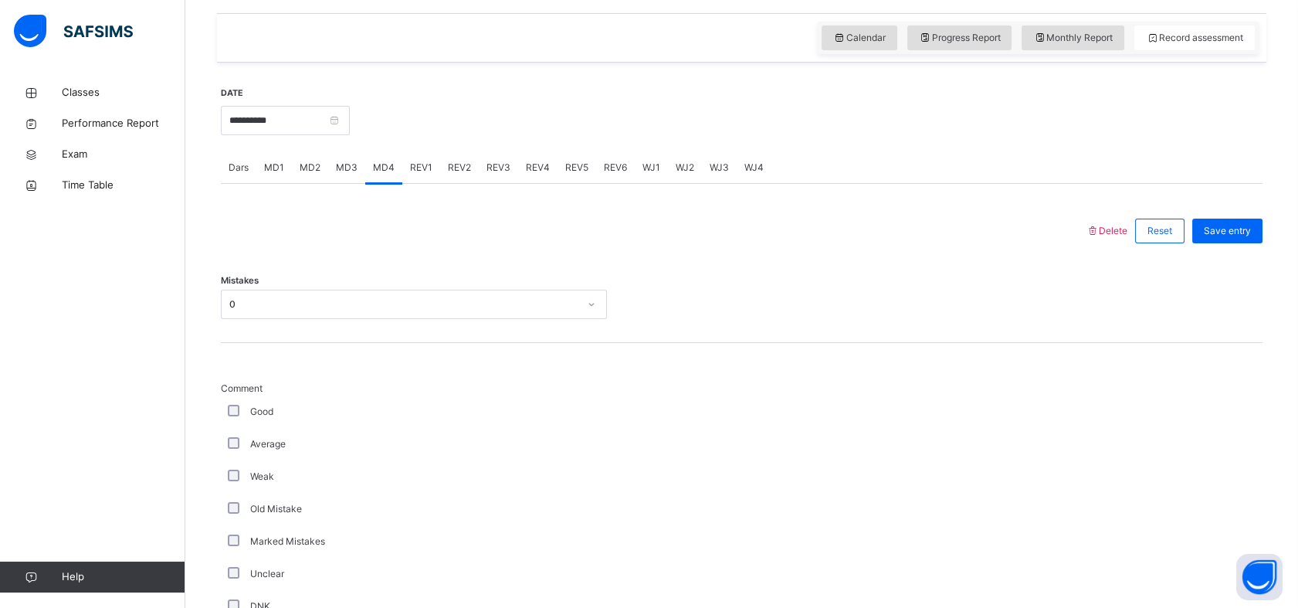
click at [279, 164] on span "MD1" at bounding box center [274, 168] width 20 height 14
click at [425, 172] on span "REV1" at bounding box center [421, 168] width 22 height 14
click at [296, 305] on div "Select option..." at bounding box center [399, 305] width 355 height 24
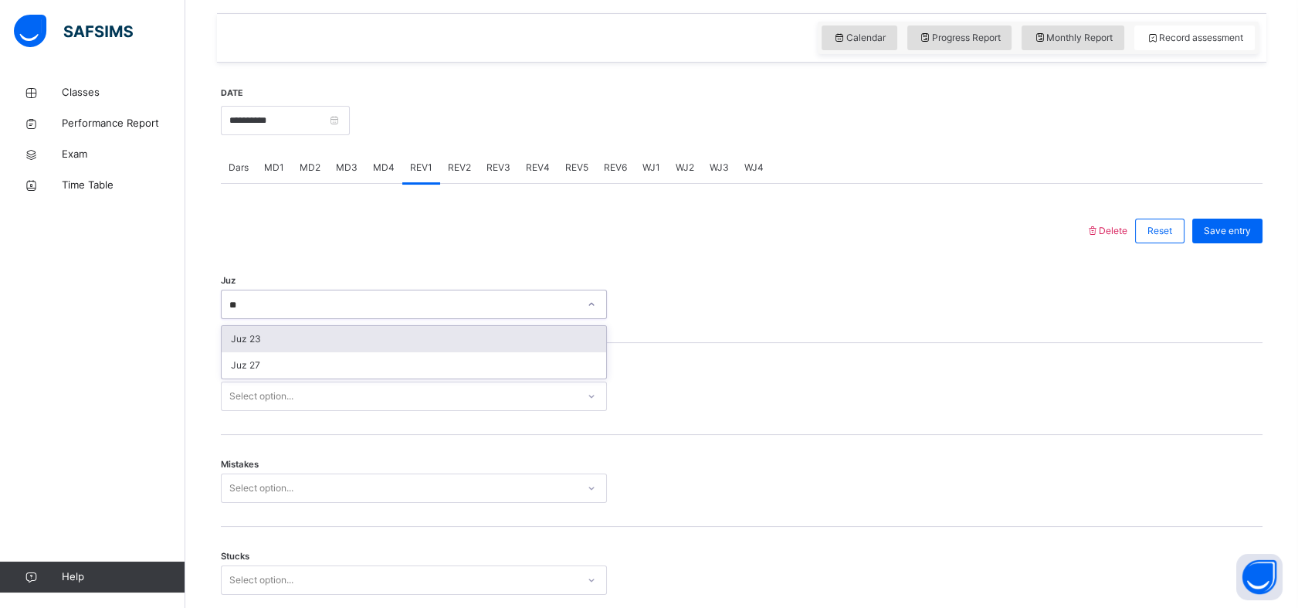
type input "**"
click at [903, 389] on div "Quarter Select option..." at bounding box center [742, 395] width 1042 height 29
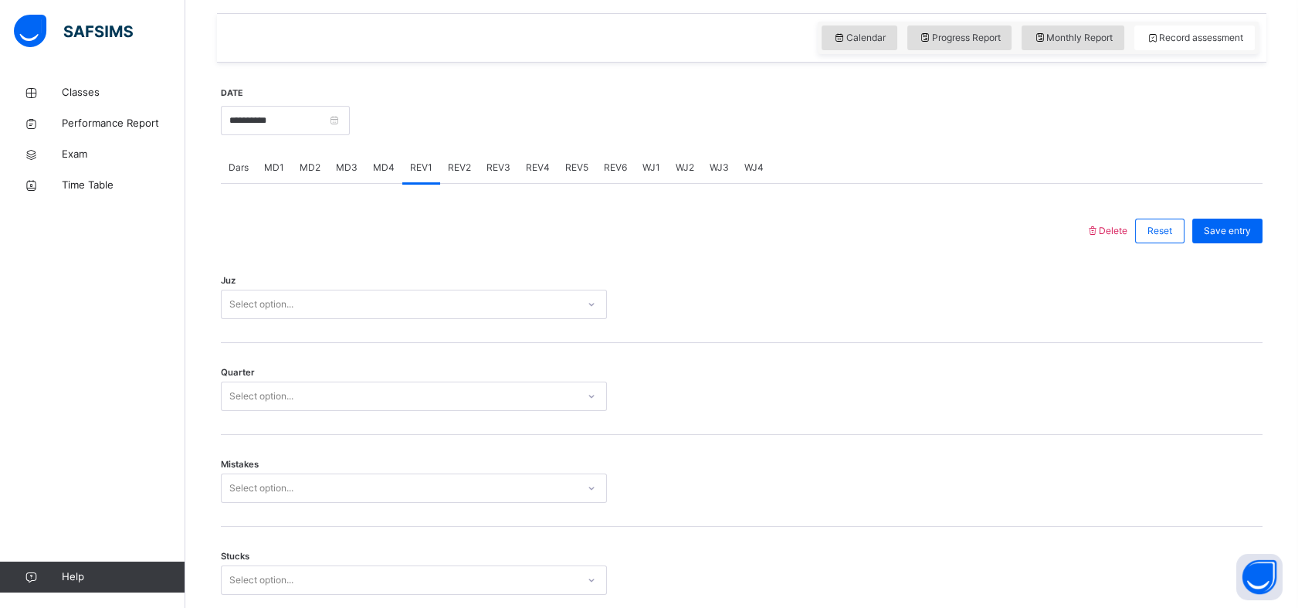
click at [462, 154] on div "REV2" at bounding box center [459, 167] width 39 height 31
click at [417, 154] on div "REV1" at bounding box center [421, 167] width 38 height 31
click at [463, 165] on span "REV2" at bounding box center [459, 168] width 23 height 14
click at [273, 274] on div "Juz Select option..." at bounding box center [742, 297] width 1042 height 92
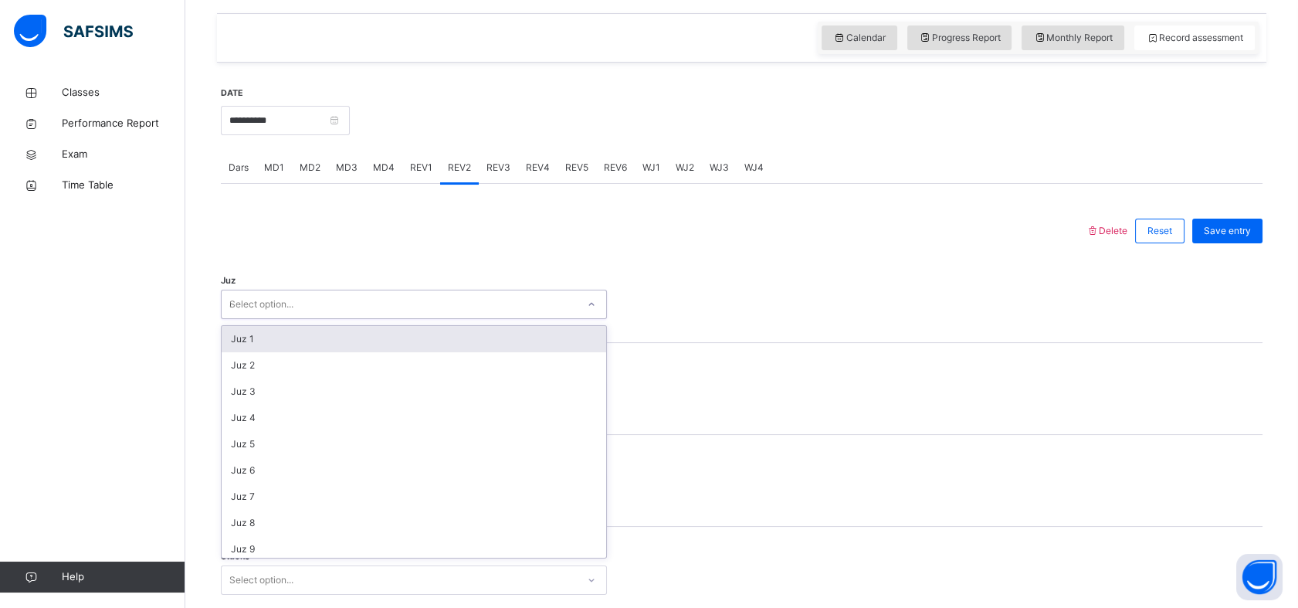
type input "**"
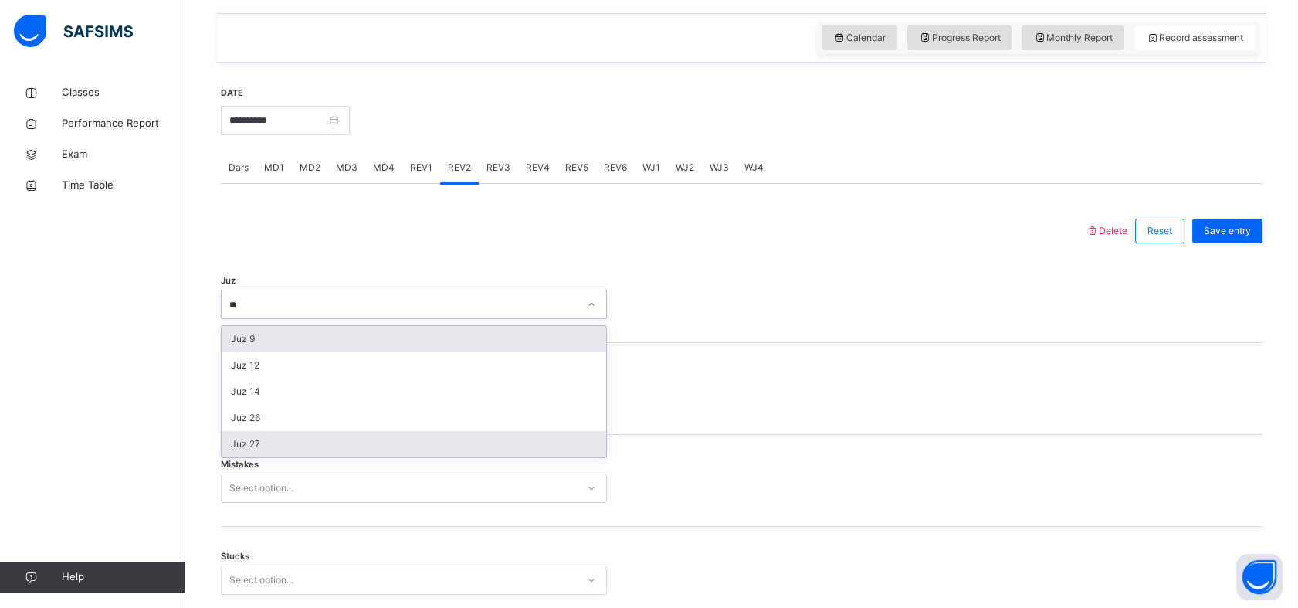
click at [229, 453] on div "Juz 27" at bounding box center [414, 444] width 385 height 26
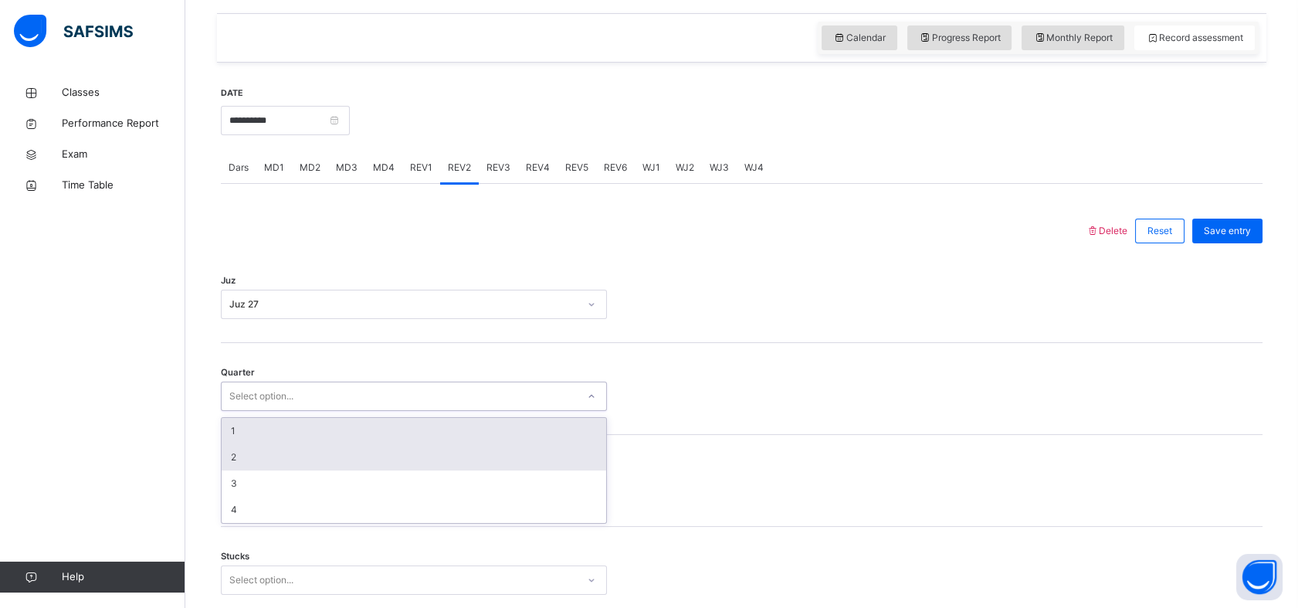
click at [241, 453] on div "2" at bounding box center [414, 457] width 385 height 26
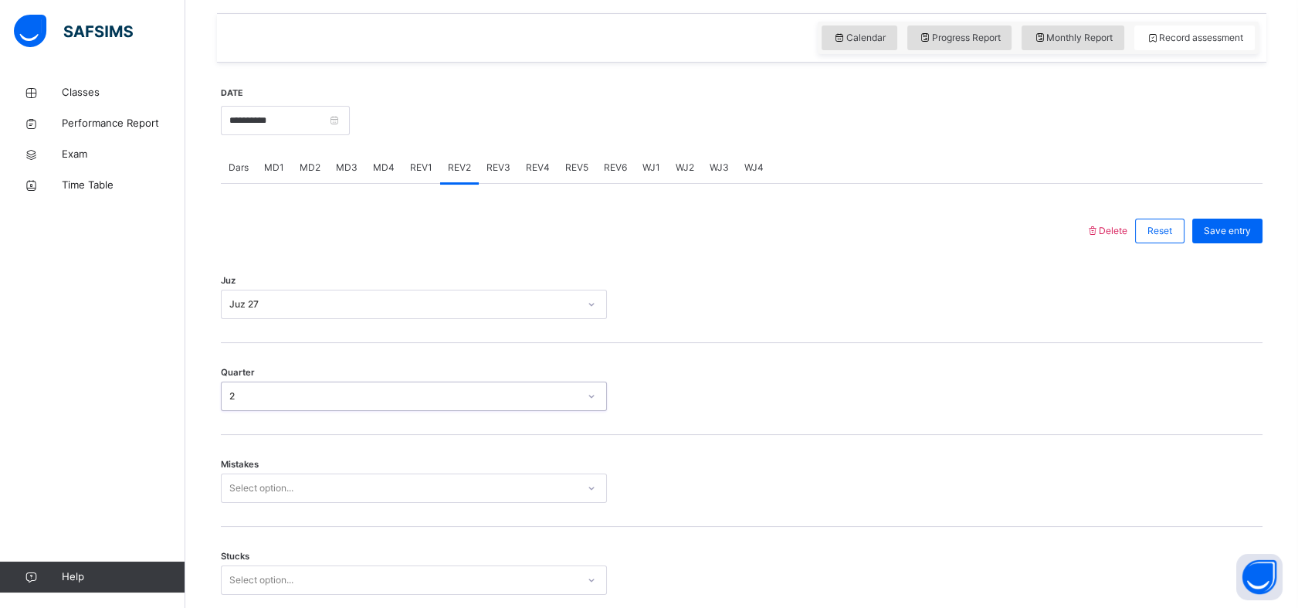
click at [240, 452] on div "Mistakes Select option..." at bounding box center [742, 481] width 1042 height 92
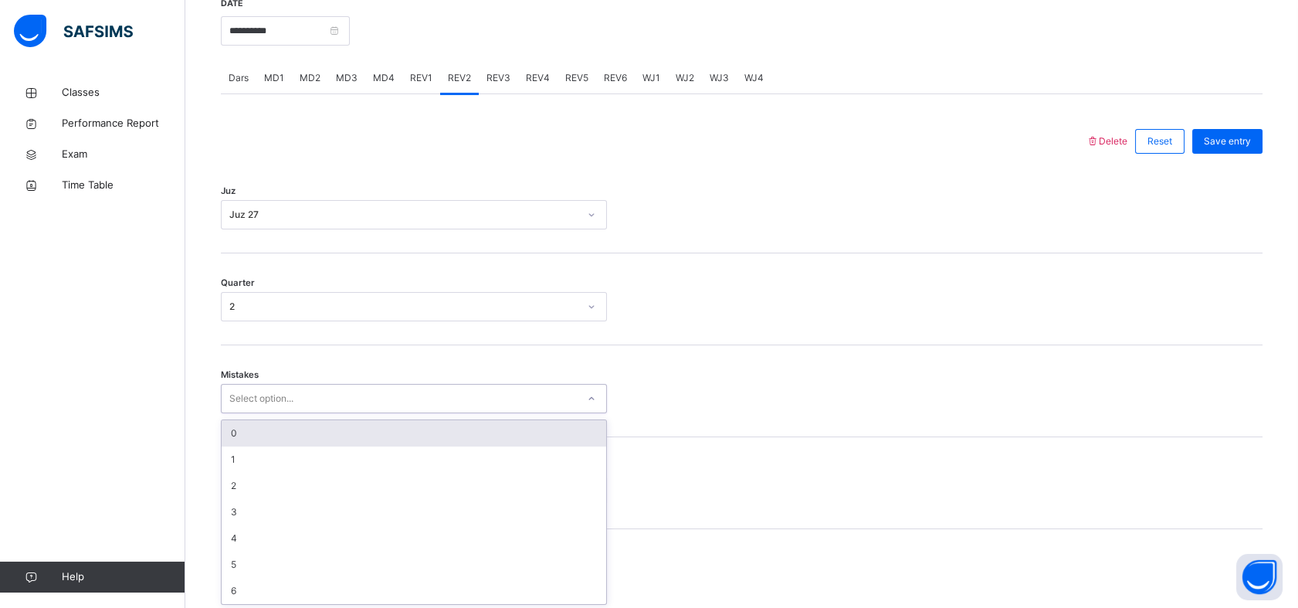
scroll to position [614, 0]
click at [235, 431] on div "0" at bounding box center [414, 431] width 385 height 26
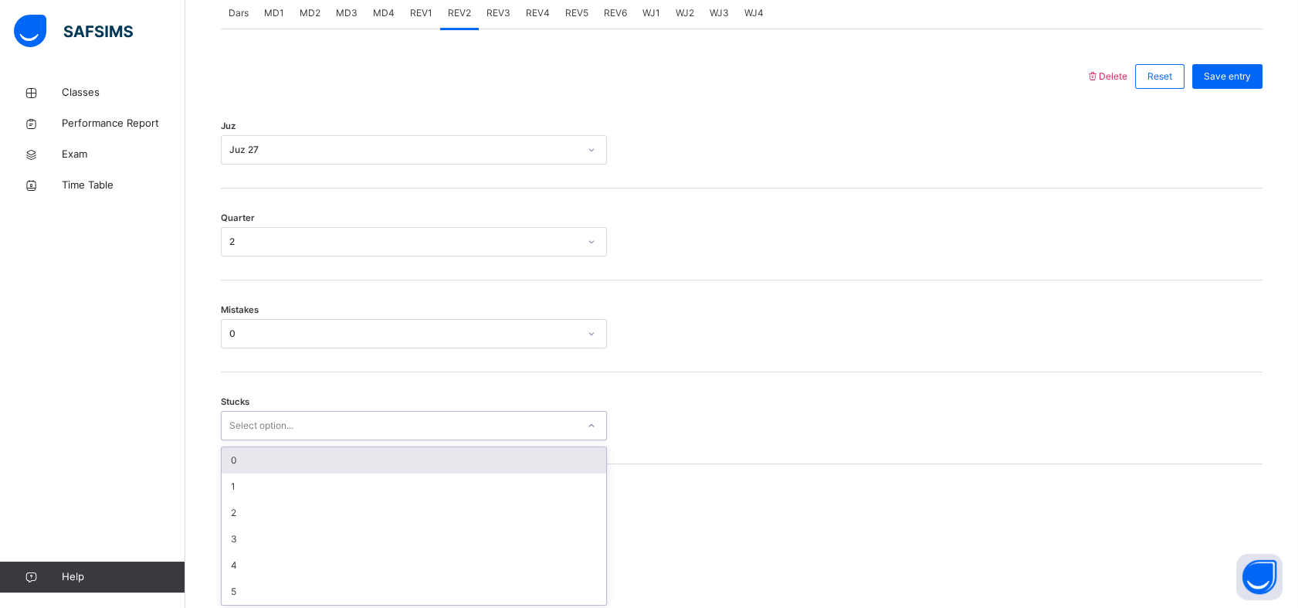
scroll to position [679, 0]
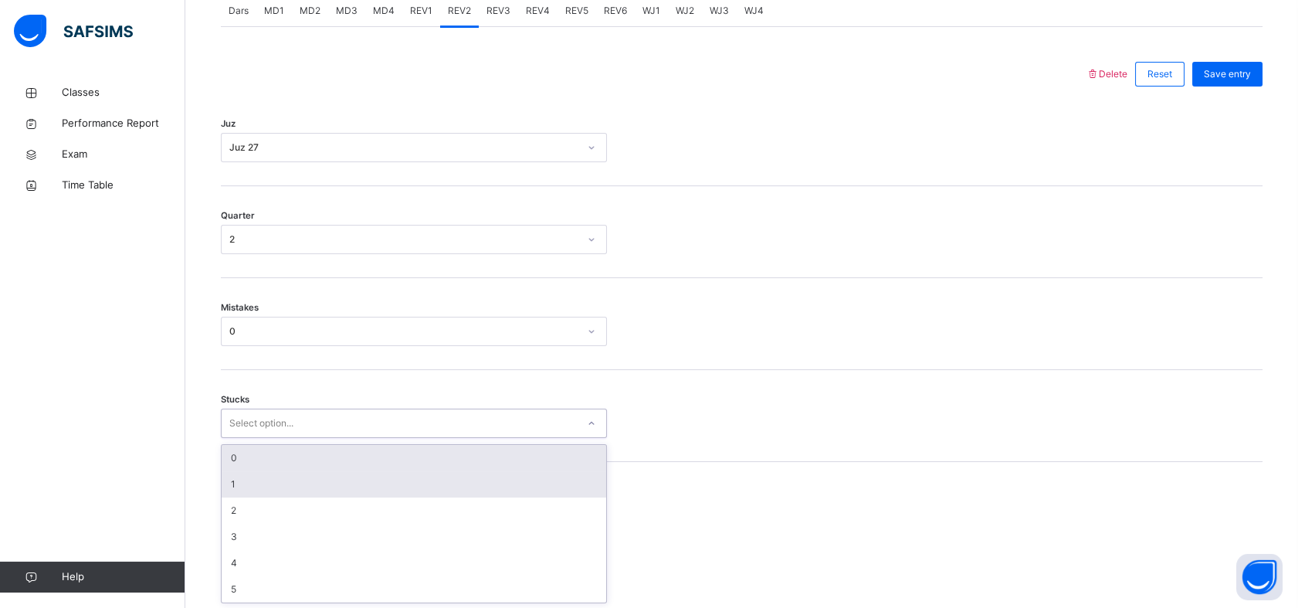
click at [234, 488] on div "1" at bounding box center [414, 484] width 385 height 26
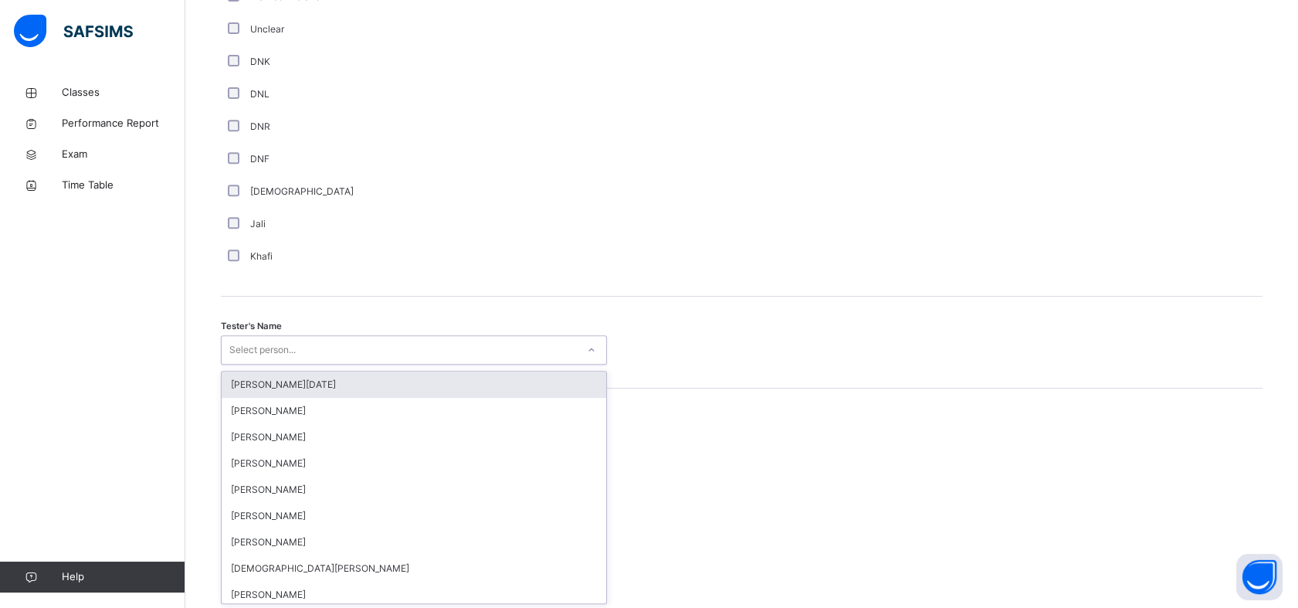
scroll to position [1343, 0]
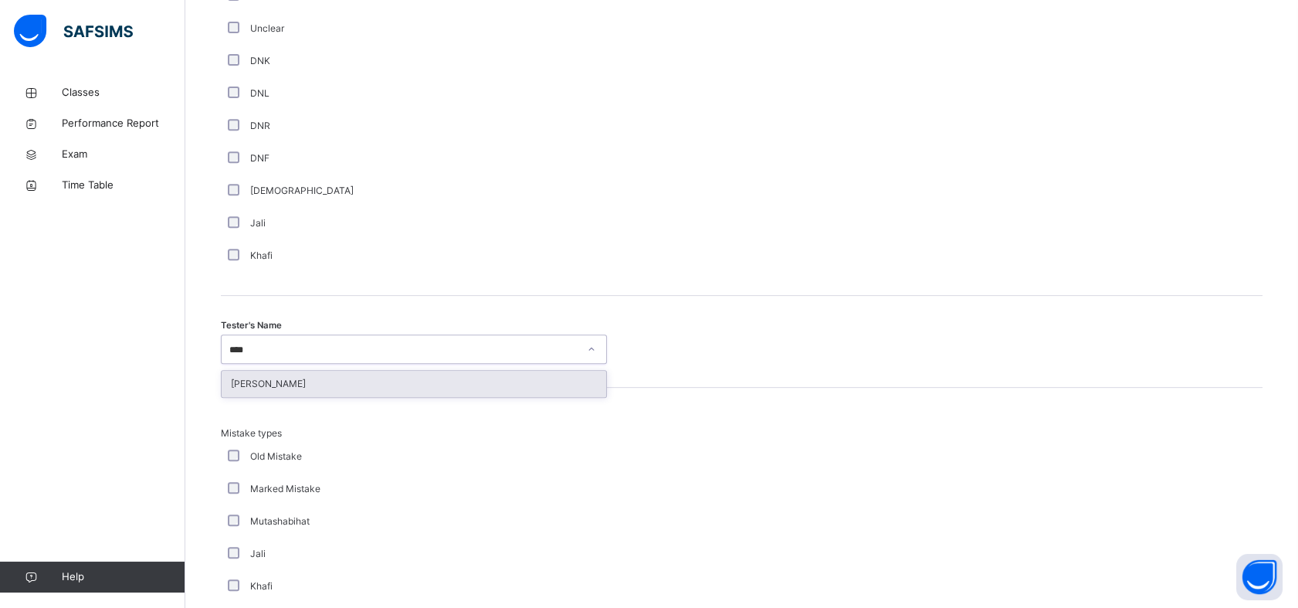
type input "*****"
click at [239, 379] on div "[PERSON_NAME]" at bounding box center [414, 384] width 385 height 26
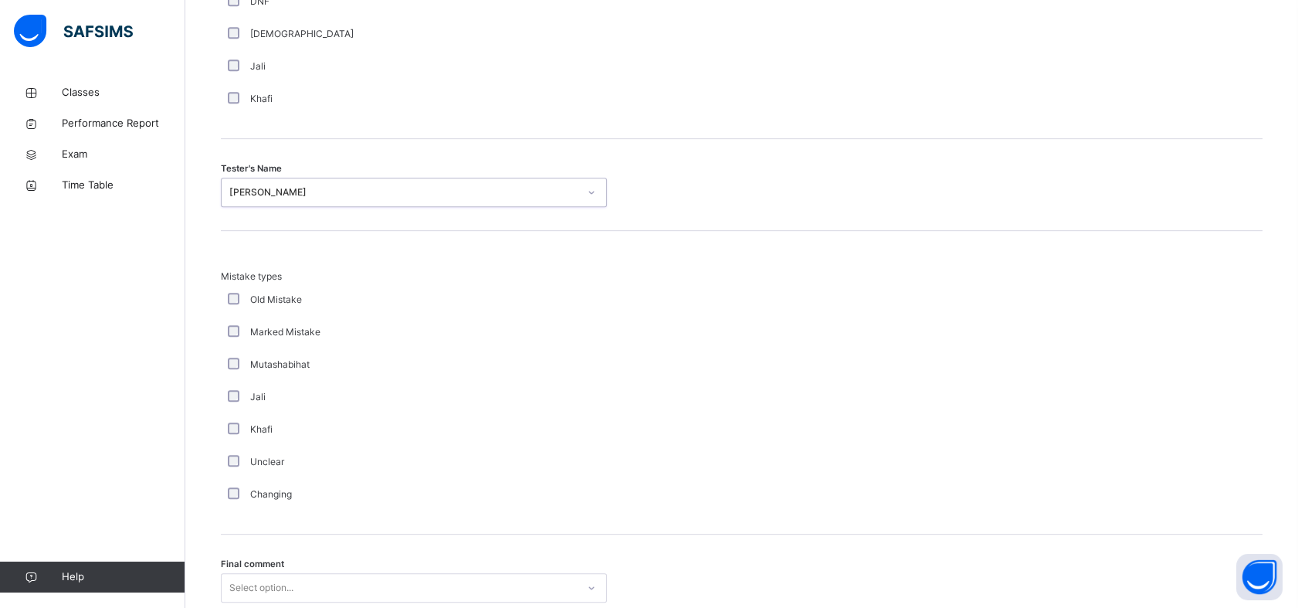
scroll to position [1627, 0]
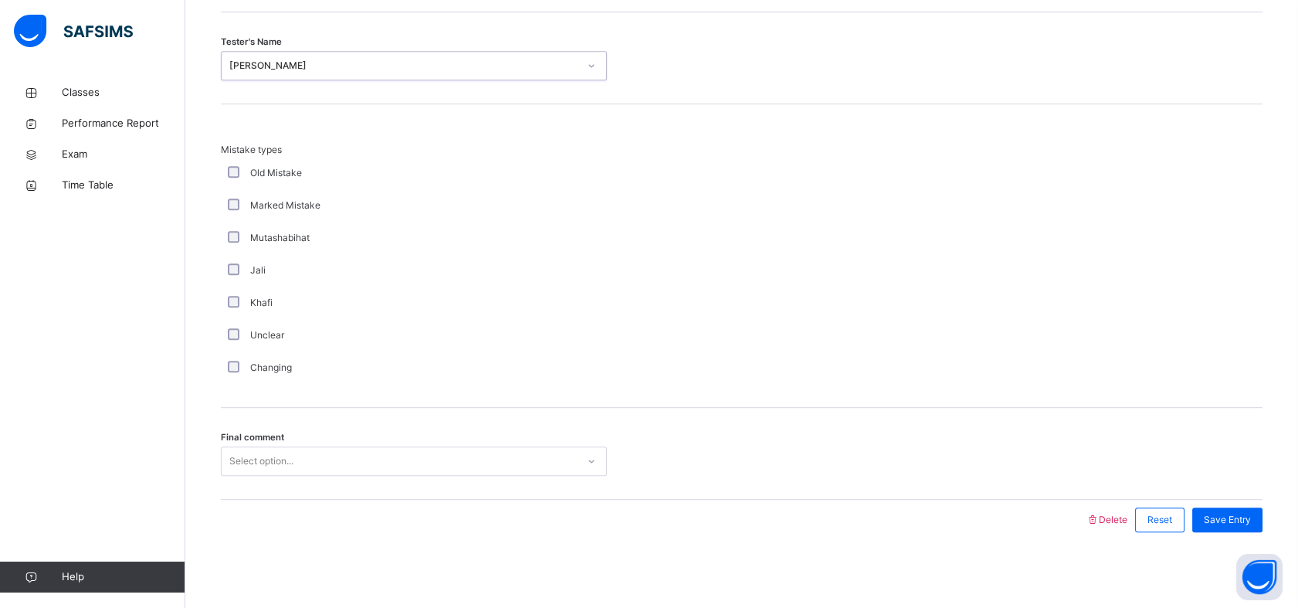
click at [229, 431] on span "Final comment" at bounding box center [252, 437] width 63 height 13
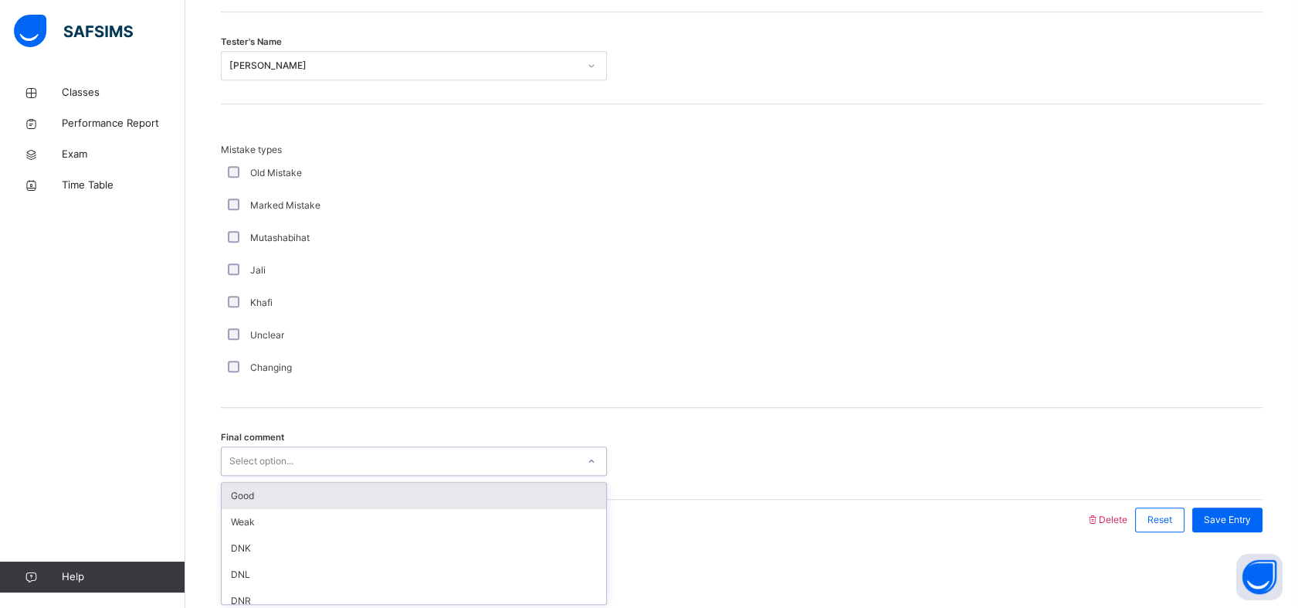
click at [248, 490] on div "Good" at bounding box center [414, 496] width 385 height 26
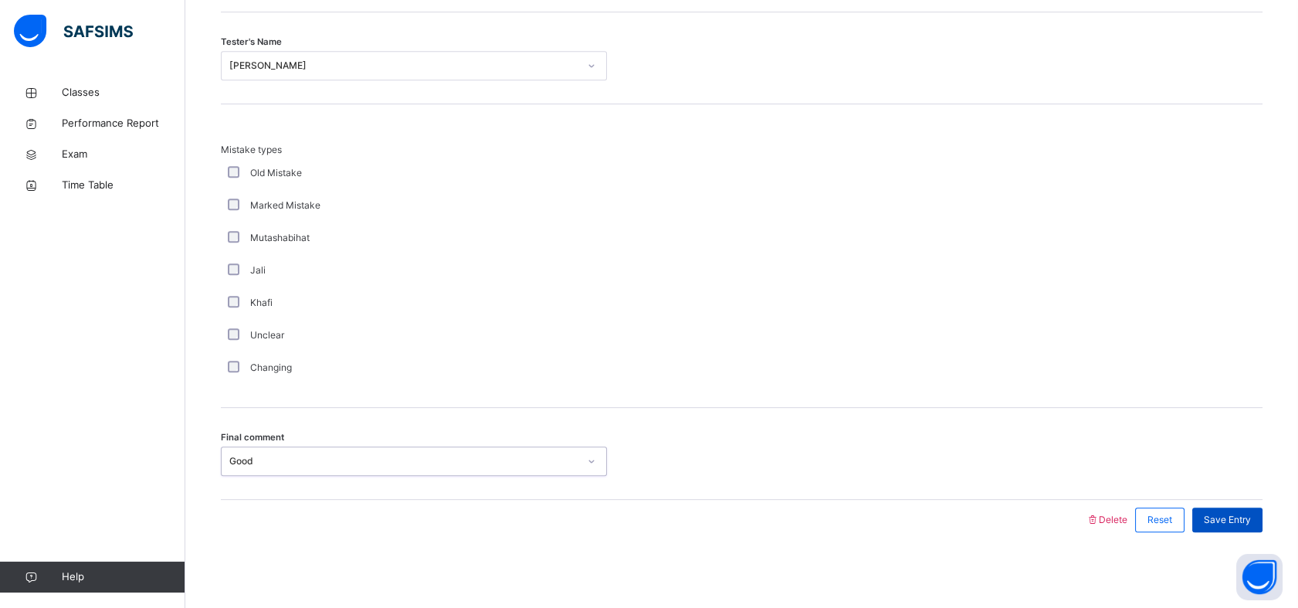
click at [1239, 525] on div "Save Entry" at bounding box center [1227, 519] width 70 height 25
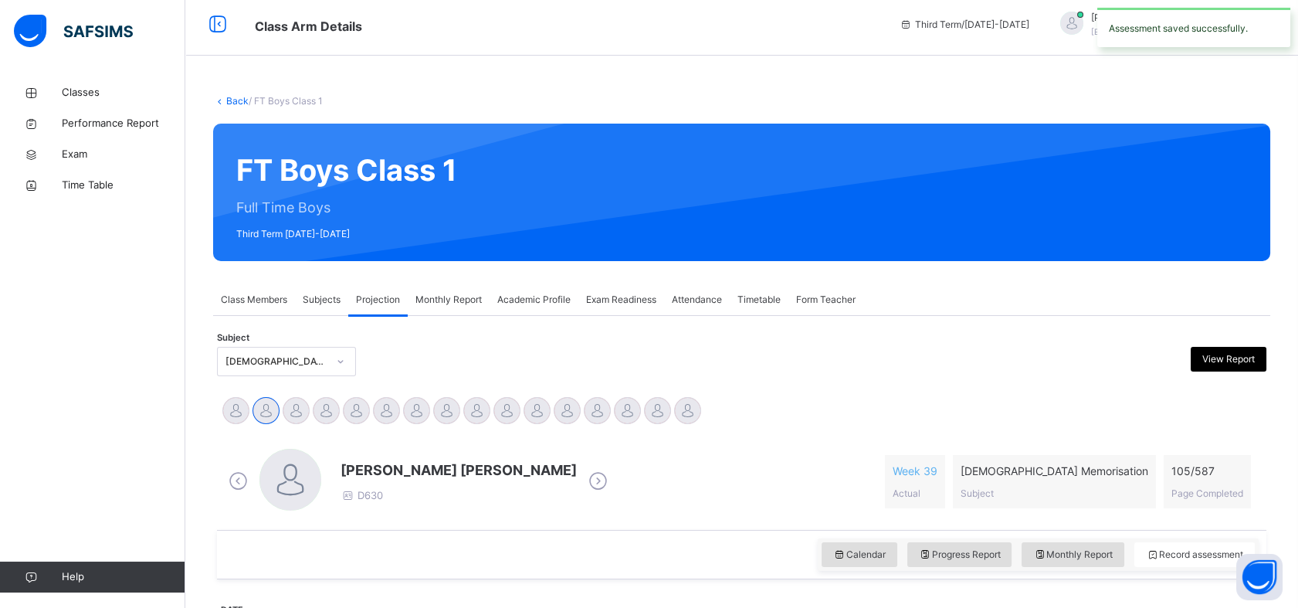
scroll to position [5, 0]
